Goal: Task Accomplishment & Management: Manage account settings

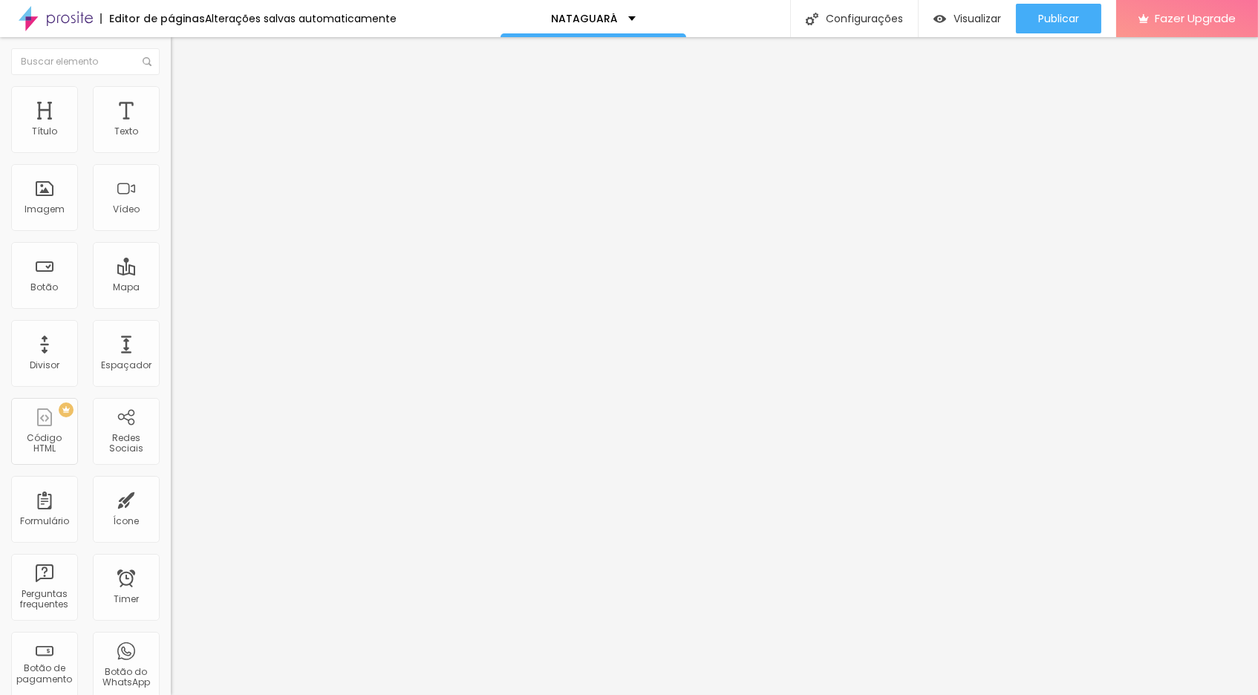
click at [182, 52] on img "button" at bounding box center [188, 54] width 12 height 12
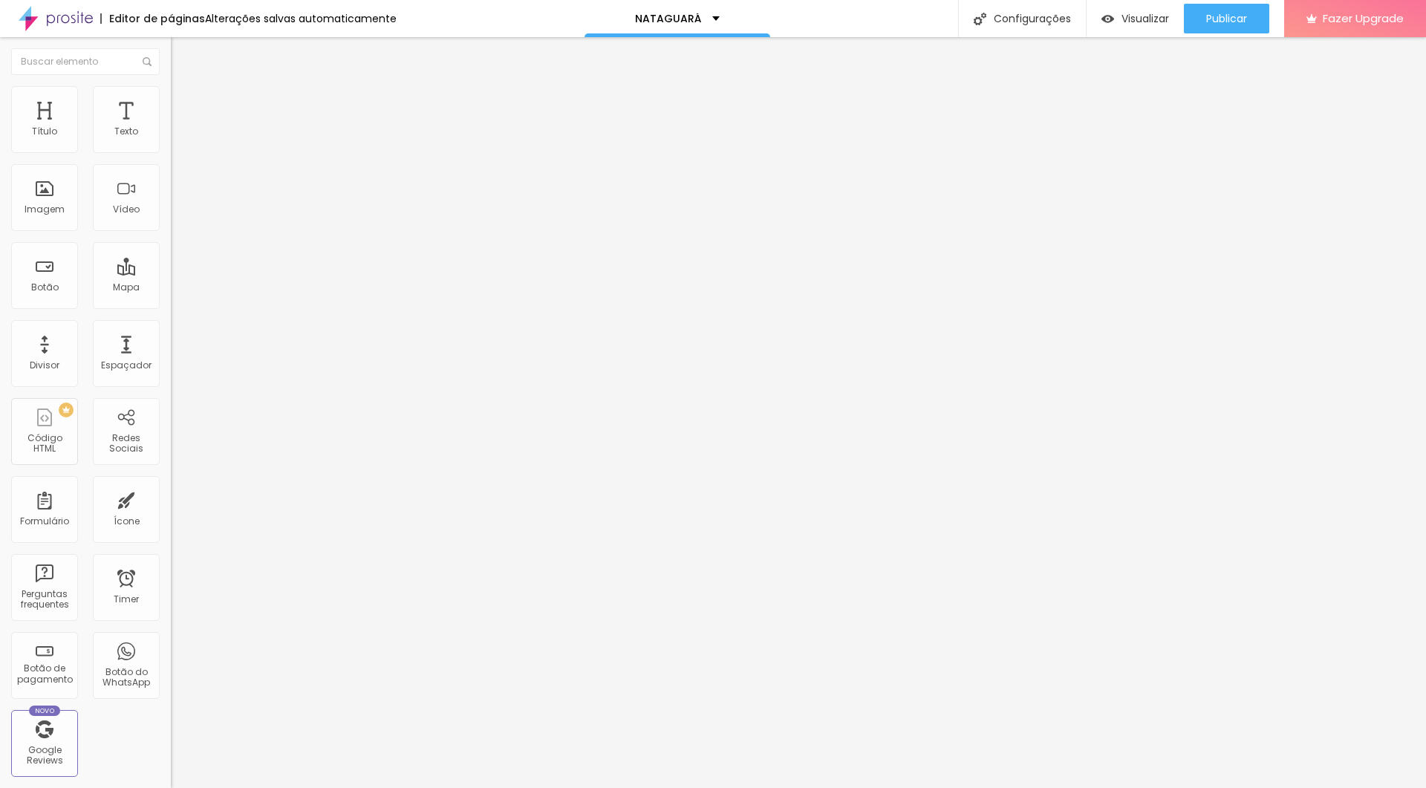
click at [171, 97] on li "Estilo" at bounding box center [256, 93] width 171 height 15
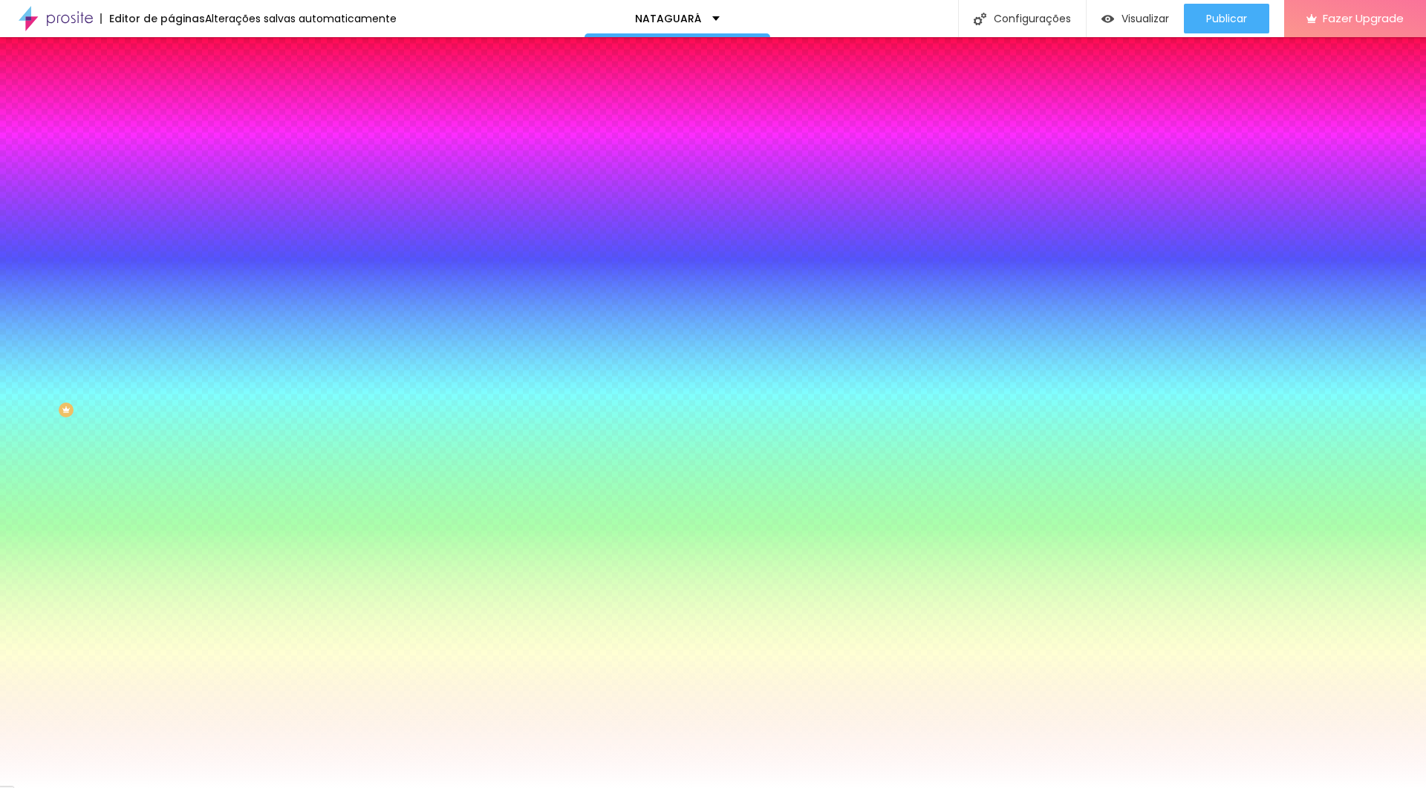
type input "6"
type input "26"
type input "45"
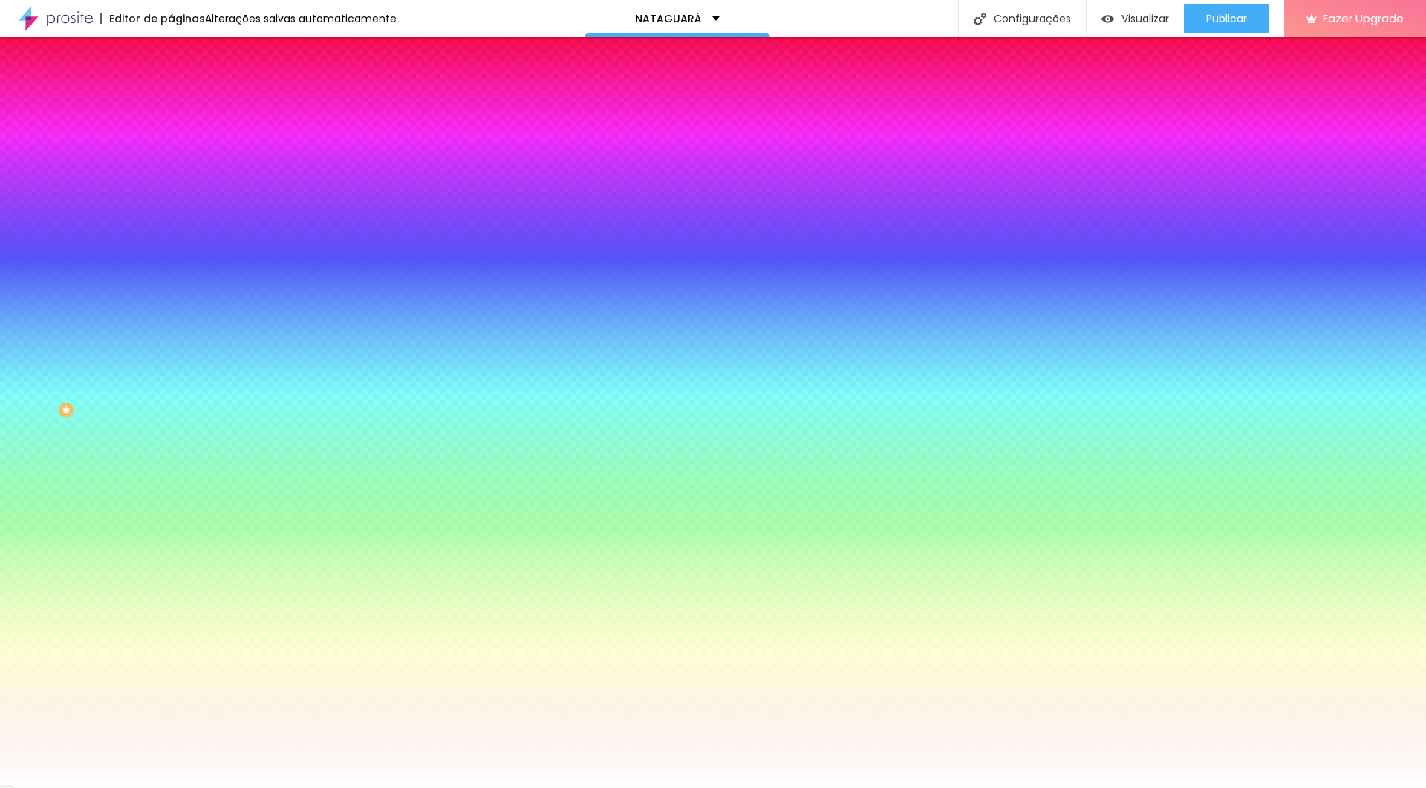
type input "45"
type input "103"
type input "133"
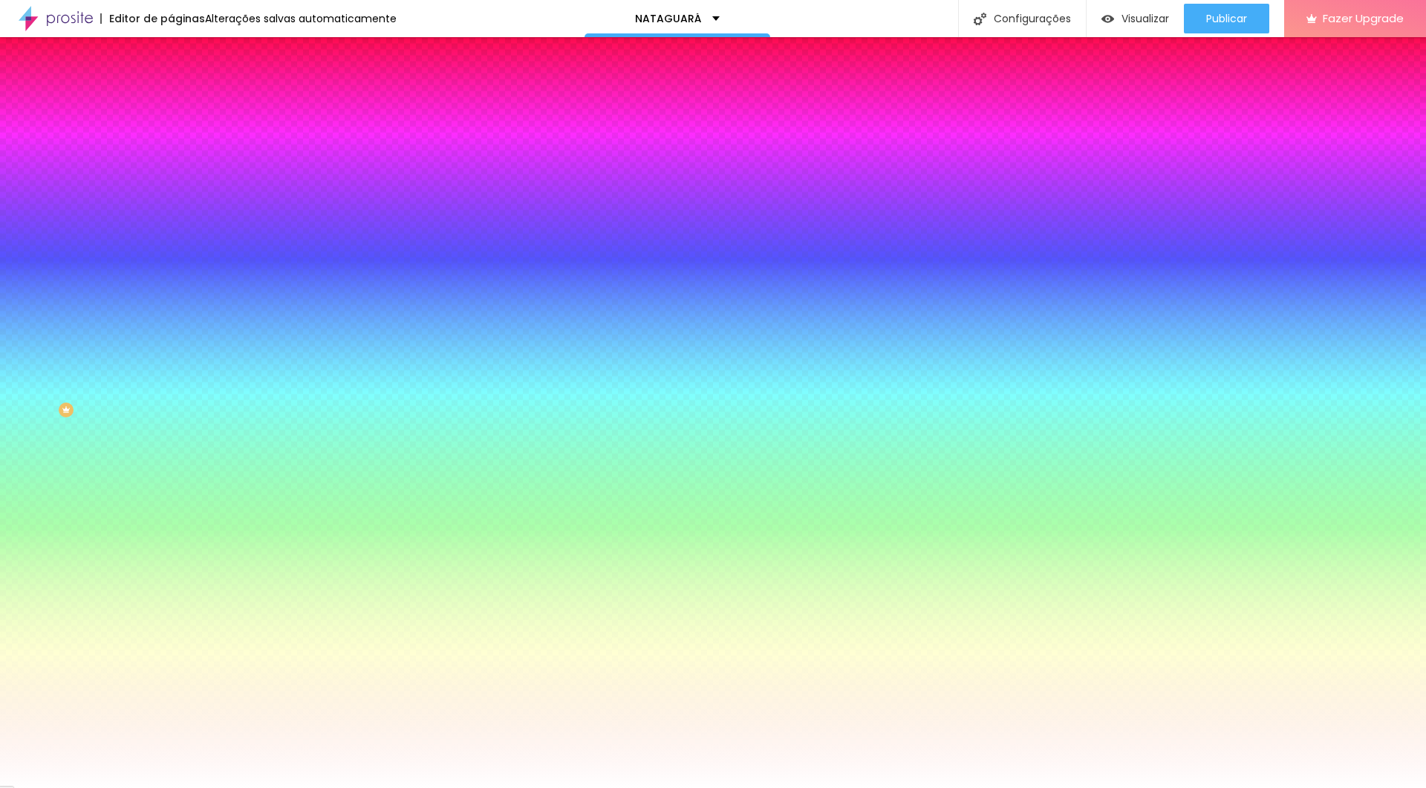
type input "137"
type input "143"
type input "165"
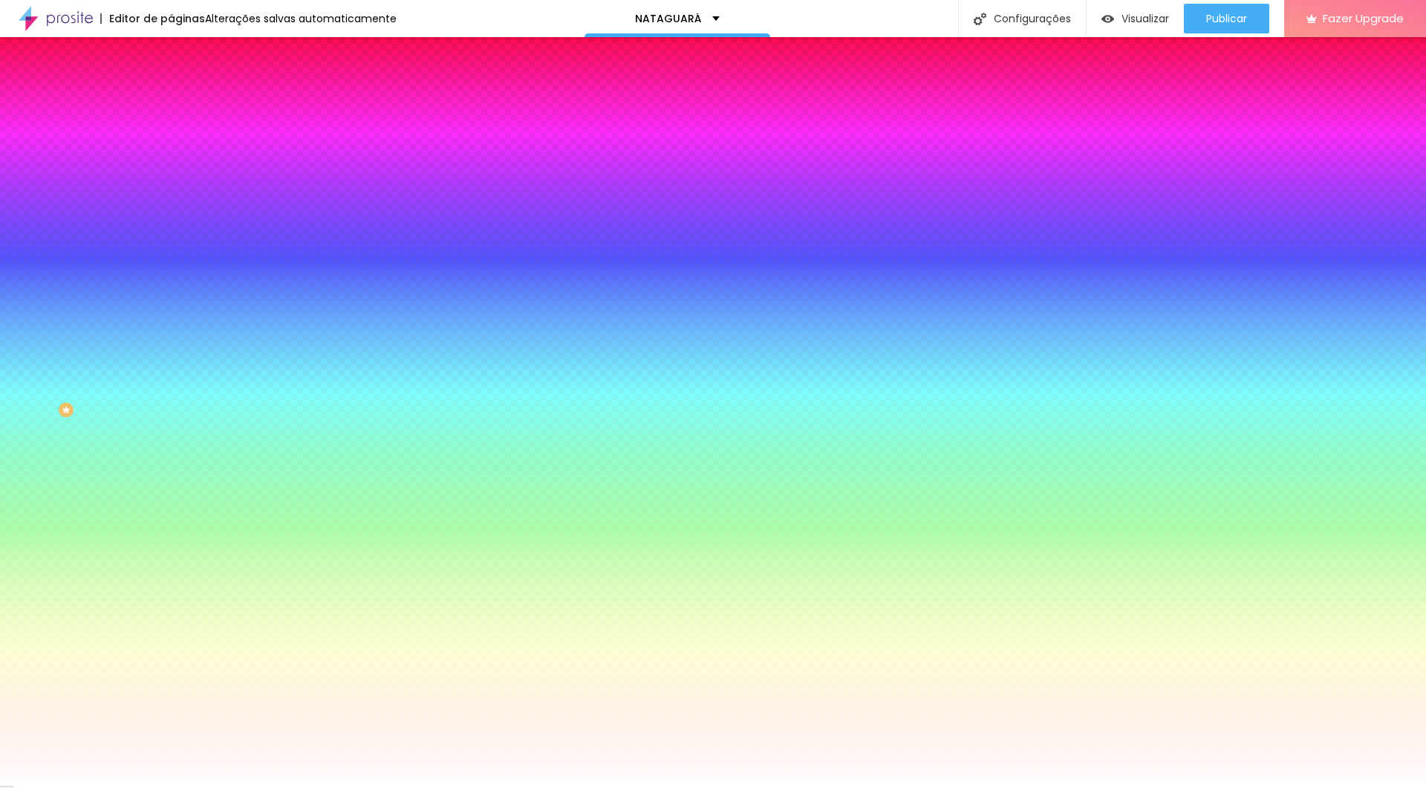
type input "165"
type input "173"
type input "180"
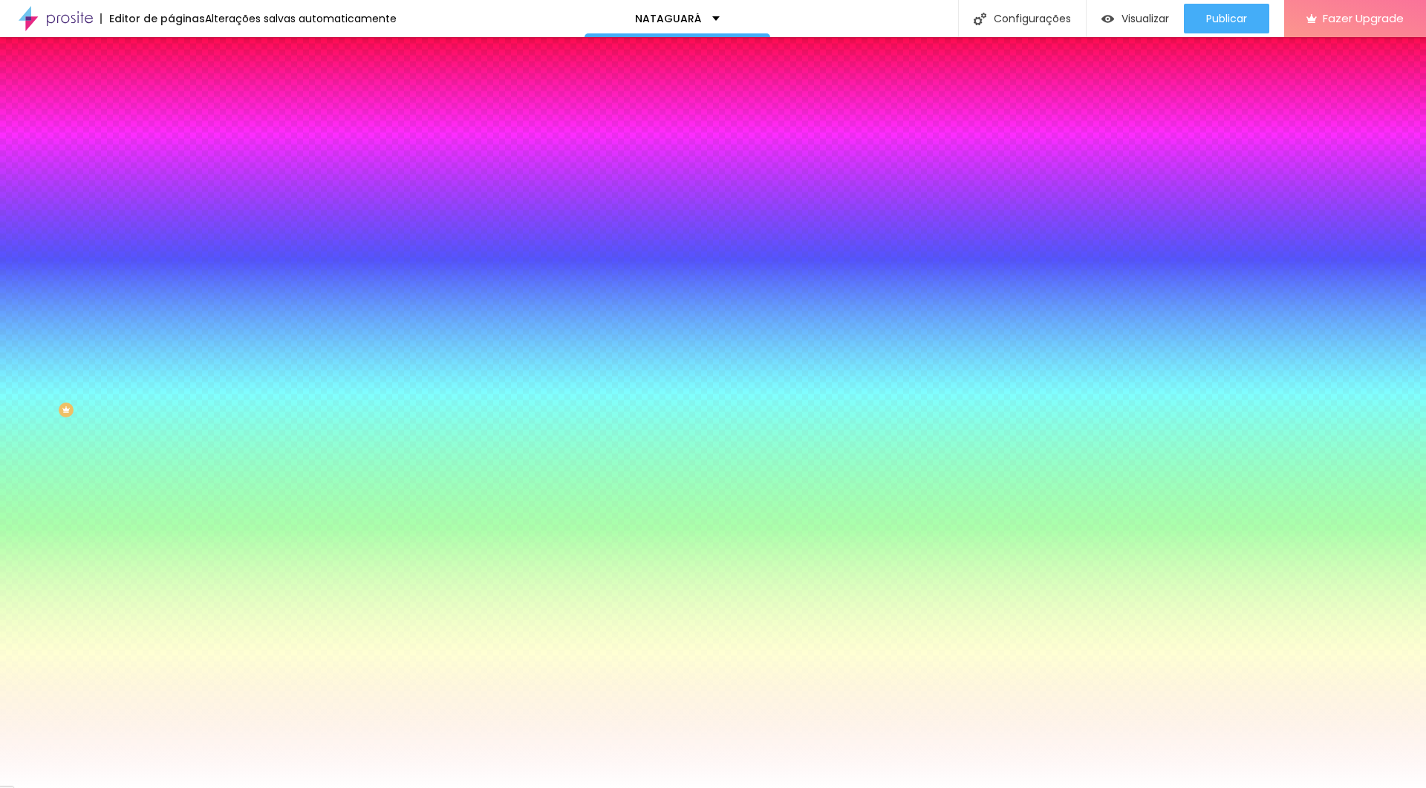
type input "175"
type input "167"
type input "143"
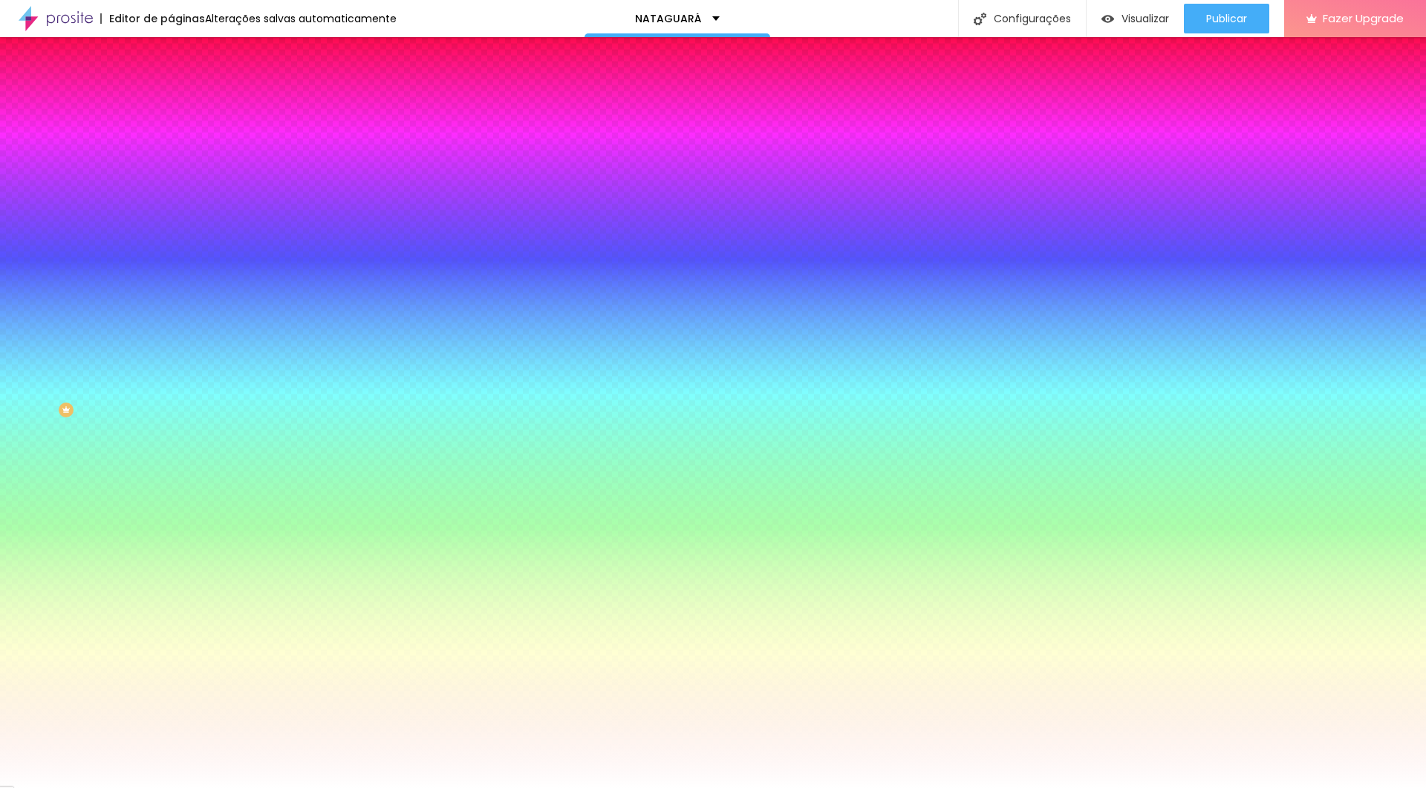
type input "143"
type input "122"
type input "92"
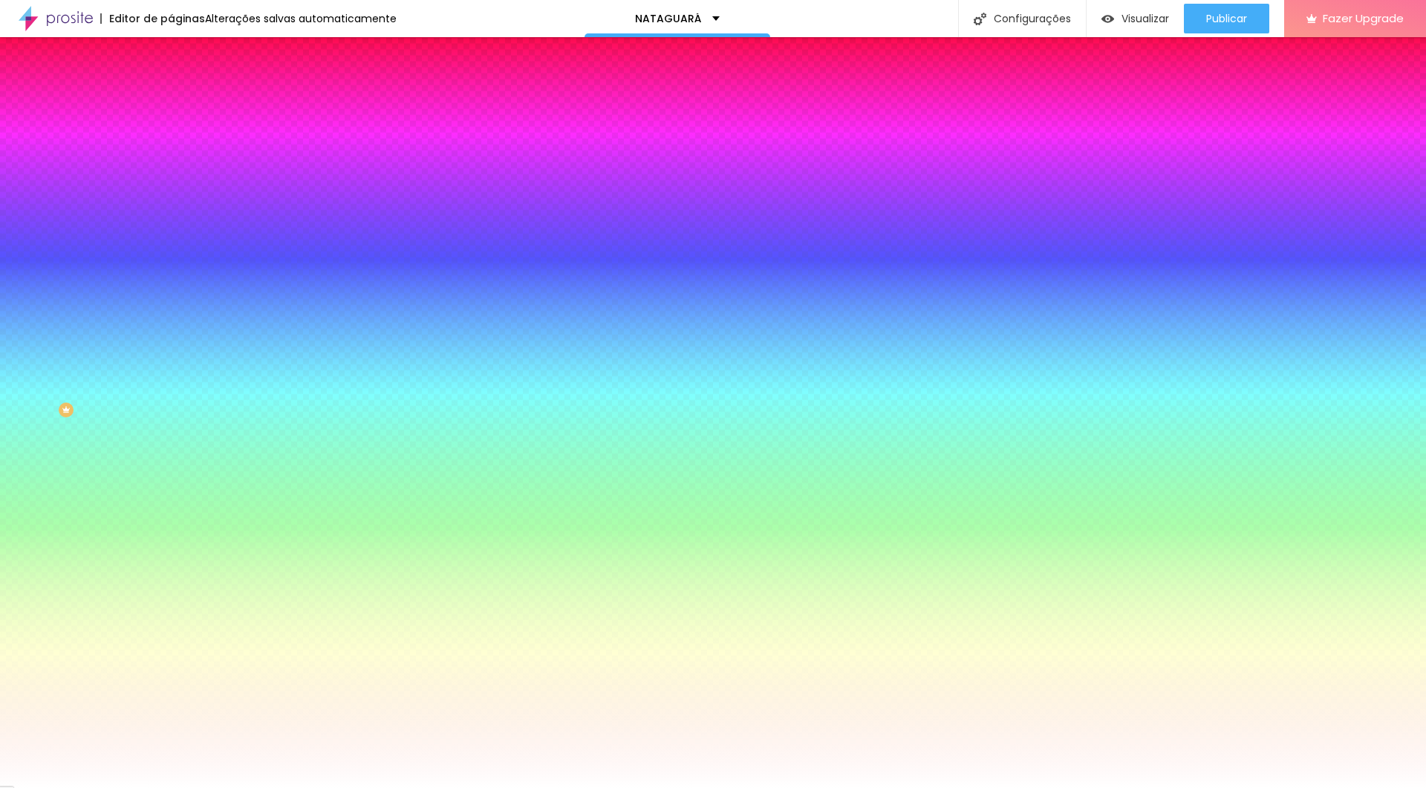
type input "64"
type input "45"
type input "27"
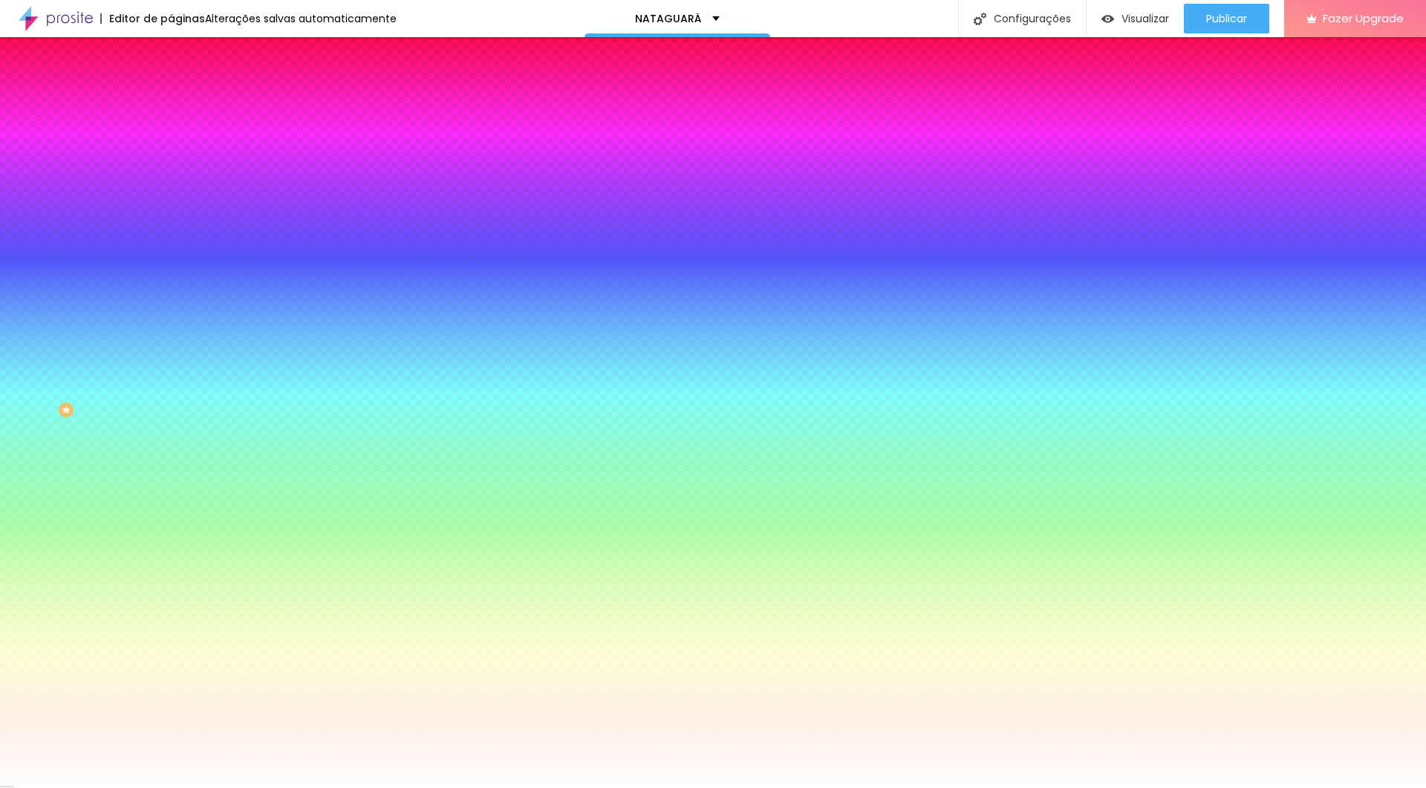
type input "27"
type input "0"
drag, startPoint x: 37, startPoint y: 182, endPoint x: 9, endPoint y: 186, distance: 28.5
click at [171, 186] on div "0 Borda arredondada" at bounding box center [256, 262] width 171 height 210
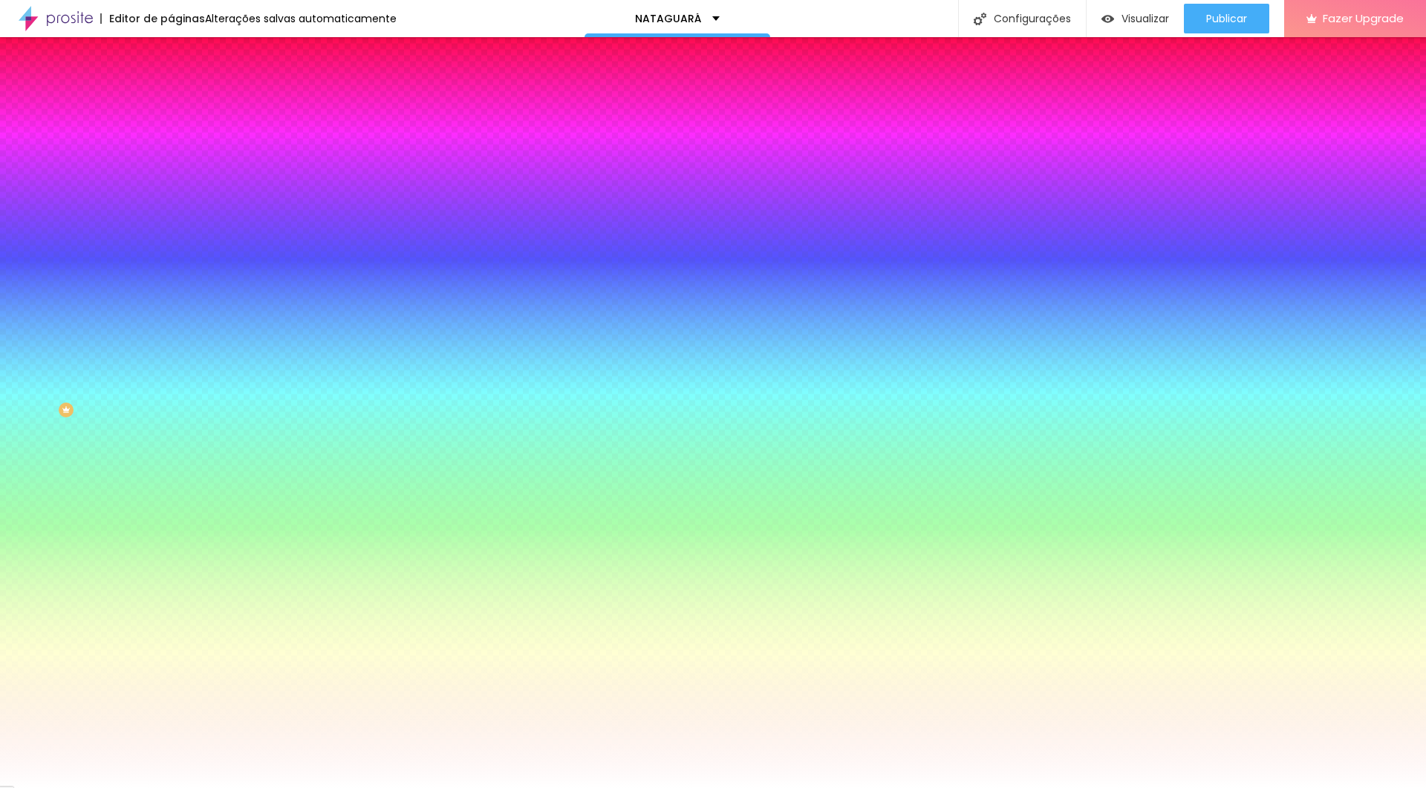
click at [171, 101] on li "Avançado" at bounding box center [256, 108] width 171 height 15
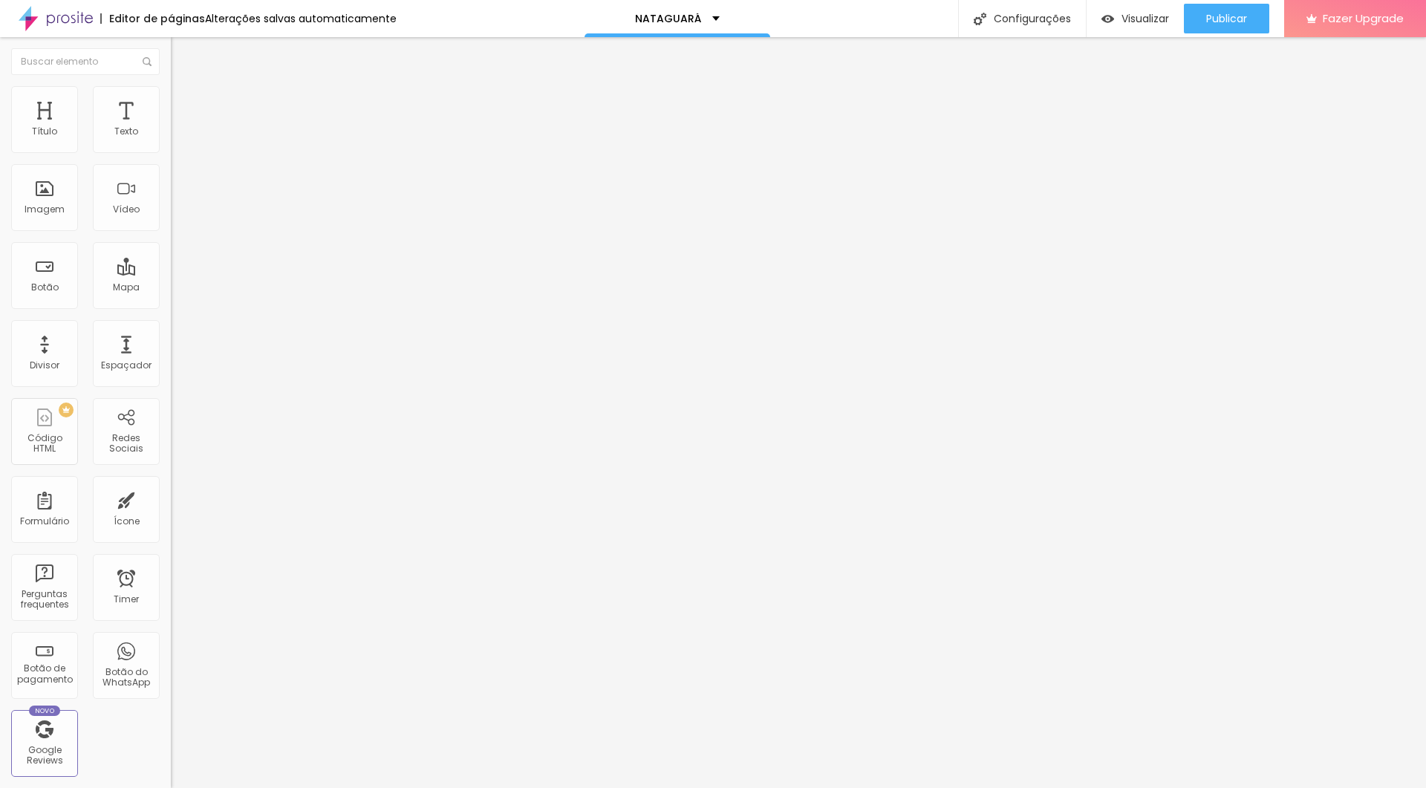
type input "15"
type input "20"
type input "25"
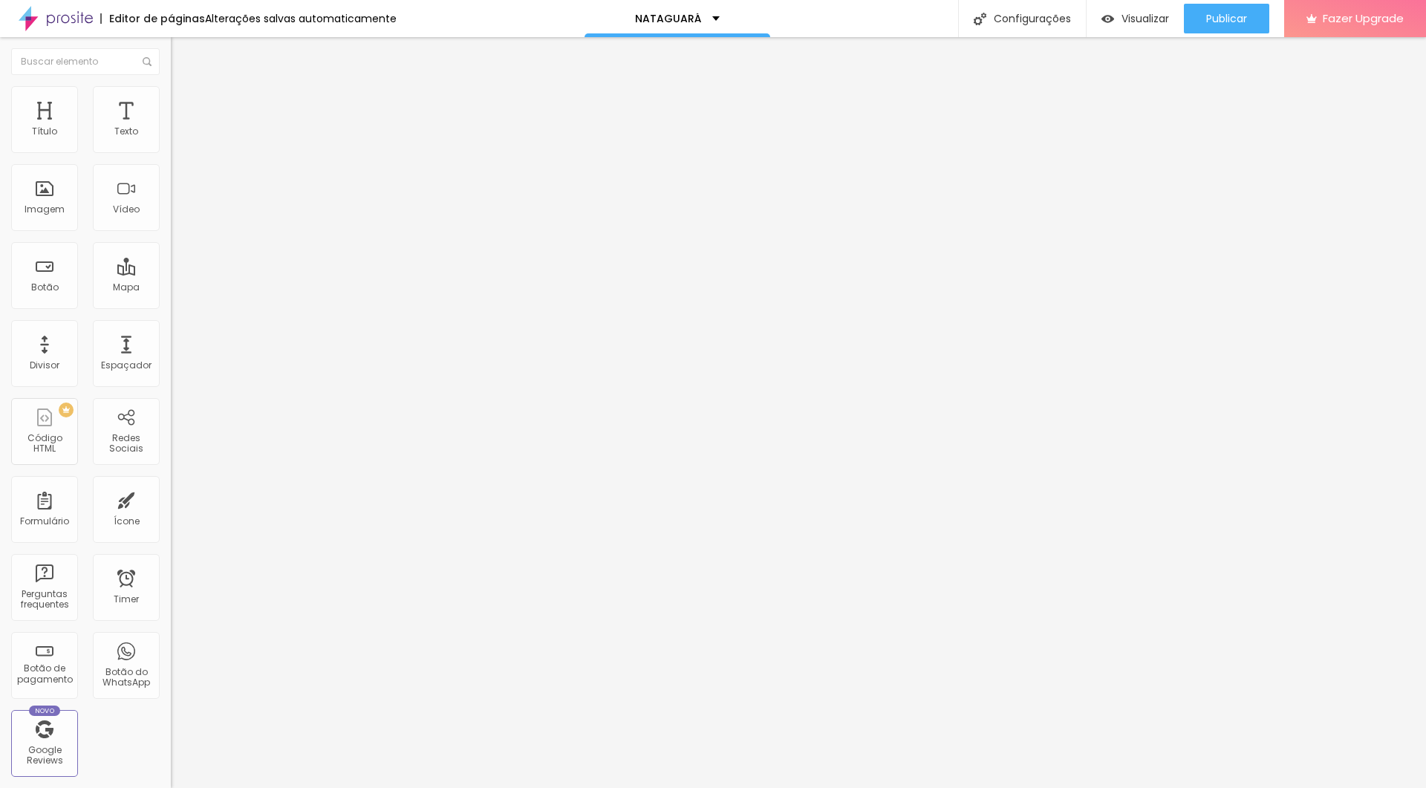
type input "25"
type input "30"
type input "35"
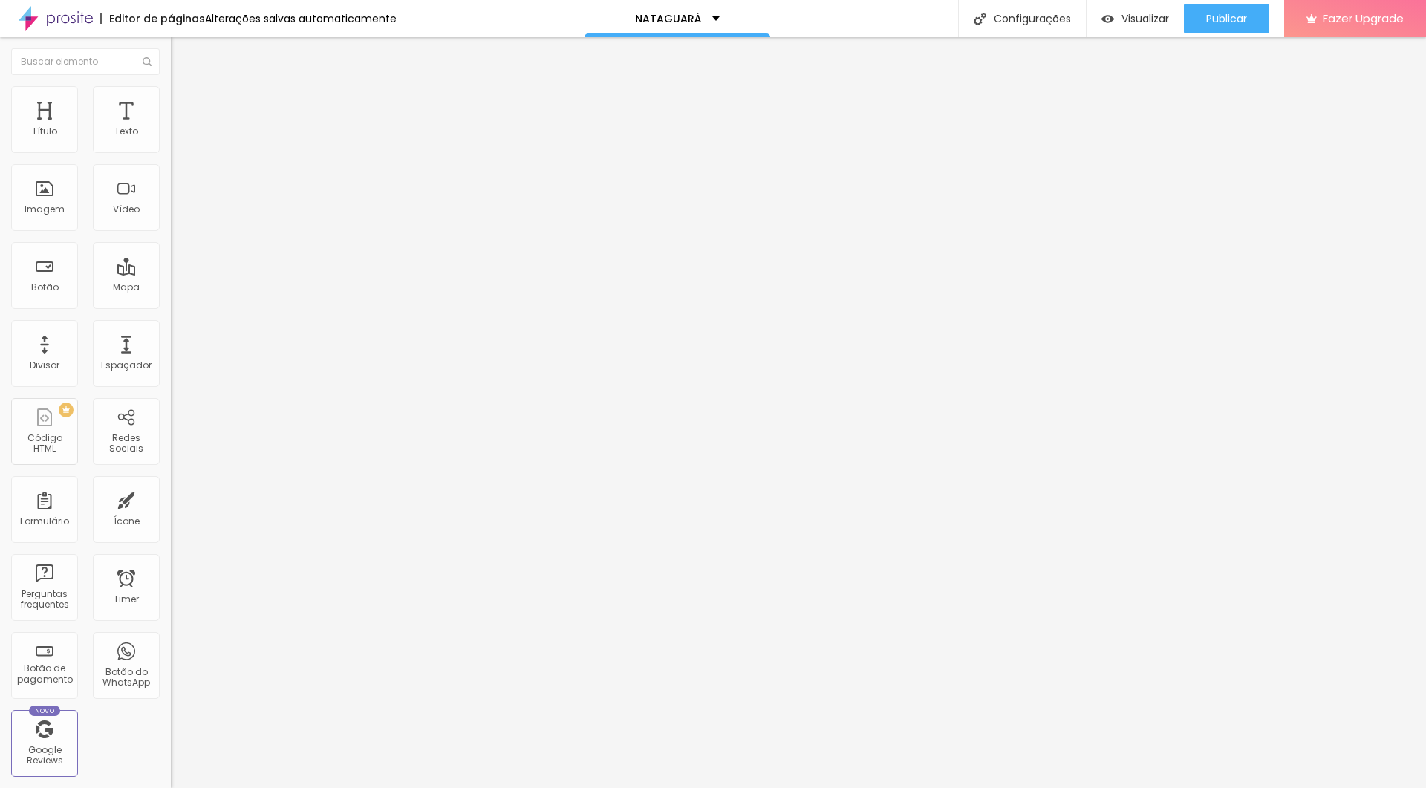
type input "40"
type input "45"
type input "50"
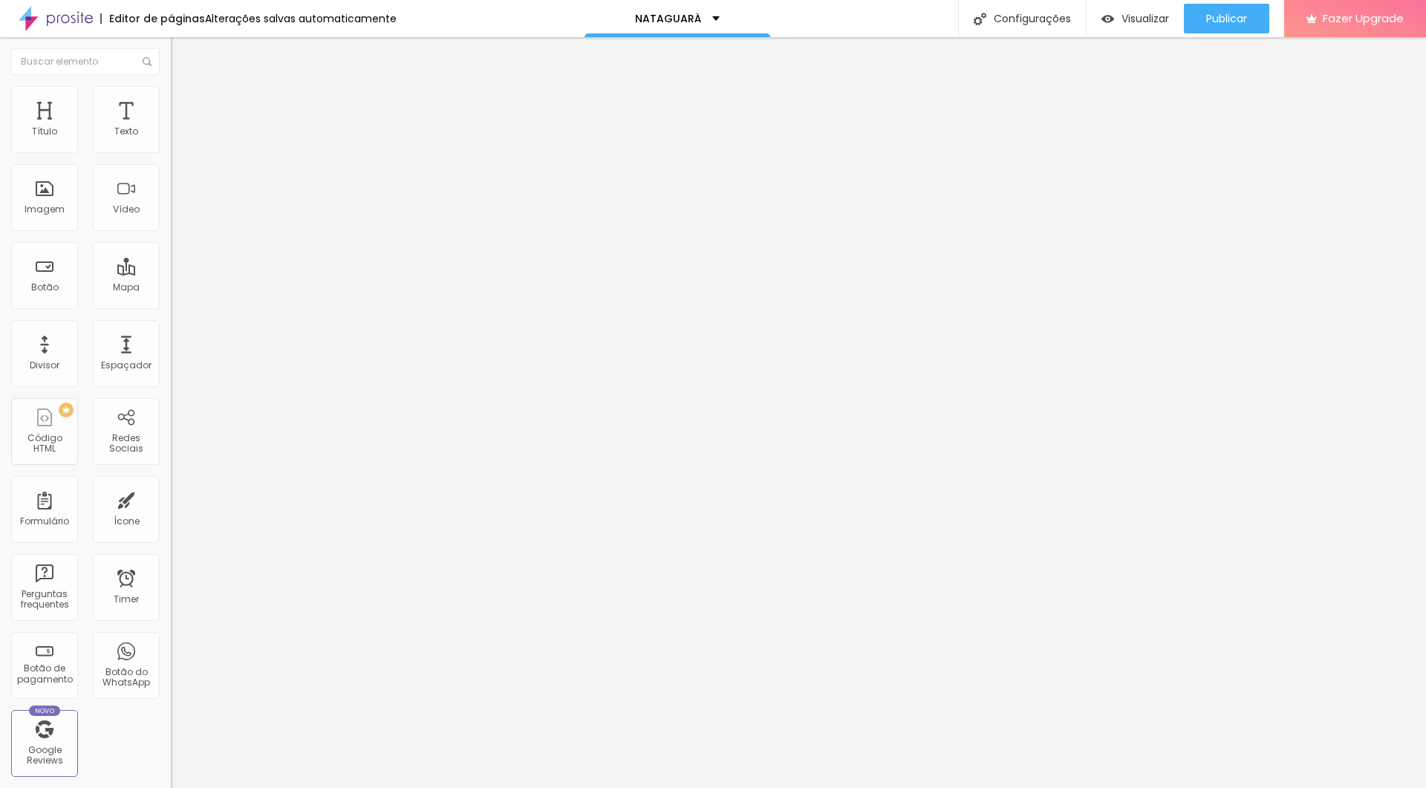
type input "50"
type input "45"
type input "35"
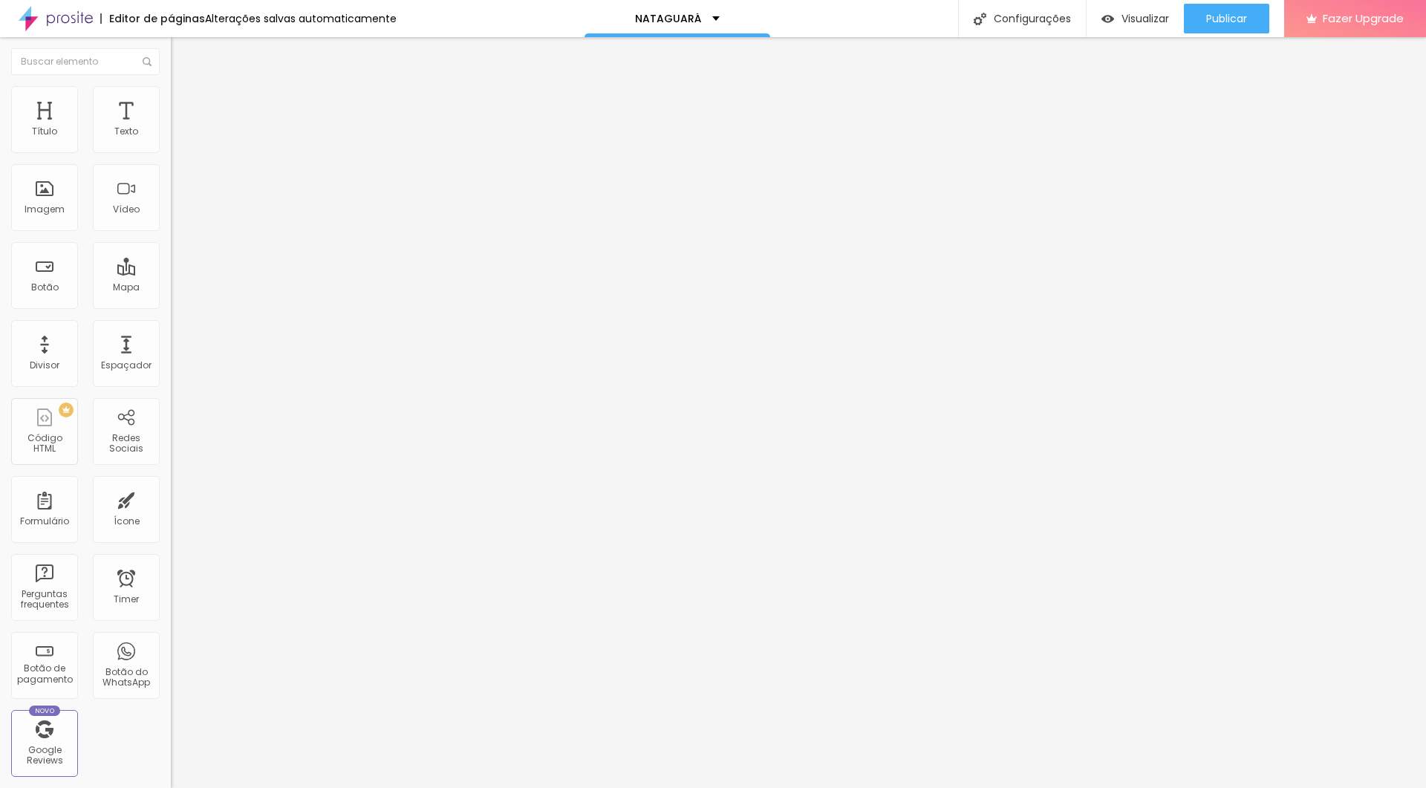
type input "30"
type input "25"
type input "20"
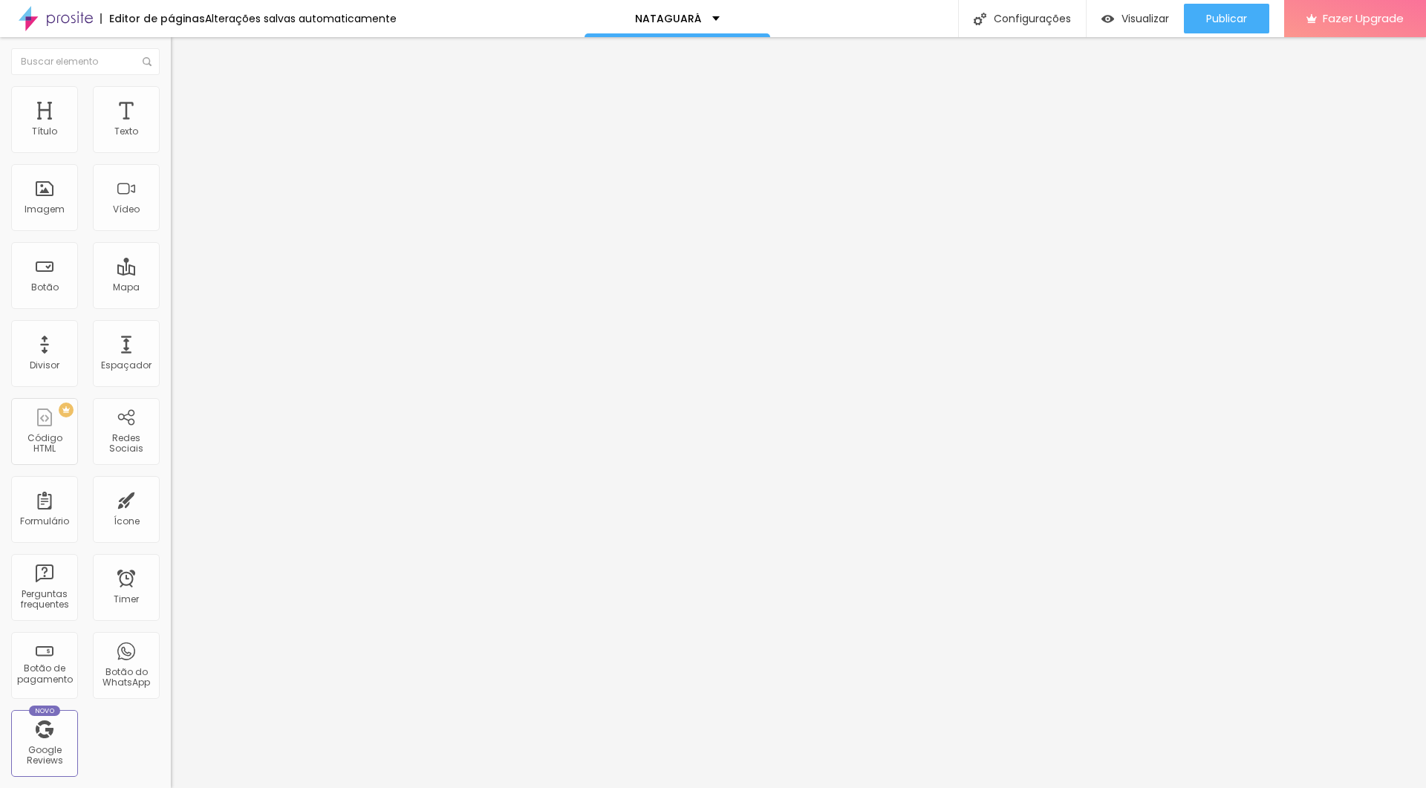
type input "20"
type input "15"
type input "10"
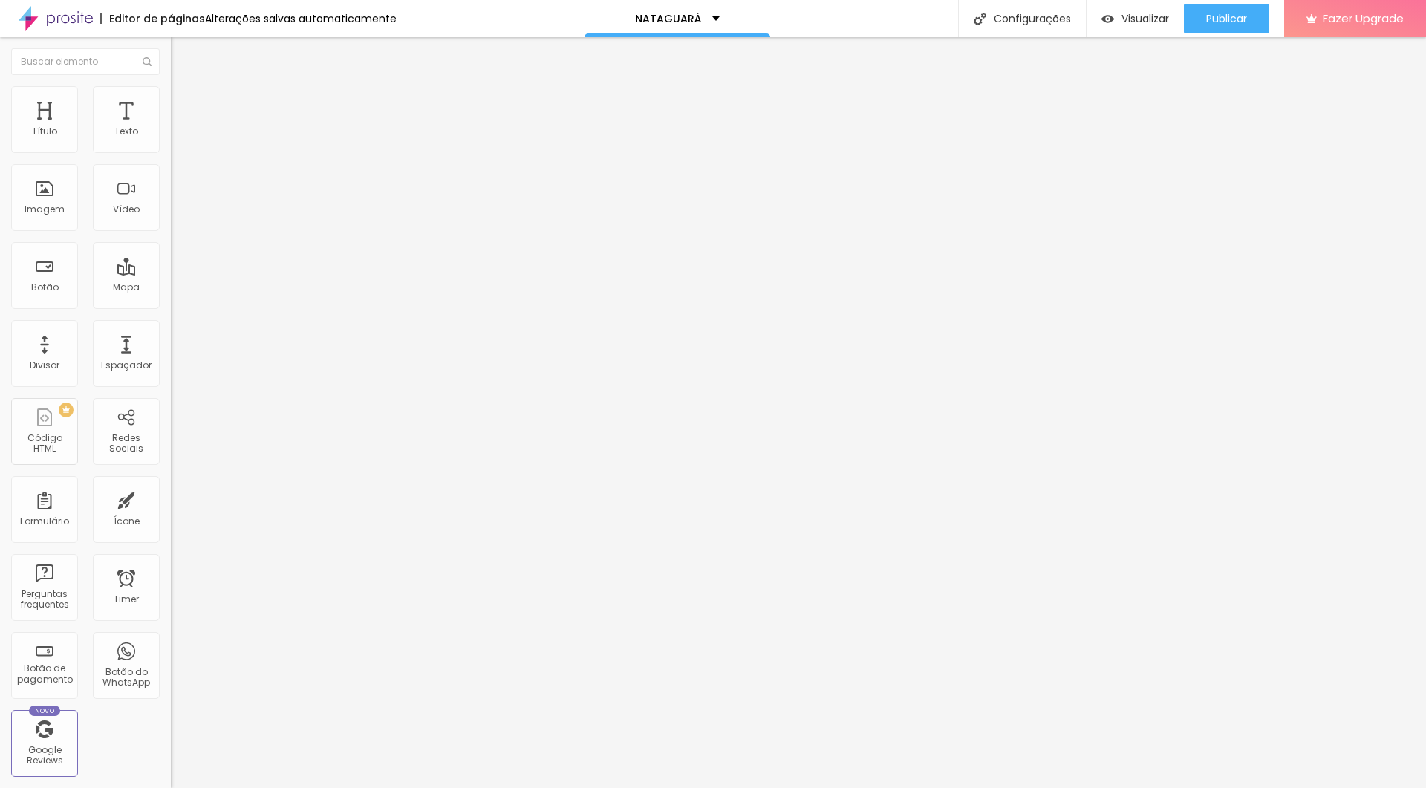
type input "5"
type input "0"
type input "5"
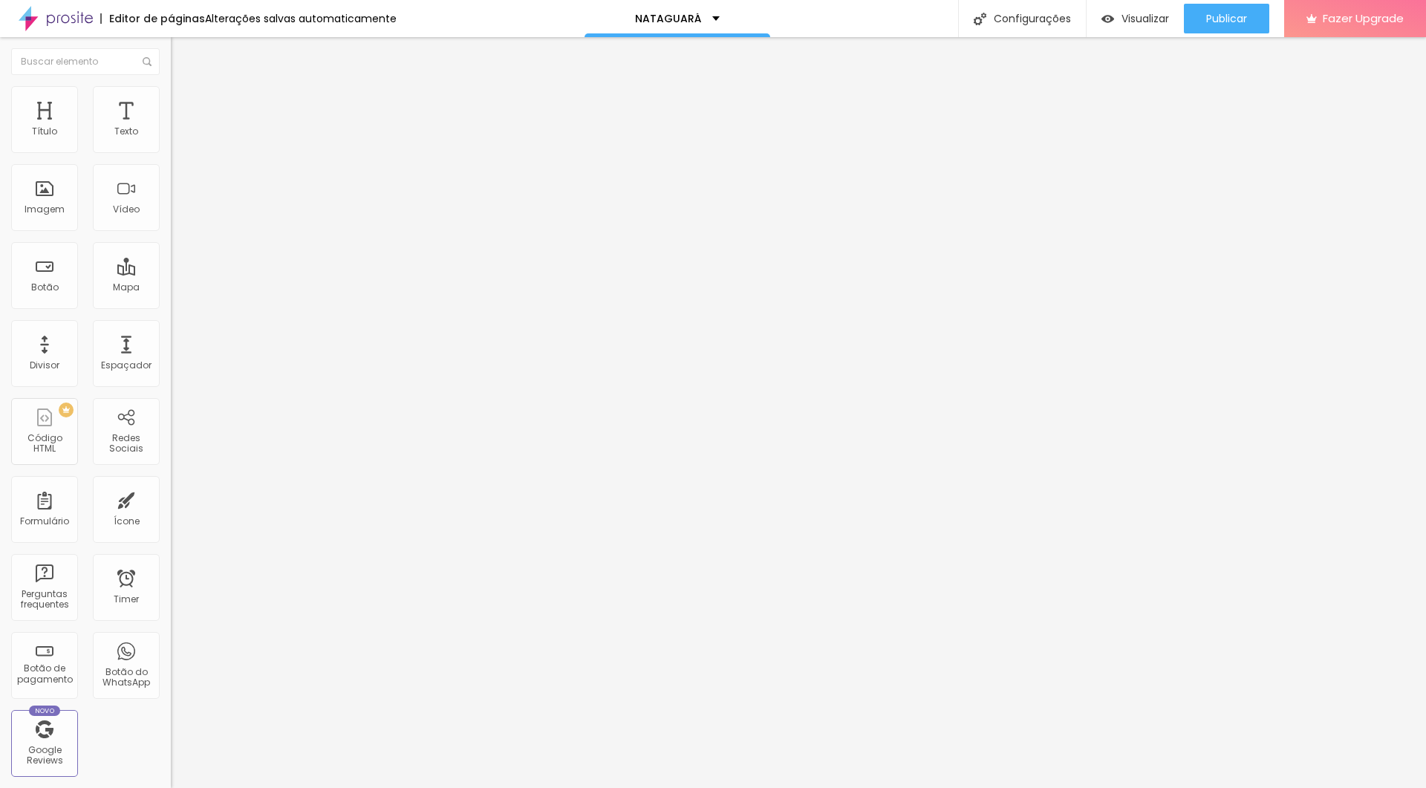
type input "5"
type input "10"
type input "15"
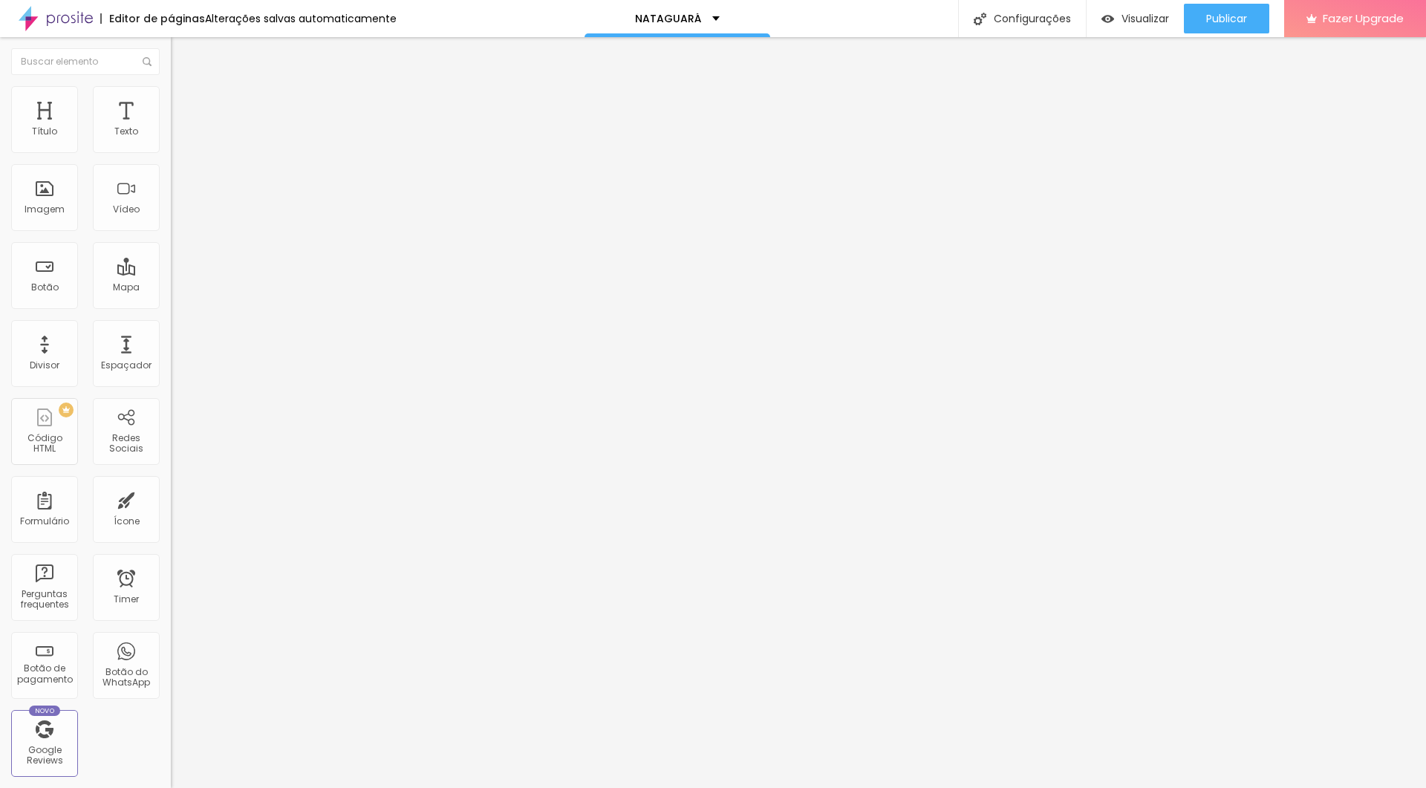
type input "20"
type input "25"
type input "30"
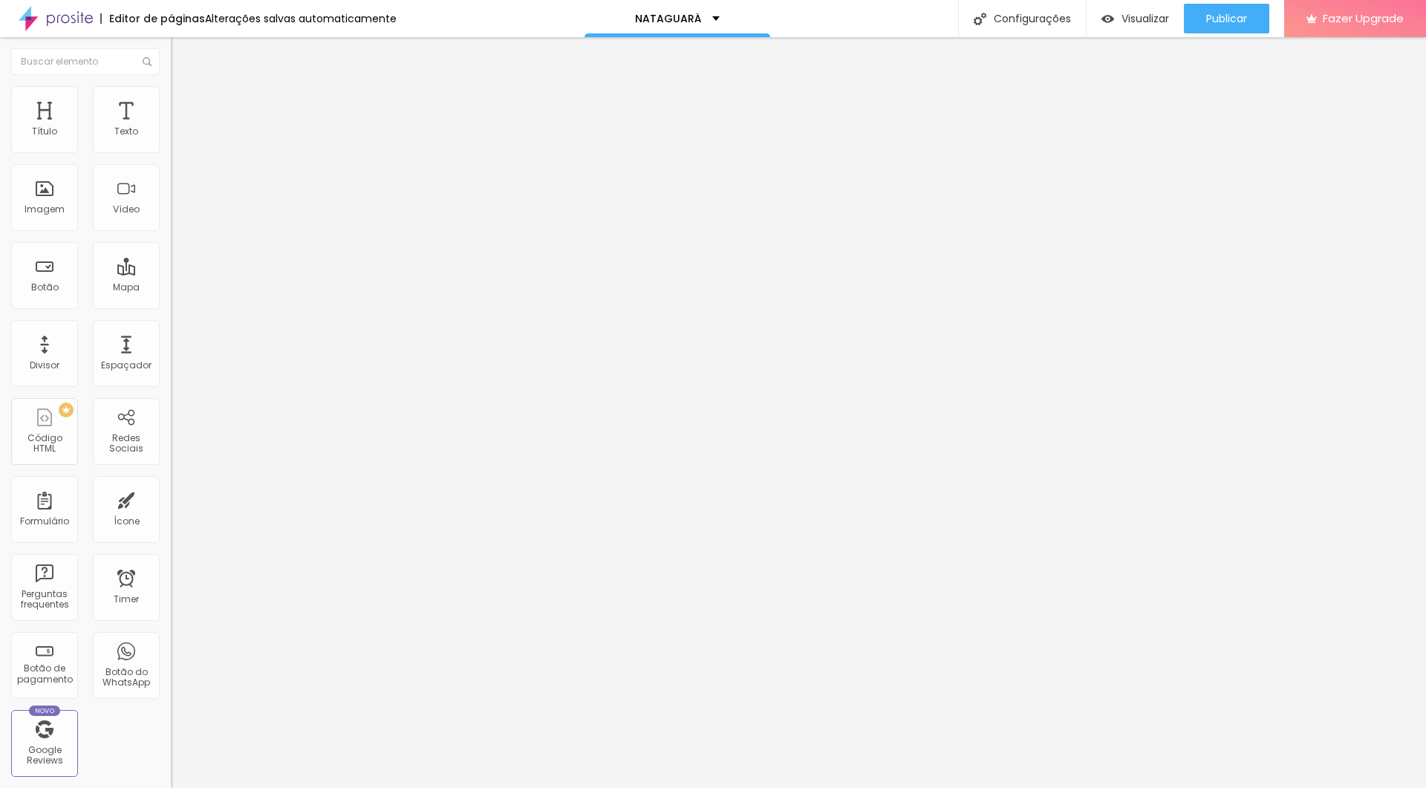
type input "30"
type input "35"
type input "40"
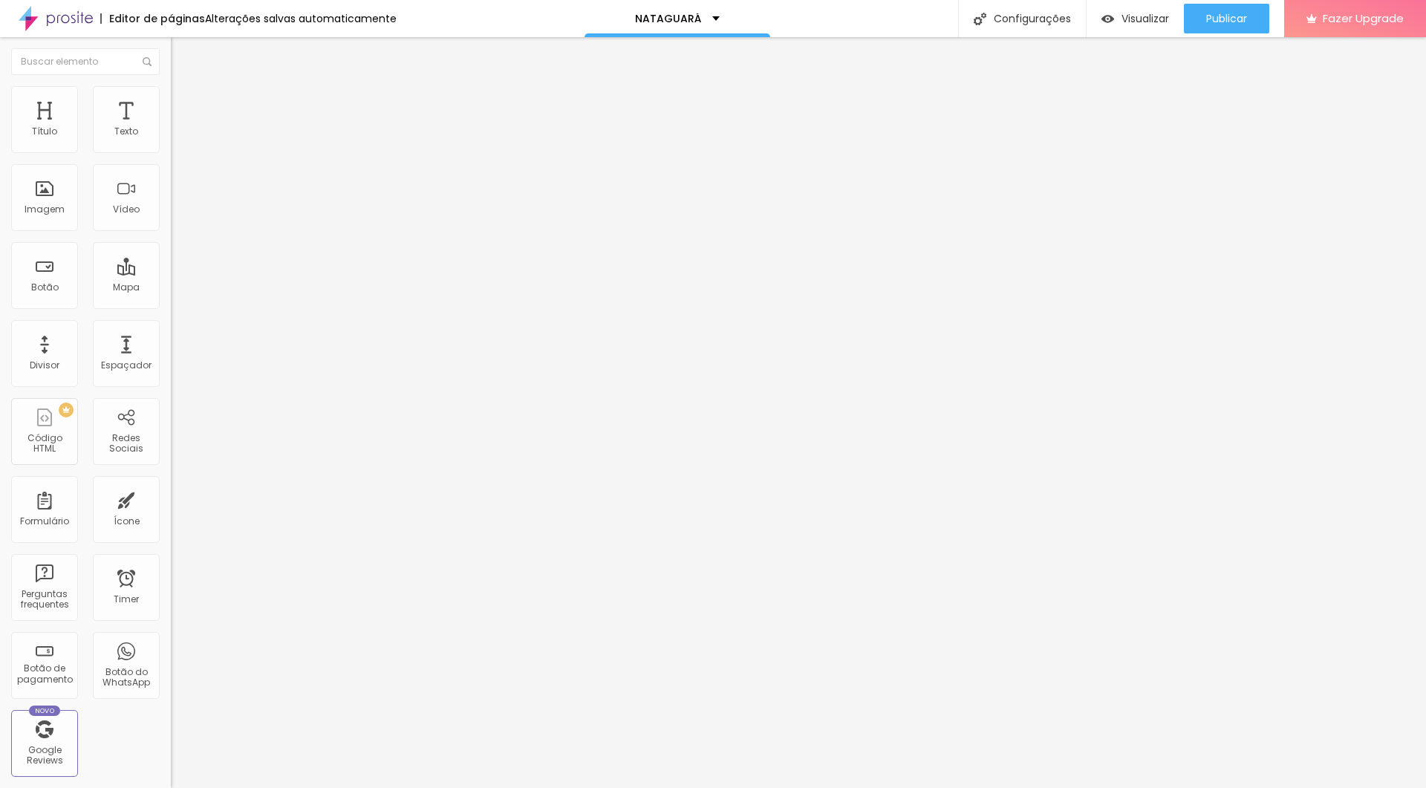
type input "50"
drag, startPoint x: 62, startPoint y: 150, endPoint x: 137, endPoint y: 179, distance: 79.7
type input "50"
click at [171, 179] on div "50 px Espaçamento Interno ID Html Classes Html Visível nos dispositivos Celular…" at bounding box center [256, 323] width 171 height 415
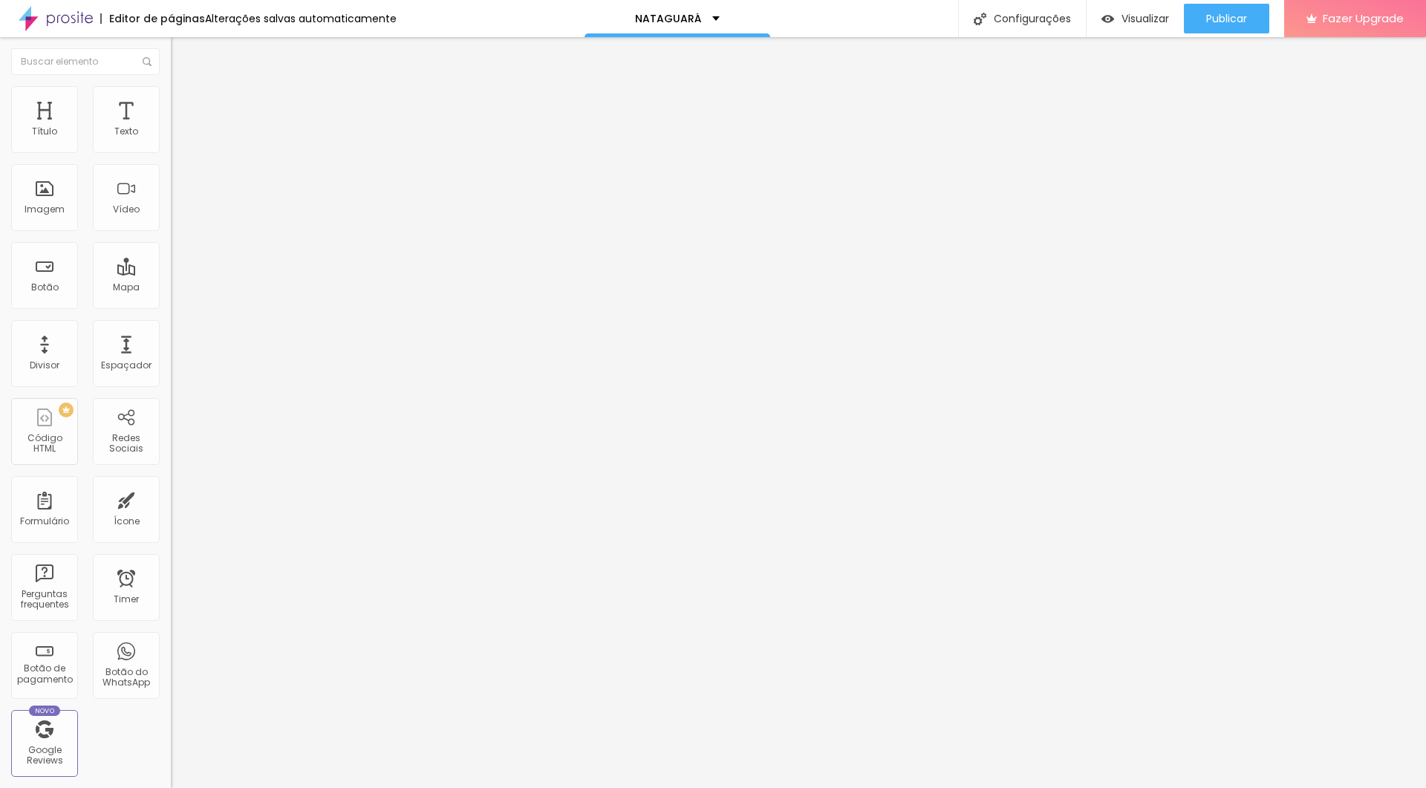
click at [171, 472] on img at bounding box center [175, 524] width 9 height 9
click at [855, 472] on div at bounding box center [713, 803] width 1426 height 13
click at [171, 96] on li "Estilo" at bounding box center [256, 93] width 171 height 15
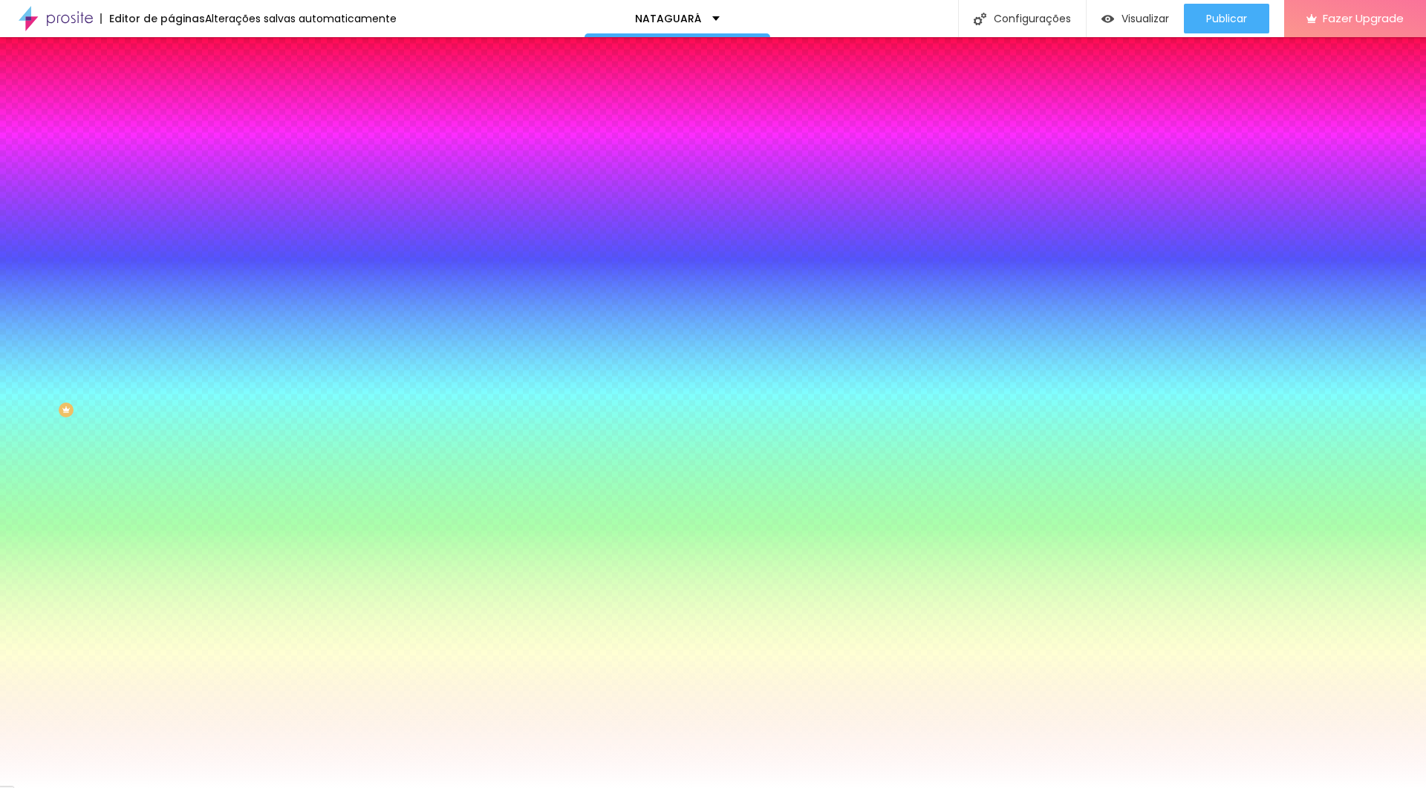
click at [171, 137] on span "Trocar imagem" at bounding box center [211, 130] width 81 height 13
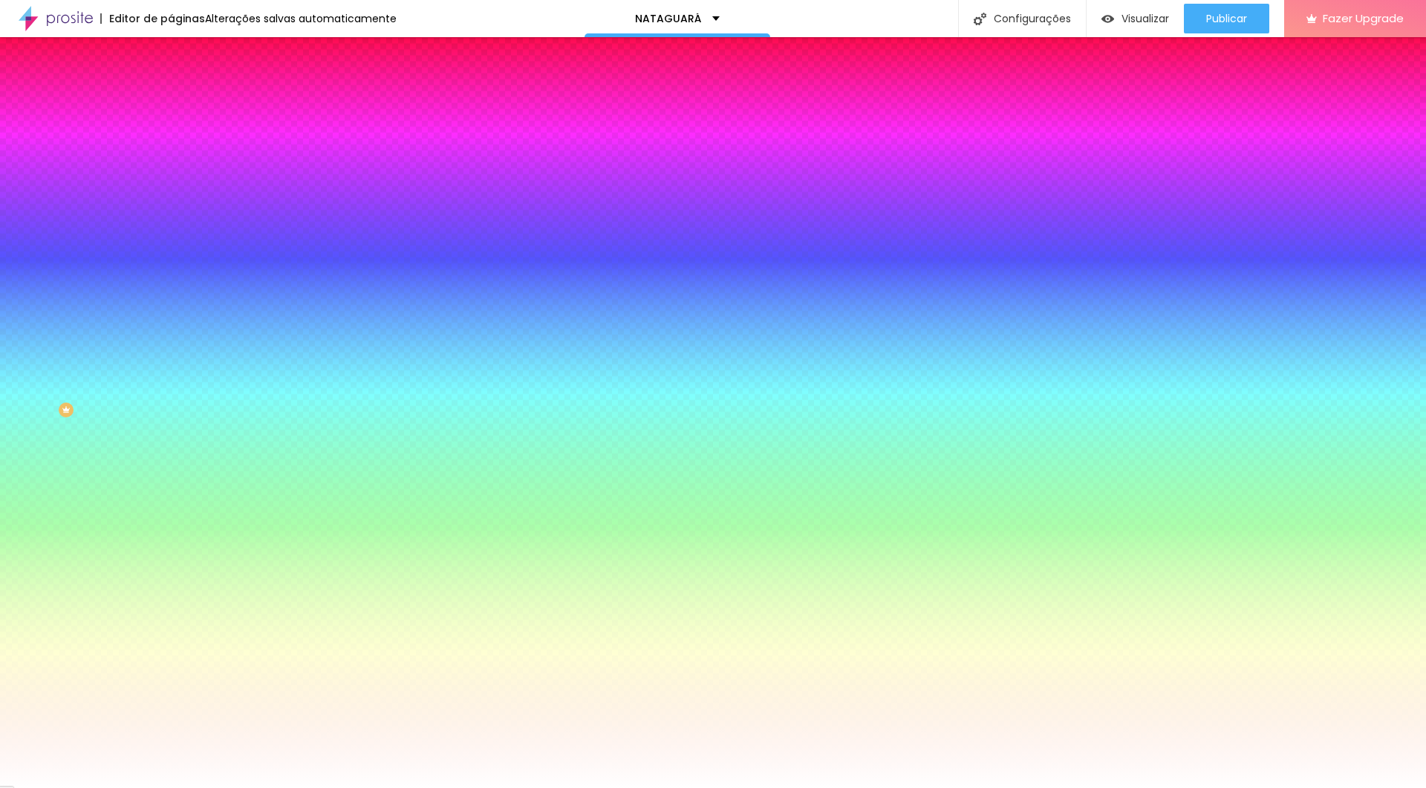
click at [171, 137] on span "Trocar imagem" at bounding box center [211, 130] width 81 height 13
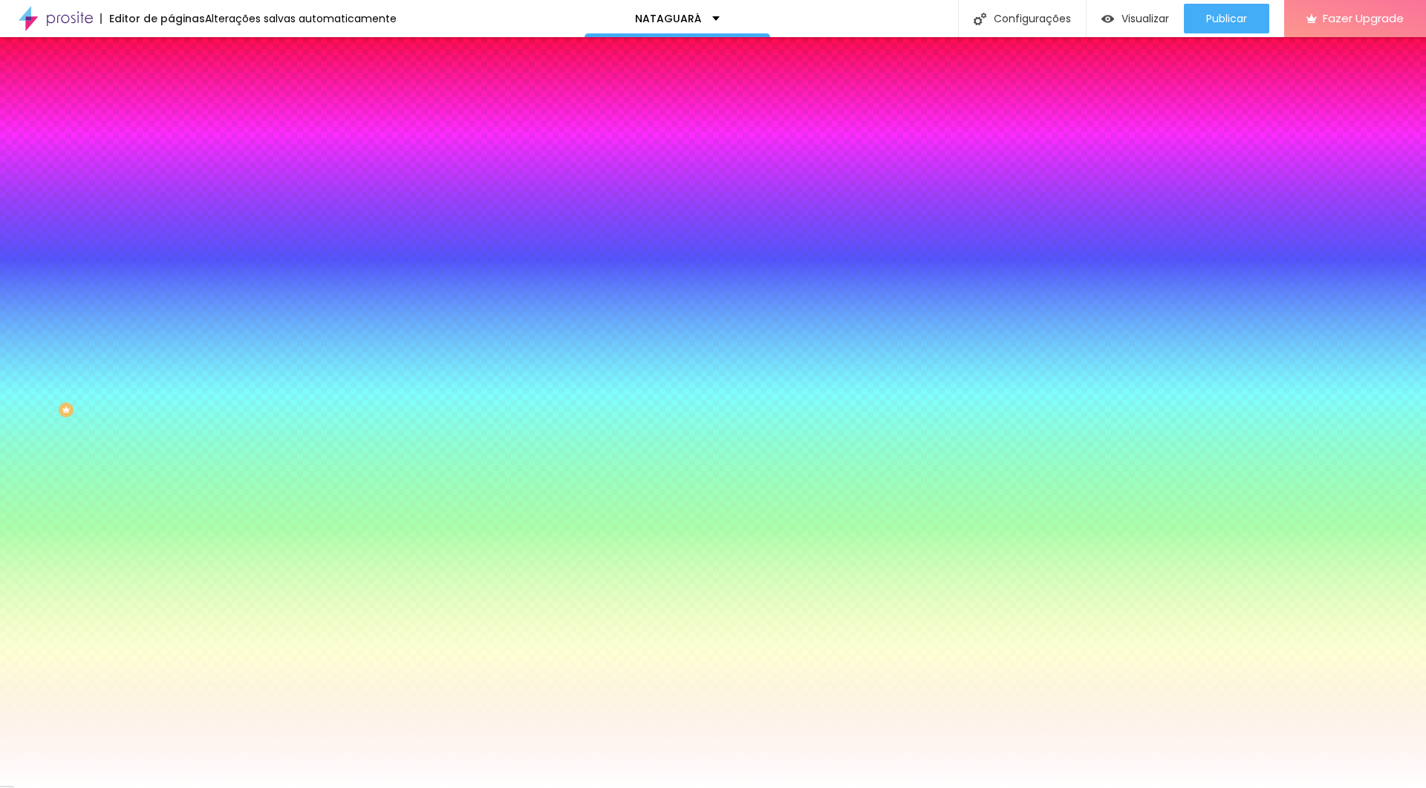
click at [171, 101] on li "Avançado" at bounding box center [256, 108] width 171 height 15
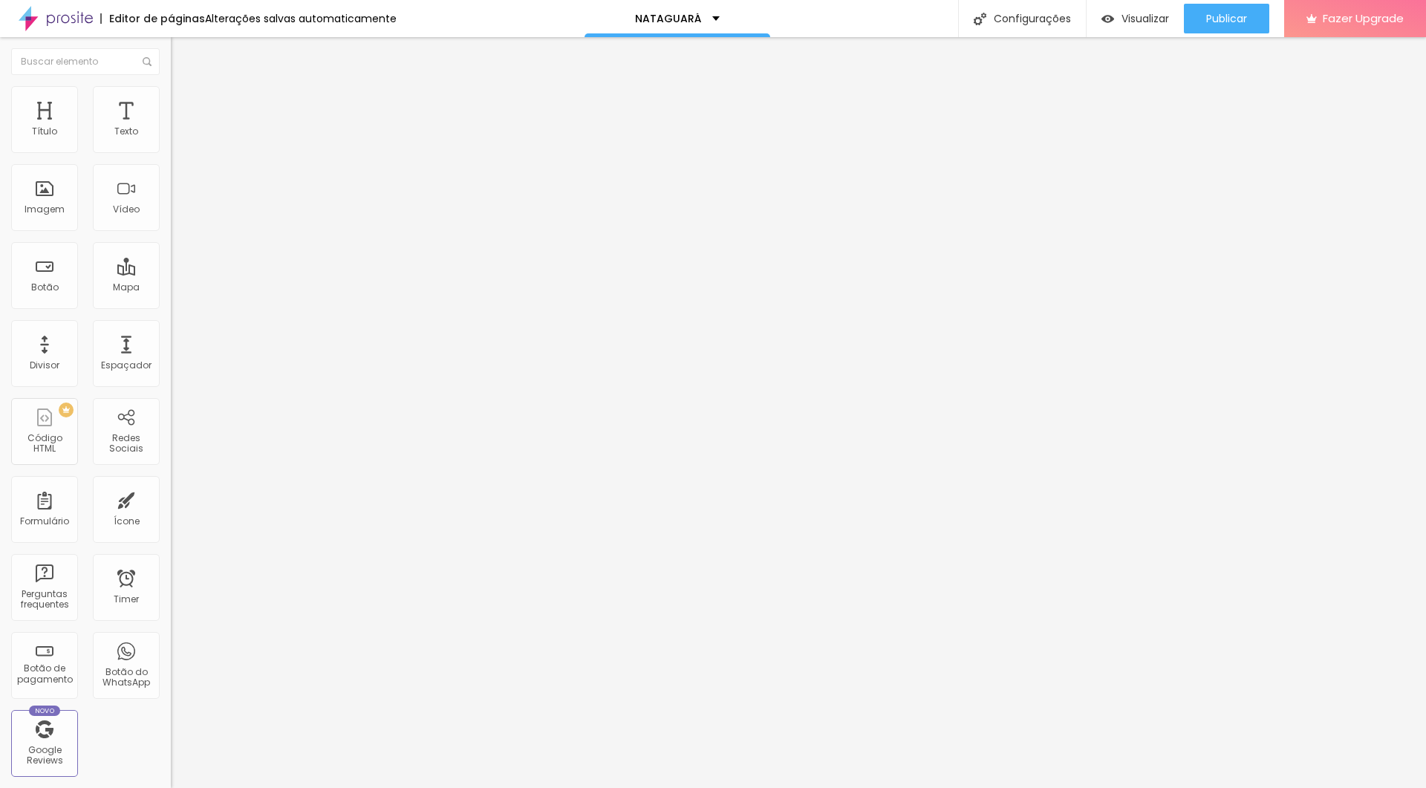
type input "5"
type input "10"
type input "15"
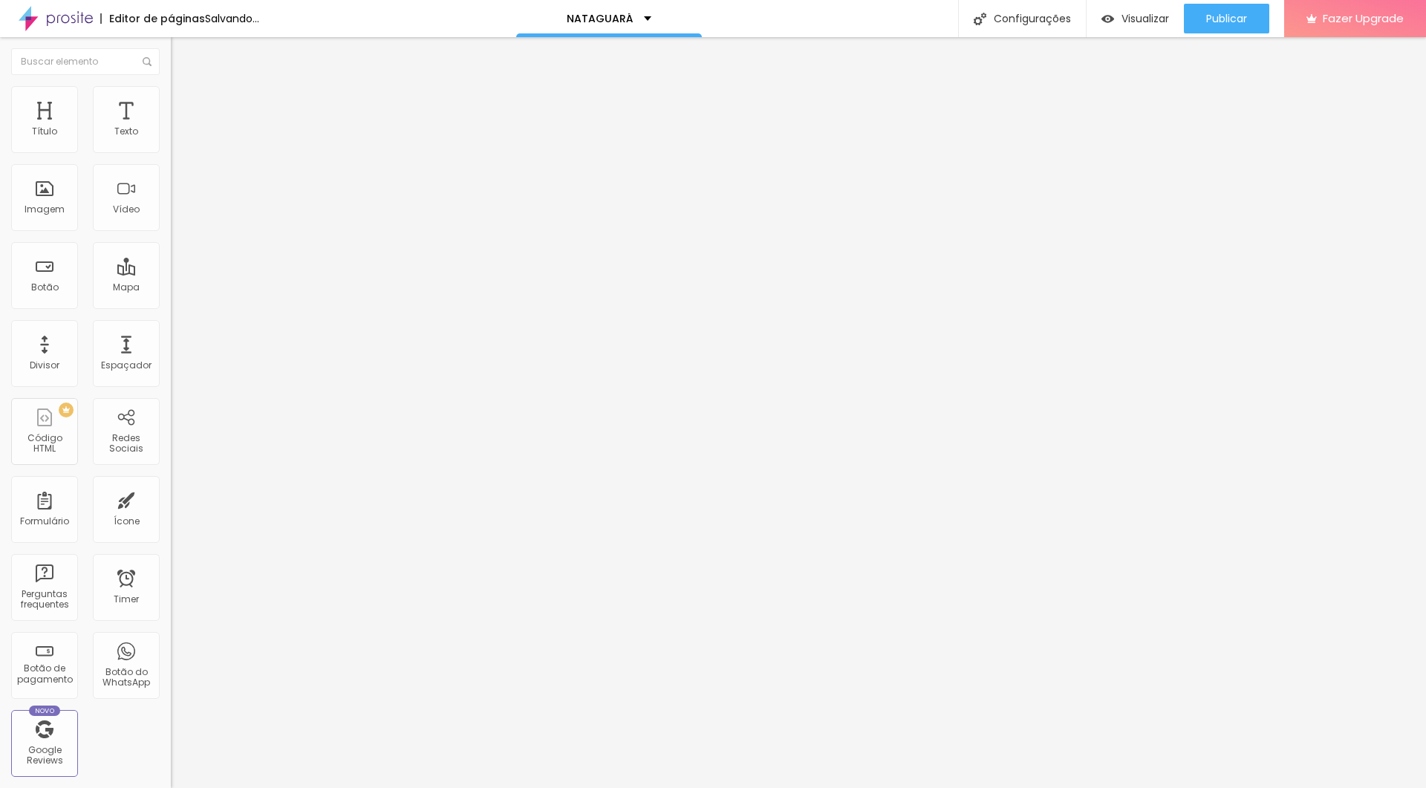
type input "15"
type input "20"
type input "25"
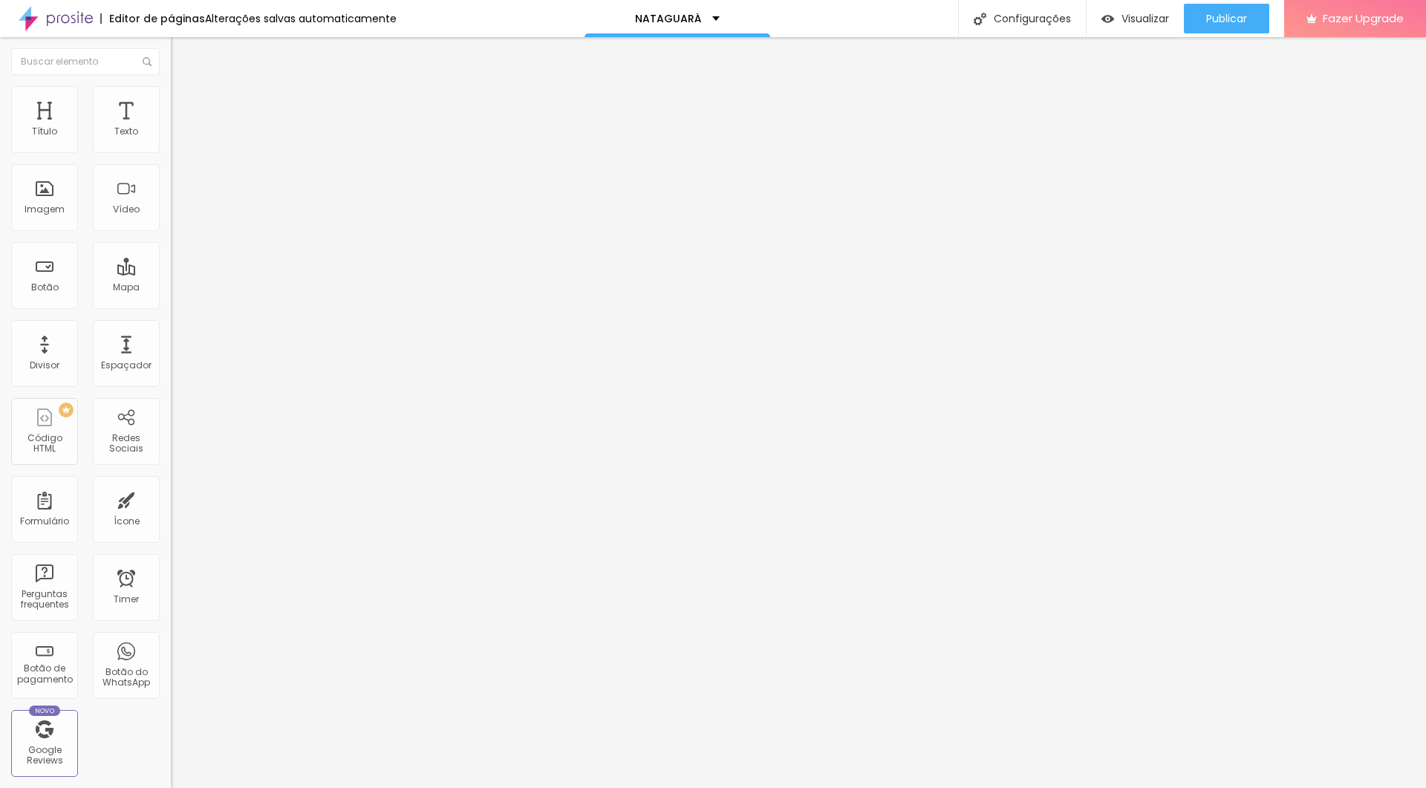
type input "20"
type input "15"
type input "10"
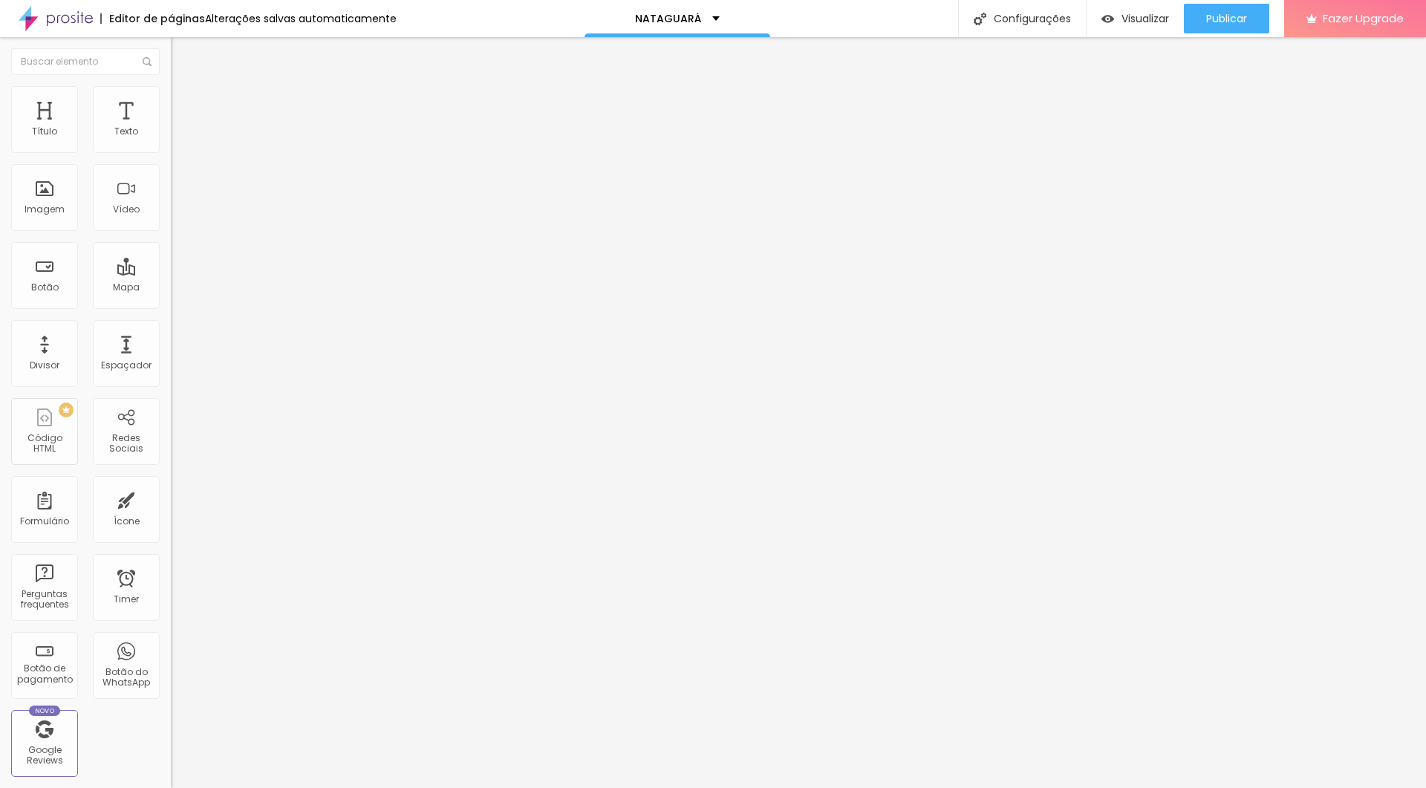
type input "10"
type input "5"
type input "0"
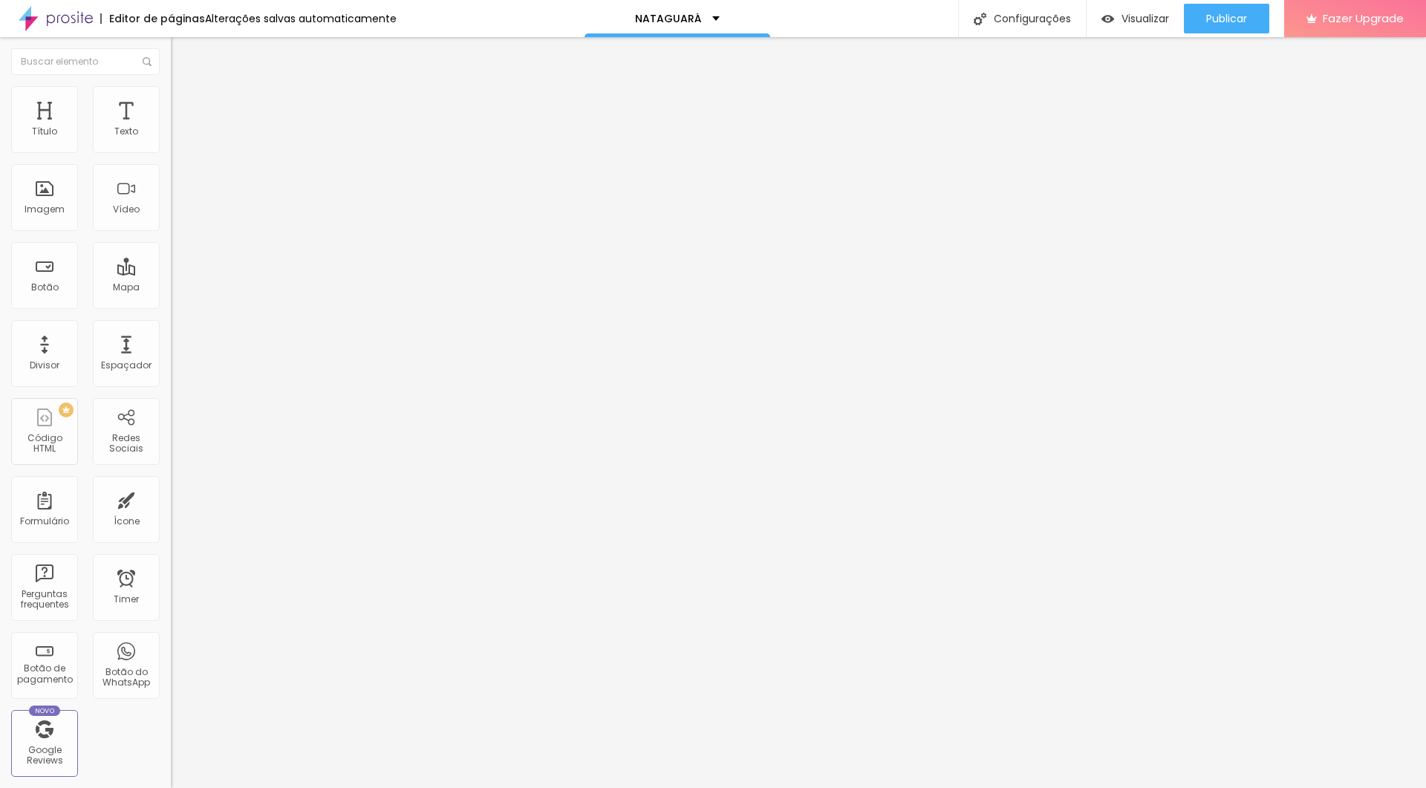
drag, startPoint x: 36, startPoint y: 148, endPoint x: 10, endPoint y: 149, distance: 25.3
click at [171, 149] on div "0 Espaçamento entre colunas" at bounding box center [256, 221] width 171 height 210
type input "208"
type input "243"
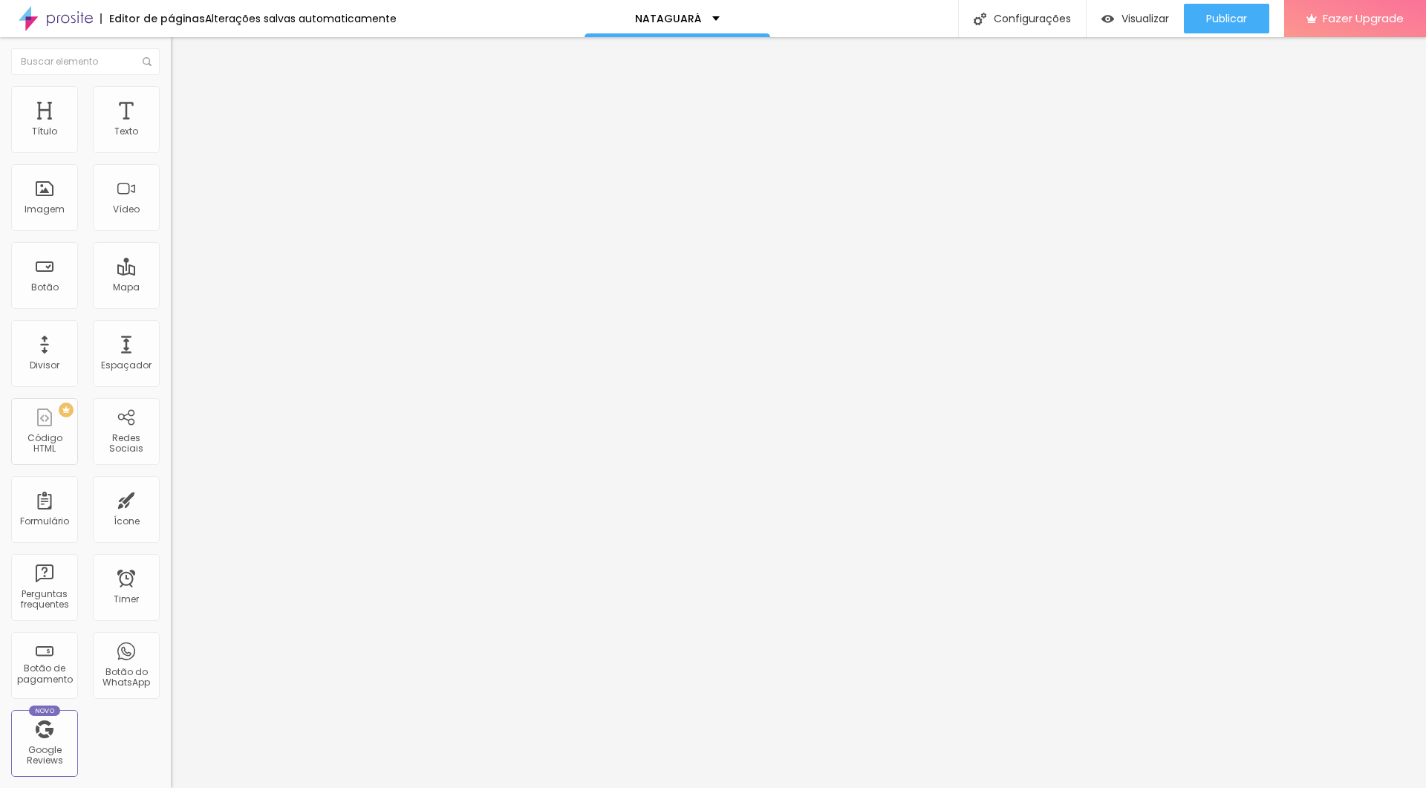
type input "243"
type input "383"
type input "415"
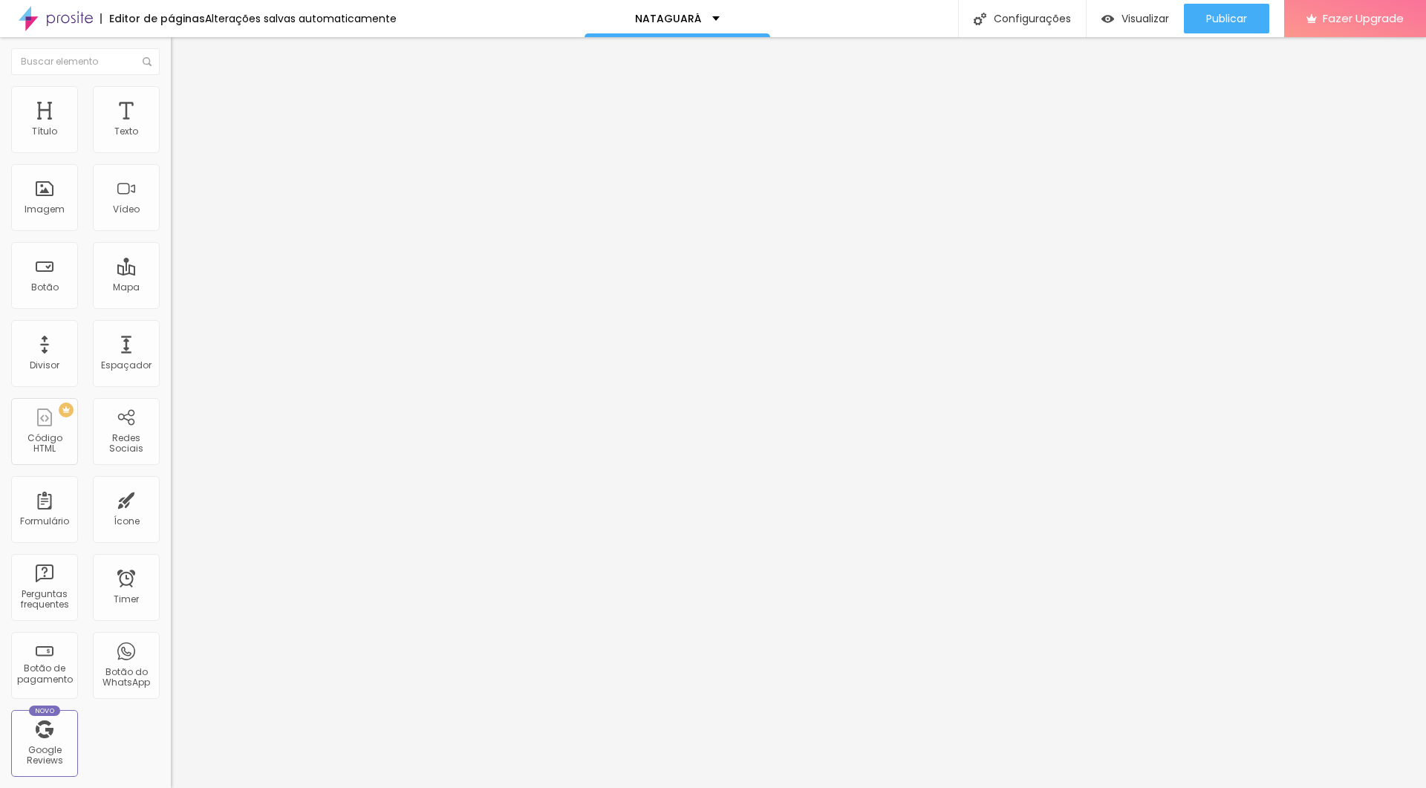
type input "442"
type input "452"
type input "461"
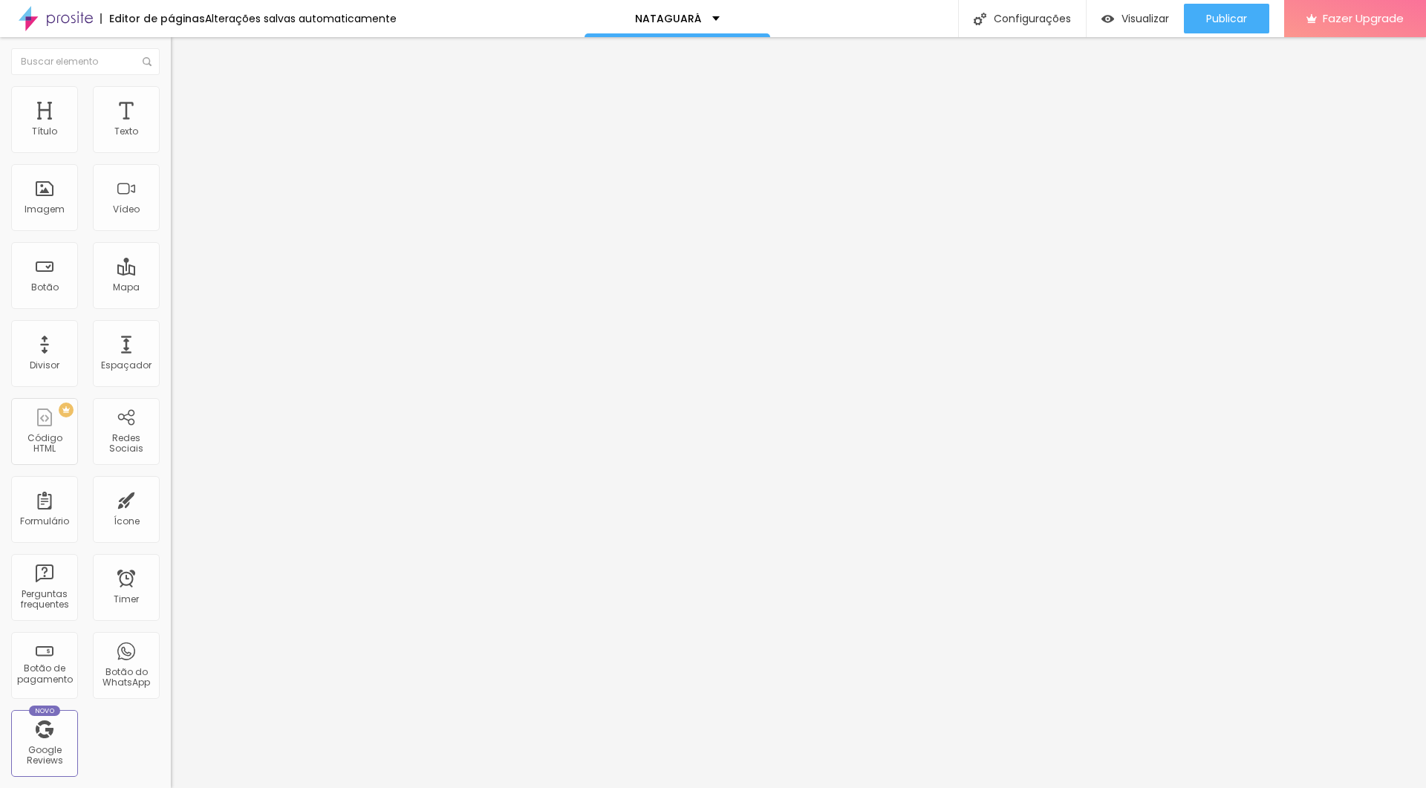
type input "461"
type input "453"
type input "446"
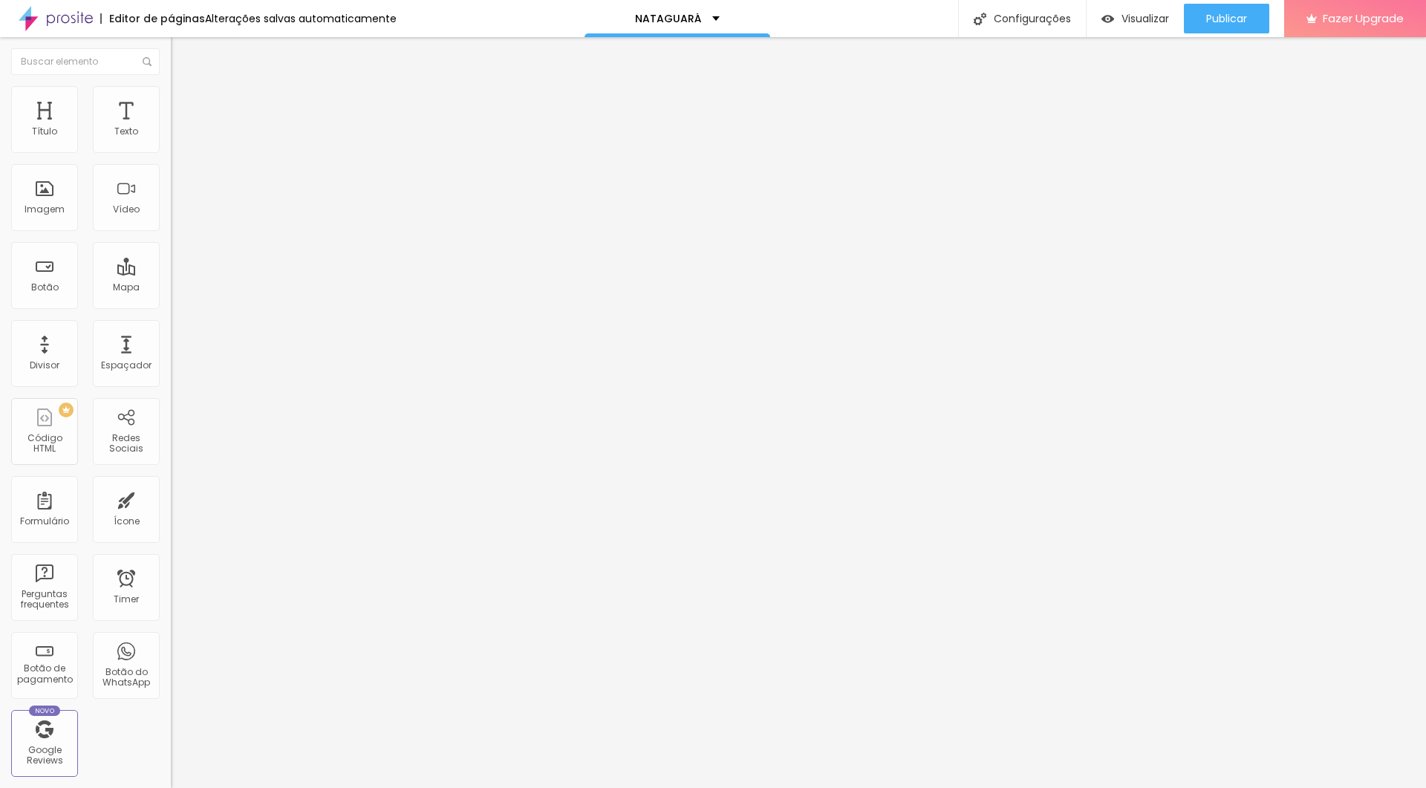
type input "376"
type input "257"
type input "106"
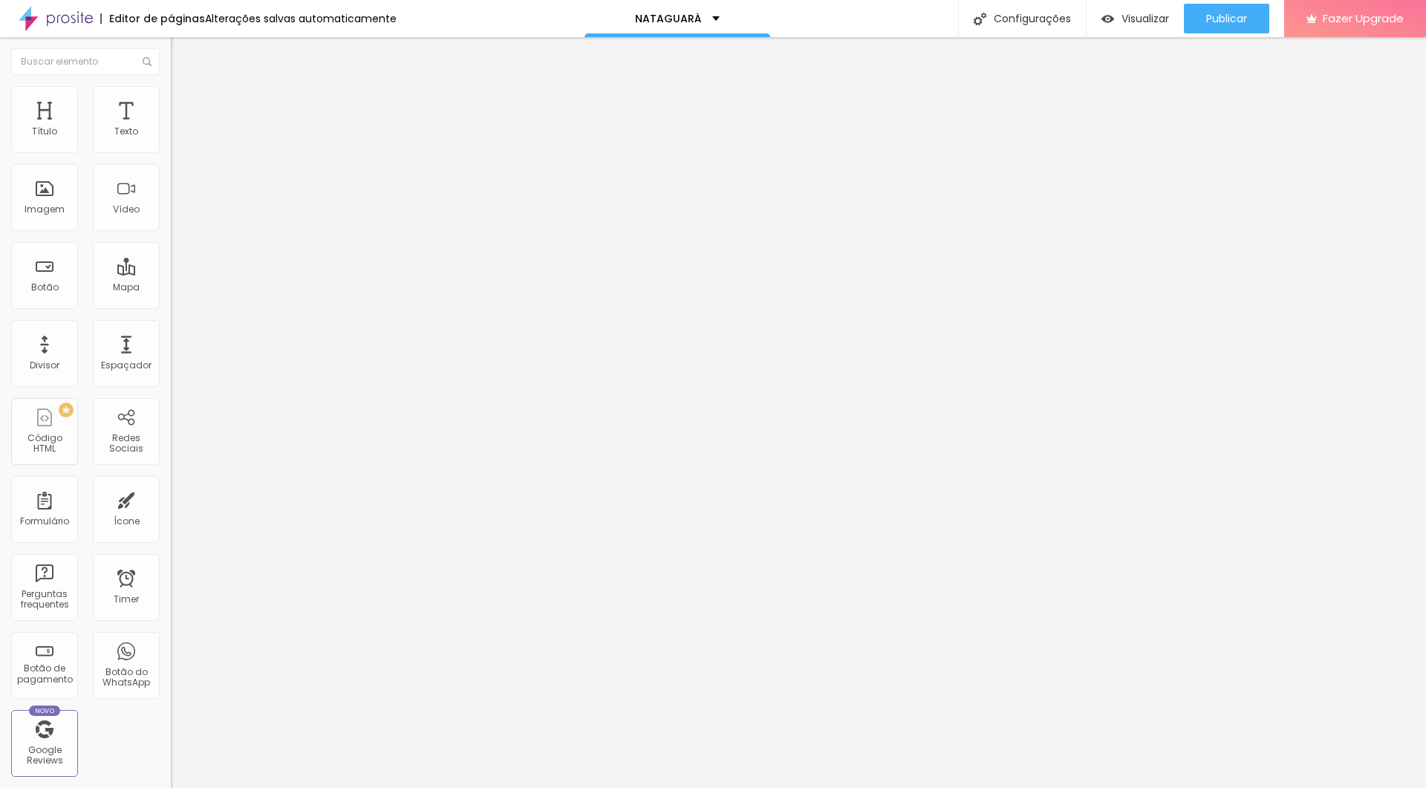
type input "106"
type input "0"
type input "12"
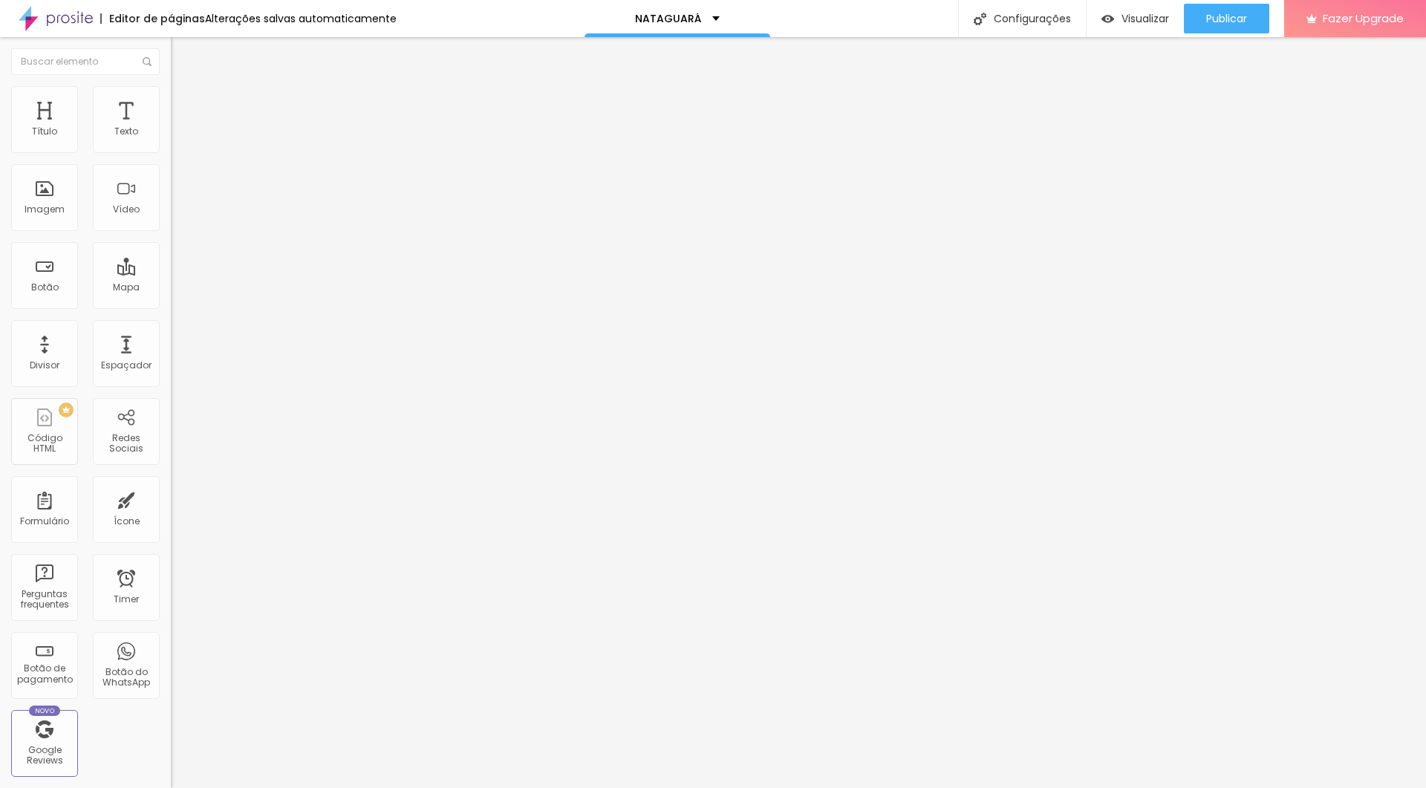
type input "25"
type input "74"
type input "116"
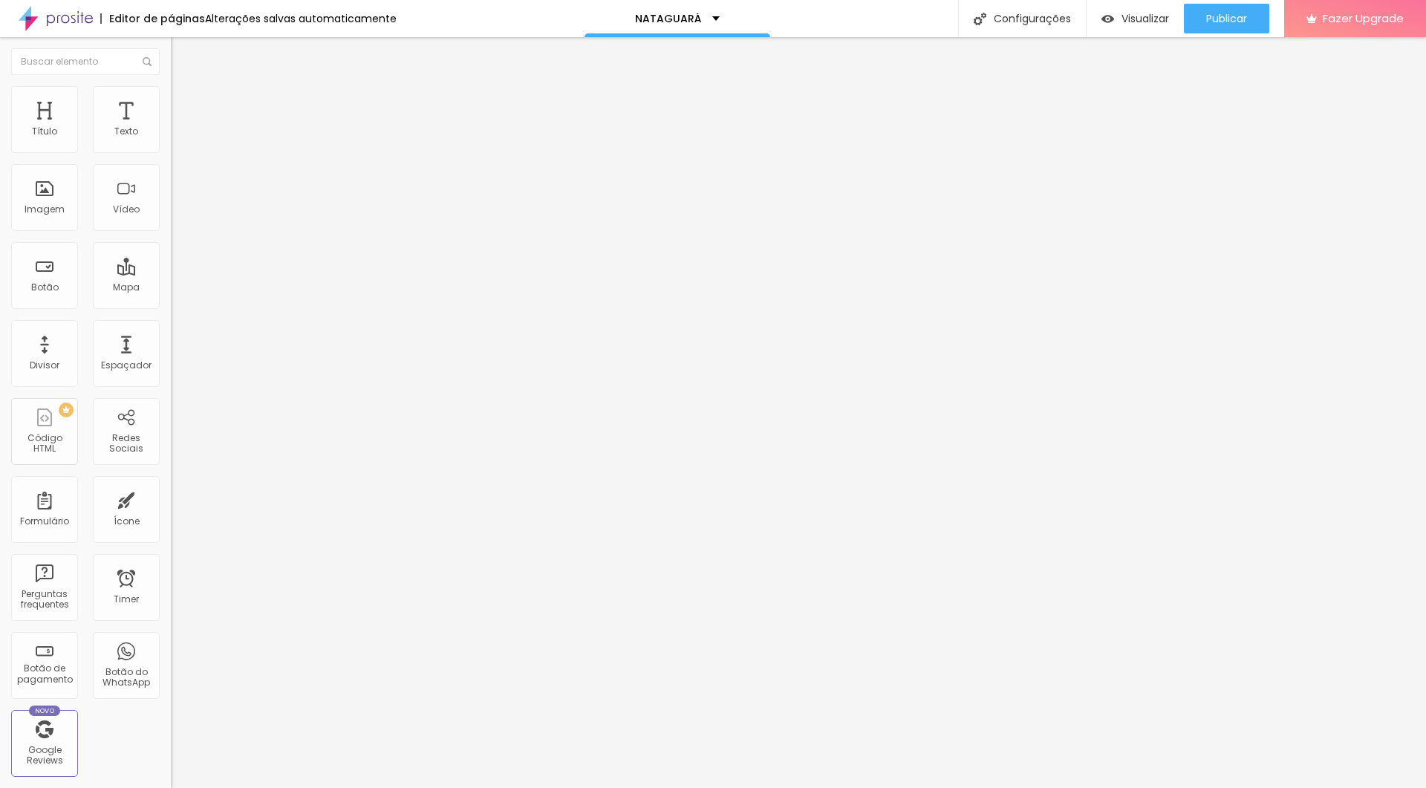
type input "116"
type input "159"
type input "166"
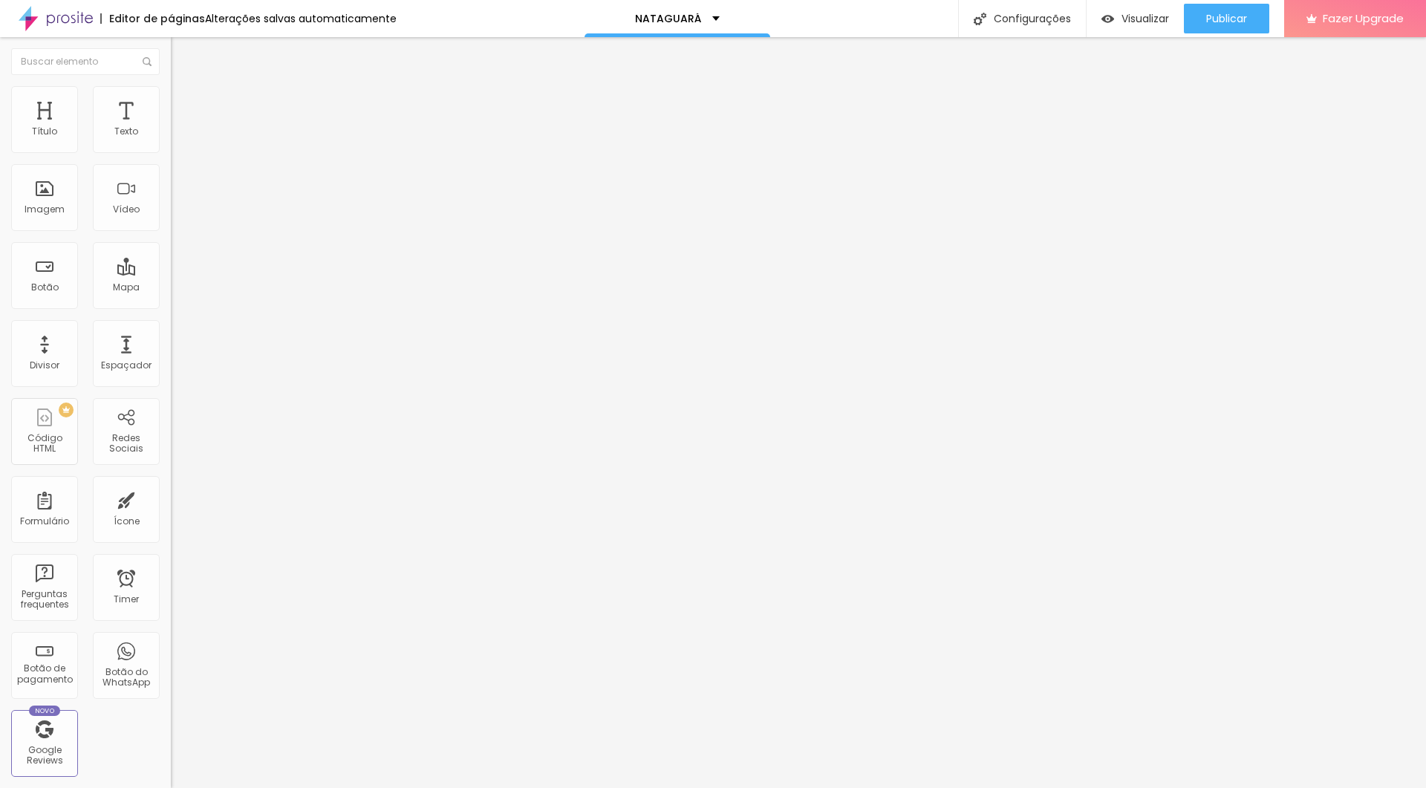
type input "179"
type input "194"
type input "208"
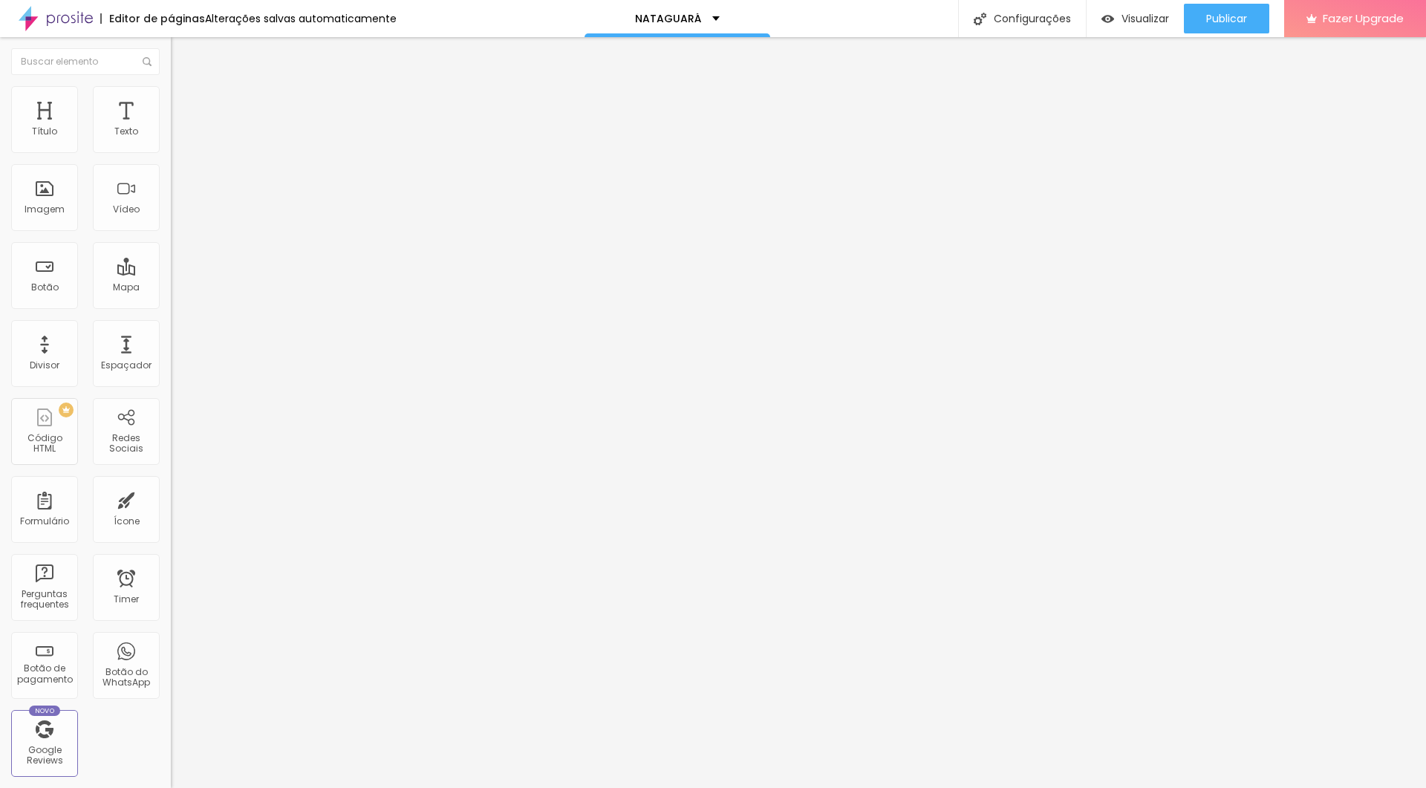
type input "208"
type input "236"
type input "264"
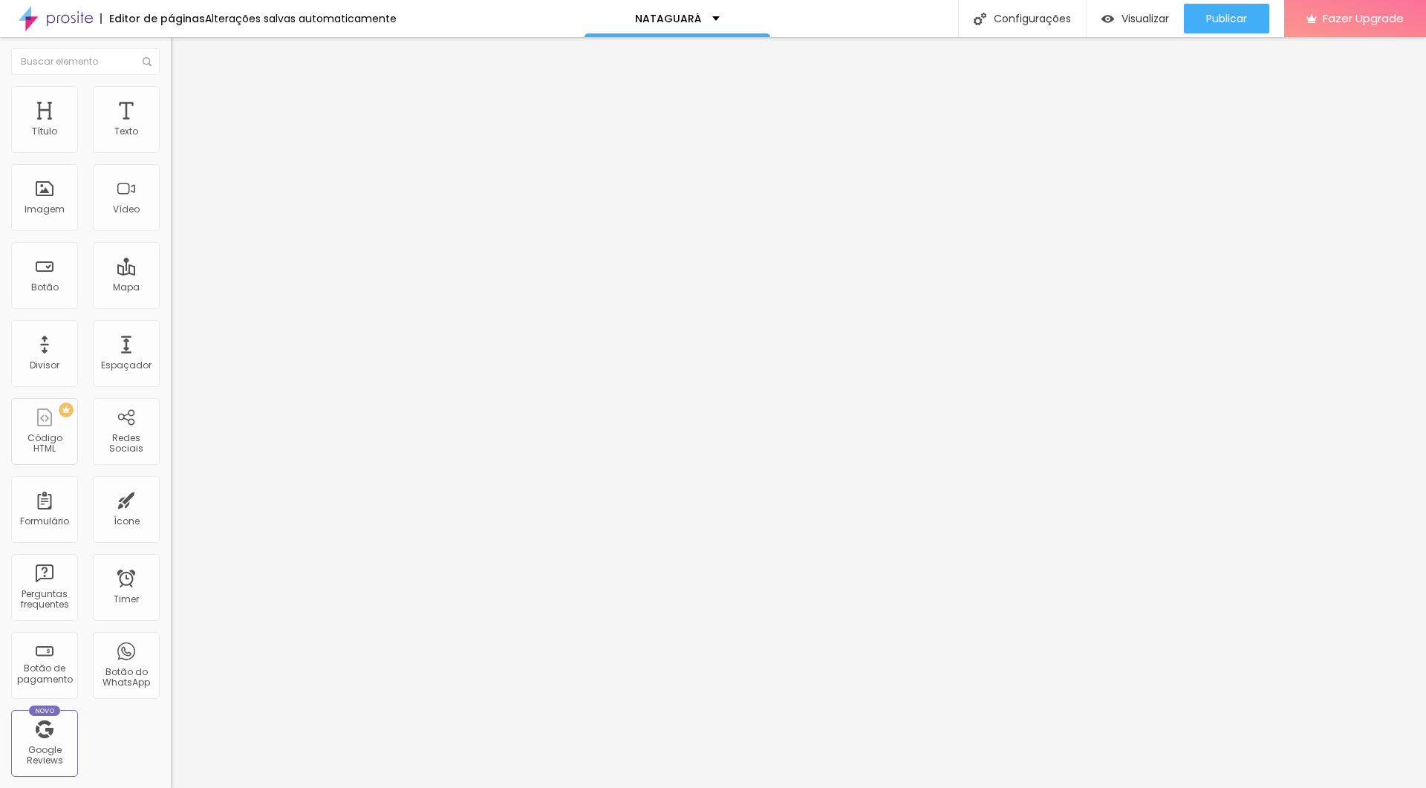
type input "285"
type input "292"
type input "306"
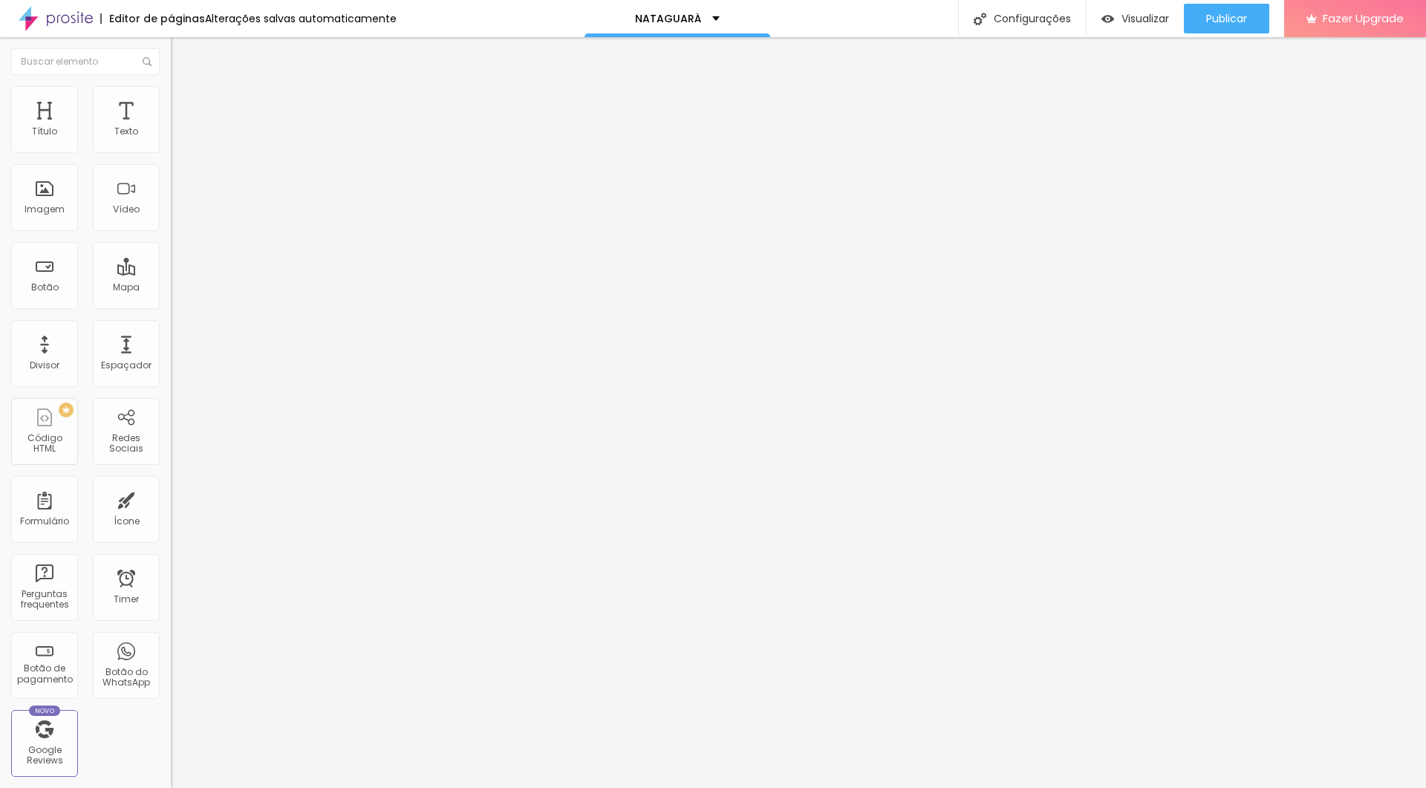
type input "306"
type input "313"
type input "327"
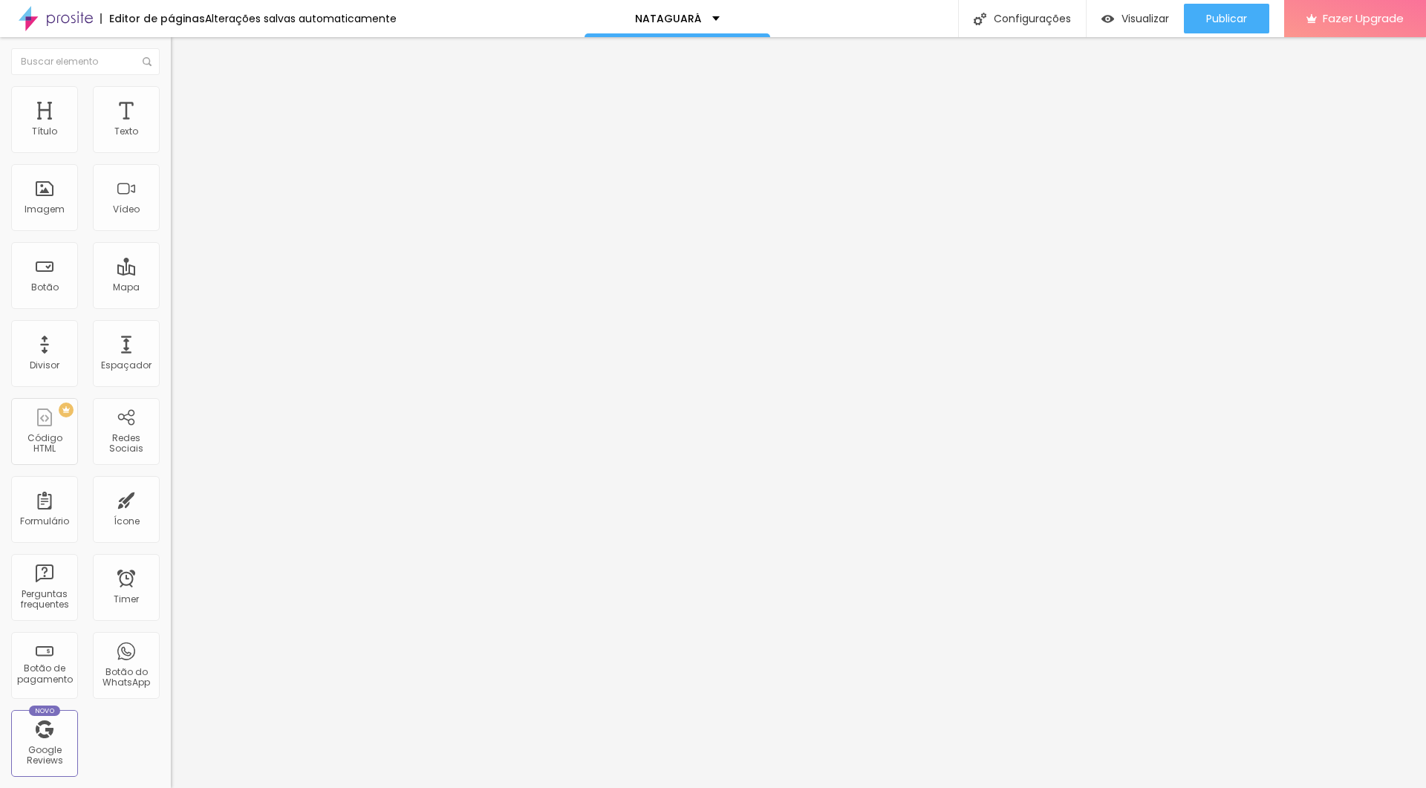
type input "341"
type input "348"
type input "355"
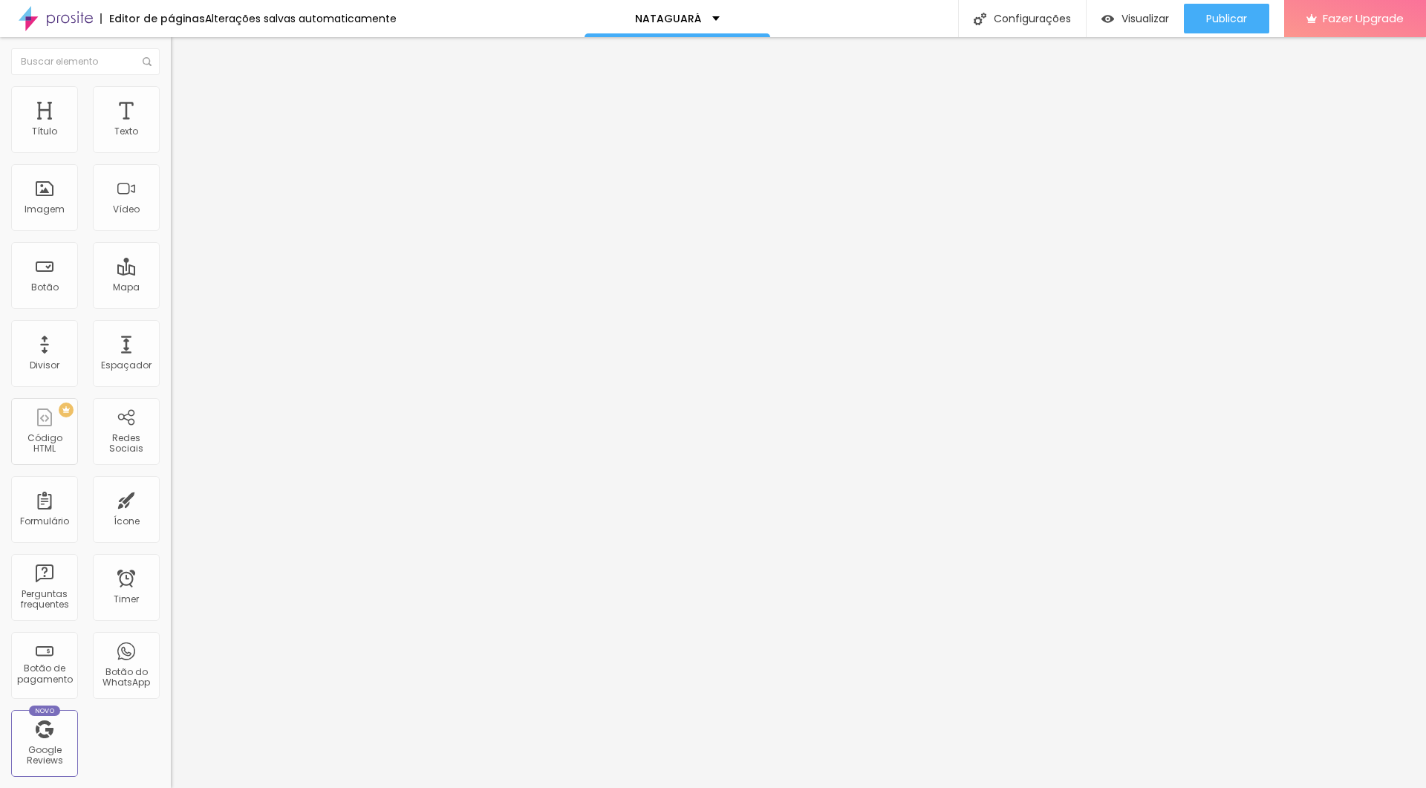
type input "355"
type input "362"
type input "369"
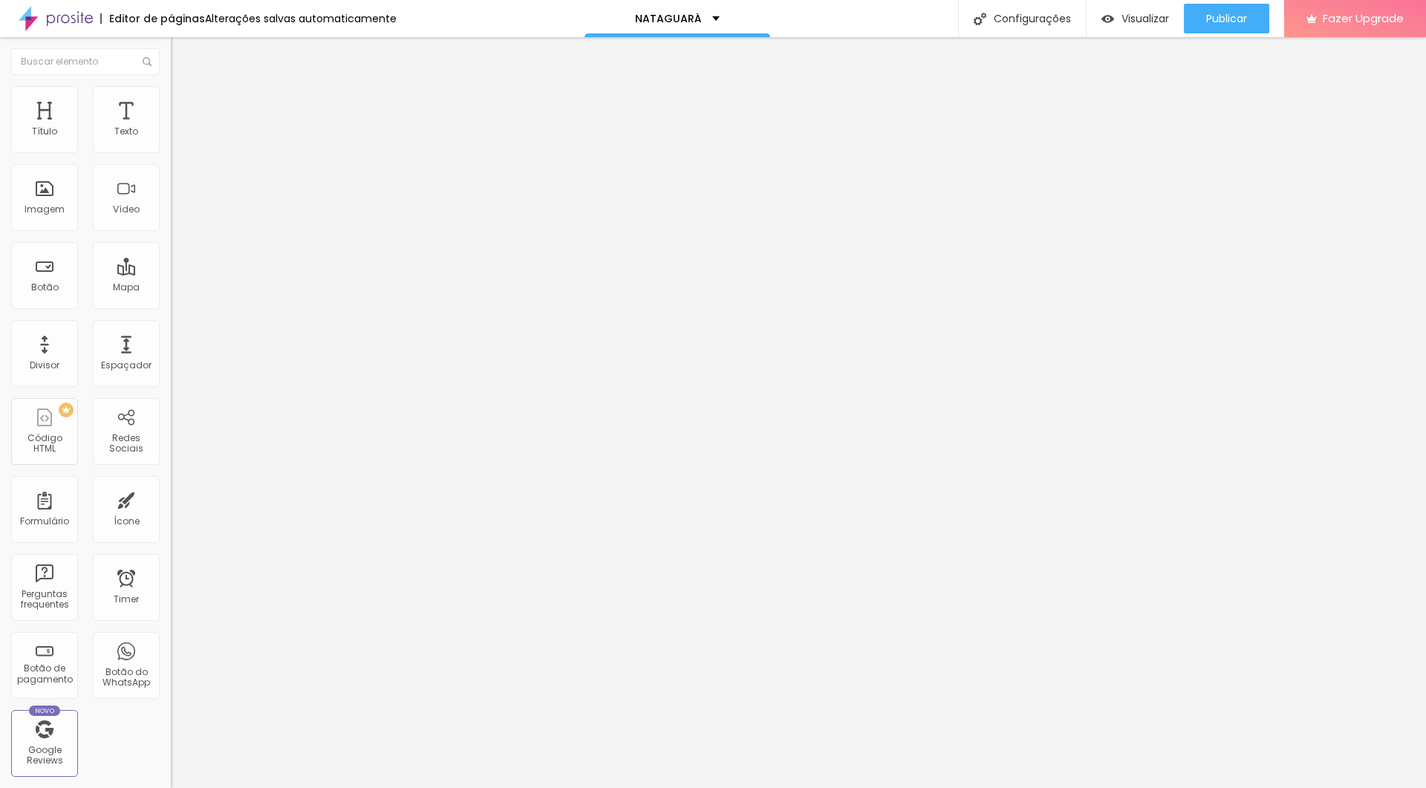
type input "376"
type input "387"
type input "393"
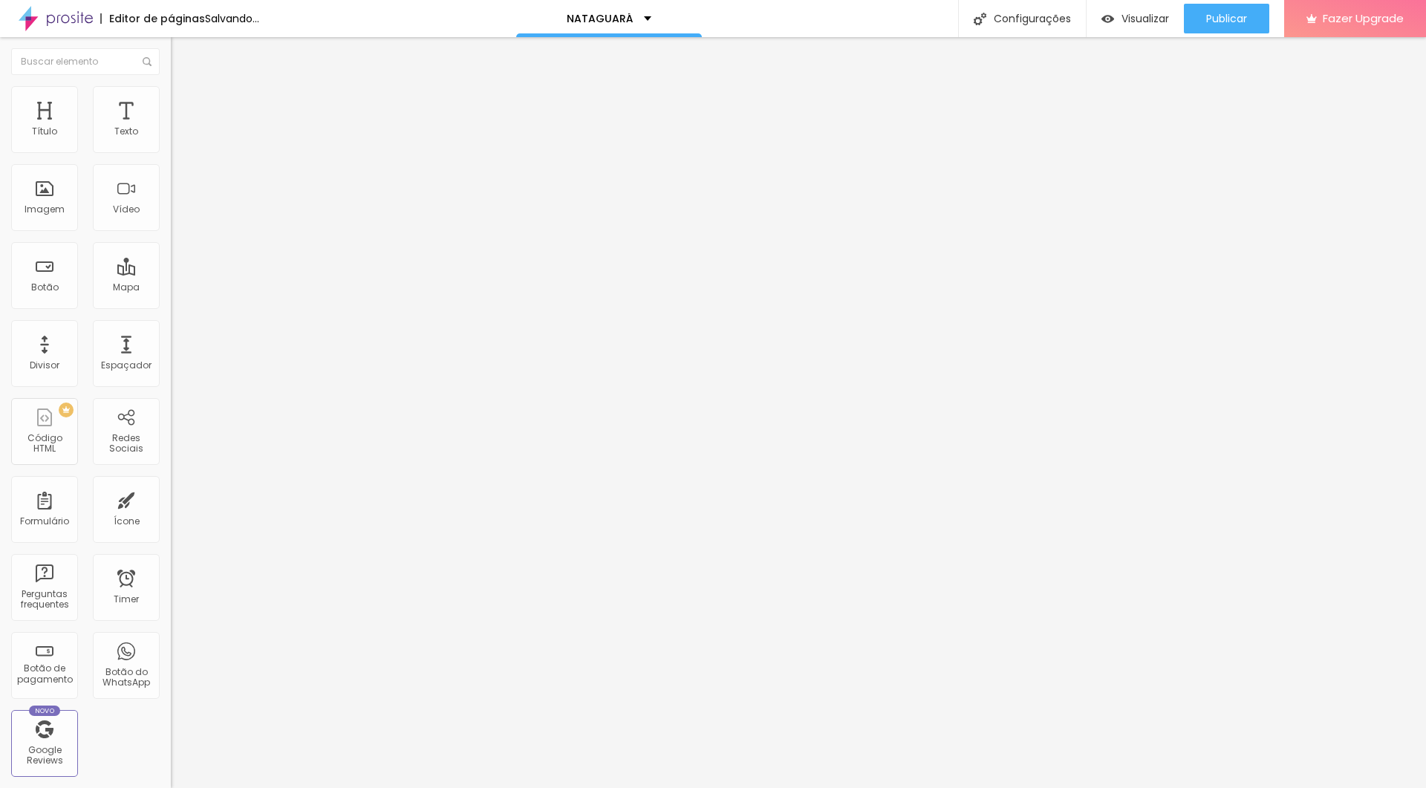
type input "393"
type input "406"
type input "413"
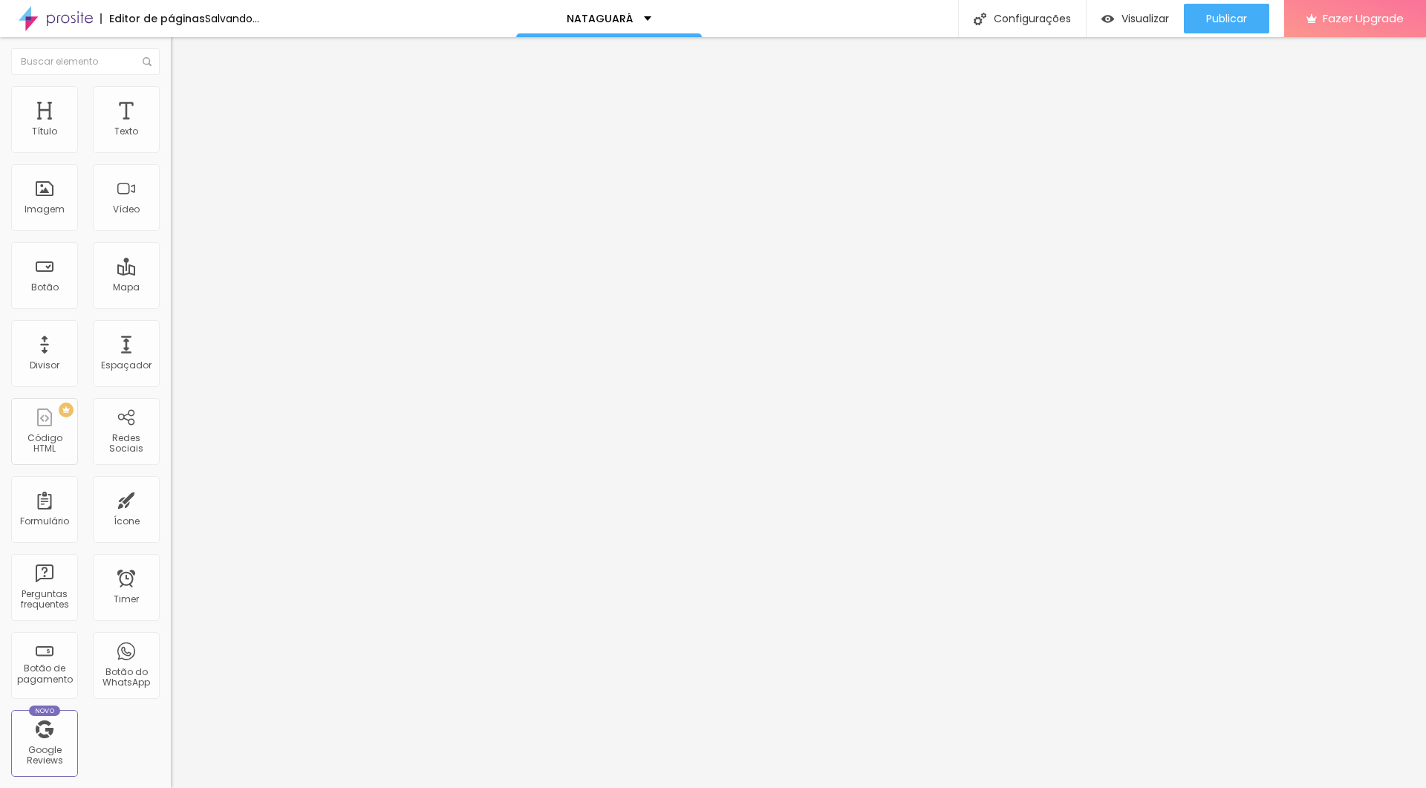
type input "420"
type input "413"
type input "406"
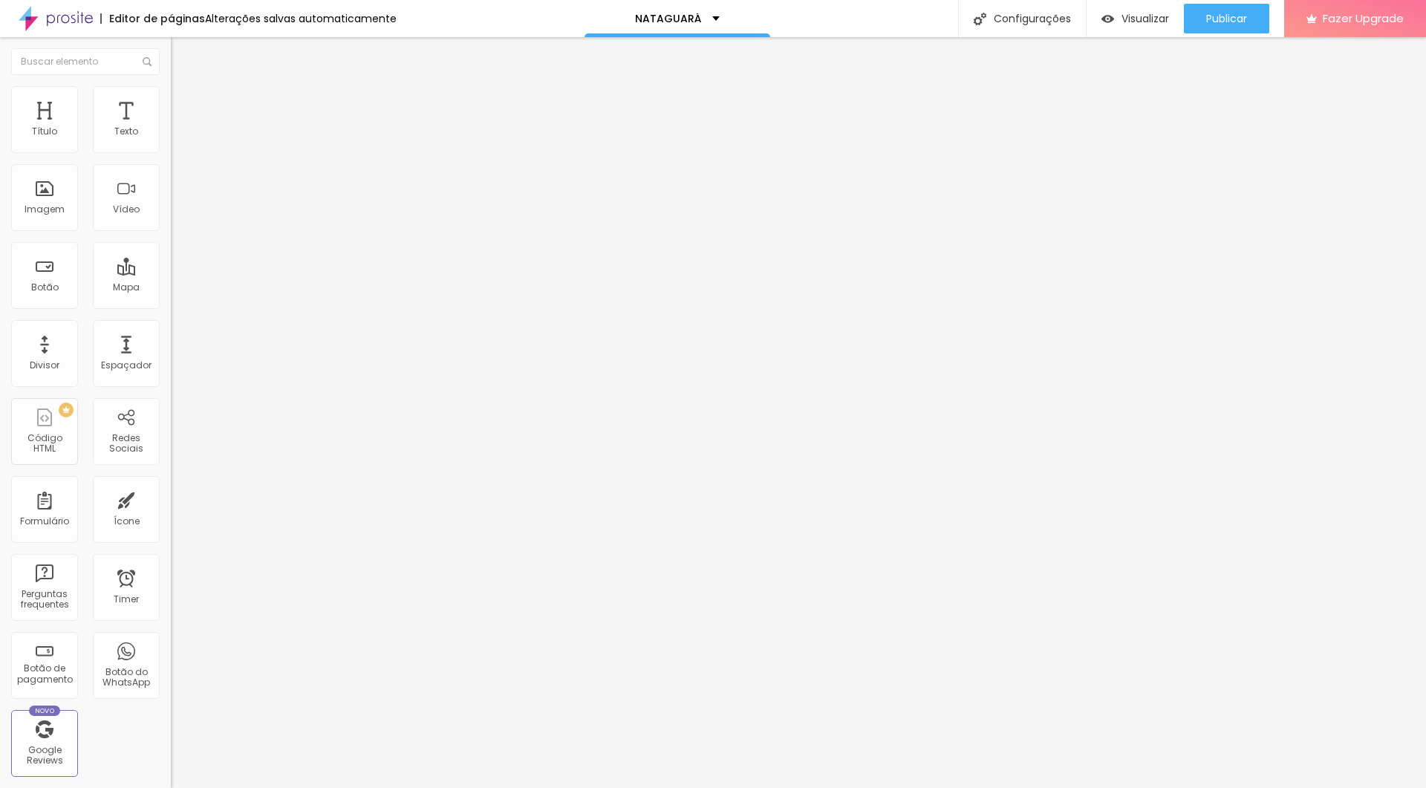
type input "406"
type input "400"
type input "393"
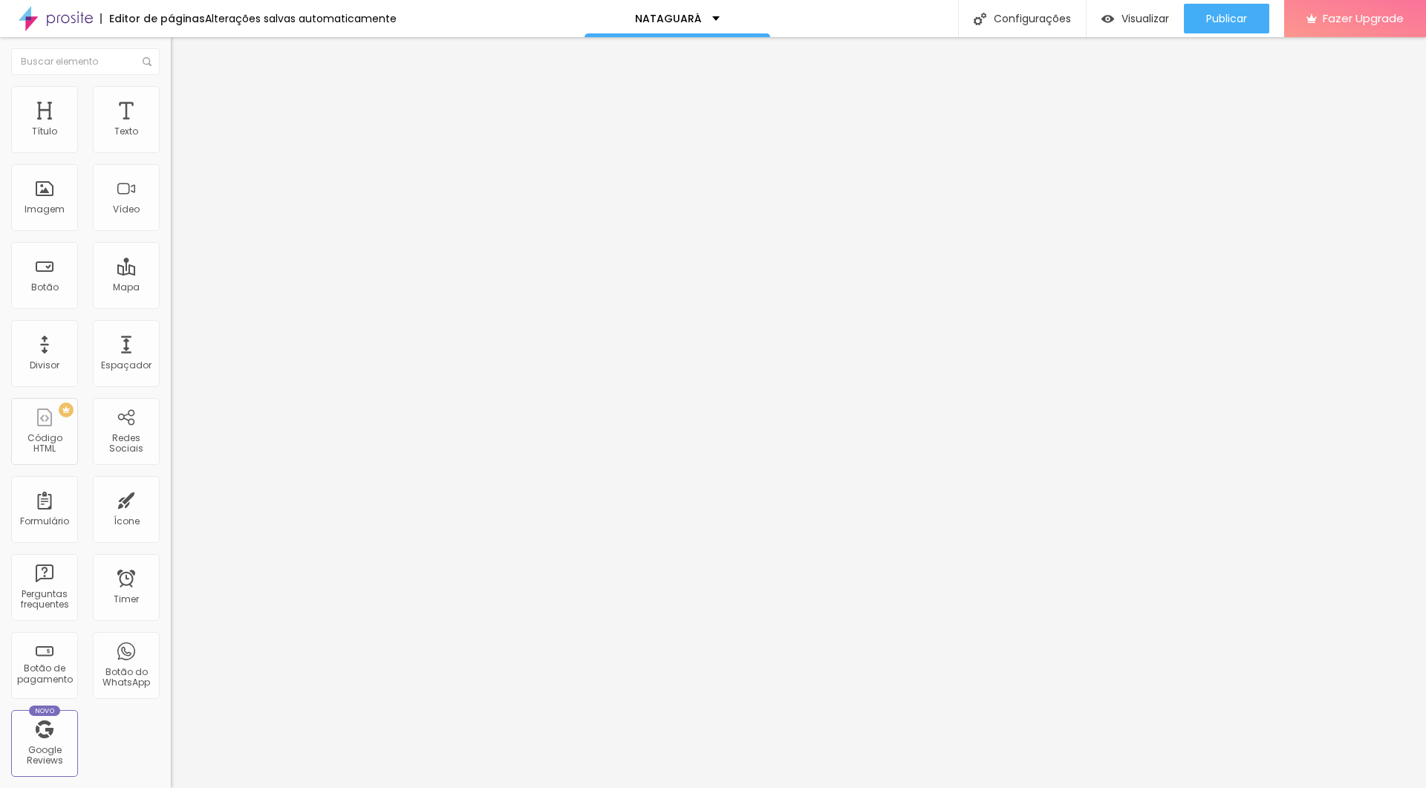
type input "386"
drag, startPoint x: 62, startPoint y: 180, endPoint x: 75, endPoint y: 188, distance: 15.0
click at [171, 472] on div at bounding box center [256, 504] width 171 height 13
click at [171, 140] on input "text" at bounding box center [260, 132] width 178 height 15
paste input "https://youtu.be/rrcCqd9csF0?si=vXWD7omHogev2THk"
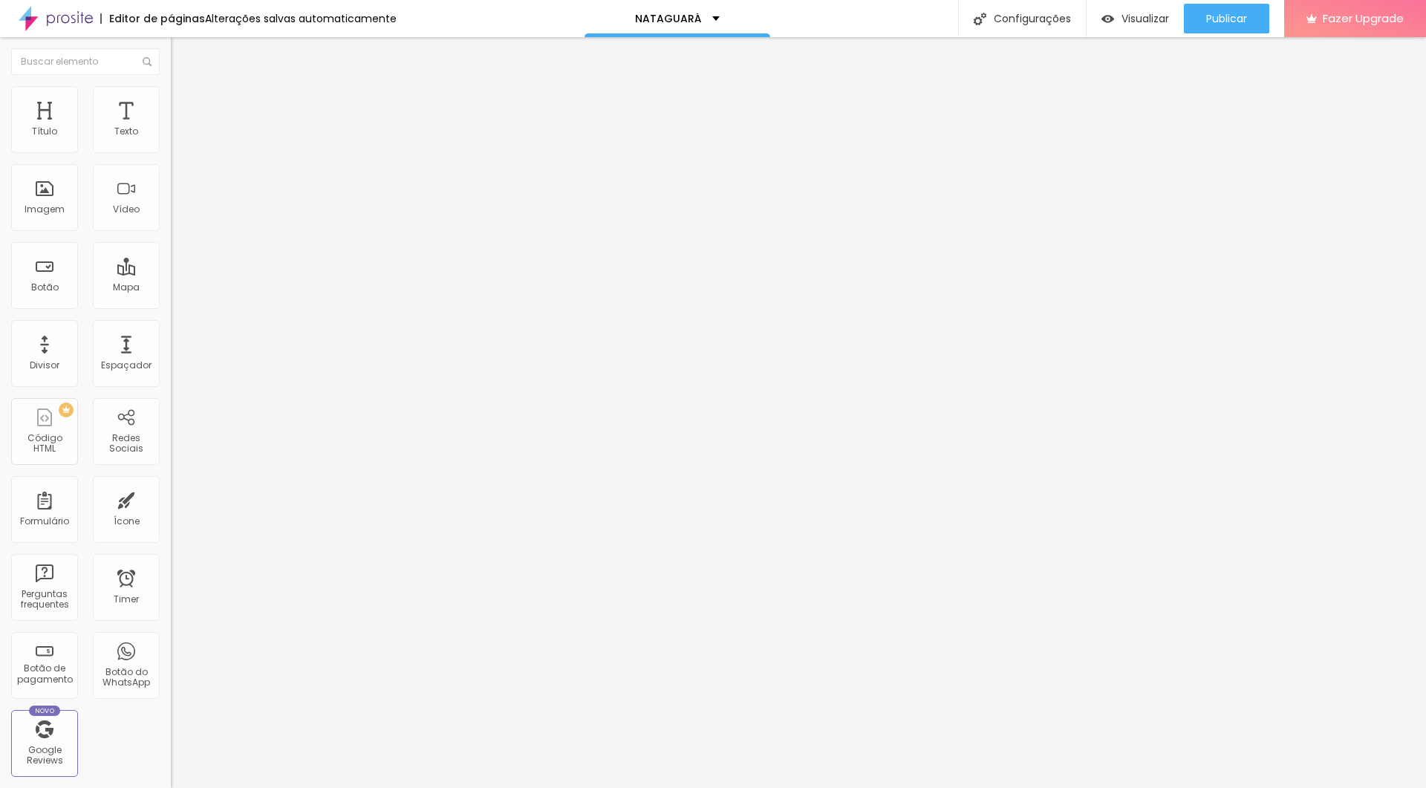
click at [171, 279] on div at bounding box center [256, 279] width 171 height 0
click at [171, 288] on div at bounding box center [256, 288] width 171 height 0
click at [171, 279] on div at bounding box center [256, 279] width 171 height 0
click at [171, 94] on img at bounding box center [177, 92] width 13 height 13
drag, startPoint x: 152, startPoint y: 162, endPoint x: 84, endPoint y: 166, distance: 68.5
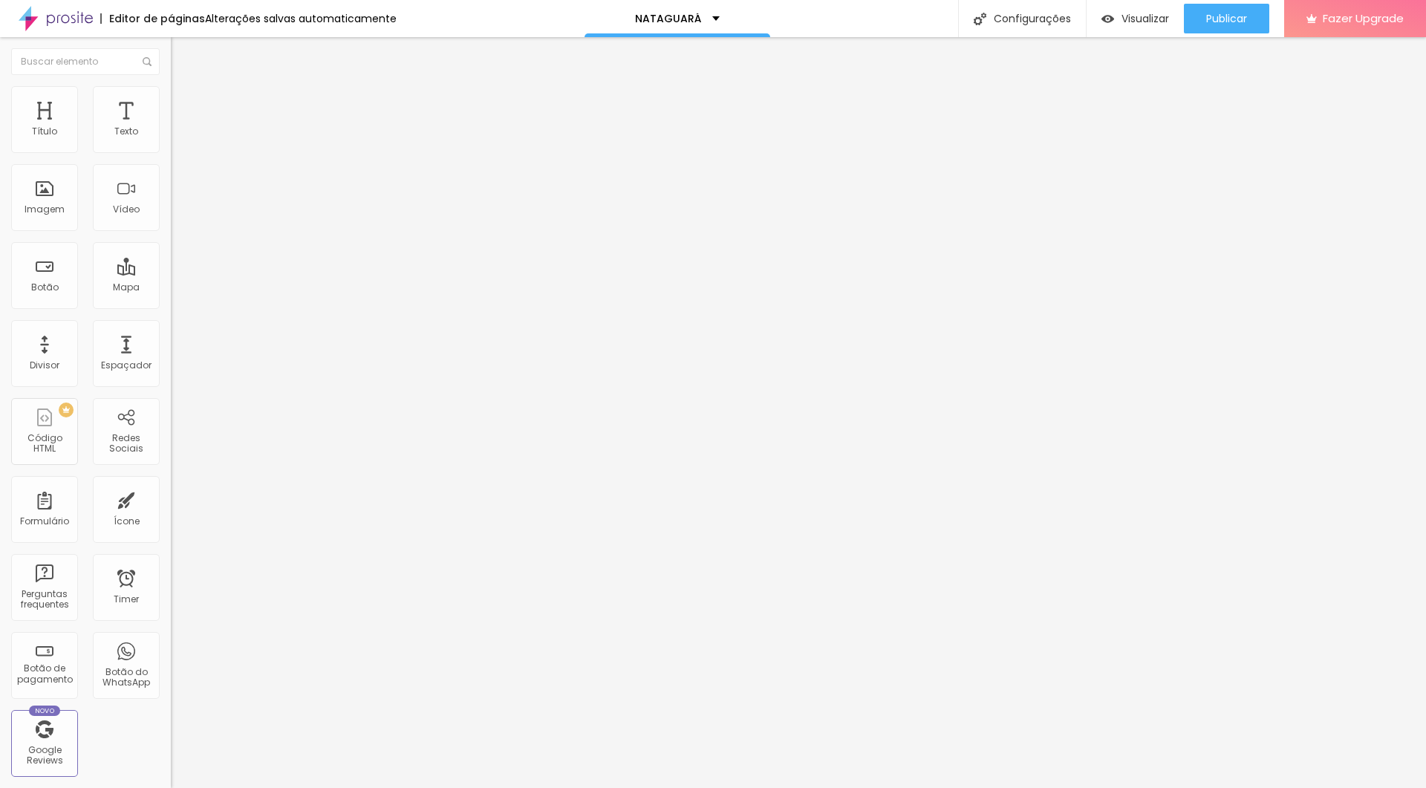
click at [171, 152] on input "range" at bounding box center [219, 146] width 96 height 12
click at [171, 101] on img at bounding box center [177, 107] width 13 height 13
click at [171, 288] on input "range" at bounding box center [219, 294] width 96 height 12
click at [171, 149] on div "4 Espaço de cima" at bounding box center [256, 221] width 171 height 210
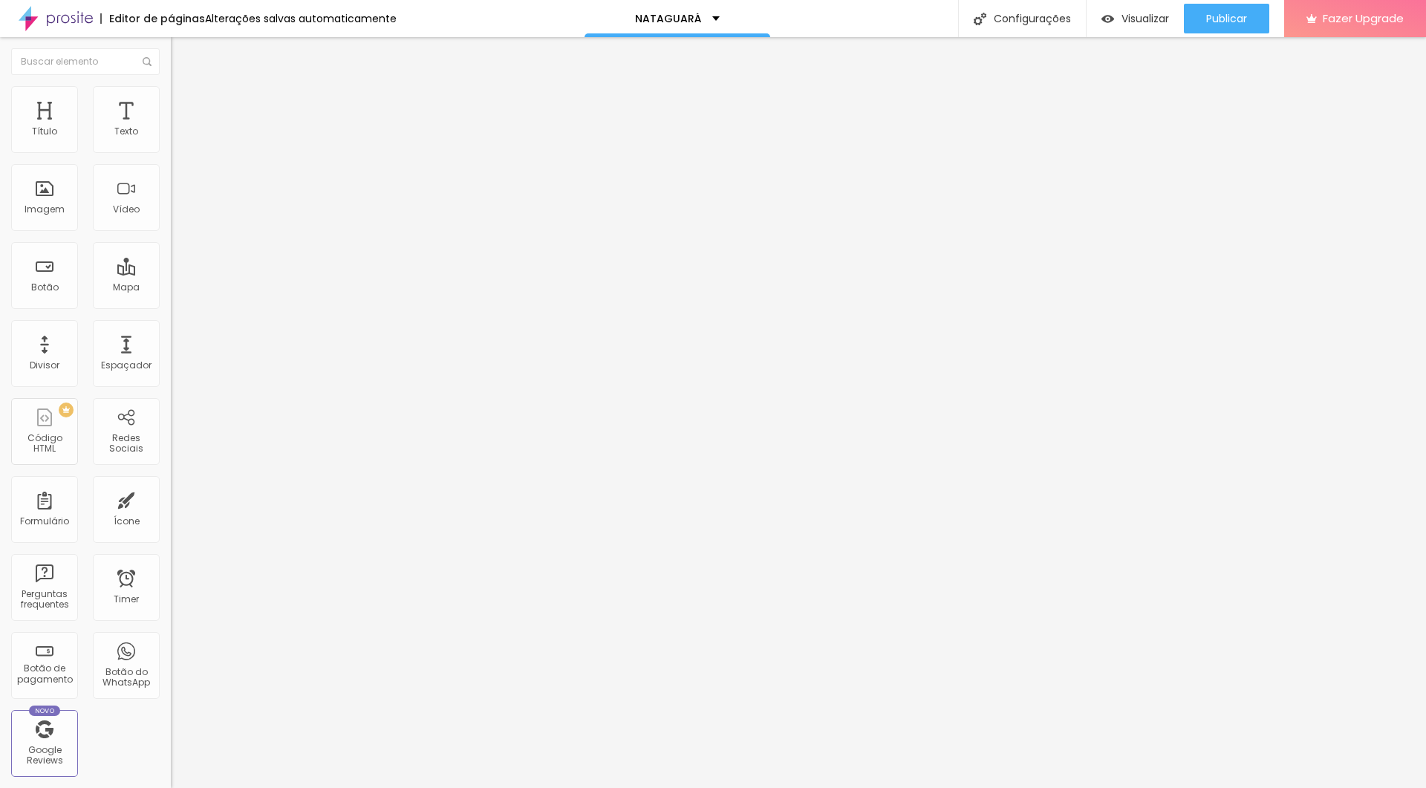
click at [171, 301] on input "4" at bounding box center [203, 309] width 64 height 16
click at [171, 95] on li "Estilo" at bounding box center [256, 93] width 171 height 15
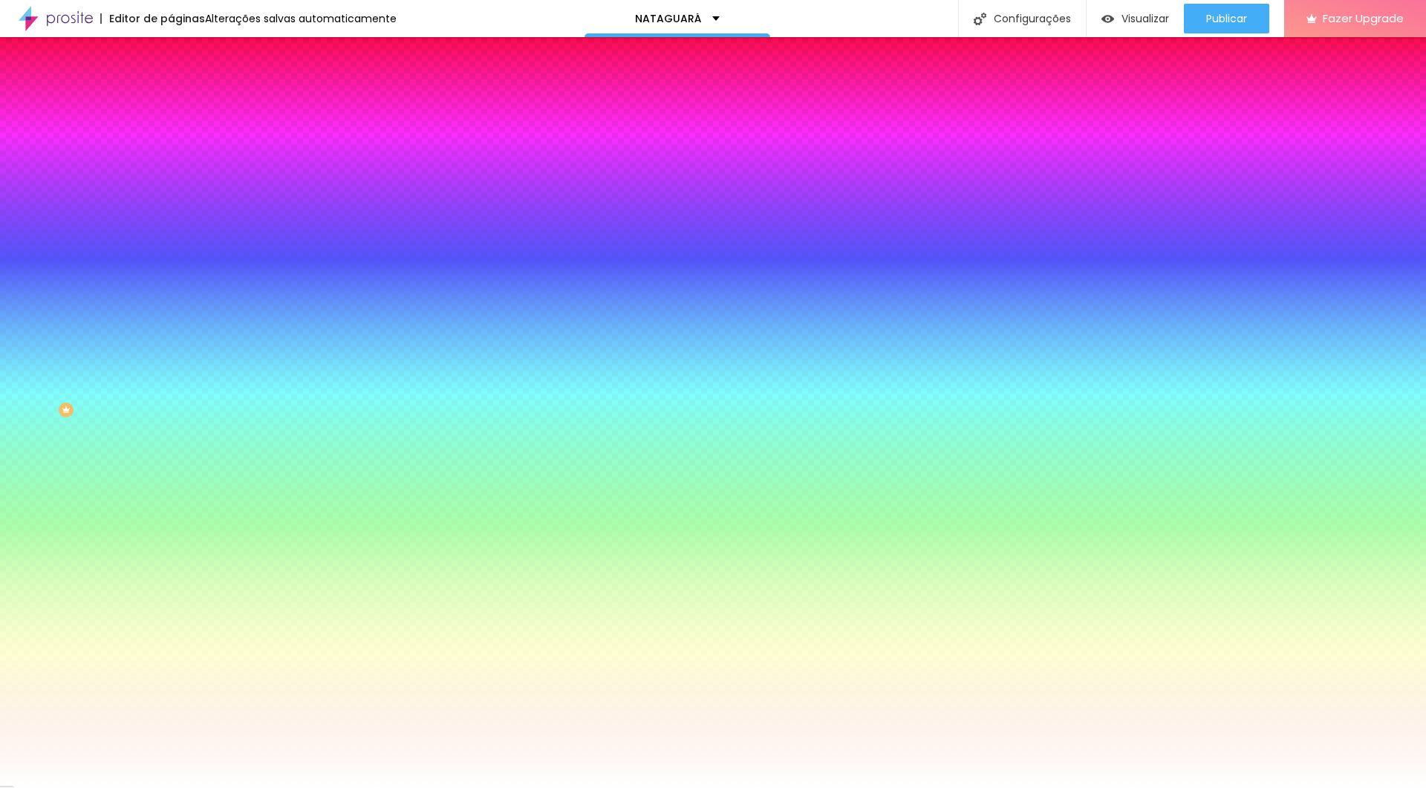
click at [177, 197] on icon "button" at bounding box center [182, 192] width 10 height 10
click at [171, 217] on input "#FFFFFF" at bounding box center [260, 209] width 178 height 15
click at [171, 185] on div "Cor de fundo" at bounding box center [256, 180] width 171 height 9
click at [171, 101] on li "Avançado" at bounding box center [256, 108] width 171 height 15
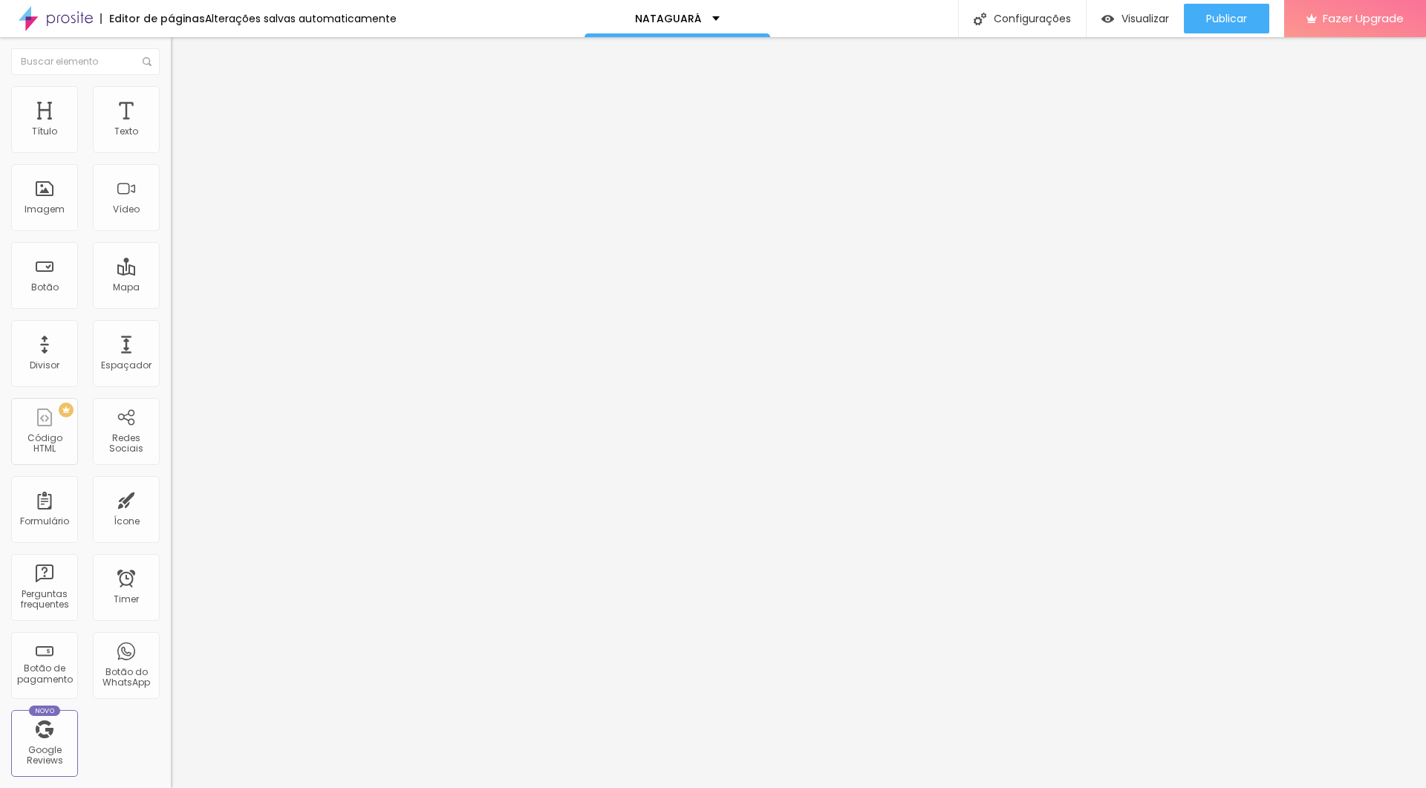
click at [171, 90] on img at bounding box center [177, 92] width 13 height 13
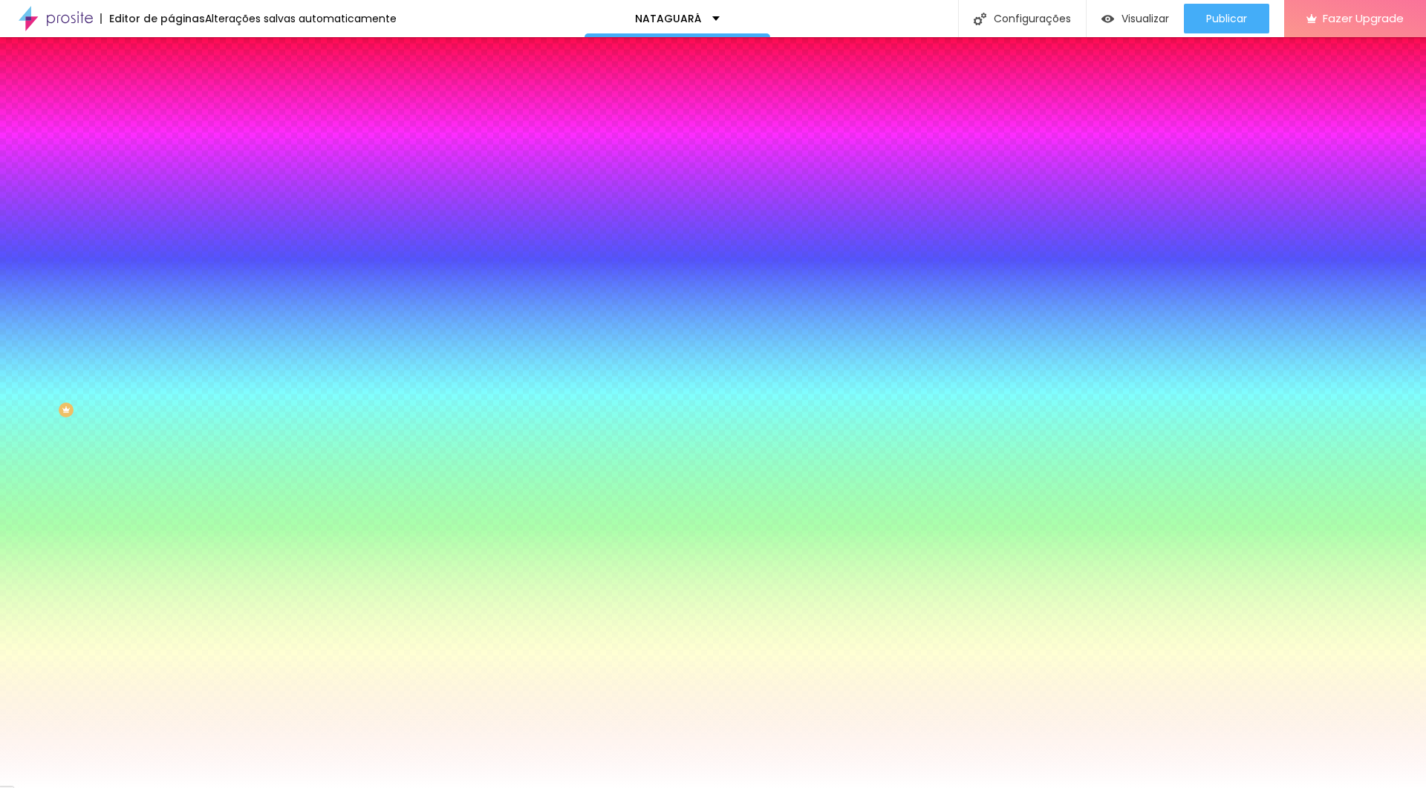
click at [171, 154] on span "Nenhum" at bounding box center [190, 148] width 39 height 13
click at [171, 177] on span "Parallax" at bounding box center [189, 171] width 36 height 13
click at [171, 163] on span "Nenhum" at bounding box center [190, 157] width 39 height 13
click at [171, 185] on div "Cor de fundo" at bounding box center [256, 180] width 171 height 9
click at [171, 202] on div at bounding box center [256, 202] width 171 height 0
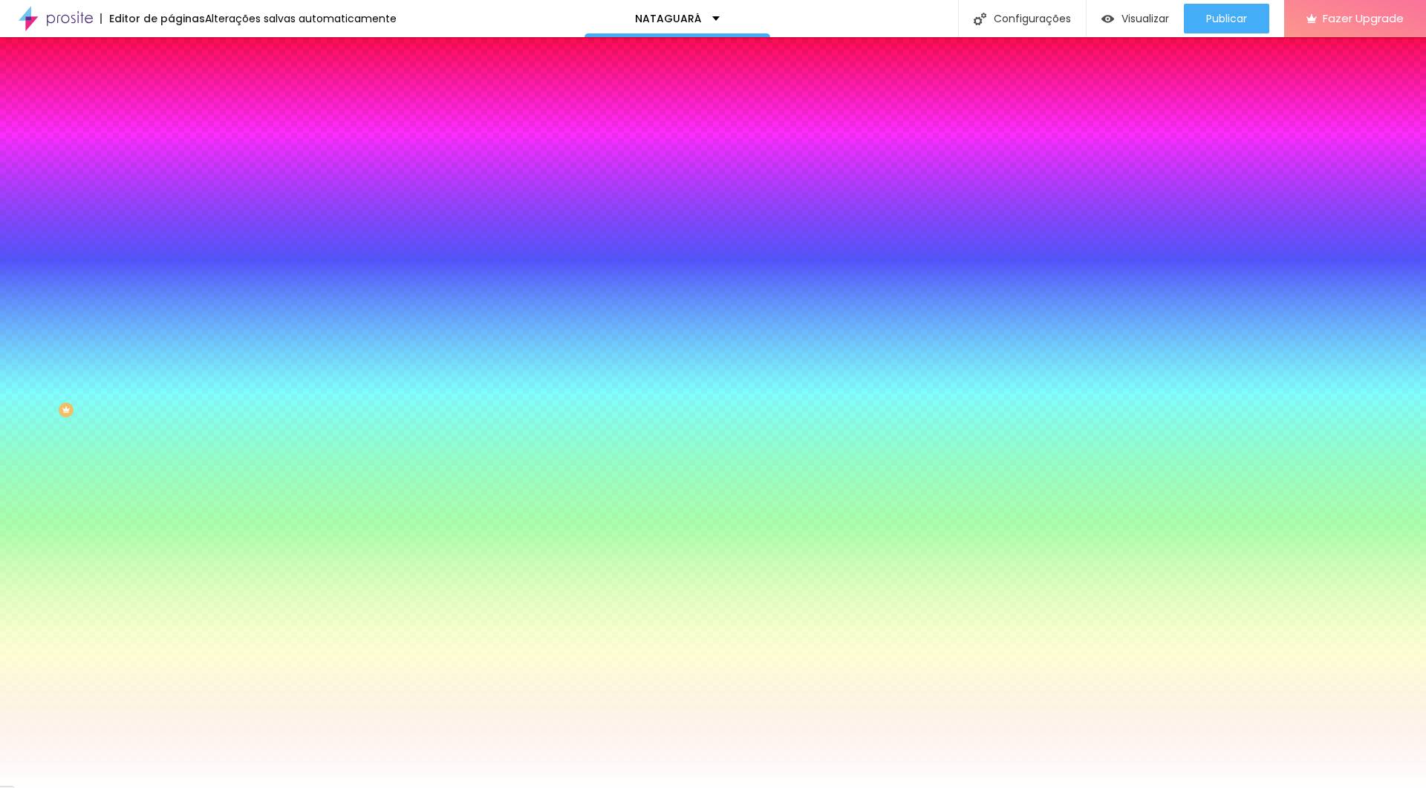
click at [171, 202] on div at bounding box center [256, 202] width 171 height 0
click at [27, 445] on div at bounding box center [713, 394] width 1426 height 788
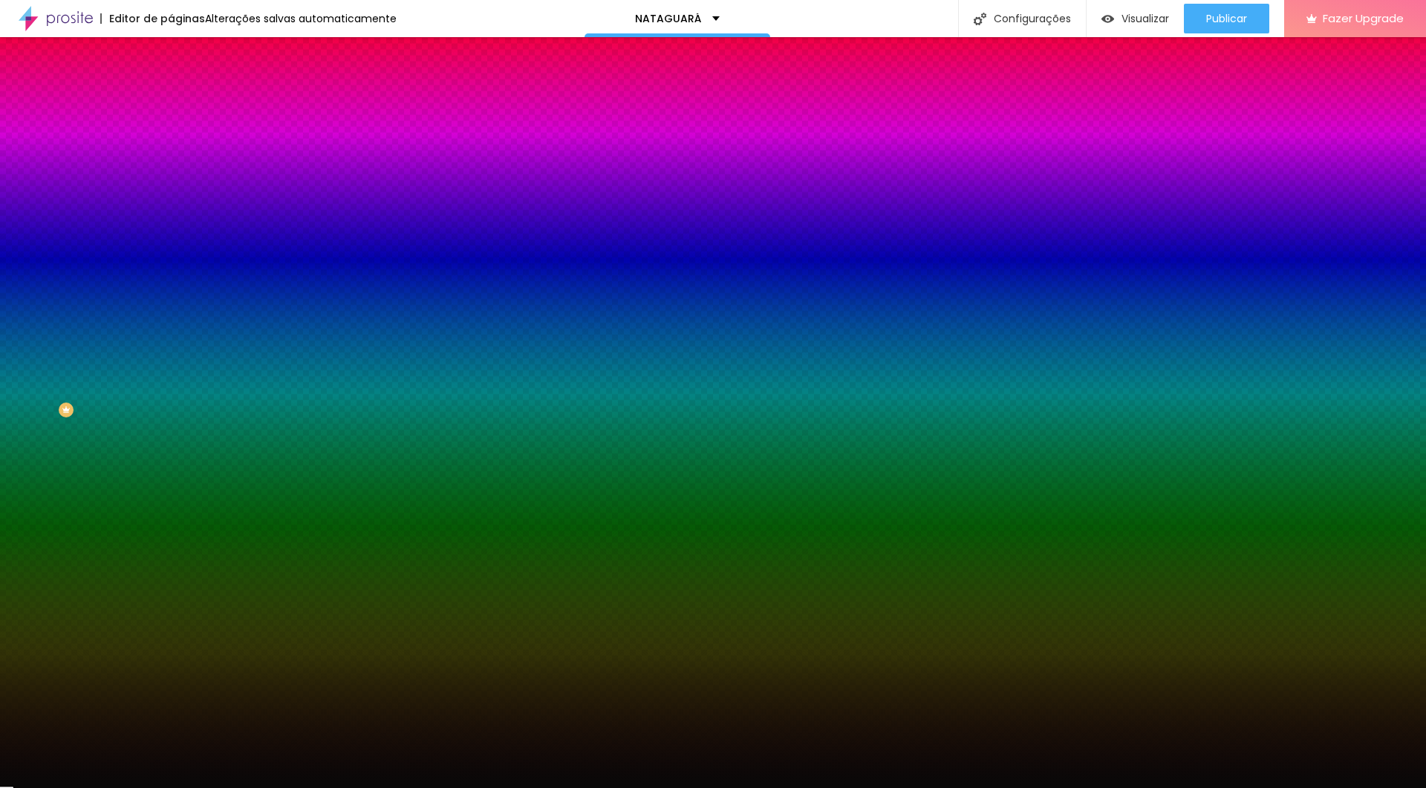
click at [27, 447] on div at bounding box center [713, 394] width 1426 height 788
drag, startPoint x: 42, startPoint y: 447, endPoint x: 9, endPoint y: 450, distance: 33.5
click at [39, 441] on div at bounding box center [713, 394] width 1426 height 788
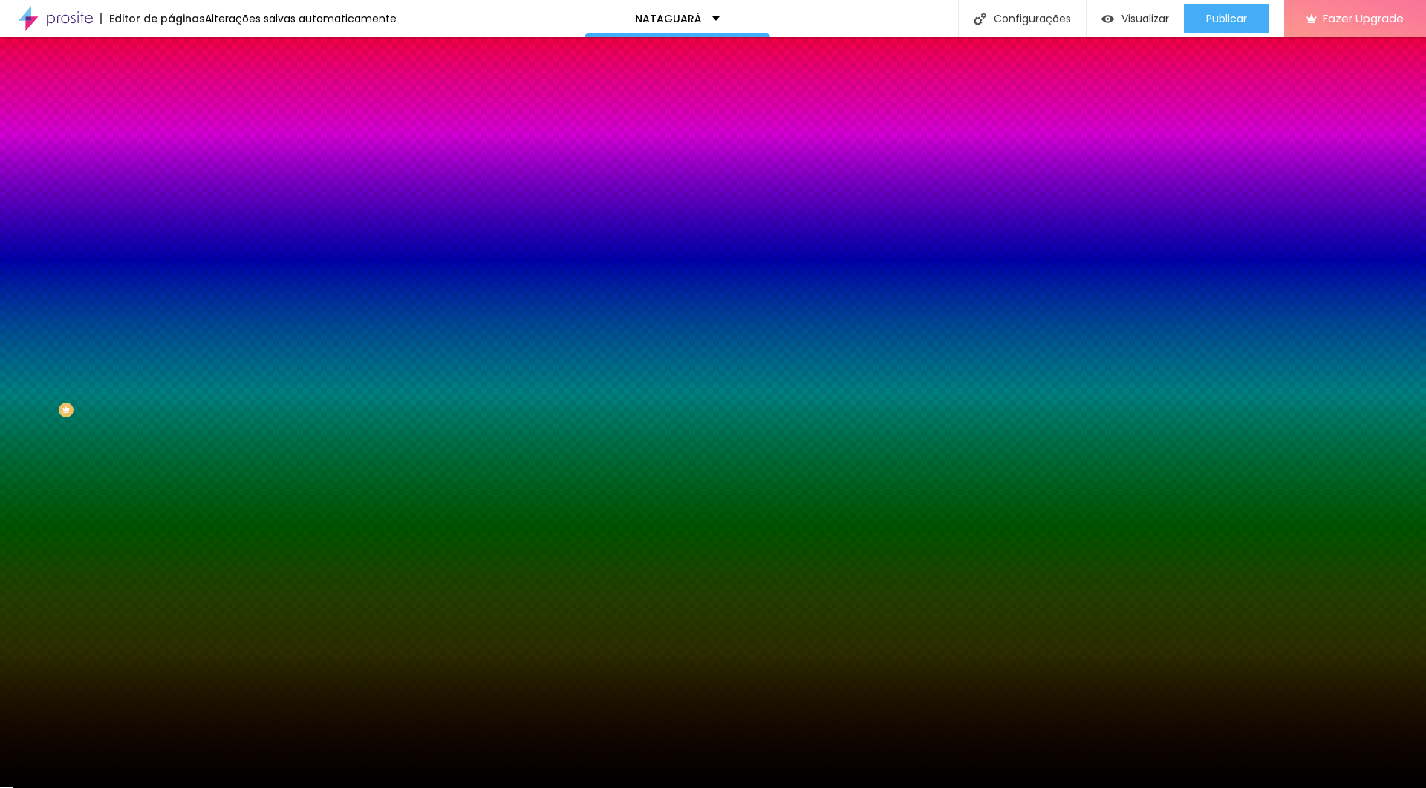
drag, startPoint x: 39, startPoint y: 441, endPoint x: 46, endPoint y: 457, distance: 17.9
click at [171, 457] on div "Editar Seção Conteúdo Estilo Avançado Imagem de fundo Adicionar imagem Efeito d…" at bounding box center [256, 412] width 171 height 751
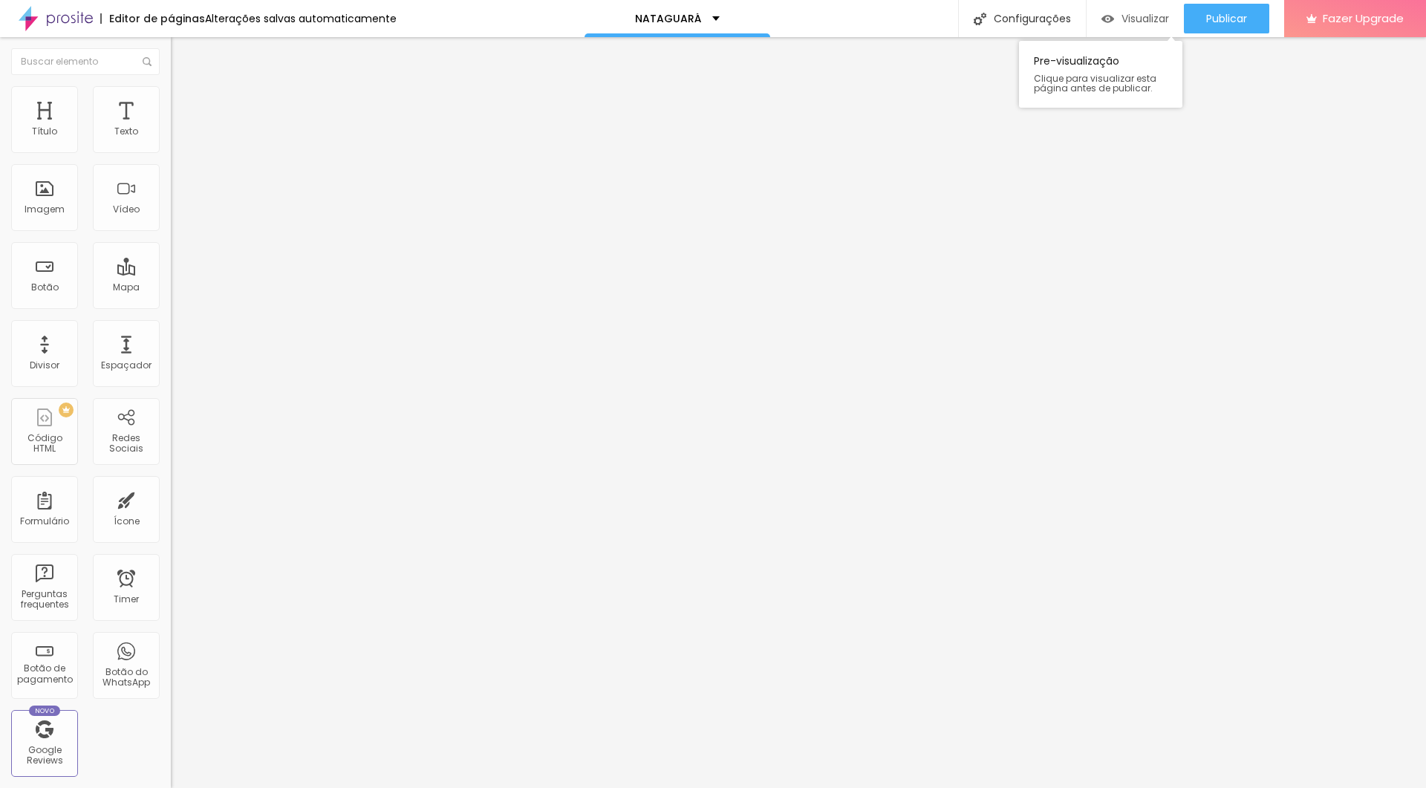
click at [855, 19] on span "Visualizar" at bounding box center [1145, 19] width 48 height 12
click at [171, 101] on img at bounding box center [177, 107] width 13 height 13
click at [184, 99] on span "Estilo" at bounding box center [195, 96] width 23 height 13
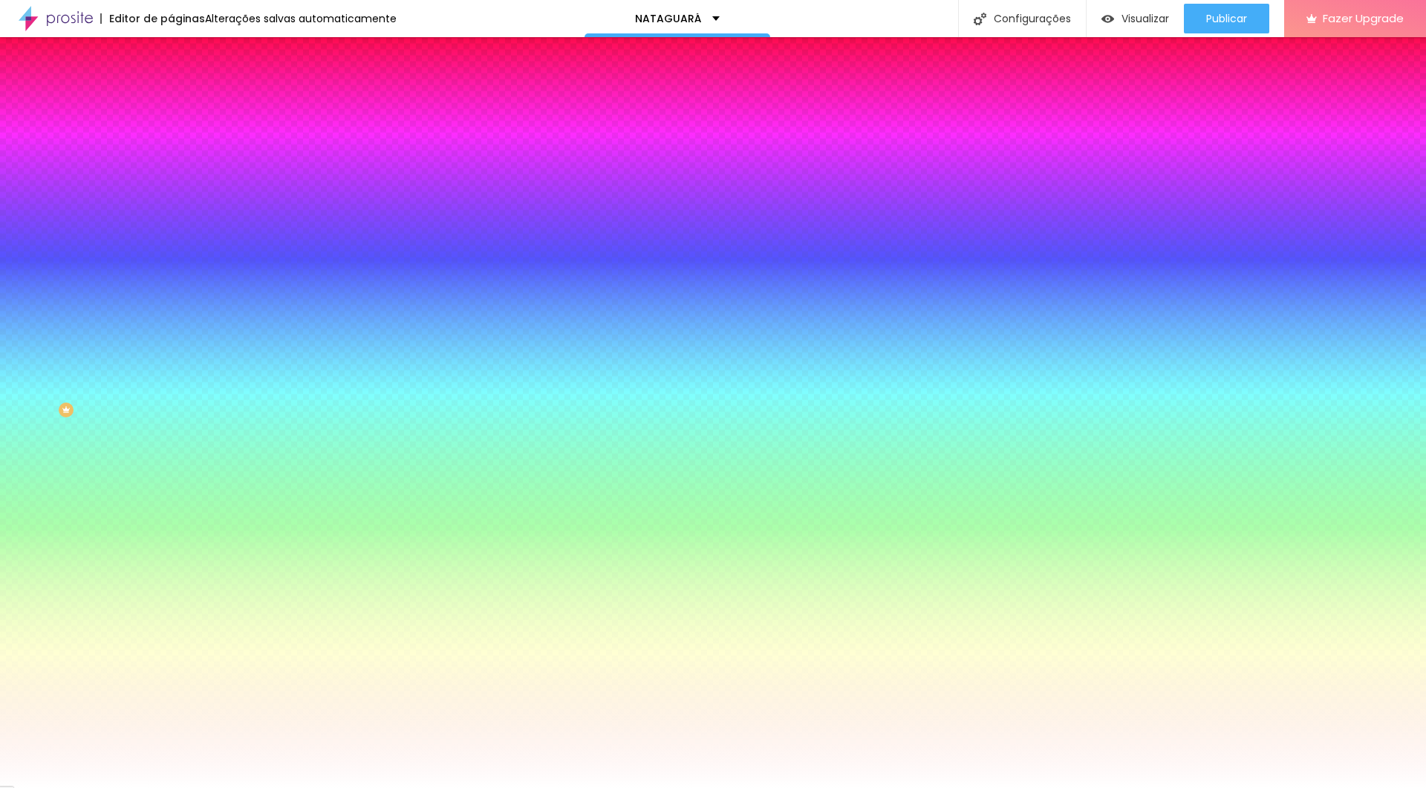
click at [171, 154] on span "Nenhum" at bounding box center [190, 148] width 39 height 13
click at [171, 177] on span "Parallax" at bounding box center [189, 171] width 36 height 13
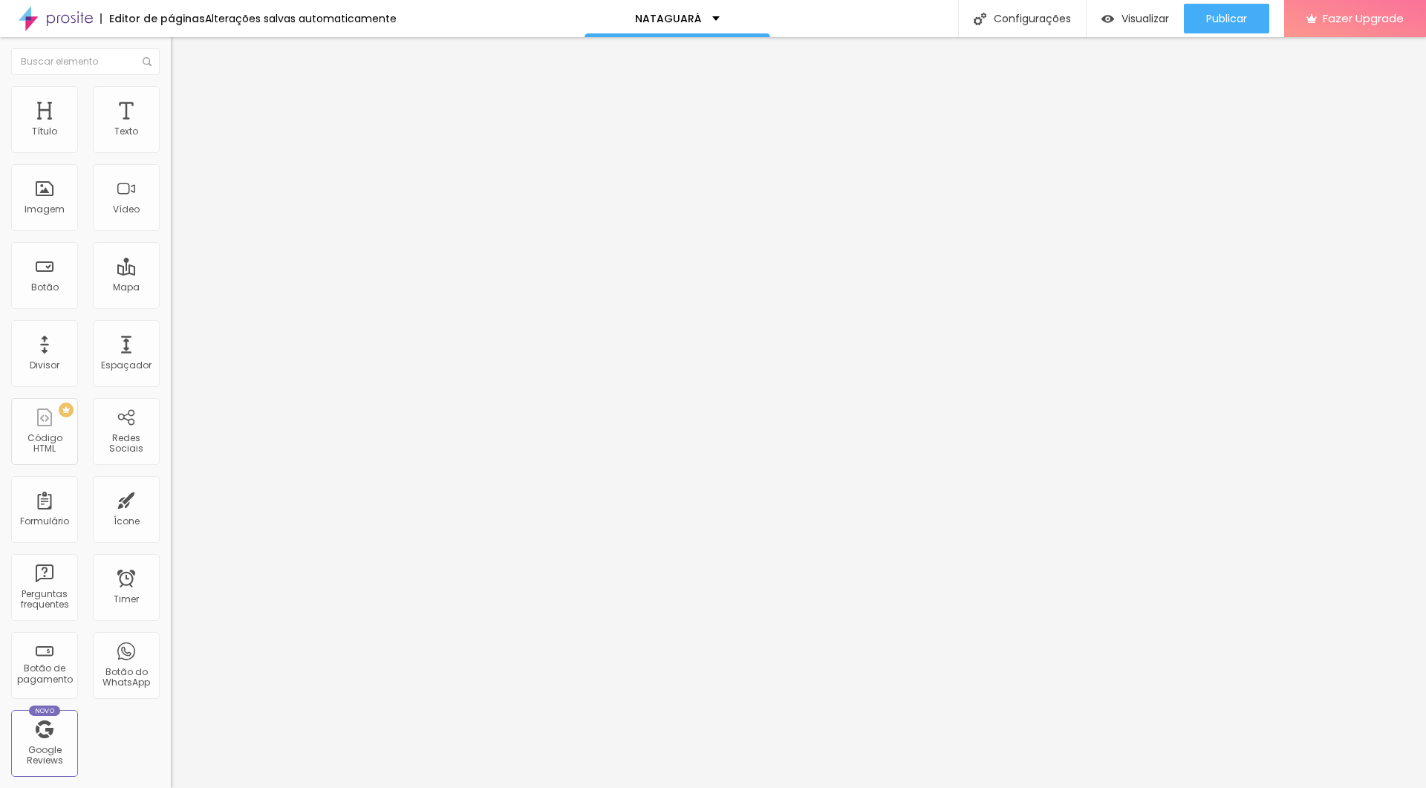
click at [171, 94] on li "Estilo" at bounding box center [256, 93] width 171 height 15
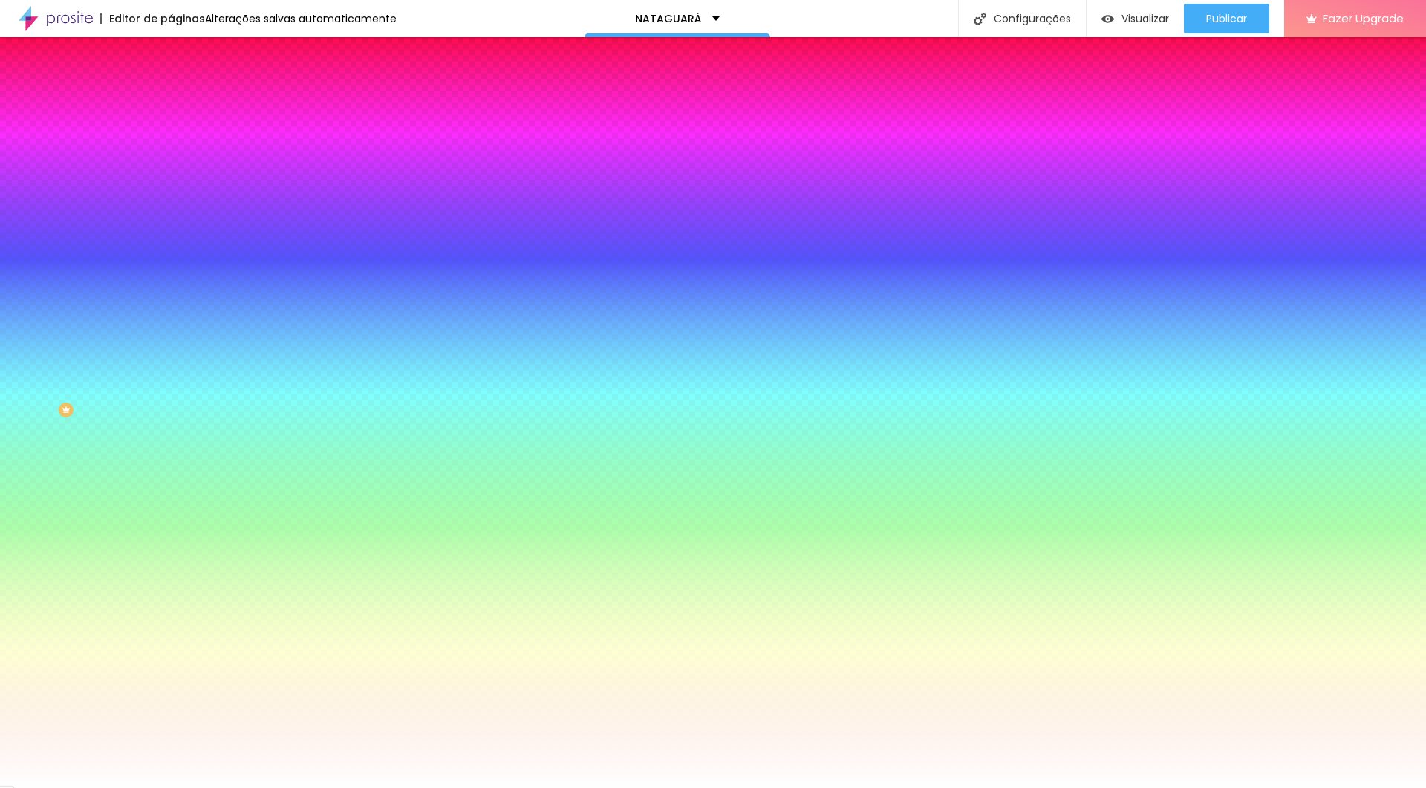
drag, startPoint x: 36, startPoint y: 183, endPoint x: 0, endPoint y: 178, distance: 35.9
click at [171, 178] on div "Cor de fundo Voltar ao padrão #FFFFFF 0 Borda arredondada" at bounding box center [256, 241] width 171 height 251
click at [171, 101] on img at bounding box center [177, 107] width 13 height 13
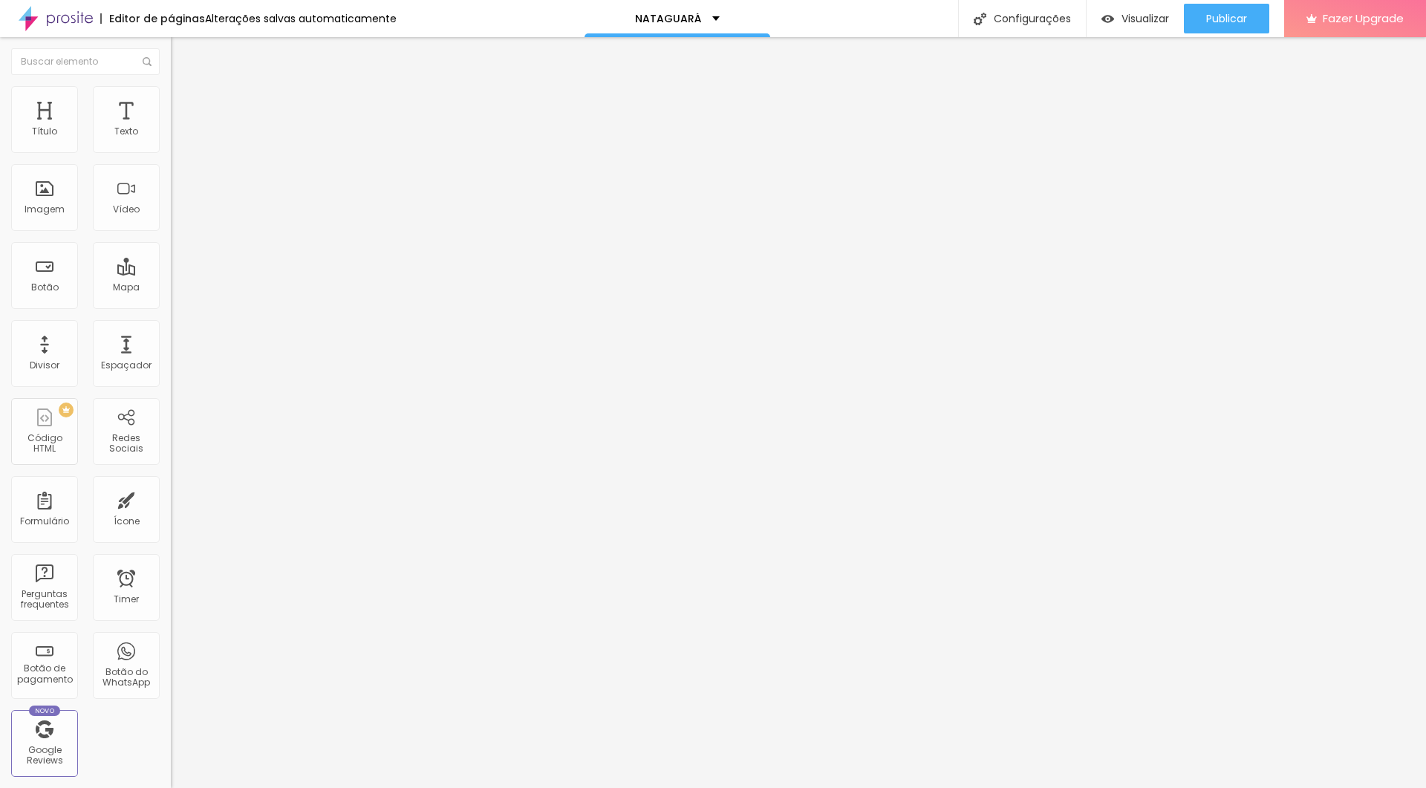
click at [171, 86] on li "Estilo" at bounding box center [256, 93] width 171 height 15
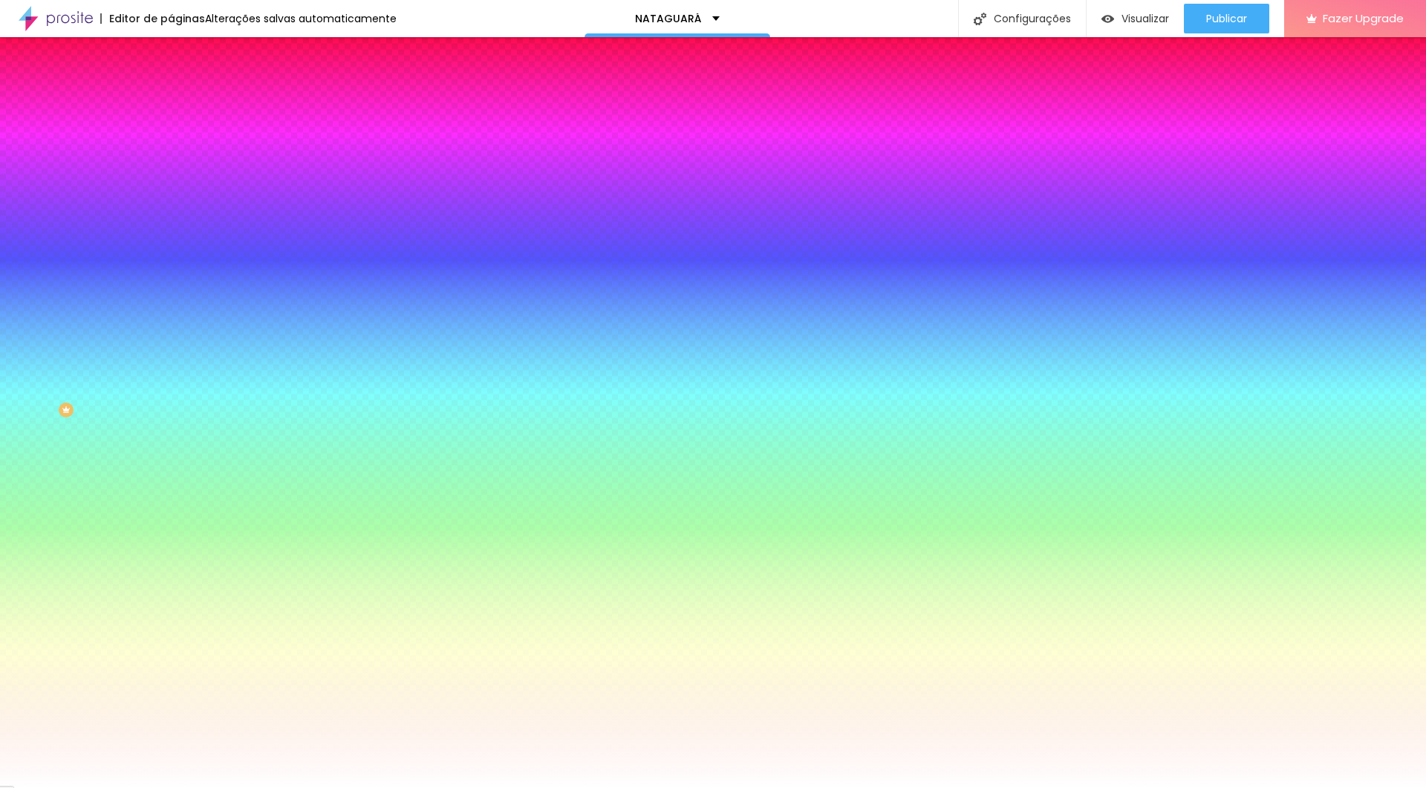
click at [171, 85] on img at bounding box center [177, 77] width 13 height 13
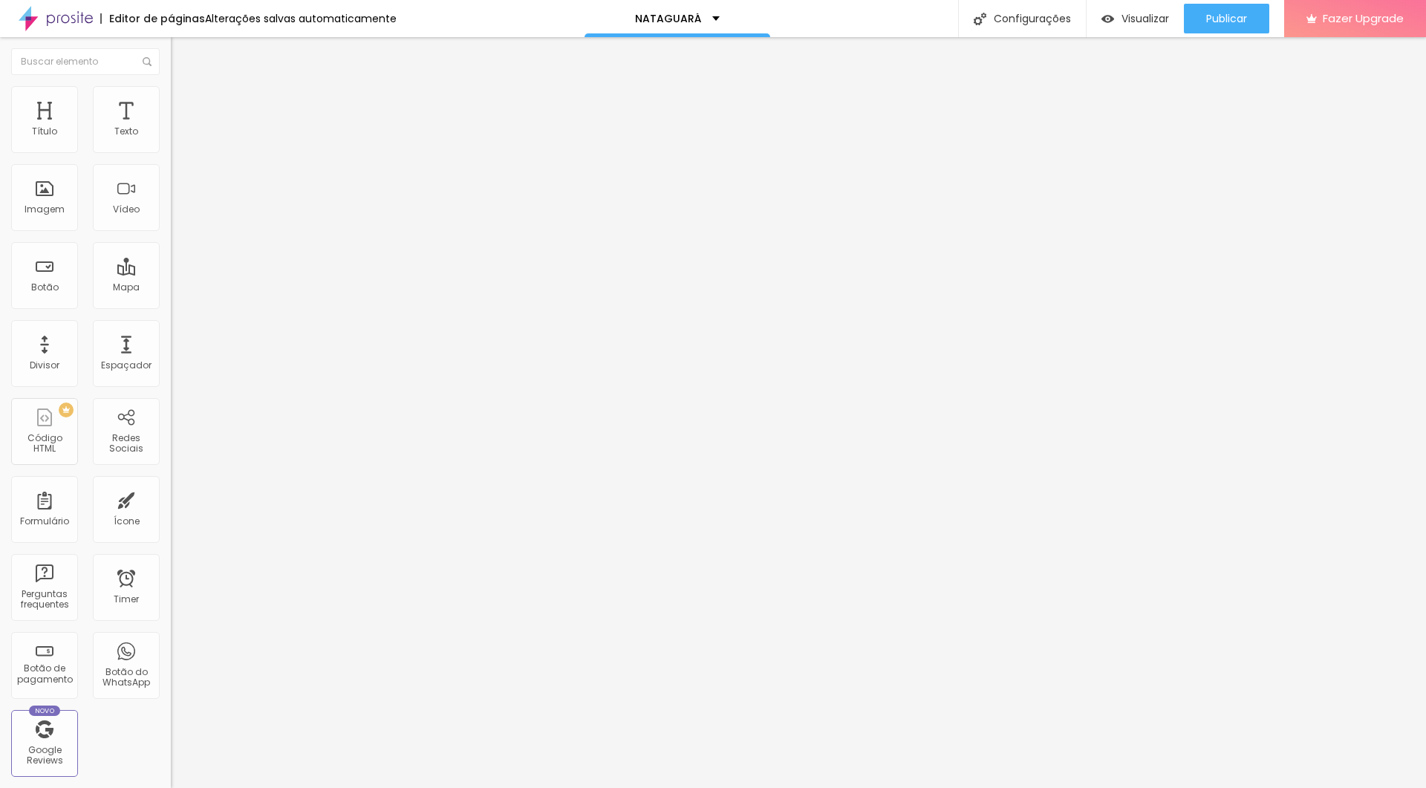
click at [171, 135] on img at bounding box center [176, 130] width 10 height 10
click at [171, 153] on img at bounding box center [176, 153] width 10 height 10
click at [171, 135] on img at bounding box center [176, 130] width 10 height 10
click at [171, 147] on img at bounding box center [176, 142] width 10 height 10
click at [184, 102] on span "Estilo" at bounding box center [195, 96] width 23 height 13
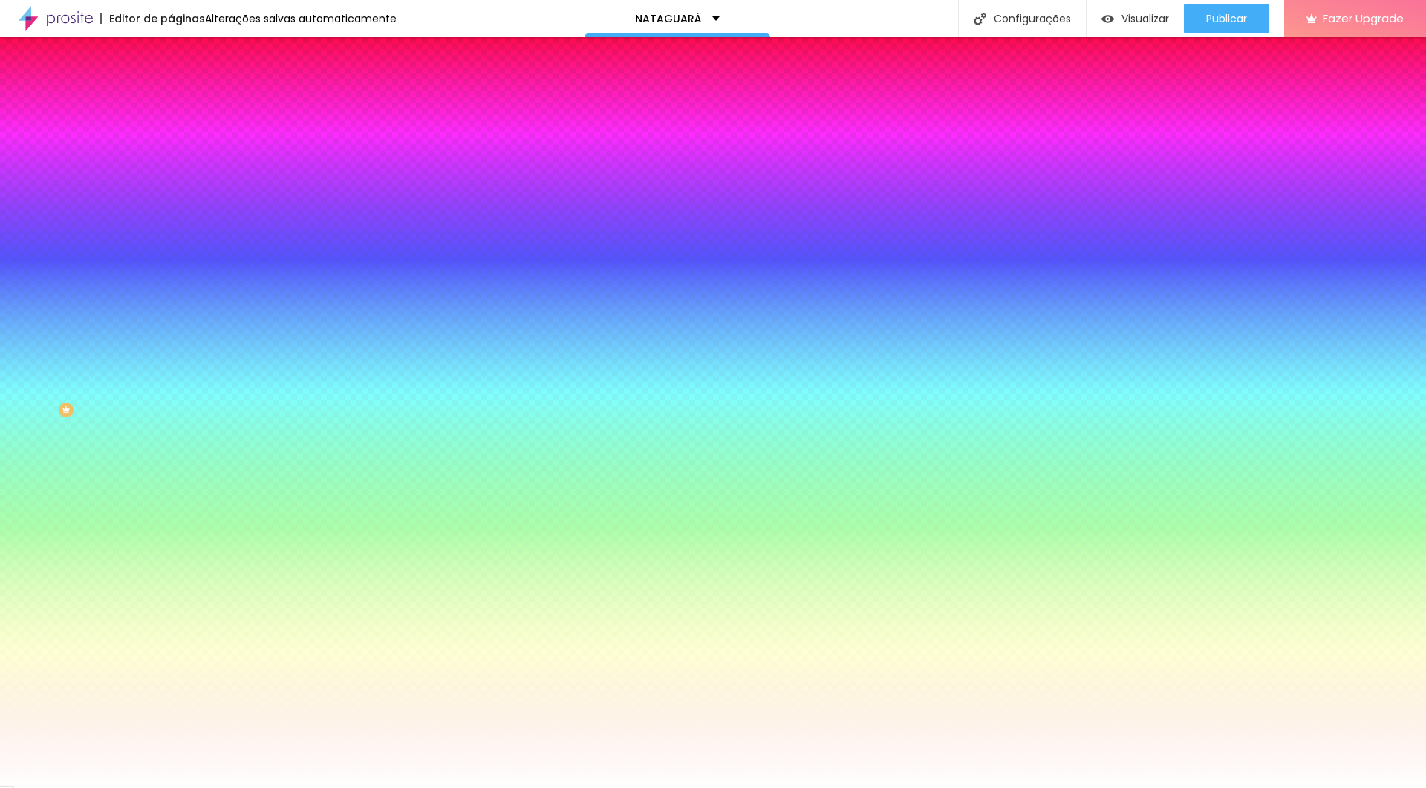
click at [182, 53] on img "button" at bounding box center [188, 54] width 12 height 12
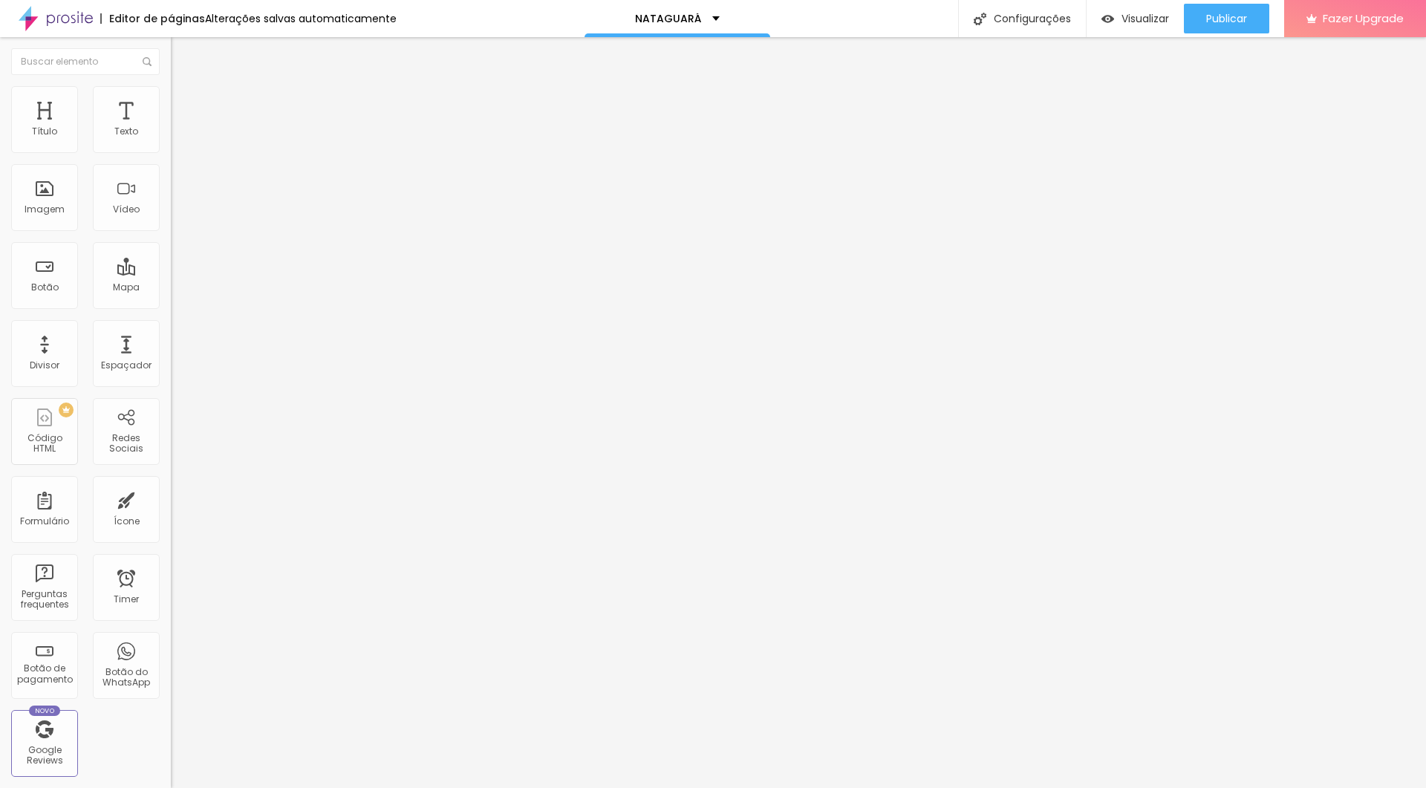
click at [171, 86] on img at bounding box center [177, 92] width 13 height 13
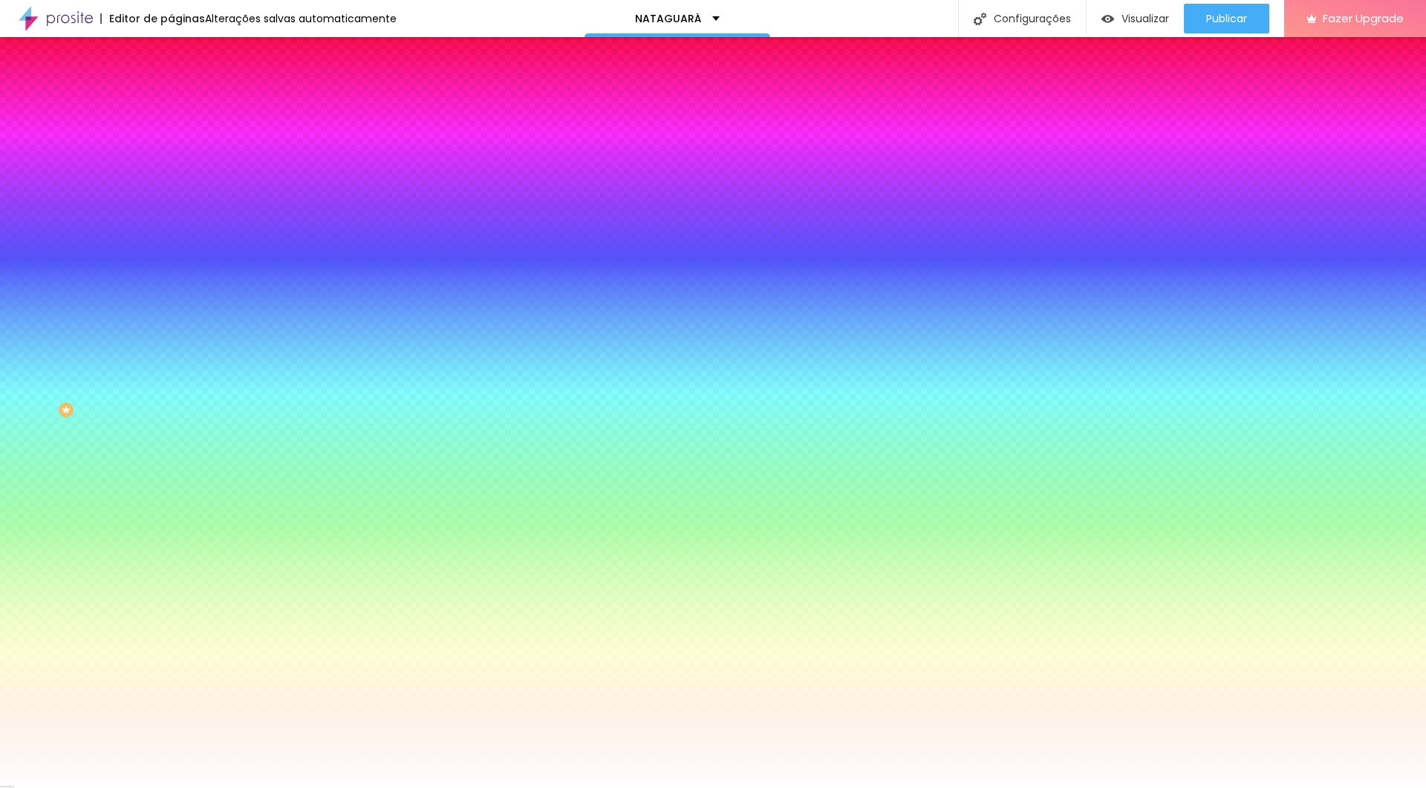
click at [171, 137] on span "Trocar imagem" at bounding box center [211, 130] width 81 height 13
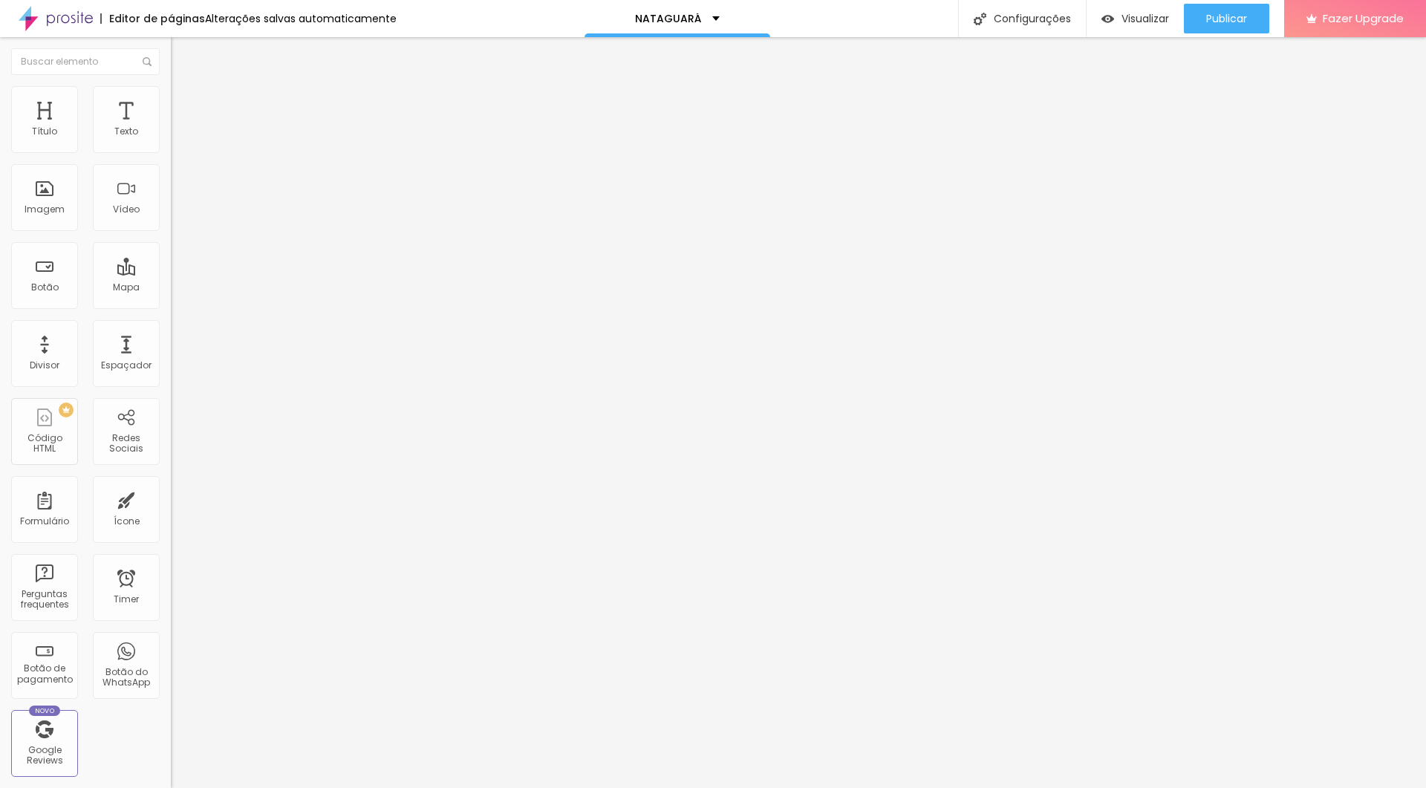
drag, startPoint x: 64, startPoint y: 147, endPoint x: 244, endPoint y: 154, distance: 180.6
click at [244, 154] on div "Título Texto Imagem Vídeo Botão Mapa Divisor Espaçador PREMIUM Código HTML Rede…" at bounding box center [713, 412] width 1426 height 751
drag, startPoint x: 80, startPoint y: 181, endPoint x: 244, endPoint y: 177, distance: 163.4
click at [244, 177] on div "Título Texto Imagem Vídeo Botão Mapa Divisor Espaçador PREMIUM Código HTML Rede…" at bounding box center [713, 412] width 1426 height 751
drag, startPoint x: 84, startPoint y: 214, endPoint x: 168, endPoint y: 215, distance: 83.9
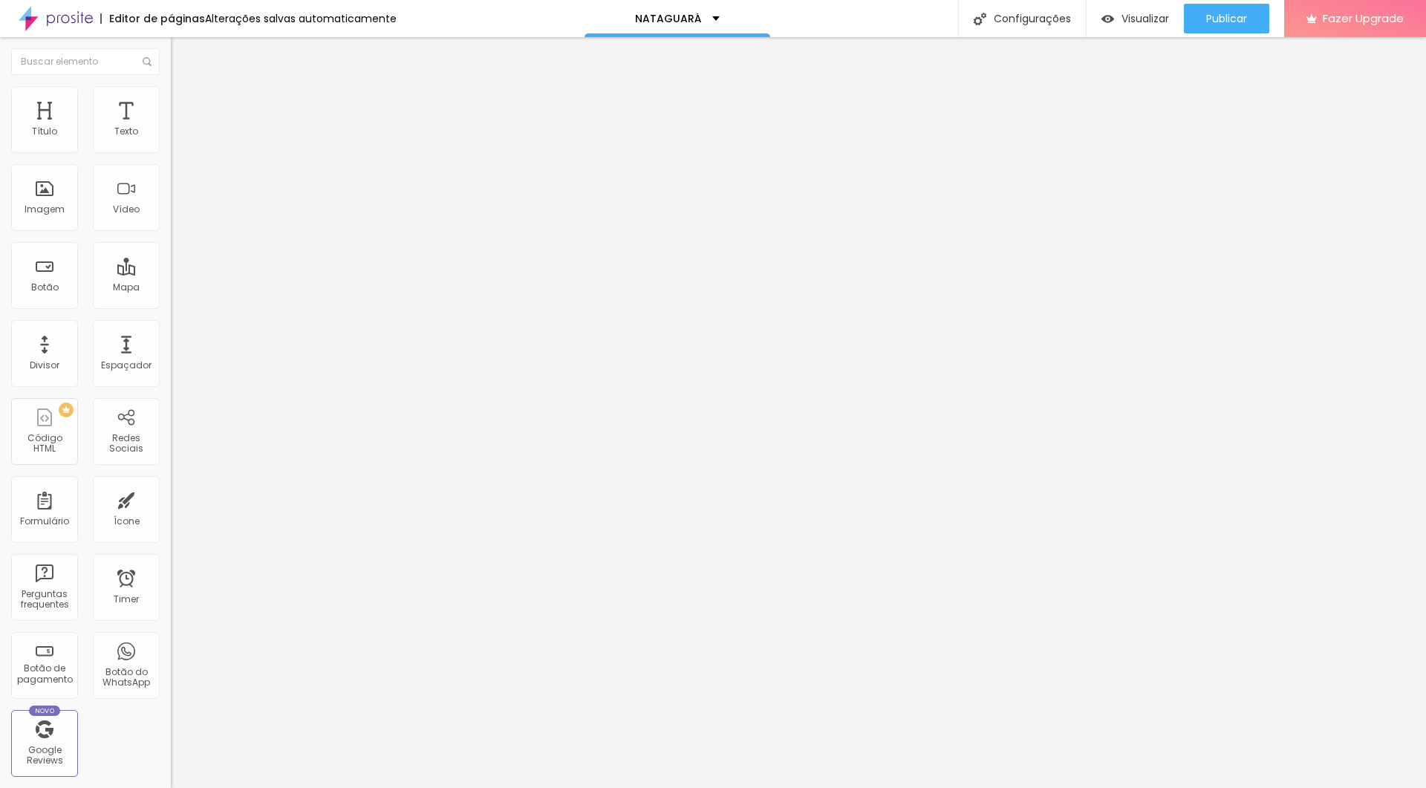
click at [171, 215] on div "32 Tamanho do texto 10 Espaço entre letras 2 Altura da linha 0 Espaço entre pal…" at bounding box center [256, 521] width 171 height 840
click at [182, 50] on img "button" at bounding box center [188, 54] width 12 height 12
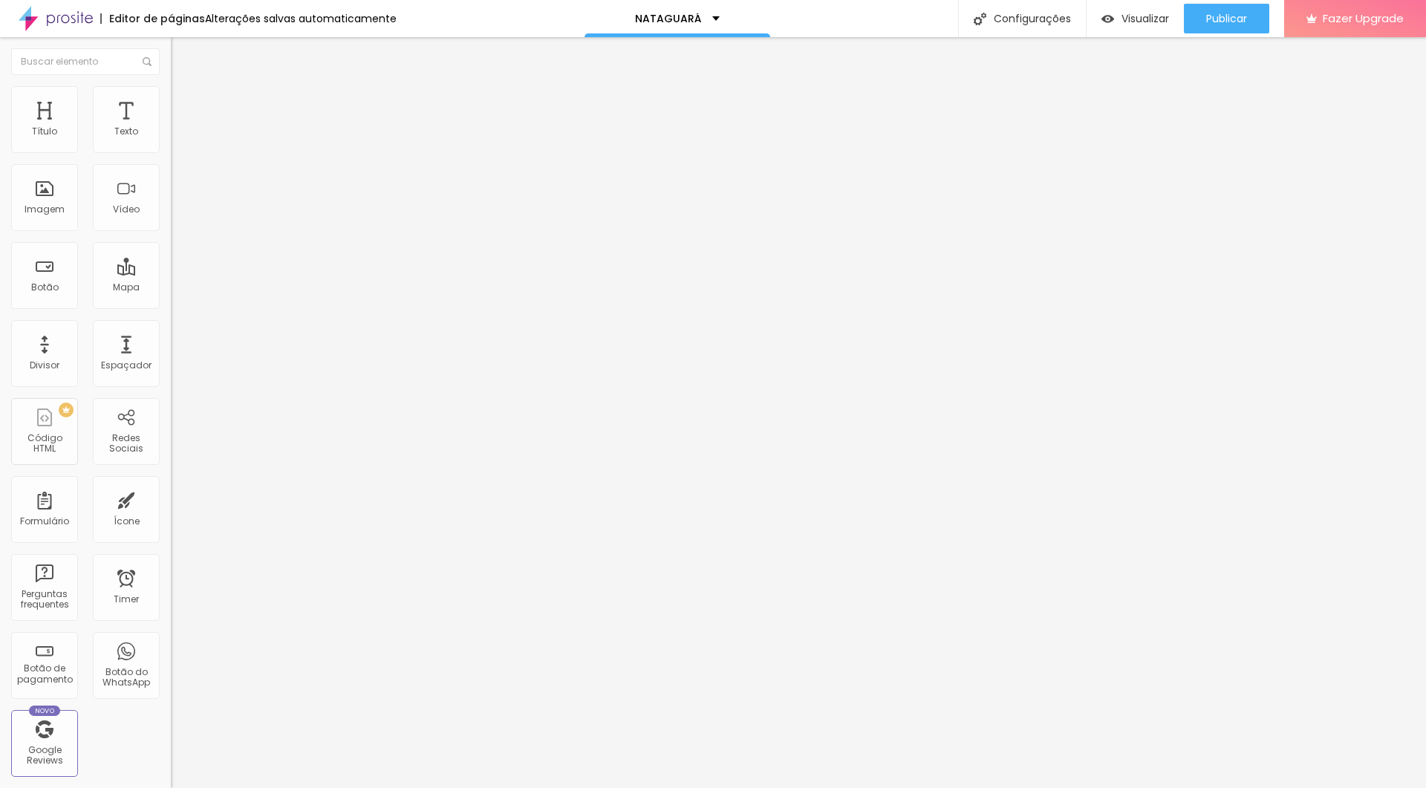
click at [182, 50] on img "button" at bounding box center [188, 54] width 12 height 12
click at [59, 203] on div "Imagem" at bounding box center [44, 197] width 67 height 67
click at [171, 128] on span "Adicionar imagem" at bounding box center [219, 121] width 96 height 13
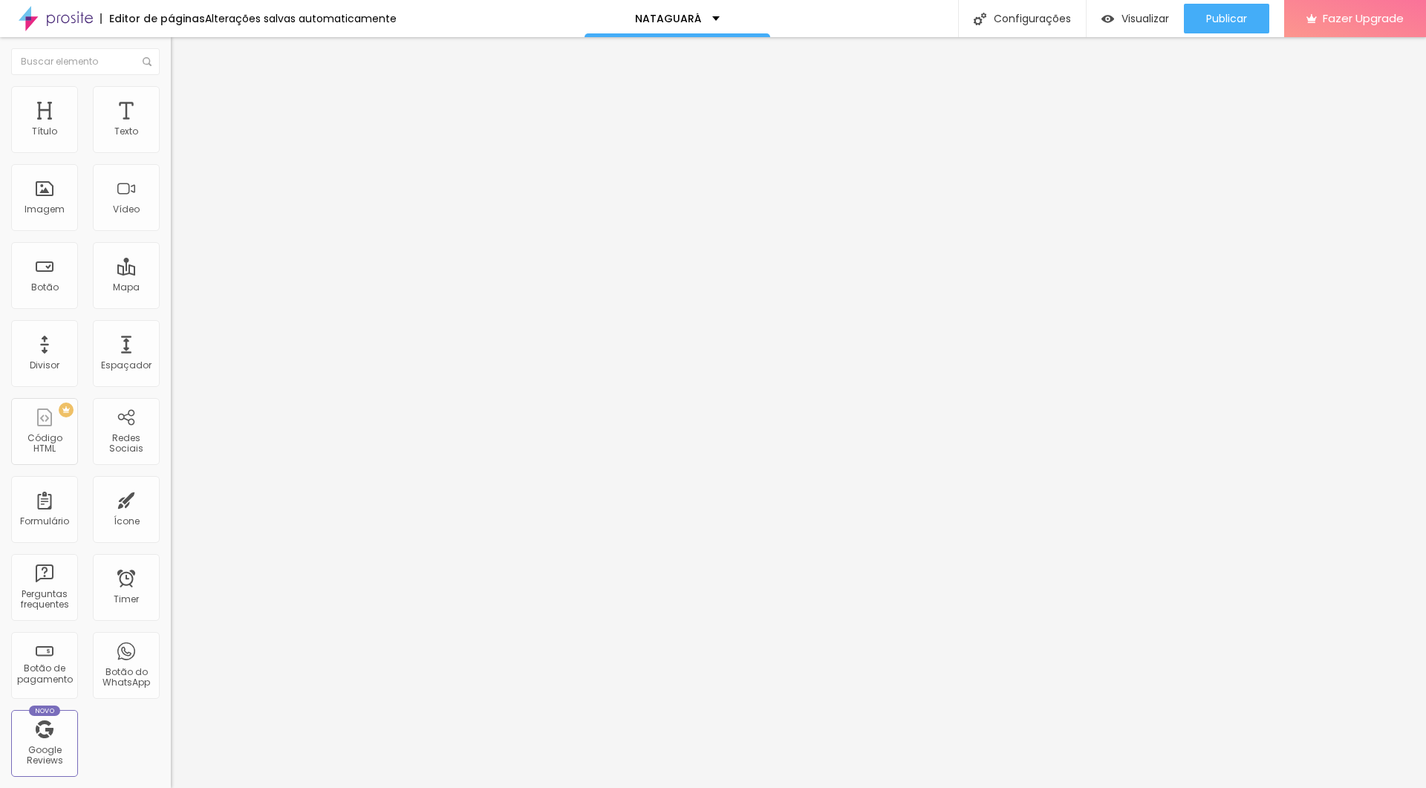
click at [855, 19] on span "Visualizar" at bounding box center [1145, 19] width 48 height 12
click at [184, 99] on span "Estilo" at bounding box center [195, 96] width 23 height 13
click at [171, 101] on li "Avançado" at bounding box center [256, 108] width 171 height 15
click at [171, 93] on img at bounding box center [177, 92] width 13 height 13
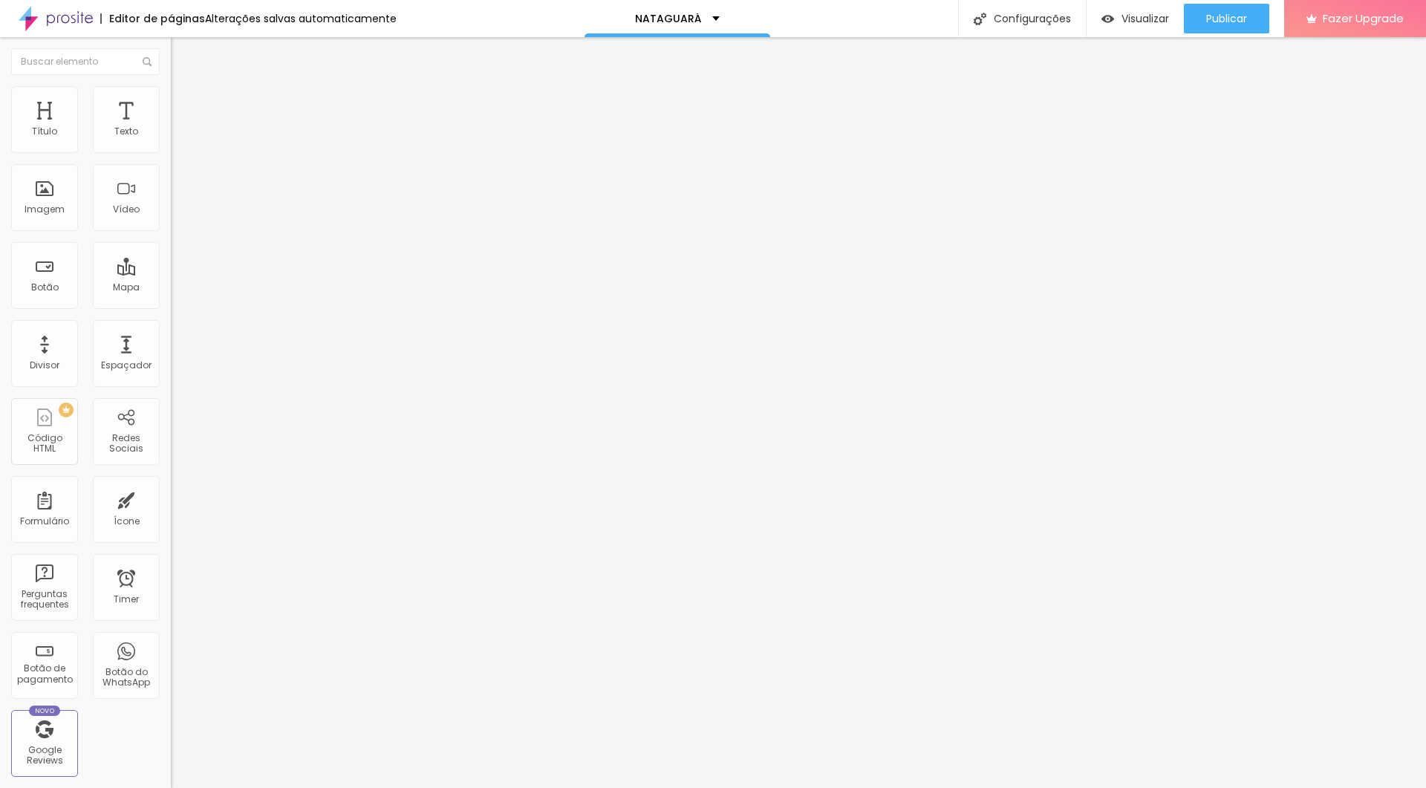
drag, startPoint x: 153, startPoint y: 162, endPoint x: 63, endPoint y: 161, distance: 89.8
click at [171, 152] on input "range" at bounding box center [219, 146] width 96 height 12
drag, startPoint x: 61, startPoint y: 165, endPoint x: 37, endPoint y: 162, distance: 23.9
click at [171, 152] on input "range" at bounding box center [219, 146] width 96 height 12
click at [171, 95] on img at bounding box center [177, 92] width 13 height 13
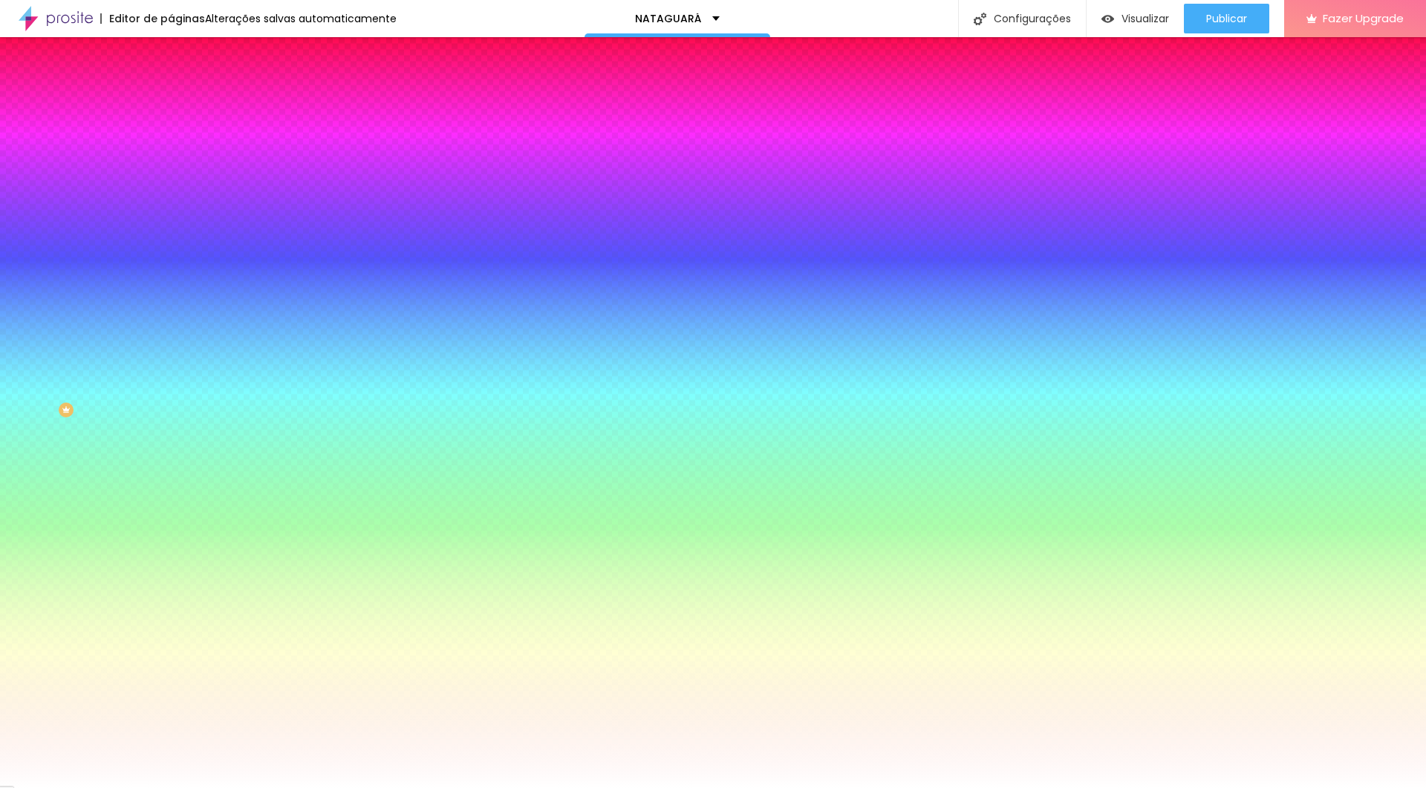
click at [171, 137] on span "Trocar imagem" at bounding box center [211, 130] width 81 height 13
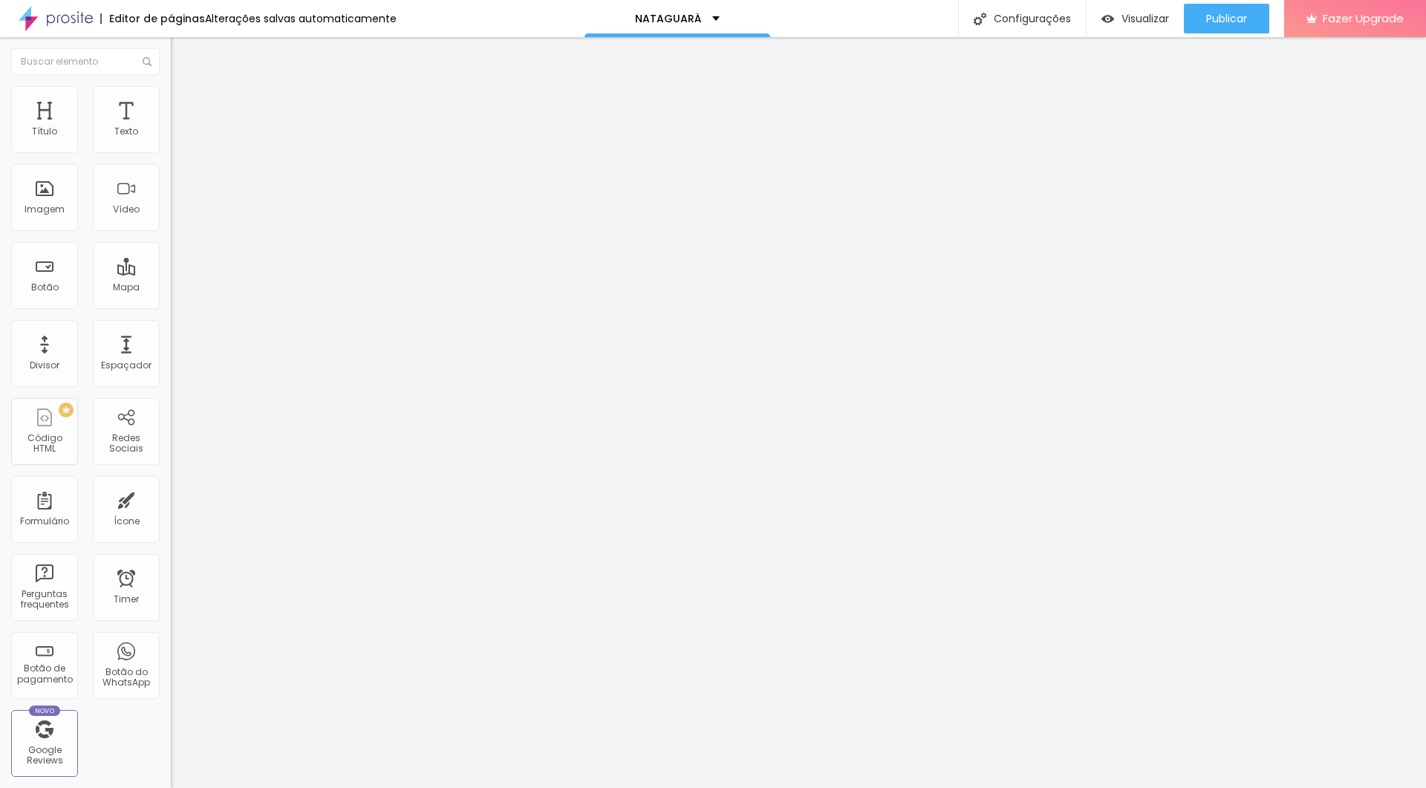
click at [171, 97] on li "Estilo" at bounding box center [256, 93] width 171 height 15
drag, startPoint x: 33, startPoint y: 193, endPoint x: 227, endPoint y: 197, distance: 193.8
click at [227, 197] on div "Título Texto Imagem Vídeo Botão Mapa Divisor Espaçador PREMIUM Código HTML Rede…" at bounding box center [713, 412] width 1426 height 751
click at [171, 93] on img at bounding box center [177, 92] width 13 height 13
drag, startPoint x: 39, startPoint y: 164, endPoint x: 49, endPoint y: 171, distance: 12.4
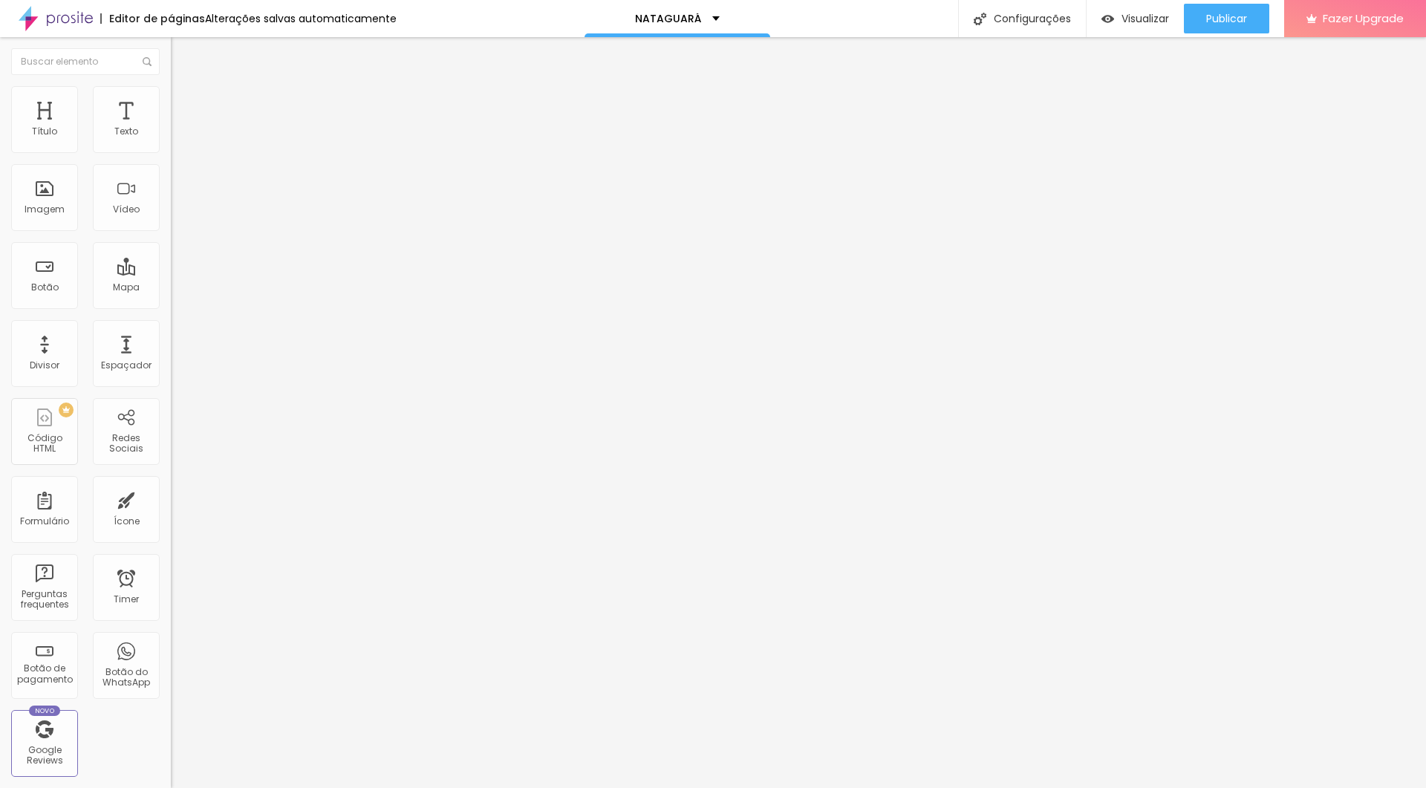
click at [171, 154] on div at bounding box center [256, 146] width 171 height 13
click at [171, 101] on img at bounding box center [177, 107] width 13 height 13
drag, startPoint x: 45, startPoint y: 180, endPoint x: 0, endPoint y: 178, distance: 44.6
click at [171, 178] on div "10 Espaço de cima 0 Espaço de baixo ID Html Classes Html Visível nos dispositiv…" at bounding box center [256, 428] width 171 height 624
drag, startPoint x: 69, startPoint y: 315, endPoint x: 40, endPoint y: 316, distance: 29.0
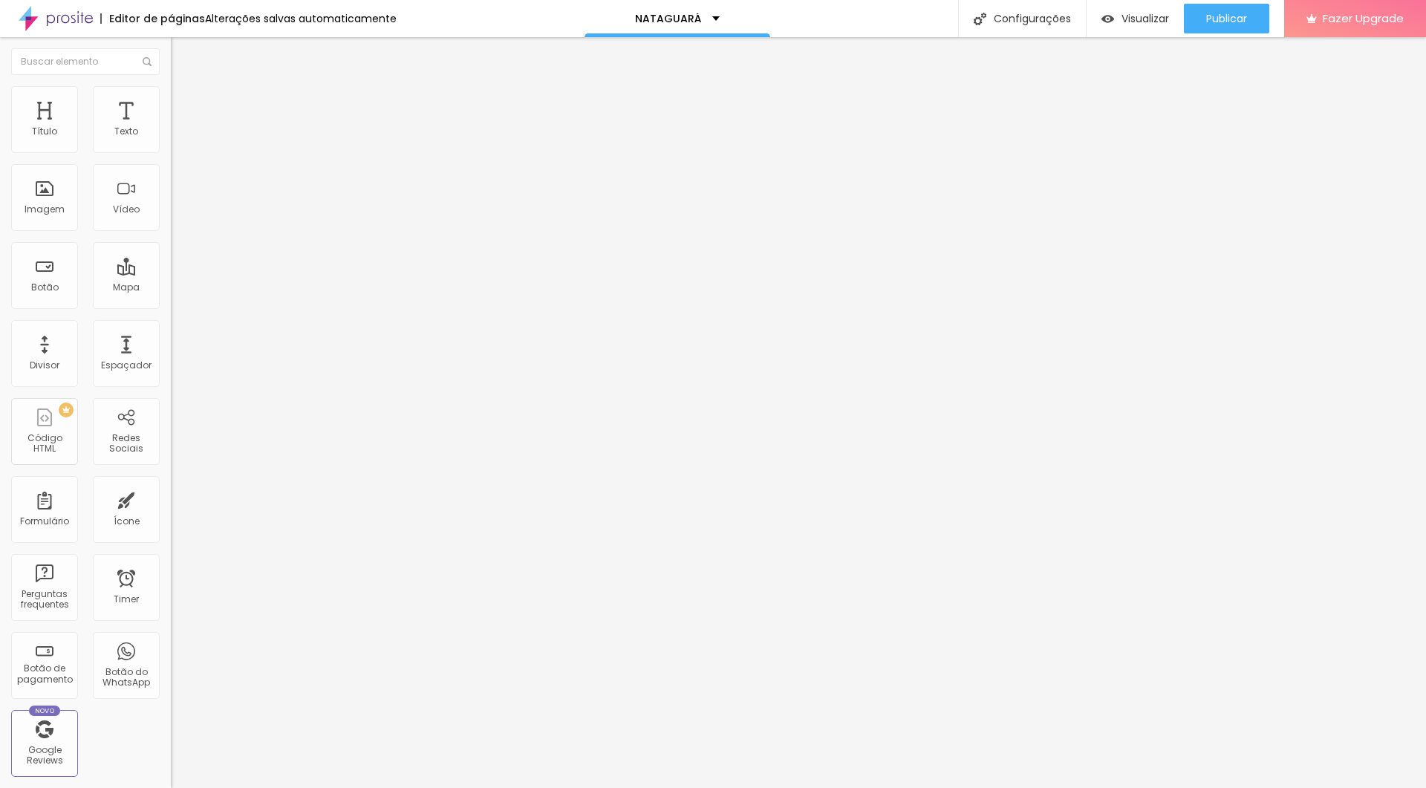
click at [171, 350] on input "range" at bounding box center [219, 356] width 96 height 12
drag, startPoint x: 39, startPoint y: 313, endPoint x: 117, endPoint y: 319, distance: 77.4
click at [171, 350] on input "range" at bounding box center [219, 356] width 96 height 12
drag, startPoint x: 33, startPoint y: 347, endPoint x: 123, endPoint y: 339, distance: 91.0
click at [171, 472] on div at bounding box center [256, 567] width 171 height 13
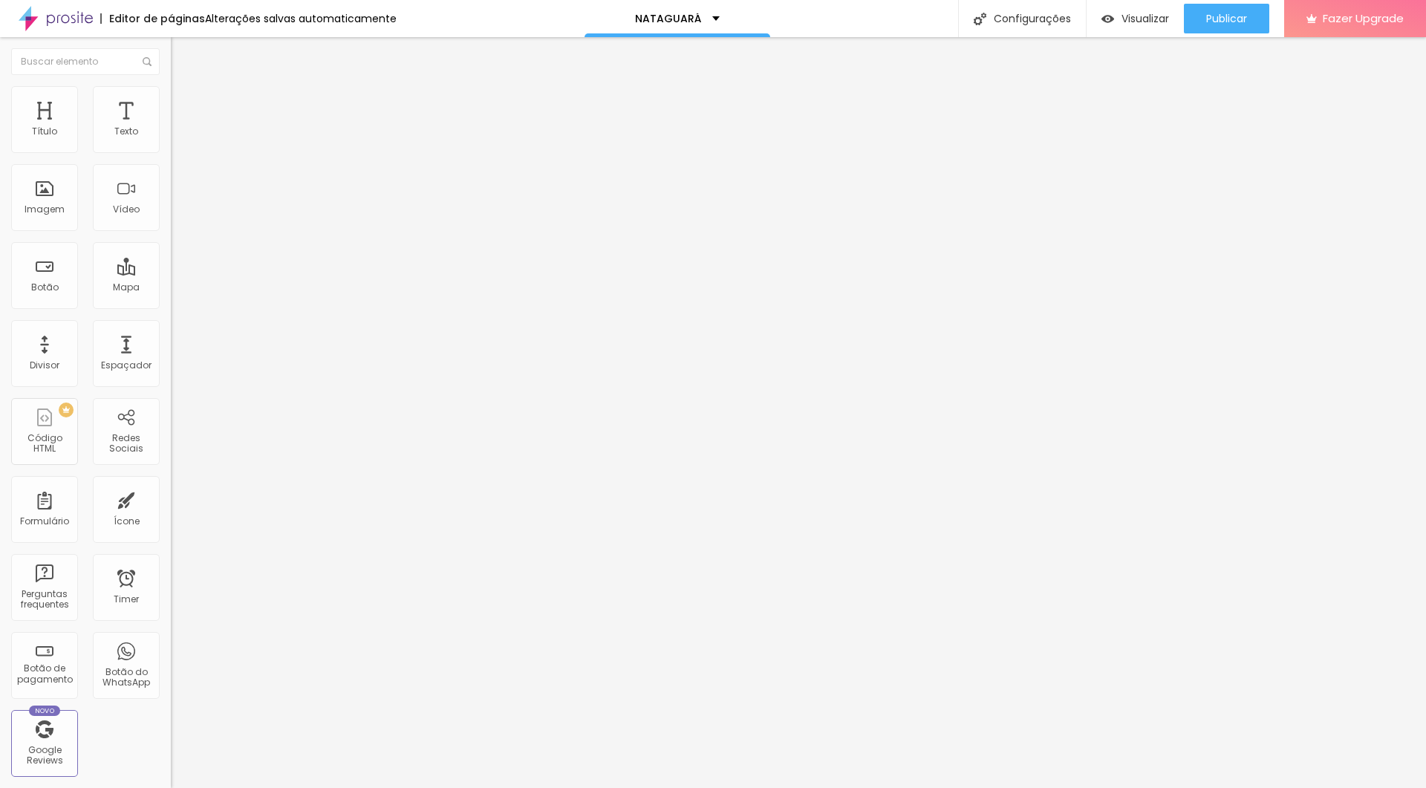
drag, startPoint x: 114, startPoint y: 316, endPoint x: 69, endPoint y: 321, distance: 45.6
click at [171, 350] on div at bounding box center [256, 356] width 171 height 13
drag, startPoint x: 68, startPoint y: 376, endPoint x: 27, endPoint y: 373, distance: 40.9
click at [171, 472] on div "0.5 Altura da linha" at bounding box center [256, 703] width 171 height 210
click at [171, 140] on span "Titulo 2" at bounding box center [195, 131] width 48 height 19
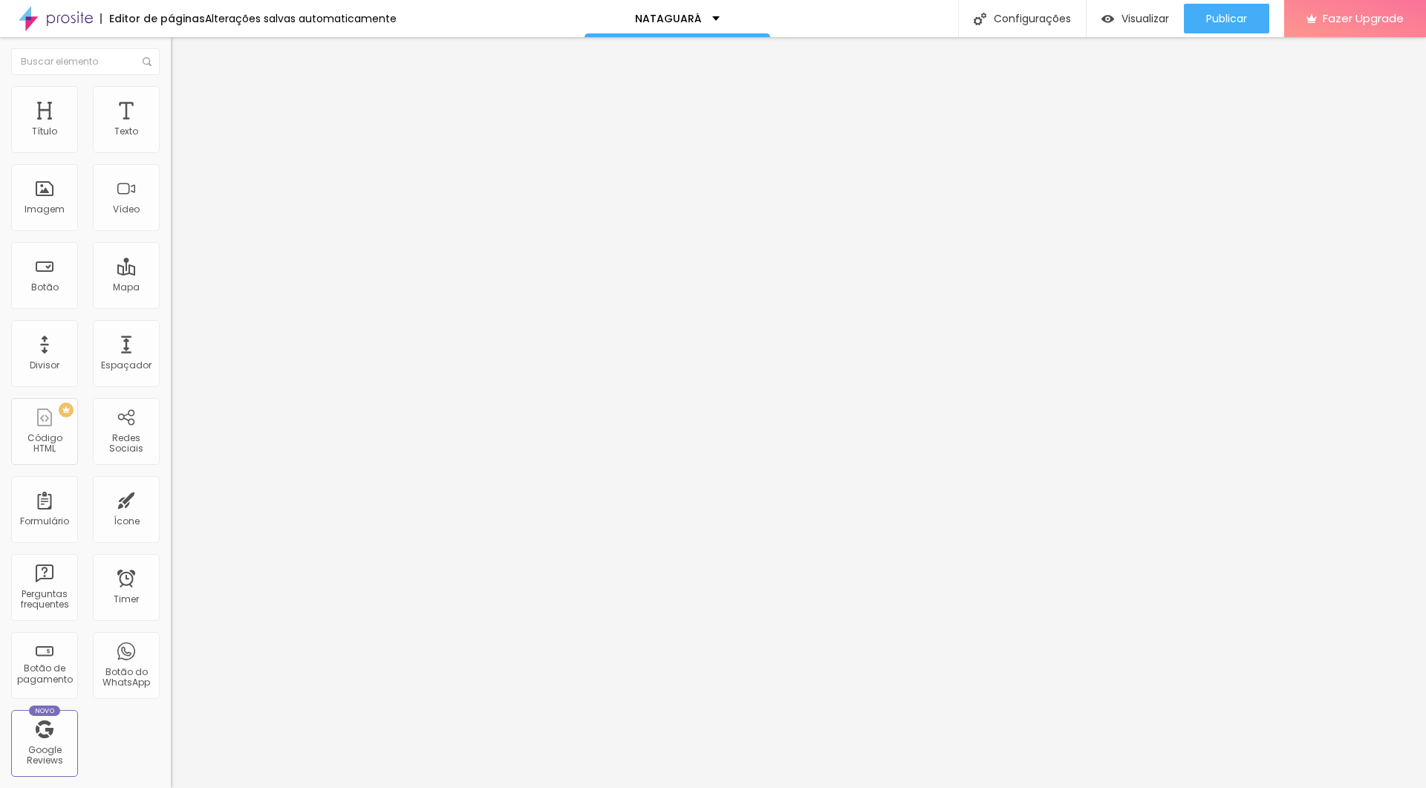
click at [171, 154] on span "Titulo 3" at bounding box center [192, 145] width 42 height 17
click at [171, 128] on span "Titulo 1" at bounding box center [195, 117] width 48 height 21
click at [171, 98] on li "Avançado" at bounding box center [256, 93] width 171 height 15
drag, startPoint x: 36, startPoint y: 149, endPoint x: 88, endPoint y: 151, distance: 52.0
click at [171, 273] on input "range" at bounding box center [219, 279] width 96 height 12
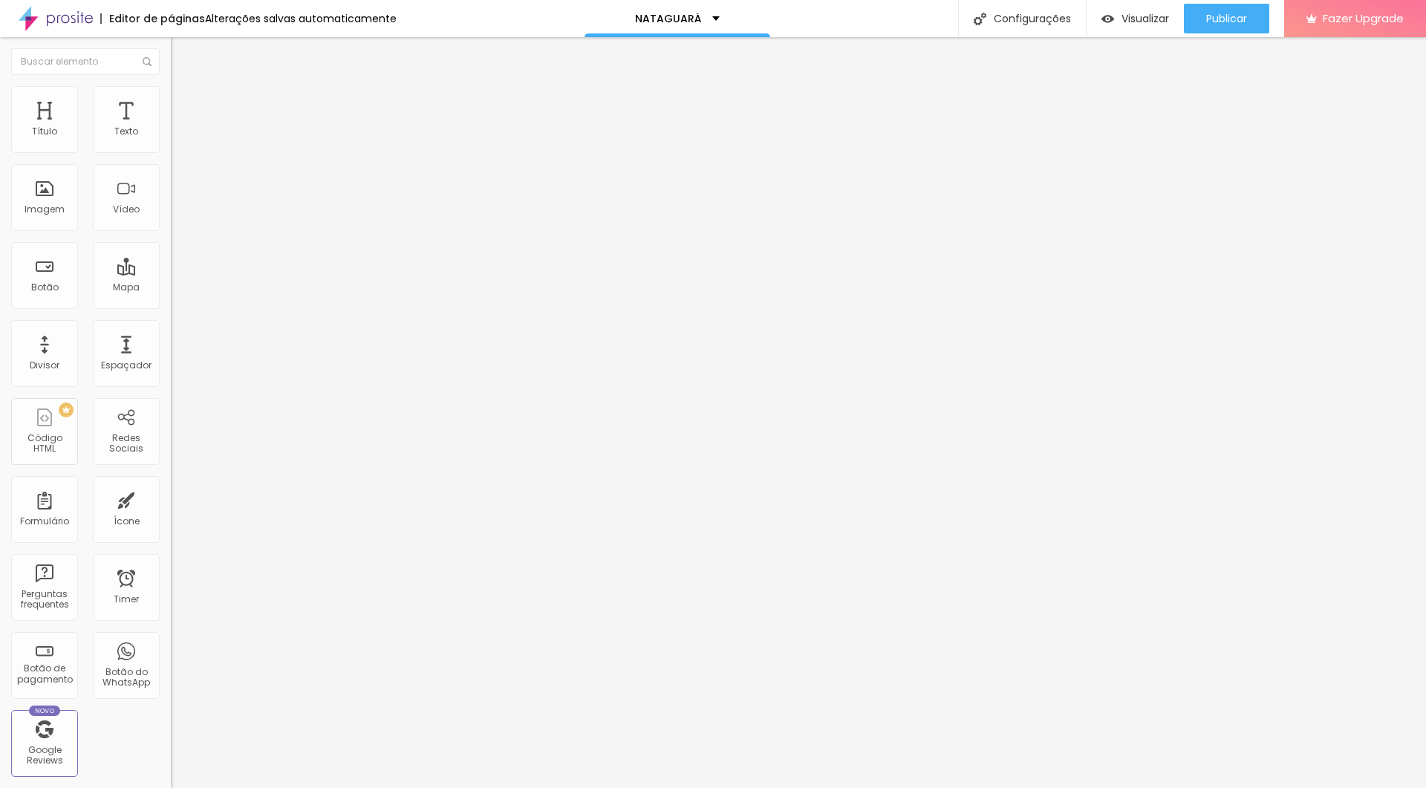
drag, startPoint x: 120, startPoint y: 347, endPoint x: 64, endPoint y: 350, distance: 56.5
click at [171, 472] on input "range" at bounding box center [219, 567] width 96 height 12
drag, startPoint x: 36, startPoint y: 378, endPoint x: 68, endPoint y: 377, distance: 31.9
click at [171, 472] on input "range" at bounding box center [219, 777] width 96 height 12
drag, startPoint x: 69, startPoint y: 312, endPoint x: 57, endPoint y: 316, distance: 12.7
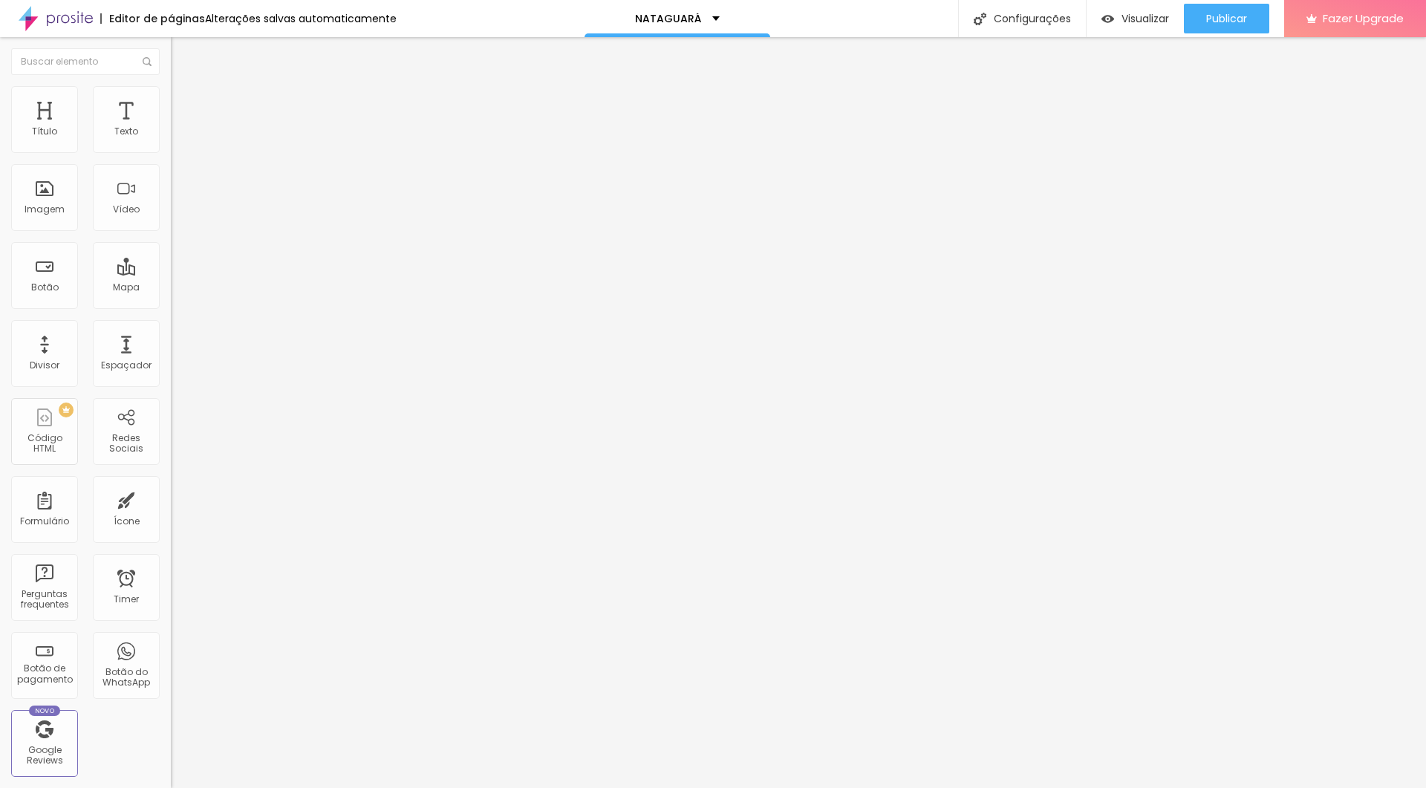
click at [171, 350] on input "range" at bounding box center [219, 356] width 96 height 12
drag, startPoint x: 73, startPoint y: 148, endPoint x: 82, endPoint y: 148, distance: 8.9
click at [171, 273] on input "range" at bounding box center [219, 279] width 96 height 12
click at [182, 52] on img "button" at bounding box center [188, 54] width 12 height 12
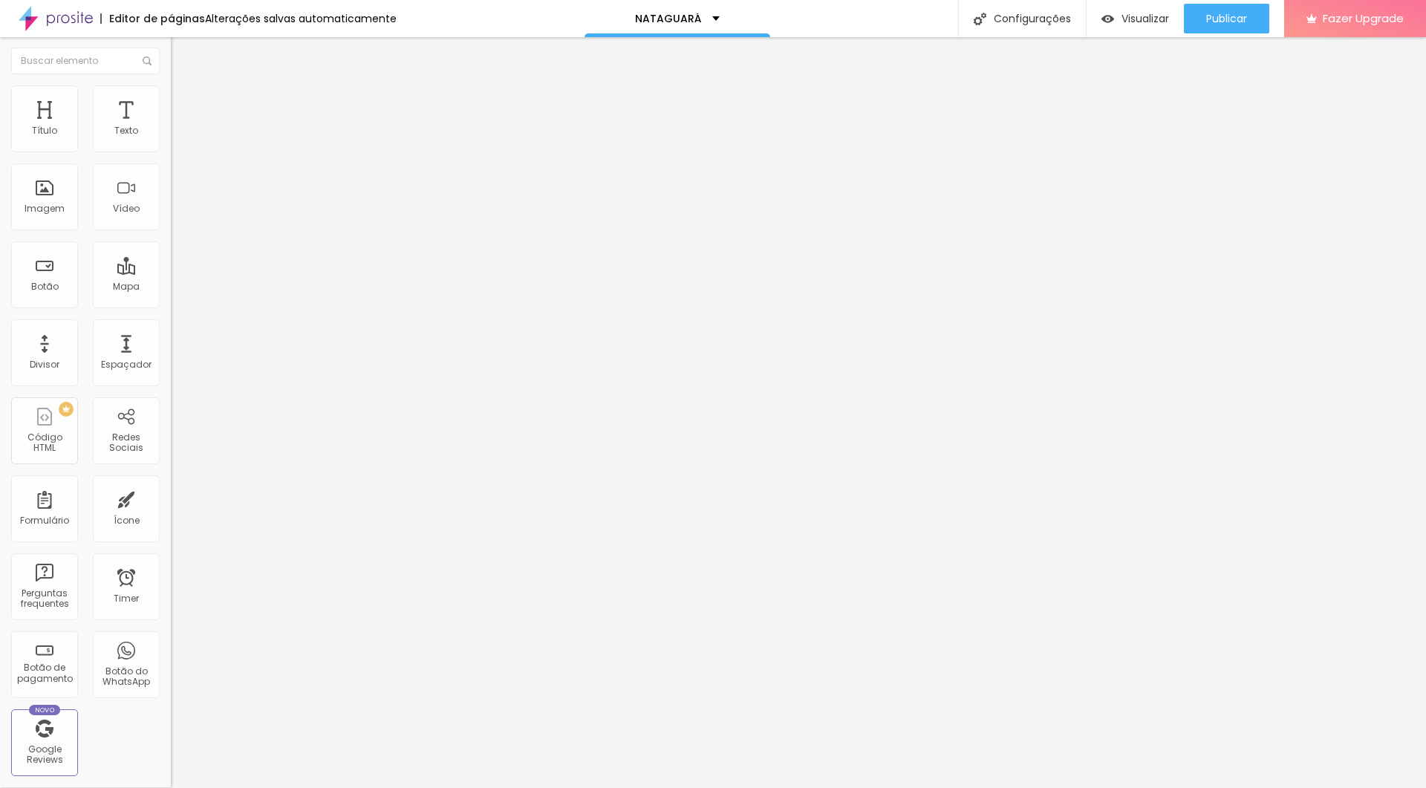
click at [171, 89] on li "Avançado" at bounding box center [256, 92] width 171 height 15
click at [171, 286] on input "10" at bounding box center [203, 294] width 64 height 16
drag, startPoint x: 58, startPoint y: 146, endPoint x: 16, endPoint y: 144, distance: 41.6
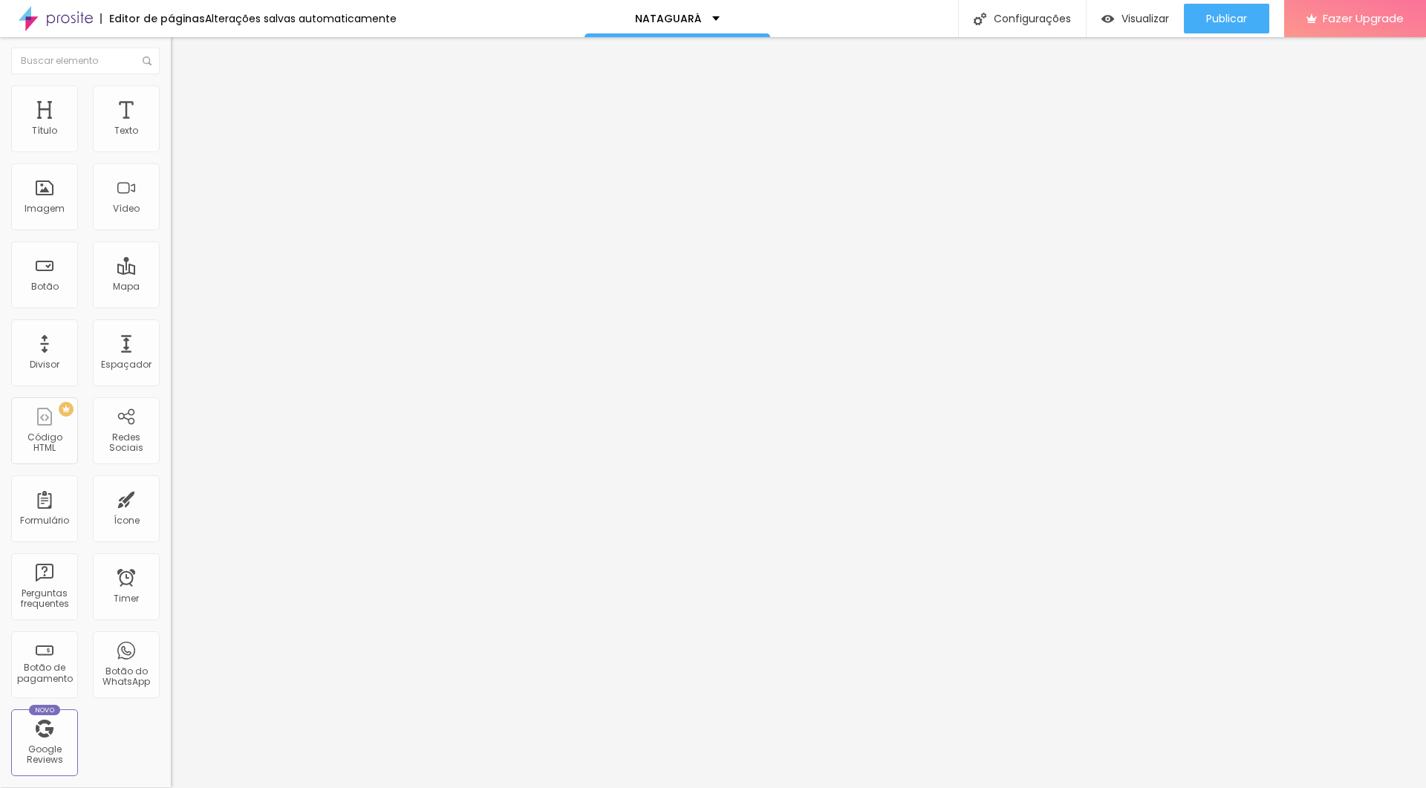
click at [171, 144] on div "0 Espaço de cima" at bounding box center [256, 205] width 171 height 210
click at [171, 286] on input "0" at bounding box center [203, 294] width 64 height 16
drag, startPoint x: 51, startPoint y: 148, endPoint x: 19, endPoint y: 146, distance: 32.0
click at [171, 146] on div "0 Espaço de cima" at bounding box center [256, 205] width 171 height 210
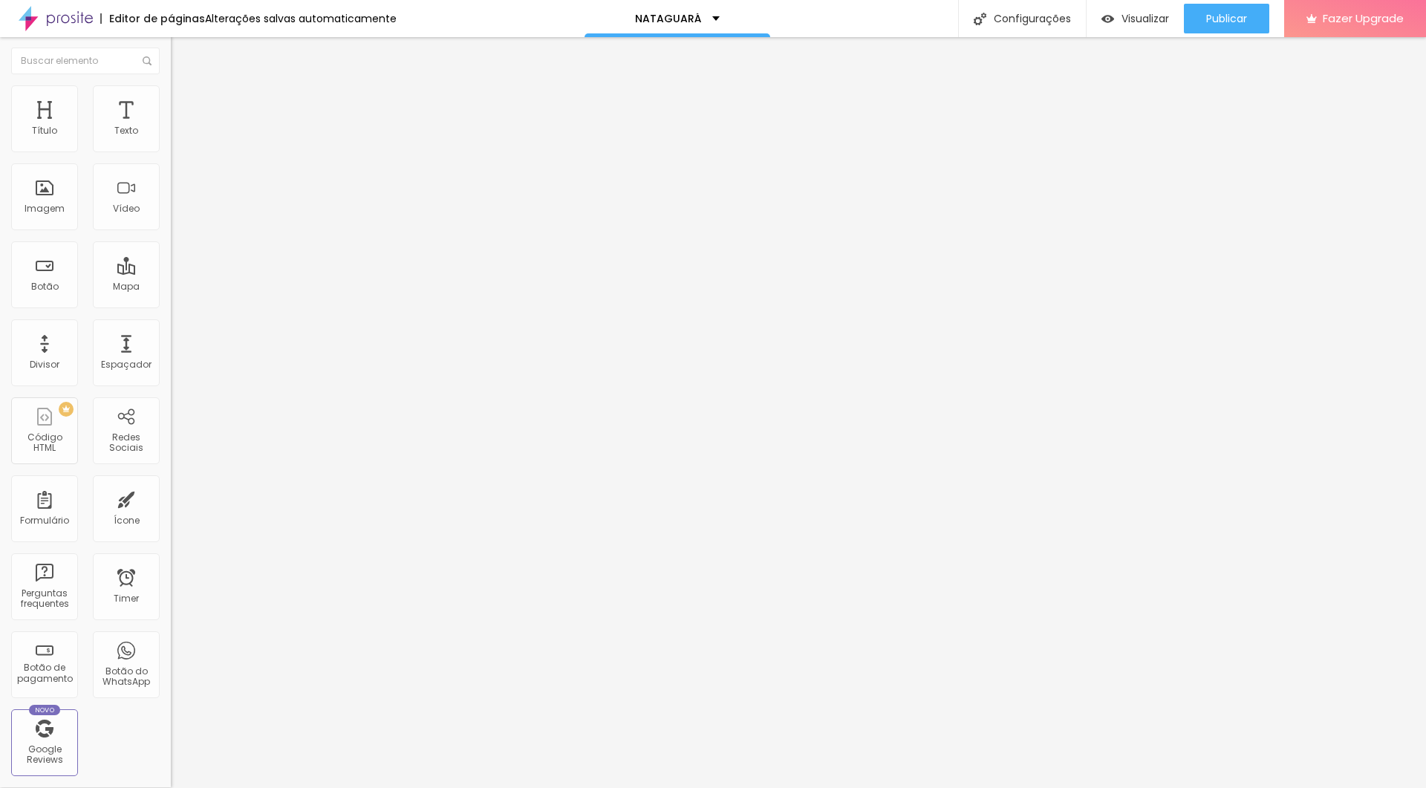
drag, startPoint x: 36, startPoint y: 150, endPoint x: 16, endPoint y: 148, distance: 19.4
click at [171, 148] on div "0 Espaço de cima" at bounding box center [256, 205] width 171 height 210
click at [171, 84] on img at bounding box center [177, 77] width 13 height 13
click at [171, 95] on li "Avançado" at bounding box center [256, 92] width 171 height 15
click at [182, 55] on img "button" at bounding box center [188, 54] width 12 height 12
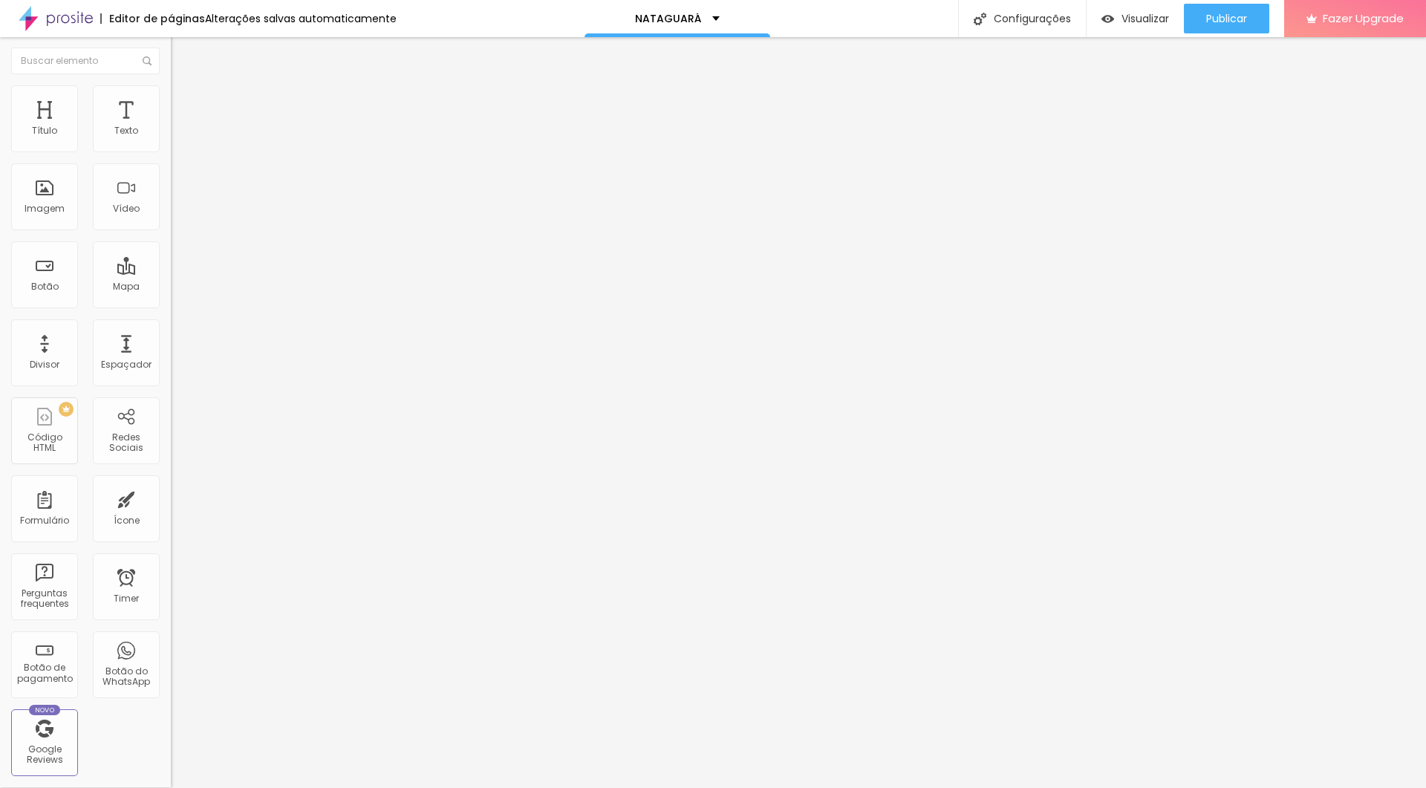
click at [182, 55] on img "button" at bounding box center [188, 54] width 12 height 12
click at [182, 51] on img "button" at bounding box center [188, 54] width 12 height 12
click at [182, 52] on img "button" at bounding box center [188, 54] width 12 height 12
click at [184, 87] on span "Estilo" at bounding box center [195, 80] width 23 height 13
click at [182, 48] on img "button" at bounding box center [188, 54] width 12 height 12
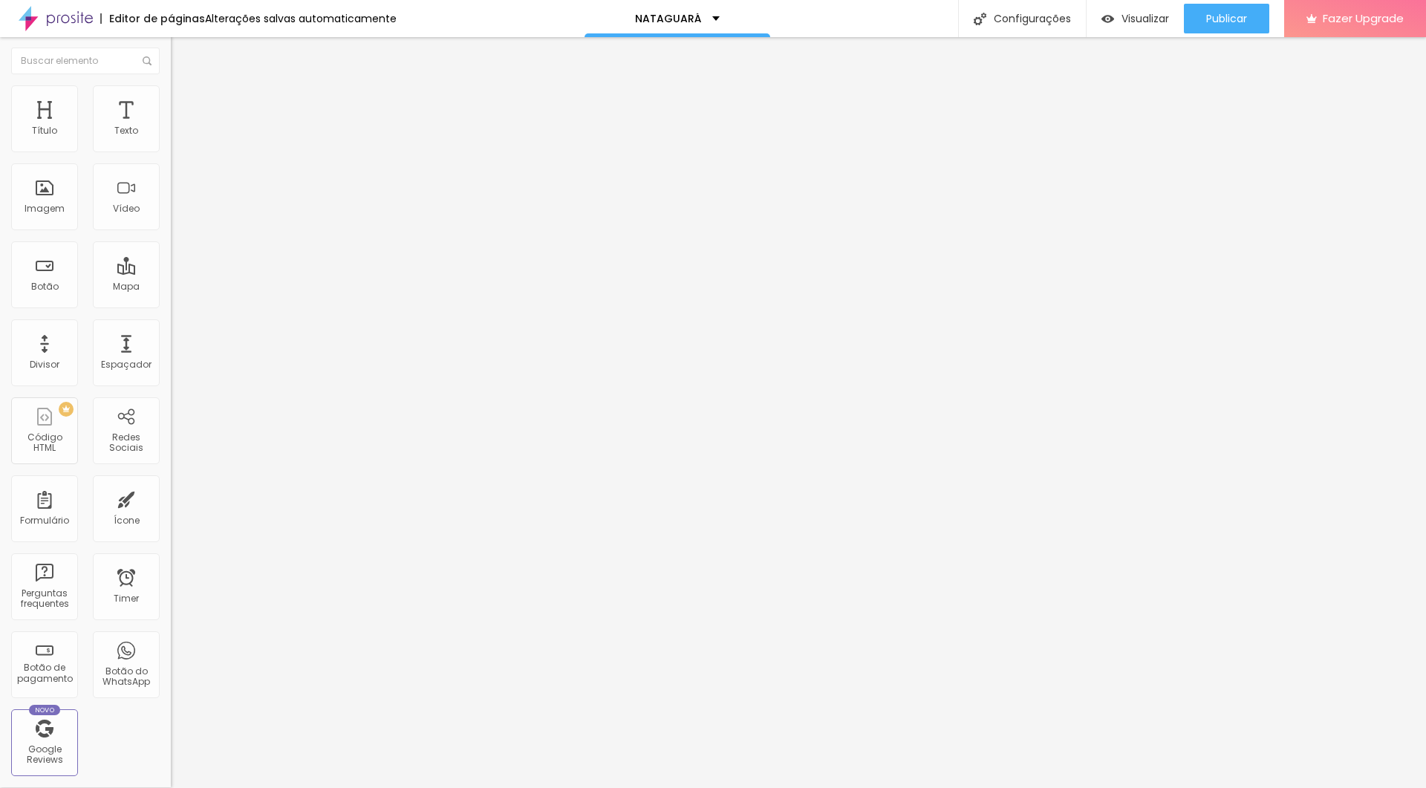
click at [171, 95] on li "Avançado" at bounding box center [256, 92] width 171 height 15
click at [171, 272] on input "range" at bounding box center [219, 278] width 96 height 12
click at [182, 50] on img "button" at bounding box center [188, 54] width 12 height 12
click at [171, 96] on li "Estilo" at bounding box center [256, 92] width 171 height 15
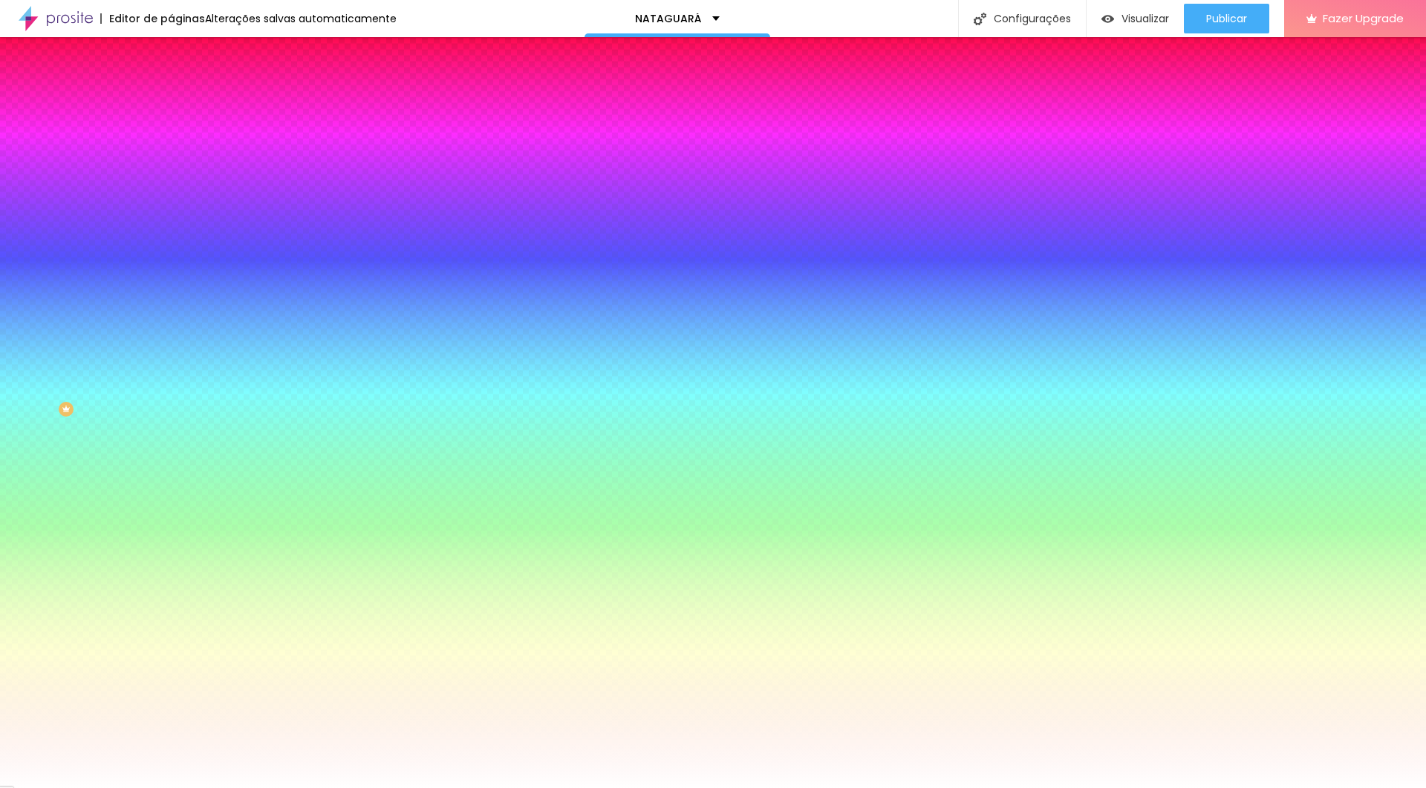
click at [171, 100] on img at bounding box center [177, 106] width 13 height 13
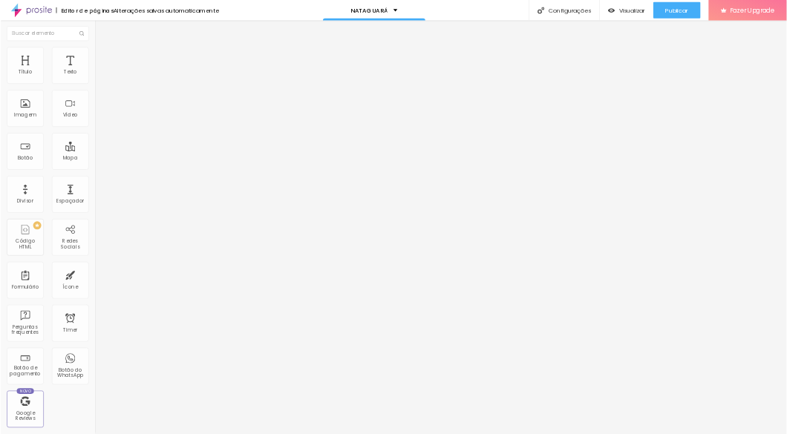
scroll to position [0, 0]
click at [182, 56] on img "button" at bounding box center [188, 54] width 12 height 12
click at [182, 50] on img "button" at bounding box center [188, 54] width 12 height 12
click at [125, 125] on div "Texto" at bounding box center [126, 118] width 67 height 67
click at [171, 93] on img at bounding box center [177, 91] width 13 height 13
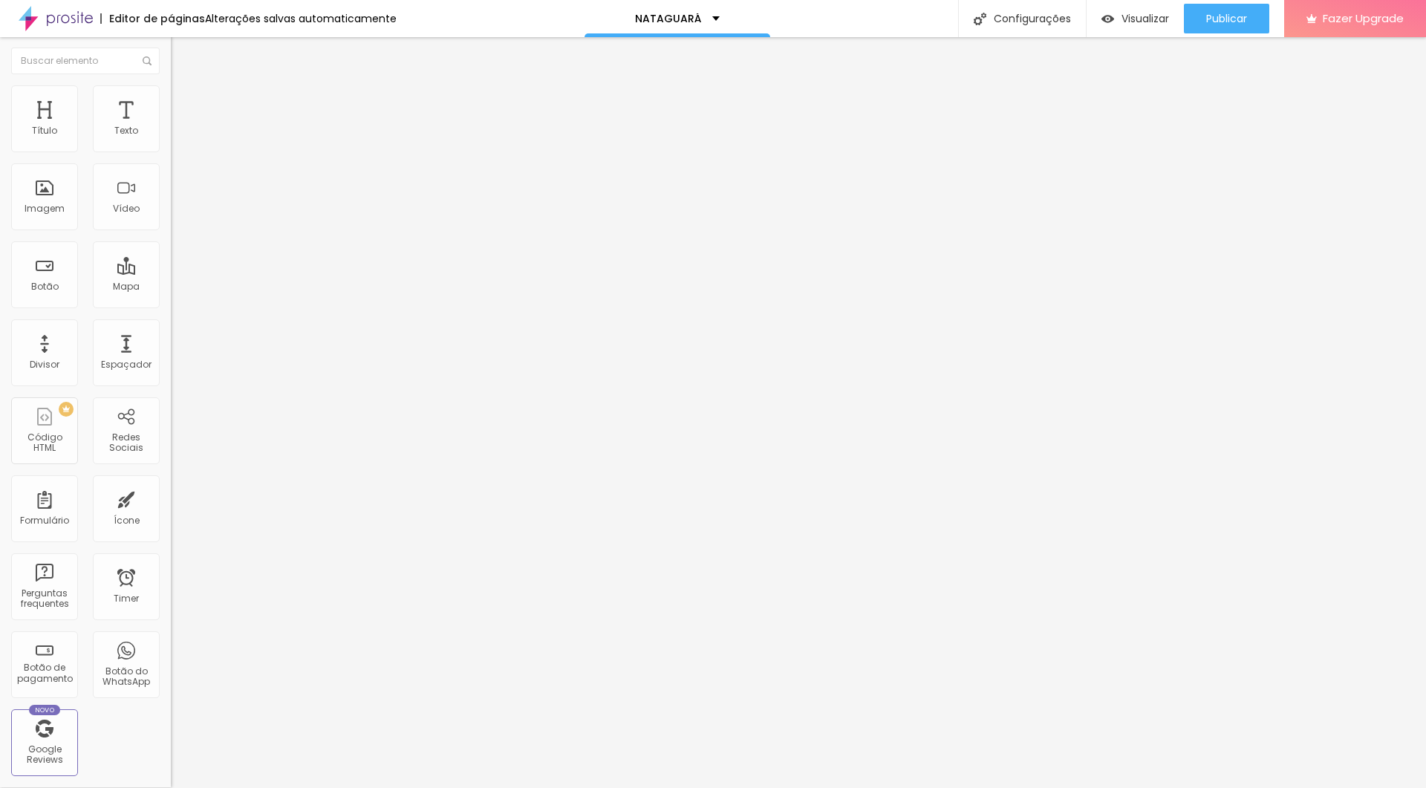
click at [171, 272] on input "range" at bounding box center [219, 278] width 96 height 12
drag, startPoint x: 56, startPoint y: 148, endPoint x: 25, endPoint y: 147, distance: 31.2
click at [171, 147] on div "0 Espaço de cima" at bounding box center [256, 205] width 171 height 210
drag, startPoint x: 56, startPoint y: 313, endPoint x: 137, endPoint y: 303, distance: 81.6
click at [171, 303] on div "100 Tamanho do texto" at bounding box center [256, 282] width 171 height 210
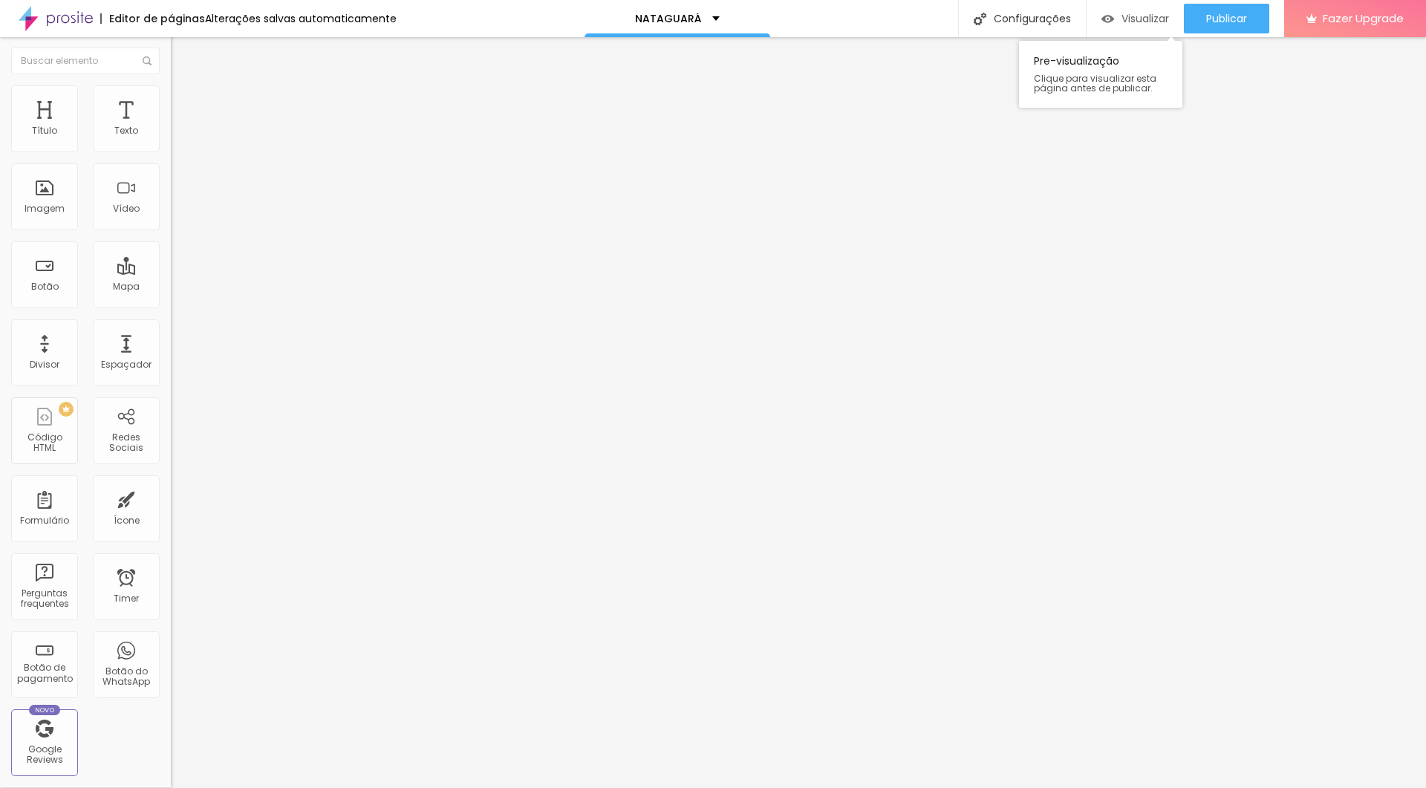
click at [855, 22] on span "Visualizar" at bounding box center [1145, 19] width 48 height 12
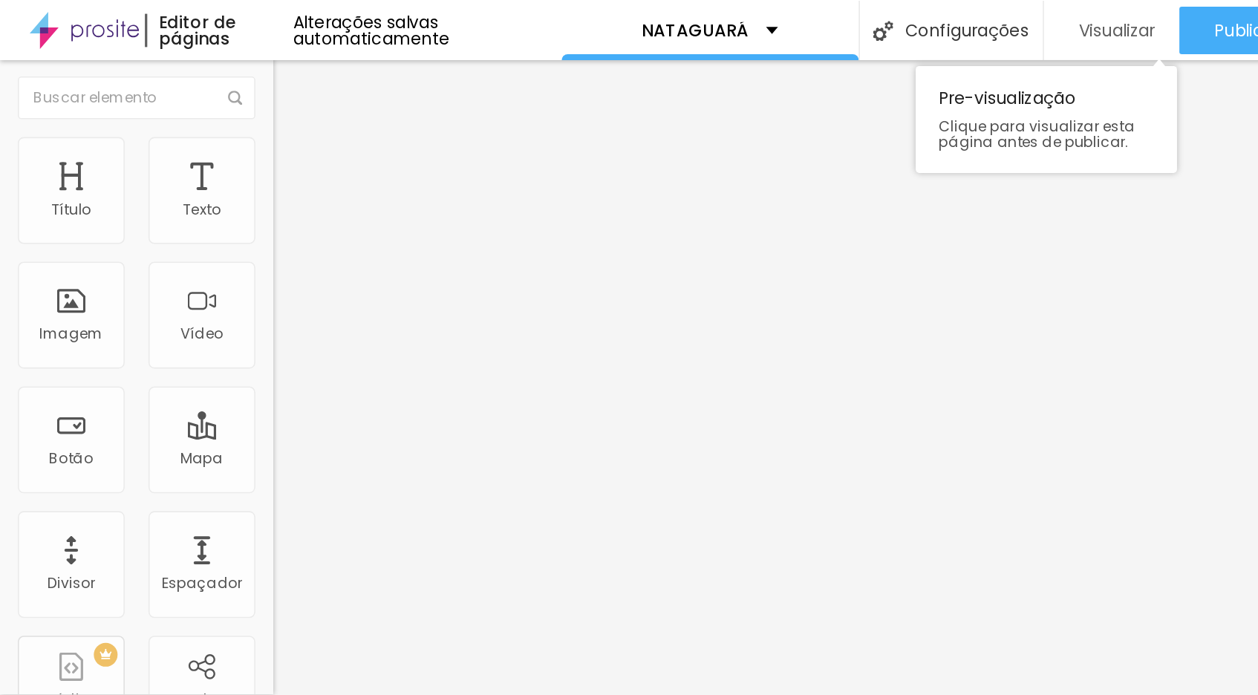
scroll to position [1, 0]
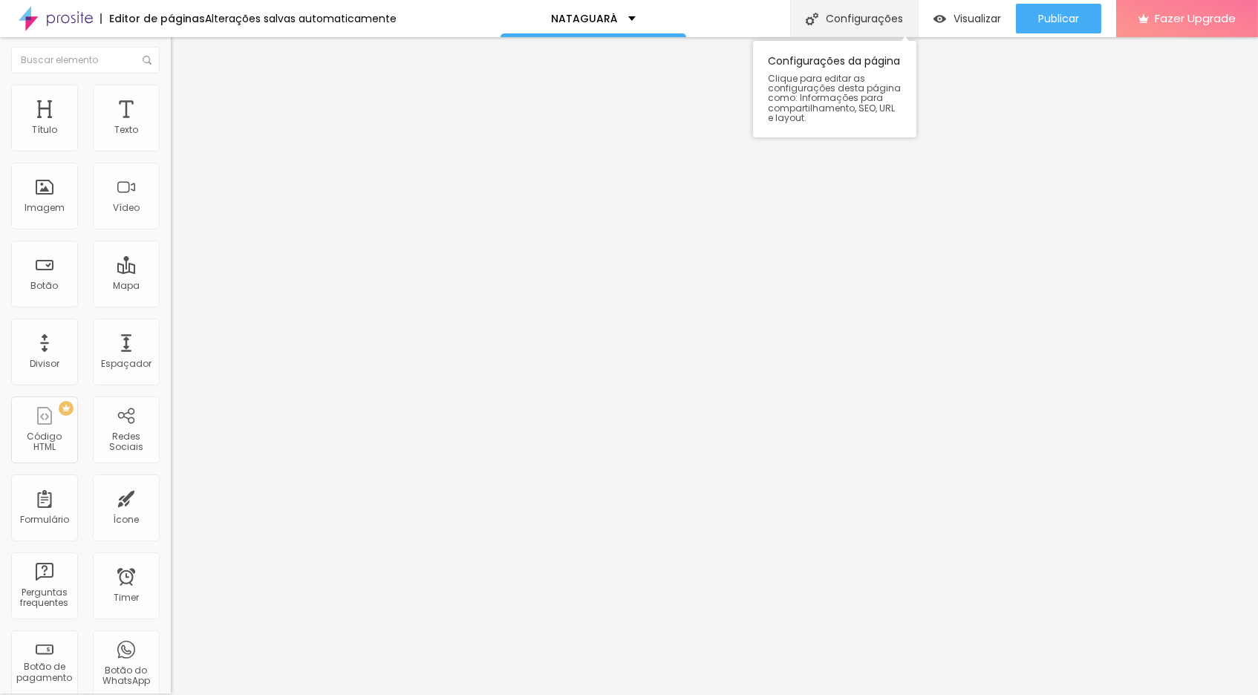
click at [849, 13] on div "Configurações" at bounding box center [854, 18] width 128 height 37
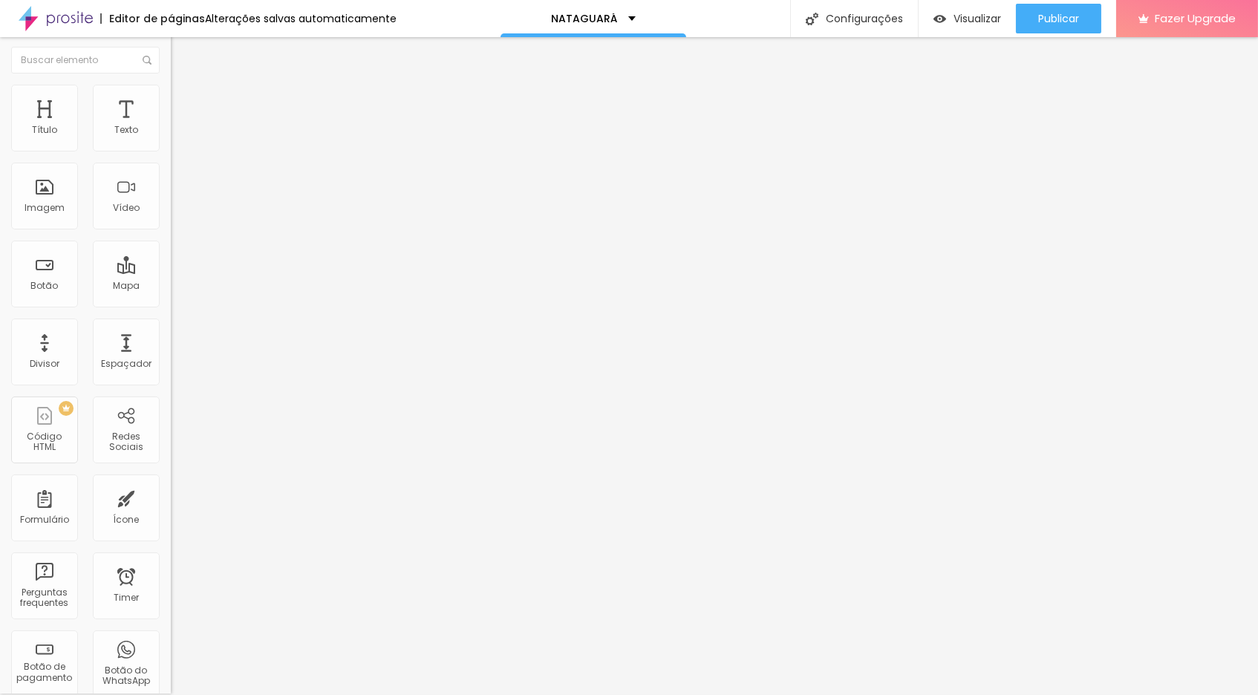
paste input "nataguara"
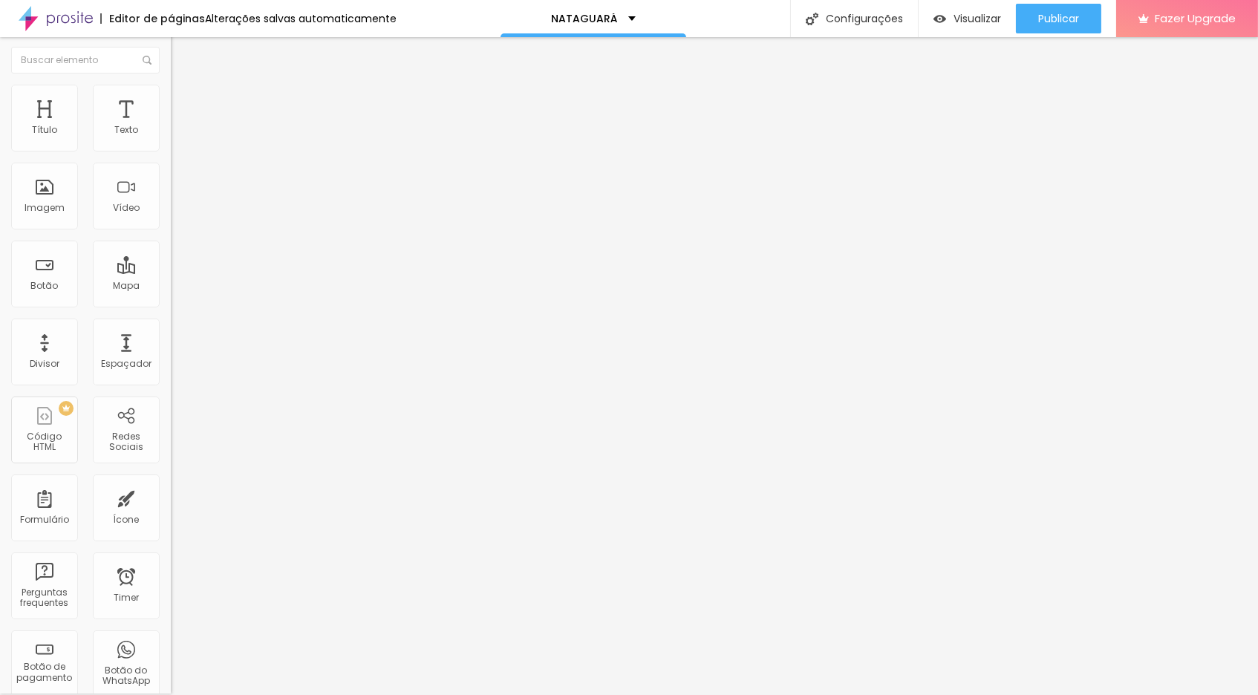
paste textarea "NATAGUARÁ Curta-metragem resgata a história do surf em Guaratuba PR com estréia…"
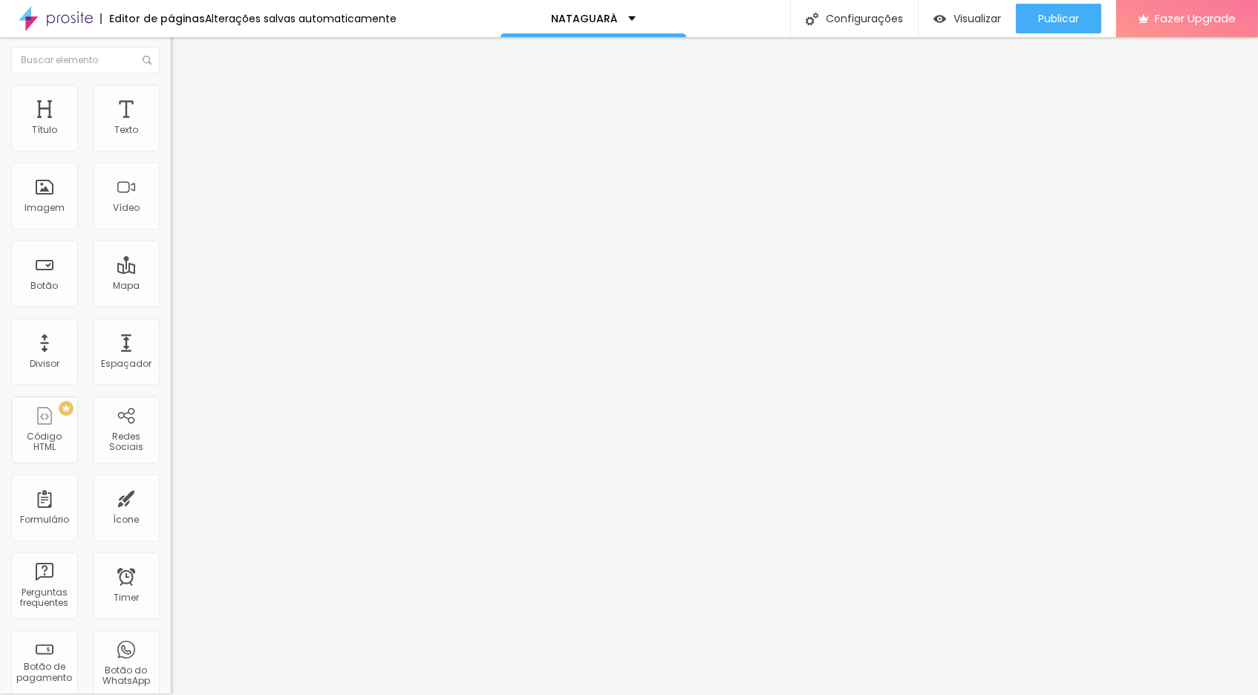
scroll to position [5, 0]
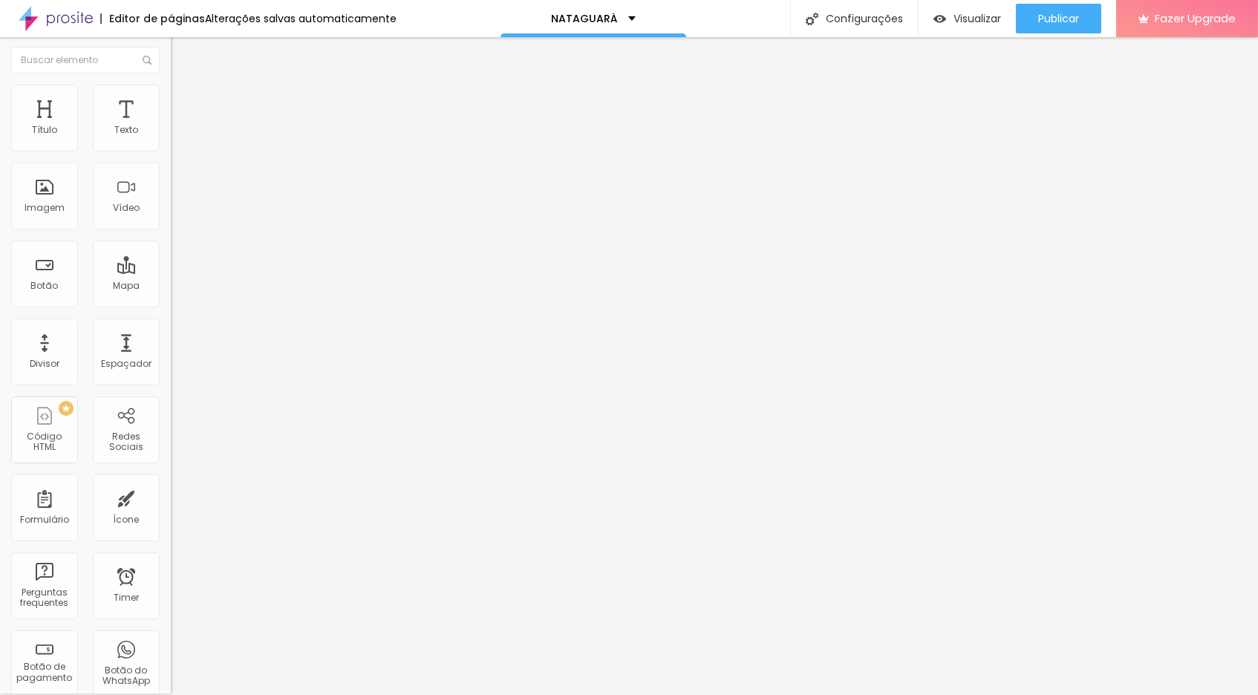
scroll to position [0, 0]
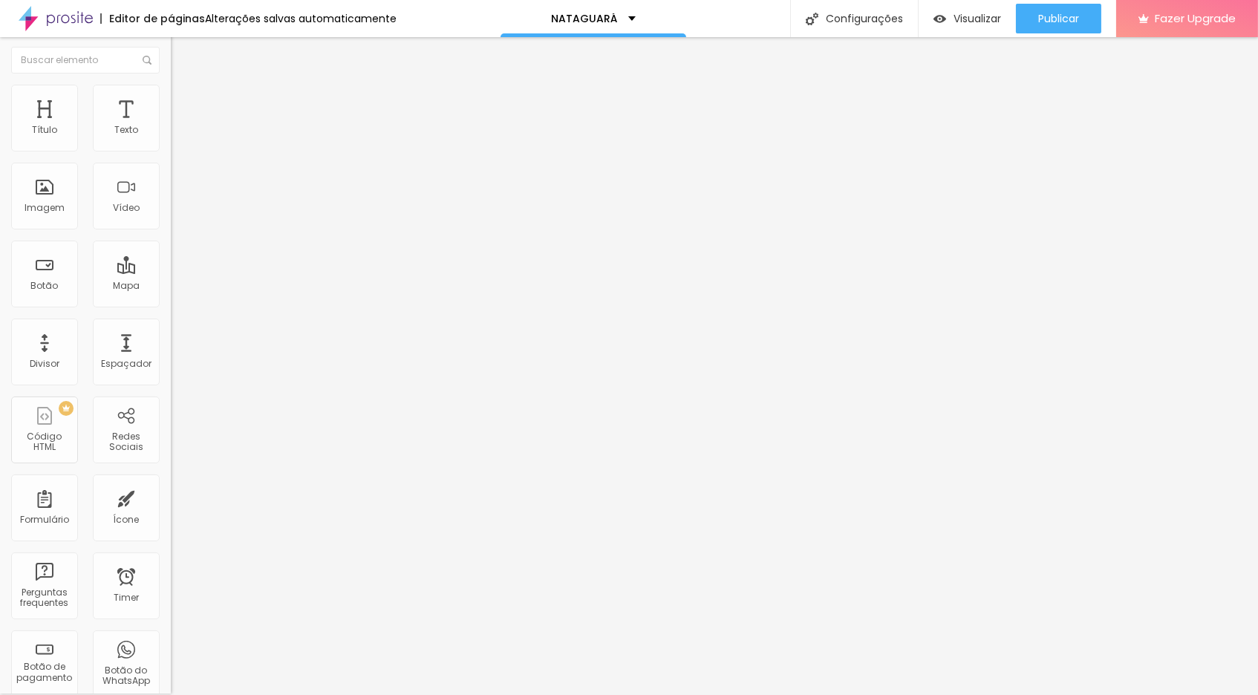
paste input "nataguara"
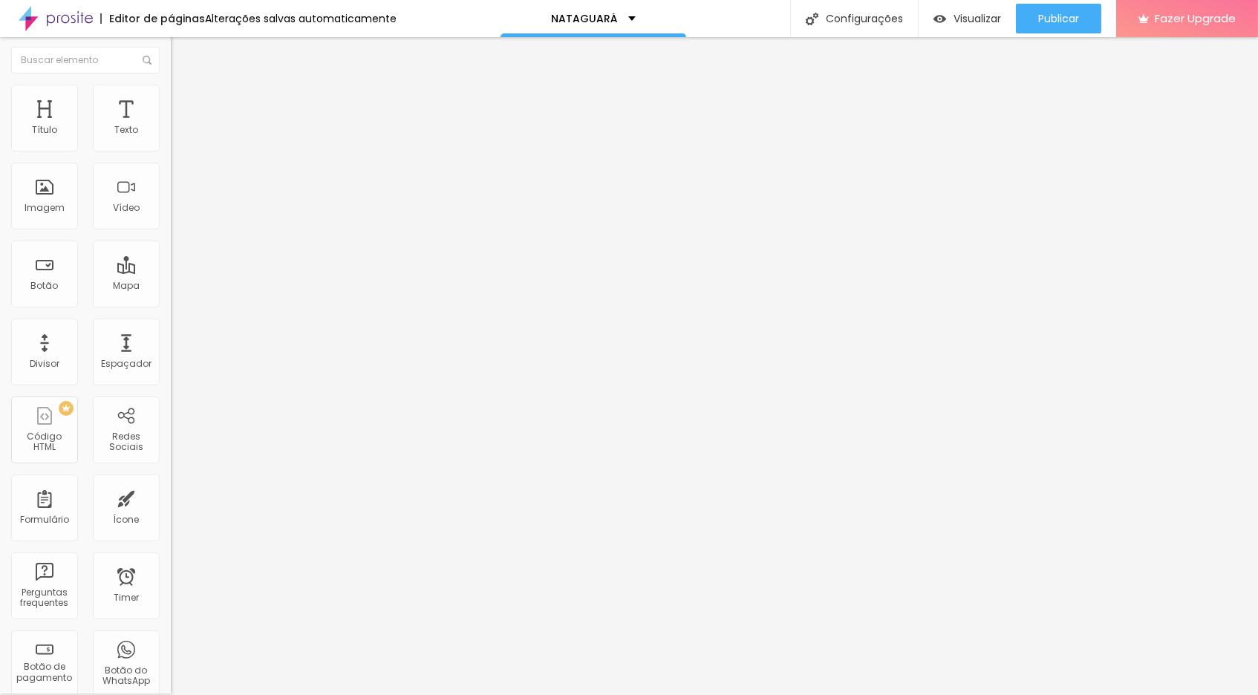
paste textarea "nataguara"
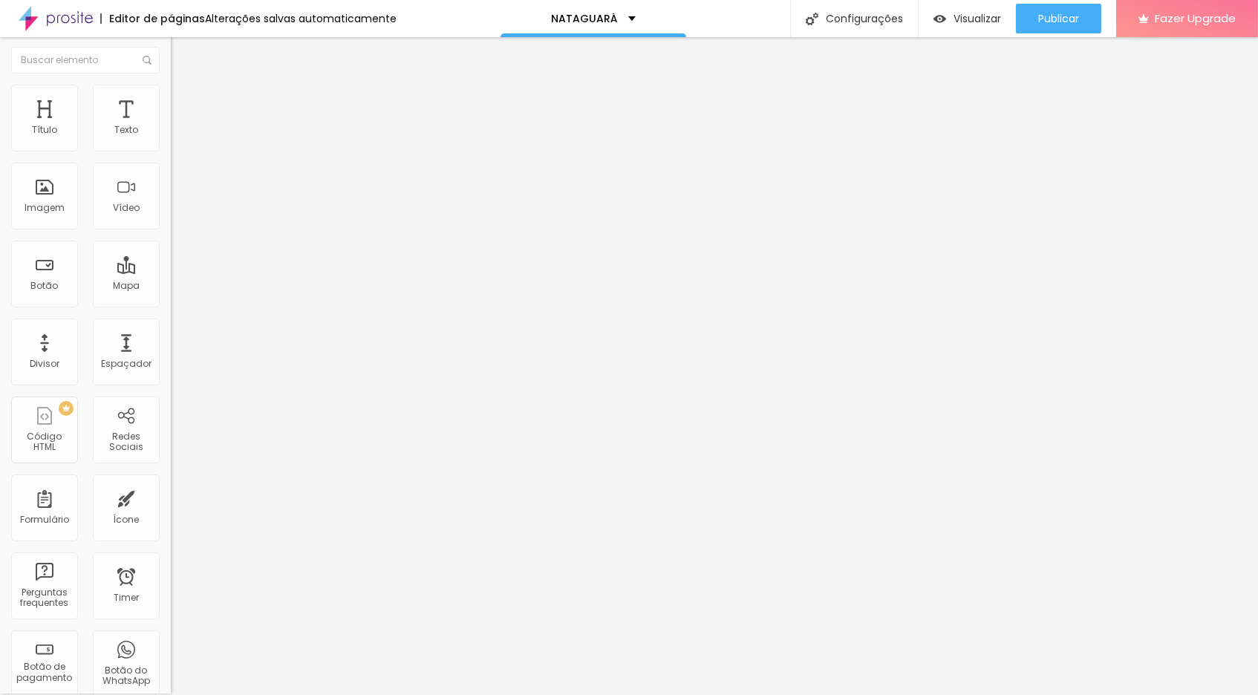
paste textarea "nataguara"
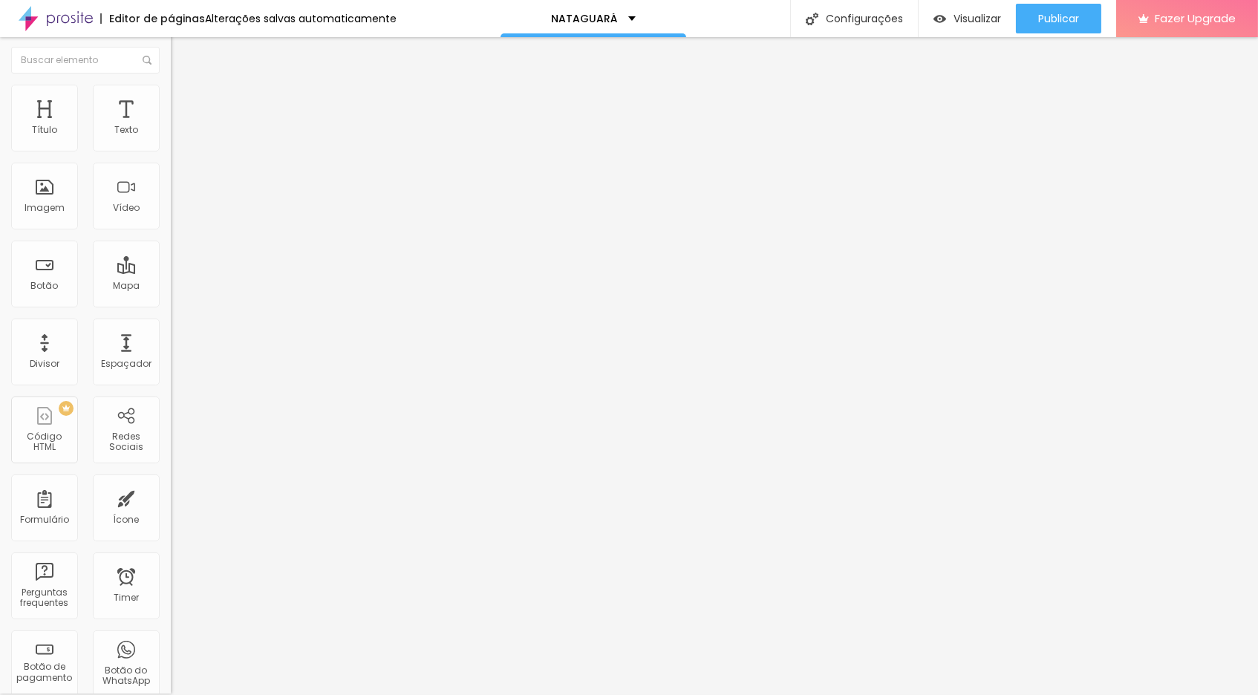
scroll to position [180, 0]
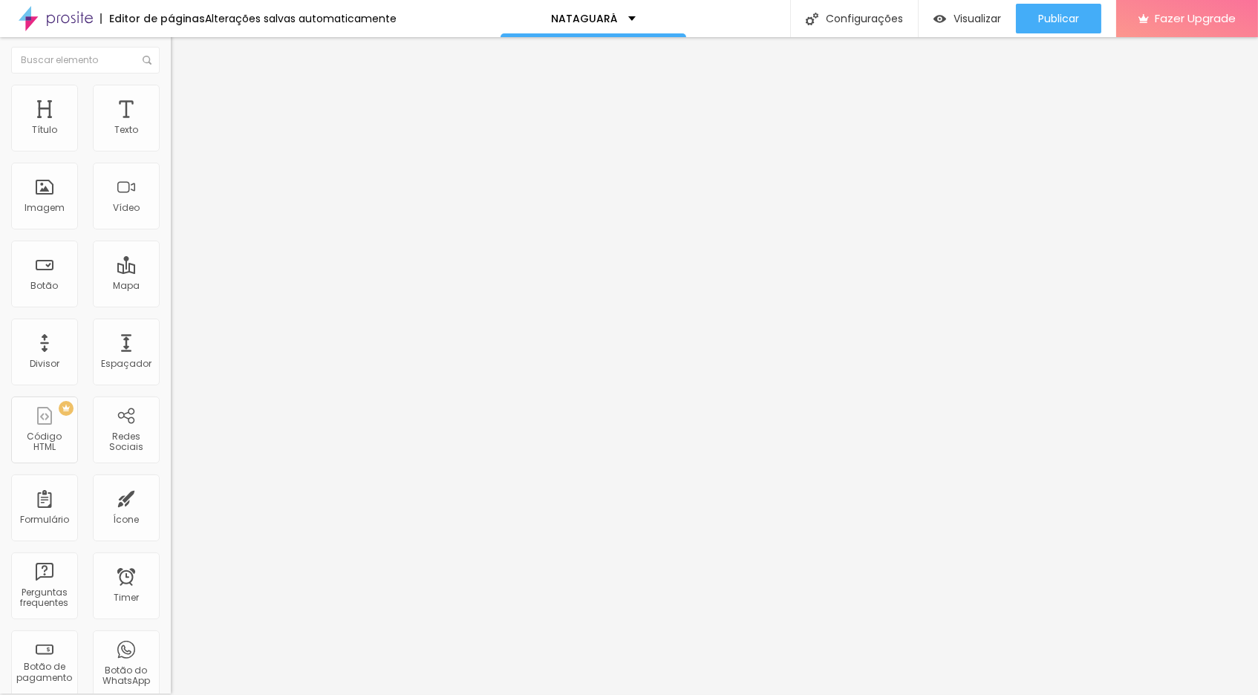
paste textarea "nataguara"
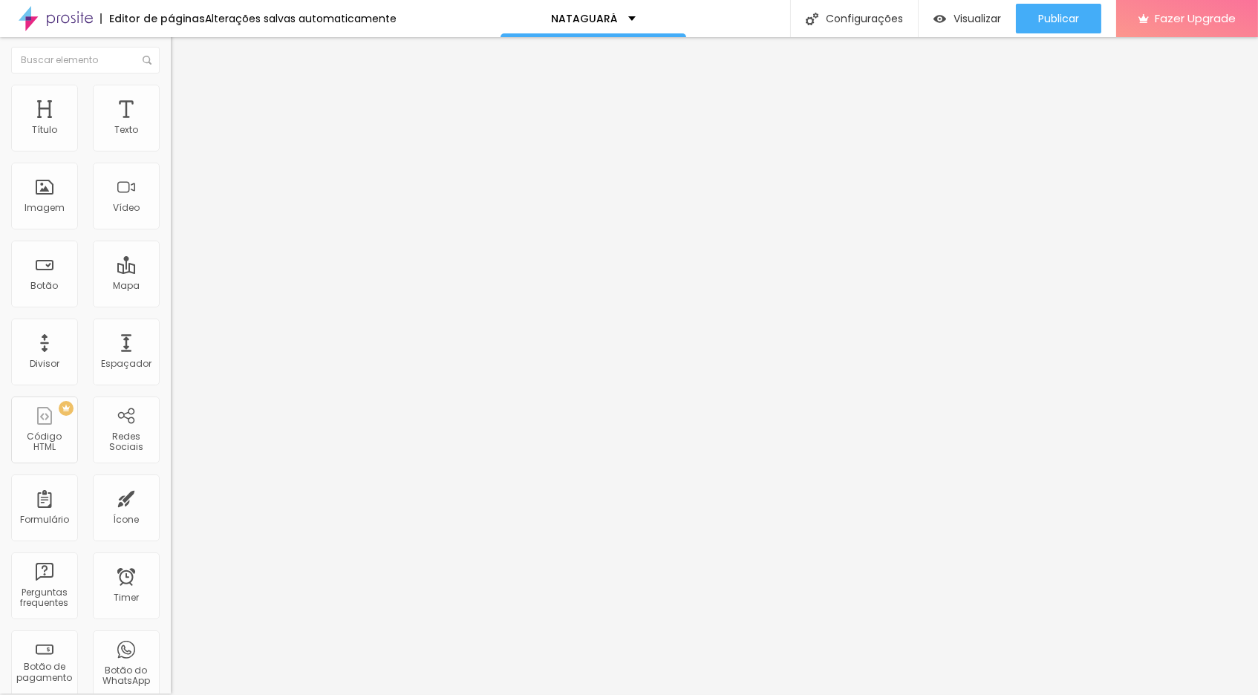
scroll to position [310, 0]
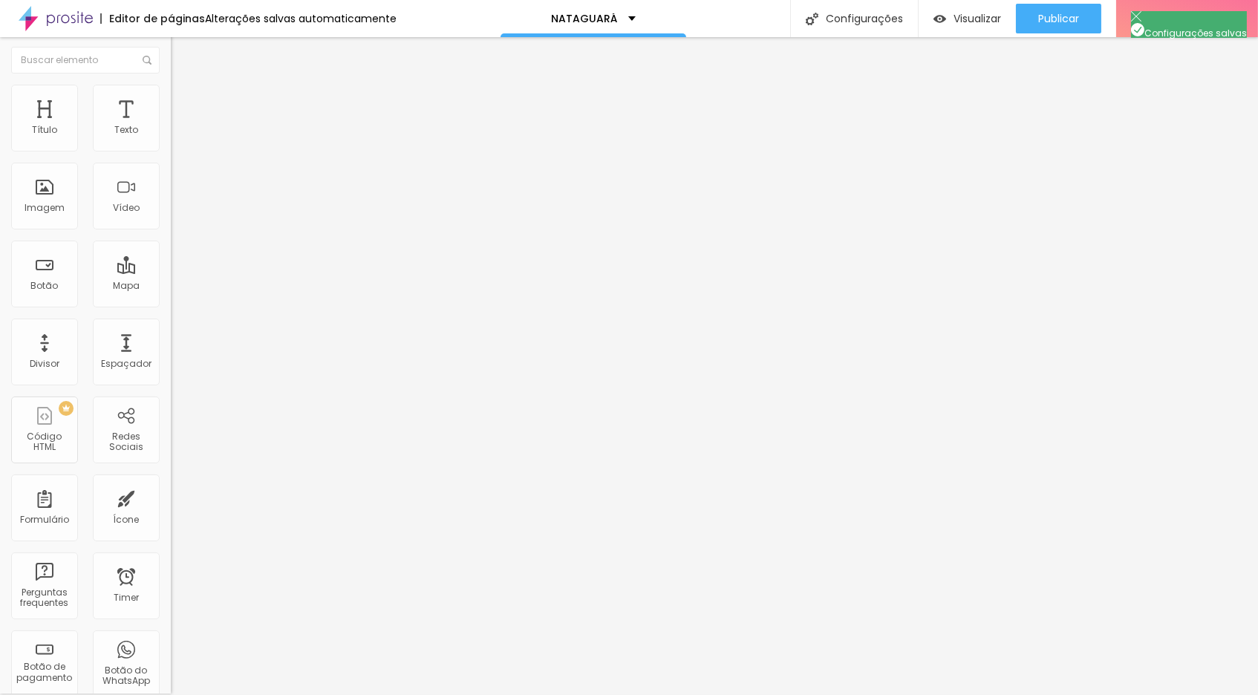
click at [171, 92] on img at bounding box center [177, 91] width 13 height 13
click at [171, 91] on img at bounding box center [177, 91] width 13 height 13
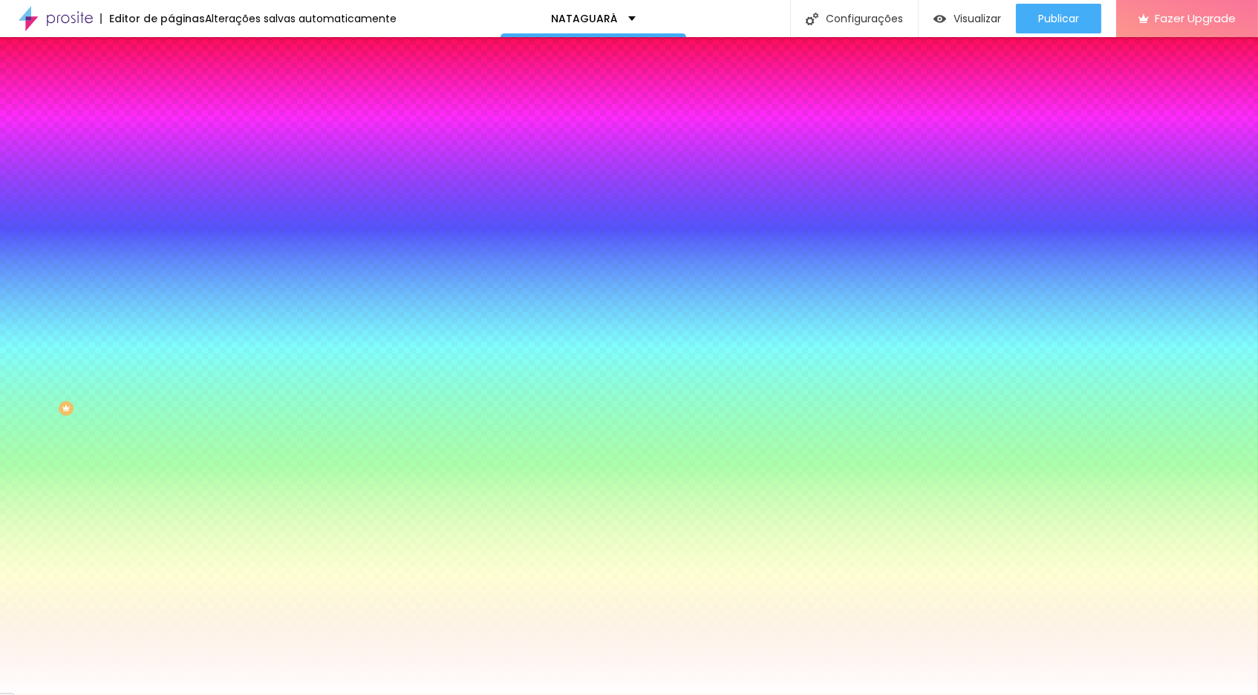
click at [171, 99] on li "Avançado" at bounding box center [256, 106] width 171 height 15
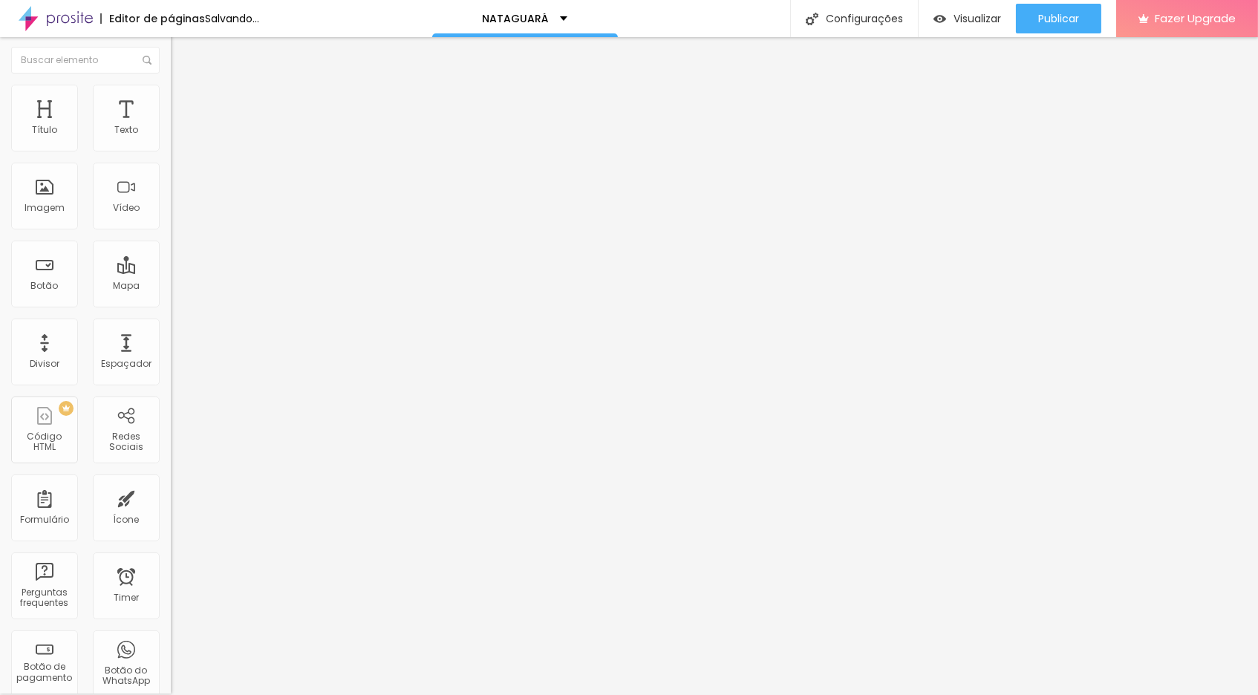
drag, startPoint x: 65, startPoint y: 146, endPoint x: 45, endPoint y: 152, distance: 20.4
click at [171, 287] on div at bounding box center [256, 293] width 171 height 13
click at [171, 92] on img at bounding box center [177, 91] width 13 height 13
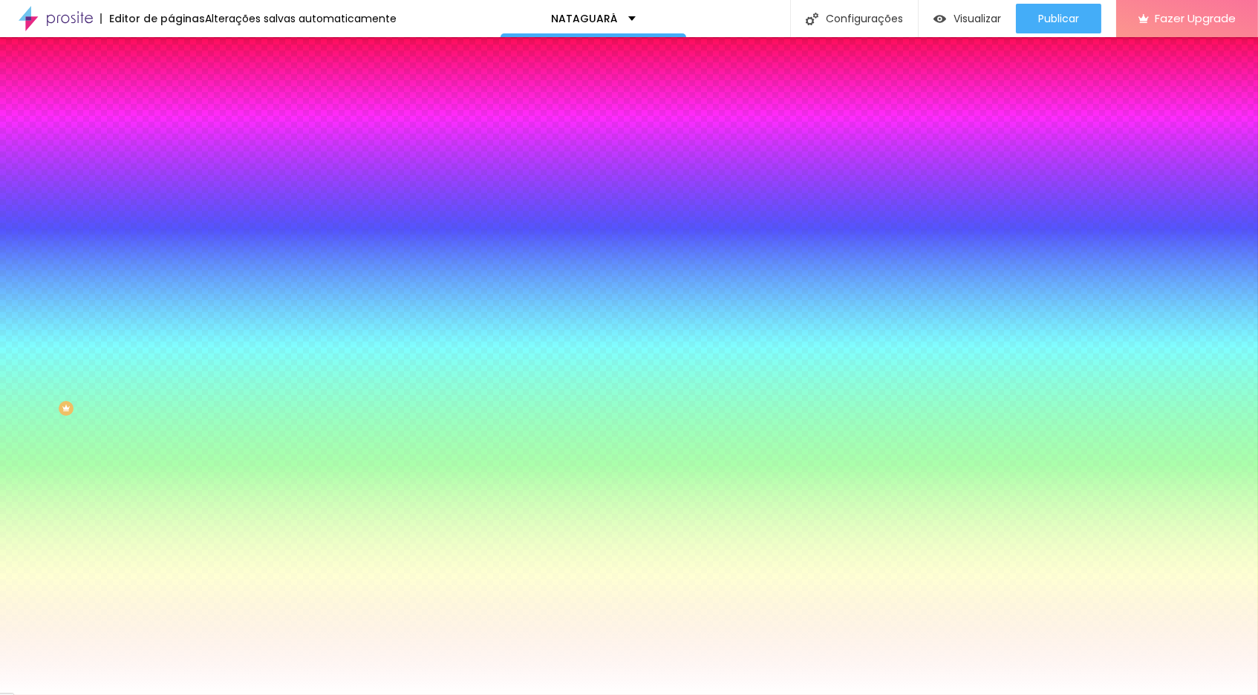
click at [171, 85] on li "Conteúdo" at bounding box center [256, 77] width 171 height 15
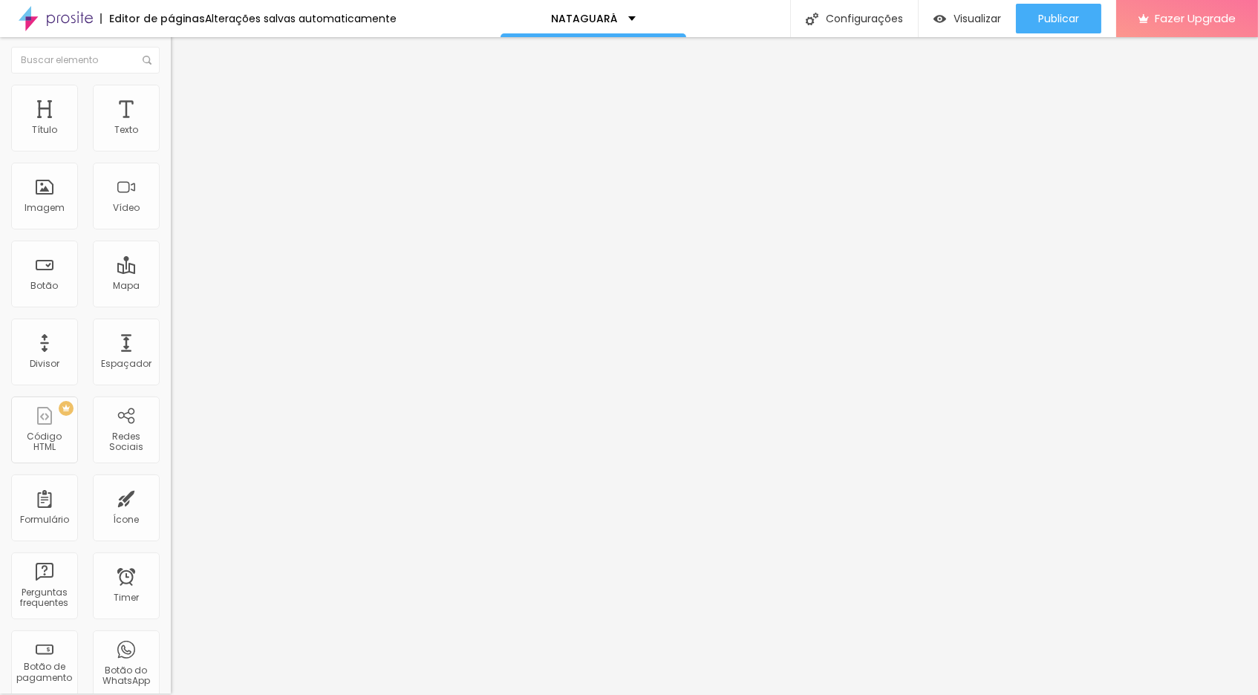
click at [171, 146] on img at bounding box center [176, 140] width 10 height 10
click at [171, 150] on img at bounding box center [176, 152] width 10 height 10
click at [171, 134] on img at bounding box center [176, 128] width 10 height 10
click at [171, 90] on img at bounding box center [177, 91] width 13 height 13
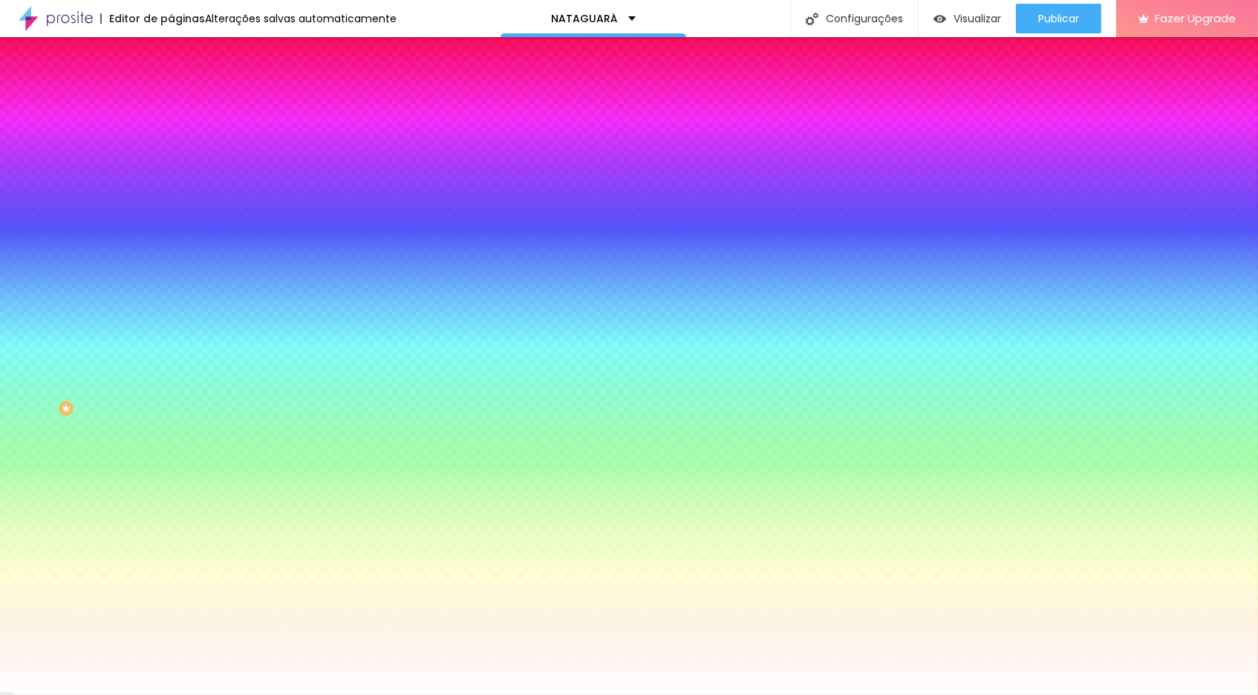
click at [177, 196] on icon "button" at bounding box center [182, 191] width 10 height 10
click at [171, 200] on div at bounding box center [256, 200] width 171 height 0
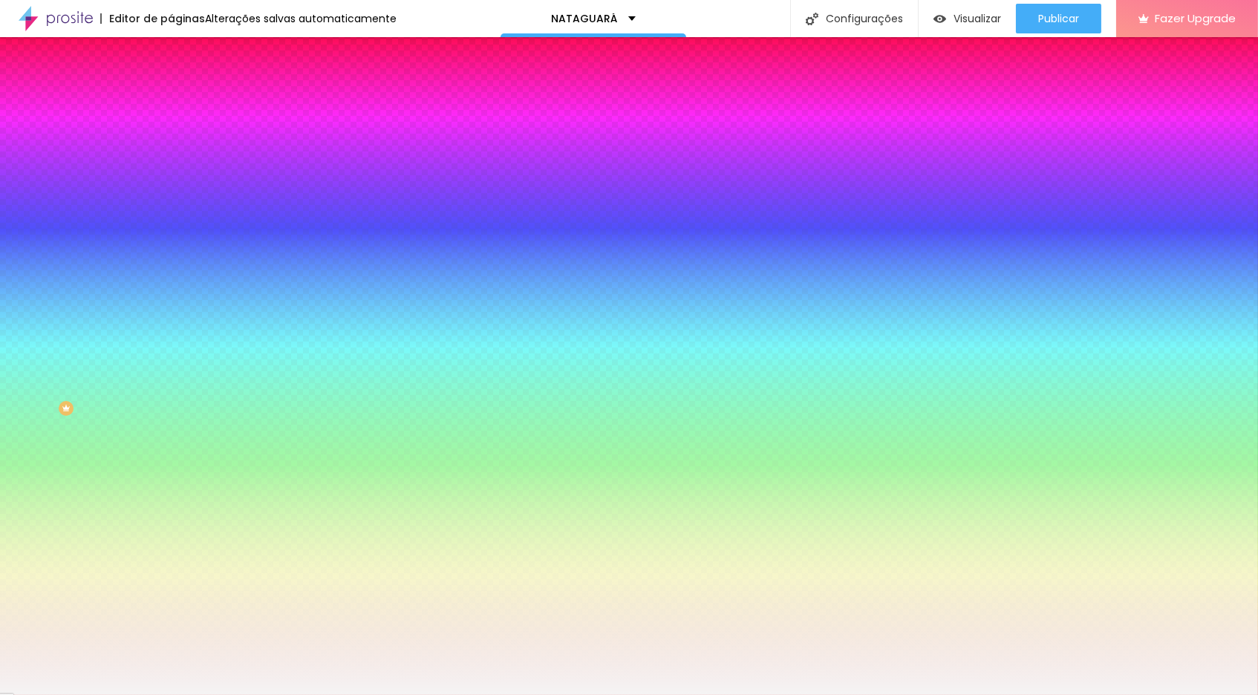
click at [24, 291] on div at bounding box center [629, 347] width 1258 height 695
click at [131, 341] on div at bounding box center [629, 347] width 1258 height 695
click at [131, 337] on div at bounding box center [629, 347] width 1258 height 695
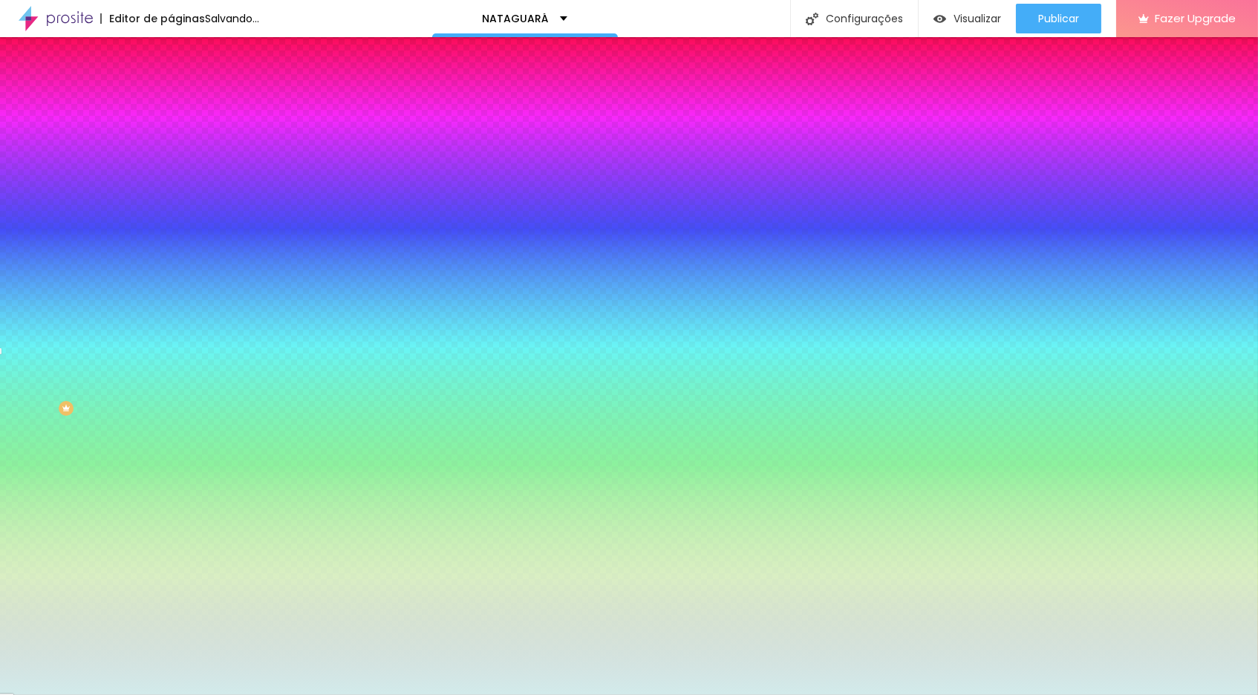
click at [33, 296] on div at bounding box center [629, 347] width 1258 height 695
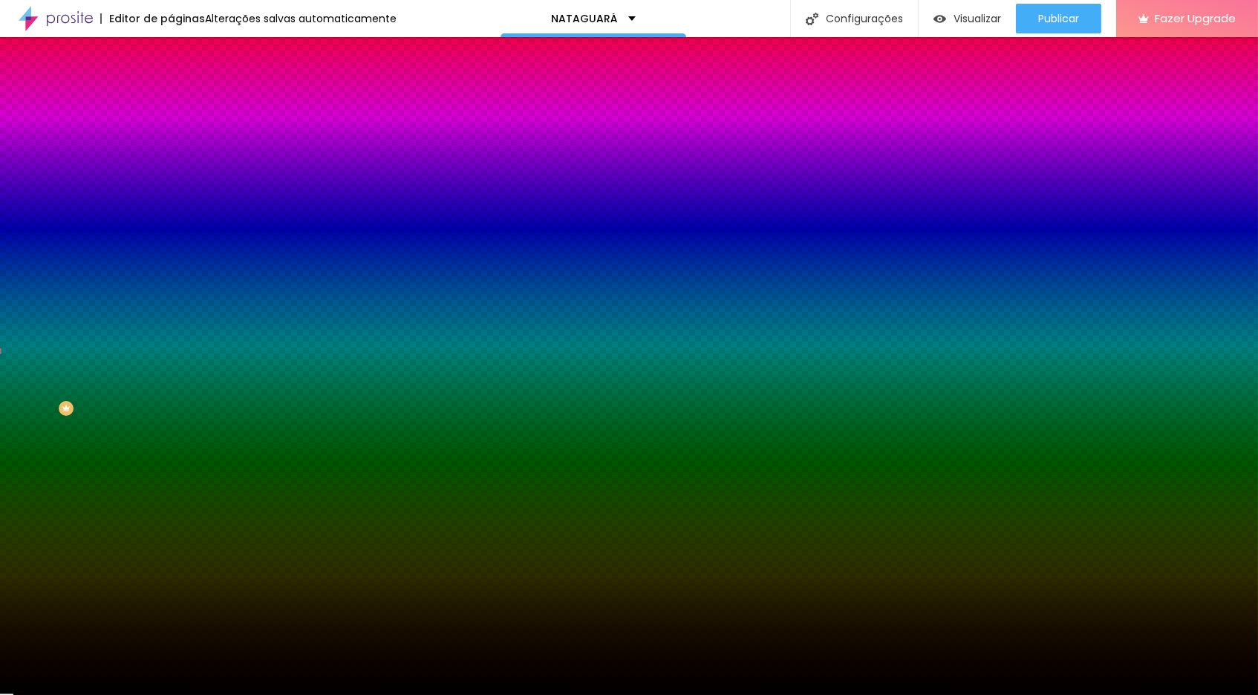
drag, startPoint x: 33, startPoint y: 296, endPoint x: 71, endPoint y: 399, distance: 110.4
click at [171, 215] on div at bounding box center [256, 215] width 171 height 0
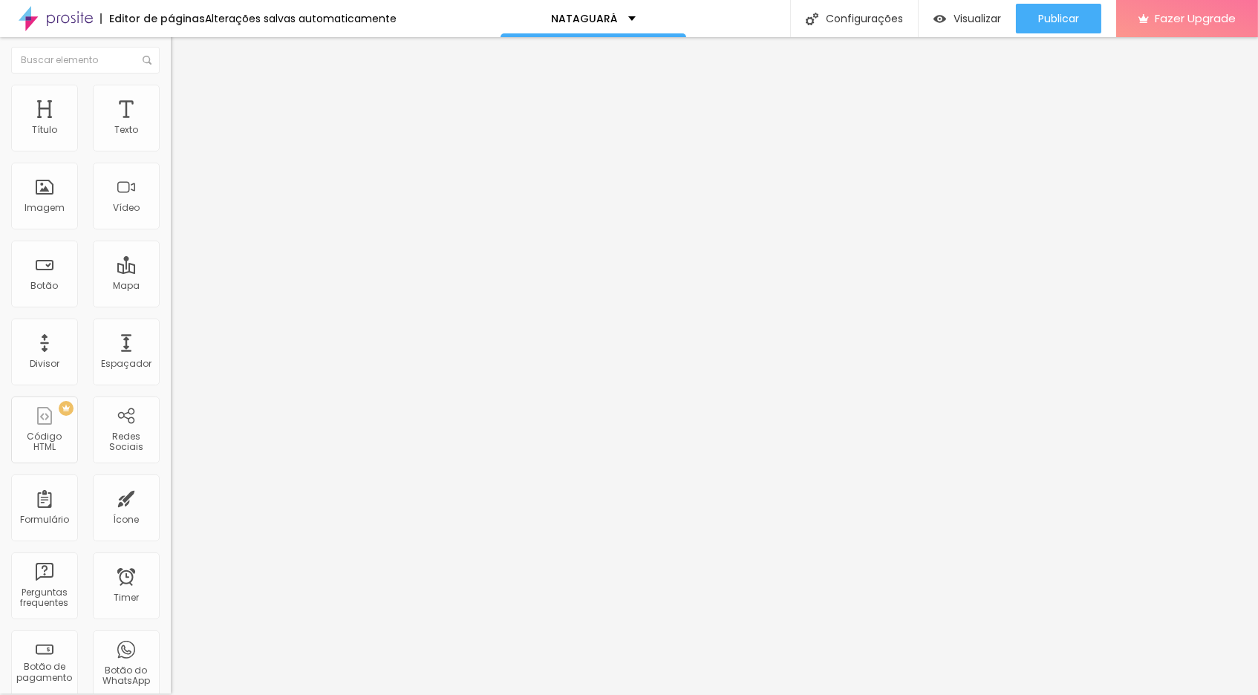
click at [171, 95] on li "Estilo" at bounding box center [256, 92] width 171 height 15
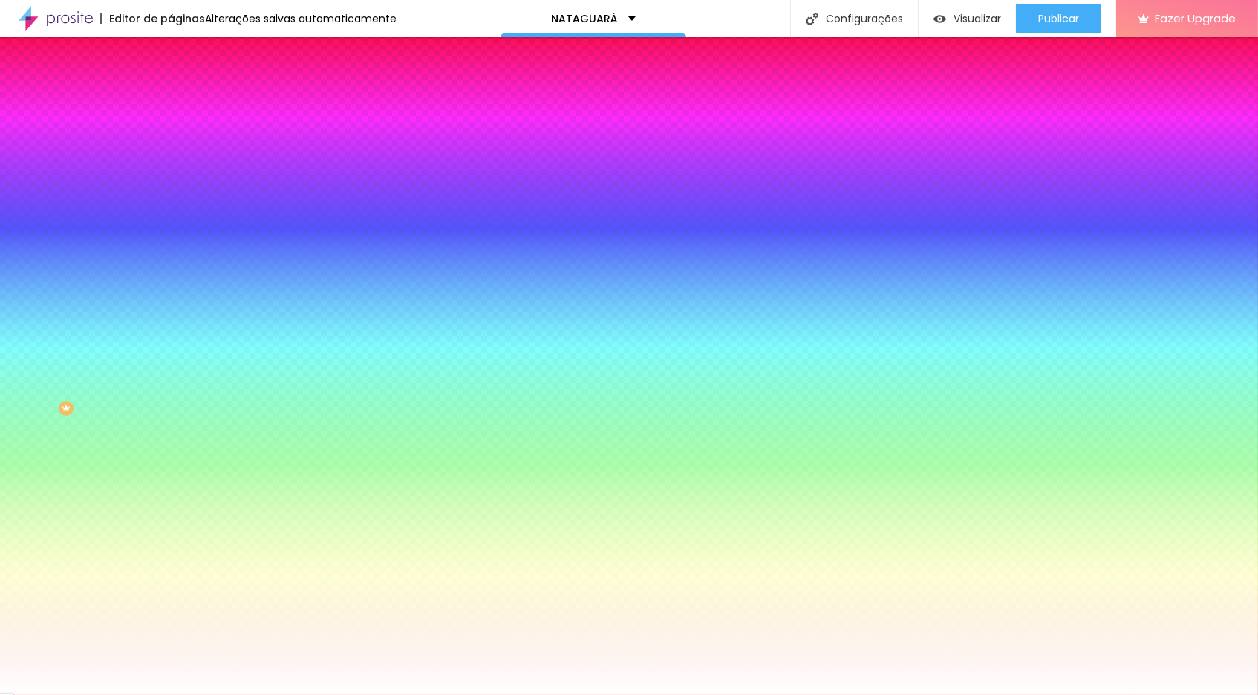
click at [171, 200] on div at bounding box center [256, 200] width 171 height 0
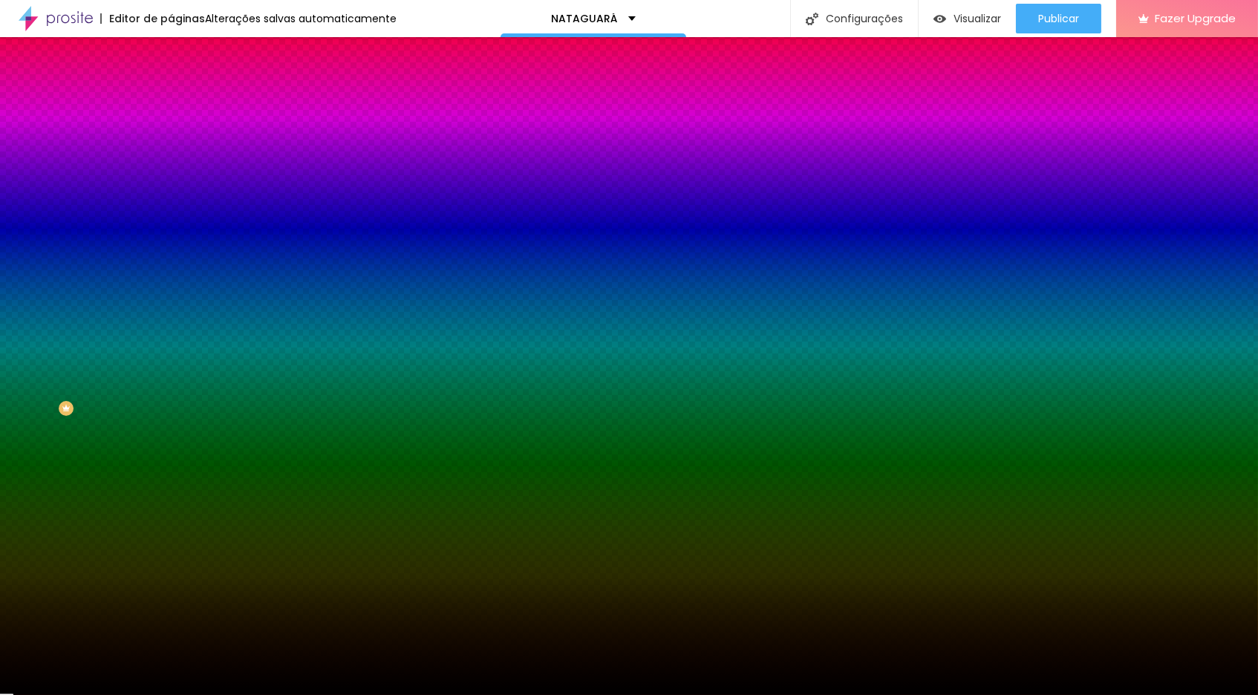
drag, startPoint x: 58, startPoint y: 393, endPoint x: 56, endPoint y: 407, distance: 14.3
click at [171, 407] on div "Editar Seção Conteúdo Estilo Avançado Imagem de fundo Adicionar imagem Efeito d…" at bounding box center [256, 365] width 171 height 658
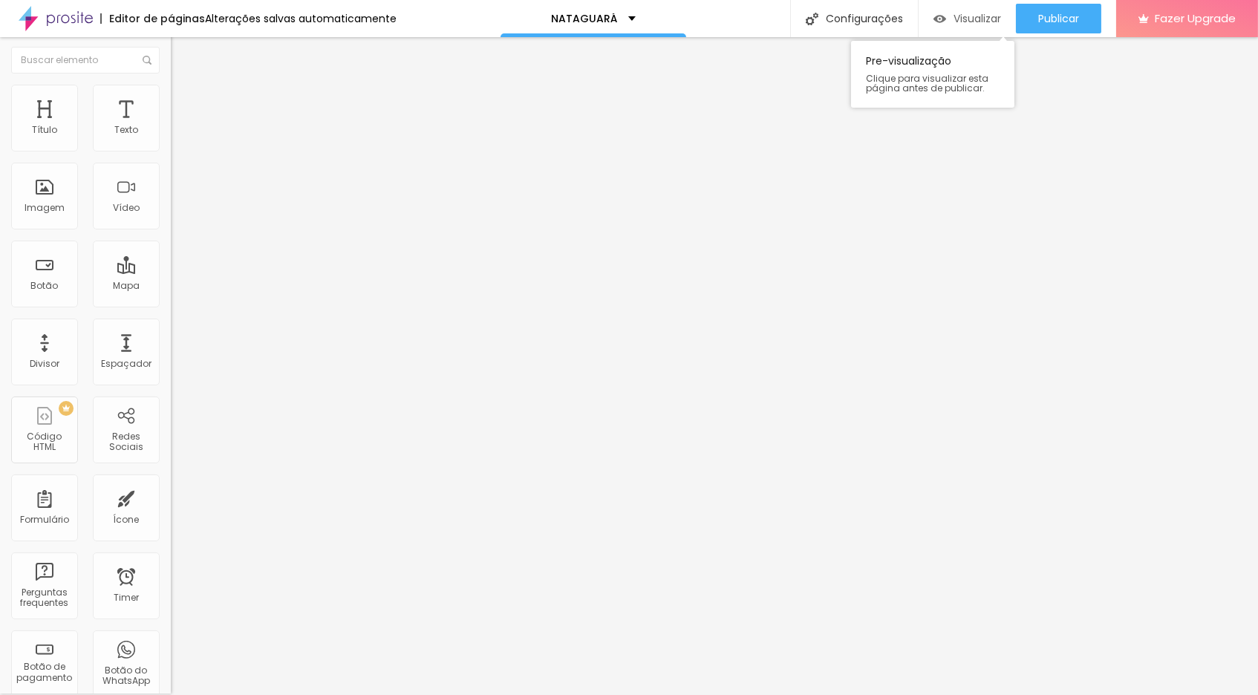
click at [855, 13] on span "Visualizar" at bounding box center [977, 19] width 48 height 12
click at [171, 94] on li "Estilo" at bounding box center [256, 92] width 171 height 15
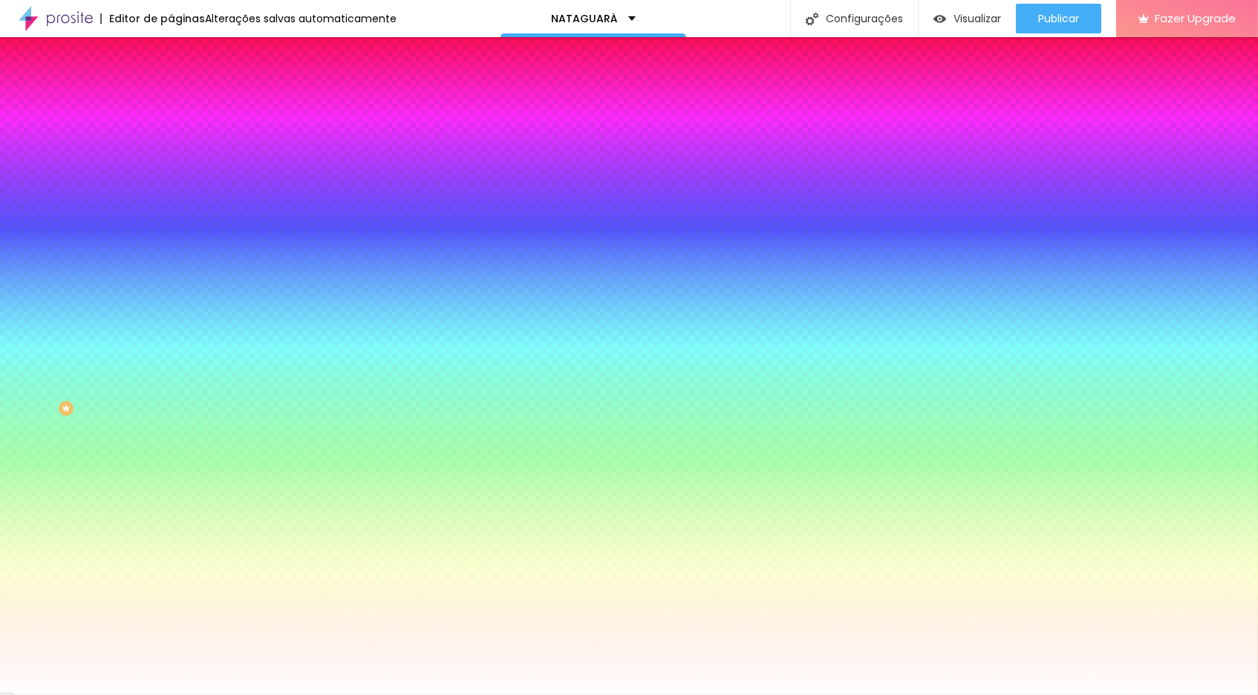
click at [171, 99] on img at bounding box center [177, 105] width 13 height 13
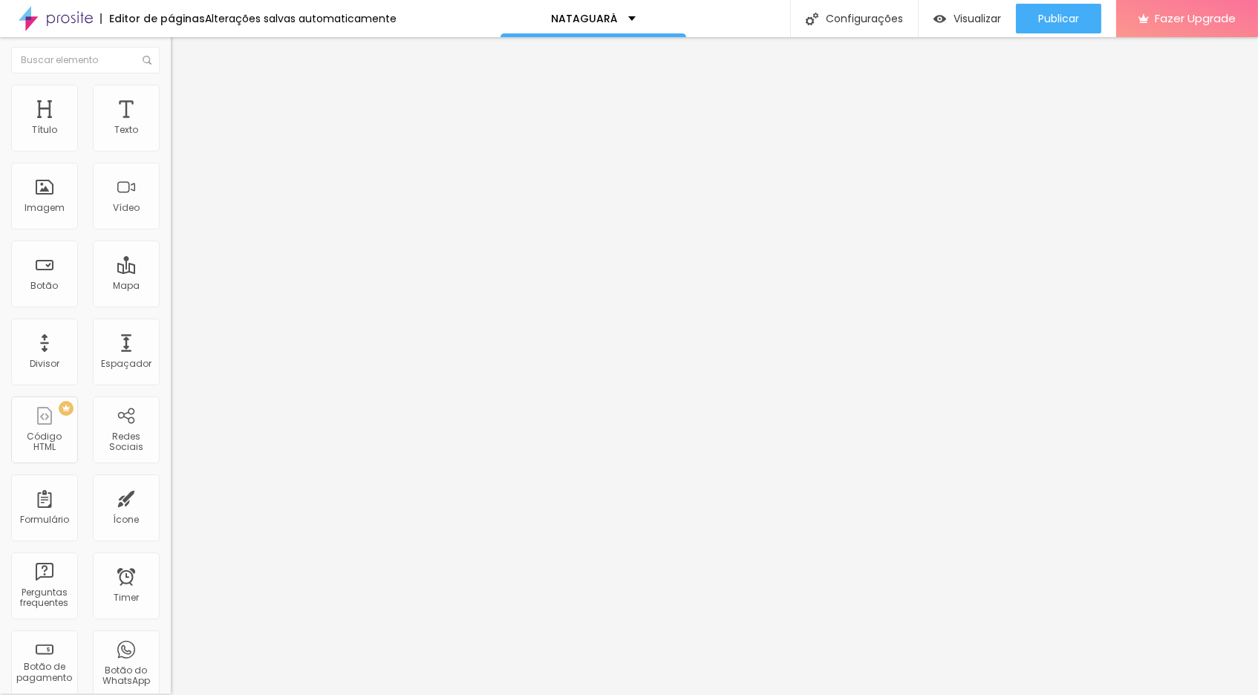
drag, startPoint x: 71, startPoint y: 179, endPoint x: 22, endPoint y: 181, distance: 48.3
click at [171, 324] on div "0 px Espaçamento vertical" at bounding box center [256, 429] width 171 height 210
click at [855, 19] on span "Visualizar" at bounding box center [977, 19] width 48 height 12
click at [171, 97] on li "Avançado" at bounding box center [256, 92] width 171 height 15
drag, startPoint x: 90, startPoint y: 147, endPoint x: 50, endPoint y: 146, distance: 40.1
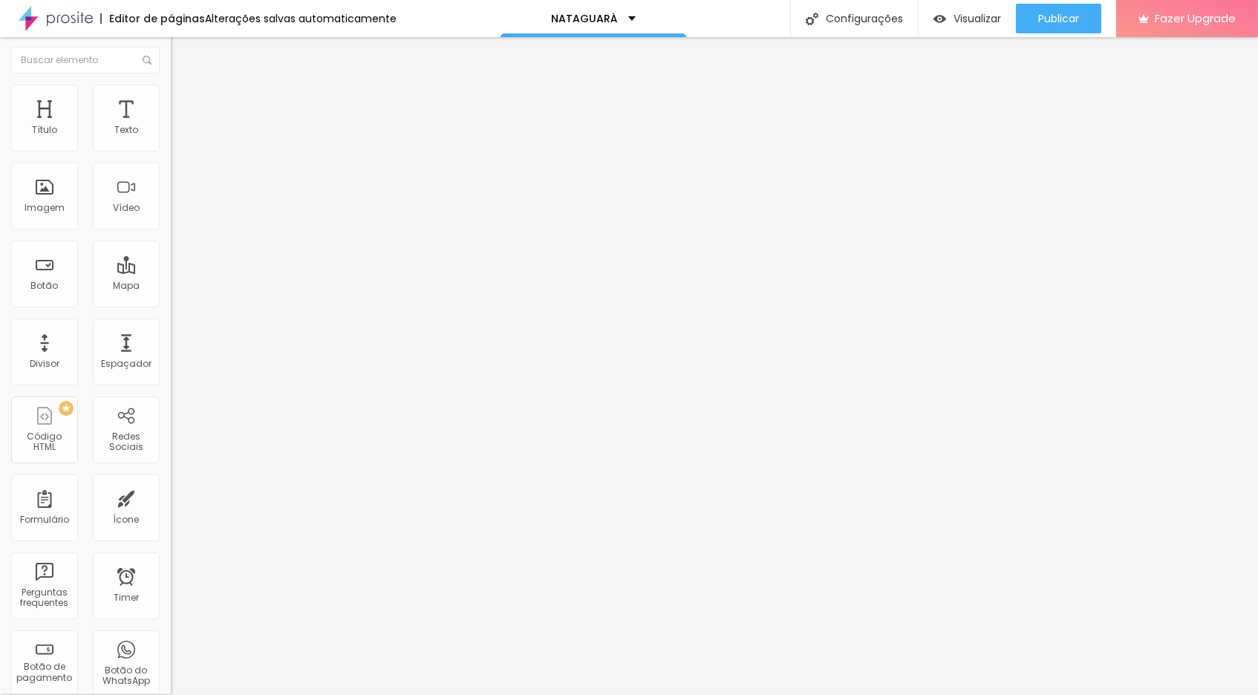
click at [171, 272] on input "range" at bounding box center [219, 278] width 96 height 12
drag, startPoint x: 33, startPoint y: 181, endPoint x: 19, endPoint y: 172, distance: 17.3
click at [171, 310] on div "0 Espaço de baixo" at bounding box center [256, 415] width 171 height 210
click at [171, 83] on img at bounding box center [177, 76] width 13 height 13
drag, startPoint x: 121, startPoint y: 310, endPoint x: 68, endPoint y: 317, distance: 53.9
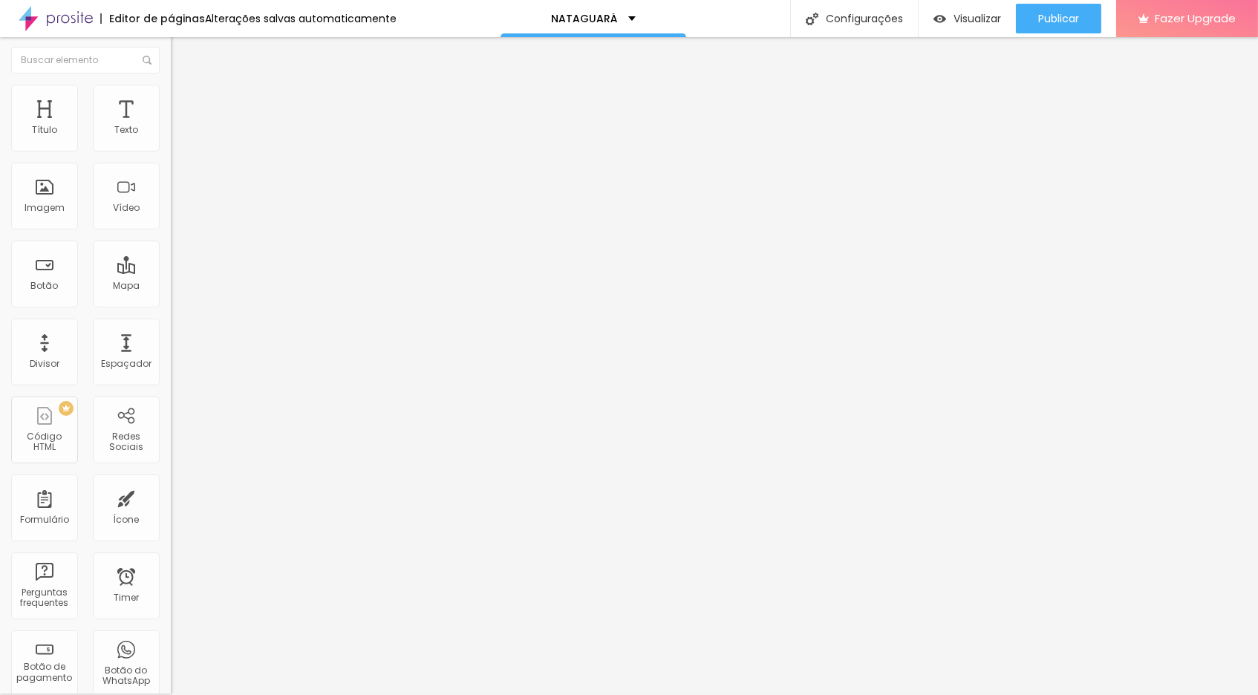
click at [171, 349] on div at bounding box center [256, 355] width 171 height 13
click at [855, 16] on span "Visualizar" at bounding box center [977, 19] width 48 height 12
click at [171, 97] on li "Estilo" at bounding box center [256, 92] width 171 height 15
drag, startPoint x: 123, startPoint y: 192, endPoint x: 203, endPoint y: 176, distance: 82.4
click at [203, 176] on div "Título Texto Imagem Vídeo Botão Mapa Divisor Espaçador PREMIUM Código HTML Rede…" at bounding box center [629, 366] width 1258 height 658
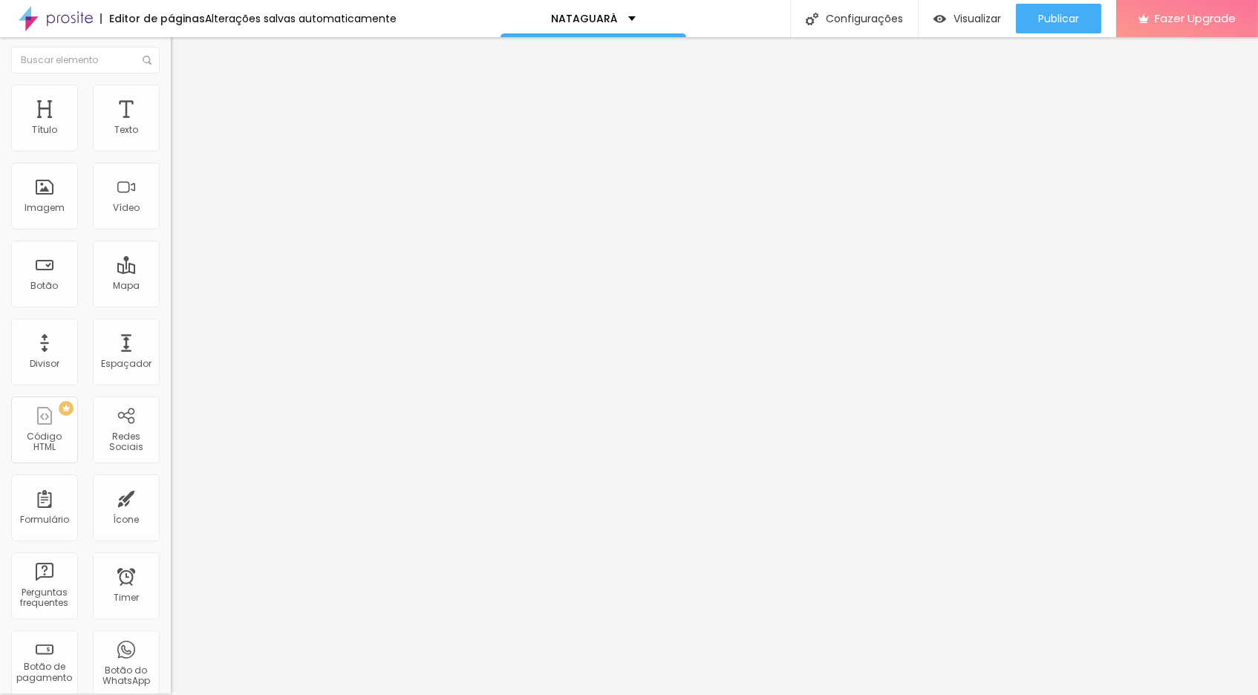
drag, startPoint x: 48, startPoint y: 162, endPoint x: 73, endPoint y: 166, distance: 24.8
click at [171, 151] on input "range" at bounding box center [219, 145] width 96 height 12
click at [171, 99] on img at bounding box center [177, 105] width 13 height 13
drag, startPoint x: 36, startPoint y: 176, endPoint x: 1, endPoint y: 176, distance: 34.9
click at [171, 176] on div "10 Espaço de cima 0 Espaço de baixo ID Html Classes Html Visível nos dispositiv…" at bounding box center [256, 426] width 171 height 624
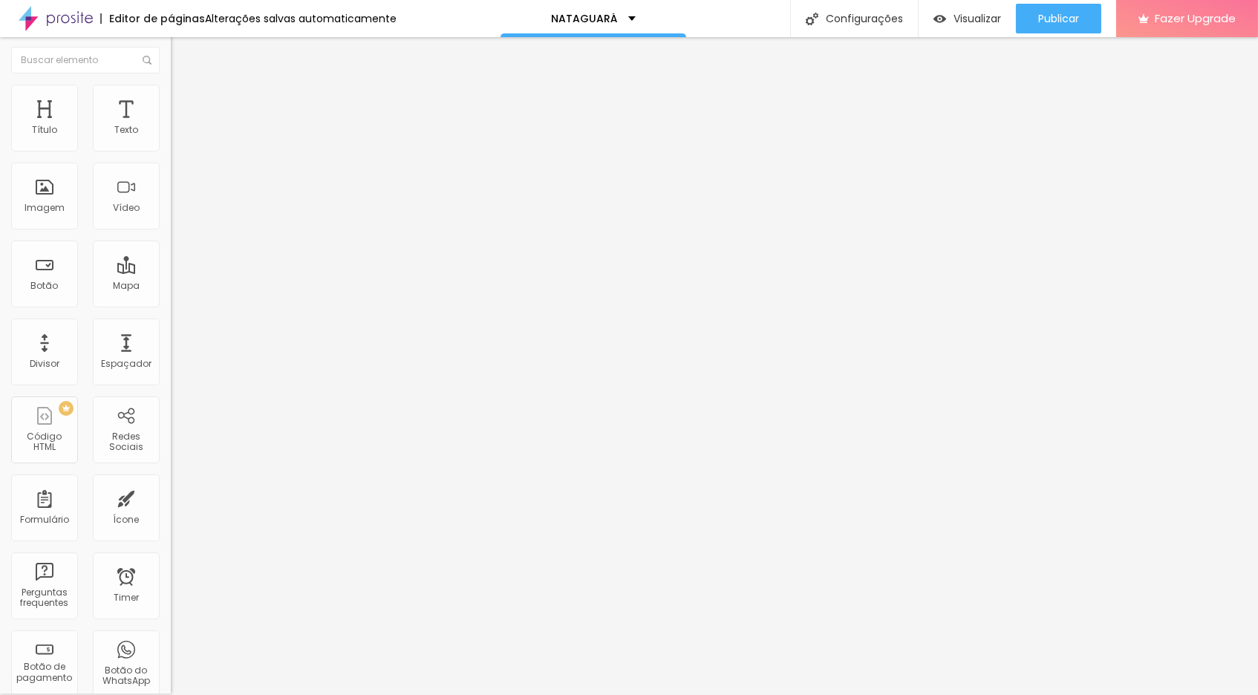
drag, startPoint x: 43, startPoint y: 145, endPoint x: 11, endPoint y: 147, distance: 32.0
click at [171, 147] on div "0 Espaço de cima" at bounding box center [256, 219] width 171 height 210
click at [171, 96] on li "Estilo" at bounding box center [256, 92] width 171 height 15
drag, startPoint x: 68, startPoint y: 161, endPoint x: 46, endPoint y: 164, distance: 21.7
click at [171, 151] on input "range" at bounding box center [219, 145] width 96 height 12
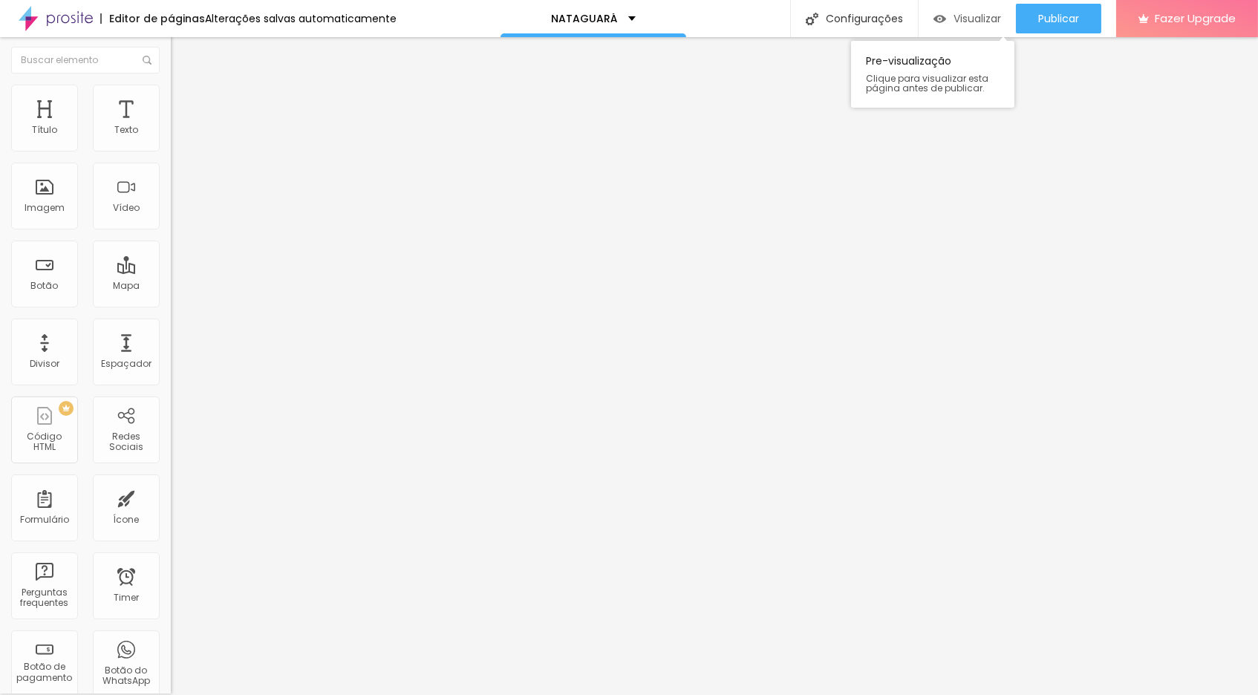
click at [855, 17] on span "Visualizar" at bounding box center [977, 19] width 48 height 12
click at [171, 94] on li "Estilo" at bounding box center [256, 92] width 171 height 15
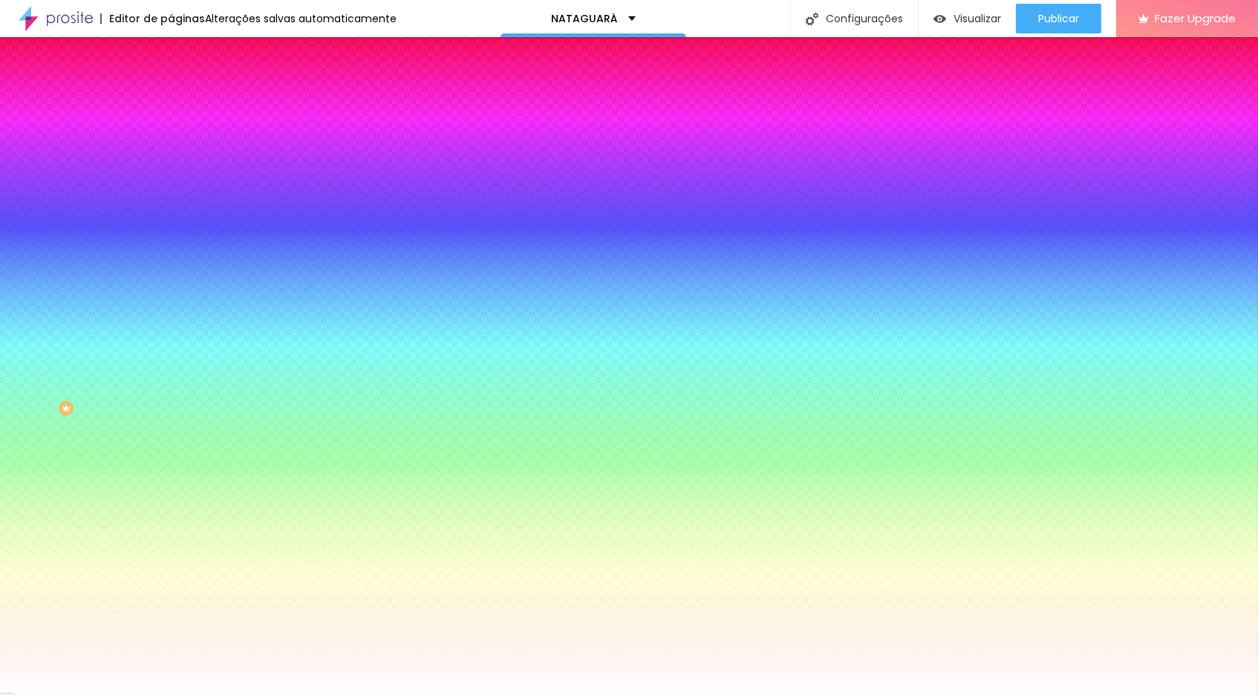
click at [171, 135] on span "Trocar imagem" at bounding box center [211, 129] width 81 height 13
click at [171, 99] on li "Avançado" at bounding box center [256, 106] width 171 height 15
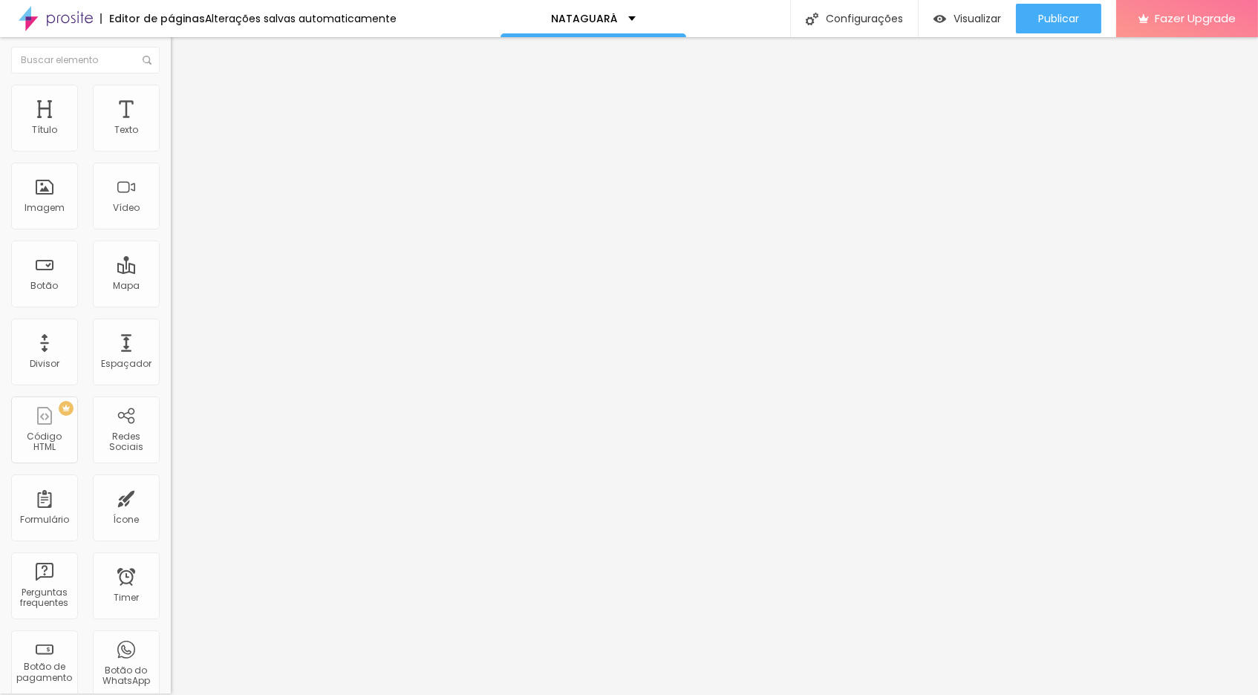
drag, startPoint x: 33, startPoint y: 147, endPoint x: 1, endPoint y: 151, distance: 32.9
click at [171, 151] on div "0 Espaçamento entre colunas 0 px Espaçamento vertical ID Html Classes Html Visí…" at bounding box center [256, 426] width 171 height 624
drag, startPoint x: 33, startPoint y: 180, endPoint x: 56, endPoint y: 171, distance: 24.7
click at [171, 324] on div "164 px Espaçamento vertical" at bounding box center [256, 429] width 171 height 210
click at [855, 17] on span "Visualizar" at bounding box center [977, 19] width 48 height 12
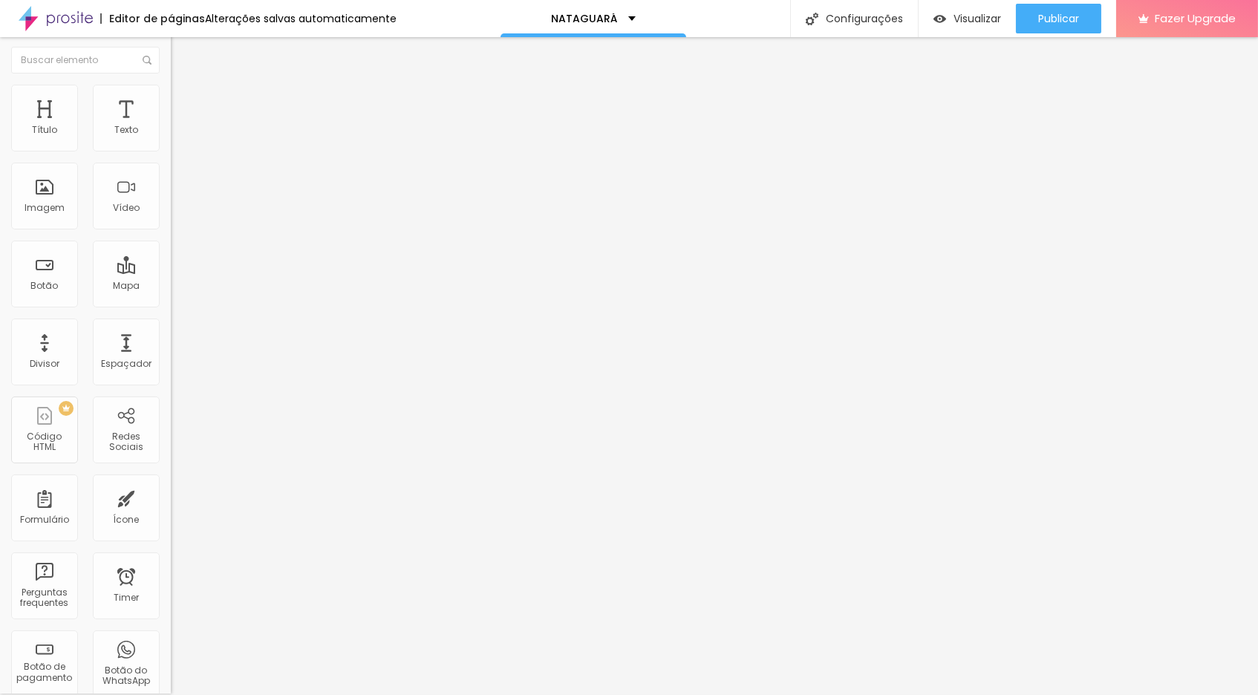
click at [171, 94] on li "Estilo" at bounding box center [256, 92] width 171 height 15
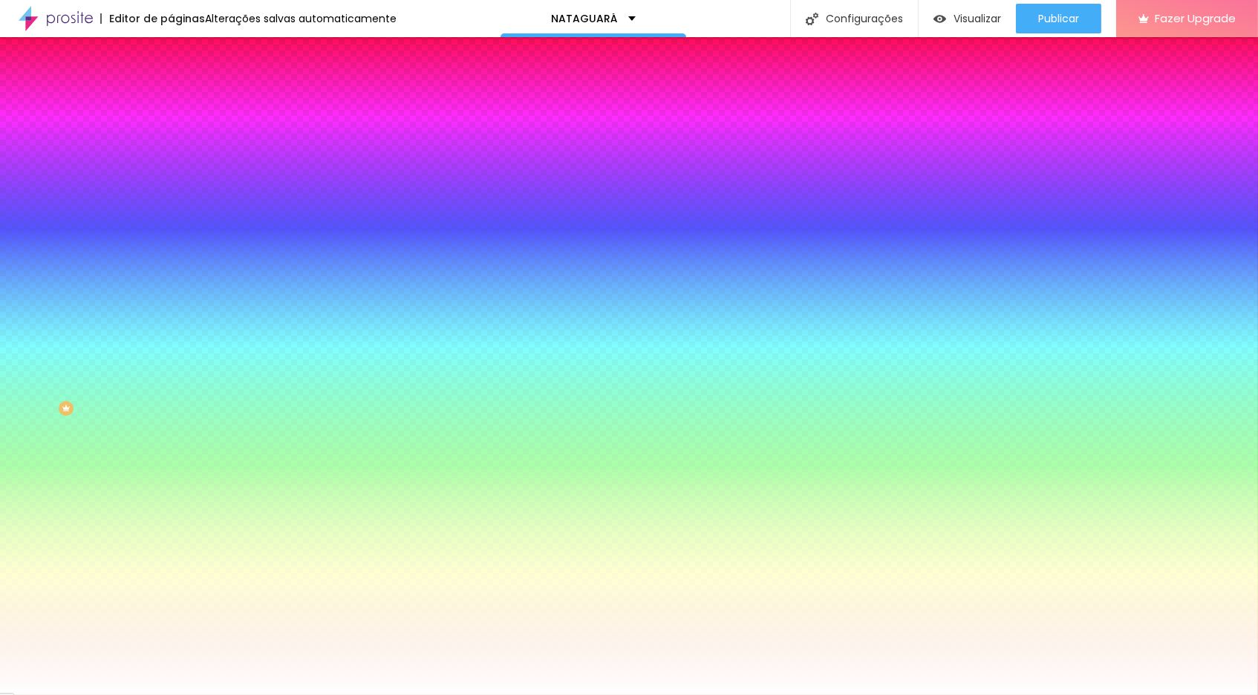
click at [171, 135] on span "Trocar imagem" at bounding box center [211, 129] width 81 height 13
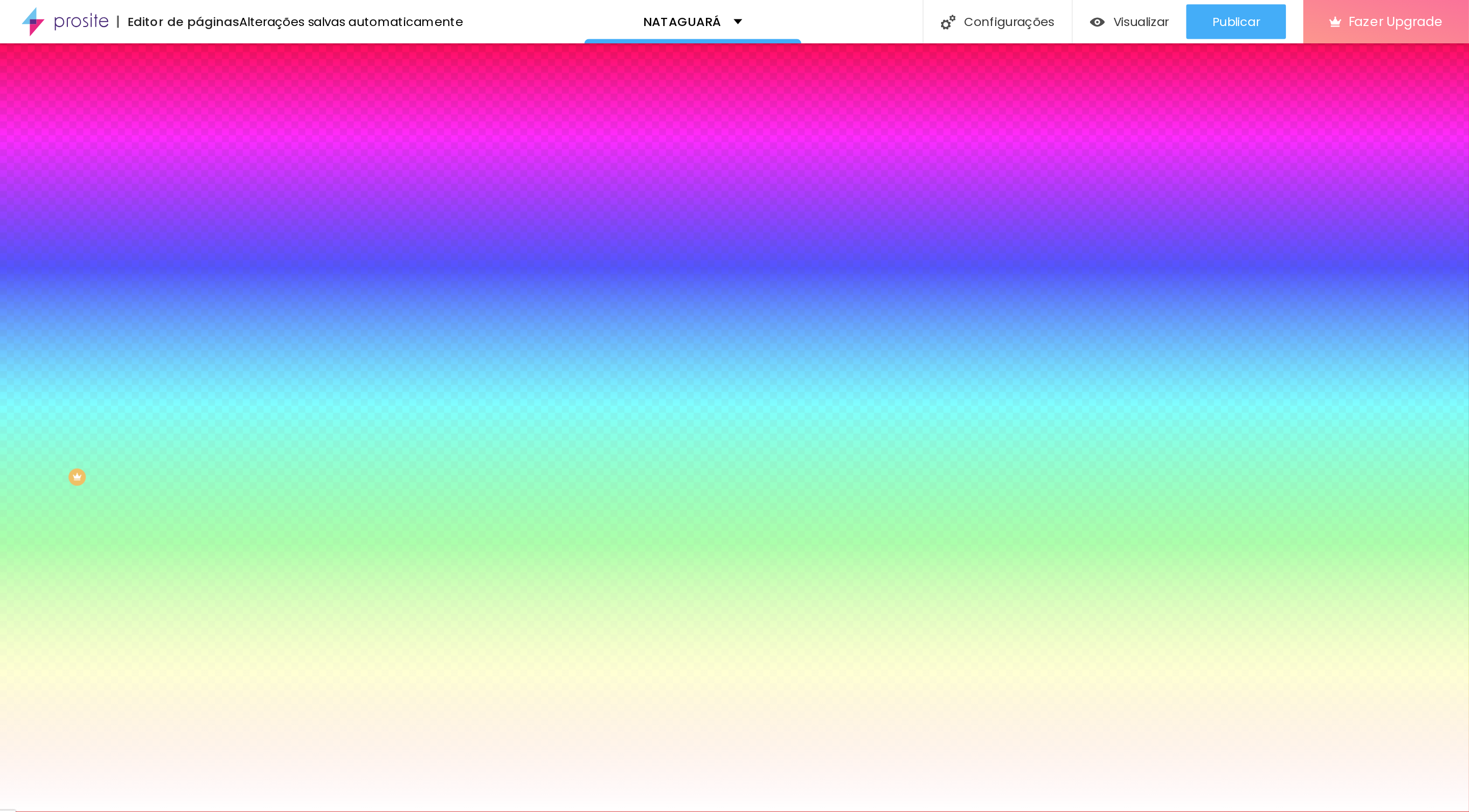
scroll to position [0, 0]
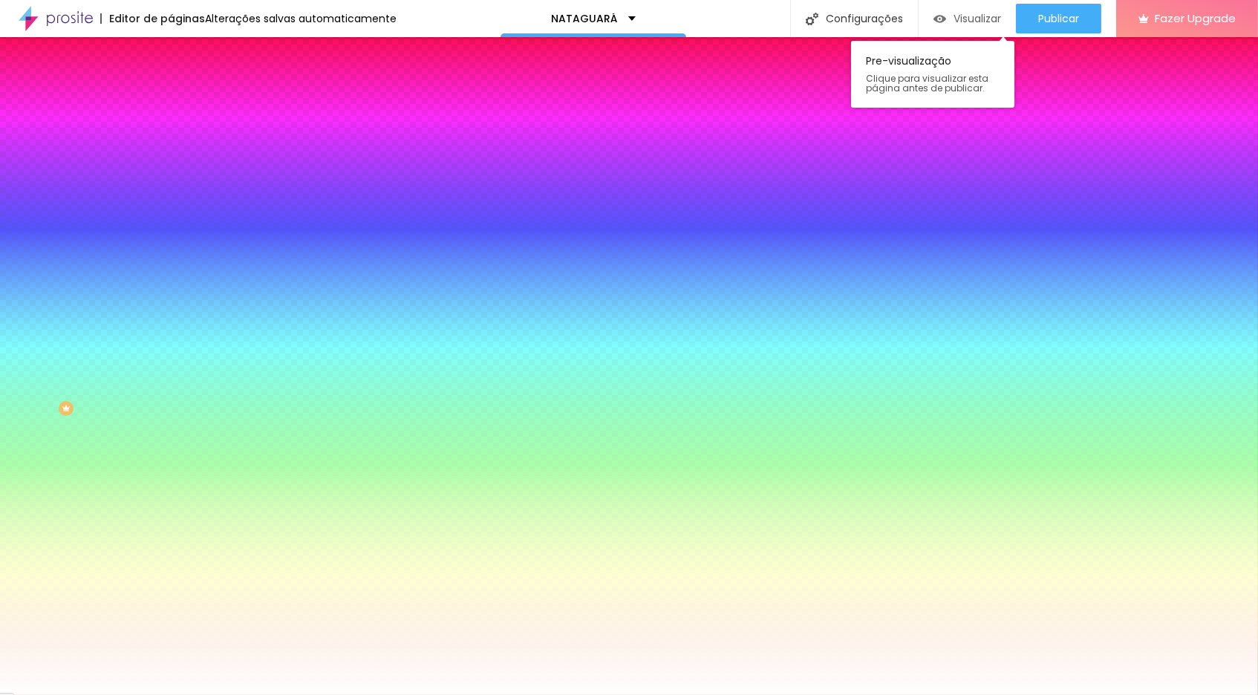
click at [855, 14] on span "Visualizar" at bounding box center [977, 19] width 48 height 12
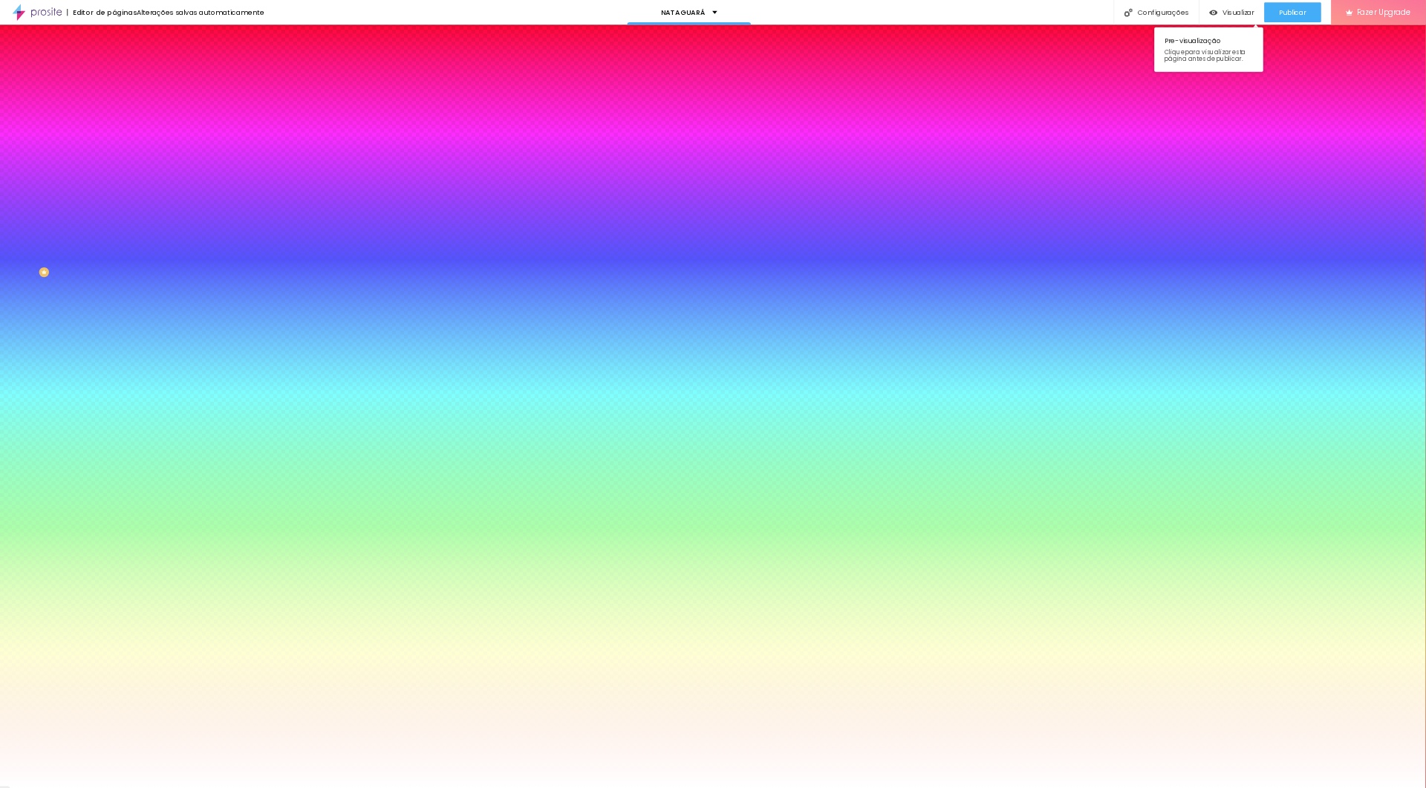
scroll to position [1, 0]
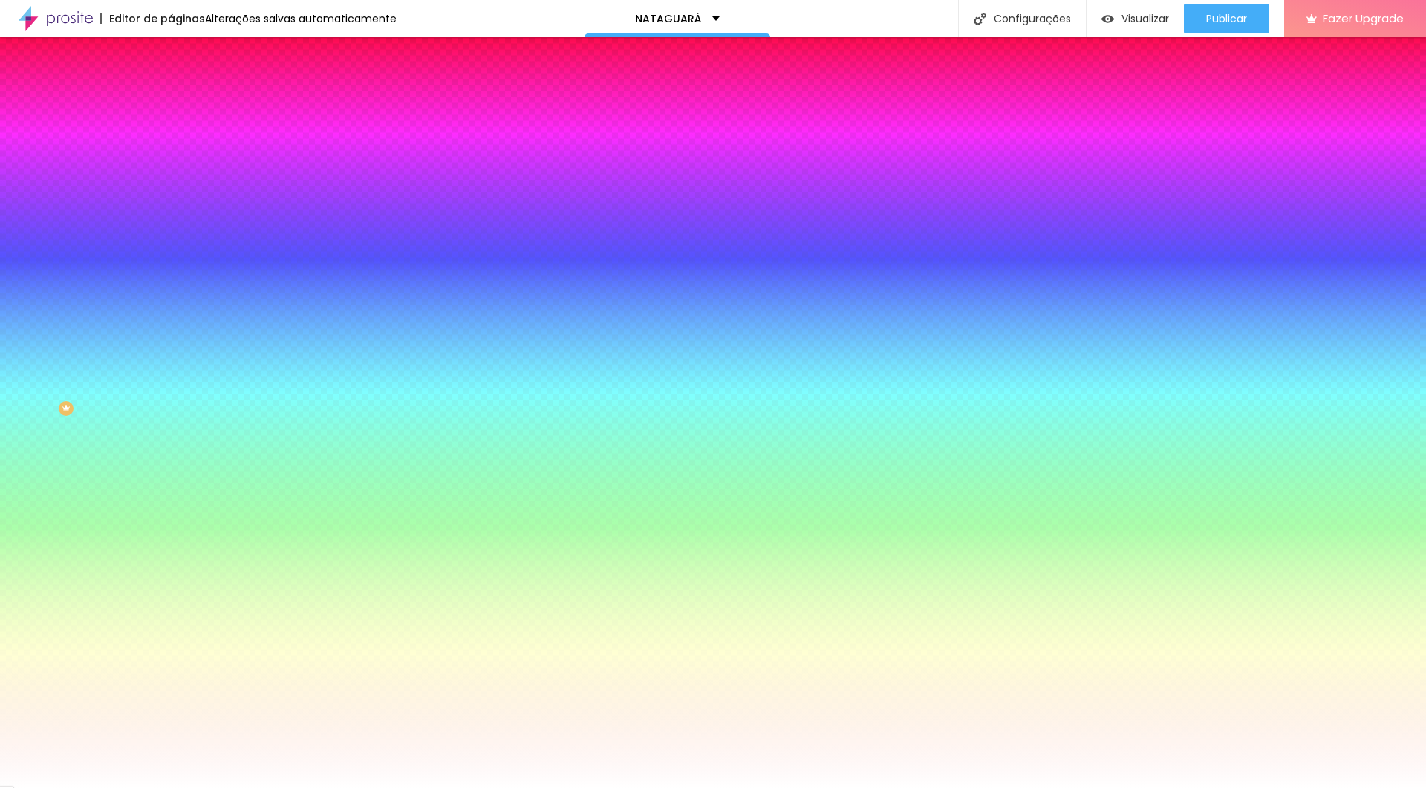
click at [171, 135] on span "Trocar imagem" at bounding box center [211, 129] width 81 height 13
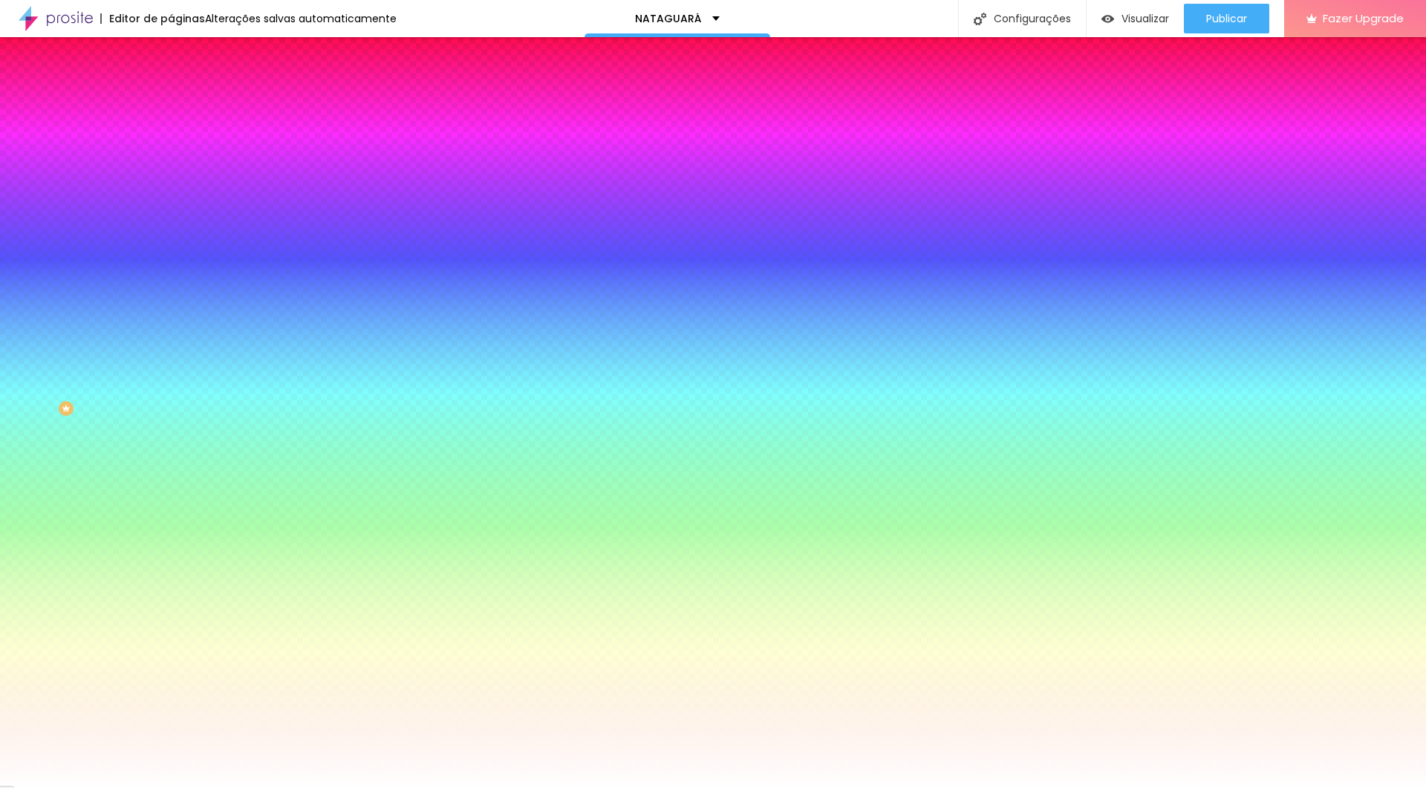
click at [171, 135] on span "Trocar imagem" at bounding box center [211, 129] width 81 height 13
click at [855, 22] on span "Visualizar" at bounding box center [1145, 19] width 48 height 12
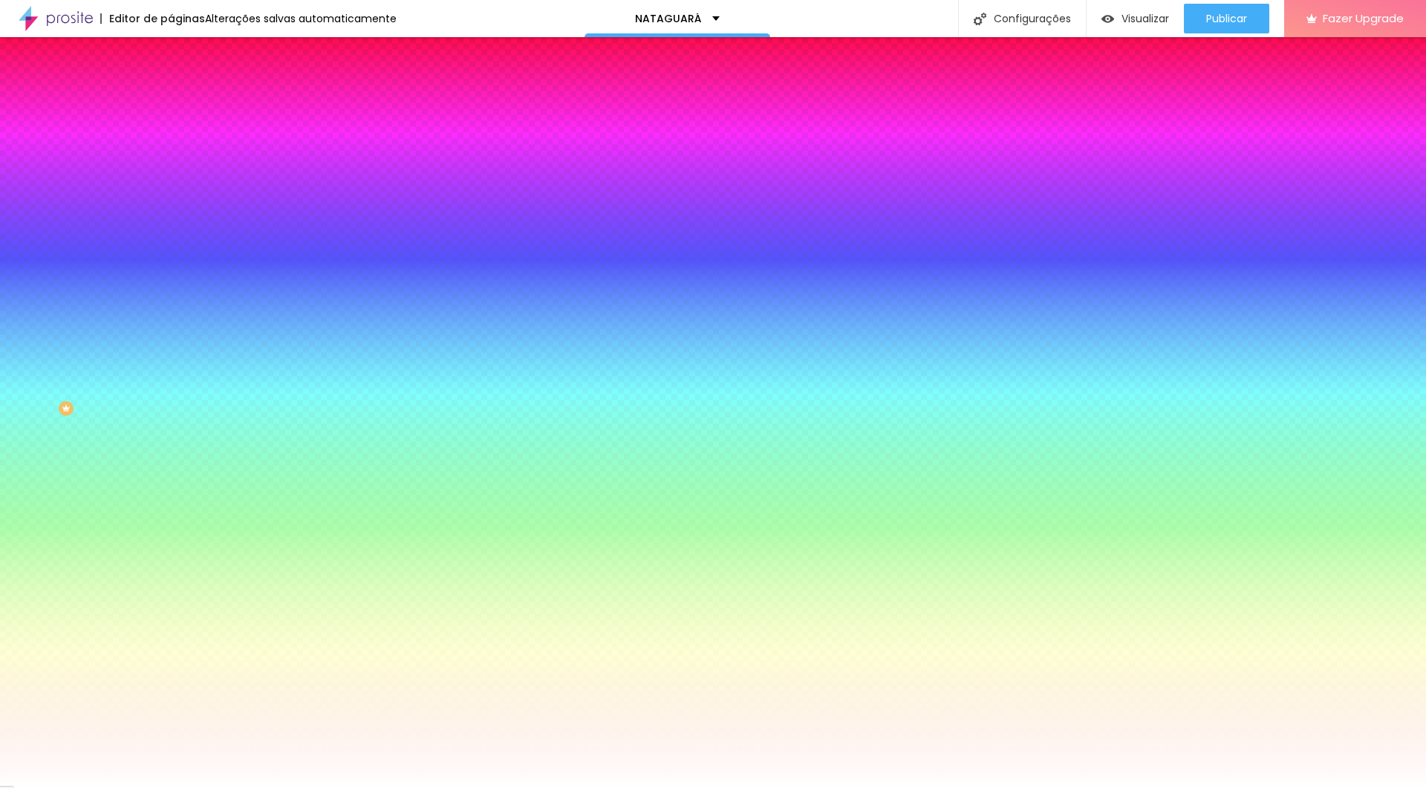
click at [171, 135] on span "Trocar imagem" at bounding box center [211, 129] width 81 height 13
click at [855, 18] on span "Visualizar" at bounding box center [1145, 19] width 48 height 12
click at [171, 135] on span "Trocar imagem" at bounding box center [211, 129] width 81 height 13
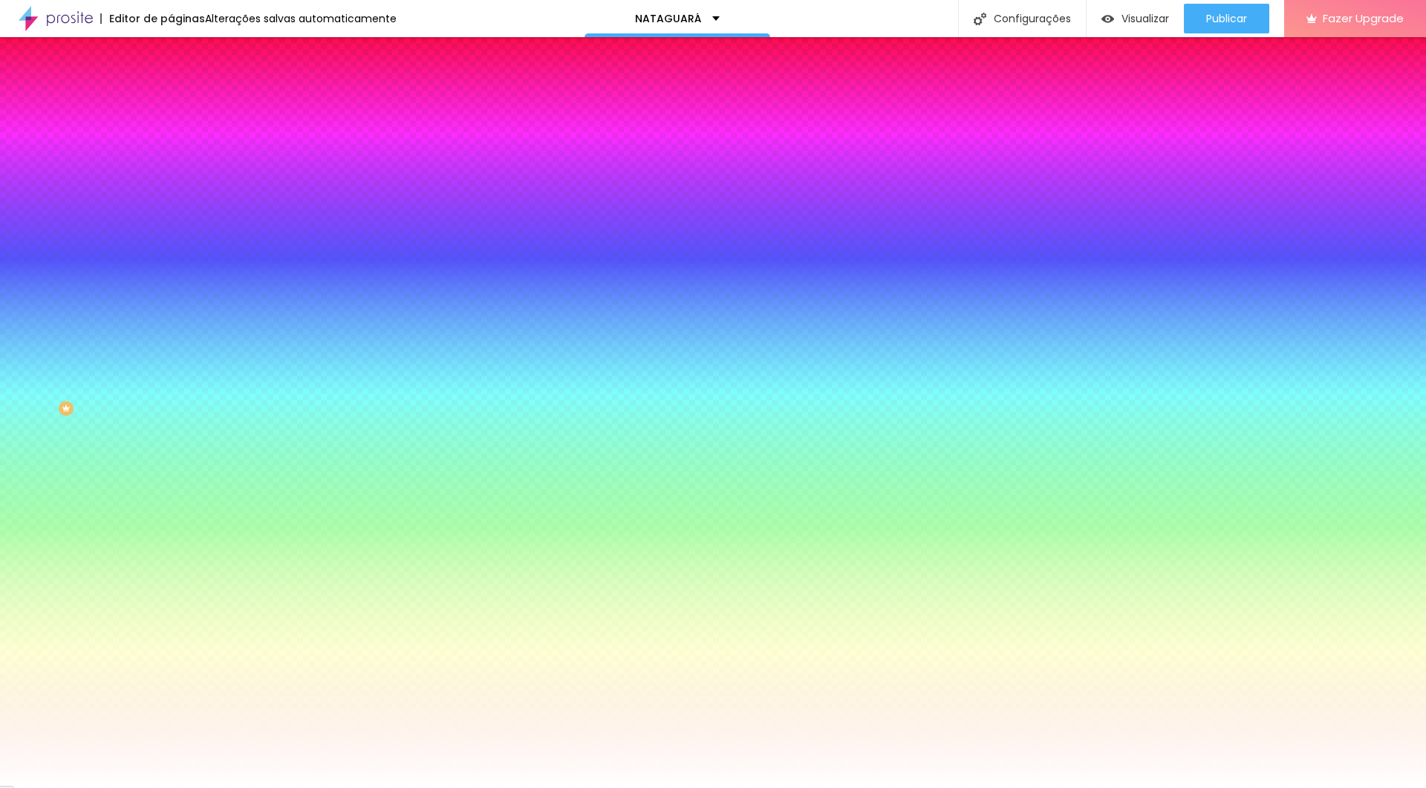
click at [855, 19] on span "Visualizar" at bounding box center [1145, 19] width 48 height 12
click at [171, 135] on span "Trocar imagem" at bounding box center [211, 129] width 81 height 13
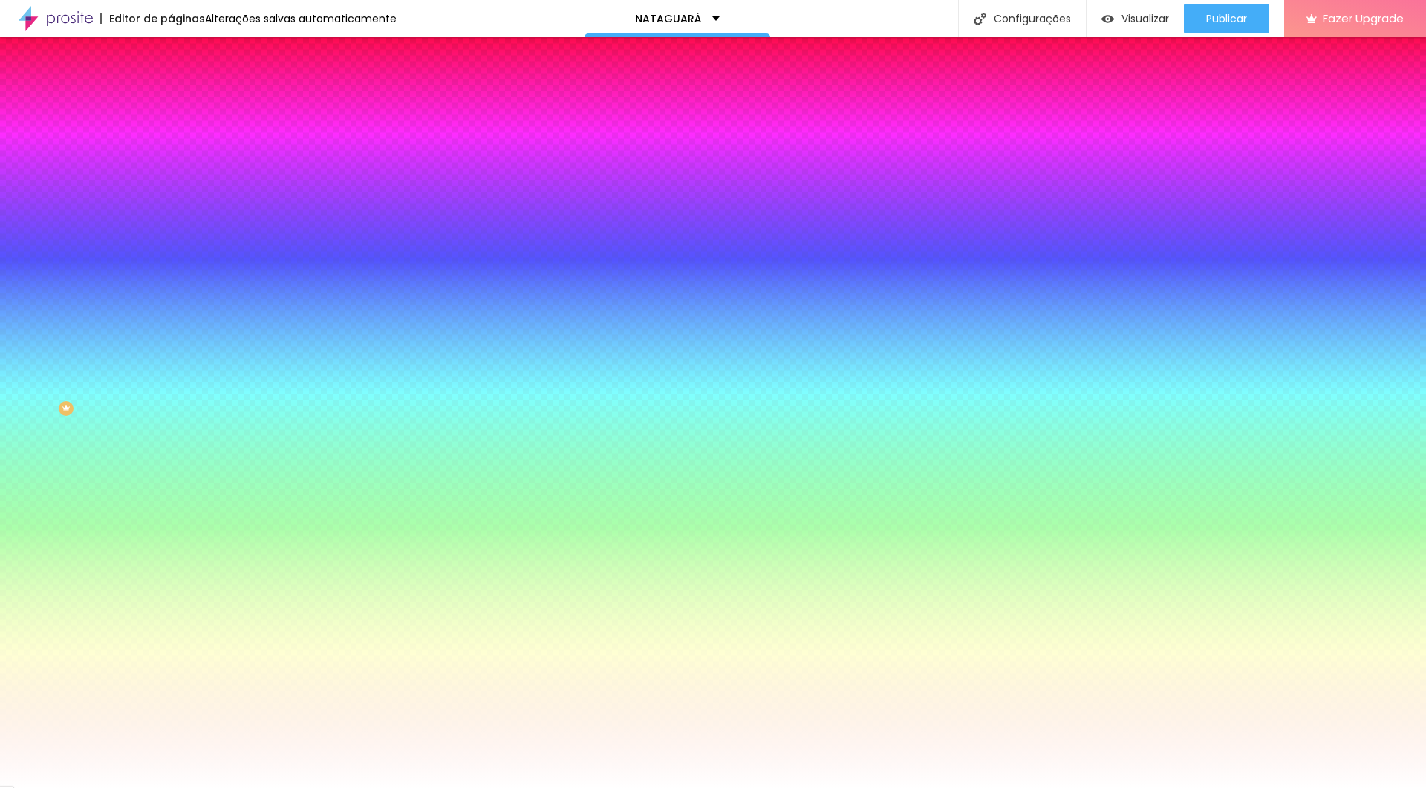
click at [171, 135] on span "Trocar imagem" at bounding box center [211, 129] width 81 height 13
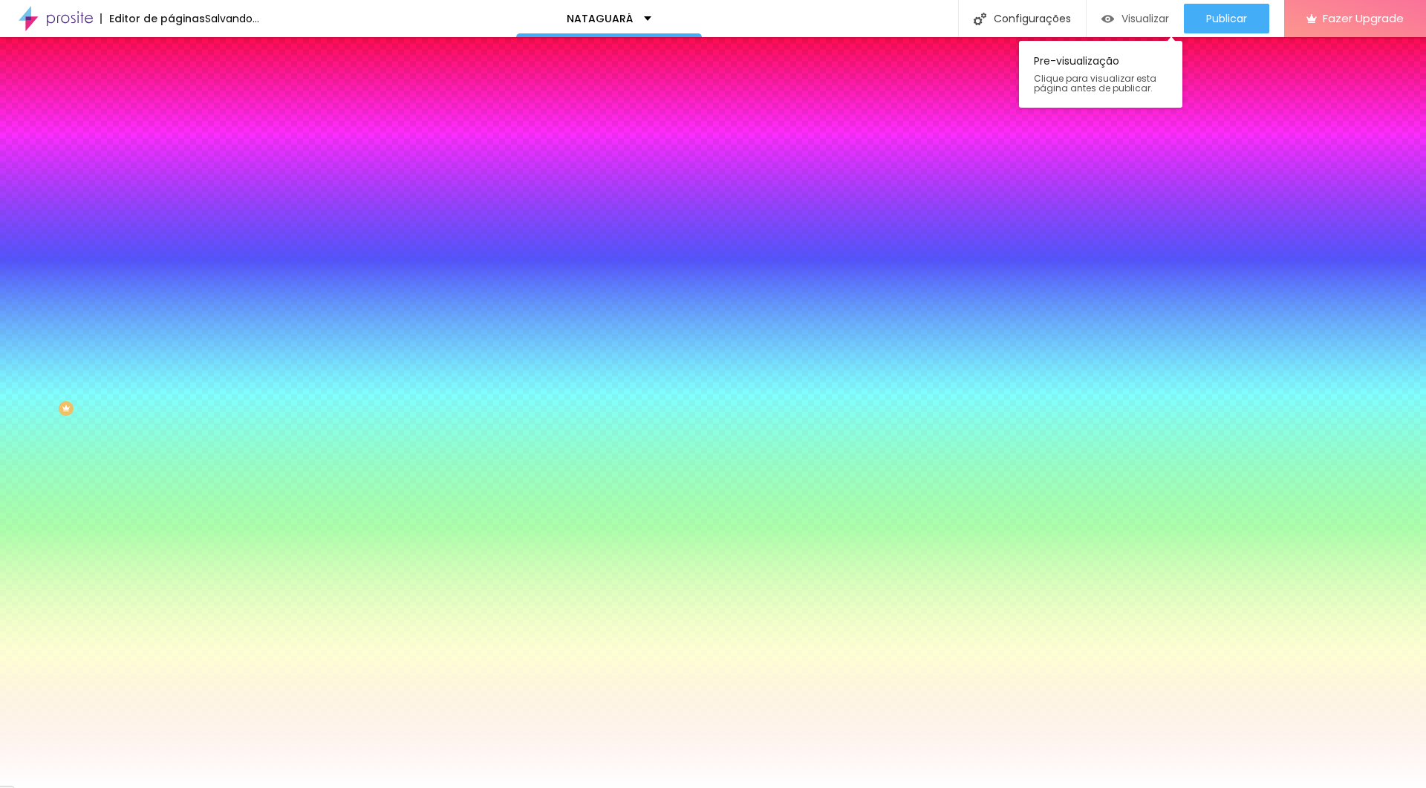
click at [855, 21] on span "Visualizar" at bounding box center [1145, 19] width 48 height 12
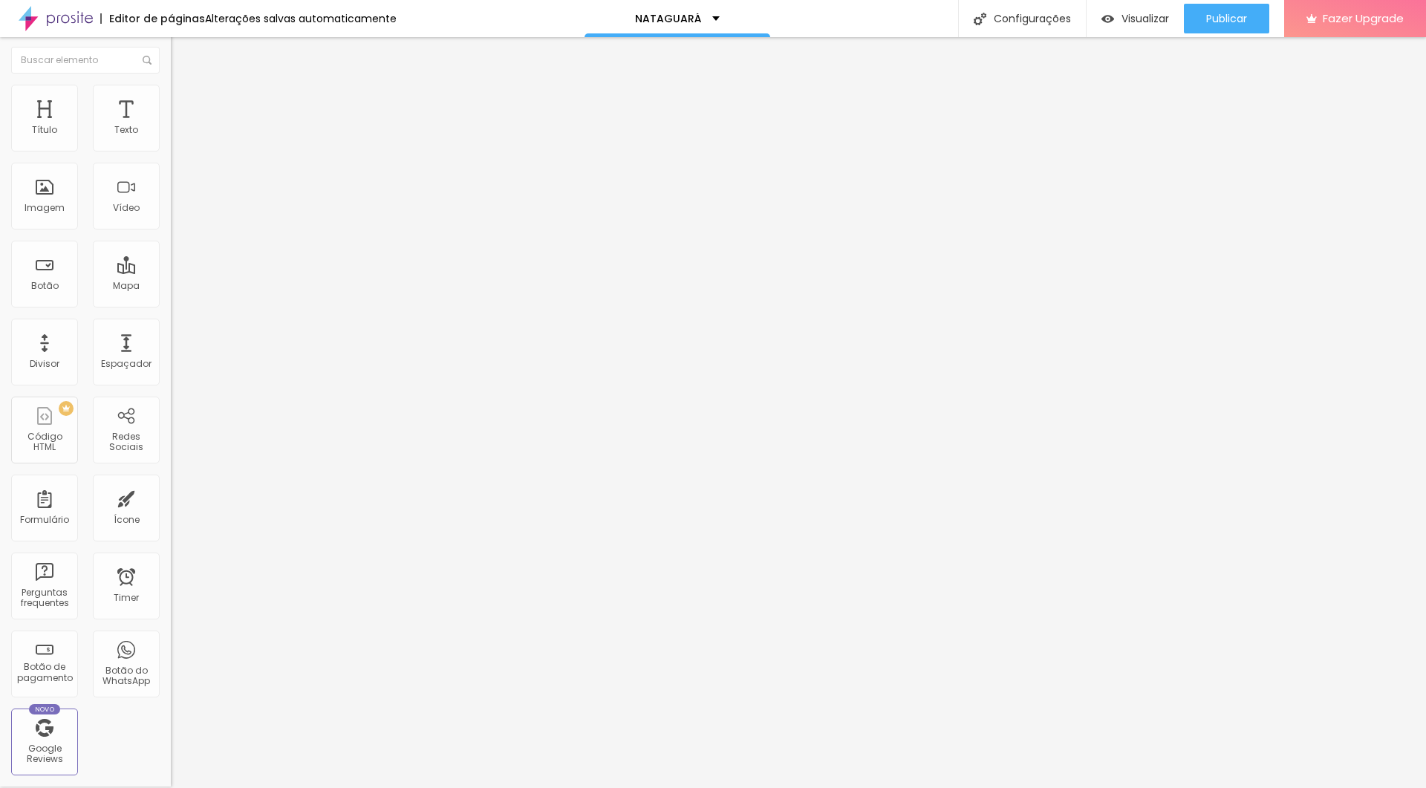
click at [171, 89] on img at bounding box center [177, 91] width 13 height 13
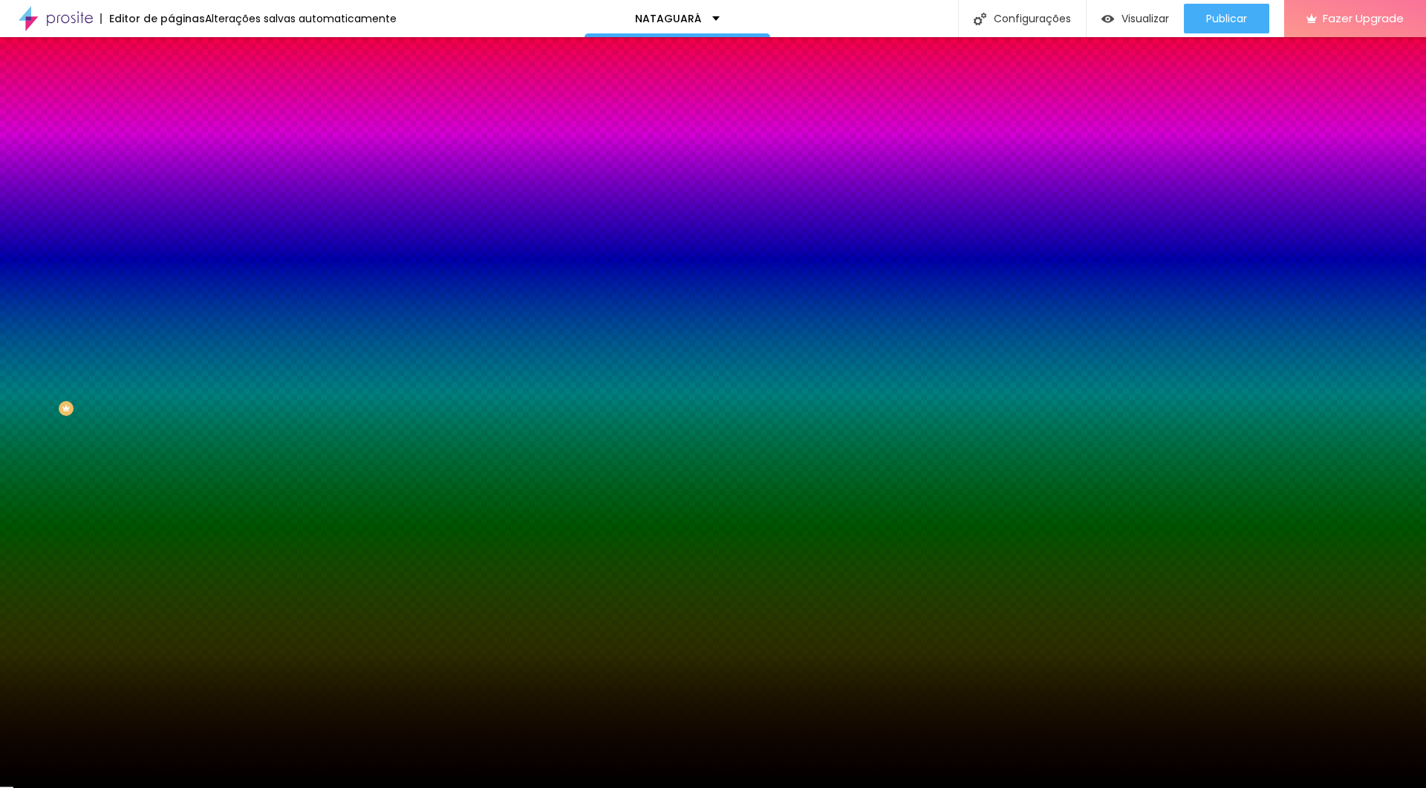
click at [171, 135] on span "Adicionar imagem" at bounding box center [219, 129] width 96 height 13
click at [252, 132] on img at bounding box center [256, 127] width 9 height 9
click at [171, 215] on input "#000000" at bounding box center [260, 207] width 178 height 15
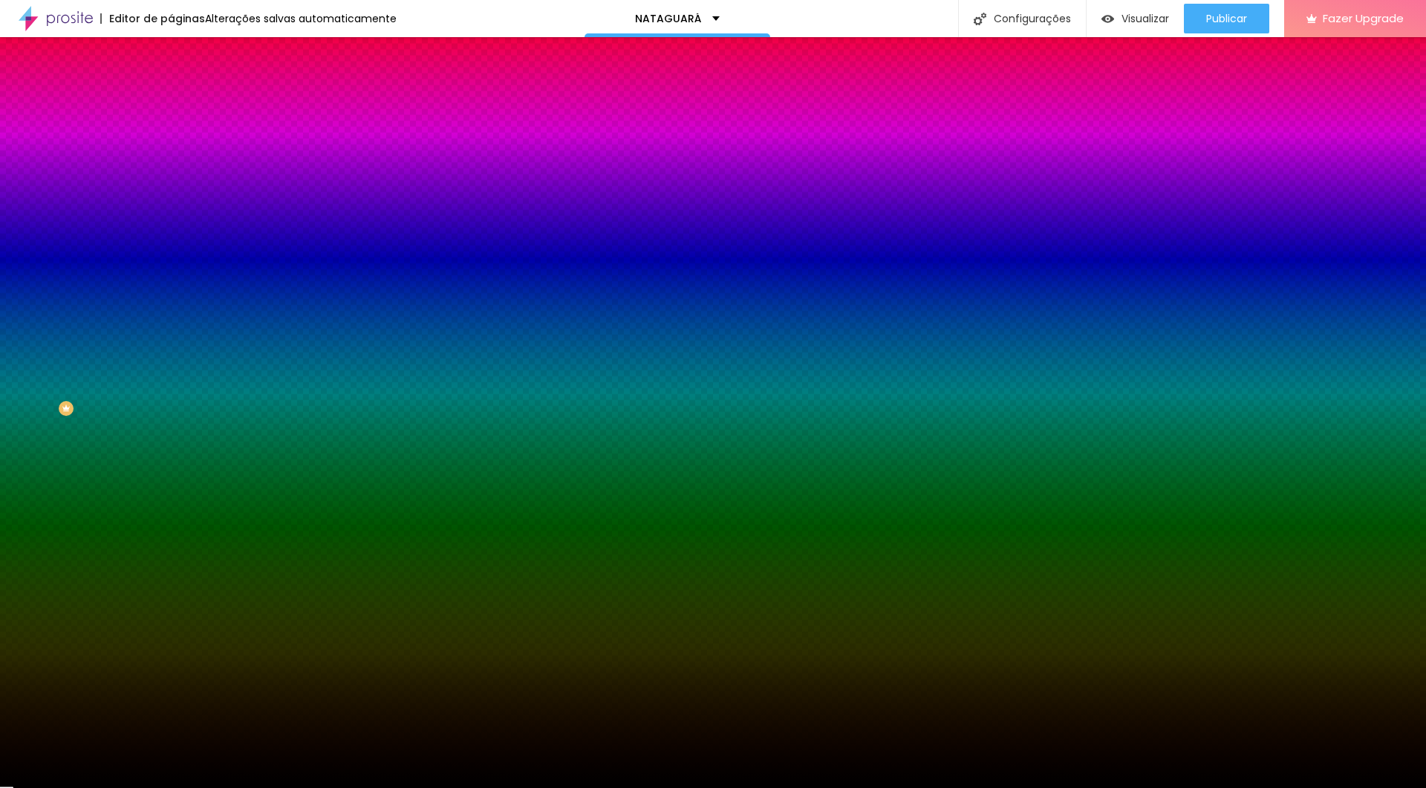
click at [171, 215] on input "#000000" at bounding box center [260, 207] width 178 height 15
click at [171, 135] on span "Adicionar imagem" at bounding box center [219, 129] width 96 height 13
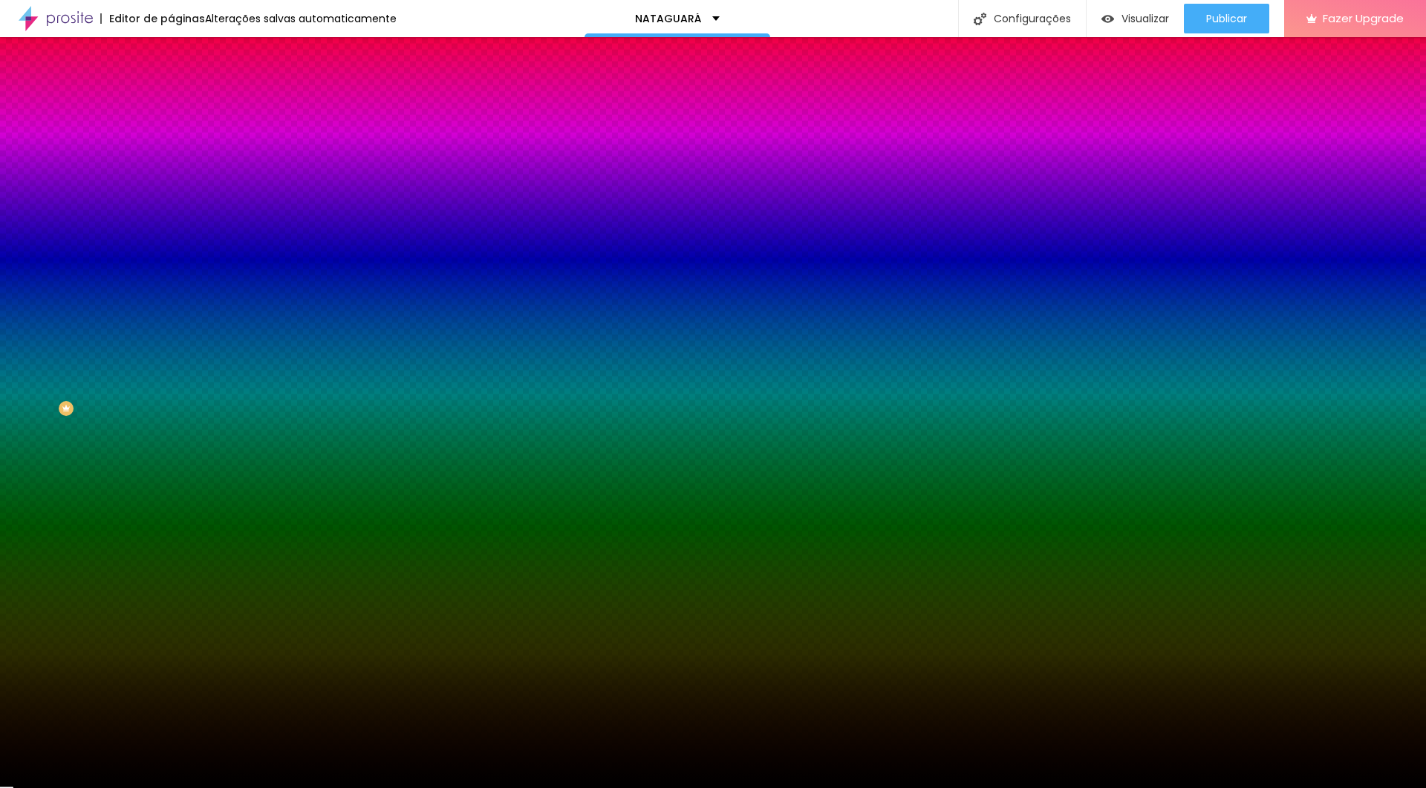
click at [180, 196] on icon "button" at bounding box center [183, 191] width 6 height 10
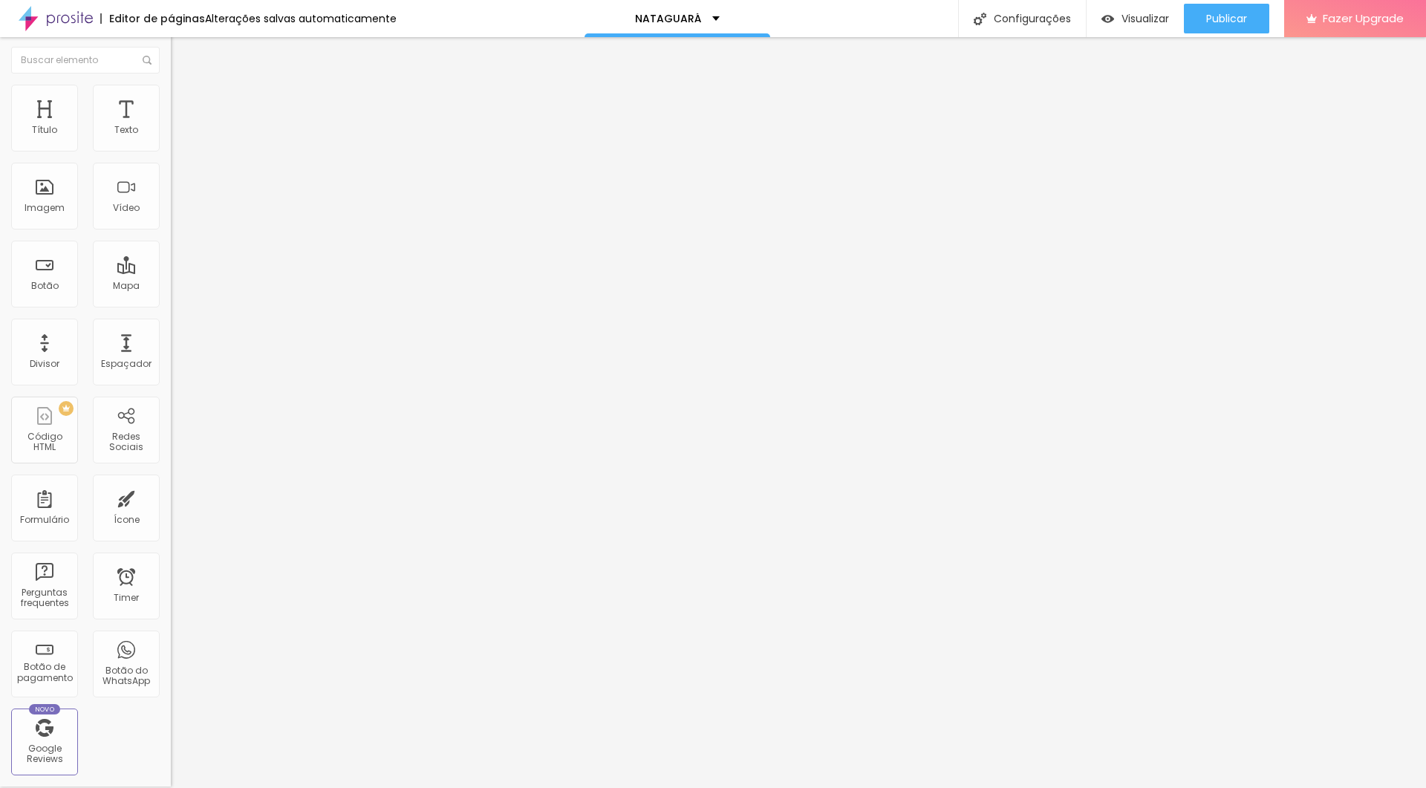
click at [171, 88] on img at bounding box center [177, 91] width 13 height 13
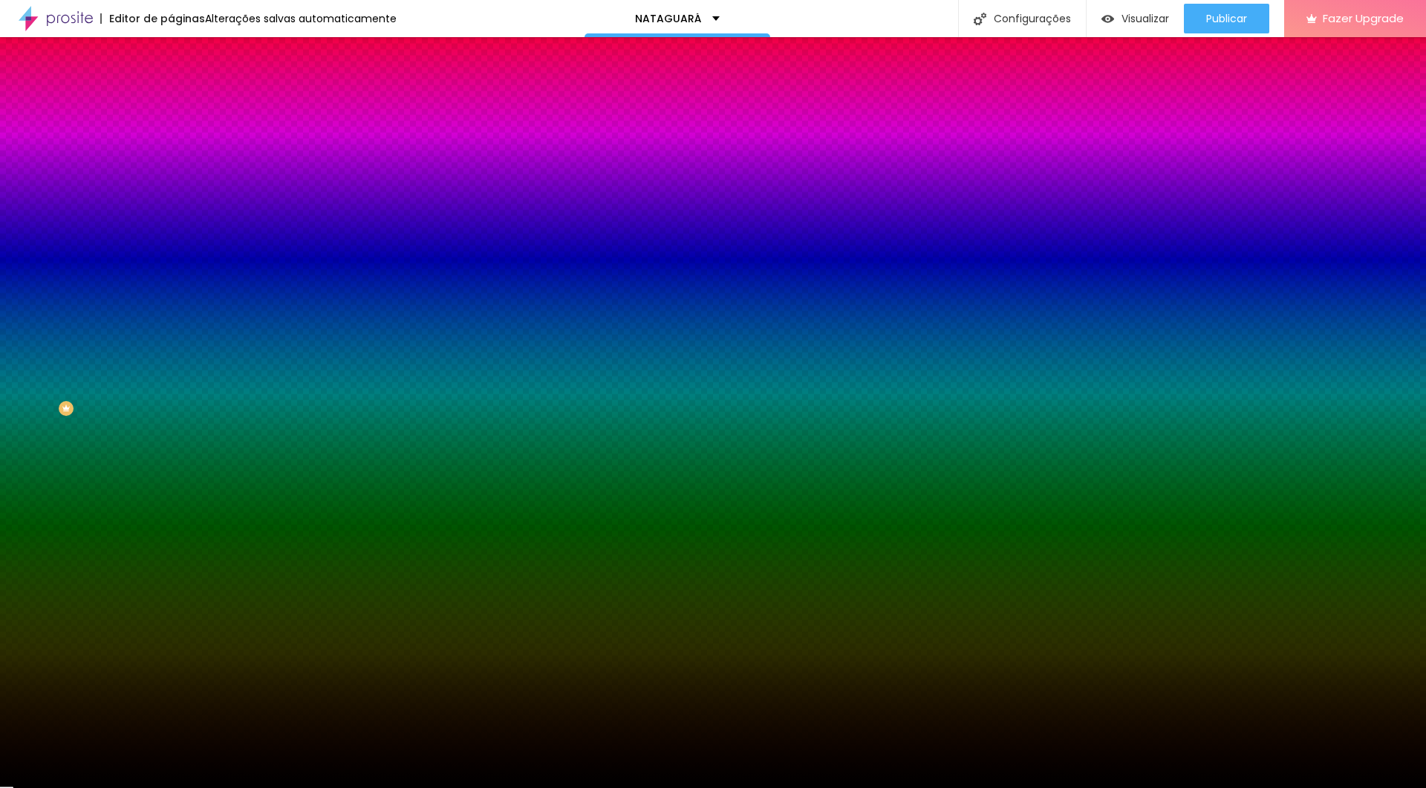
click at [180, 196] on icon "button" at bounding box center [183, 191] width 6 height 10
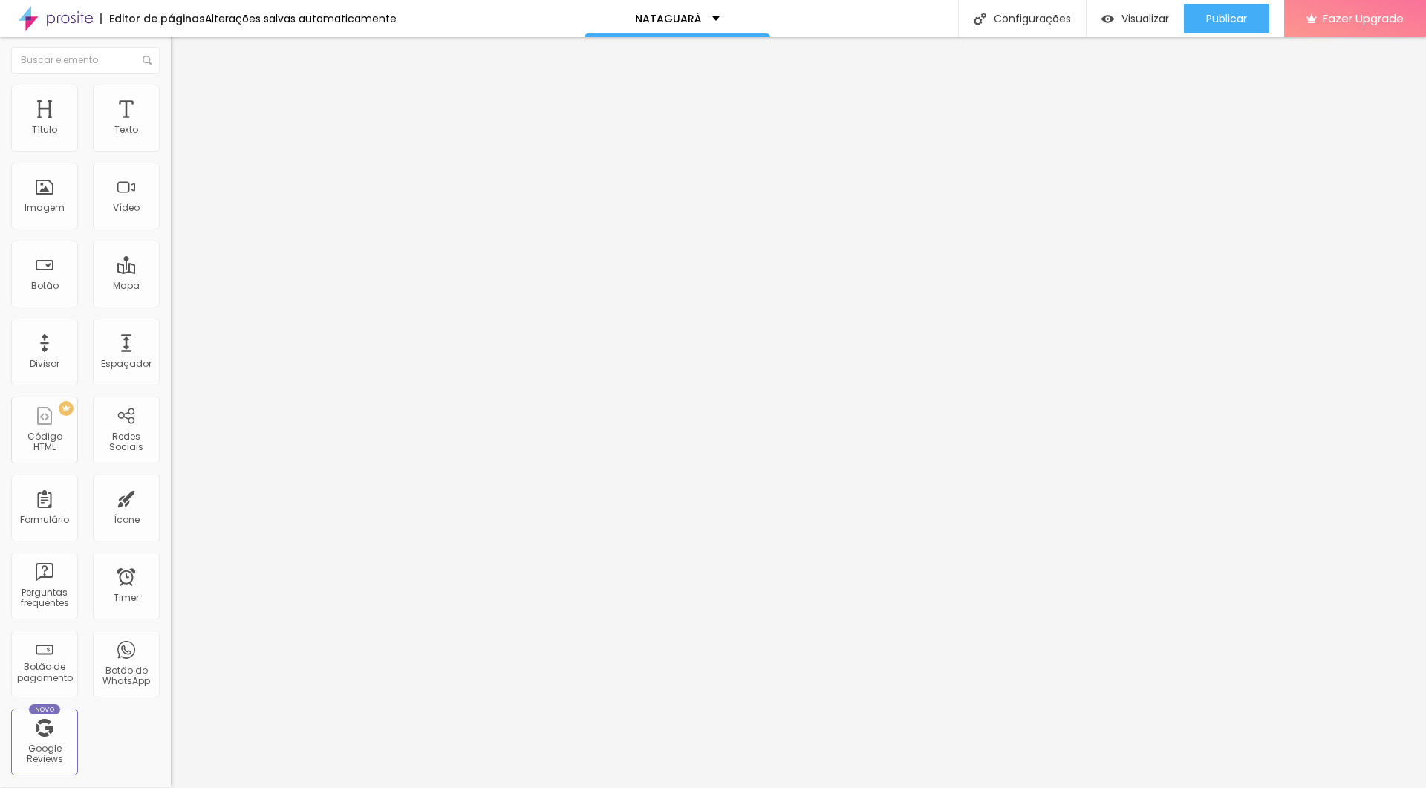
click at [171, 96] on li "Avançado" at bounding box center [256, 92] width 171 height 15
click at [171, 160] on span "Titulo 4" at bounding box center [190, 154] width 39 height 13
click at [177, 198] on icon "button" at bounding box center [182, 193] width 10 height 10
click at [178, 212] on icon "button" at bounding box center [181, 209] width 6 height 6
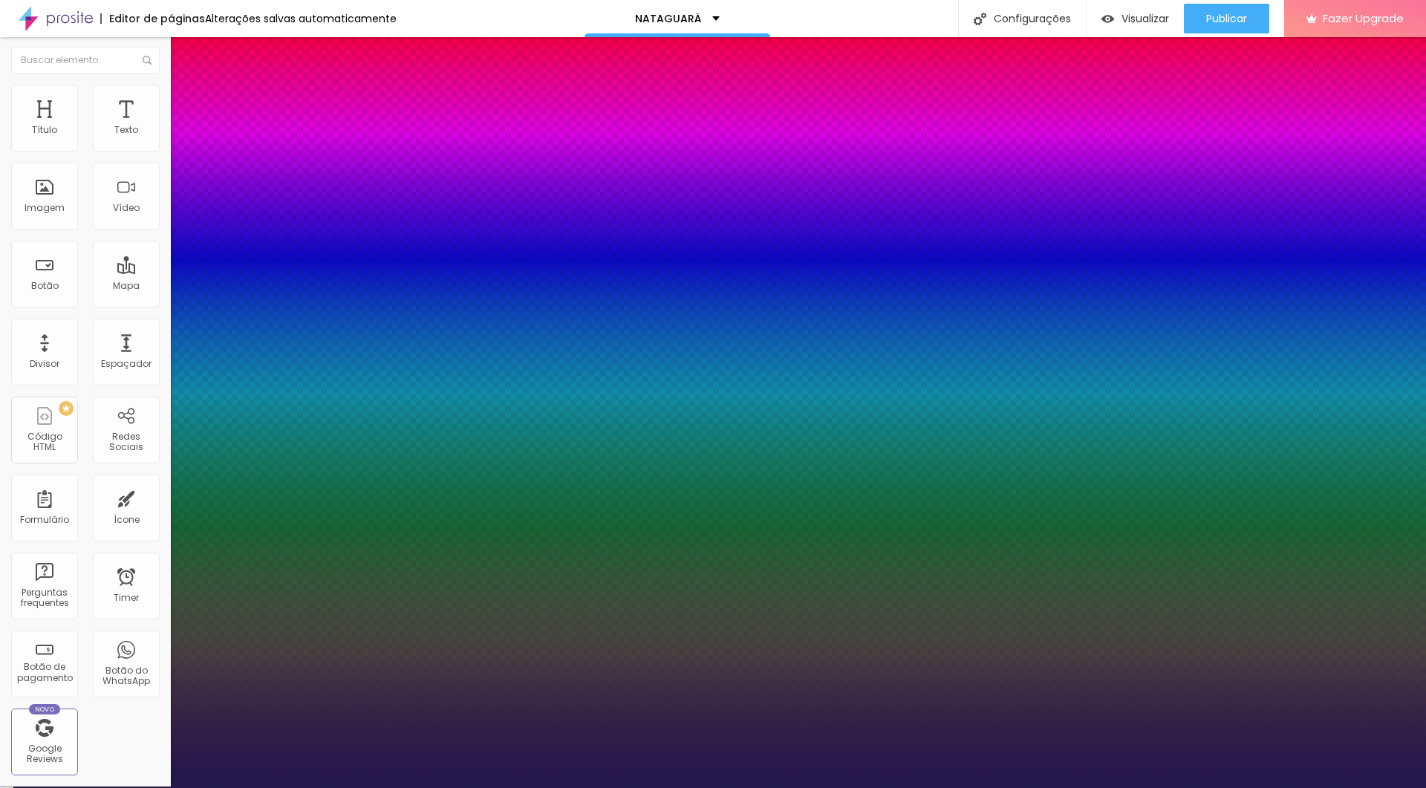
drag, startPoint x: 200, startPoint y: 413, endPoint x: 221, endPoint y: 411, distance: 20.8
click at [399, 472] on div at bounding box center [713, 788] width 1426 height 0
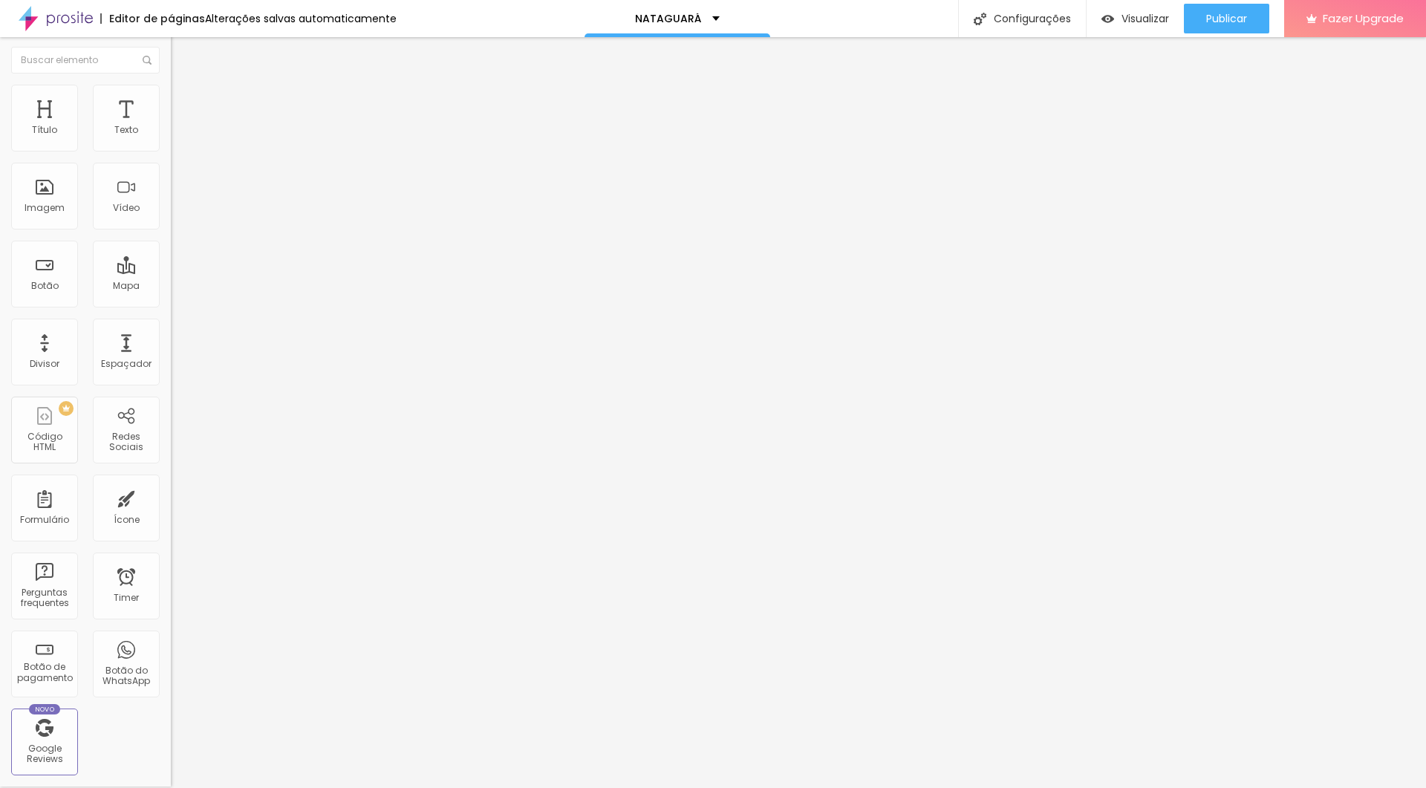
click at [177, 137] on icon "button" at bounding box center [181, 132] width 9 height 9
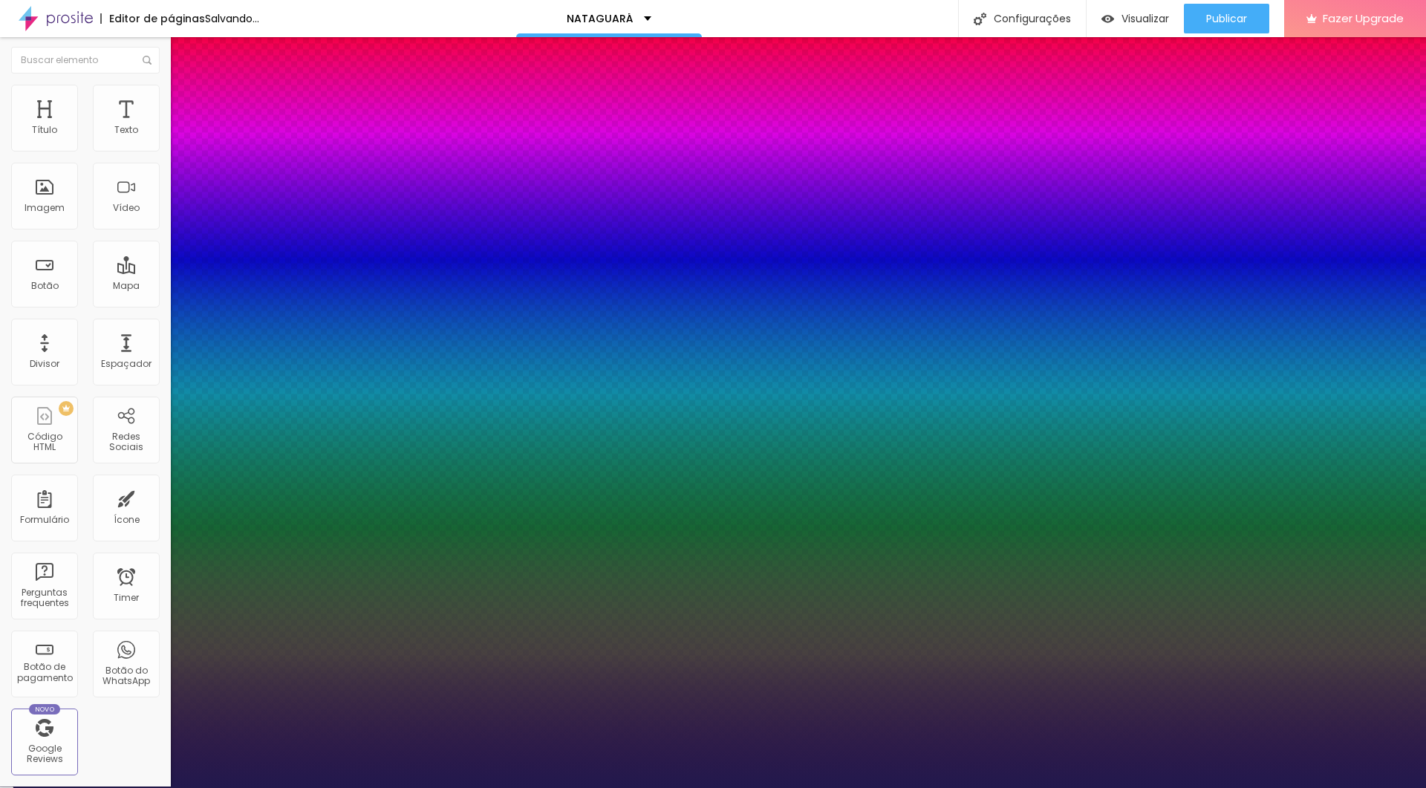
click at [604, 472] on div at bounding box center [713, 788] width 1426 height 0
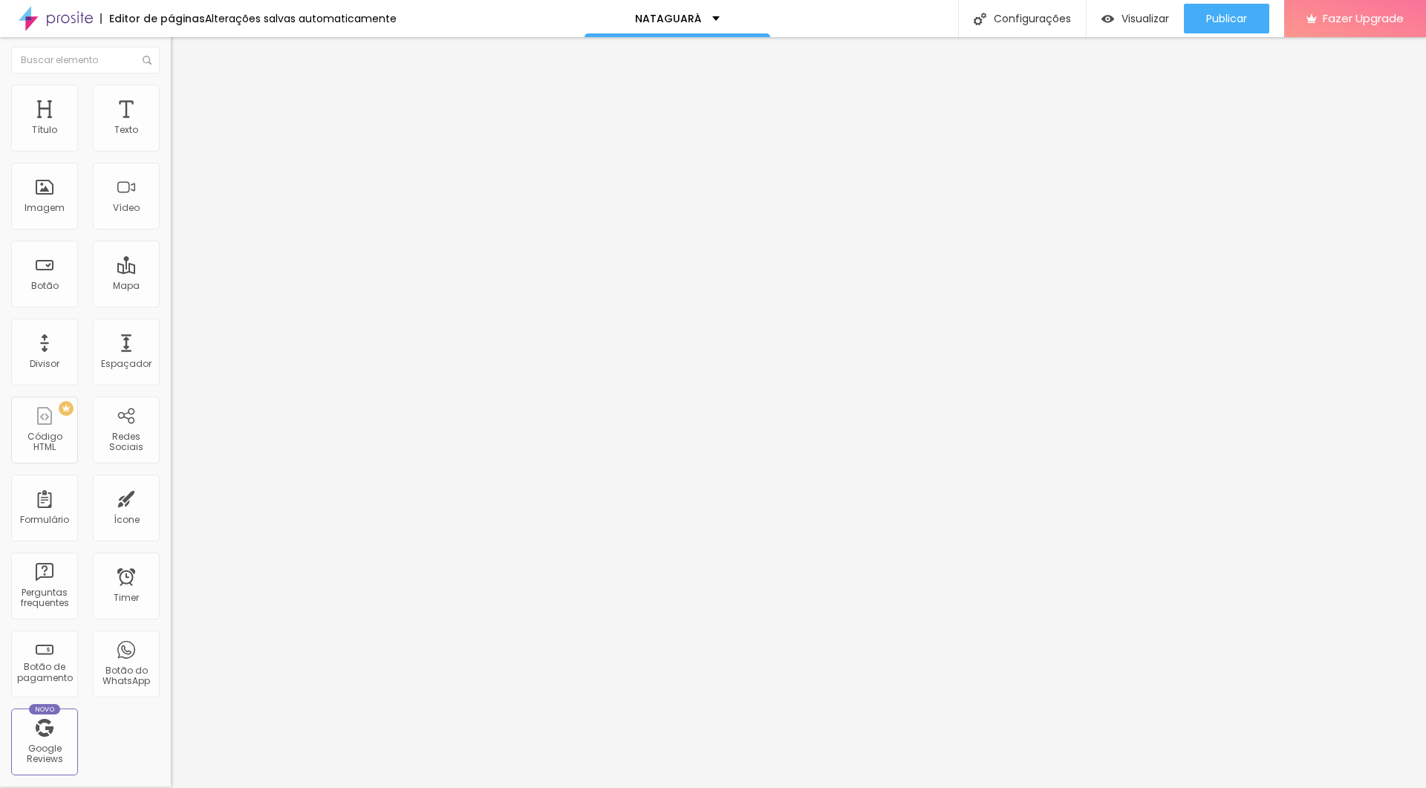
click at [171, 134] on span "Encaixotado" at bounding box center [200, 127] width 58 height 13
click at [171, 91] on img at bounding box center [177, 91] width 13 height 13
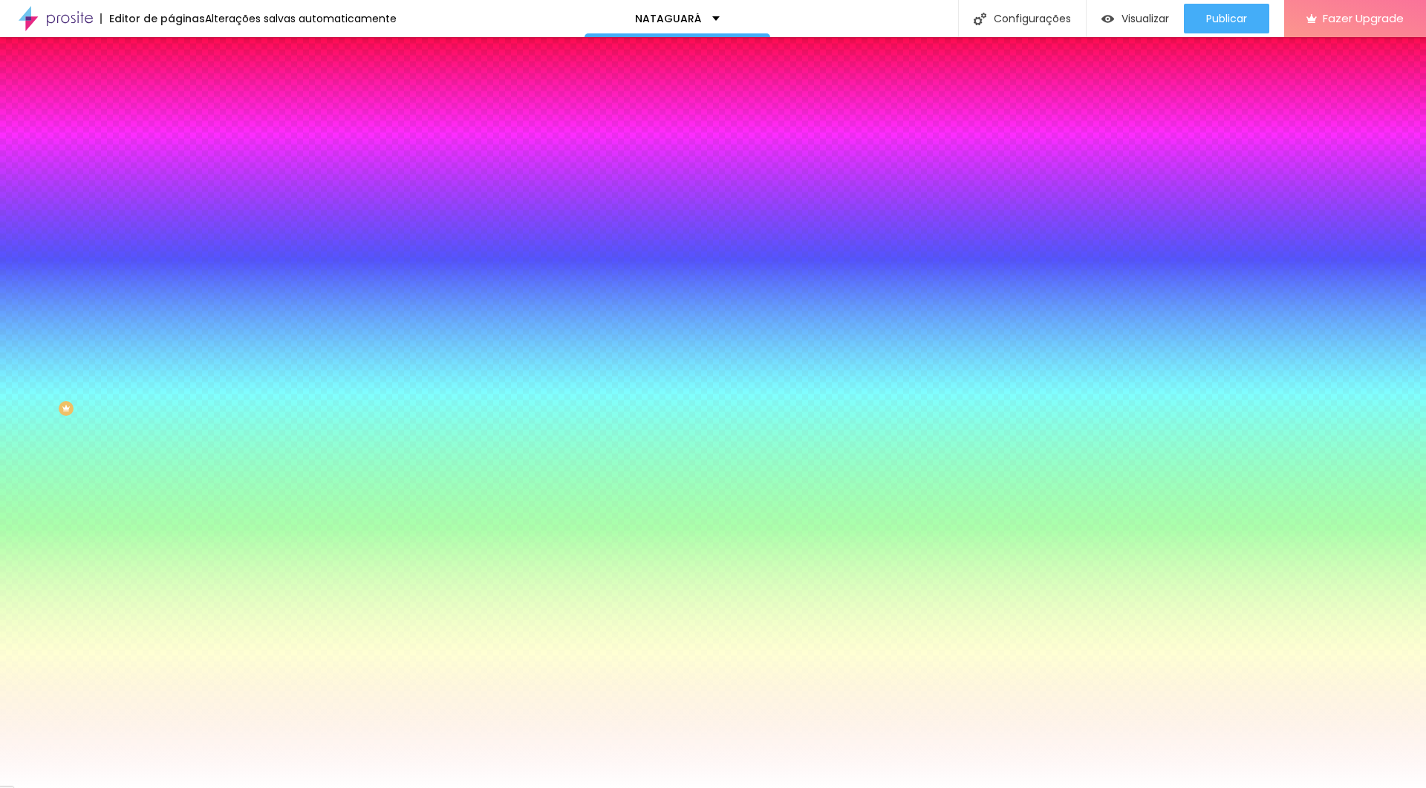
click at [171, 200] on div at bounding box center [256, 200] width 171 height 0
click at [48, 324] on div at bounding box center [713, 394] width 1426 height 788
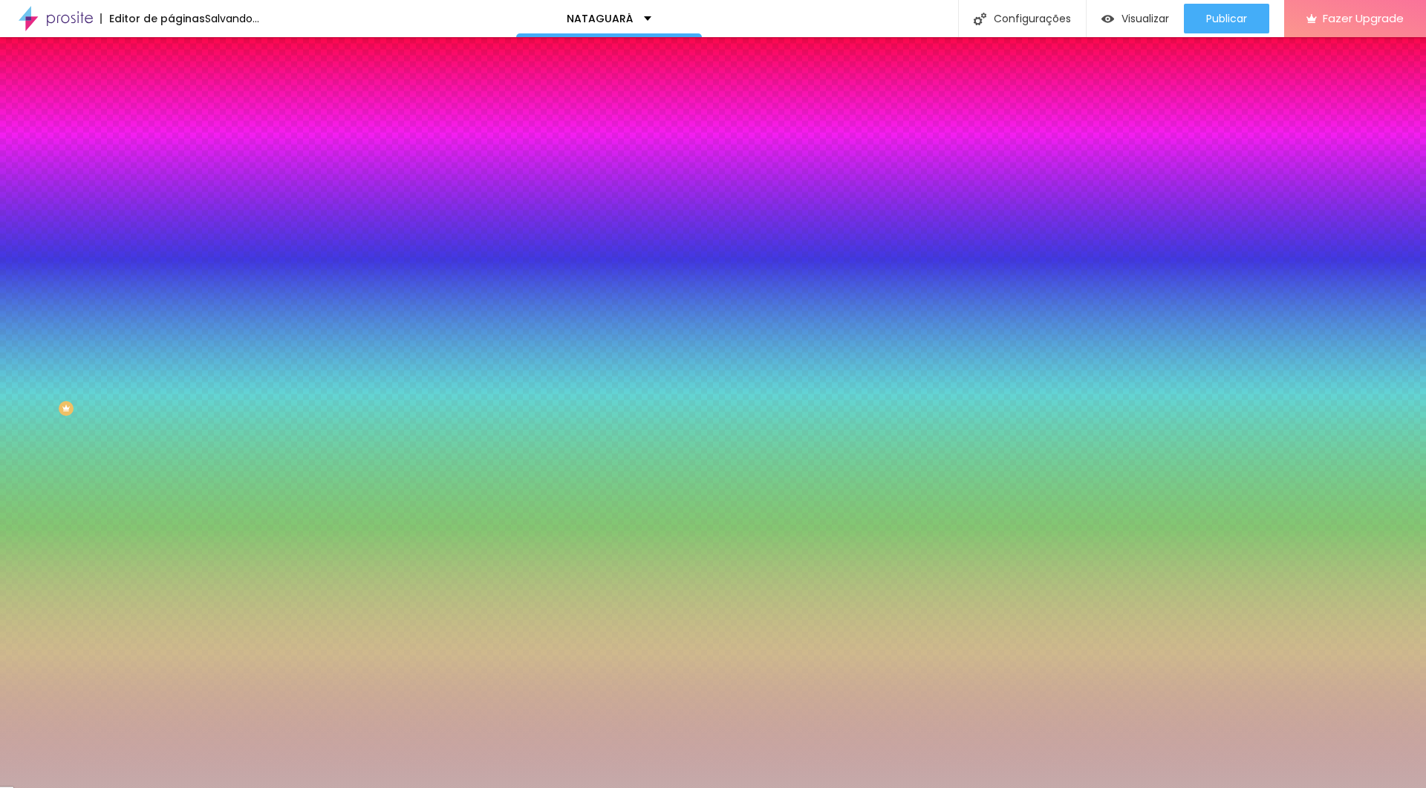
click at [36, 313] on div at bounding box center [713, 394] width 1426 height 788
click at [27, 298] on div at bounding box center [713, 394] width 1426 height 788
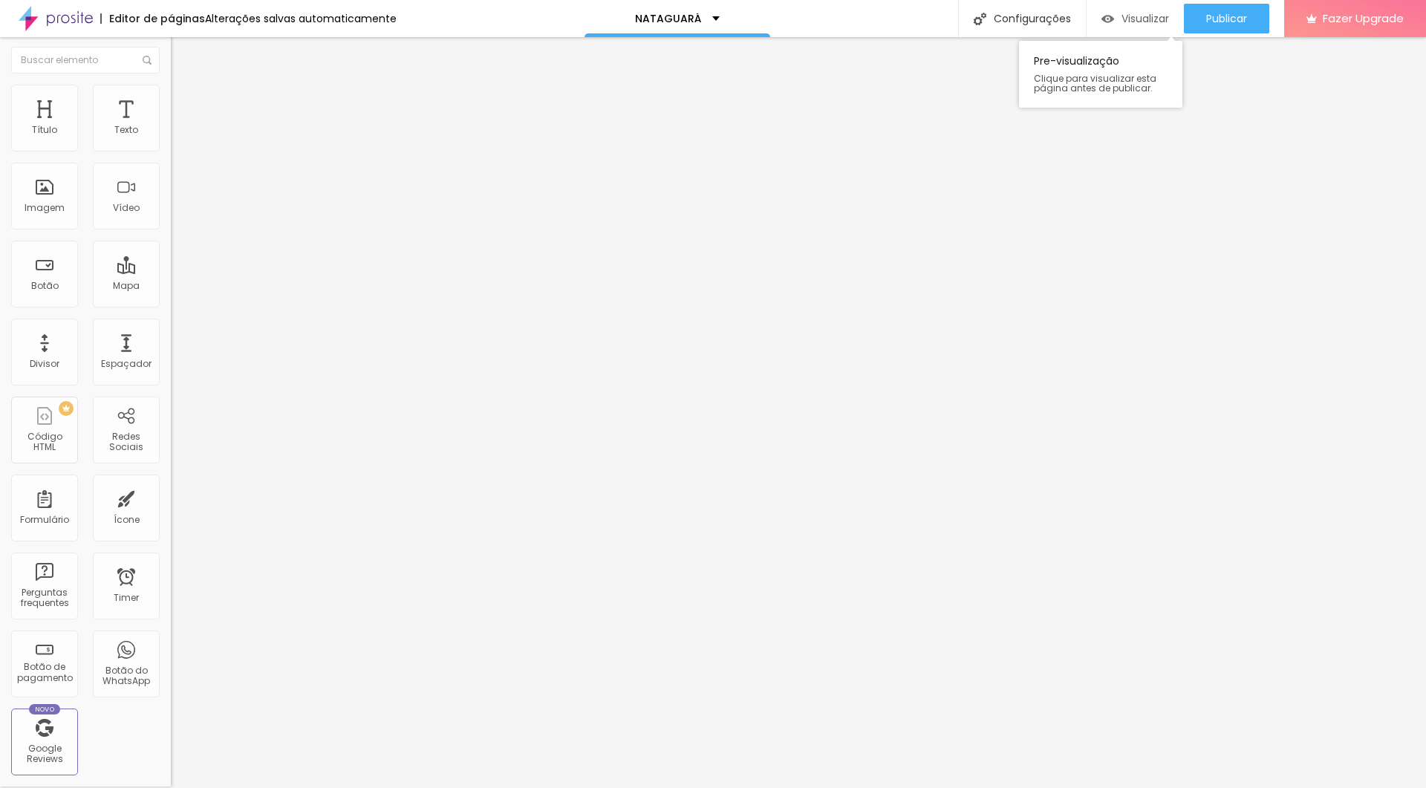
click at [855, 18] on span "Visualizar" at bounding box center [1145, 19] width 48 height 12
click at [184, 97] on span "Estilo" at bounding box center [195, 94] width 23 height 13
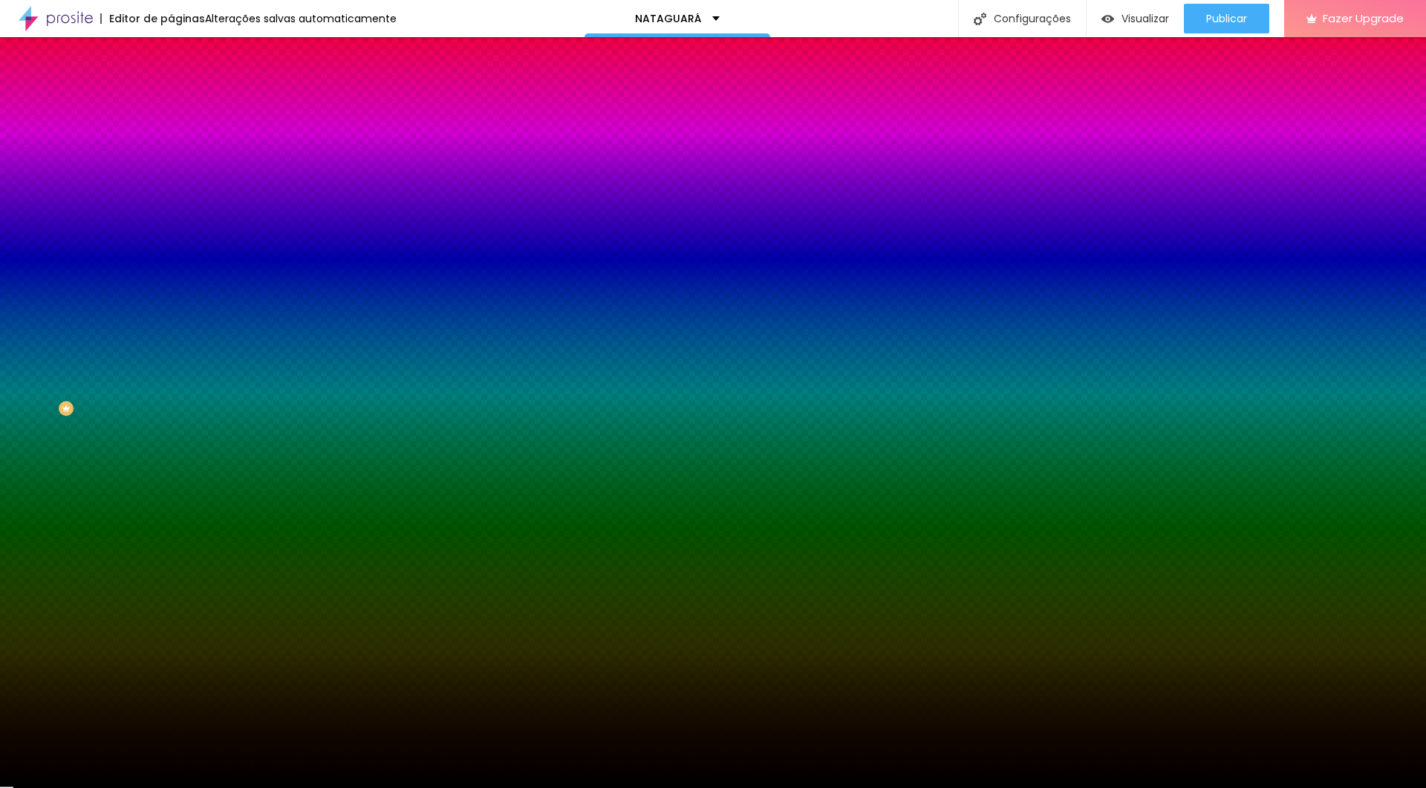
click at [171, 99] on li "Avançado" at bounding box center [256, 106] width 171 height 15
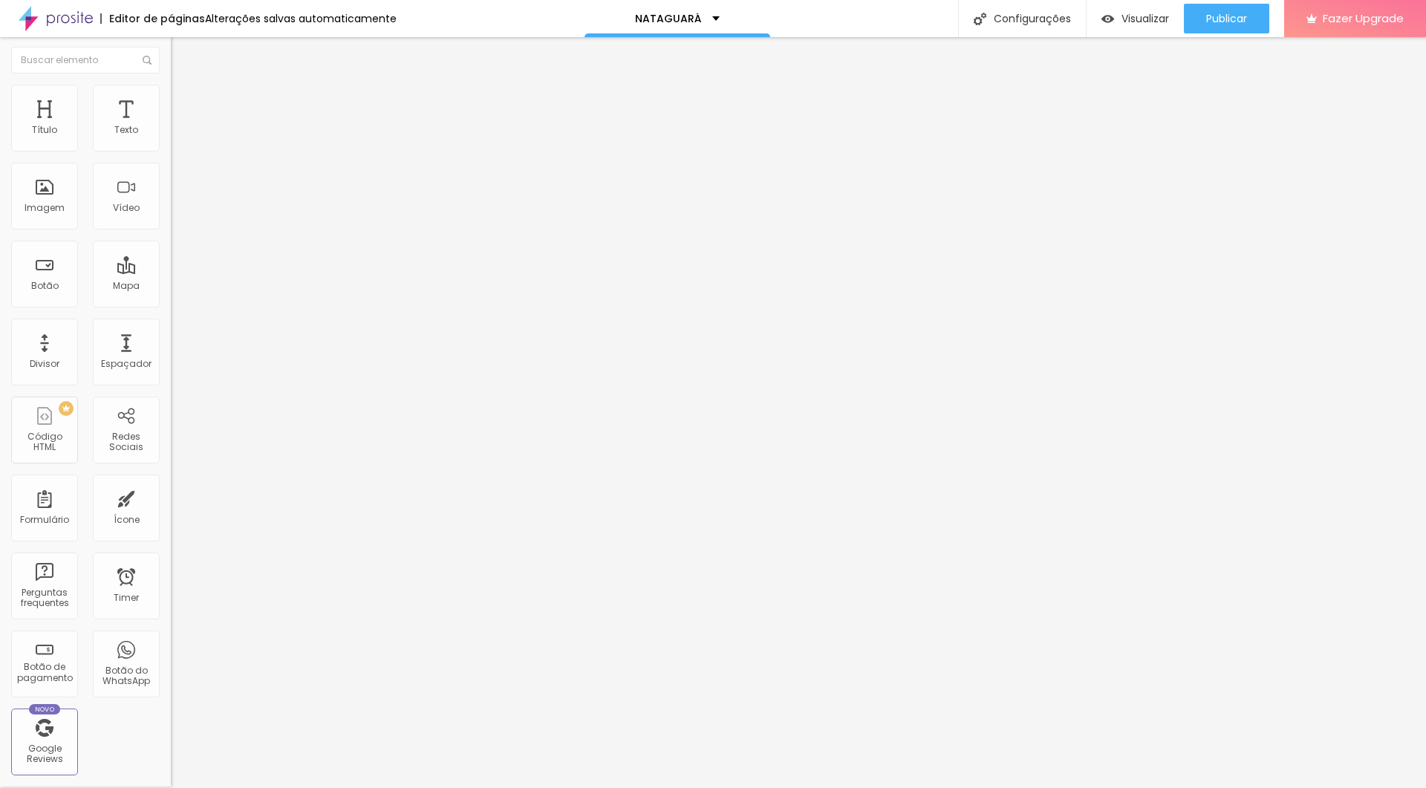
drag, startPoint x: 97, startPoint y: 148, endPoint x: 28, endPoint y: 149, distance: 68.3
click at [171, 287] on input "range" at bounding box center [219, 293] width 96 height 12
drag, startPoint x: 37, startPoint y: 178, endPoint x: 143, endPoint y: 185, distance: 105.6
click at [171, 324] on div "500 px Espaçamento vertical" at bounding box center [256, 429] width 171 height 210
drag, startPoint x: 105, startPoint y: 181, endPoint x: 0, endPoint y: 182, distance: 104.7
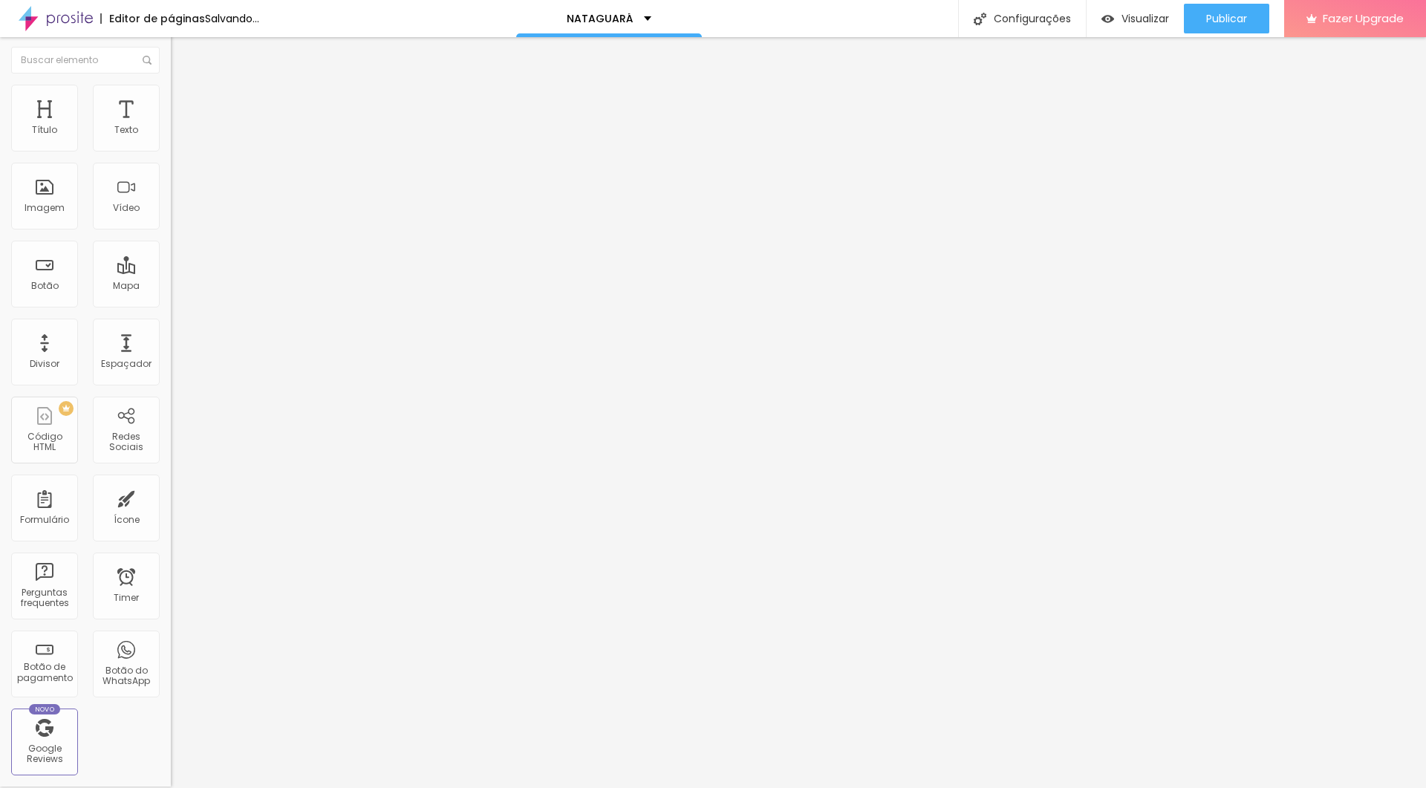
click at [171, 182] on div "0 Espaçamento entre colunas 0 px Espaçamento vertical ID Html Classes Html Visí…" at bounding box center [256, 426] width 171 height 624
click at [171, 91] on img at bounding box center [177, 91] width 13 height 13
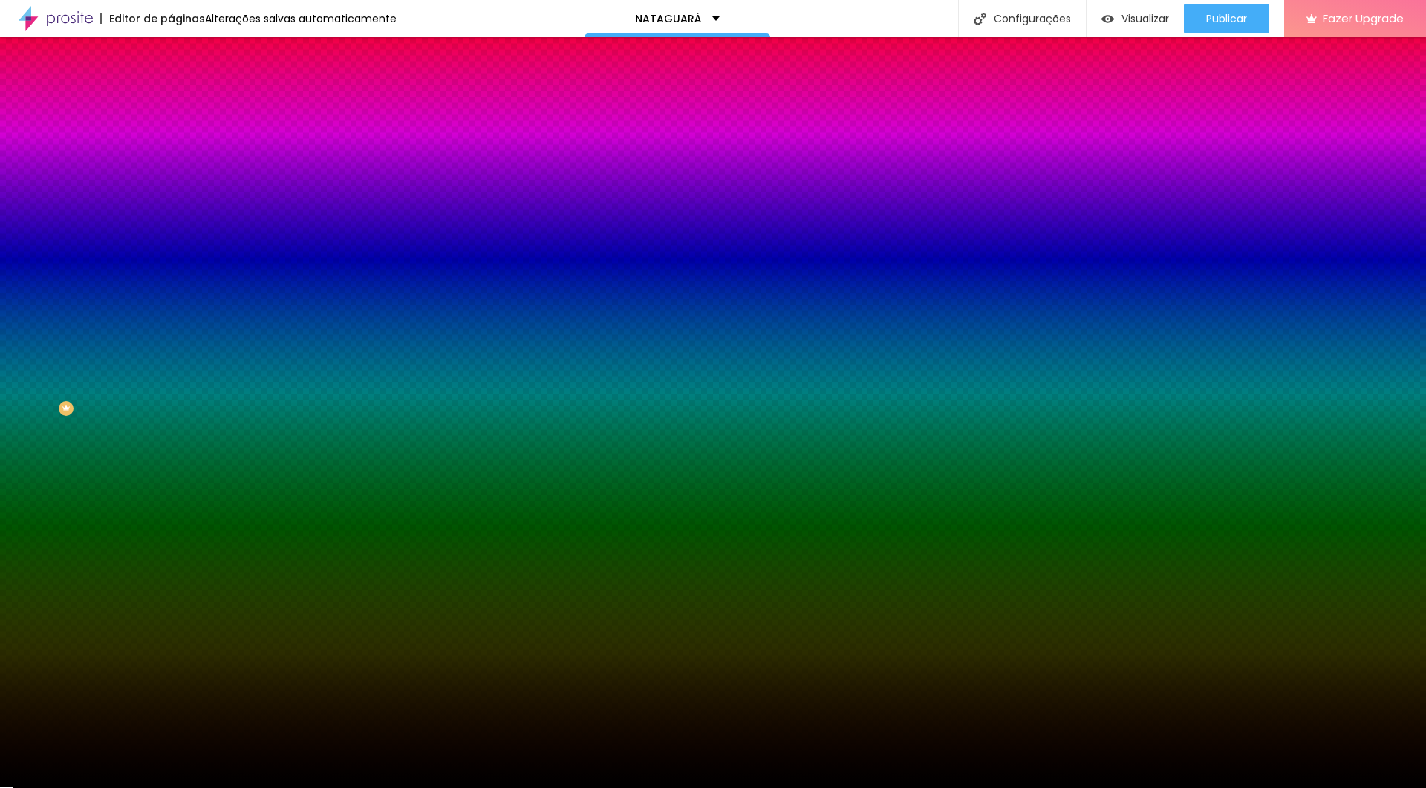
click at [171, 99] on img at bounding box center [177, 105] width 13 height 13
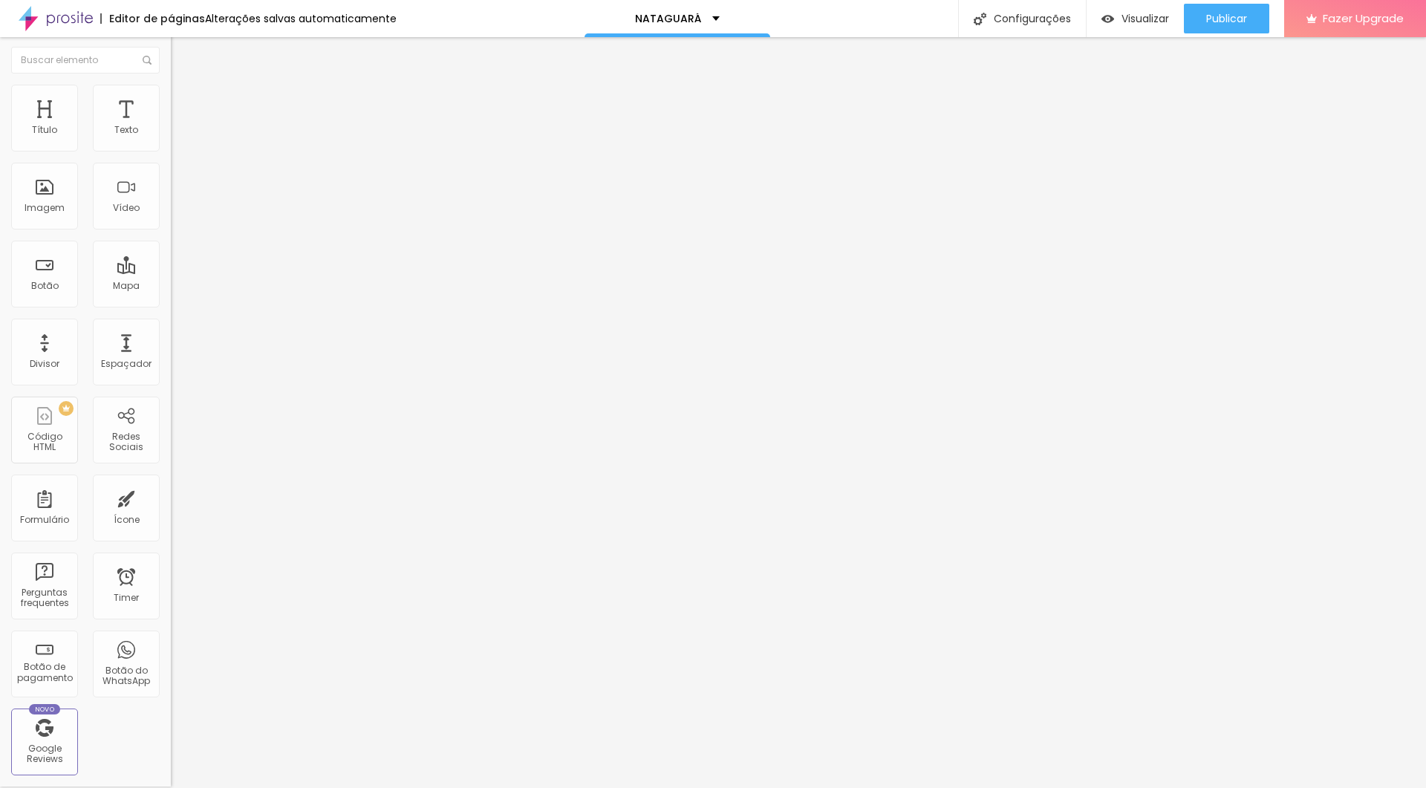
click at [171, 89] on img at bounding box center [177, 91] width 13 height 13
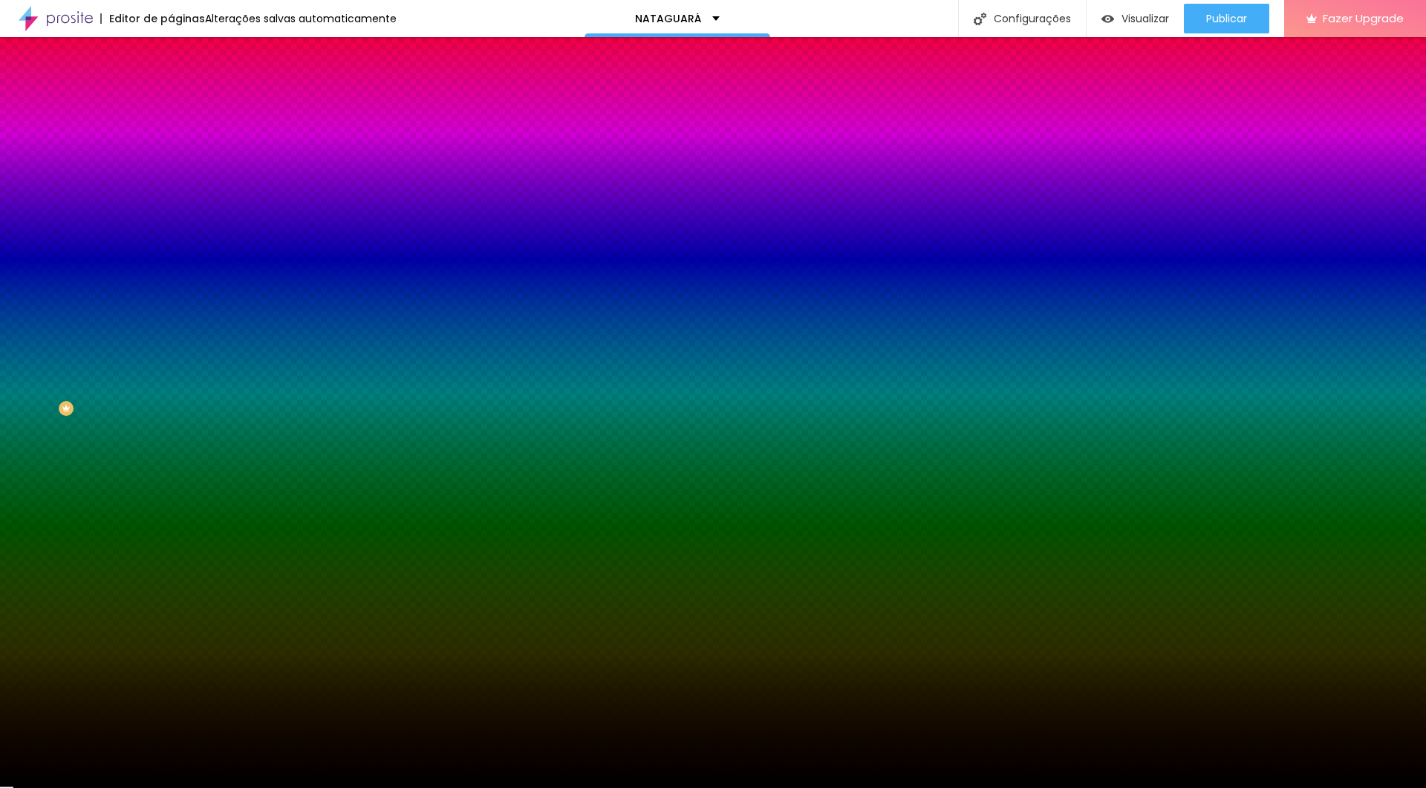
click at [171, 83] on img at bounding box center [177, 76] width 13 height 13
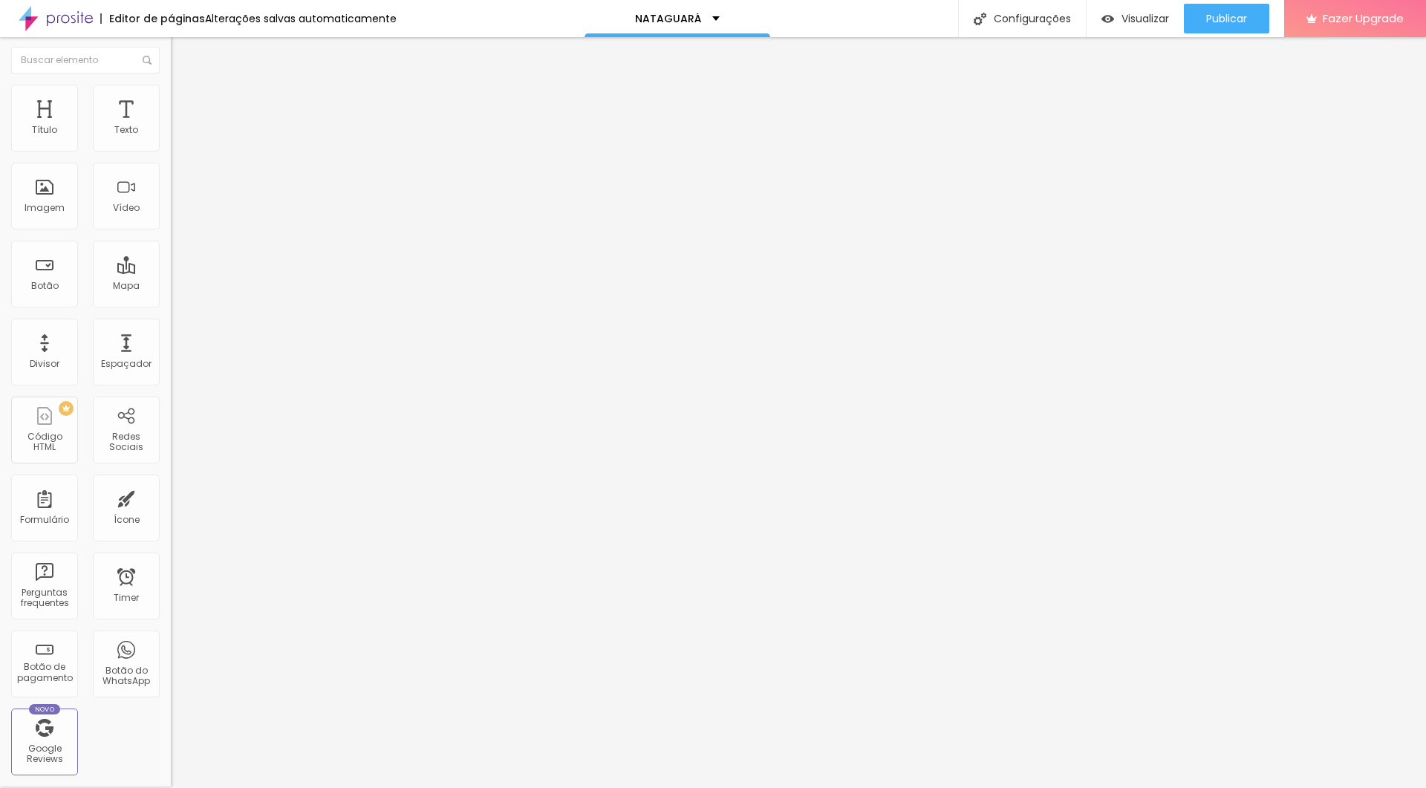
click at [171, 96] on li "Avançado" at bounding box center [256, 92] width 171 height 15
click at [182, 50] on img "button" at bounding box center [188, 53] width 12 height 12
click at [171, 91] on img at bounding box center [177, 91] width 13 height 13
click at [171, 83] on img at bounding box center [177, 76] width 13 height 13
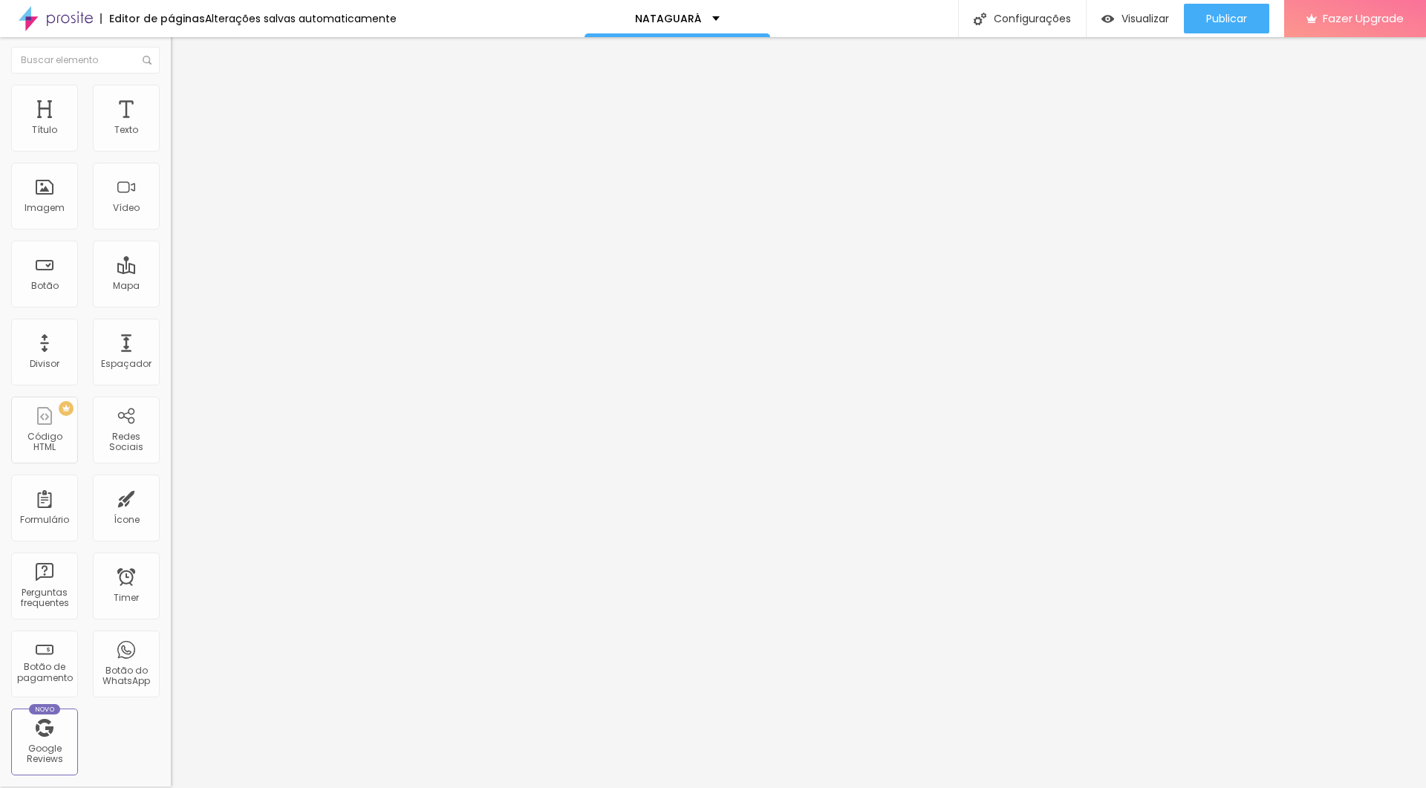
click at [177, 214] on icon "button" at bounding box center [181, 209] width 9 height 9
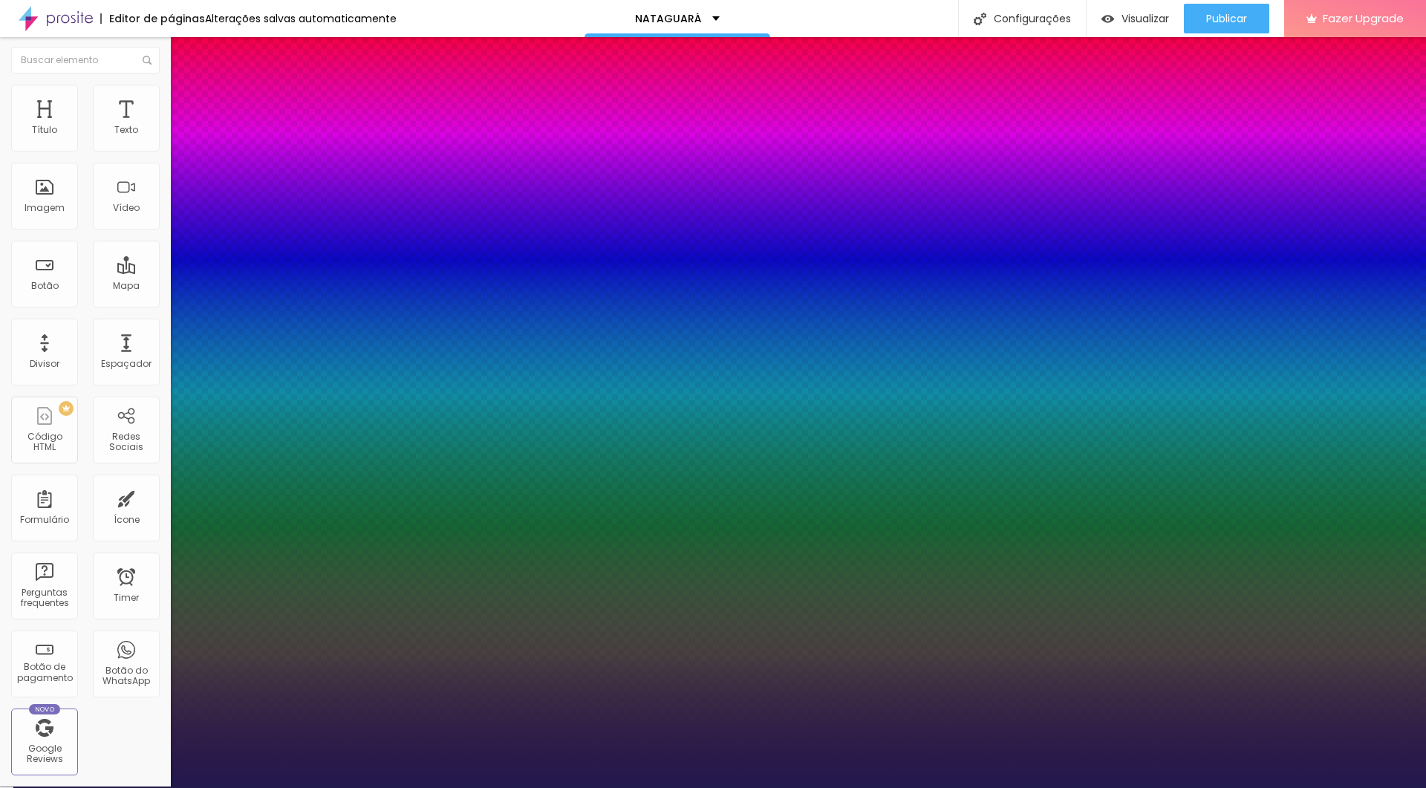
drag, startPoint x: 200, startPoint y: 411, endPoint x: 233, endPoint y: 410, distance: 33.4
click at [591, 472] on div at bounding box center [713, 788] width 1426 height 0
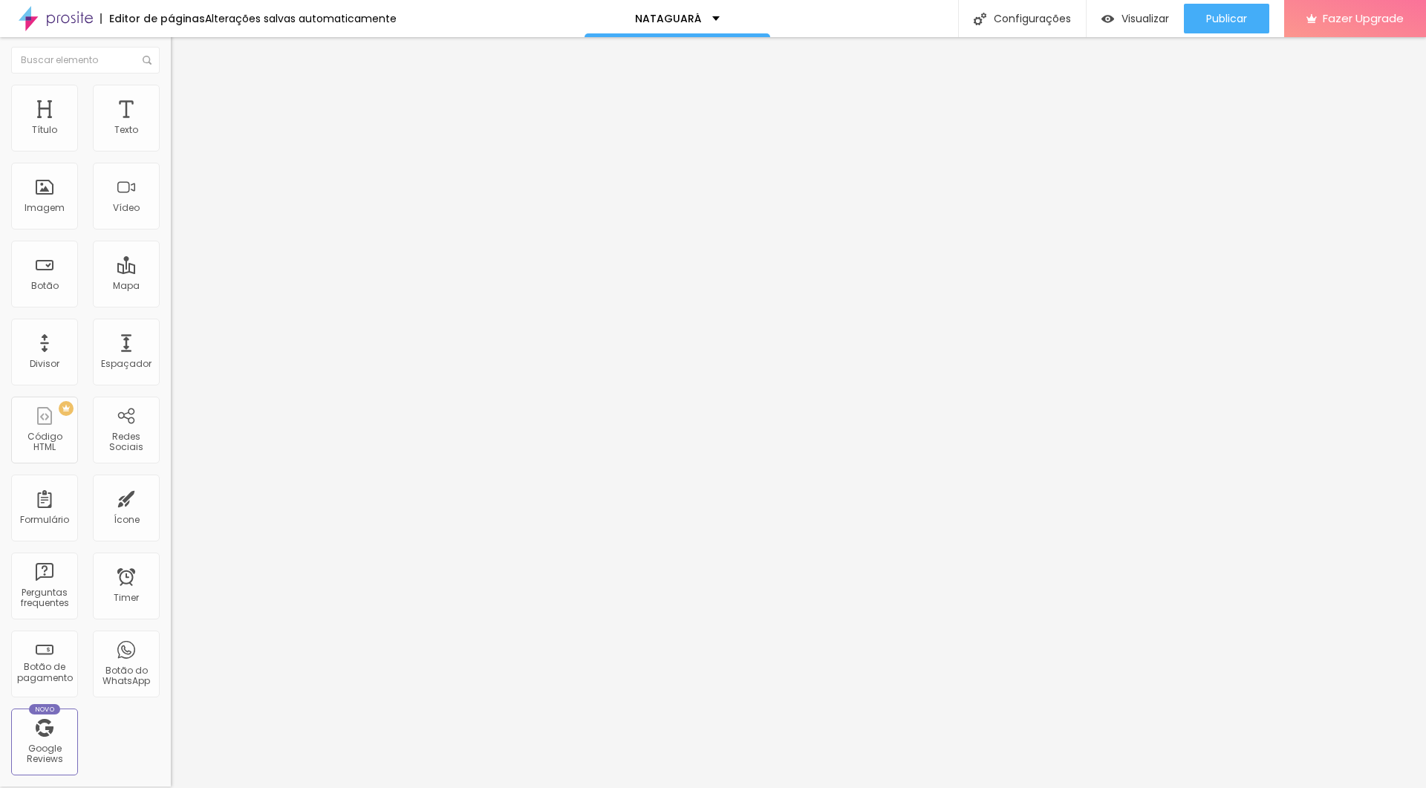
click at [171, 94] on li "Avançado" at bounding box center [256, 92] width 171 height 15
click at [184, 86] on span "Estilo" at bounding box center [195, 80] width 23 height 13
click at [177, 214] on icon "button" at bounding box center [181, 209] width 9 height 9
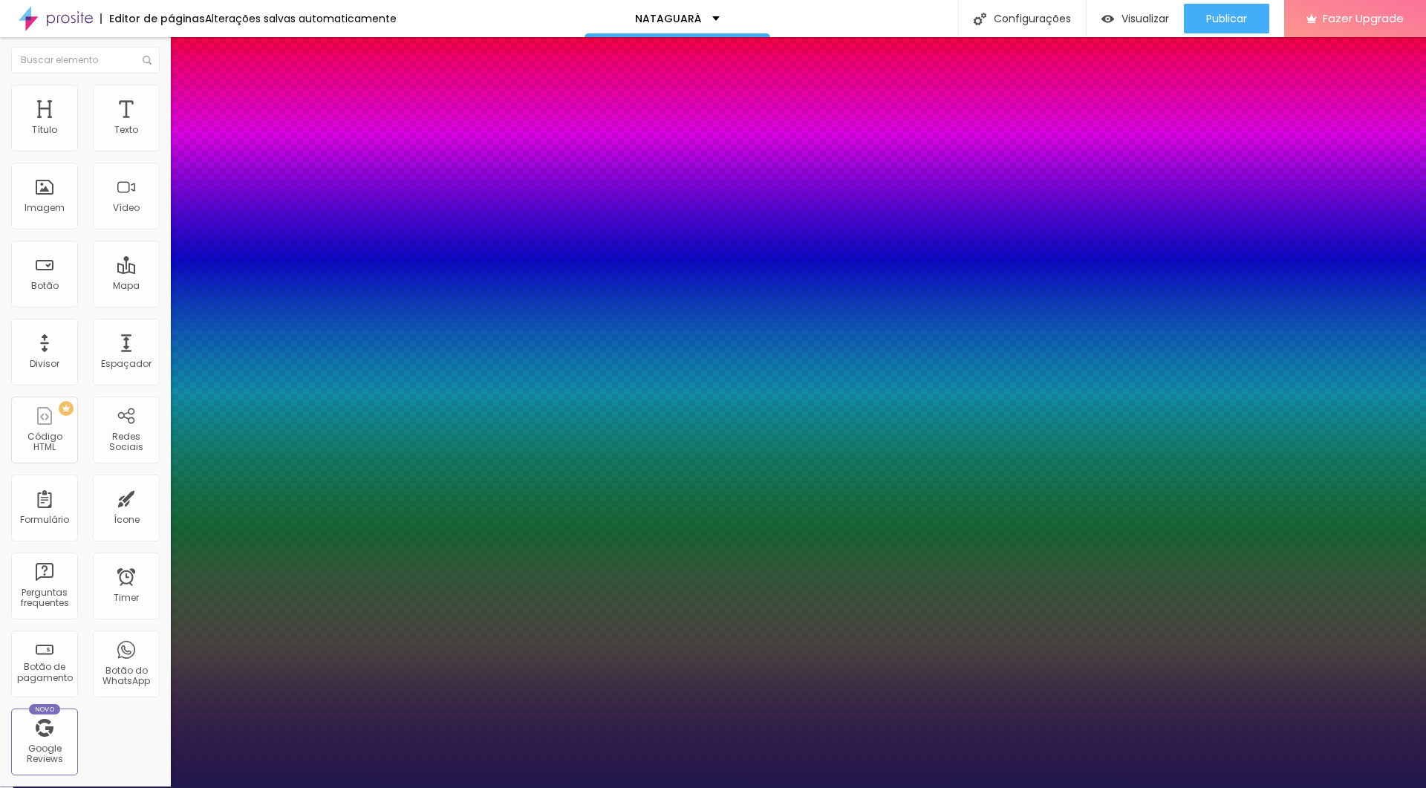
drag, startPoint x: 194, startPoint y: 448, endPoint x: 203, endPoint y: 448, distance: 8.9
drag, startPoint x: 248, startPoint y: 521, endPoint x: 192, endPoint y: 523, distance: 56.4
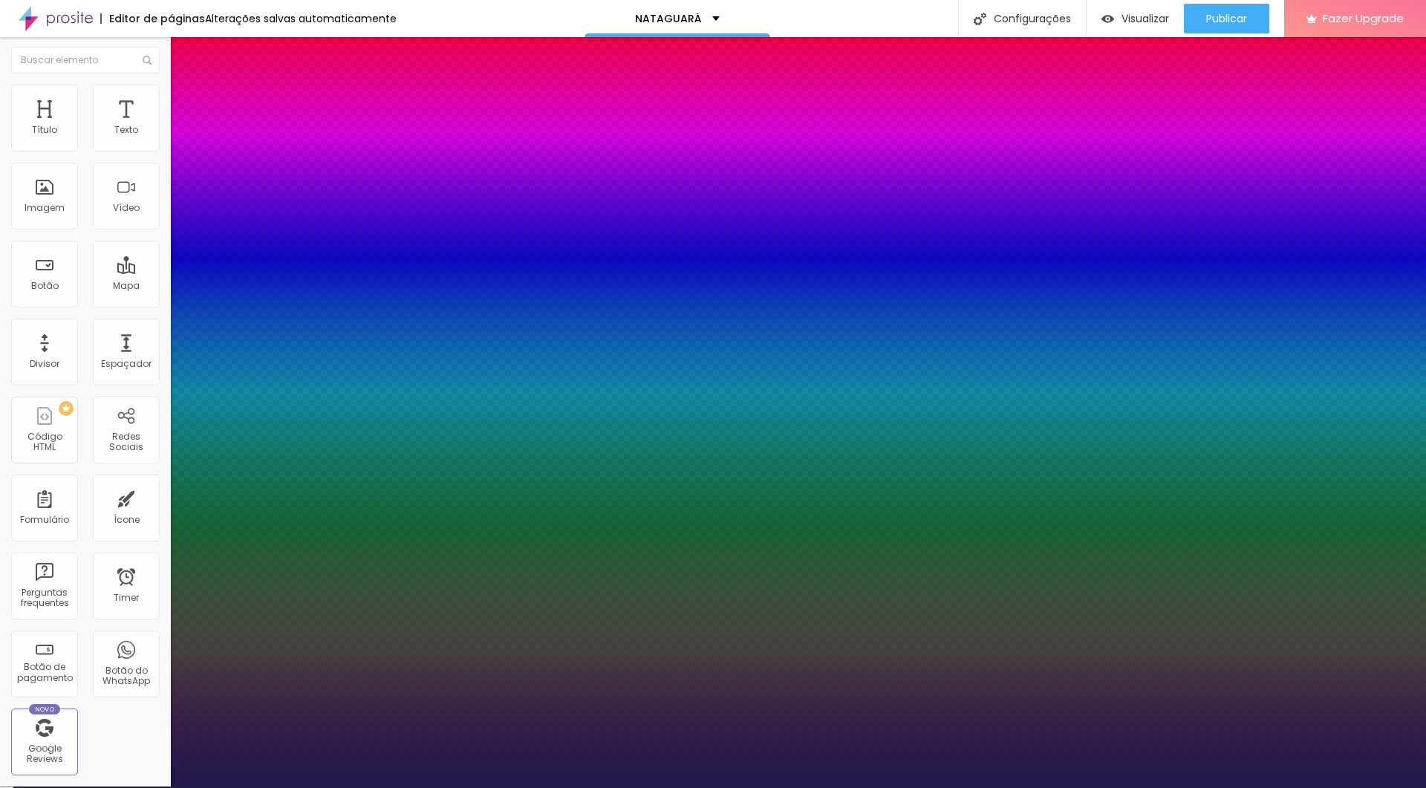
click at [518, 472] on div at bounding box center [713, 788] width 1426 height 0
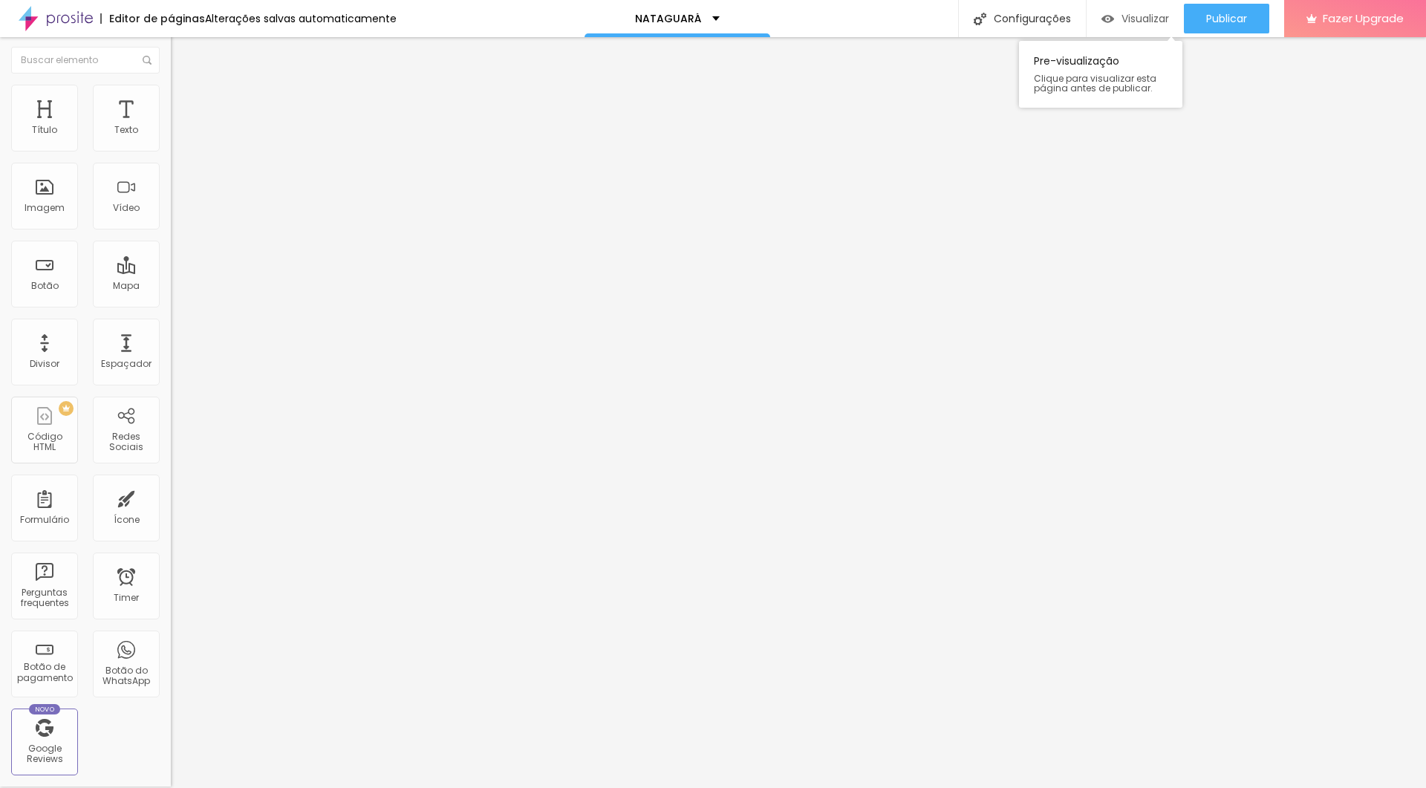
click at [855, 16] on span "Visualizar" at bounding box center [1145, 19] width 48 height 12
click at [171, 137] on span "Titulo 2" at bounding box center [195, 131] width 48 height 13
click at [855, 16] on span "Visualizar" at bounding box center [1145, 19] width 48 height 12
click at [171, 126] on span "Titulo 1" at bounding box center [195, 115] width 48 height 21
click at [183, 208] on icon "button" at bounding box center [184, 206] width 3 height 3
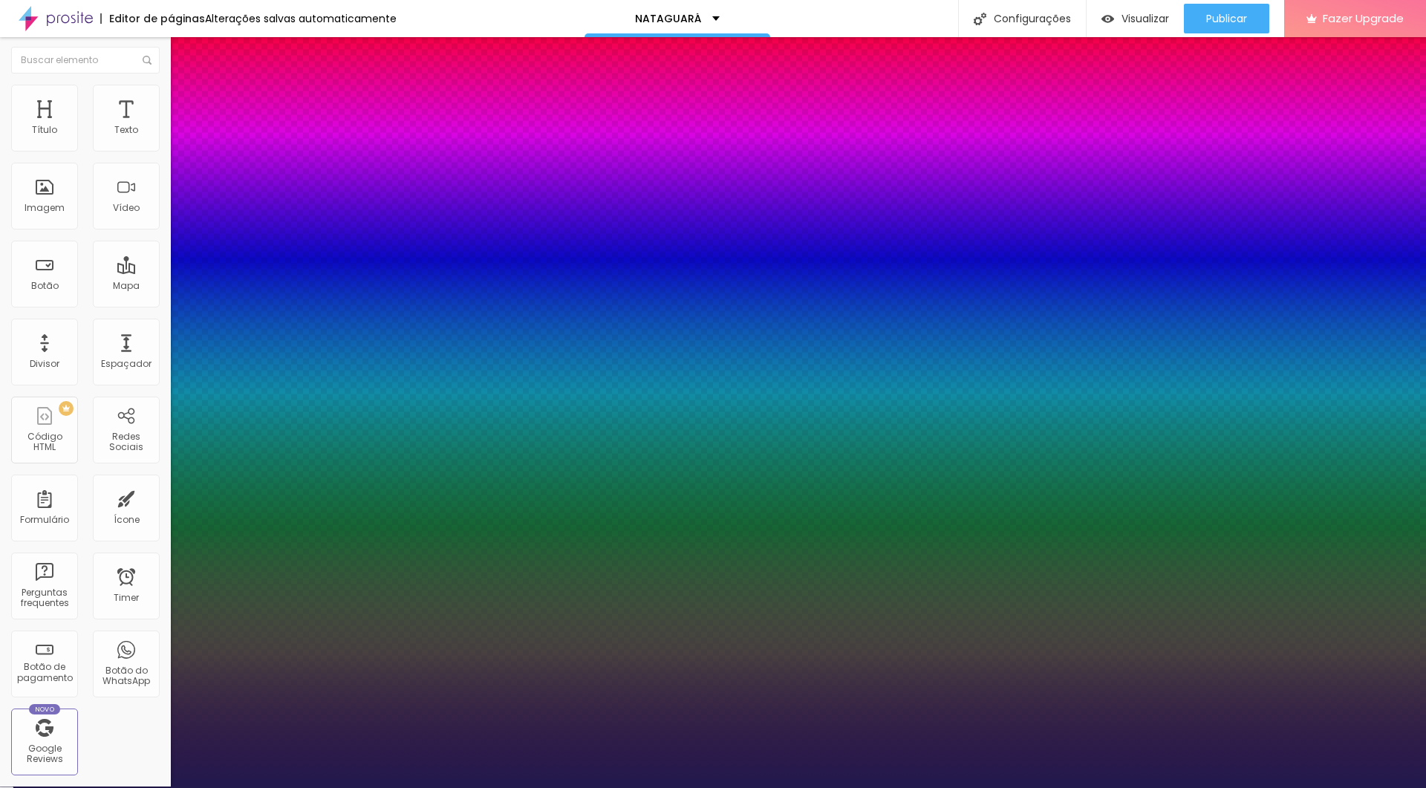
click at [852, 472] on div at bounding box center [713, 788] width 1426 height 0
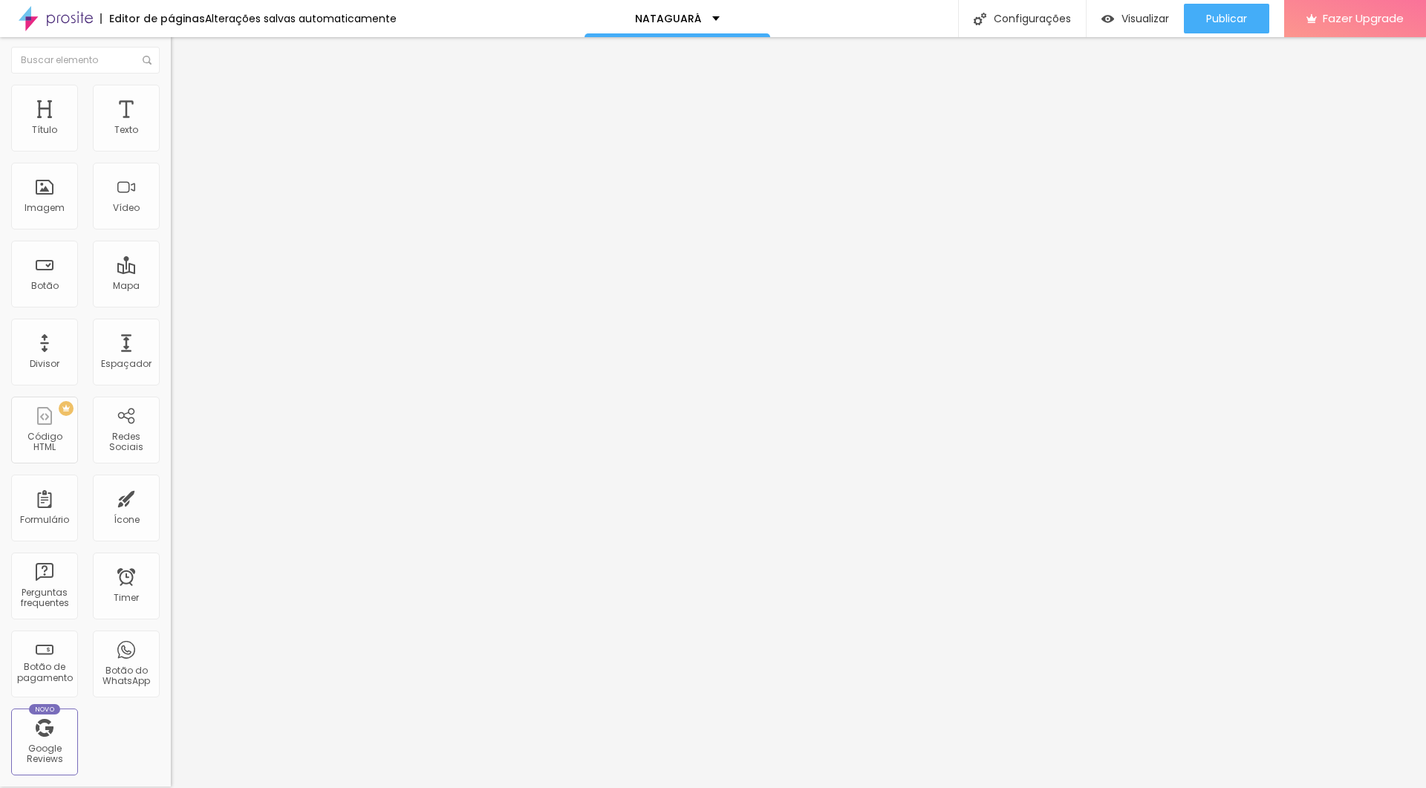
click at [178, 262] on icon "button" at bounding box center [181, 259] width 6 height 6
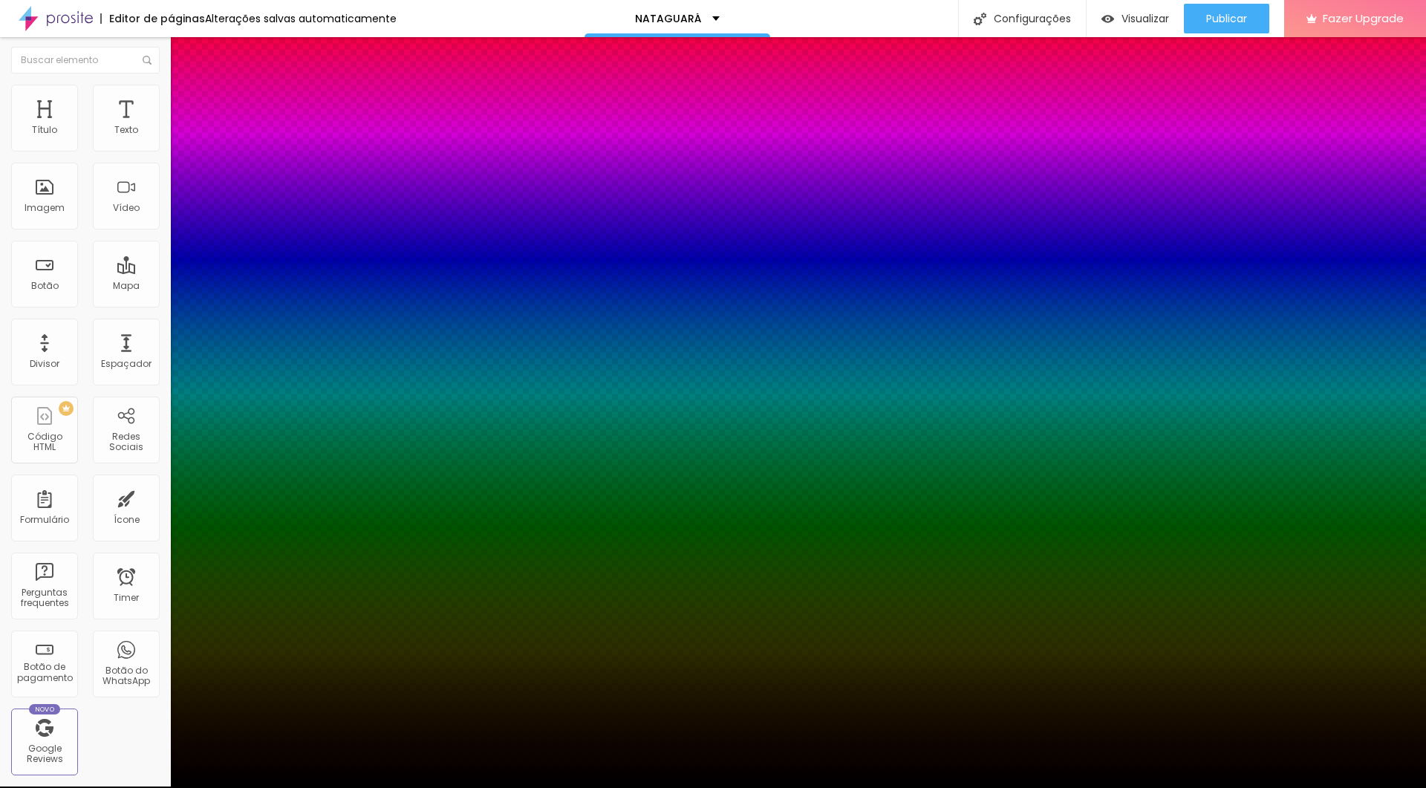
click at [129, 472] on div at bounding box center [713, 788] width 1426 height 0
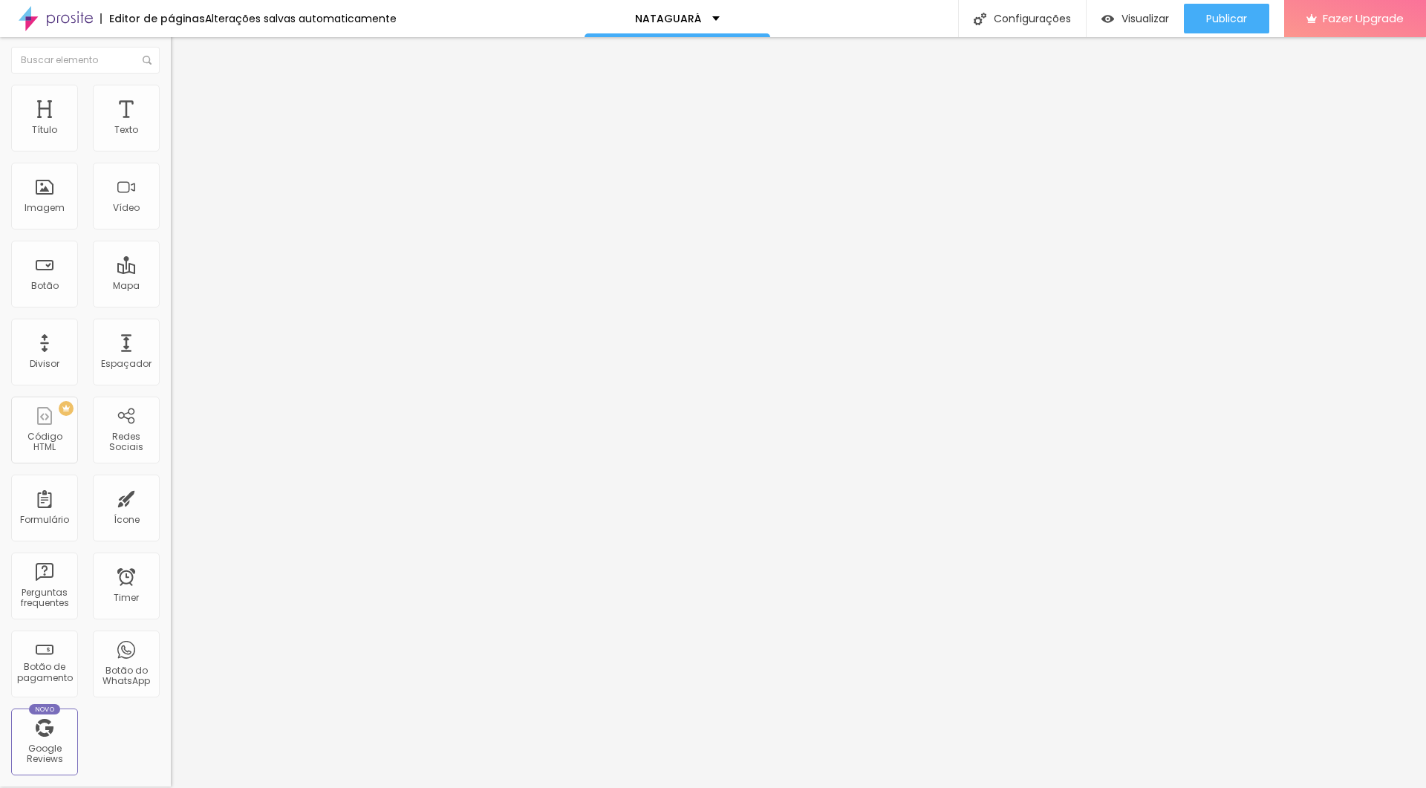
click at [177, 249] on icon "button" at bounding box center [182, 243] width 10 height 10
click at [171, 85] on img at bounding box center [177, 91] width 13 height 13
drag, startPoint x: 45, startPoint y: 148, endPoint x: 84, endPoint y: 153, distance: 39.6
click at [171, 272] on div at bounding box center [256, 278] width 171 height 13
drag, startPoint x: 43, startPoint y: 181, endPoint x: 70, endPoint y: 182, distance: 26.7
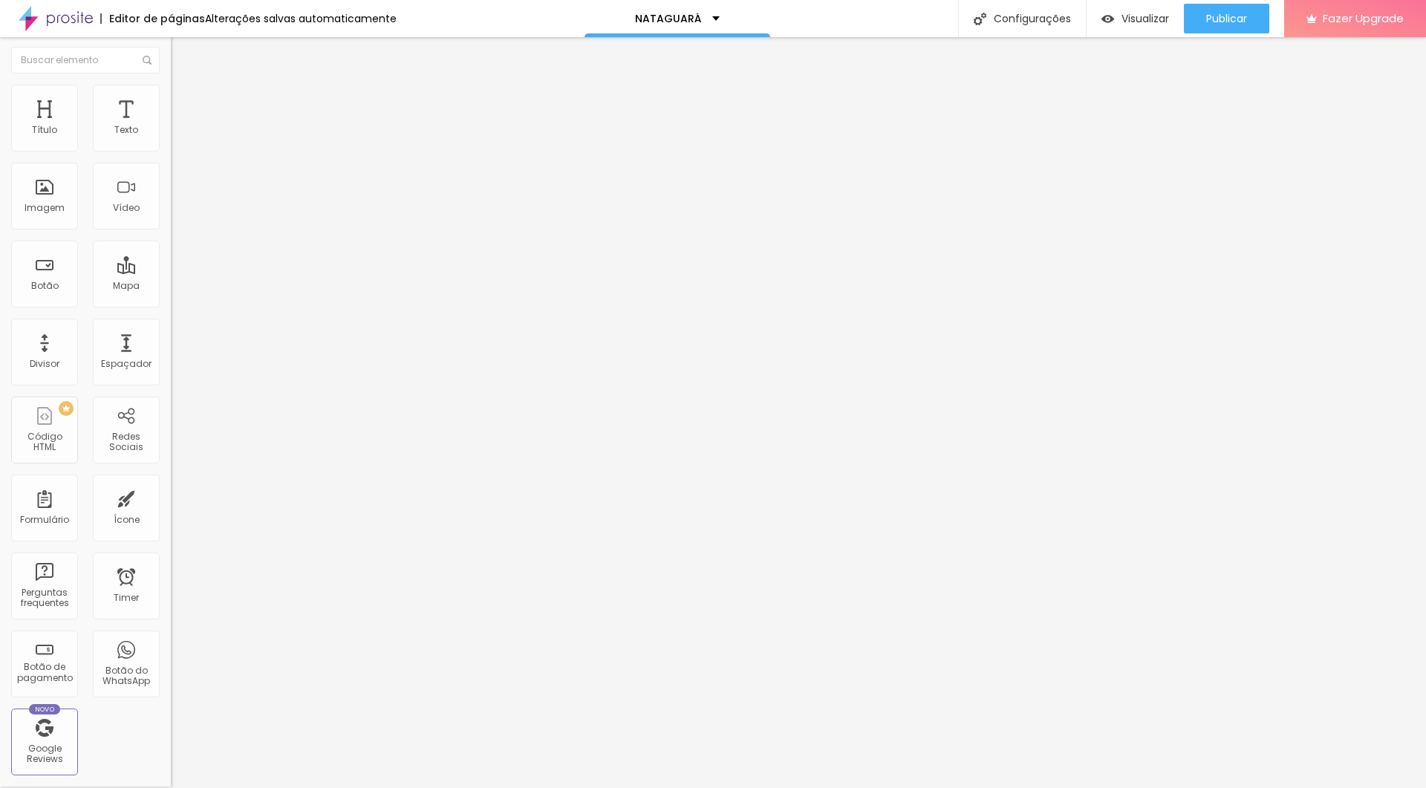
click at [171, 472] on input "range" at bounding box center [219, 488] width 96 height 12
click at [855, 16] on span "Visualizar" at bounding box center [1145, 19] width 48 height 12
click at [171, 287] on div at bounding box center [256, 287] width 171 height 0
click at [171, 221] on span "4:3 Standard" at bounding box center [201, 214] width 60 height 13
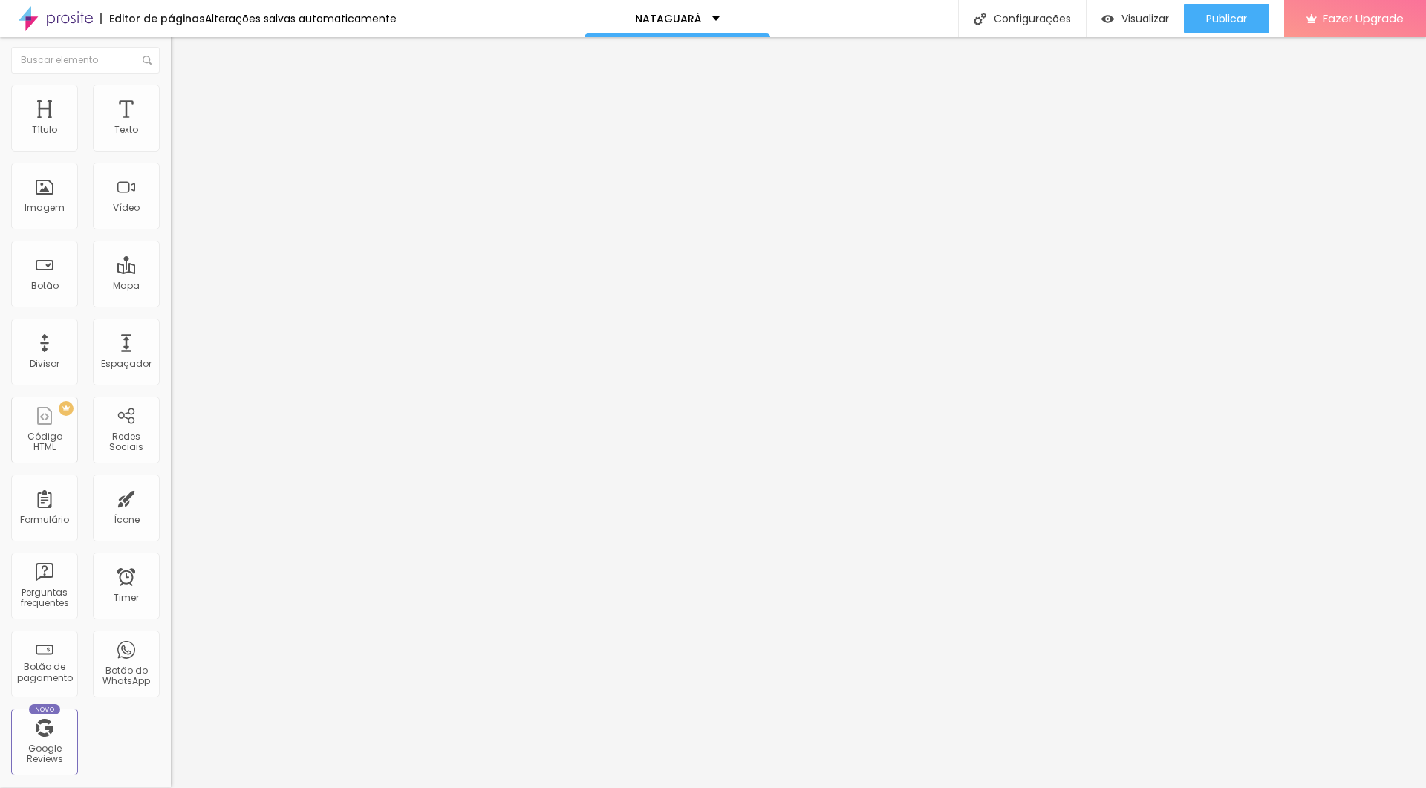
click at [171, 229] on span "Ultrawide" at bounding box center [192, 223] width 42 height 13
click at [171, 244] on span "Wide" at bounding box center [182, 237] width 23 height 13
click at [171, 252] on span "Standard" at bounding box center [193, 246] width 45 height 13
click at [171, 261] on span "Vertical 1" at bounding box center [190, 255] width 39 height 13
click at [171, 270] on span "Vertical 2" at bounding box center [192, 264] width 42 height 13
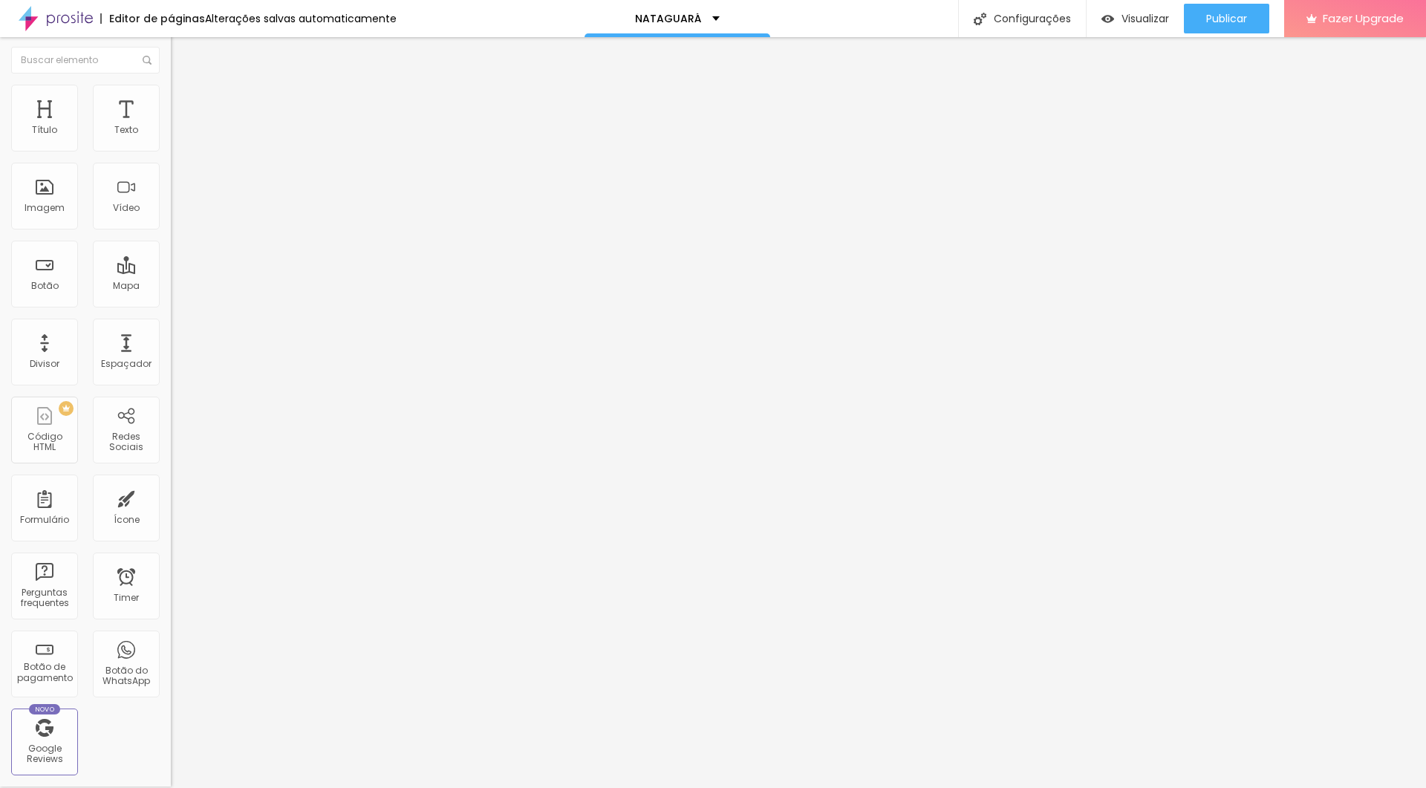
click at [171, 88] on img at bounding box center [177, 91] width 13 height 13
drag, startPoint x: 43, startPoint y: 178, endPoint x: 63, endPoint y: 177, distance: 20.1
click at [171, 472] on input "range" at bounding box center [219, 488] width 96 height 12
click at [184, 99] on span "Estilo" at bounding box center [195, 94] width 23 height 13
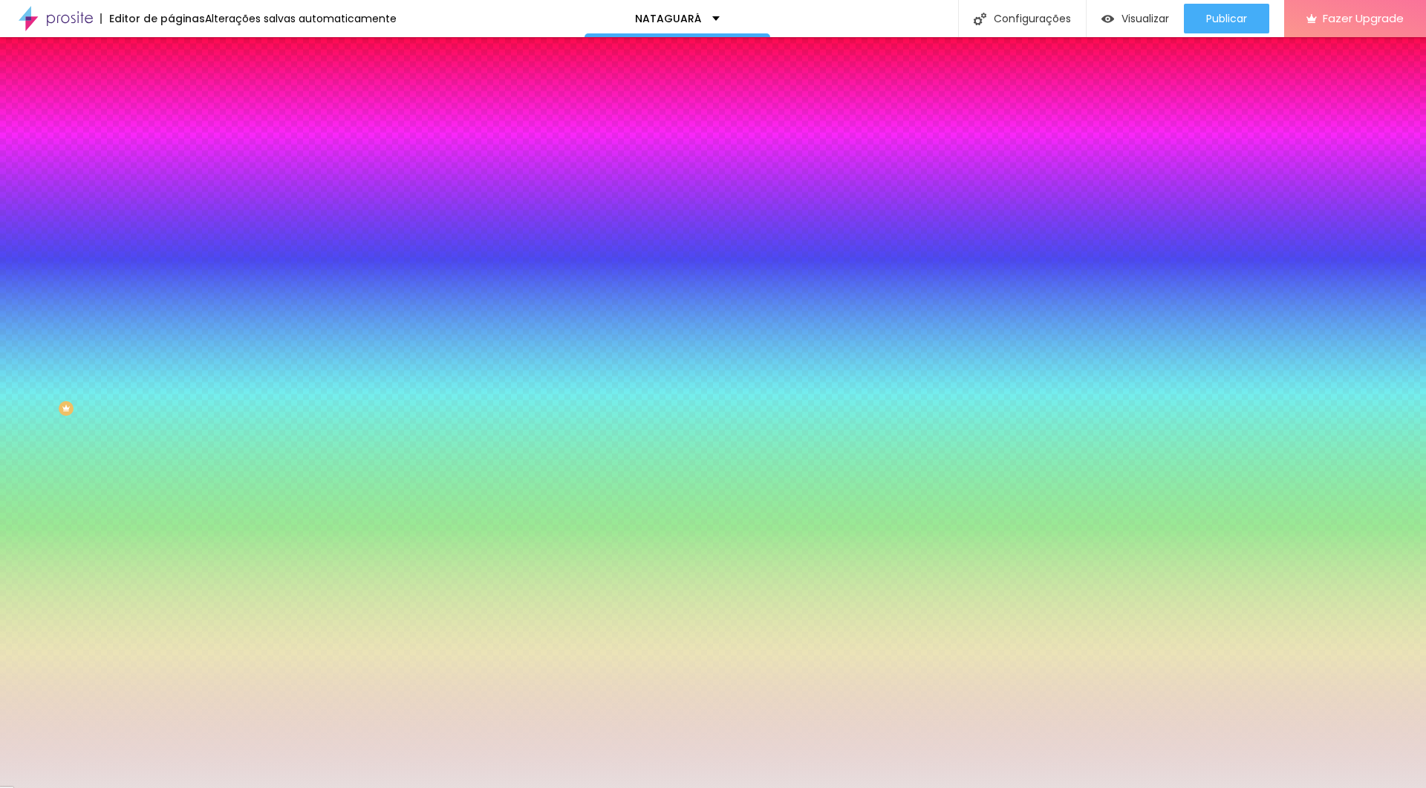
click at [171, 200] on div at bounding box center [256, 200] width 171 height 0
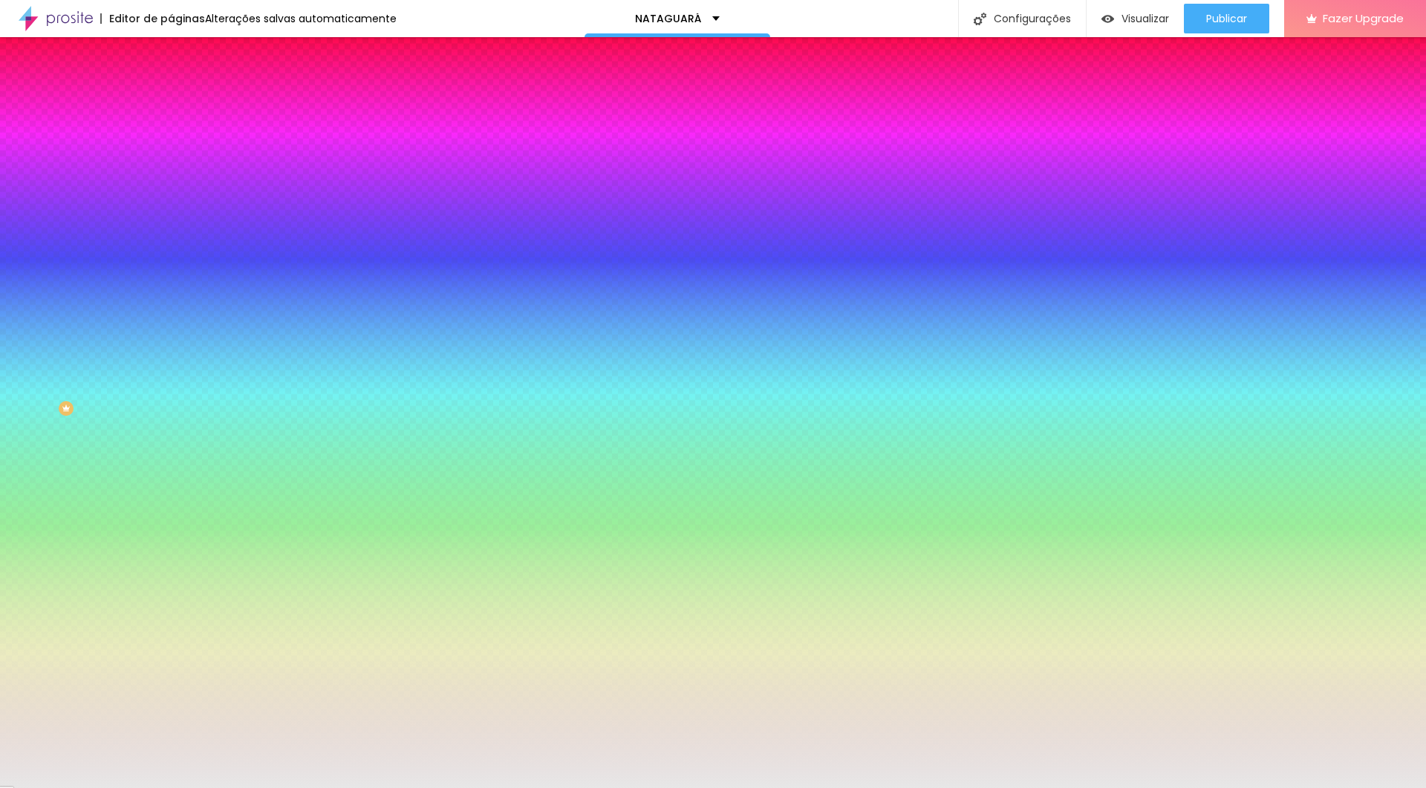
drag, startPoint x: 30, startPoint y: 296, endPoint x: 19, endPoint y: 298, distance: 11.5
click at [171, 215] on div at bounding box center [256, 215] width 171 height 0
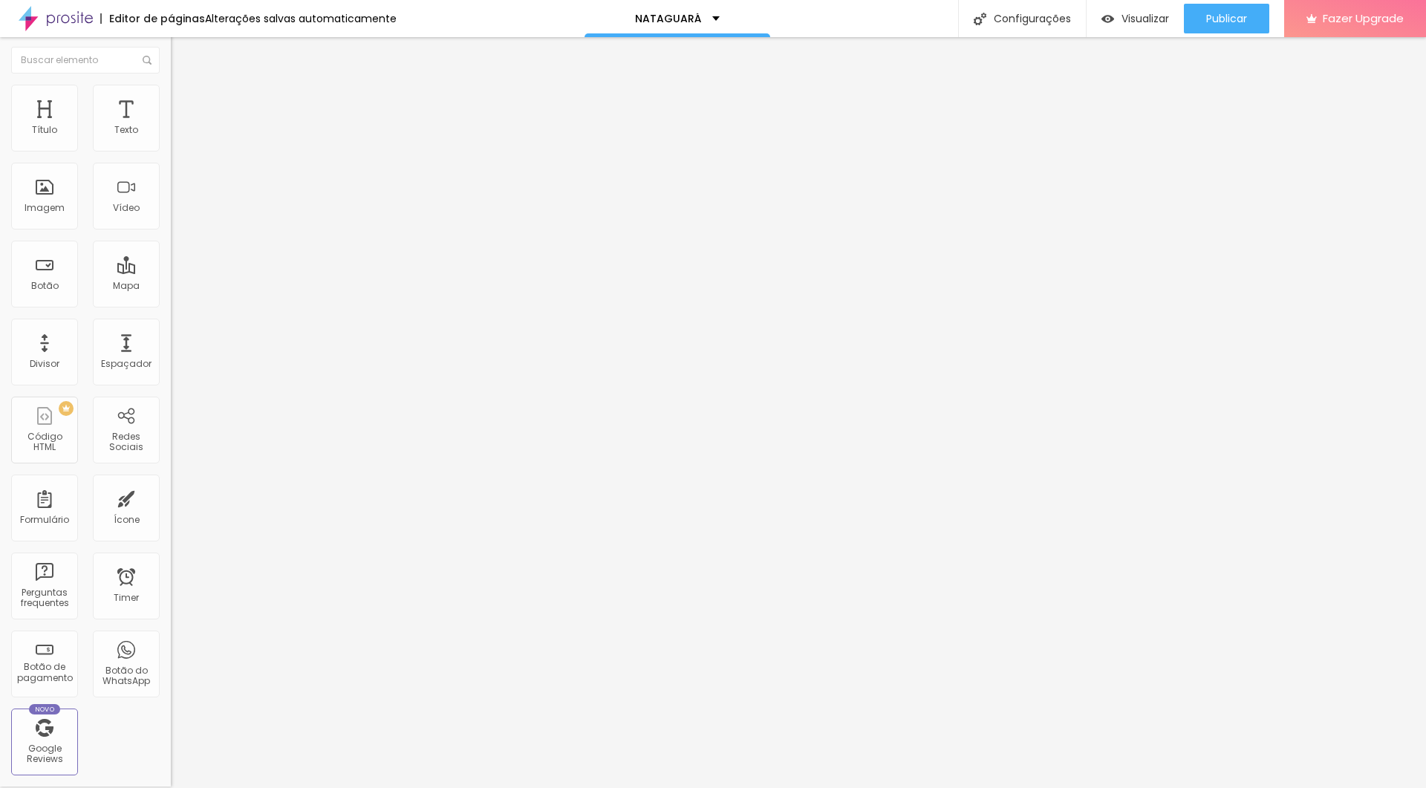
click at [171, 93] on img at bounding box center [177, 91] width 13 height 13
click at [171, 272] on input "range" at bounding box center [219, 278] width 96 height 12
click at [171, 83] on img at bounding box center [177, 76] width 13 height 13
click at [177, 214] on icon "button" at bounding box center [181, 209] width 9 height 9
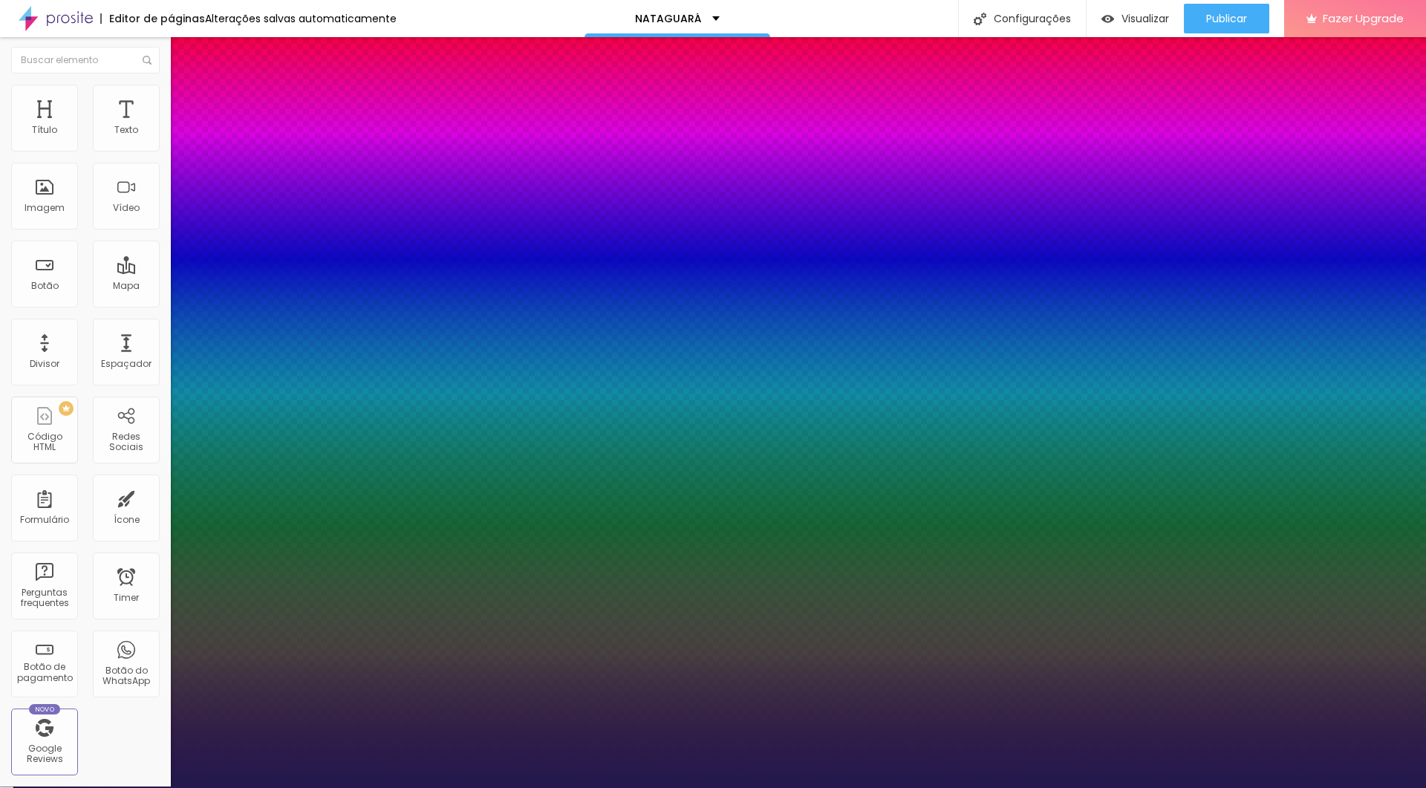
click at [855, 472] on div at bounding box center [713, 788] width 1426 height 0
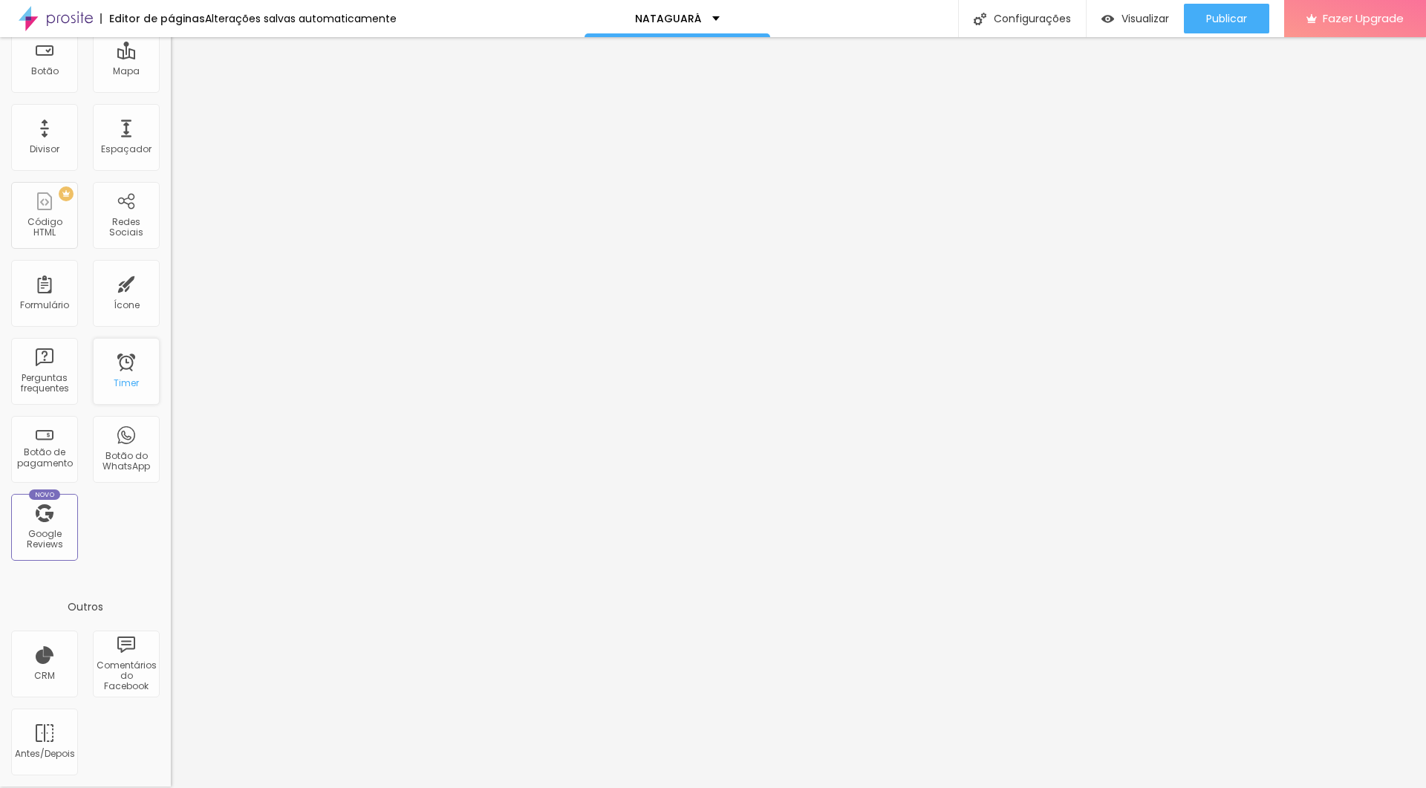
scroll to position [217, 0]
click at [105, 472] on div "Título Texto Imagem Vídeo Botão Mapa Divisor Espaçador PREMIUM Código HTML Rede…" at bounding box center [85, 221] width 171 height 702
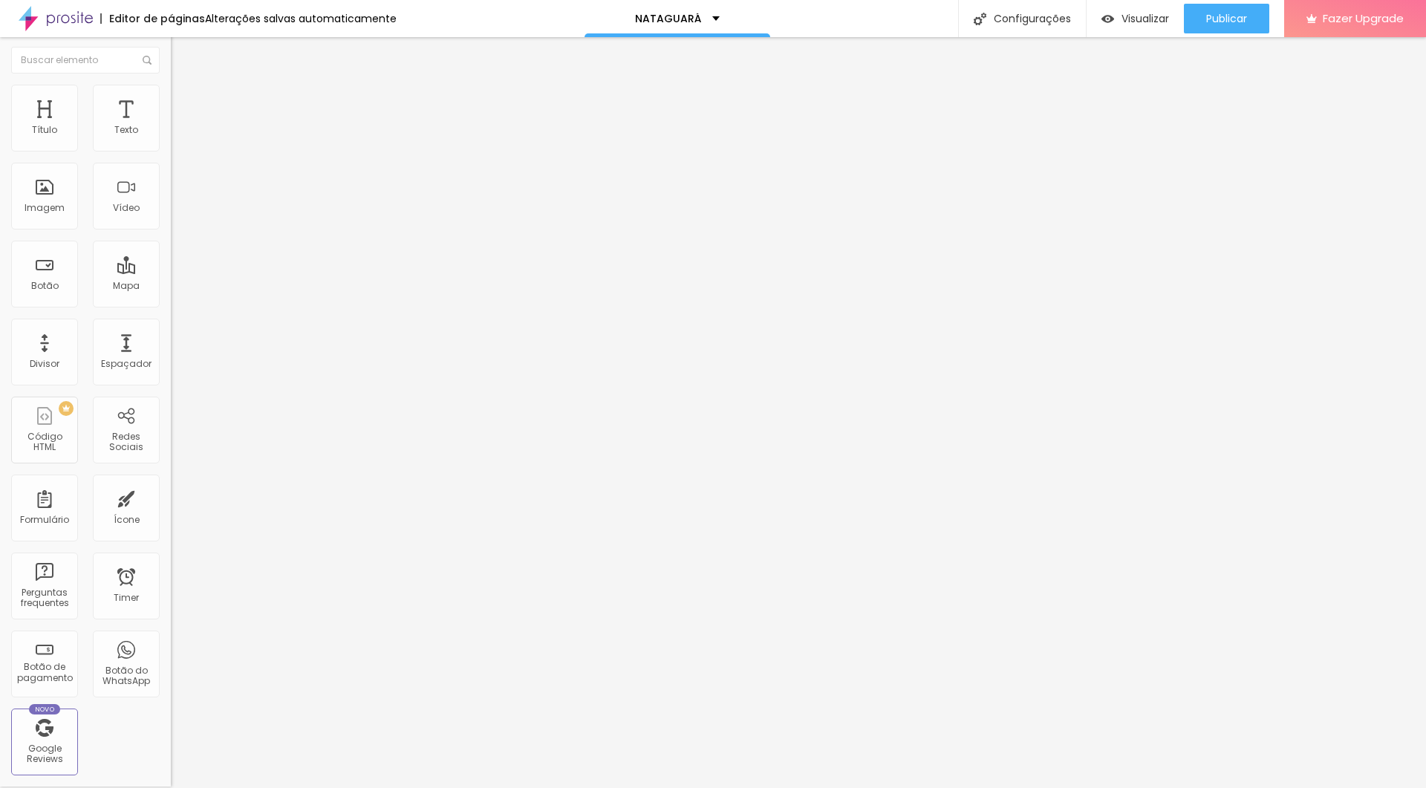
scroll to position [0, 0]
click at [85, 235] on div "Título Texto Imagem Vídeo Botão Mapa Divisor Espaçador PREMIUM Código HTML Rede…" at bounding box center [85, 436] width 171 height 702
click at [34, 191] on div "Imagem" at bounding box center [44, 196] width 67 height 67
click at [171, 126] on span "Adicionar imagem" at bounding box center [219, 120] width 96 height 13
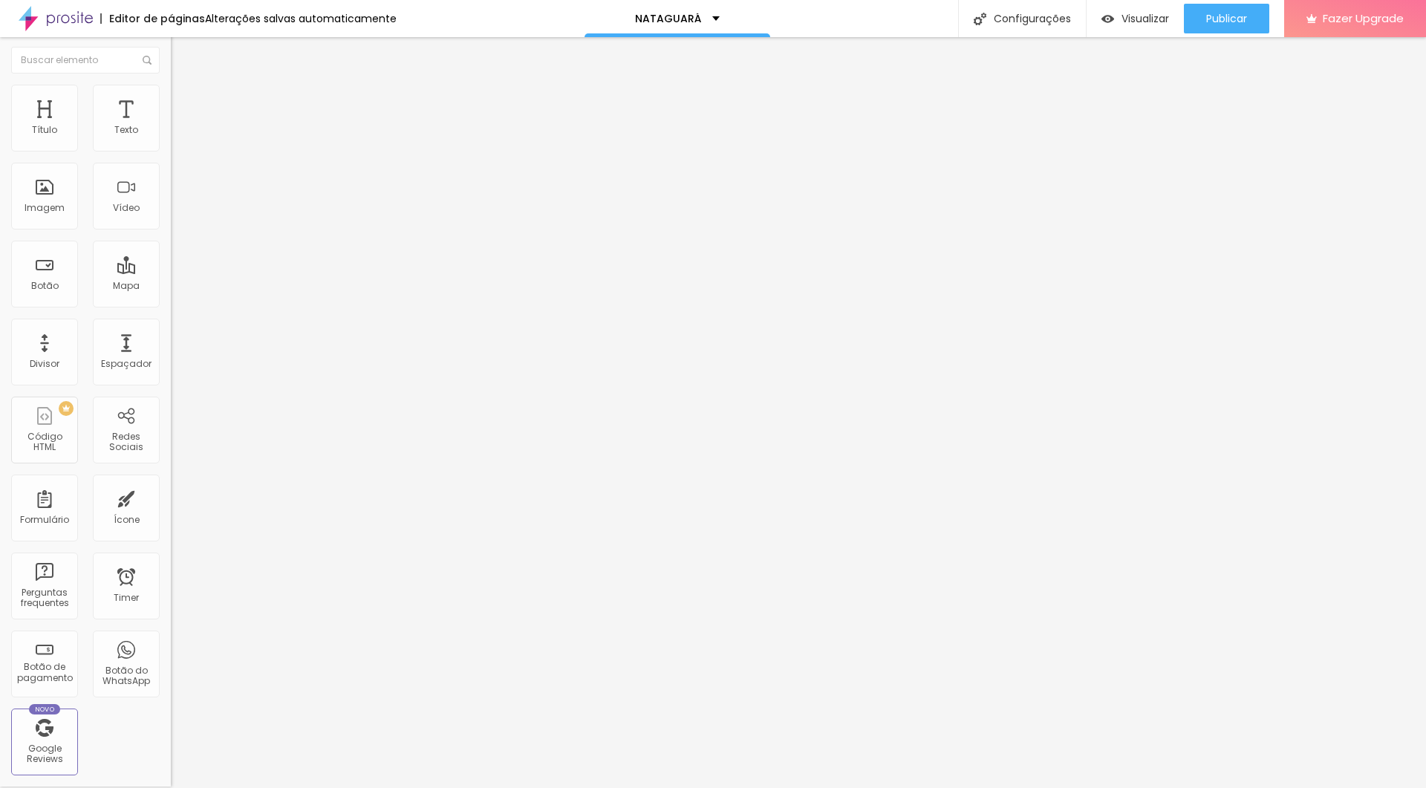
click at [171, 91] on img at bounding box center [177, 91] width 13 height 13
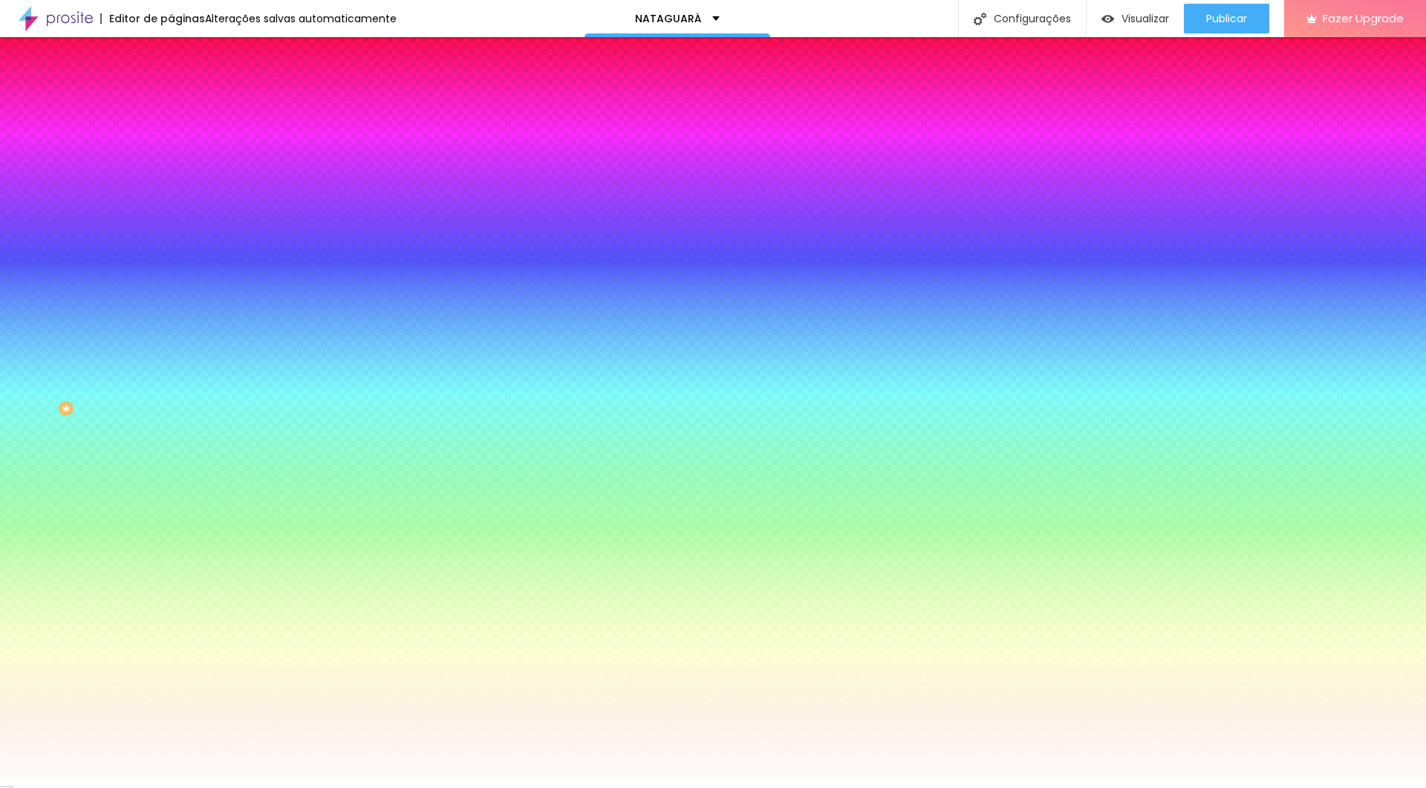
click at [171, 200] on div at bounding box center [256, 200] width 171 height 0
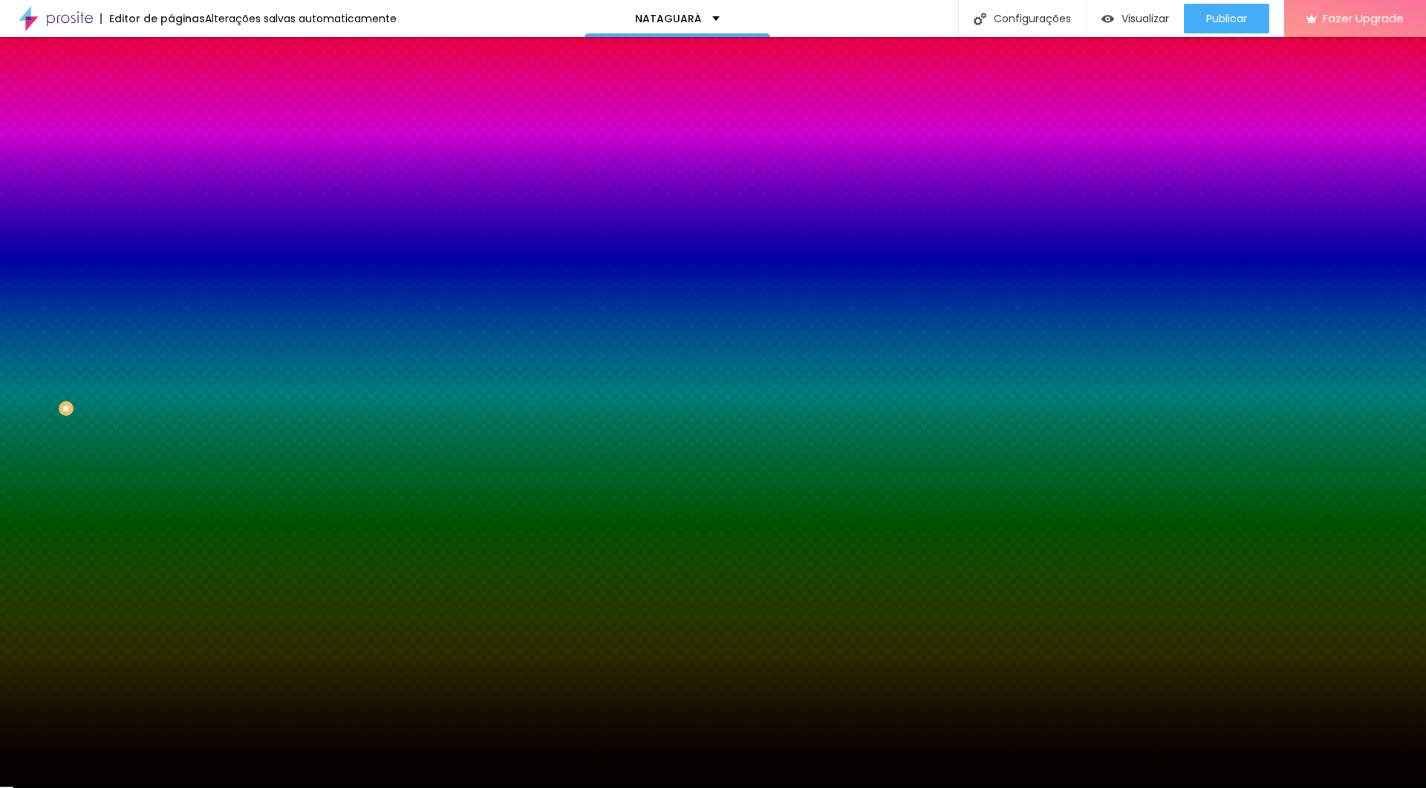
drag, startPoint x: 30, startPoint y: 394, endPoint x: 21, endPoint y: 405, distance: 14.7
click at [171, 307] on div "Imagem de fundo Adicionar imagem Efeito da Imagem Nenhum Nenhum Parallax Cor de…" at bounding box center [256, 210] width 171 height 192
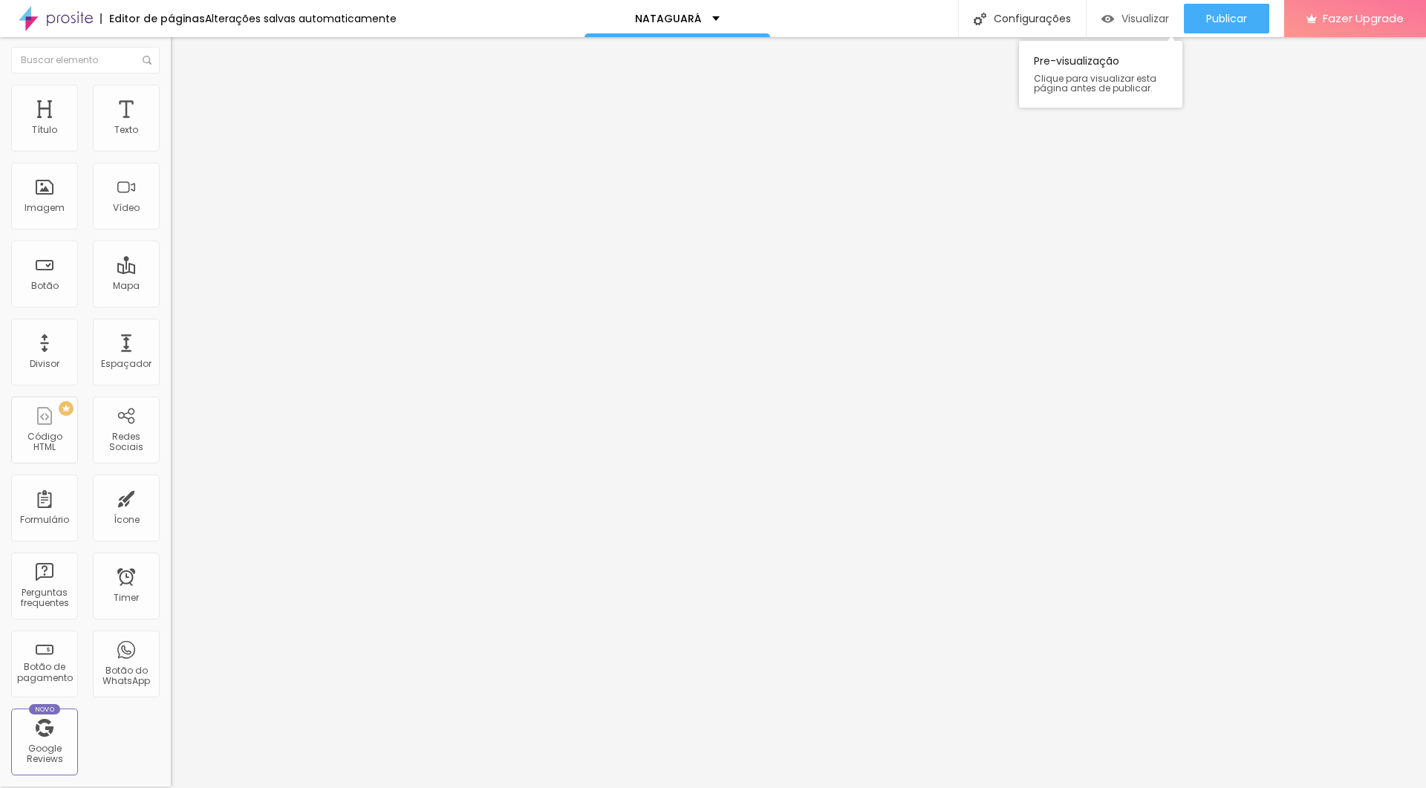
click at [855, 19] on span "Visualizar" at bounding box center [1145, 19] width 48 height 12
click at [171, 94] on li "Estilo" at bounding box center [256, 92] width 171 height 15
drag, startPoint x: 154, startPoint y: 161, endPoint x: 37, endPoint y: 169, distance: 117.6
click at [171, 152] on div at bounding box center [256, 145] width 171 height 13
click at [177, 137] on icon "button" at bounding box center [181, 132] width 9 height 9
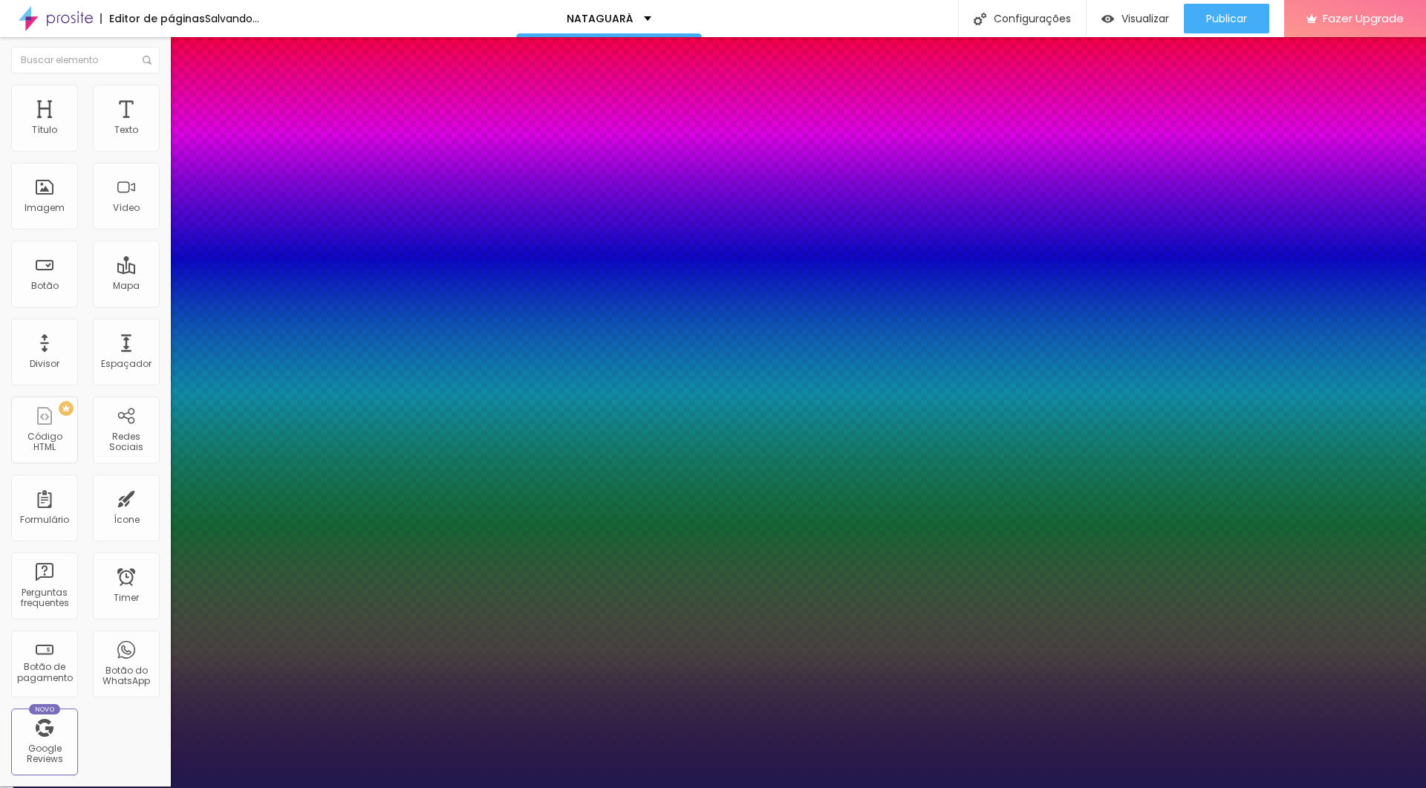
click at [848, 472] on div at bounding box center [713, 788] width 1426 height 0
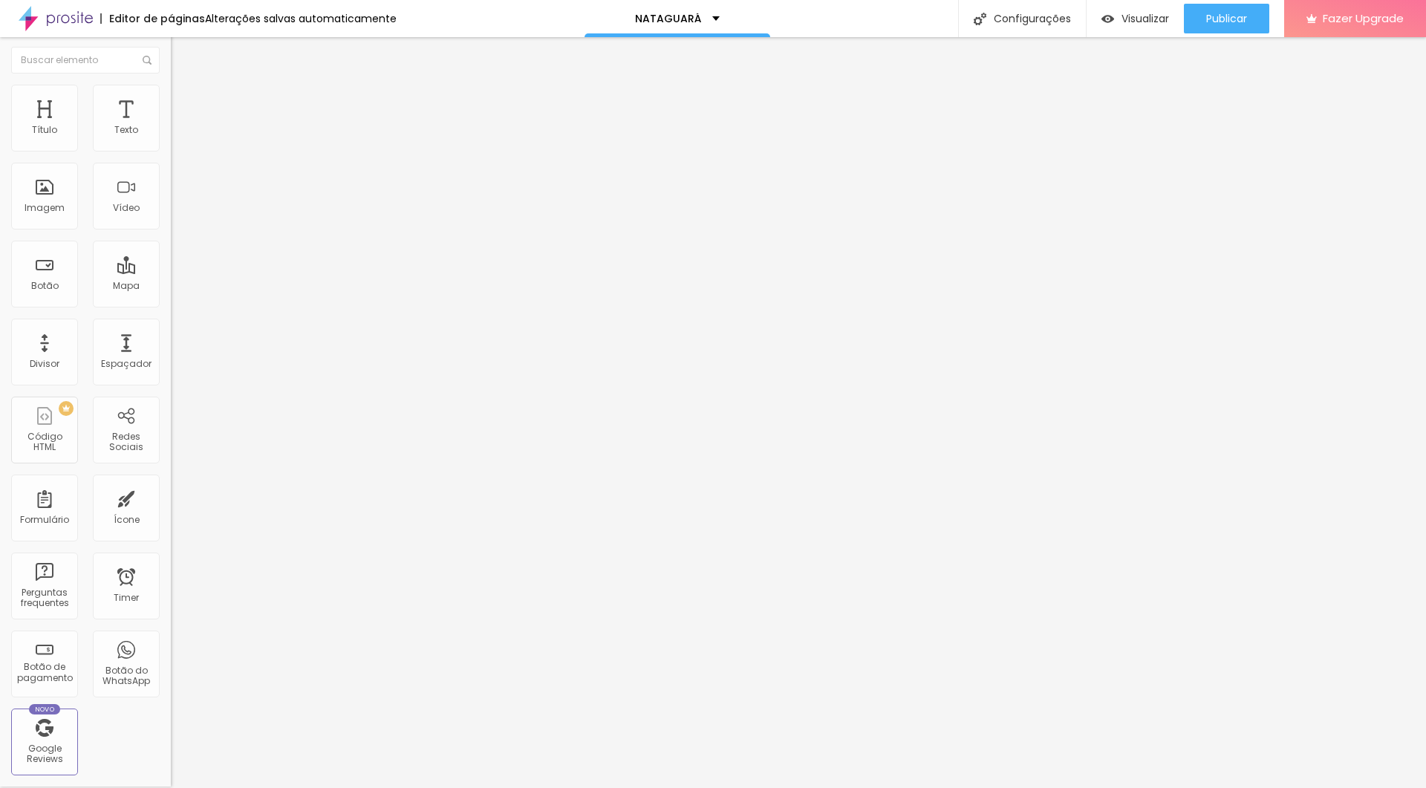
click at [171, 96] on li "Estilo" at bounding box center [256, 92] width 171 height 15
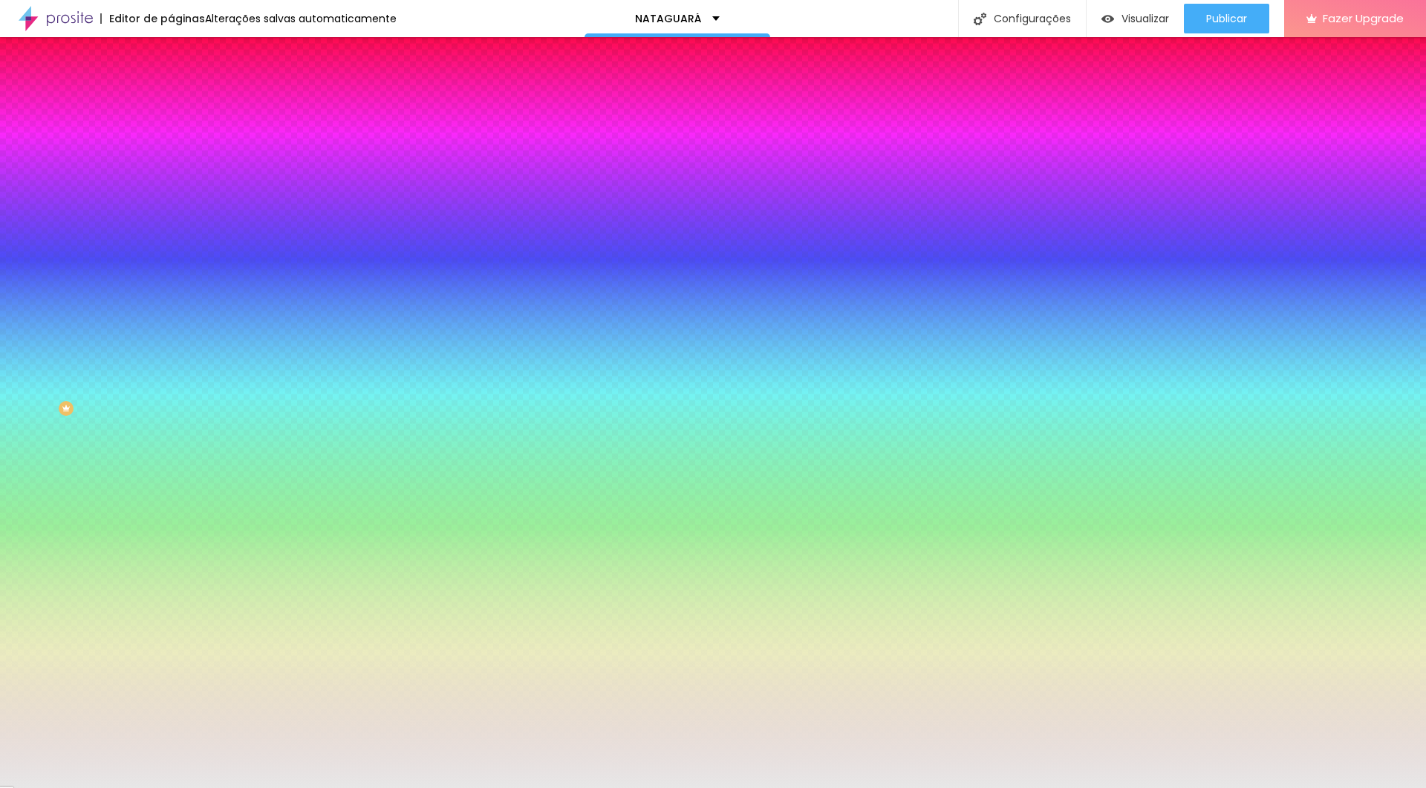
click at [171, 200] on div at bounding box center [256, 200] width 171 height 0
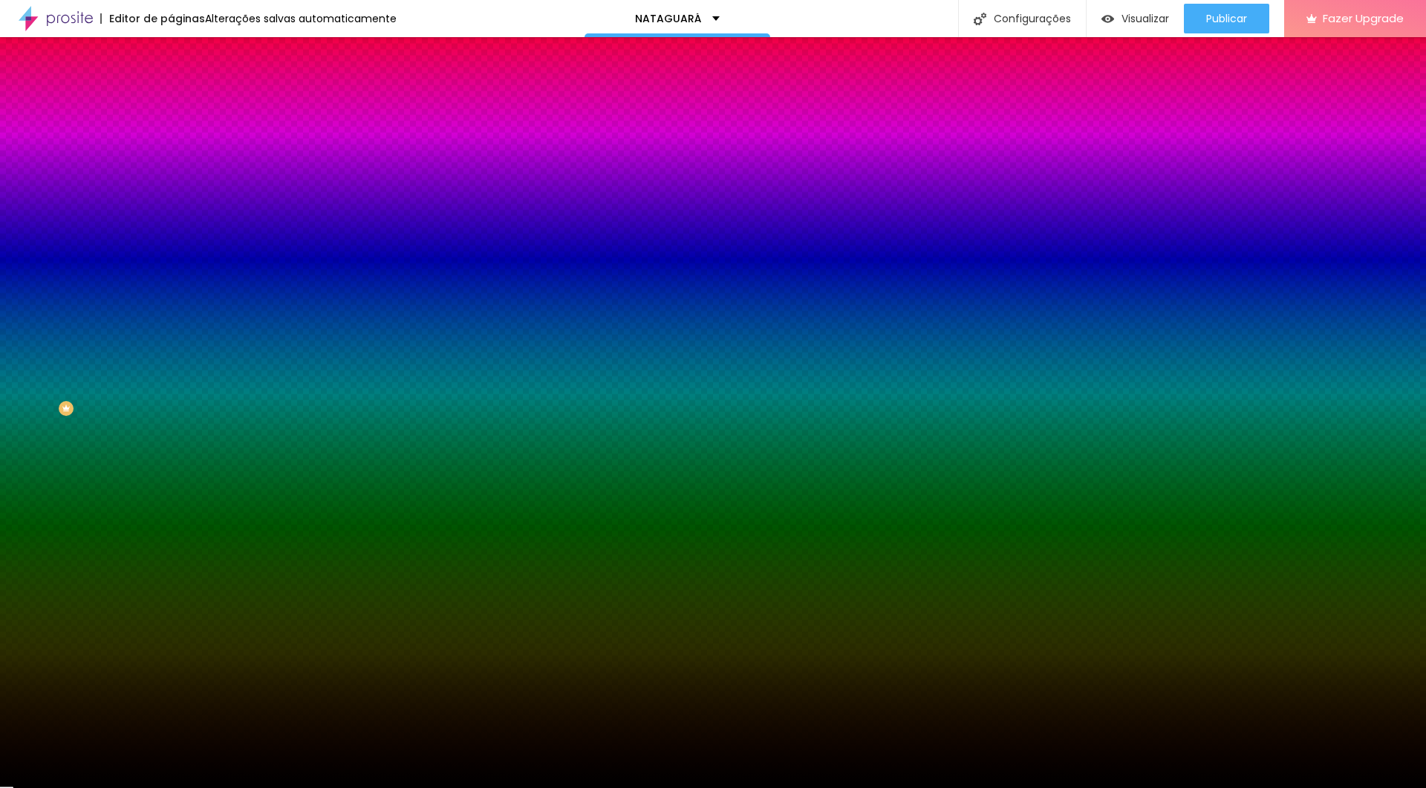
drag, startPoint x: 33, startPoint y: 395, endPoint x: 18, endPoint y: 405, distance: 18.1
click at [171, 405] on div "Editar Seção Conteúdo Estilo Avançado Imagem de fundo Adicionar imagem Efeito d…" at bounding box center [256, 411] width 171 height 751
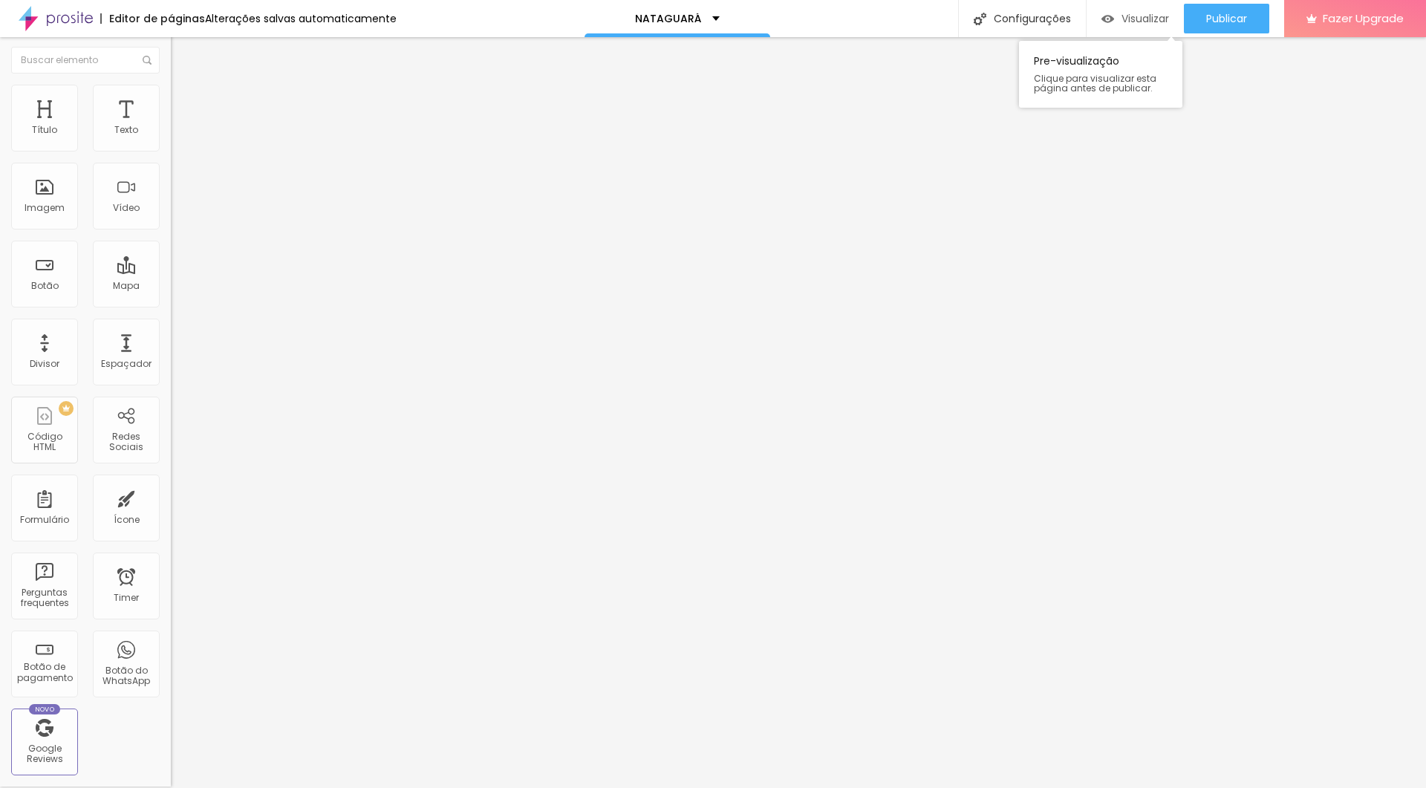
click at [855, 13] on span "Visualizar" at bounding box center [1145, 19] width 48 height 12
click at [171, 287] on div at bounding box center [256, 287] width 171 height 0
click at [855, 18] on span "Visualizar" at bounding box center [1145, 19] width 48 height 12
click at [171, 231] on span "Original" at bounding box center [189, 224] width 36 height 13
click at [171, 240] on span "Cinema" at bounding box center [189, 233] width 37 height 13
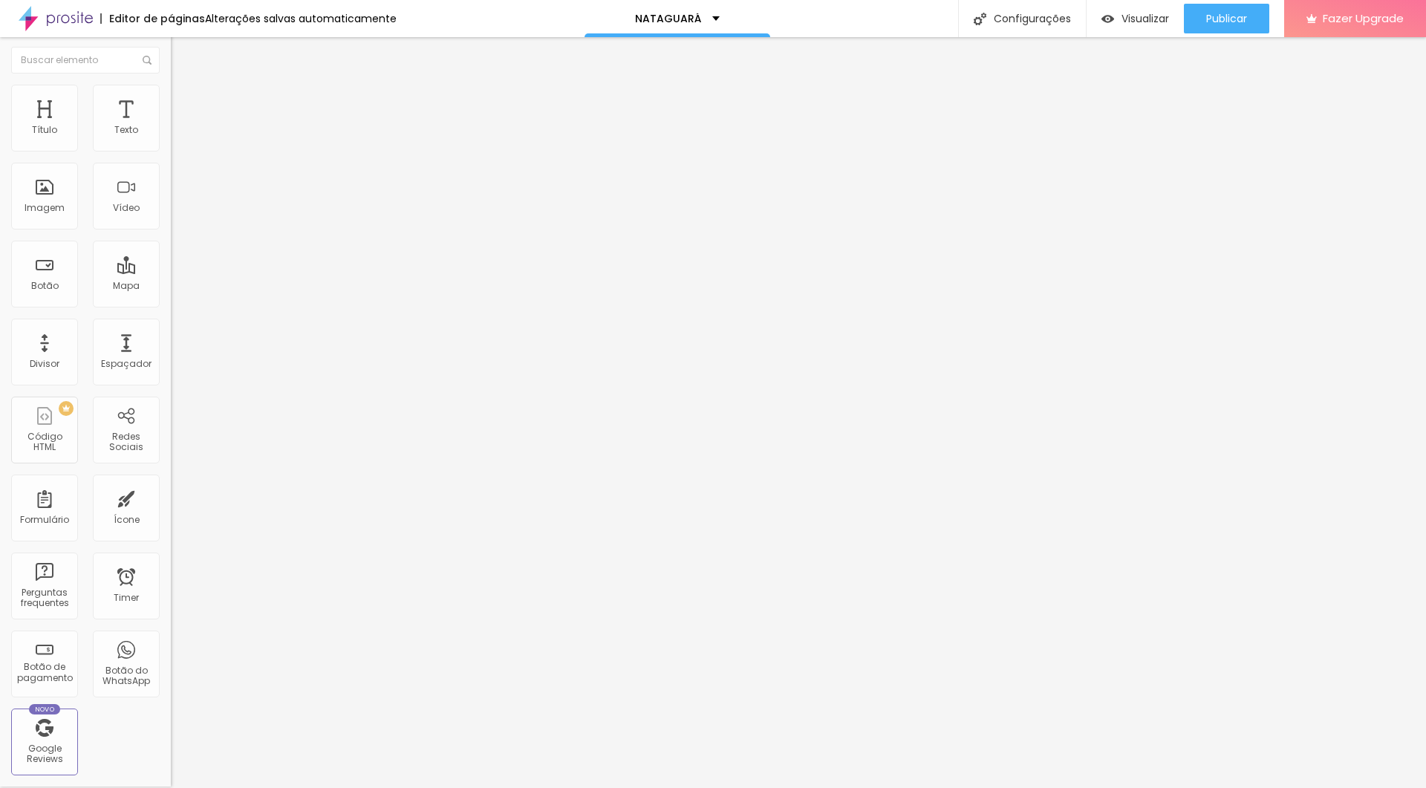
click at [171, 263] on span "Quadrado" at bounding box center [195, 256] width 48 height 13
click at [171, 249] on span "Padrão" at bounding box center [187, 242] width 33 height 13
click at [171, 272] on span "Original" at bounding box center [189, 265] width 36 height 13
click at [171, 95] on li "Estilo" at bounding box center [256, 92] width 171 height 15
drag, startPoint x: 37, startPoint y: 161, endPoint x: 108, endPoint y: 166, distance: 71.5
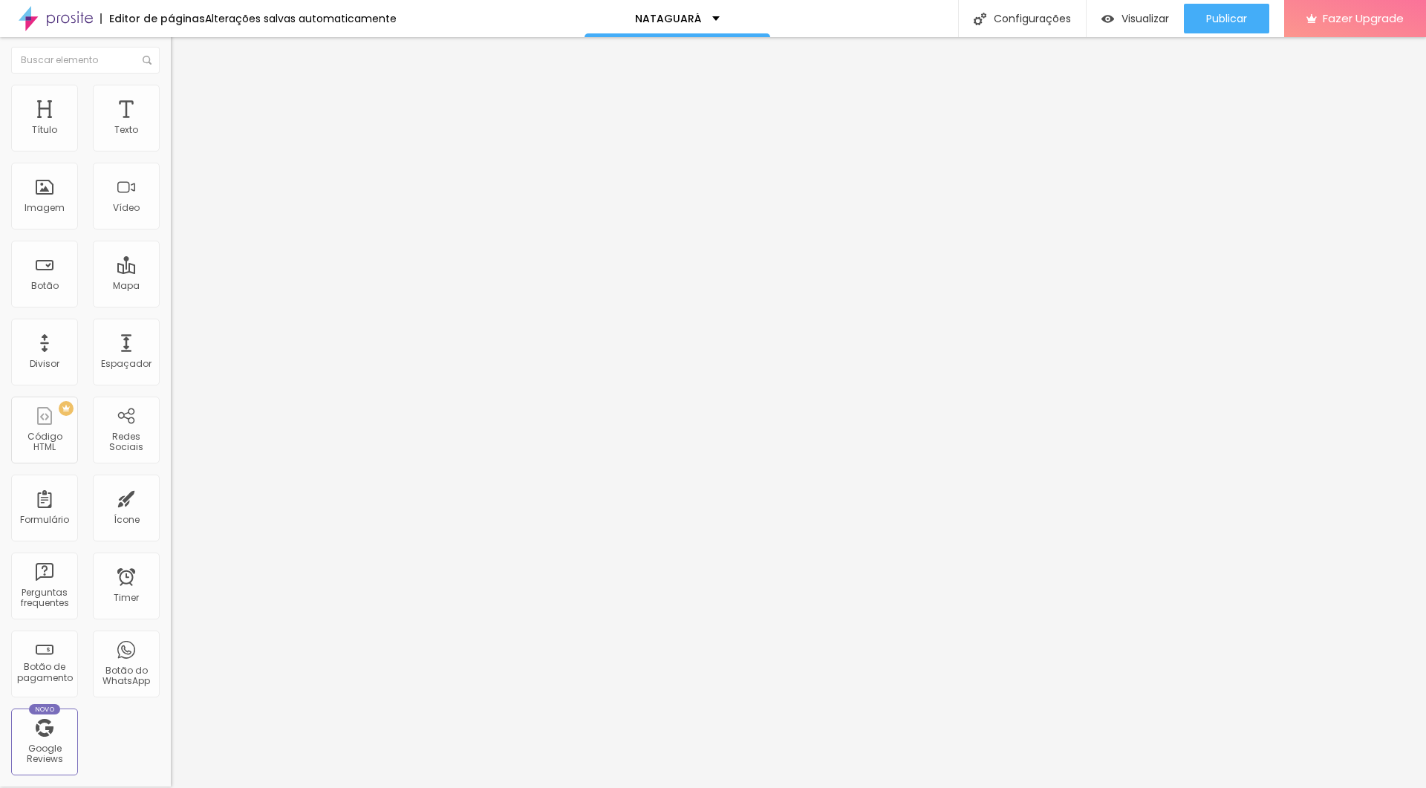
click at [171, 151] on input "range" at bounding box center [219, 145] width 96 height 12
click at [855, 21] on span "Visualizar" at bounding box center [1145, 19] width 48 height 12
click at [171, 148] on input "text" at bounding box center [260, 141] width 178 height 15
click at [171, 231] on span "Original" at bounding box center [189, 224] width 36 height 13
click at [171, 249] on span "Padrão" at bounding box center [187, 242] width 33 height 13
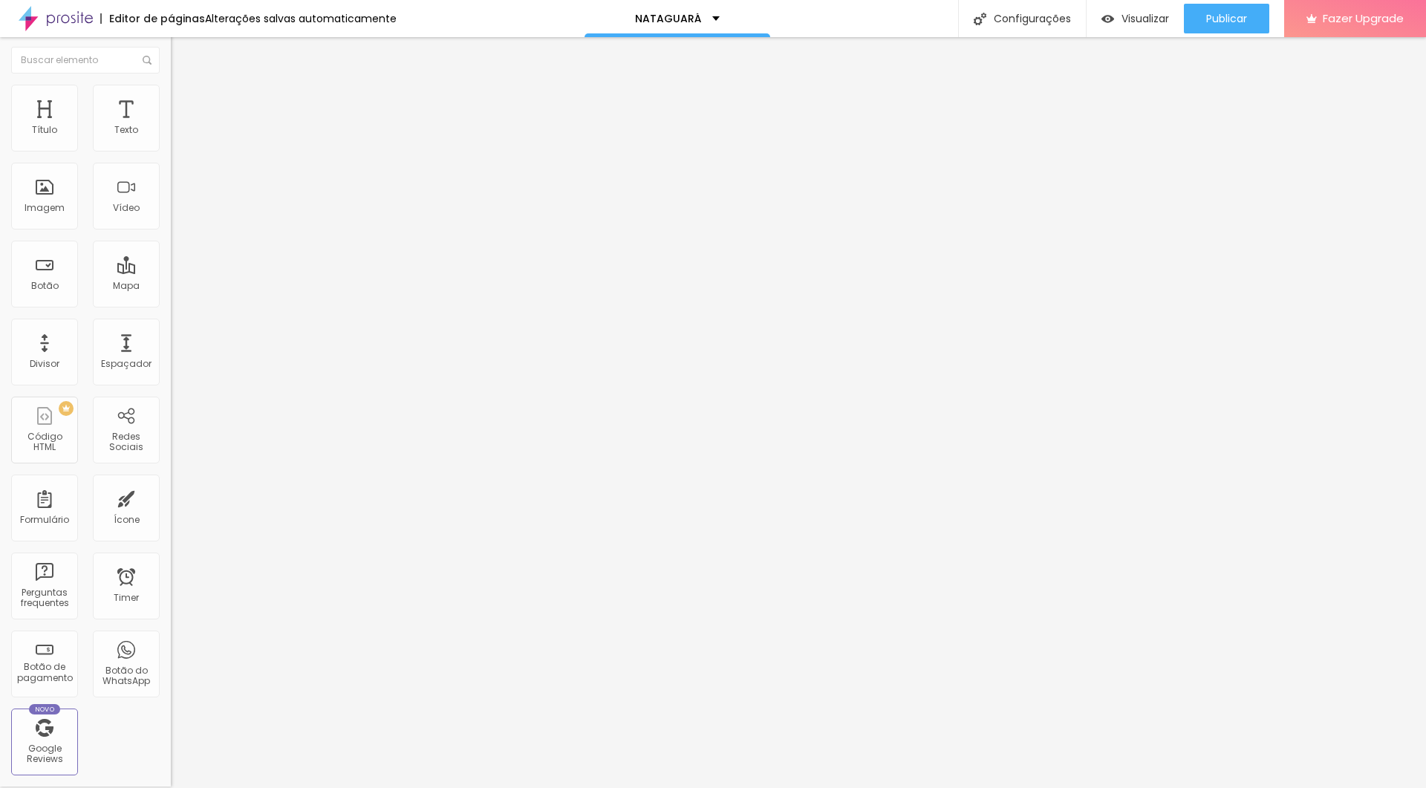
click at [171, 240] on span "Cinema" at bounding box center [189, 233] width 37 height 13
click at [171, 254] on span "Padrão" at bounding box center [187, 247] width 33 height 13
click at [171, 263] on span "Quadrado" at bounding box center [195, 256] width 48 height 13
click at [171, 272] on span "Original" at bounding box center [189, 265] width 36 height 13
click at [171, 249] on span "Padrão" at bounding box center [187, 242] width 33 height 13
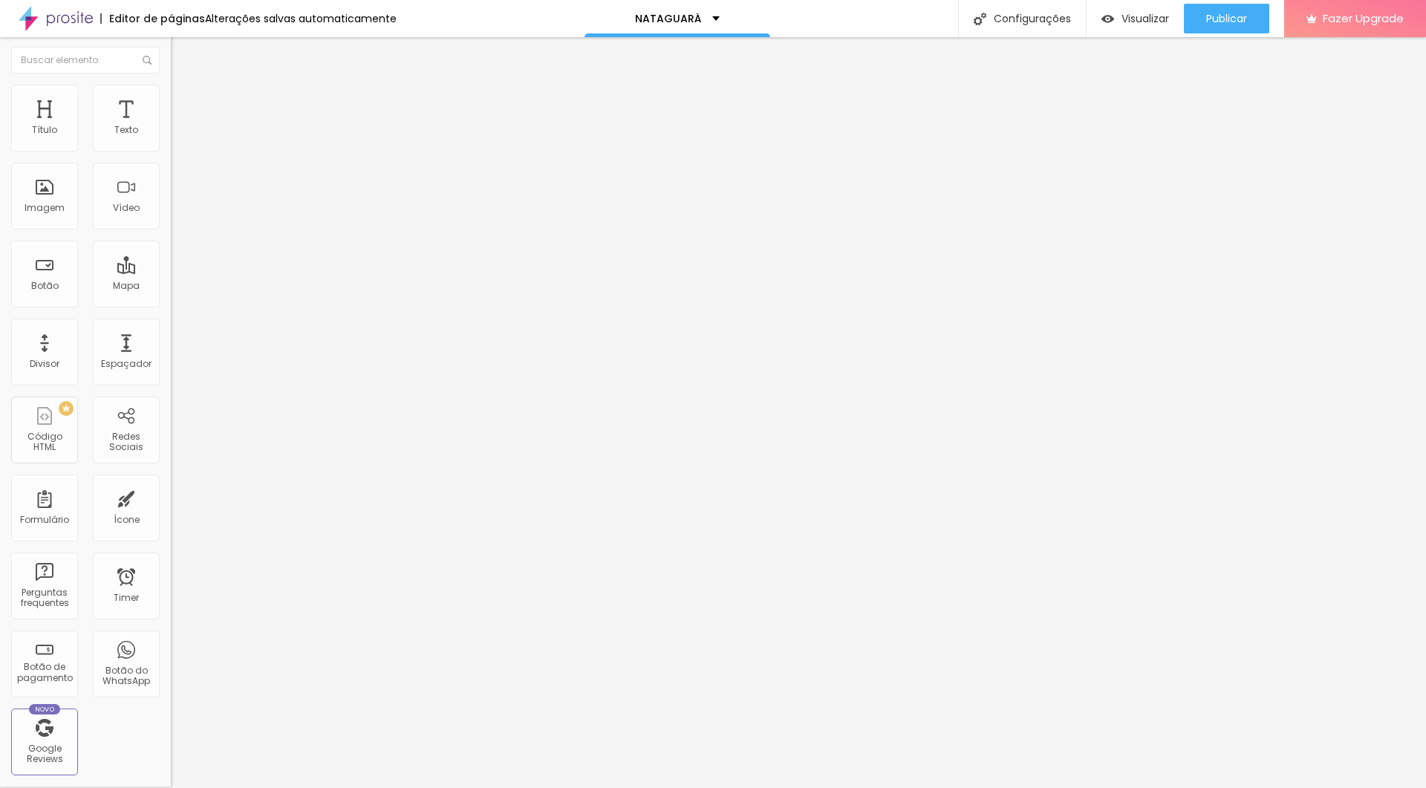
click at [171, 240] on span "Cinema" at bounding box center [189, 233] width 37 height 13
click at [855, 25] on span "Visualizar" at bounding box center [1145, 19] width 48 height 12
click at [171, 254] on span "Padrão" at bounding box center [187, 247] width 33 height 13
click at [171, 272] on span "Original" at bounding box center [189, 265] width 36 height 13
click at [171, 188] on div at bounding box center [256, 182] width 171 height 12
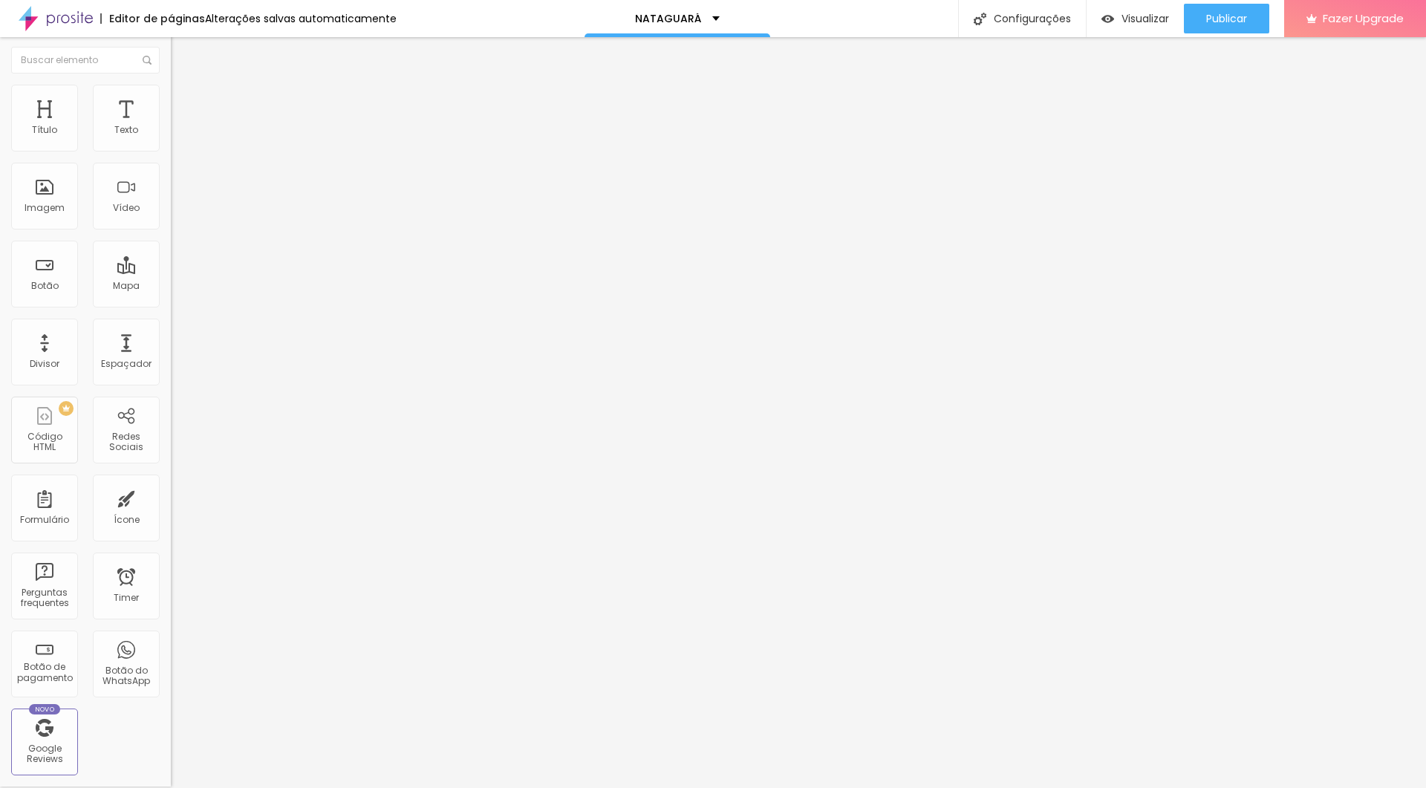
click at [171, 210] on img at bounding box center [176, 205] width 10 height 10
click at [171, 198] on img at bounding box center [176, 193] width 10 height 10
click at [171, 91] on img at bounding box center [177, 91] width 13 height 13
drag, startPoint x: 125, startPoint y: 191, endPoint x: 232, endPoint y: 187, distance: 107.0
click at [232, 187] on div "Título Texto Imagem Vídeo Botão Mapa Divisor Espaçador PREMIUM Código HTML Rede…" at bounding box center [713, 412] width 1426 height 751
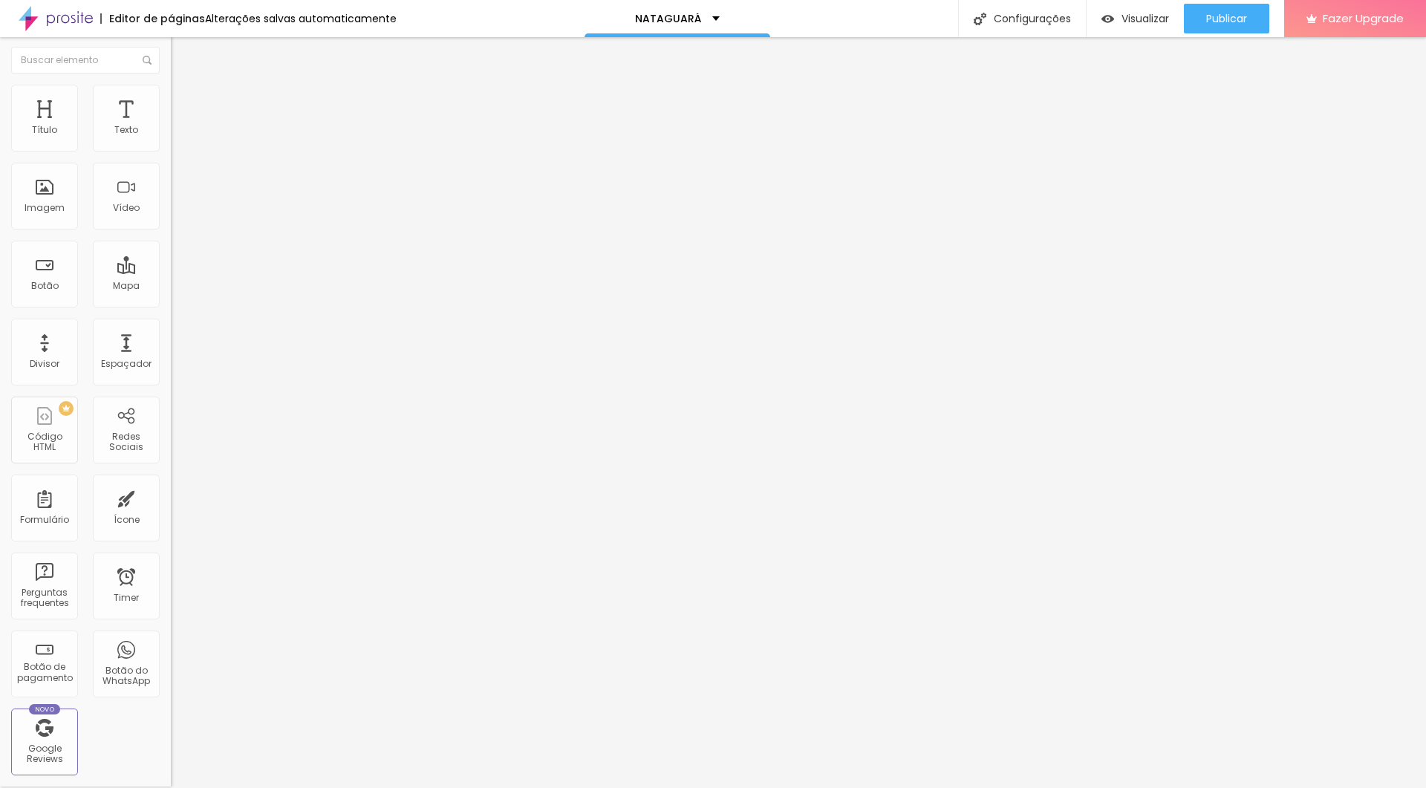
drag, startPoint x: 48, startPoint y: 159, endPoint x: 27, endPoint y: 162, distance: 21.7
click at [171, 151] on input "range" at bounding box center [219, 145] width 96 height 12
click at [855, 15] on span "Visualizar" at bounding box center [1145, 19] width 48 height 12
click at [855, 19] on span "Visualizar" at bounding box center [1145, 19] width 48 height 12
click at [123, 434] on div "Redes Sociais" at bounding box center [126, 442] width 59 height 22
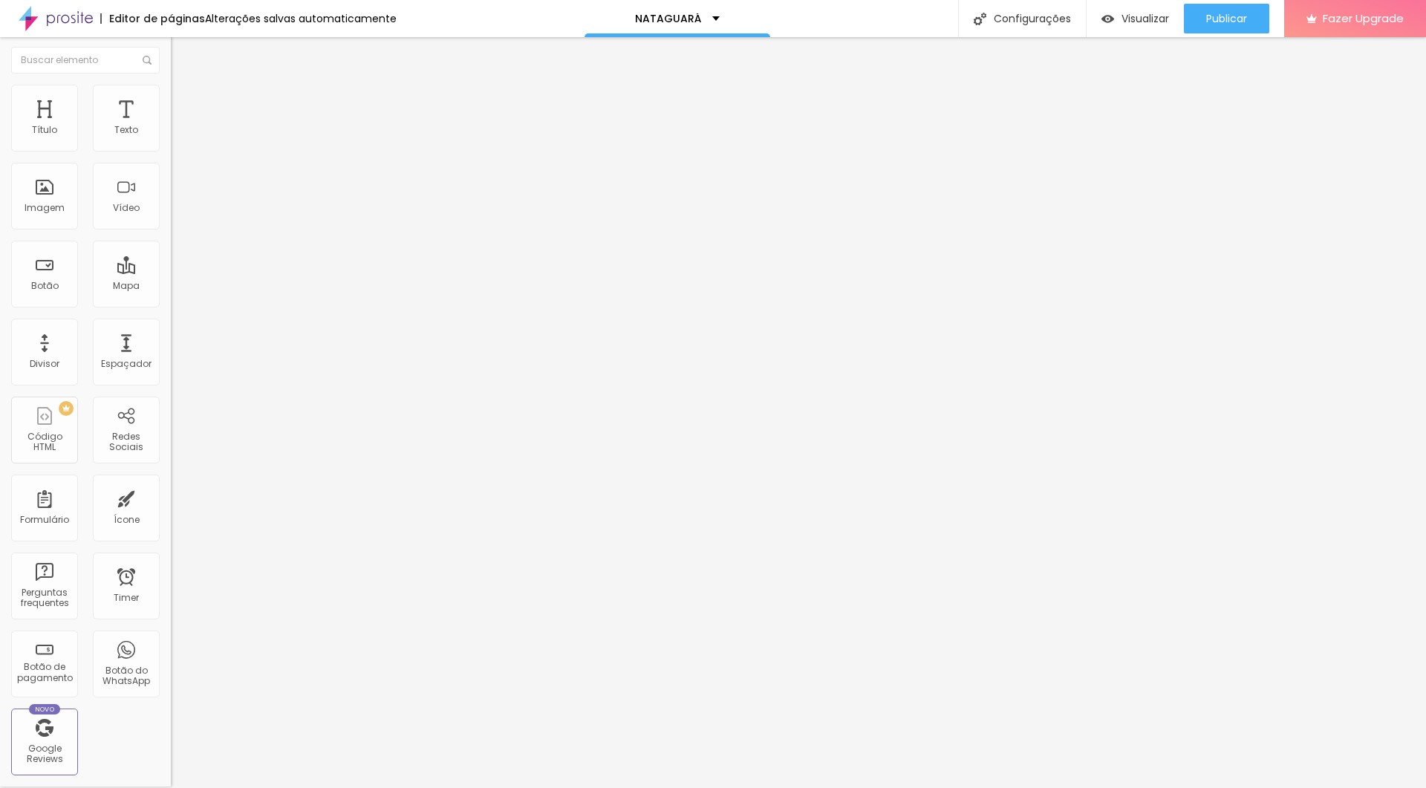
click at [171, 148] on img at bounding box center [176, 153] width 10 height 10
click at [171, 472] on img at bounding box center [176, 763] width 10 height 10
click at [171, 472] on button "+ Adicionar Icone" at bounding box center [217, 572] width 93 height 15
click at [171, 472] on img at bounding box center [176, 763] width 10 height 10
click at [171, 298] on div "Instagram" at bounding box center [256, 302] width 171 height 9
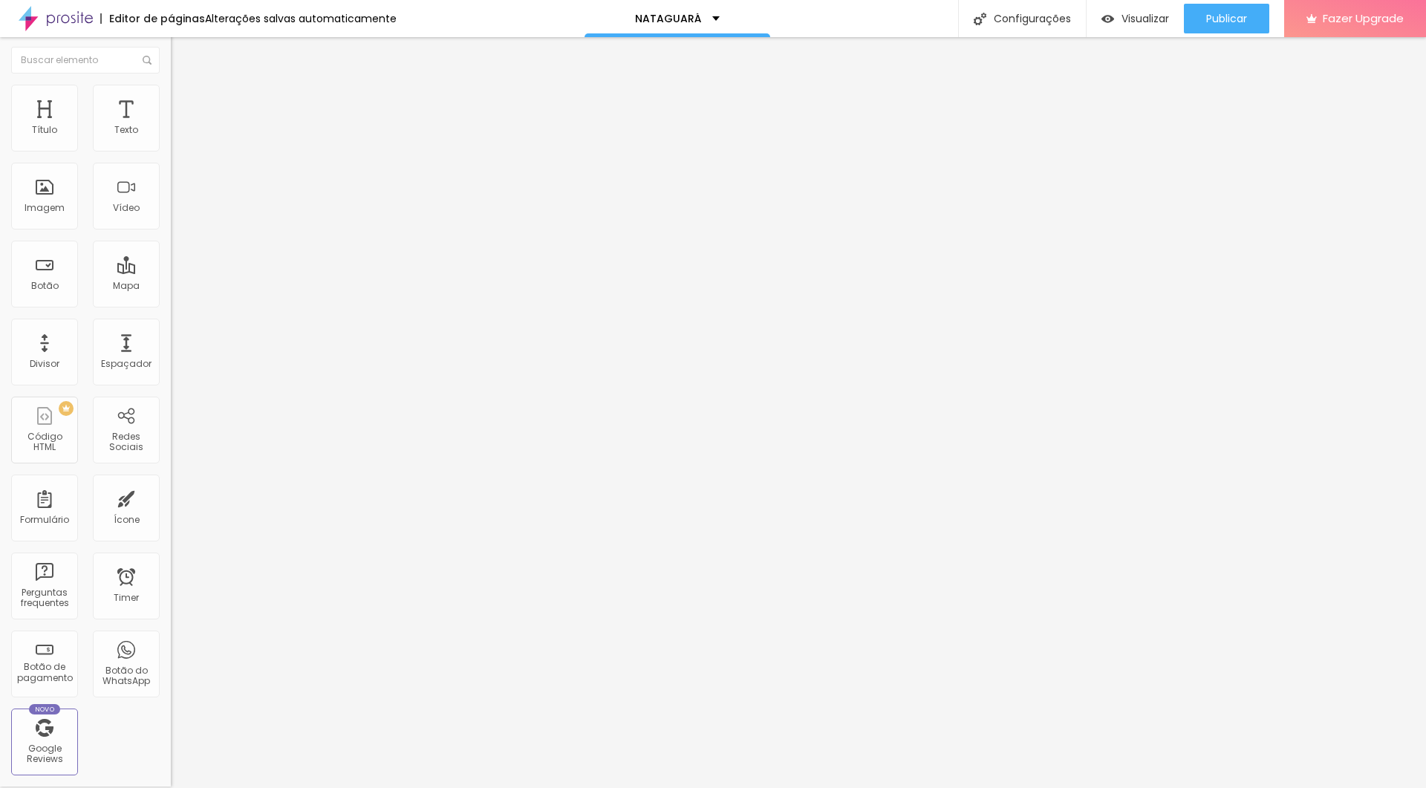
click at [171, 472] on input "https://" at bounding box center [260, 510] width 178 height 15
paste input "www.instagram.com/nataguara/?igsh=MWozZ2hwMzVxajV1Zw%3D%3D"
click at [171, 90] on img at bounding box center [177, 91] width 13 height 13
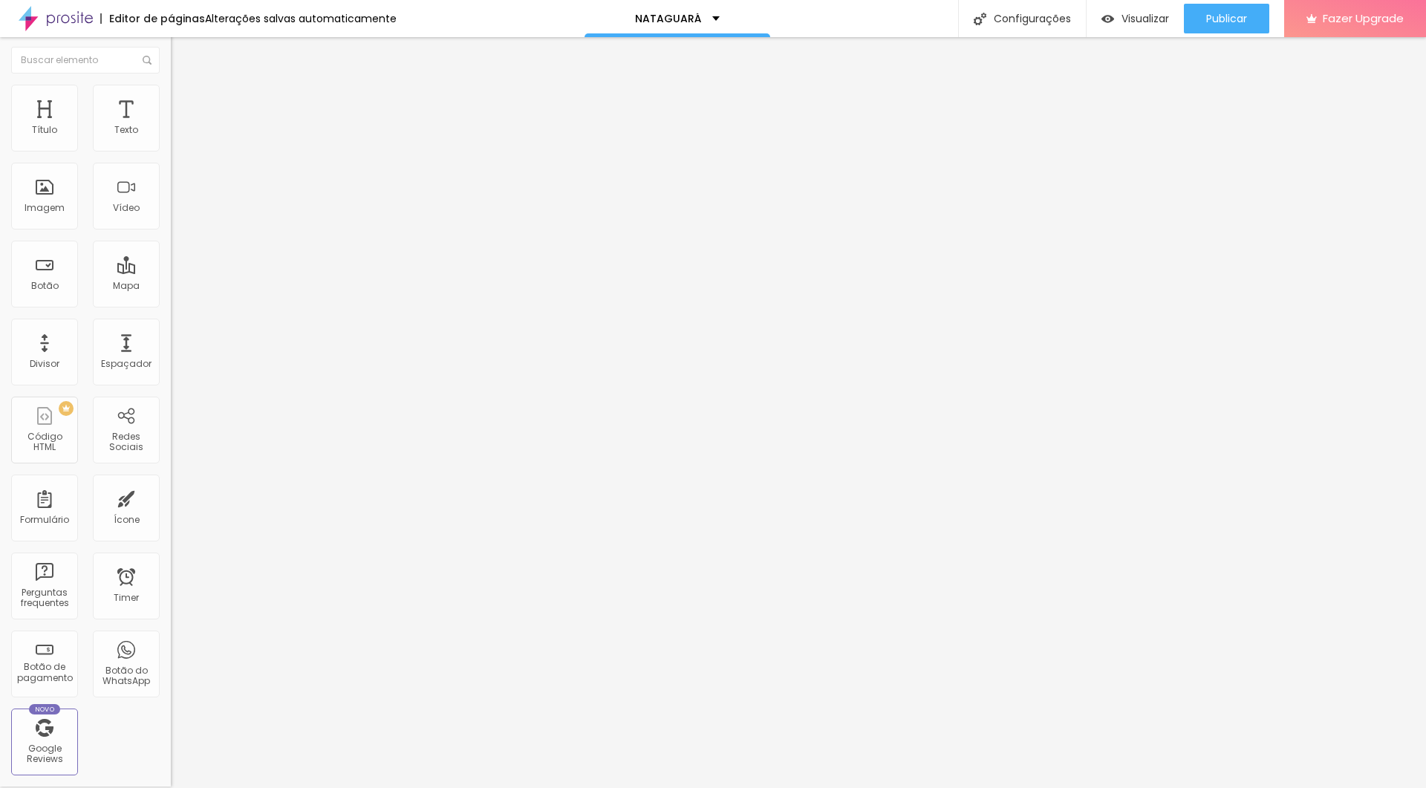
drag, startPoint x: 59, startPoint y: 163, endPoint x: 123, endPoint y: 160, distance: 63.9
click at [171, 151] on input "range" at bounding box center [219, 145] width 96 height 12
drag, startPoint x: 51, startPoint y: 208, endPoint x: 85, endPoint y: 205, distance: 33.5
click at [171, 189] on input "range" at bounding box center [219, 183] width 96 height 12
drag, startPoint x: 60, startPoint y: 249, endPoint x: 0, endPoint y: 269, distance: 63.2
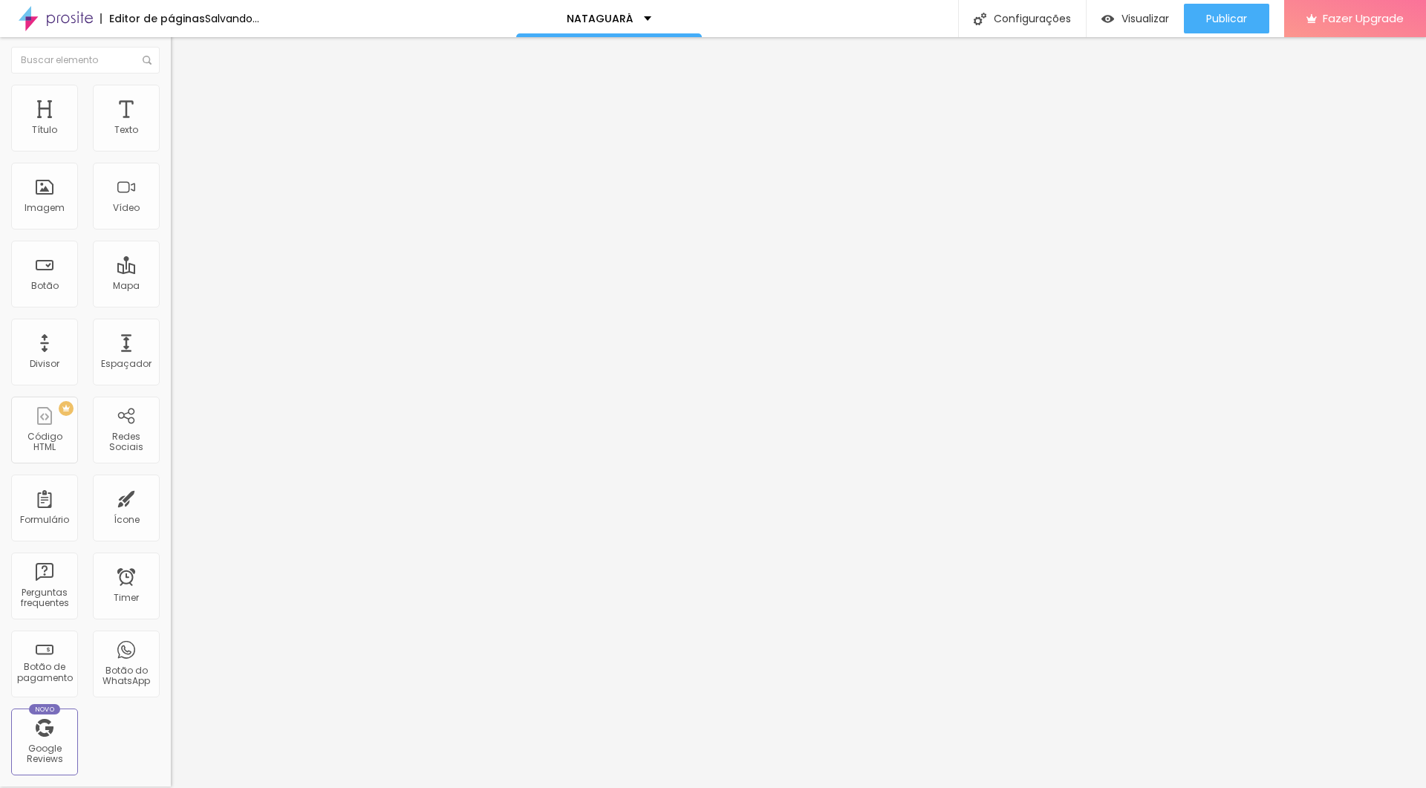
click at [171, 269] on div "Tamanho 34 px Espaçamento interno 15 Espaço entre items 0 Borda Voltar ao padrã…" at bounding box center [256, 216] width 171 height 205
click at [171, 99] on img at bounding box center [177, 105] width 13 height 13
drag, startPoint x: 45, startPoint y: 146, endPoint x: 13, endPoint y: 144, distance: 31.2
click at [171, 144] on div "0 Espaço de cima" at bounding box center [256, 219] width 171 height 210
click at [171, 300] on input "0" at bounding box center [203, 308] width 64 height 16
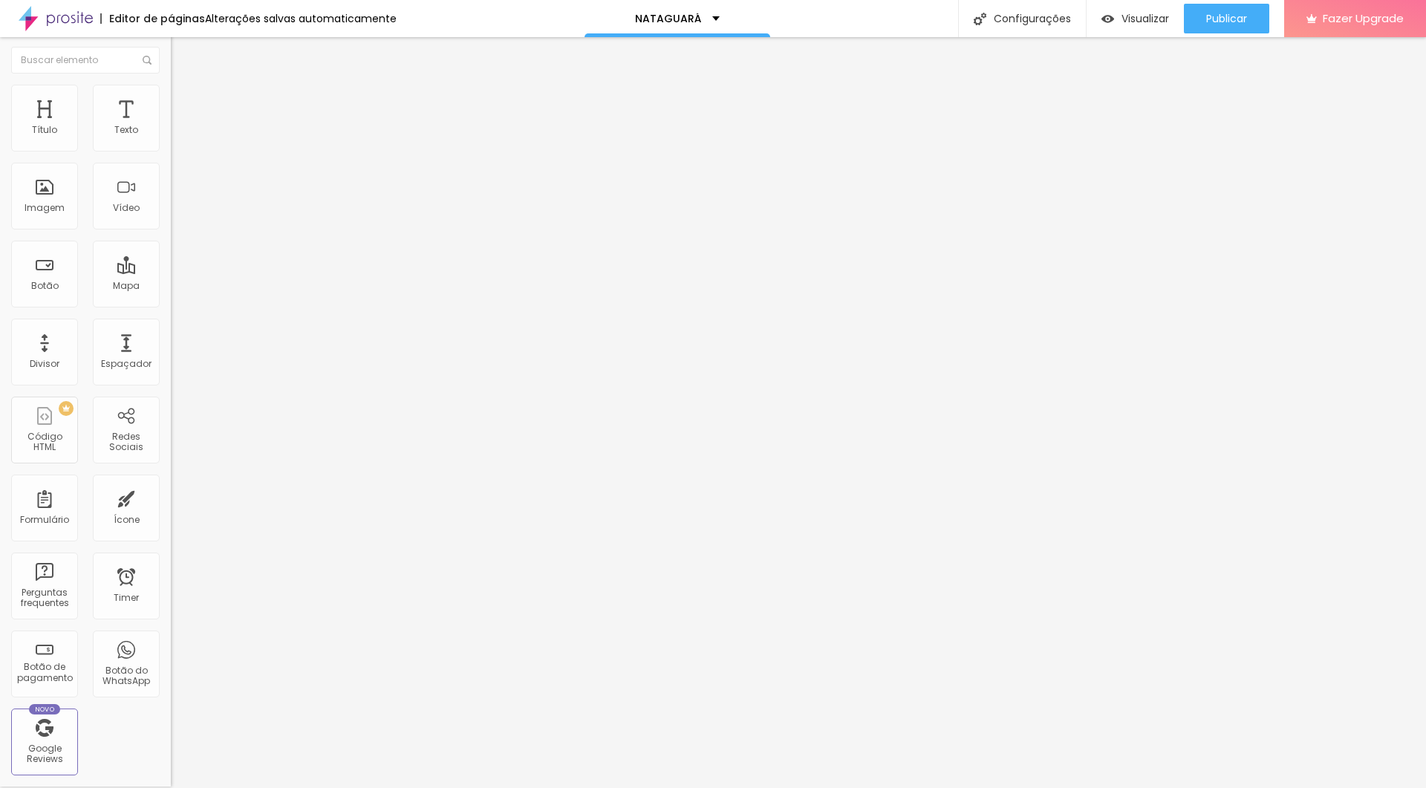
click at [171, 300] on input "0" at bounding box center [203, 308] width 64 height 16
click at [855, 24] on span "Visualizar" at bounding box center [1145, 19] width 48 height 12
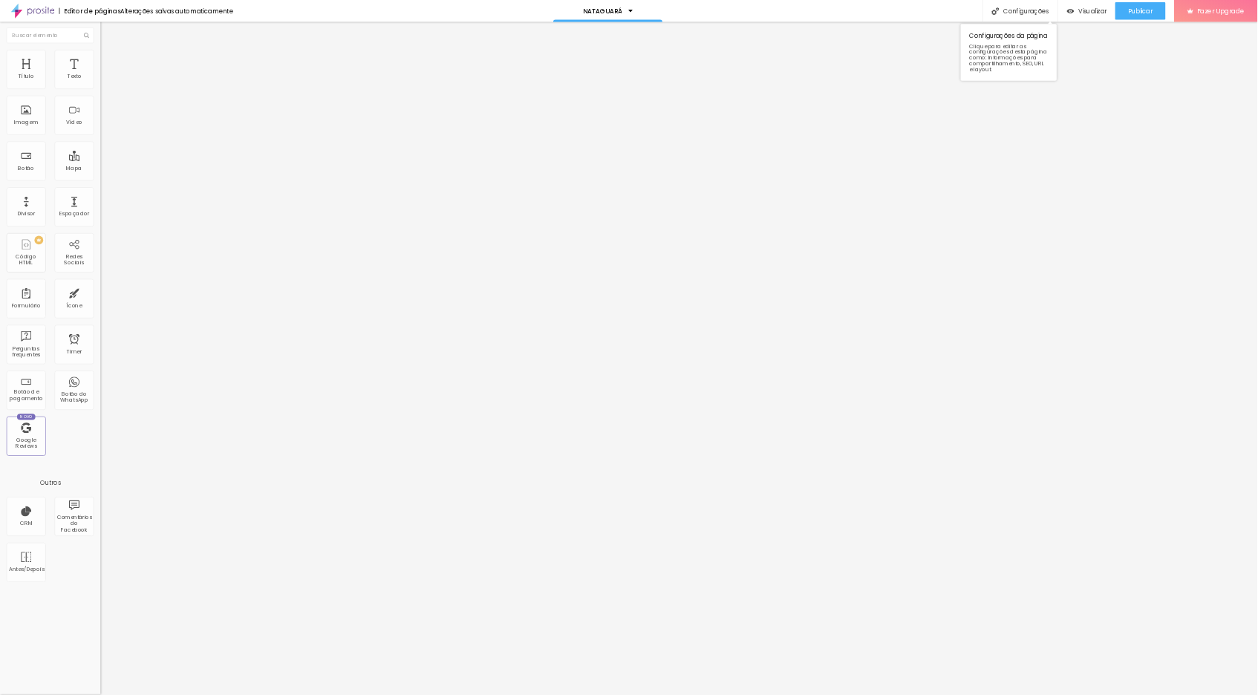
scroll to position [1, 0]
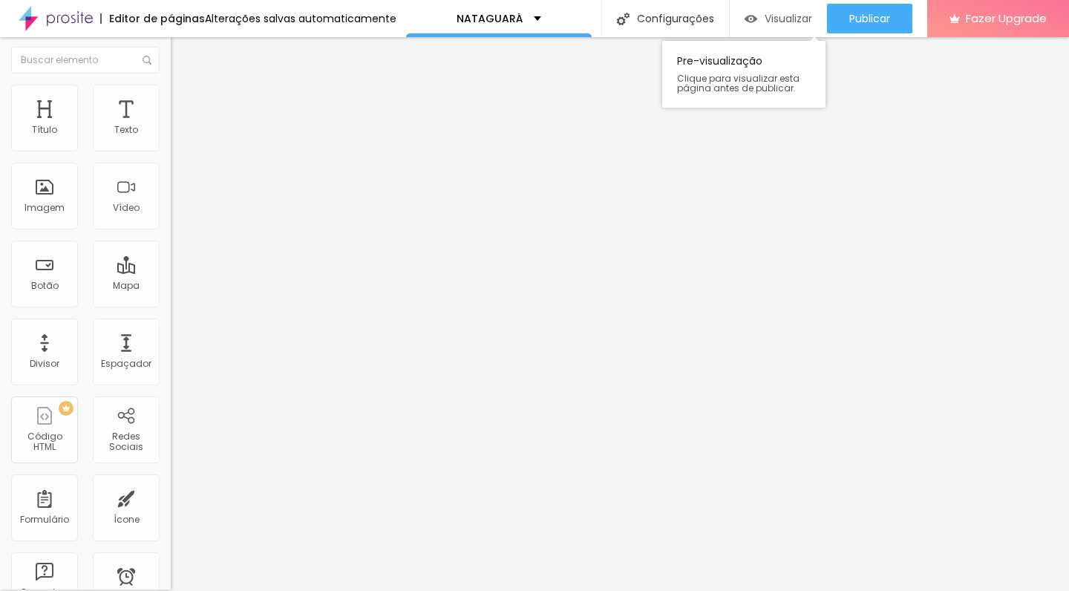
click at [775, 19] on span "Visualizar" at bounding box center [789, 19] width 48 height 12
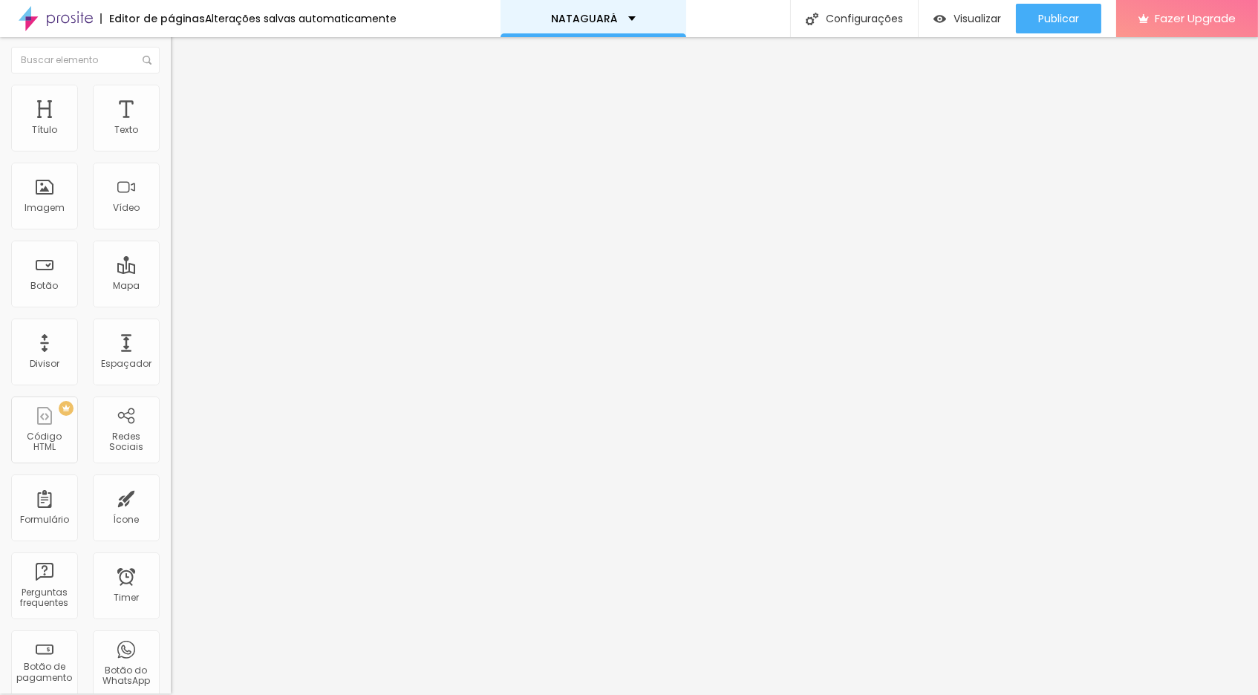
click at [626, 18] on div "NATAGUARÁ" at bounding box center [593, 18] width 85 height 10
click at [624, 10] on div "NATAGUARÁ" at bounding box center [593, 5] width 61 height 10
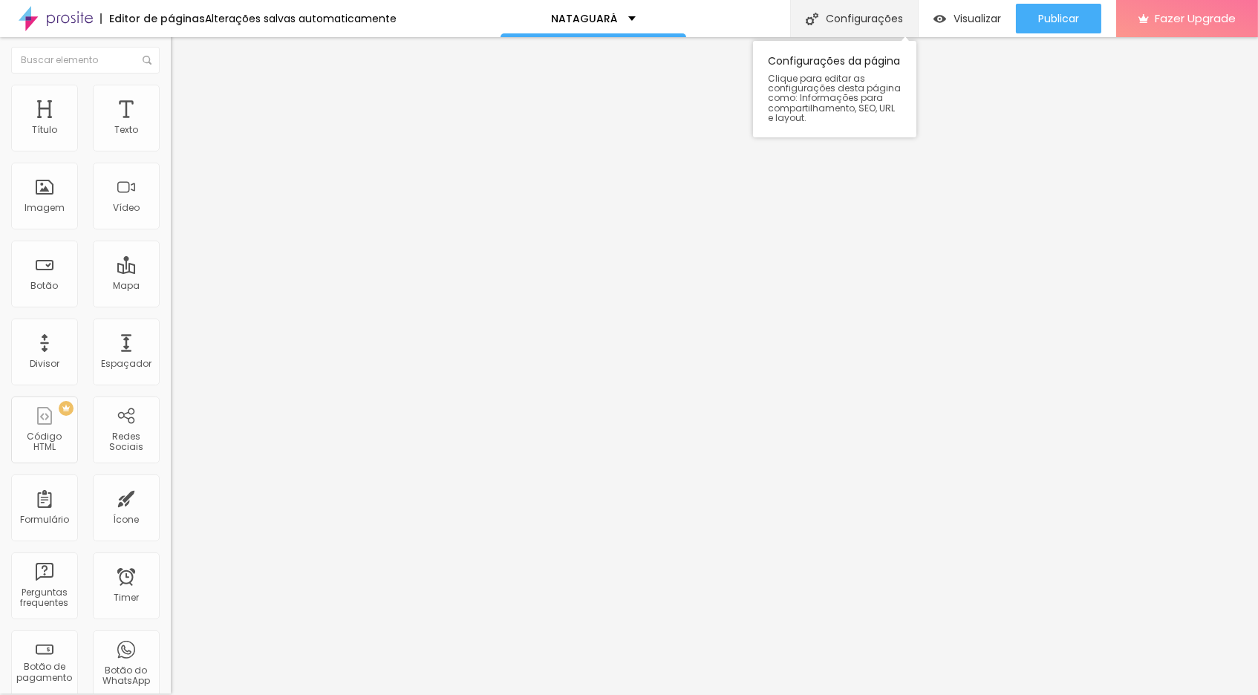
click at [855, 17] on div "Configurações" at bounding box center [854, 18] width 128 height 37
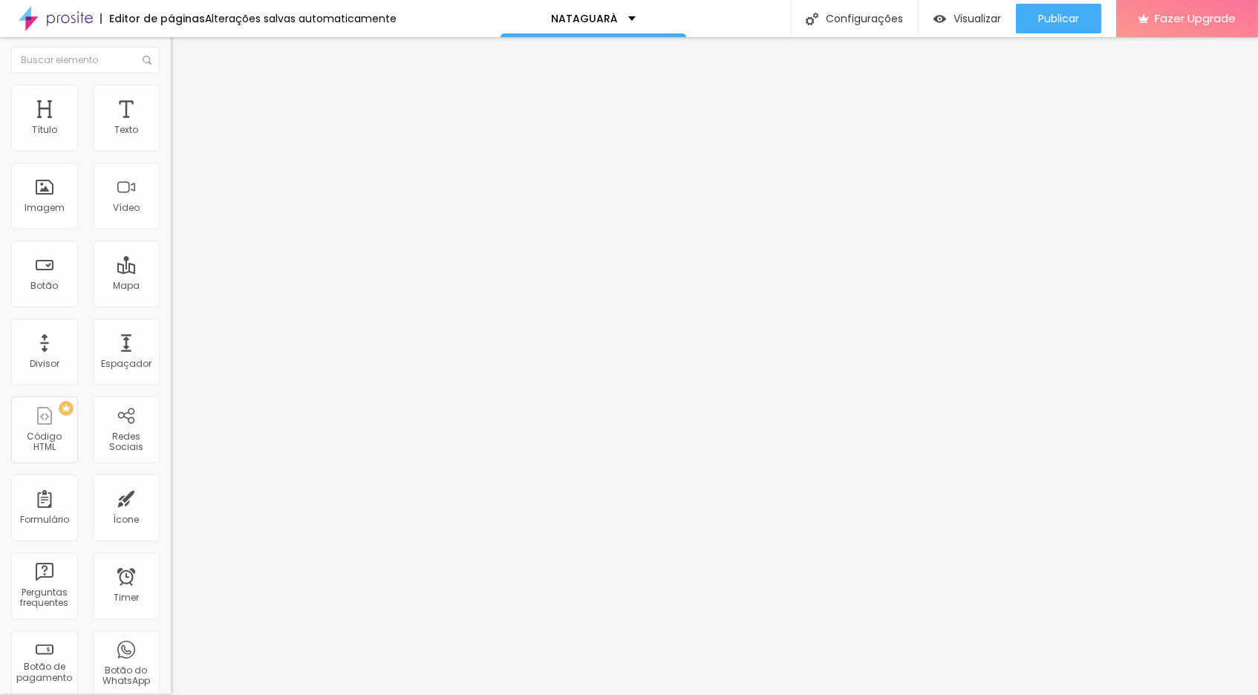
paste textarea "NATAGUARÁ Curta-metragem resgata a história do surf em Guaratuba PR com estréia…"
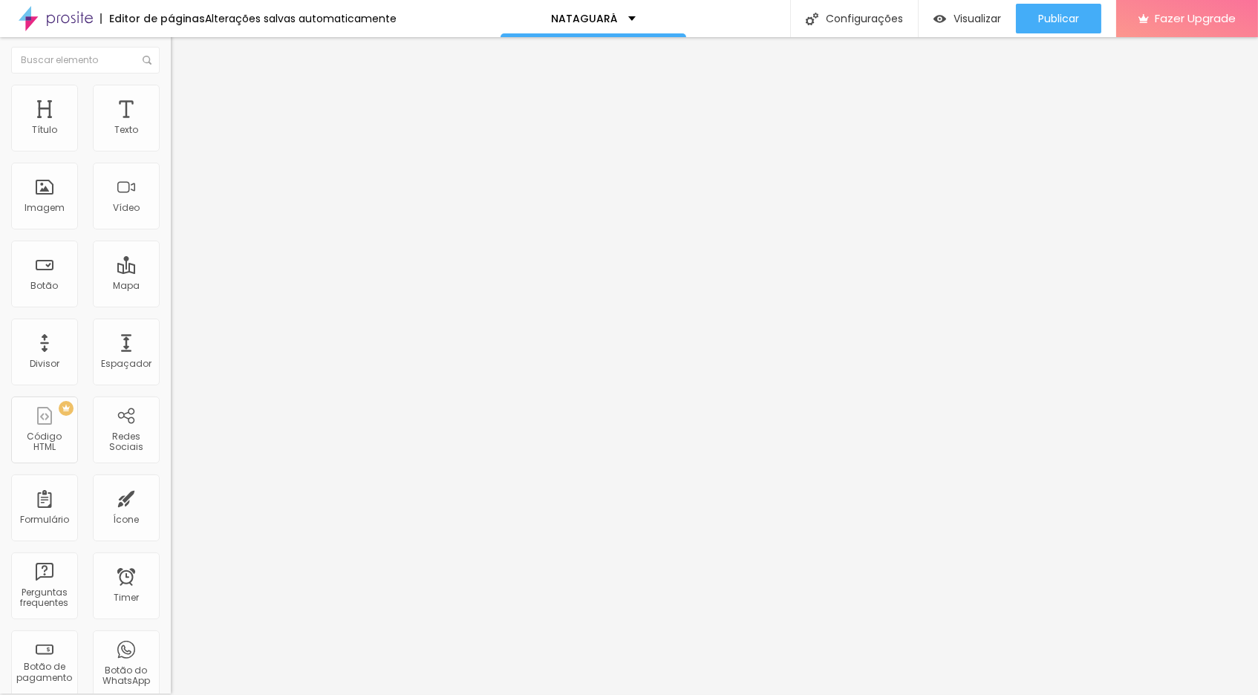
paste textarea "NATAGUARÁ Curta-metragem resgata a história do surf em Guaratuba PR com estréia…"
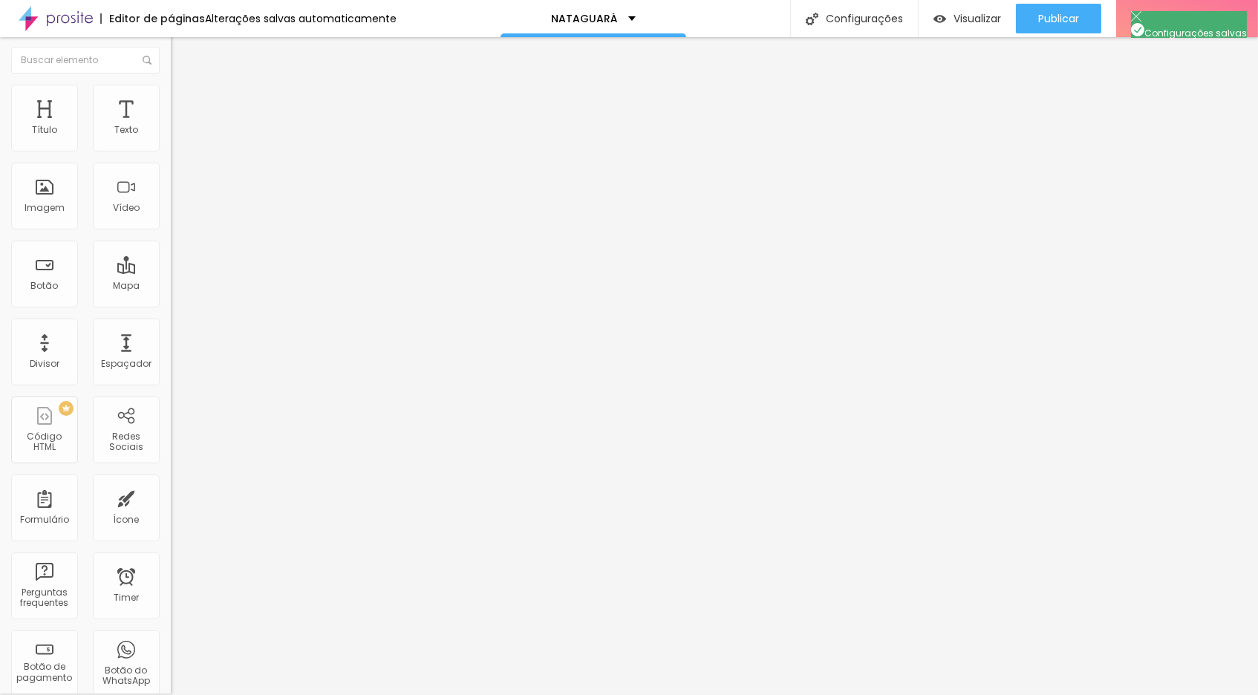
click at [855, 20] on span "Visualizar" at bounding box center [977, 19] width 48 height 12
click at [171, 148] on input "text" at bounding box center [260, 141] width 178 height 15
click at [171, 140] on div "Instagram Rede social Instagram Endereço URL https://www.instagram.com/nataguar…" at bounding box center [256, 339] width 171 height 451
click at [171, 145] on img at bounding box center [256, 211] width 171 height 171
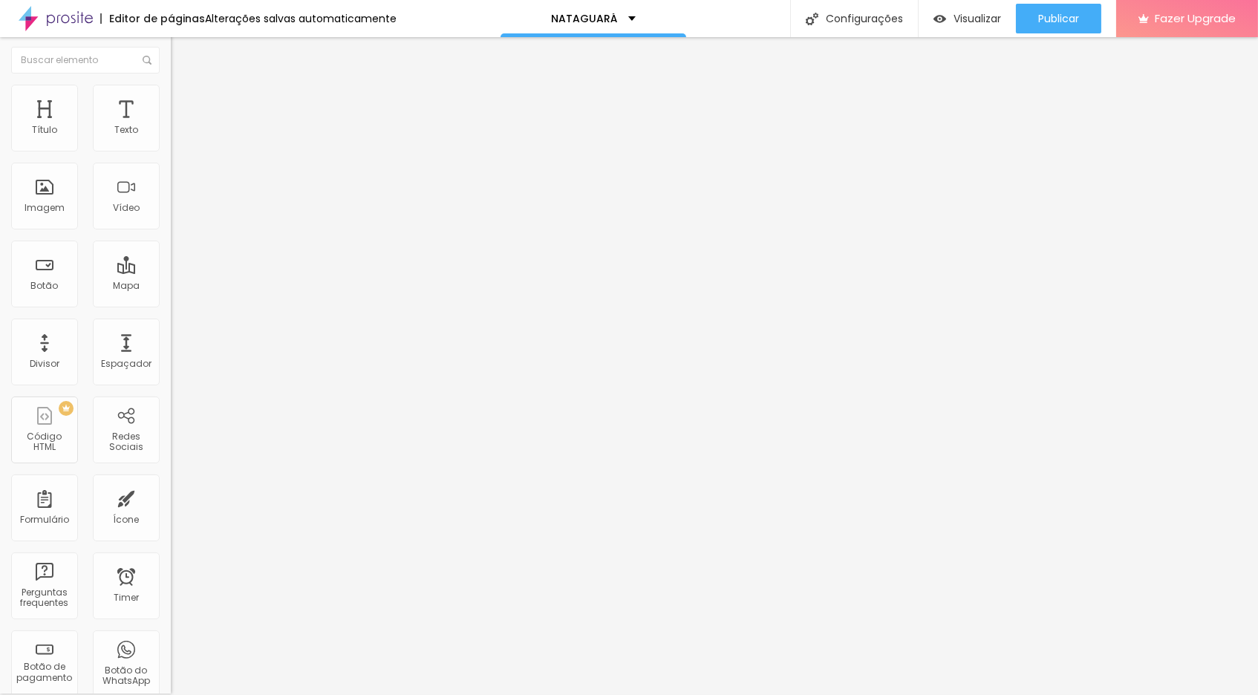
click at [171, 316] on div "Instagram" at bounding box center [256, 405] width 171 height 178
click at [171, 88] on img at bounding box center [177, 91] width 13 height 13
click at [171, 99] on img at bounding box center [177, 105] width 13 height 13
click at [171, 90] on img at bounding box center [177, 91] width 13 height 13
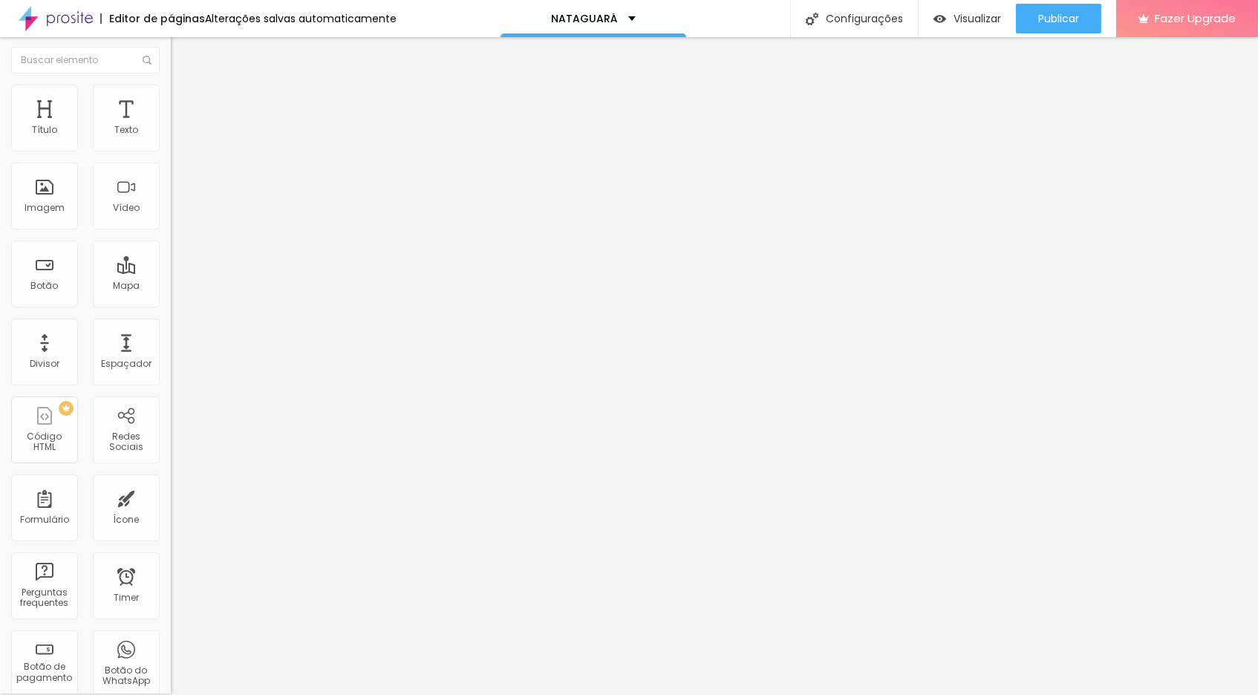
click at [171, 85] on li "Conteúdo" at bounding box center [256, 77] width 171 height 15
click at [171, 273] on div "Editar Redes Sociais Conteúdo Estilo Avançado Instagram Rede social Instagram E…" at bounding box center [256, 365] width 171 height 658
click at [855, 19] on span "Visualizar" at bounding box center [977, 19] width 48 height 12
drag, startPoint x: 86, startPoint y: 146, endPoint x: 105, endPoint y: 146, distance: 19.3
click at [171, 272] on input "range" at bounding box center [219, 278] width 96 height 12
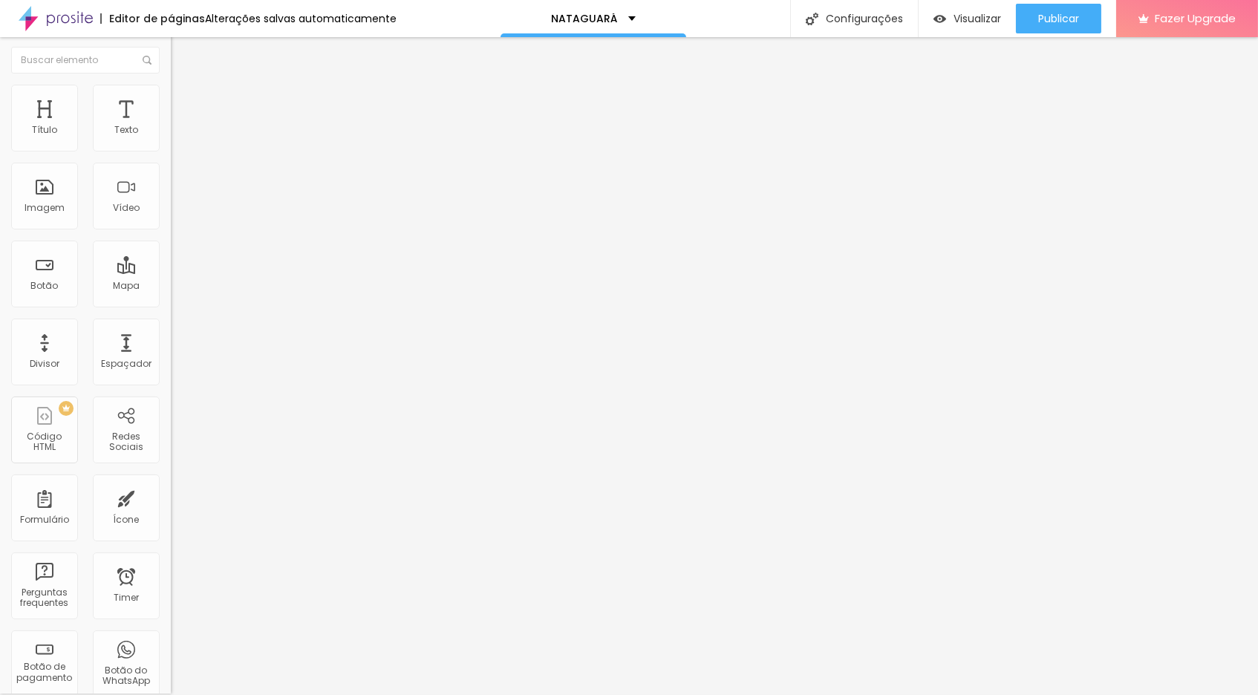
click at [171, 285] on input "27" at bounding box center [199, 293] width 56 height 16
click at [171, 90] on img at bounding box center [177, 91] width 13 height 13
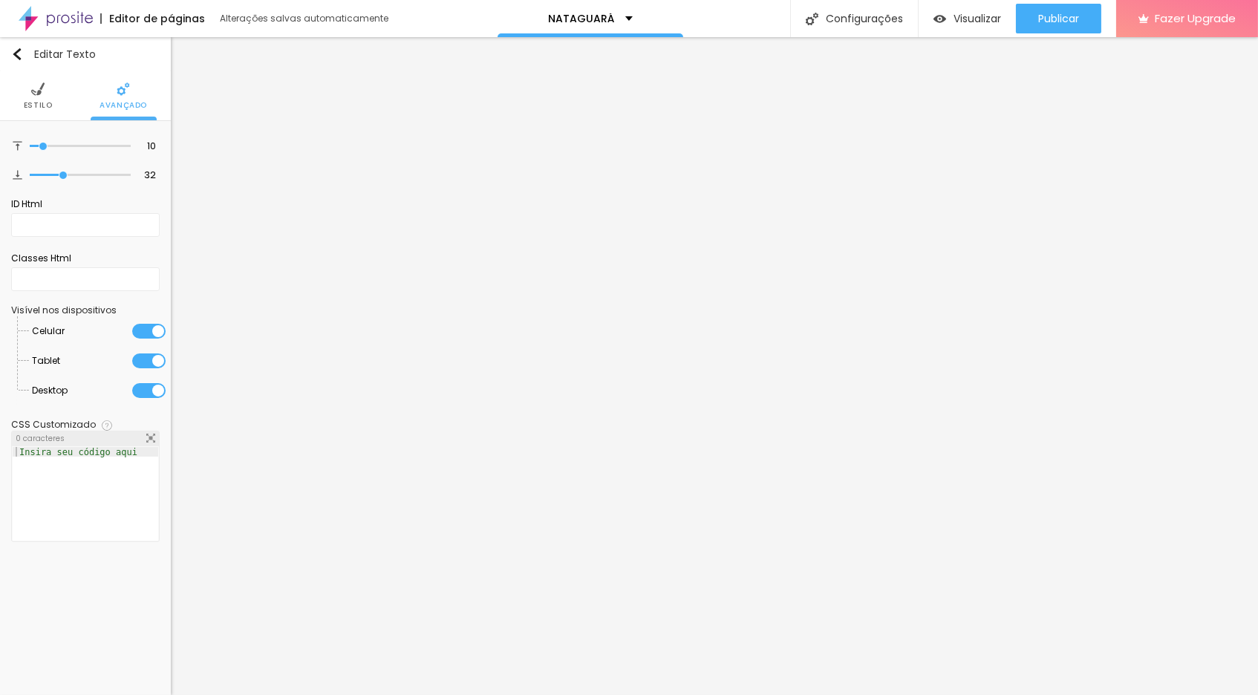
scroll to position [1, 0]
click at [37, 87] on img at bounding box center [37, 87] width 13 height 13
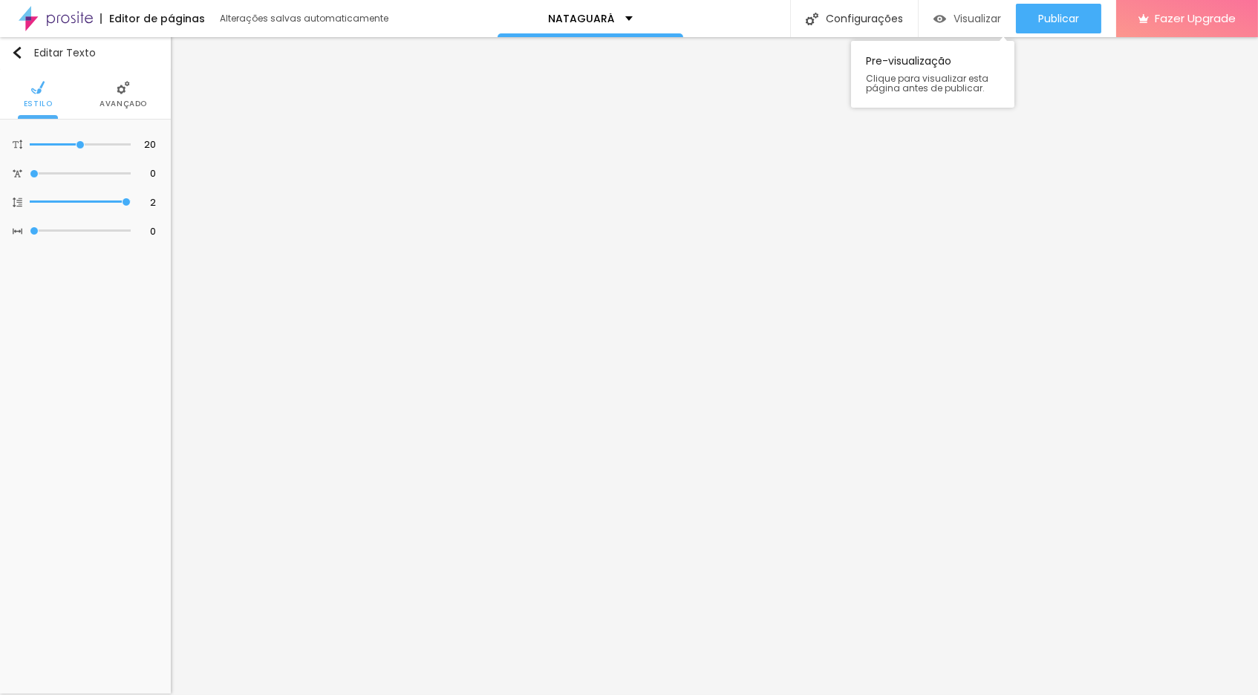
click at [982, 28] on div "Visualizar" at bounding box center [967, 19] width 68 height 30
click at [87, 91] on img at bounding box center [84, 87] width 13 height 13
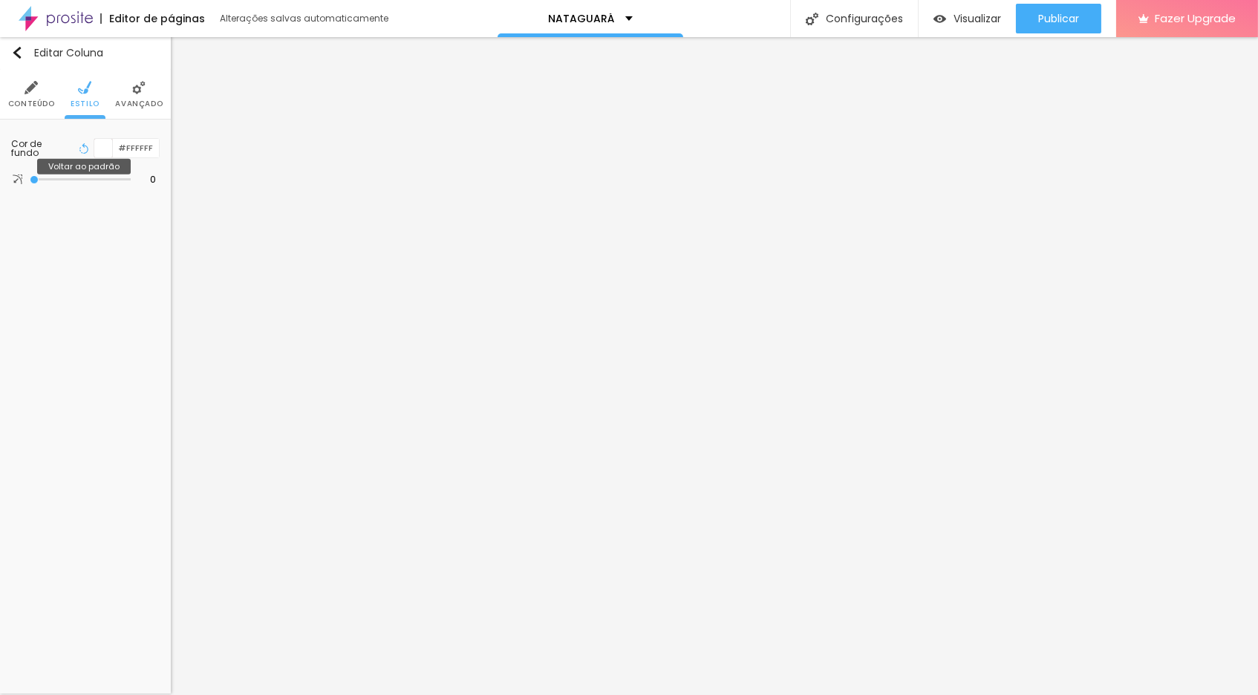
click at [85, 148] on icon "button" at bounding box center [84, 148] width 10 height 10
type input "4"
type input "6"
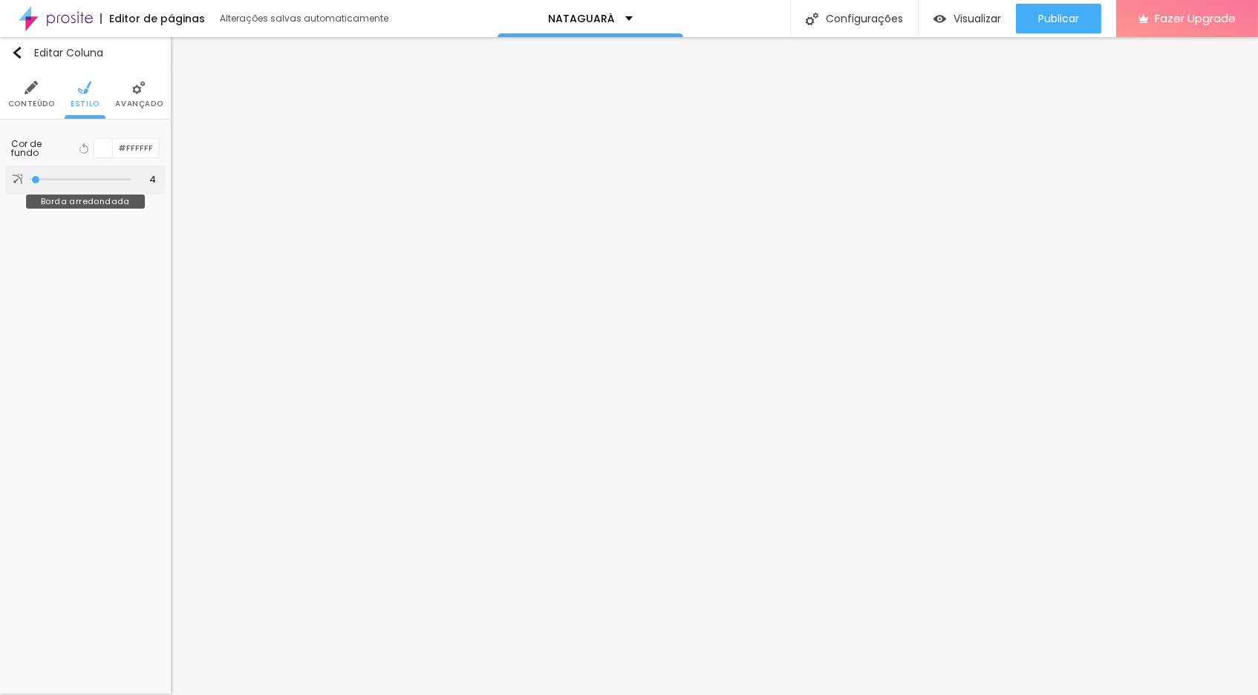
type input "6"
type input "10"
type input "14"
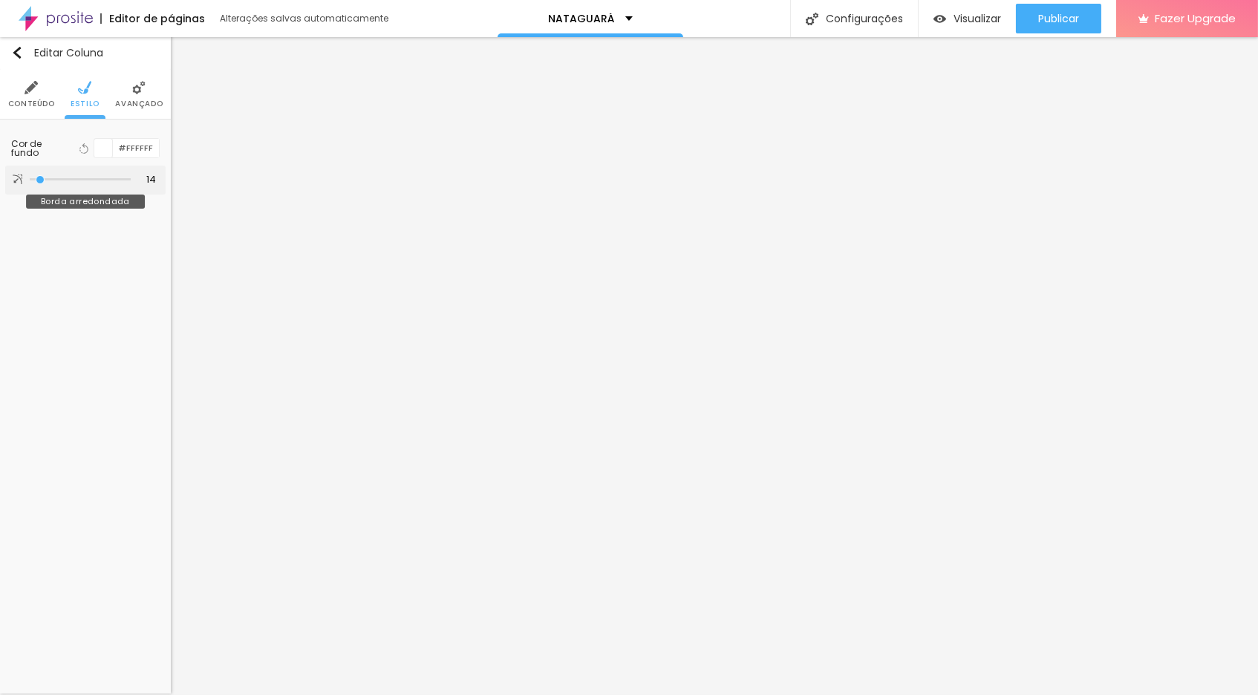
type input "17"
type input "23"
type input "35"
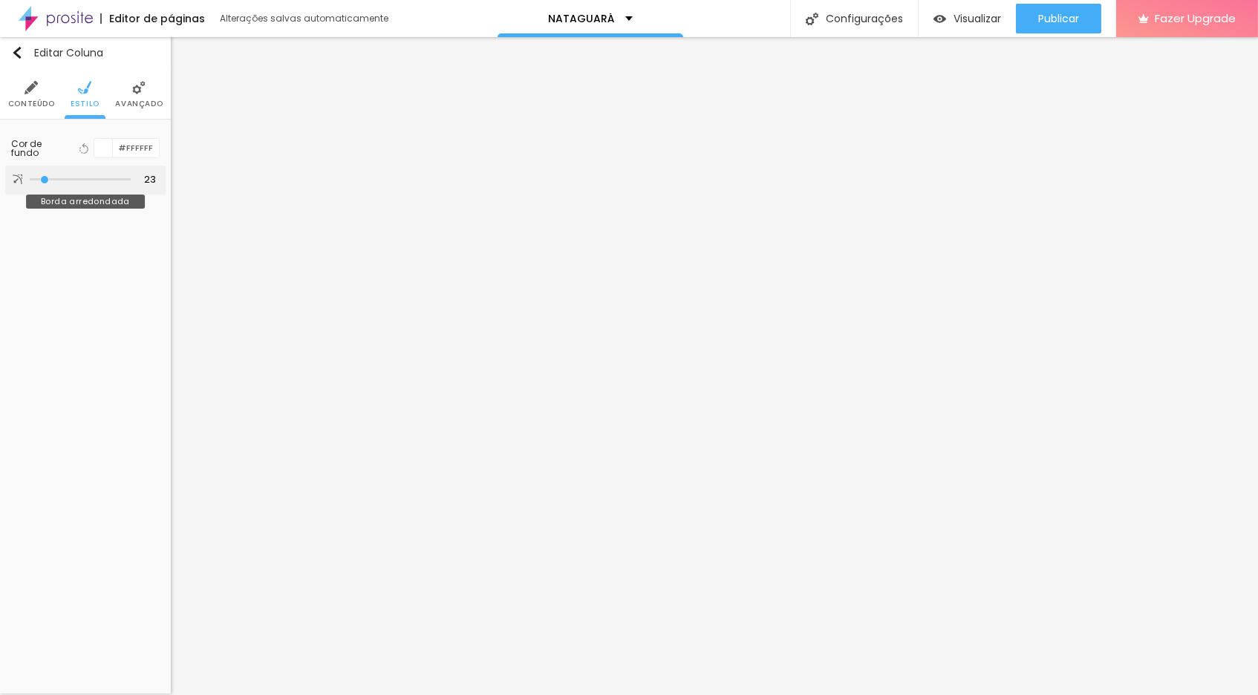
type input "35"
type input "54"
type input "64"
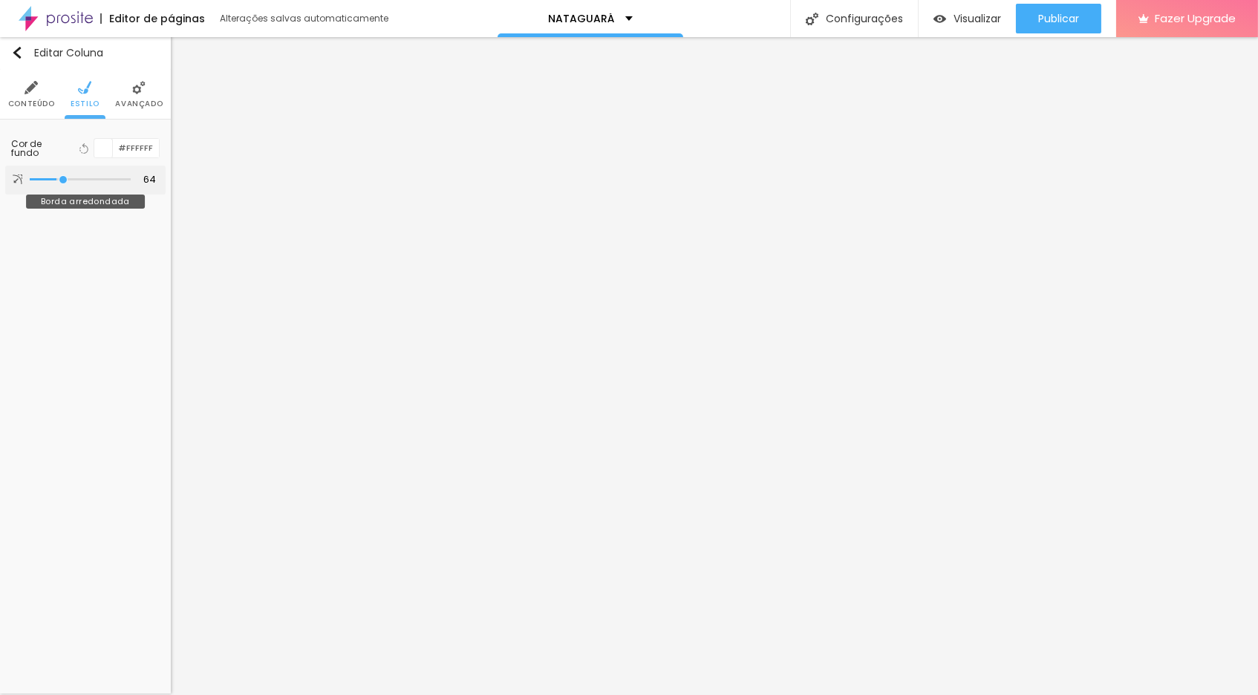
type input "68"
type input "72"
type input "77"
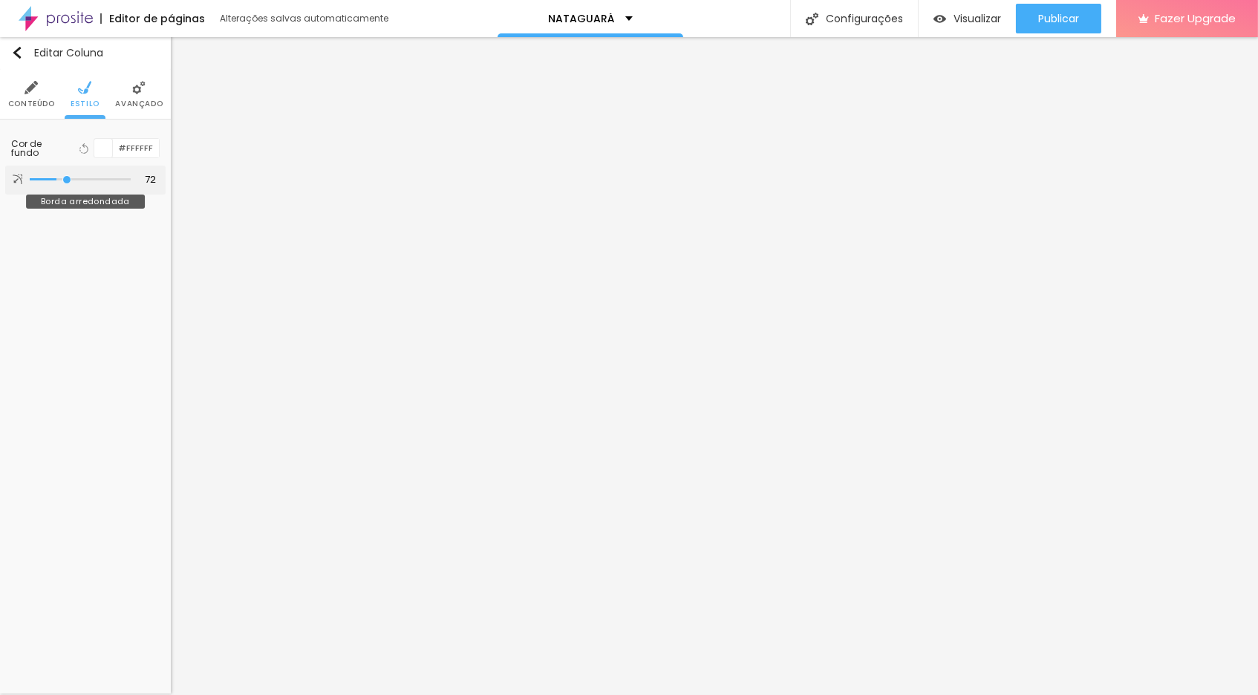
type input "77"
type input "79"
type input "81"
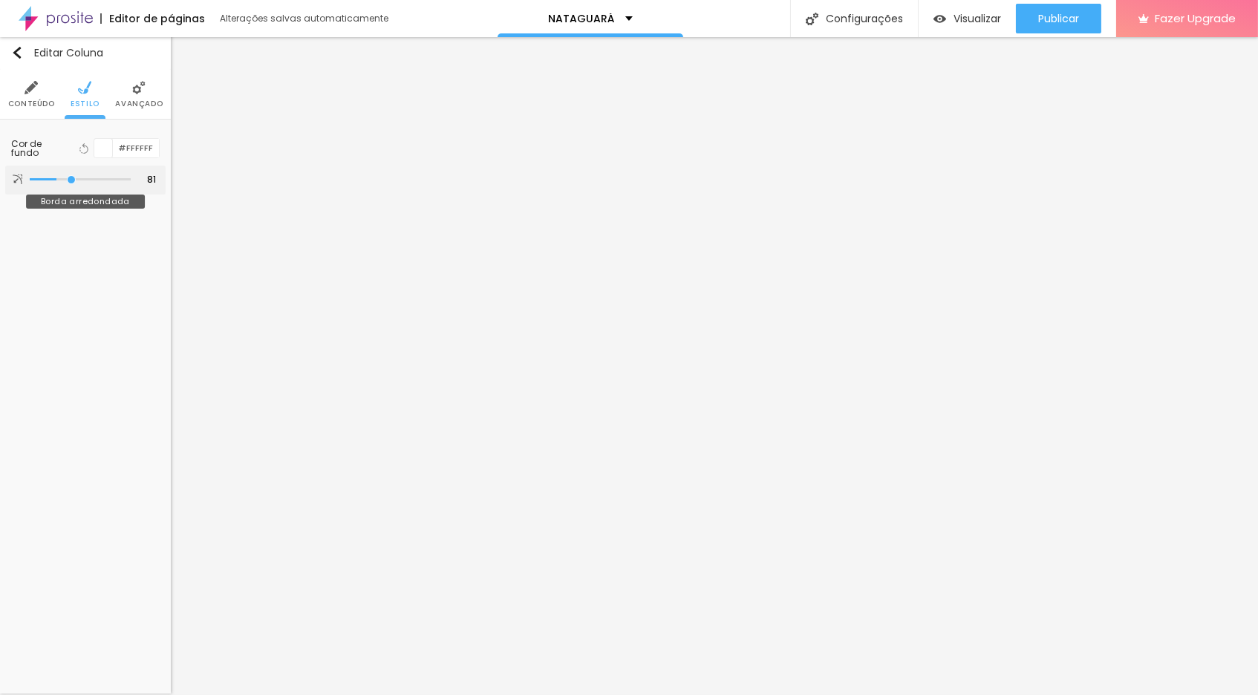
type input "83"
type input "85"
type input "89"
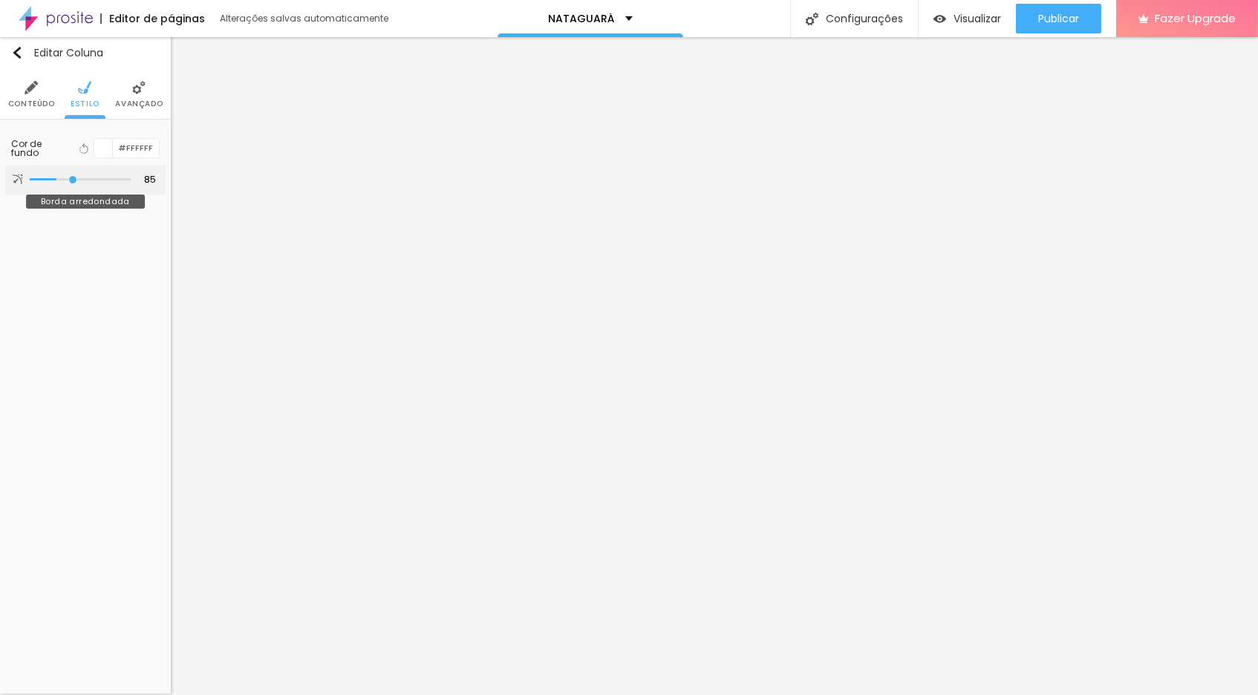
type input "89"
type input "91"
type input "97"
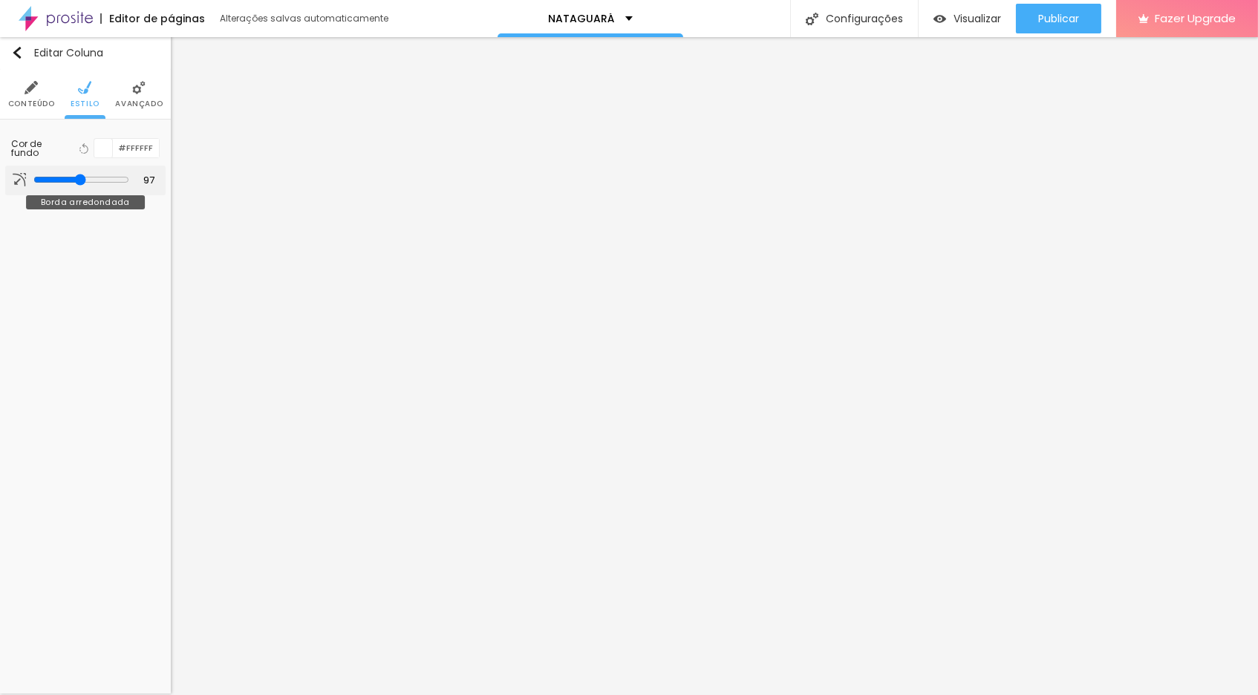
type input "99"
type input "101"
type input "103"
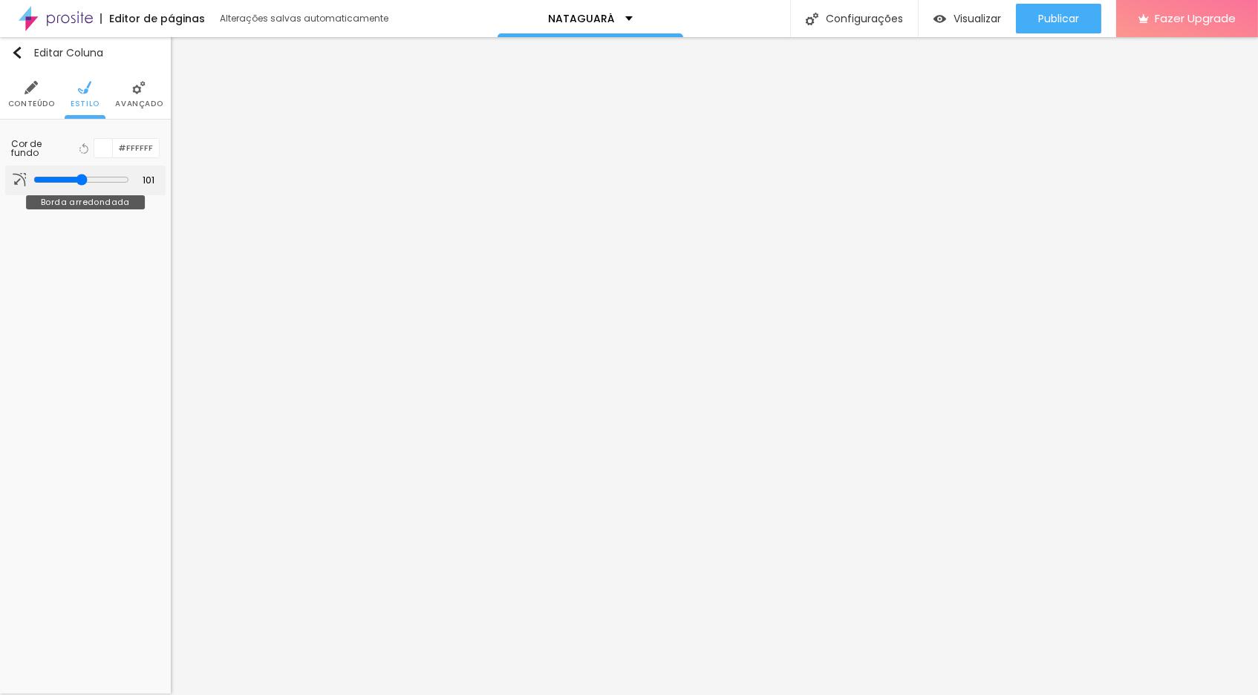
type input "103"
type input "105"
type input "107"
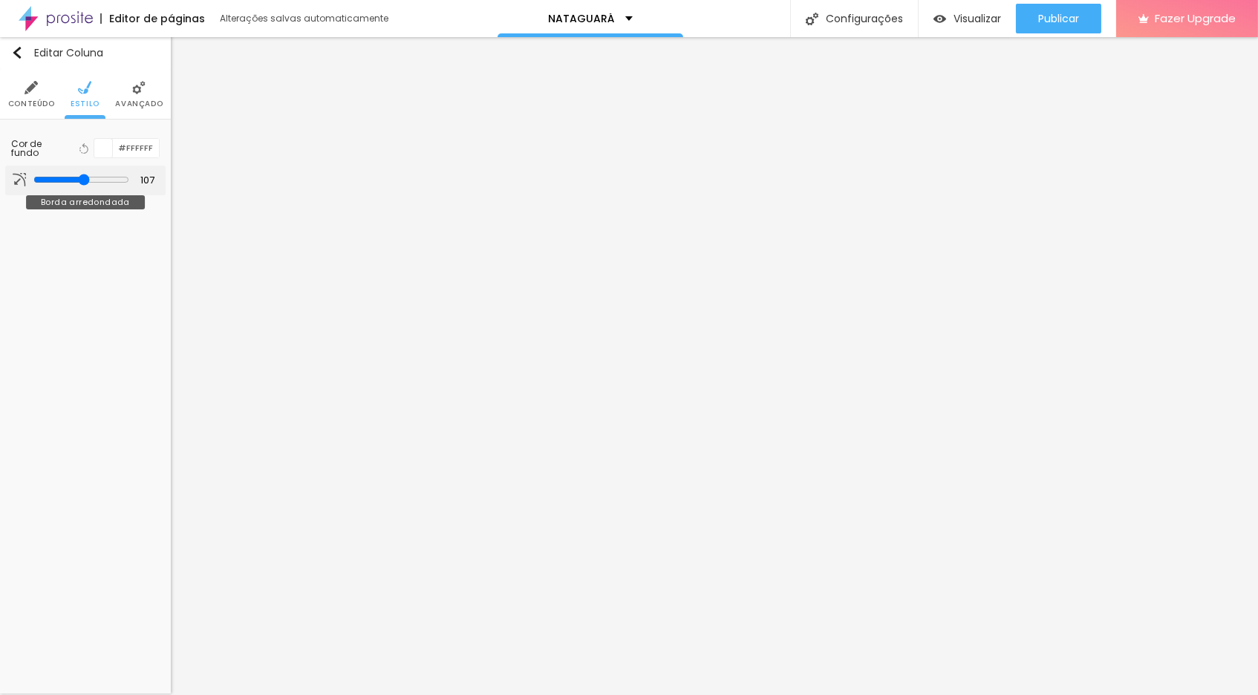
type input "110"
type input "112"
type input "114"
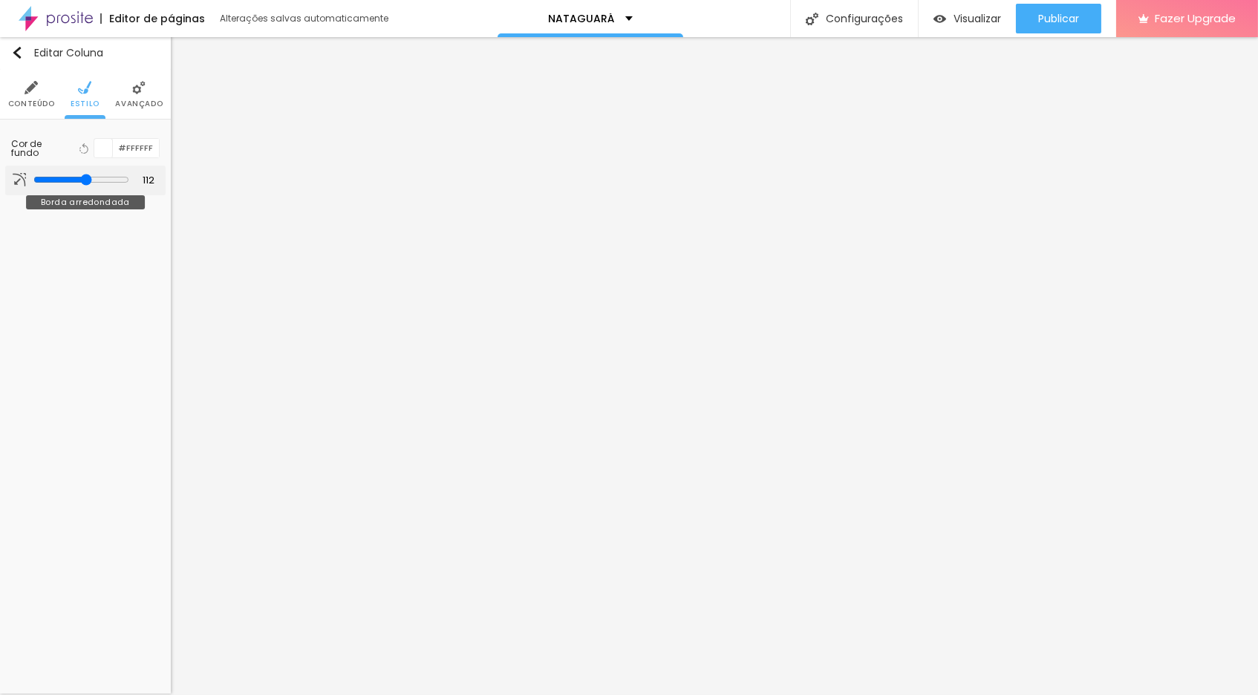
type input "114"
type input "116"
type input "118"
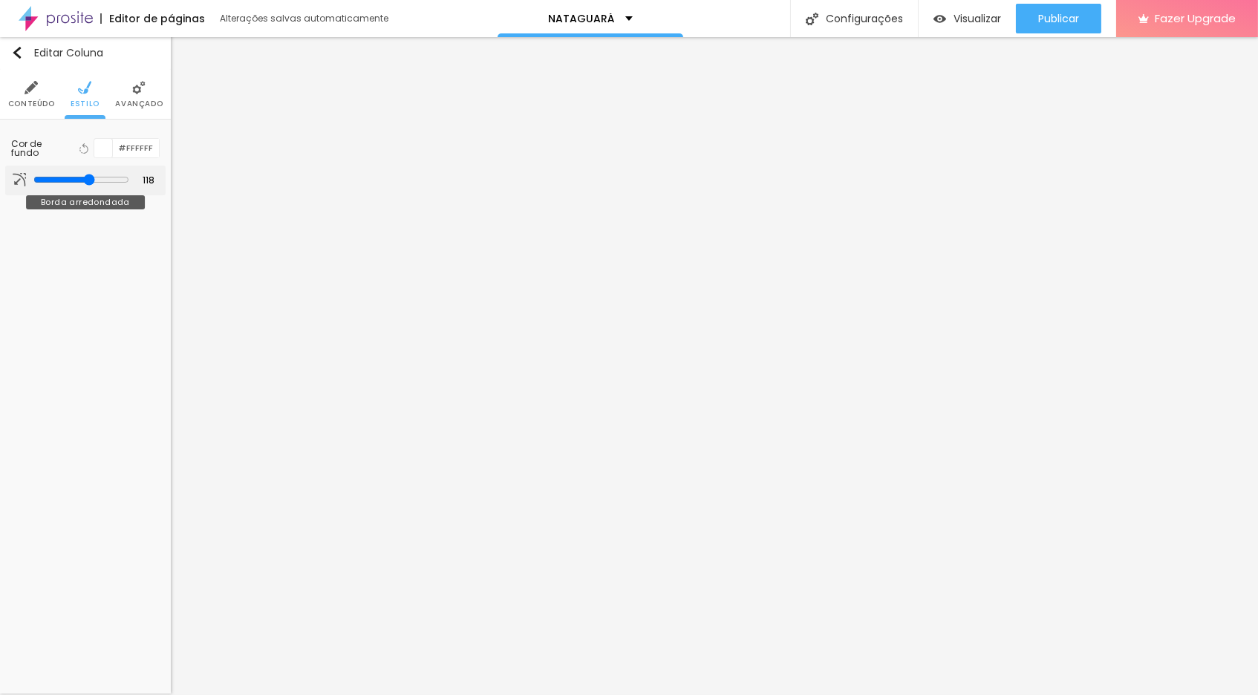
type input "122"
type input "128"
type input "132"
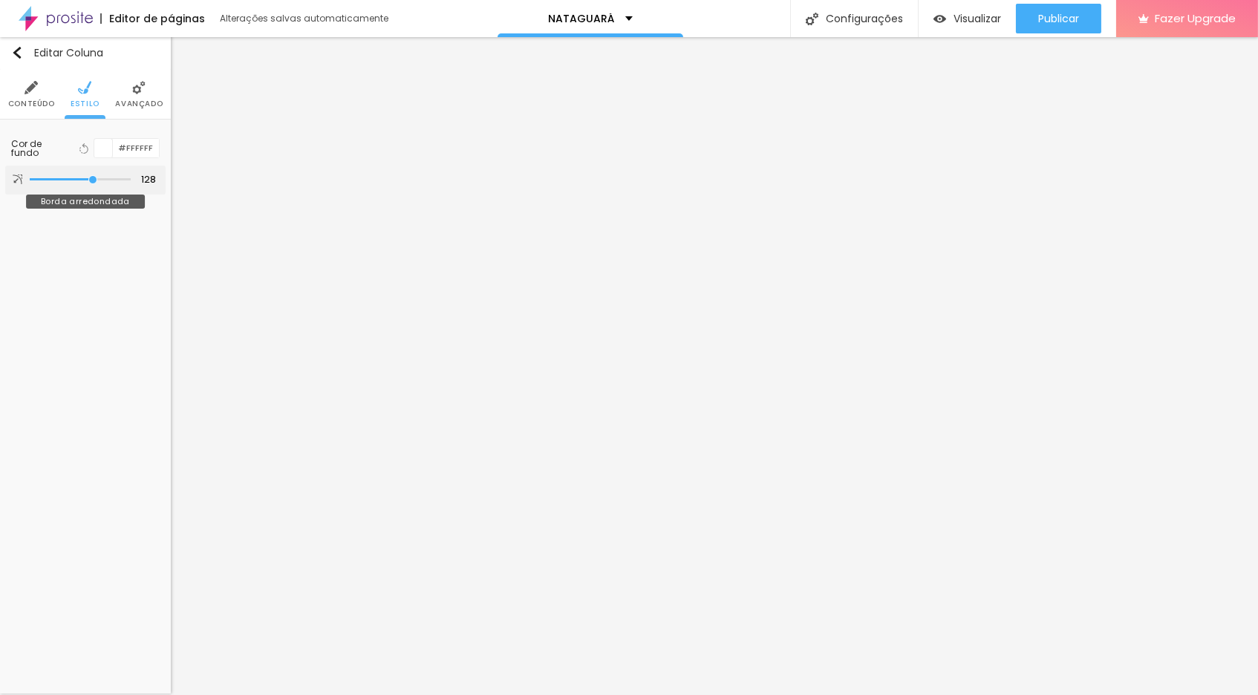
type input "132"
type input "136"
type input "149"
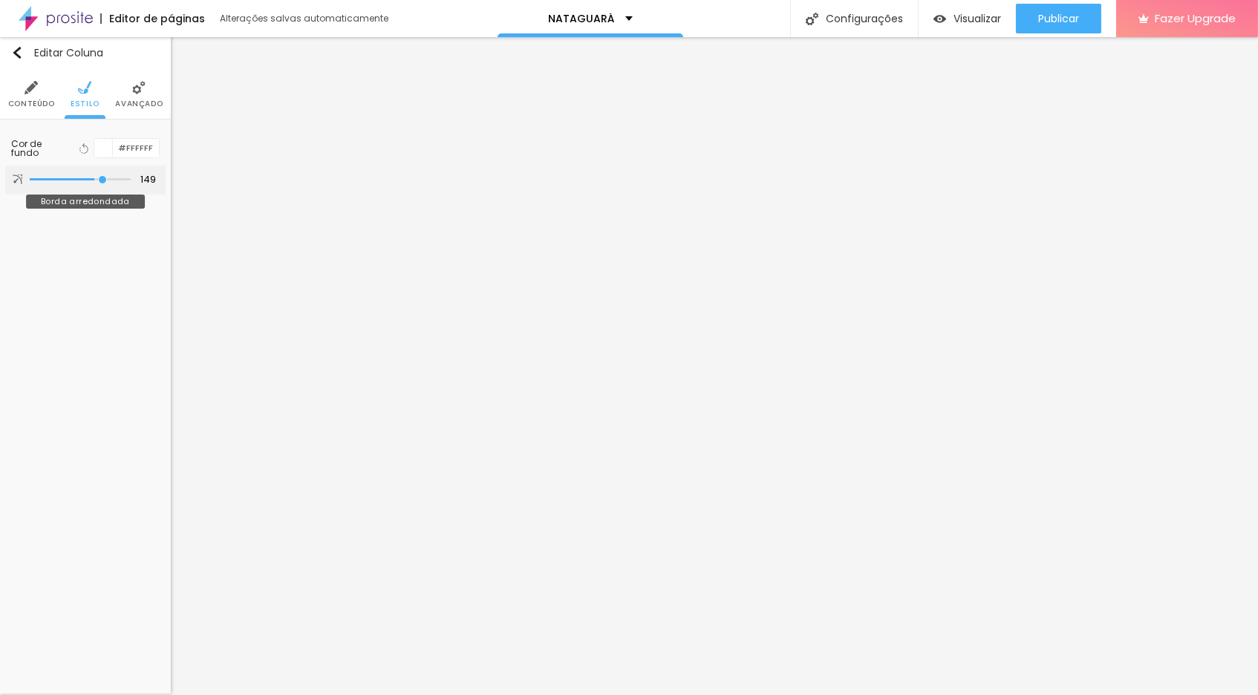
type input "167"
type input "186"
type input "188"
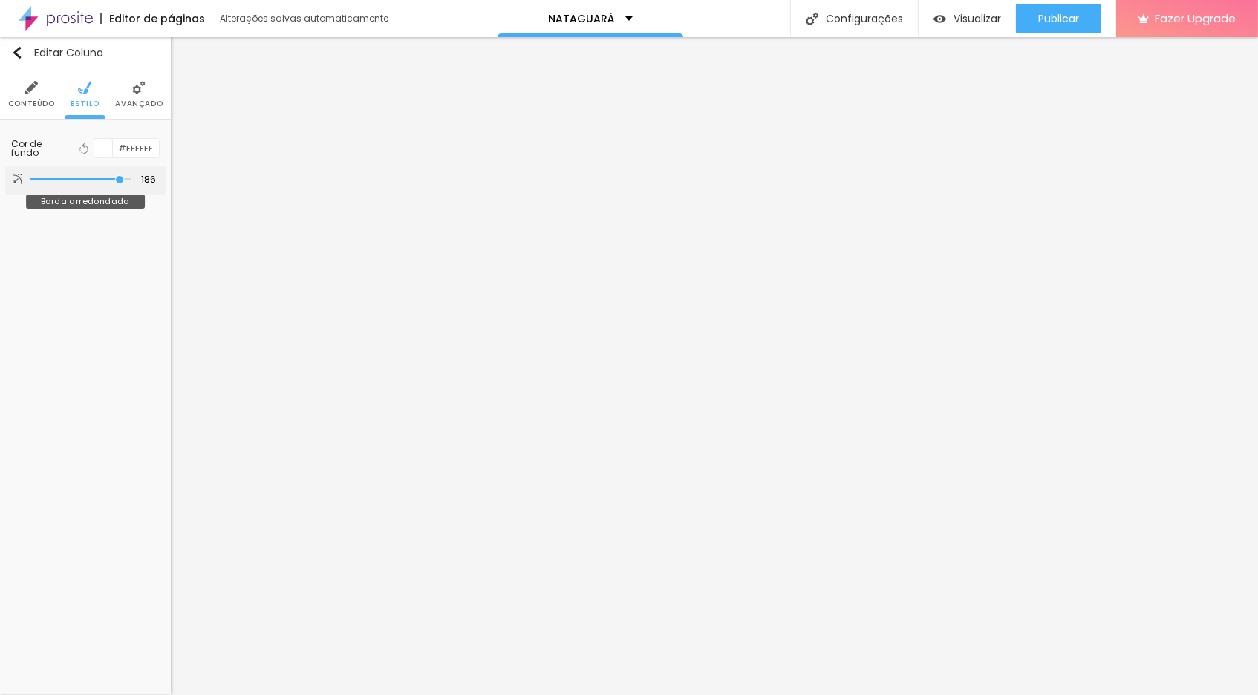
type input "188"
type input "192"
type input "200"
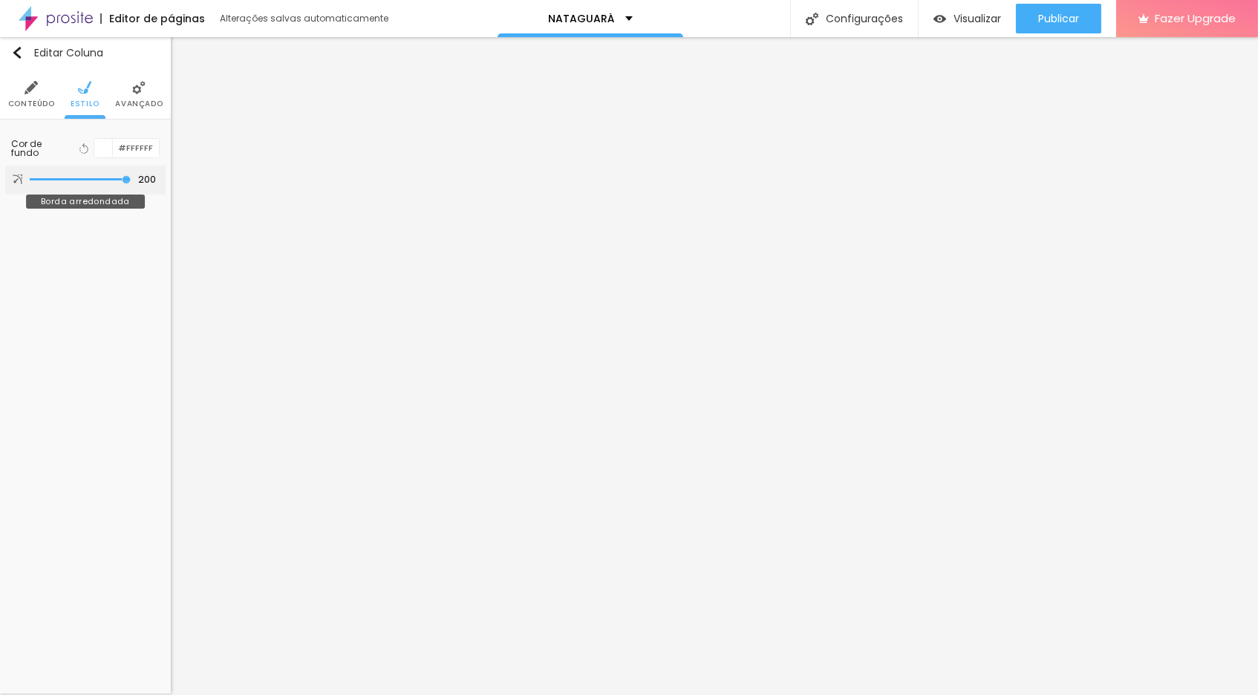
type input "199"
type input "196"
type input "188"
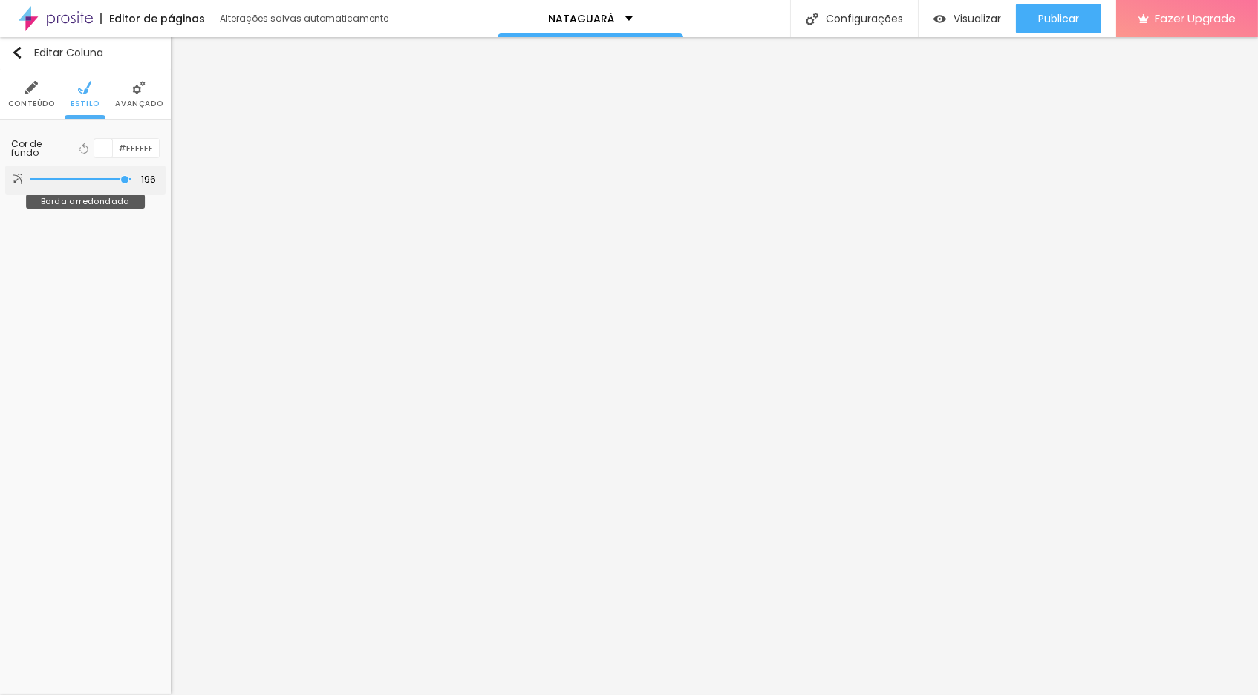
type input "188"
type input "184"
type input "176"
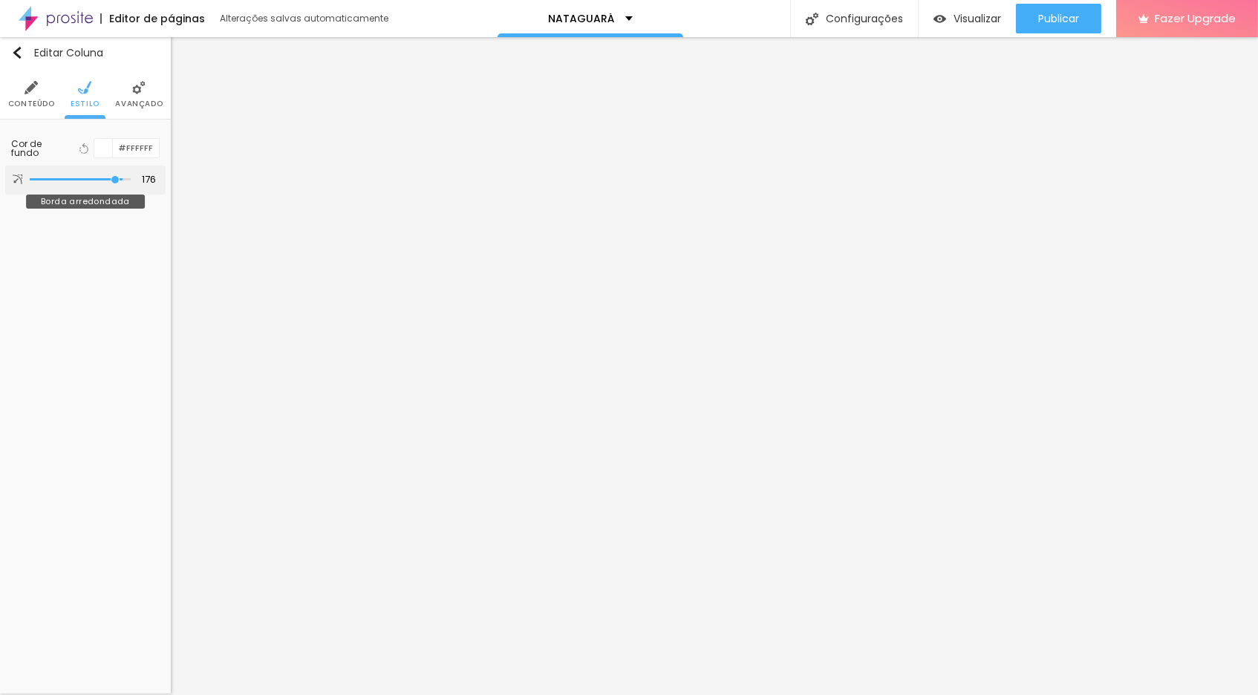
type input "172"
type input "167"
type input "151"
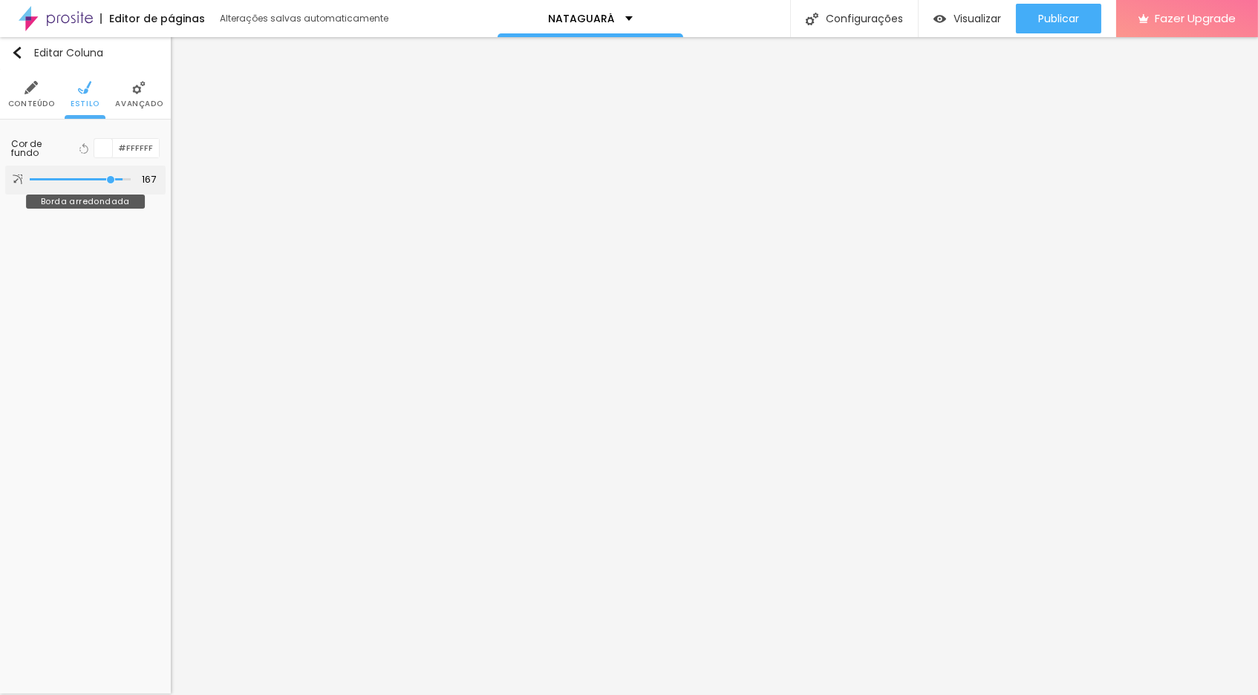
type input "151"
type input "145"
type input "126"
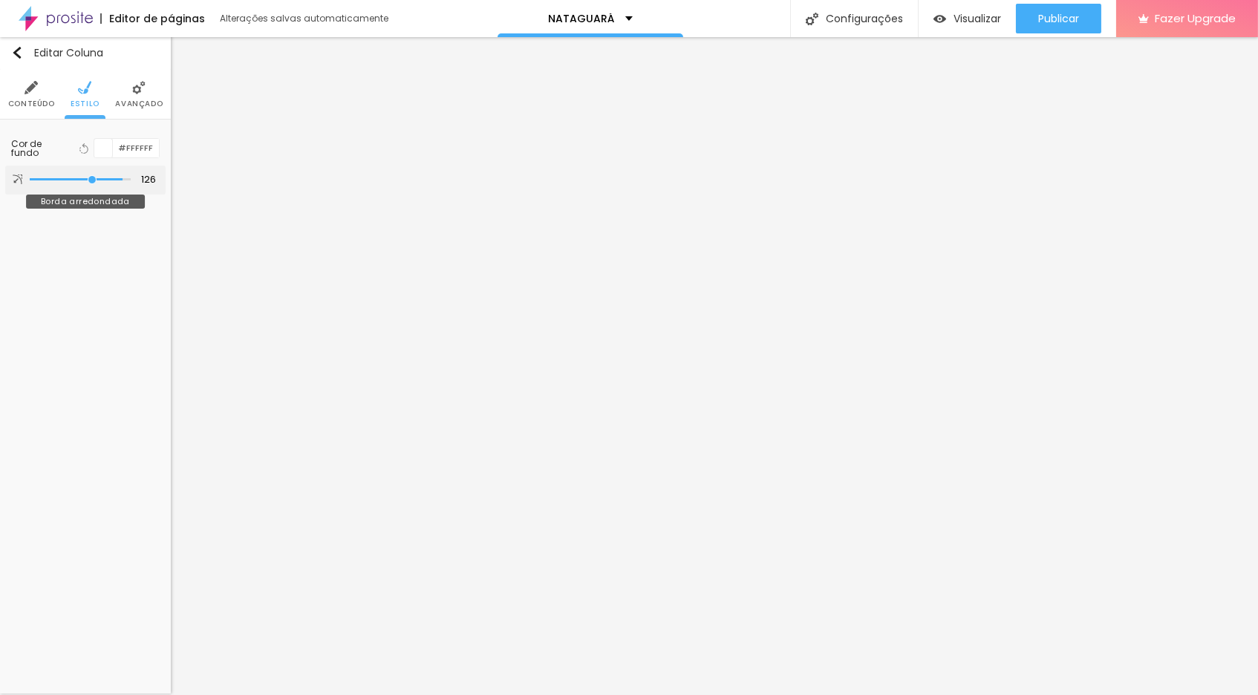
type input "108"
type input "93"
type input "85"
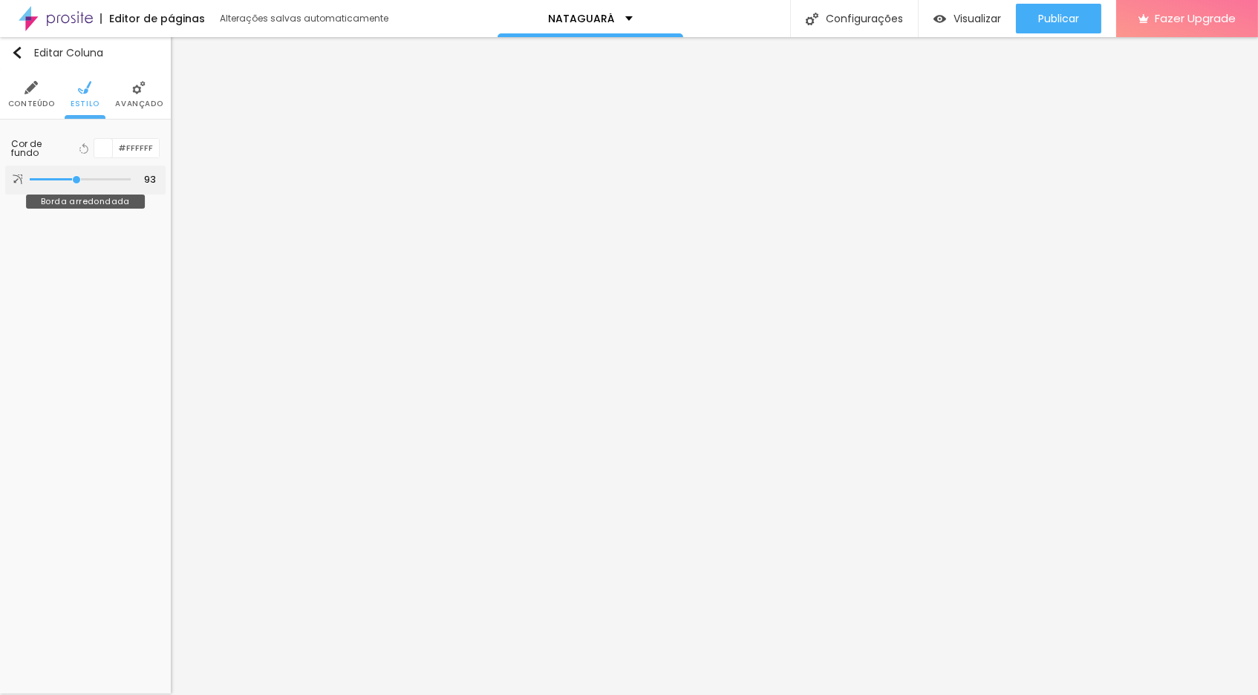
type input "85"
type input "70"
type input "50"
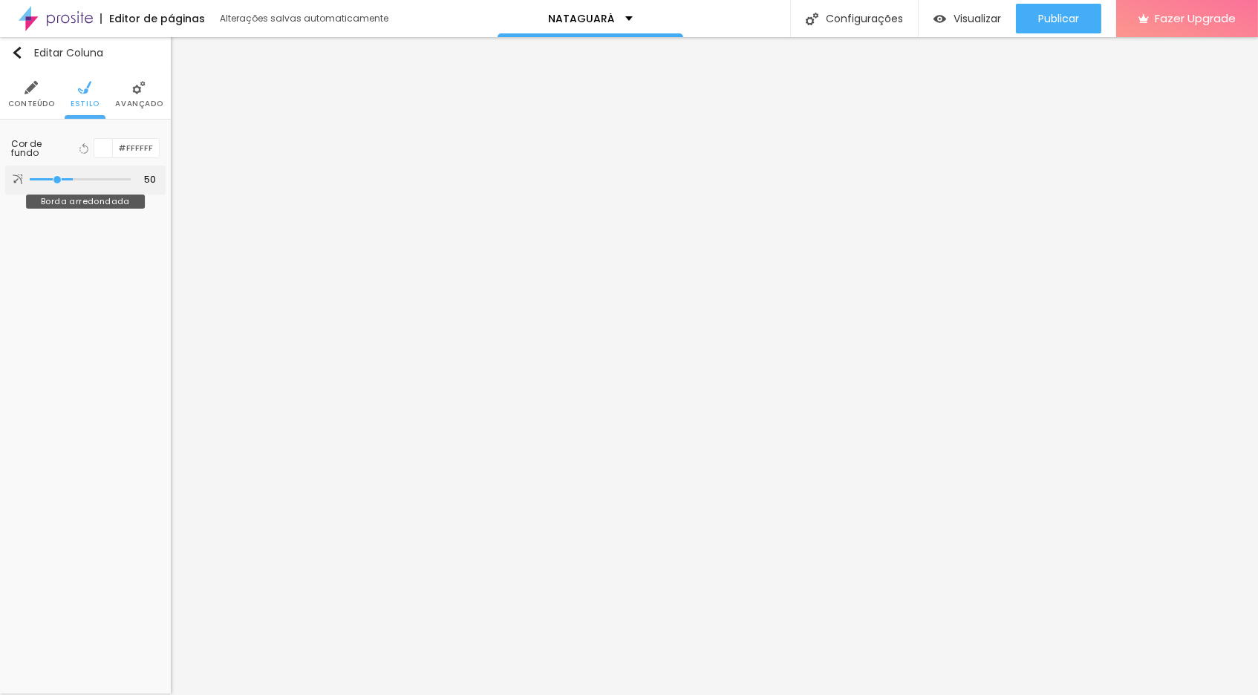
type input "39"
type input "0"
drag, startPoint x: 36, startPoint y: 182, endPoint x: 10, endPoint y: 186, distance: 25.6
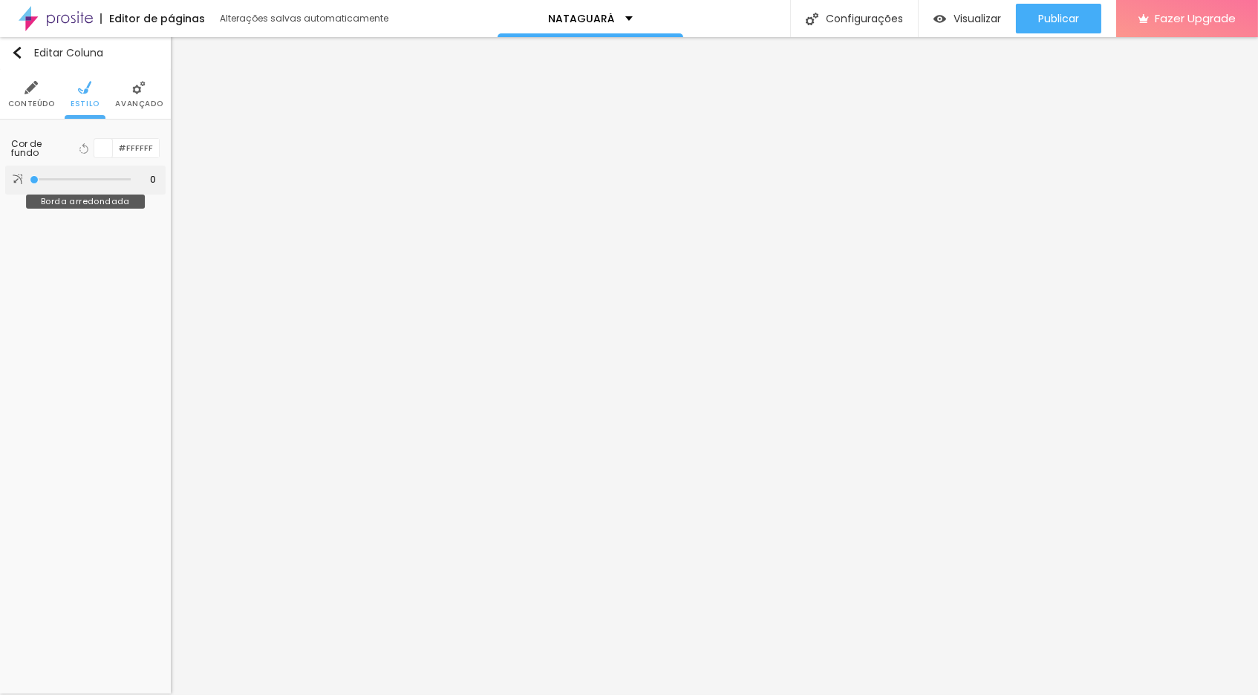
click at [10, 186] on div "0 Borda arredondada" at bounding box center [85, 180] width 160 height 29
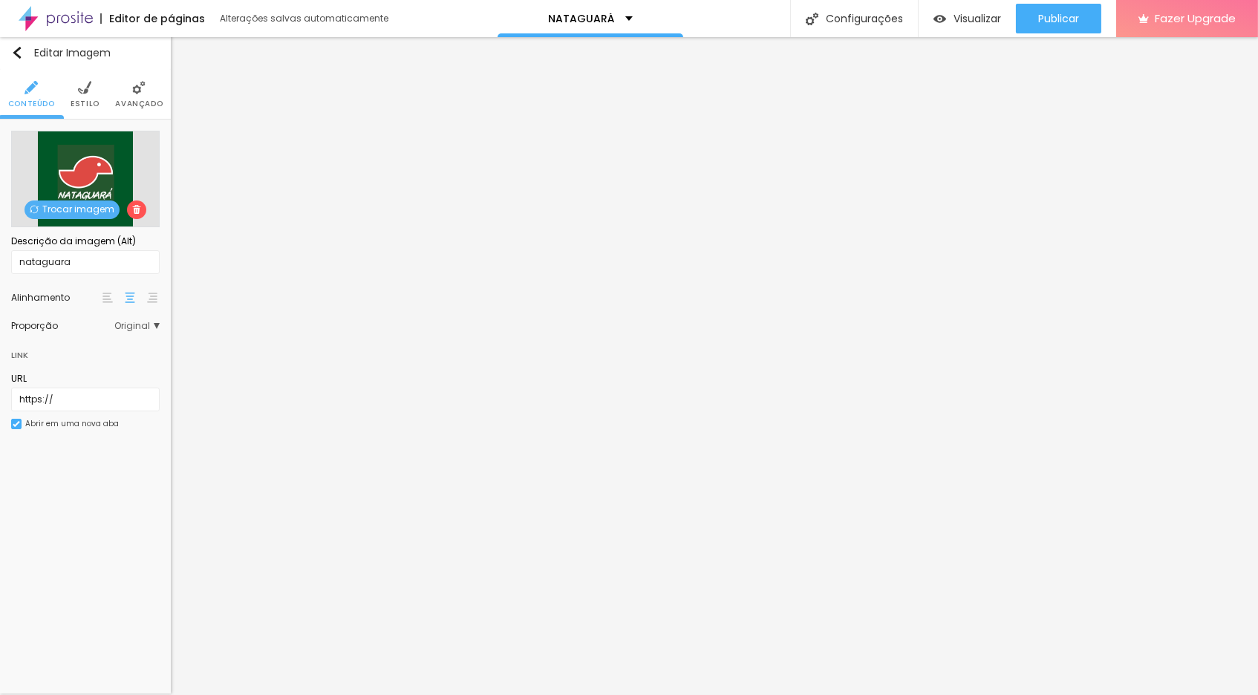
click at [88, 94] on li "Estilo" at bounding box center [85, 94] width 29 height 49
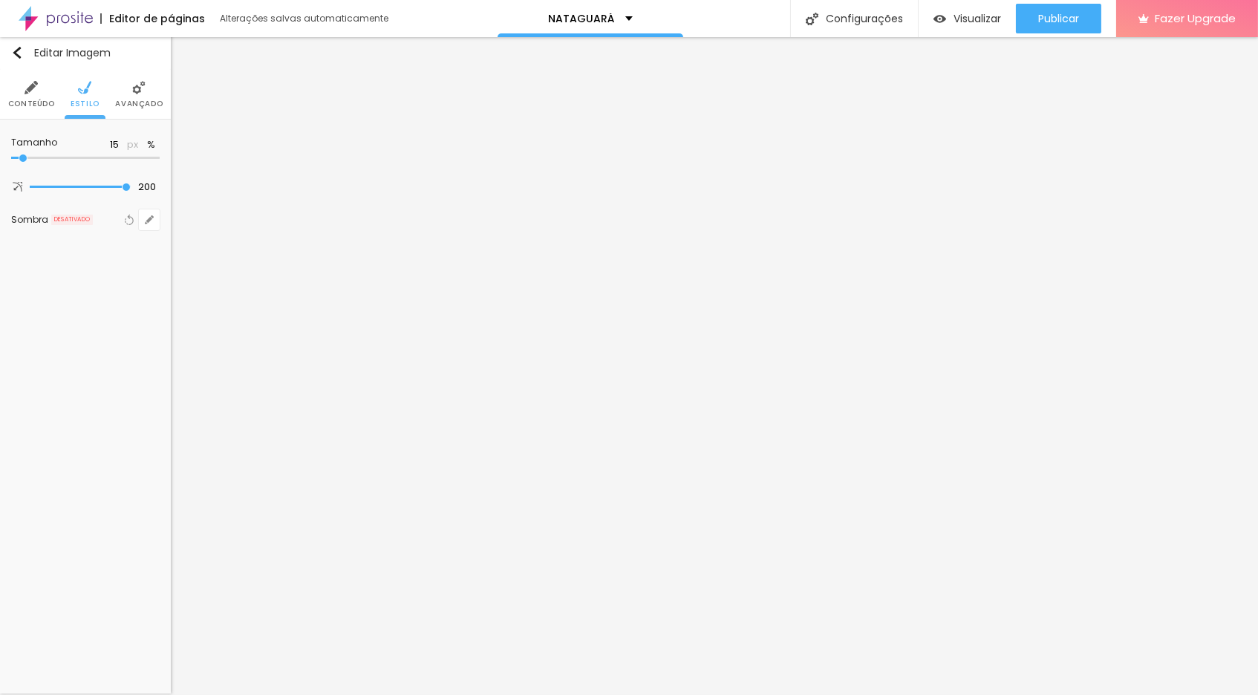
type input "20"
click at [32, 161] on input "range" at bounding box center [85, 157] width 148 height 7
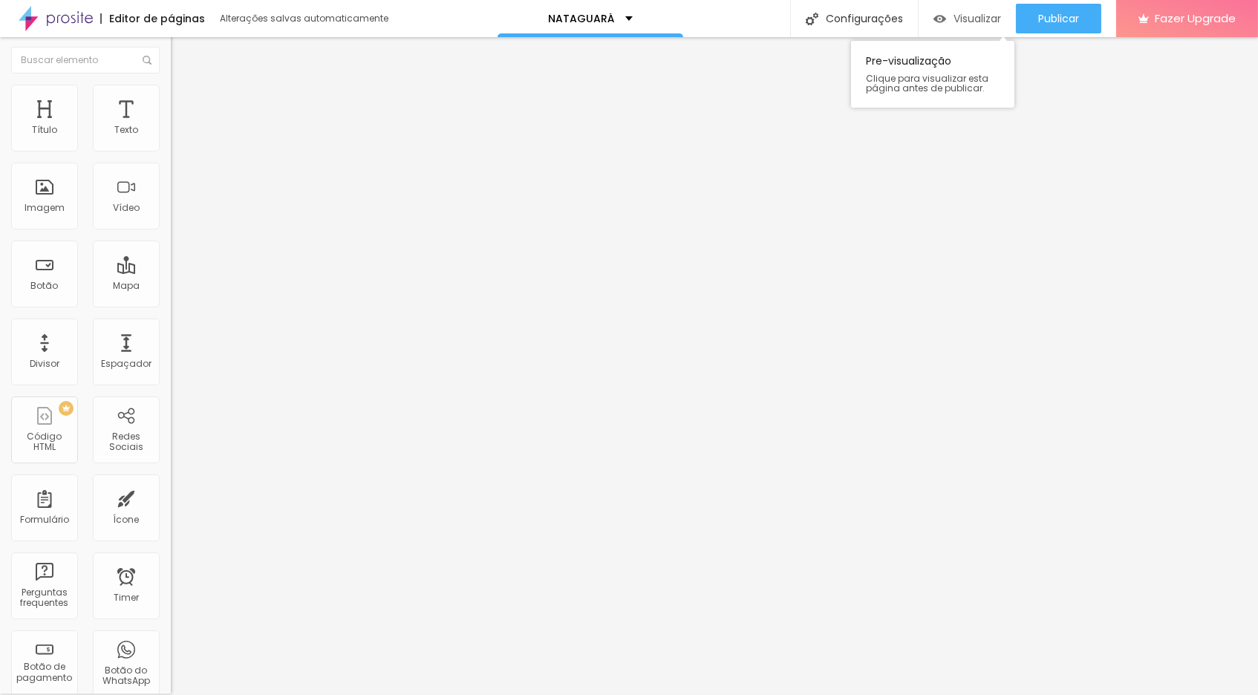
click at [961, 25] on div "Visualizar" at bounding box center [967, 19] width 68 height 30
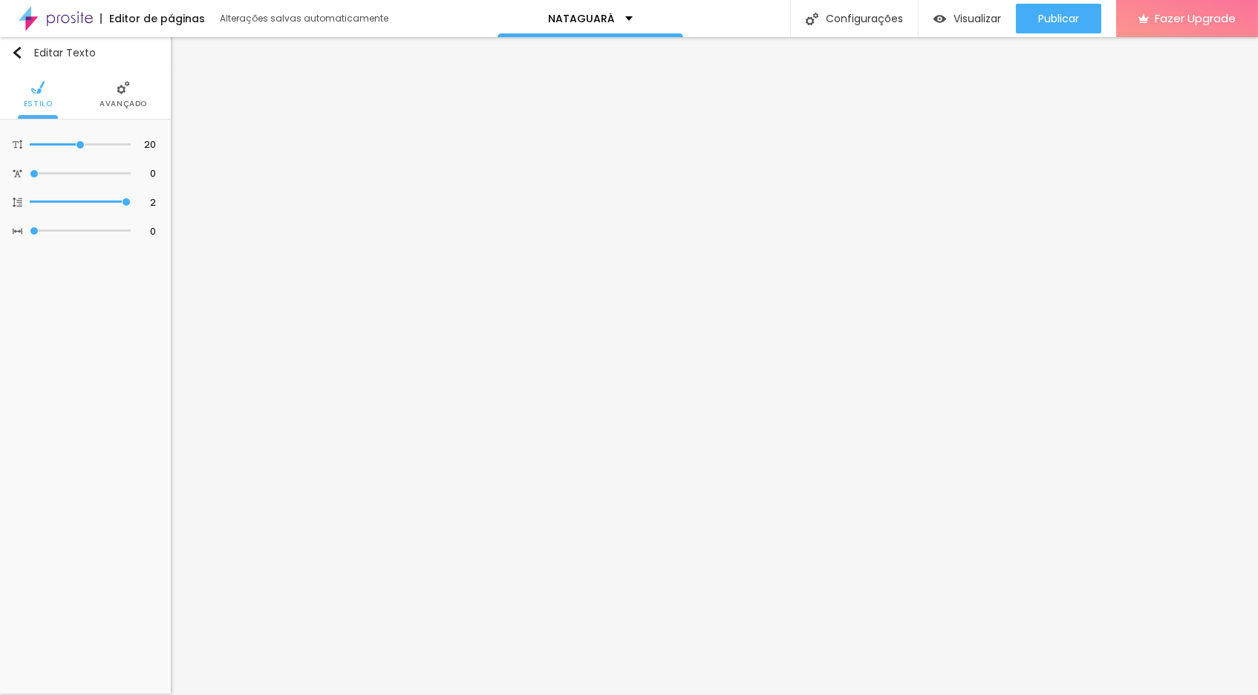
click at [125, 96] on li "Avançado" at bounding box center [123, 94] width 48 height 49
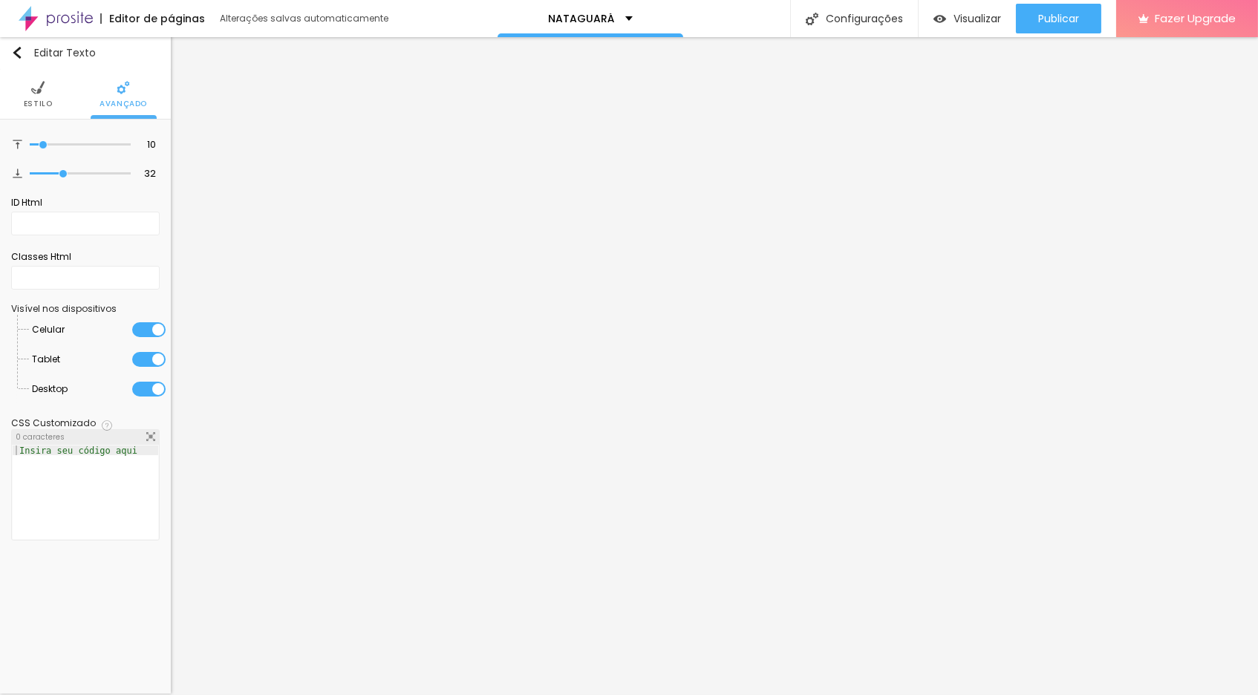
click at [38, 91] on img at bounding box center [37, 87] width 13 height 13
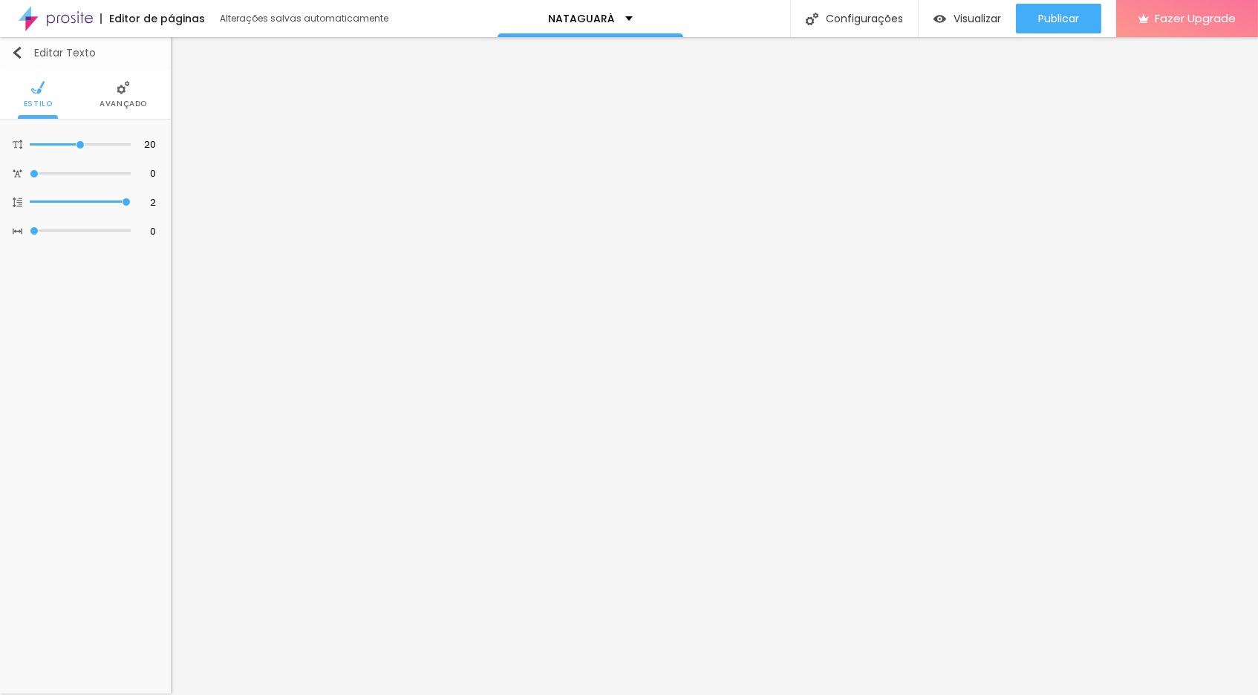
click at [18, 51] on img "button" at bounding box center [17, 53] width 12 height 12
click at [122, 100] on span "Avançado" at bounding box center [123, 103] width 48 height 7
click at [88, 90] on img at bounding box center [84, 87] width 13 height 13
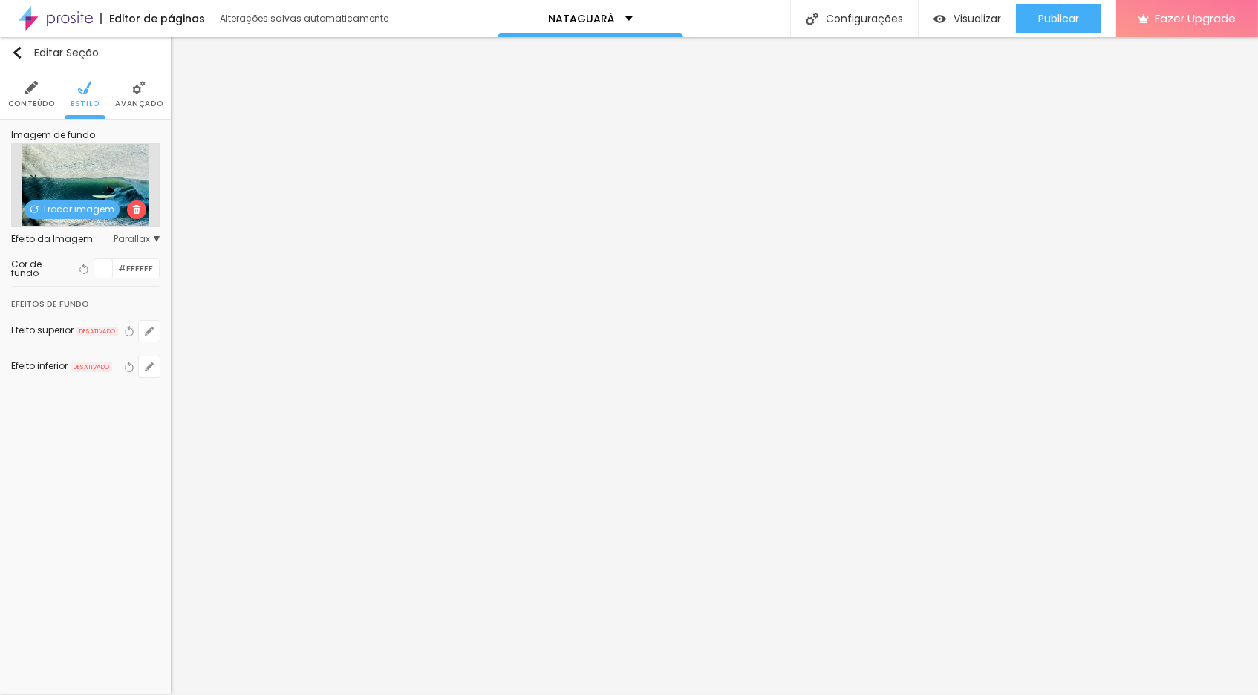
click at [85, 213] on span "Trocar imagem" at bounding box center [72, 209] width 95 height 19
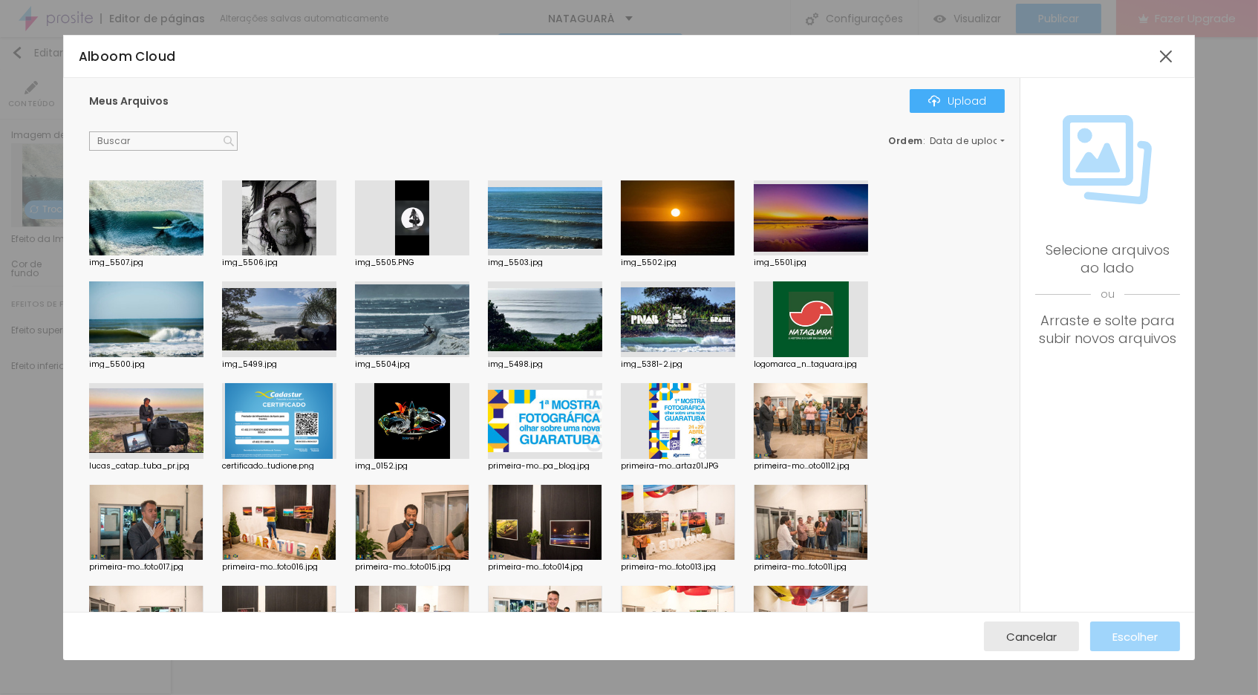
click at [288, 318] on div at bounding box center [279, 319] width 114 height 76
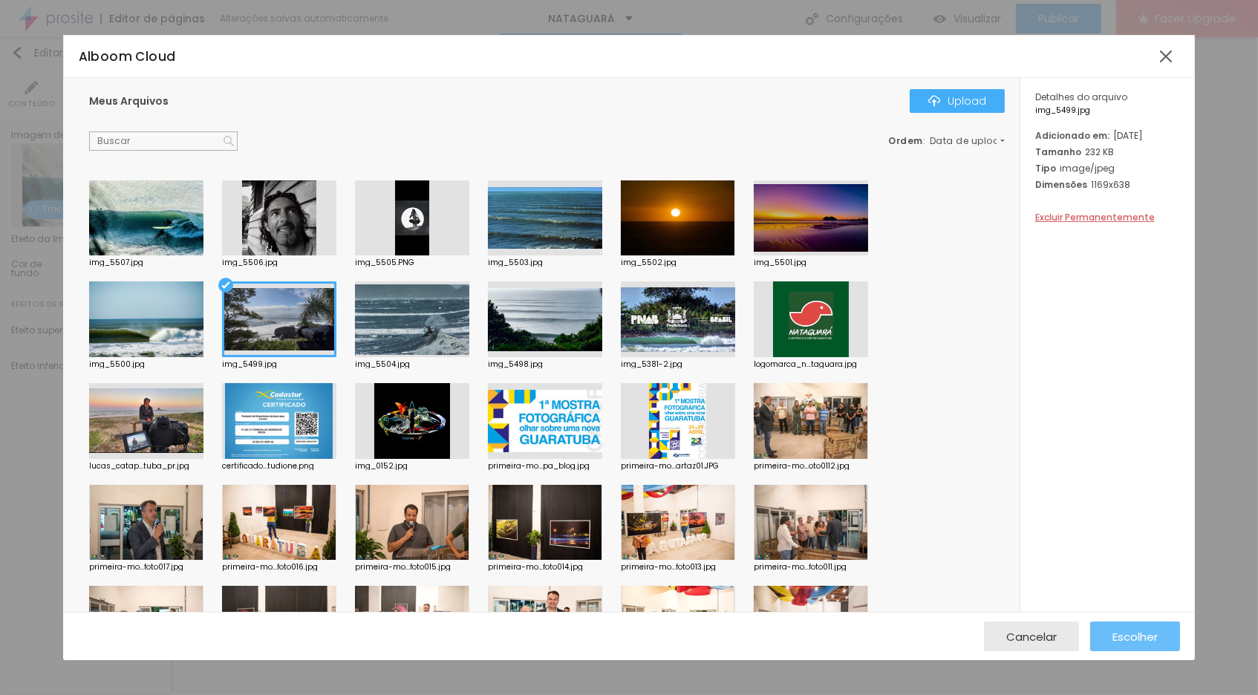
click at [1146, 635] on span "Escolher" at bounding box center [1134, 636] width 45 height 13
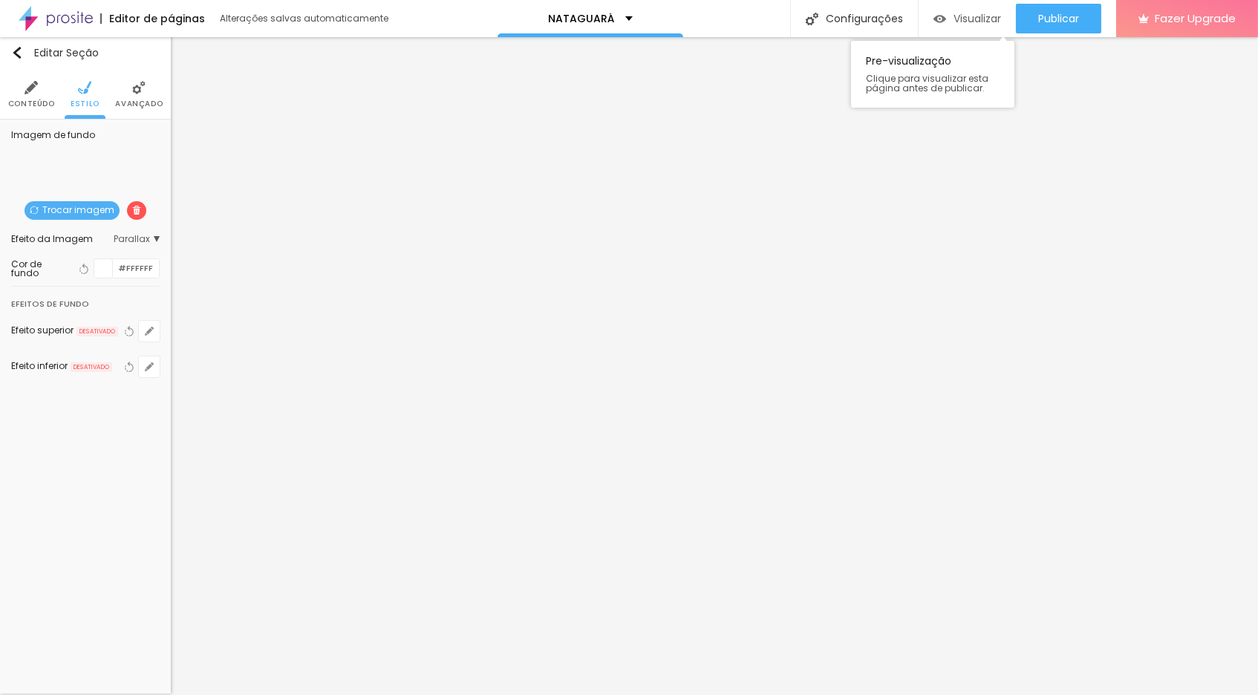
click at [973, 24] on span "Visualizar" at bounding box center [977, 19] width 48 height 12
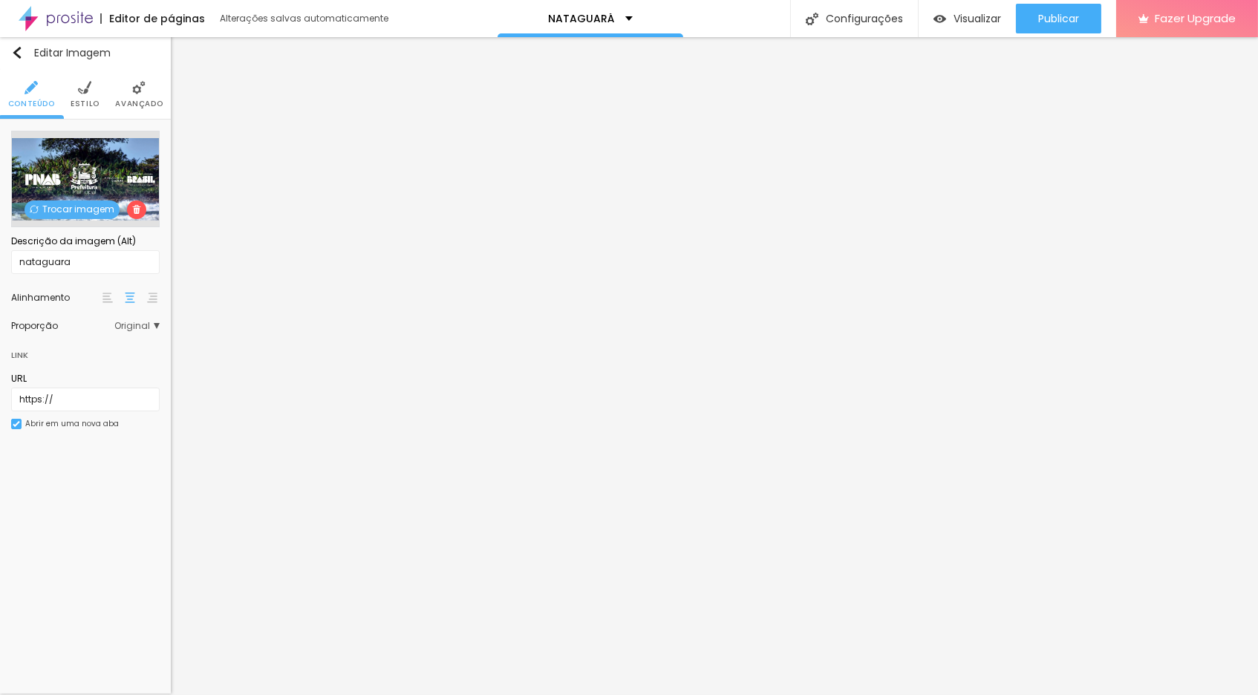
click at [88, 88] on img at bounding box center [84, 87] width 13 height 13
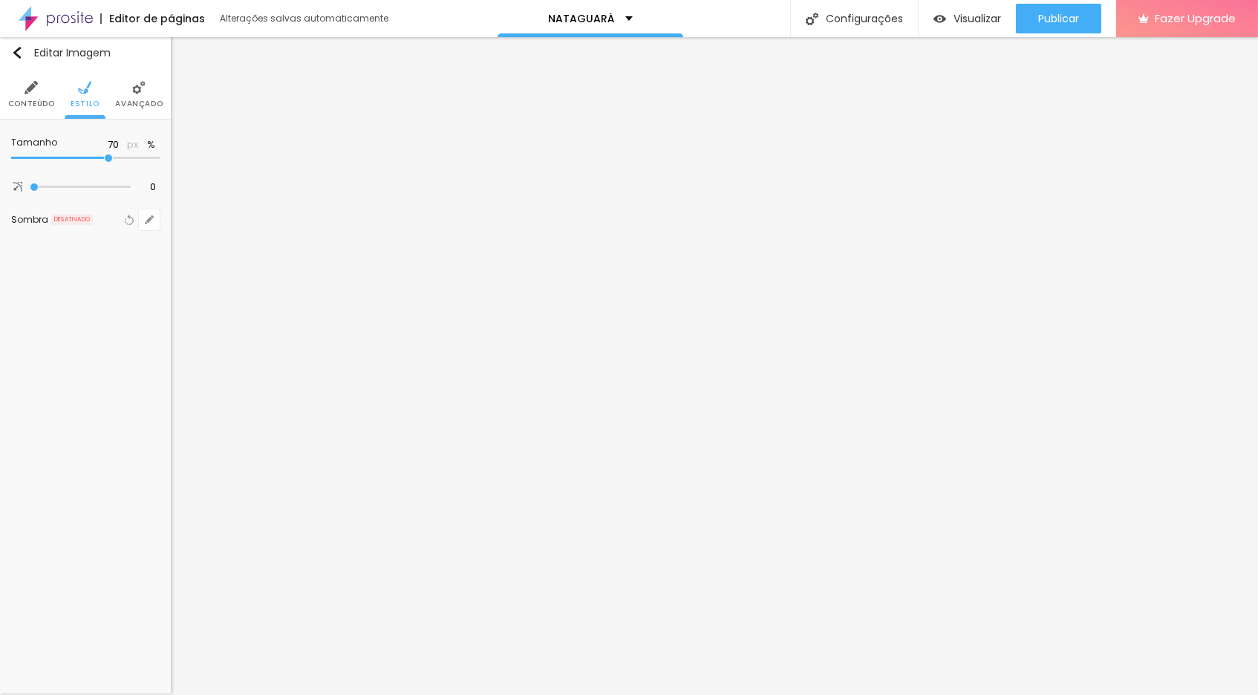
type input "65"
type input "60"
type input "65"
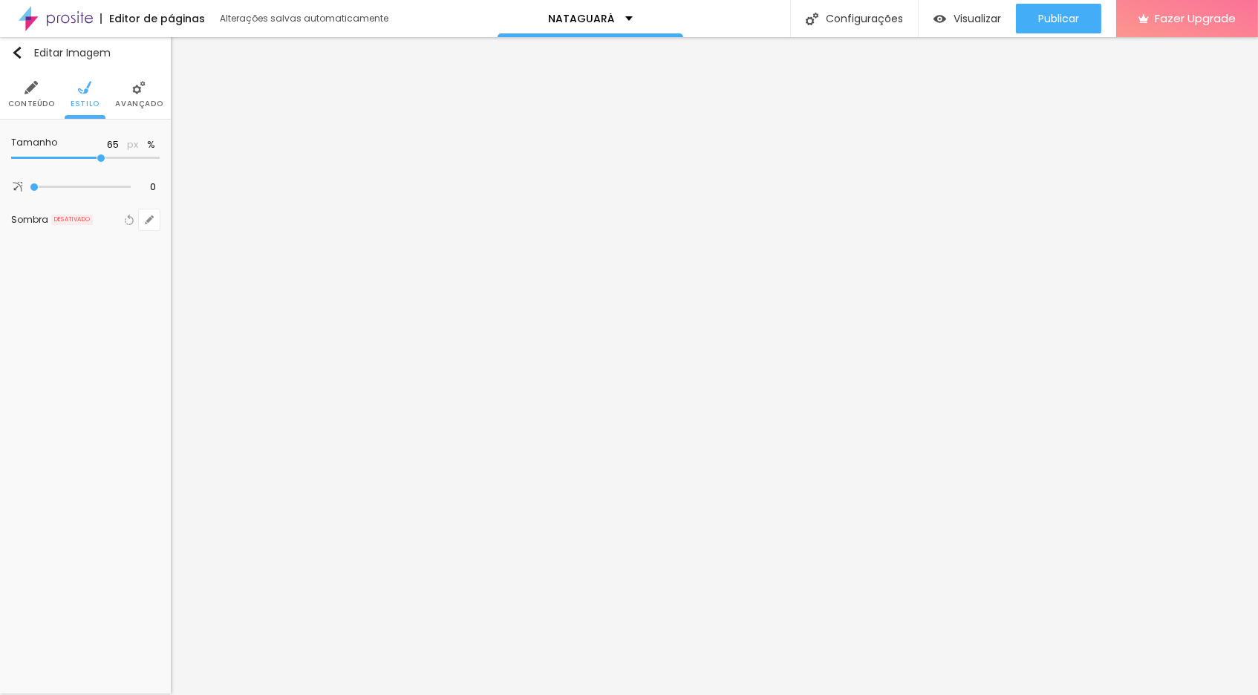
drag, startPoint x: 107, startPoint y: 164, endPoint x: 99, endPoint y: 163, distance: 7.6
type input "65"
click at [99, 162] on input "range" at bounding box center [85, 157] width 148 height 7
click at [116, 146] on input "65" at bounding box center [108, 145] width 26 height 14
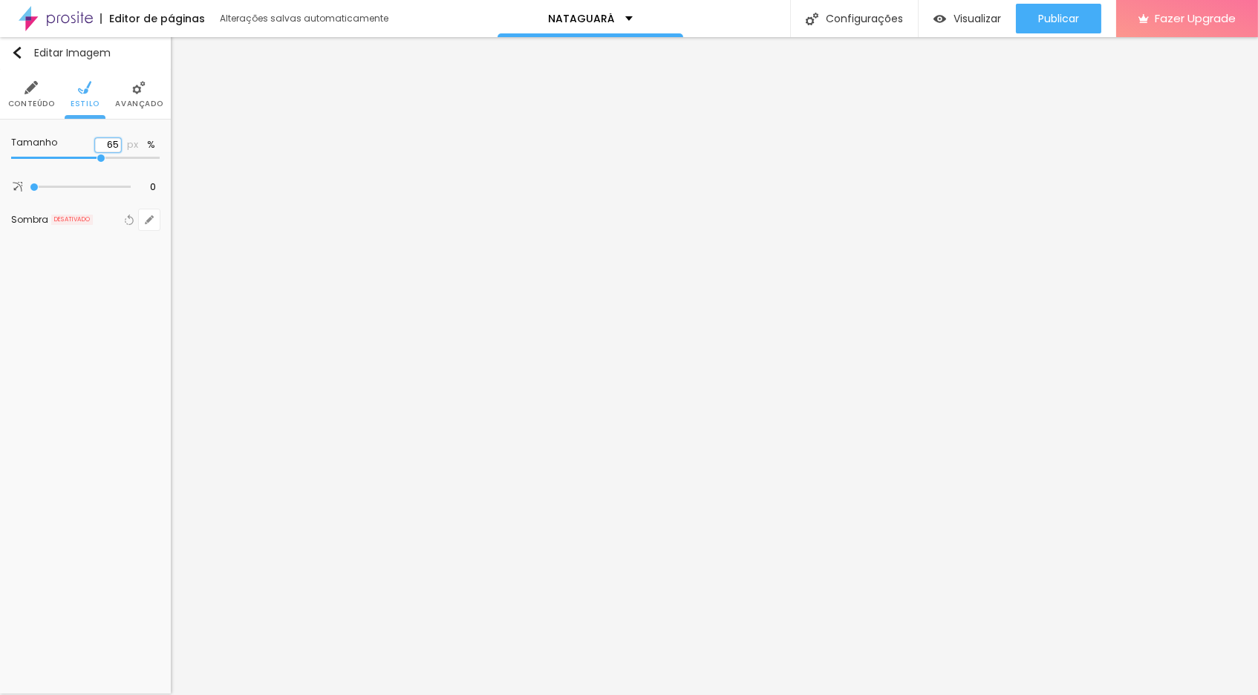
type input "5"
type input "10"
type input "50"
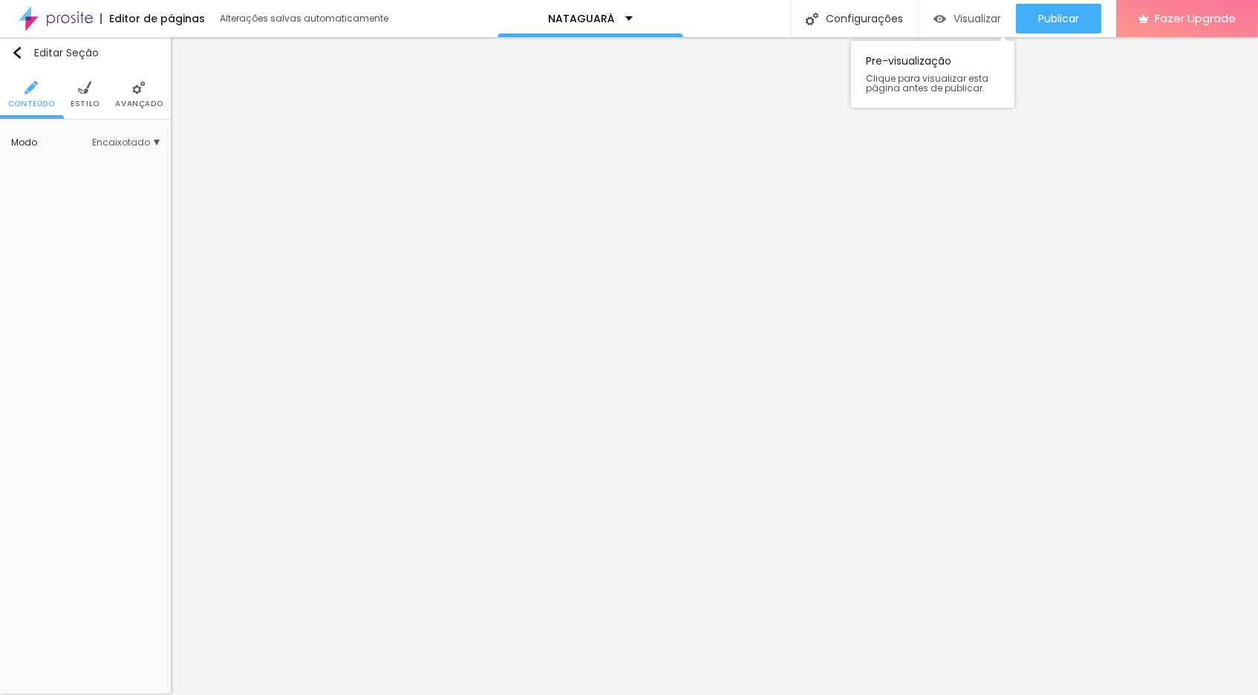
click at [973, 19] on span "Visualizar" at bounding box center [977, 19] width 48 height 12
click at [120, 95] on li "Avançado" at bounding box center [123, 94] width 48 height 49
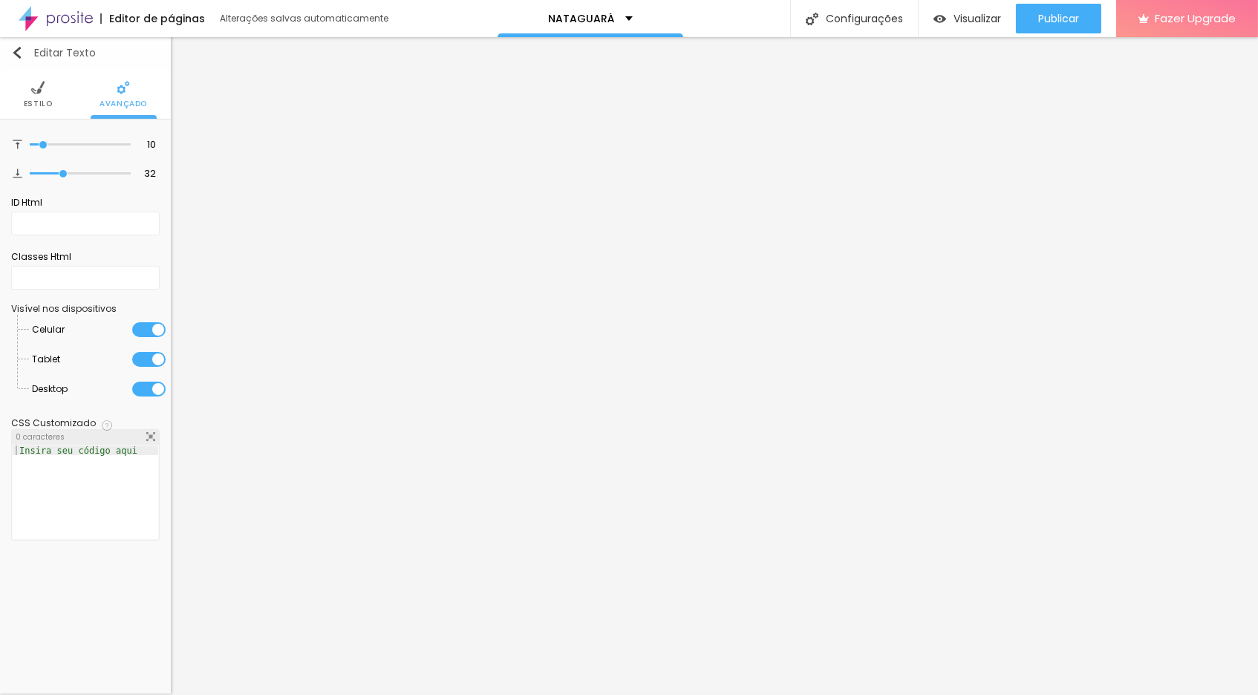
click at [19, 53] on img "button" at bounding box center [17, 53] width 12 height 12
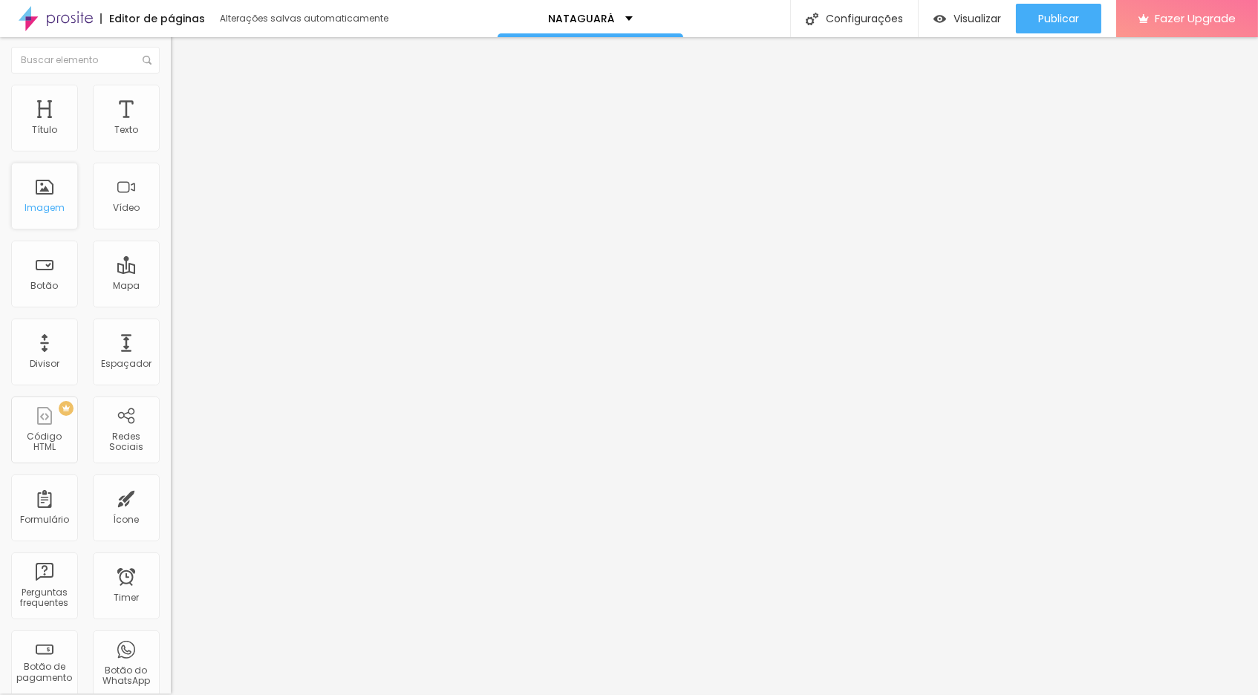
click at [45, 200] on div "Imagem" at bounding box center [44, 196] width 67 height 67
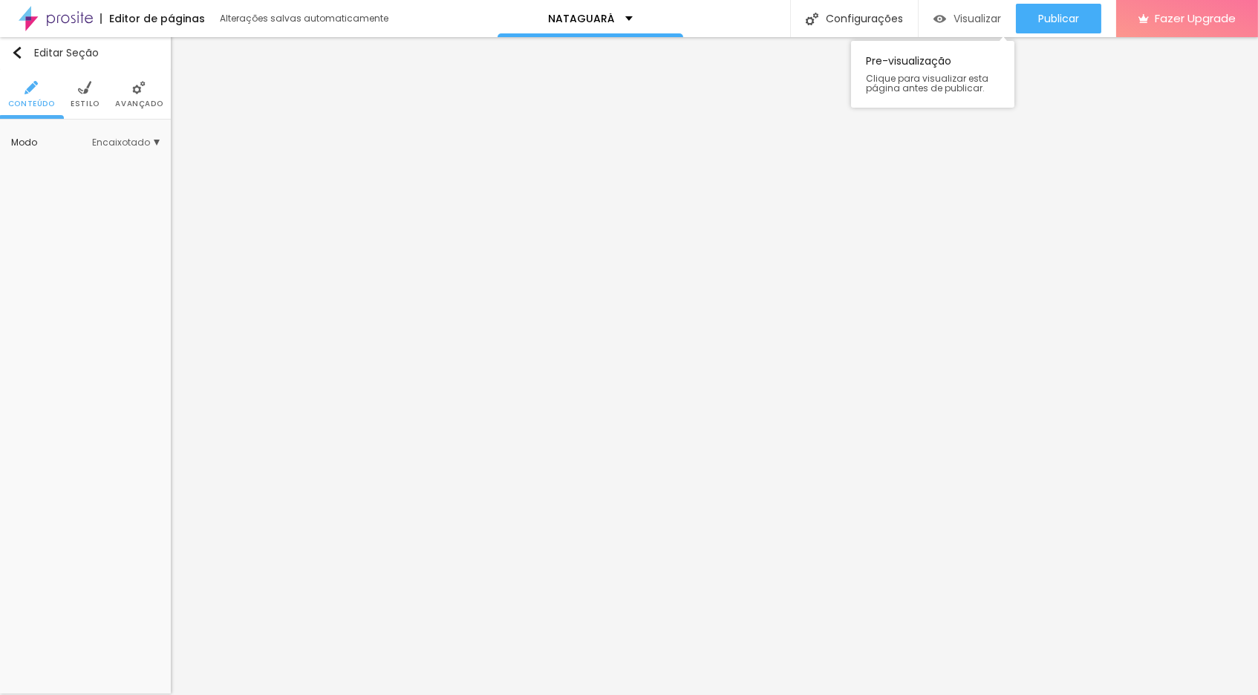
click at [982, 13] on span "Visualizar" at bounding box center [977, 19] width 48 height 12
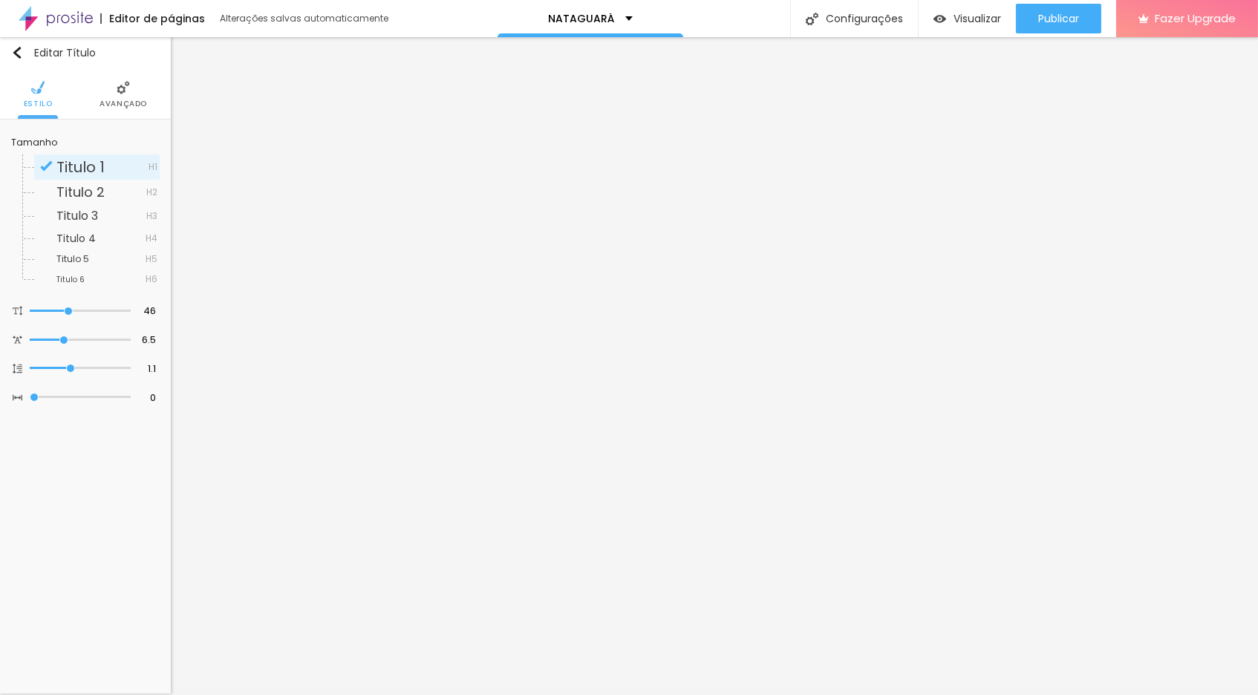
click at [122, 94] on li "Avançado" at bounding box center [123, 94] width 48 height 49
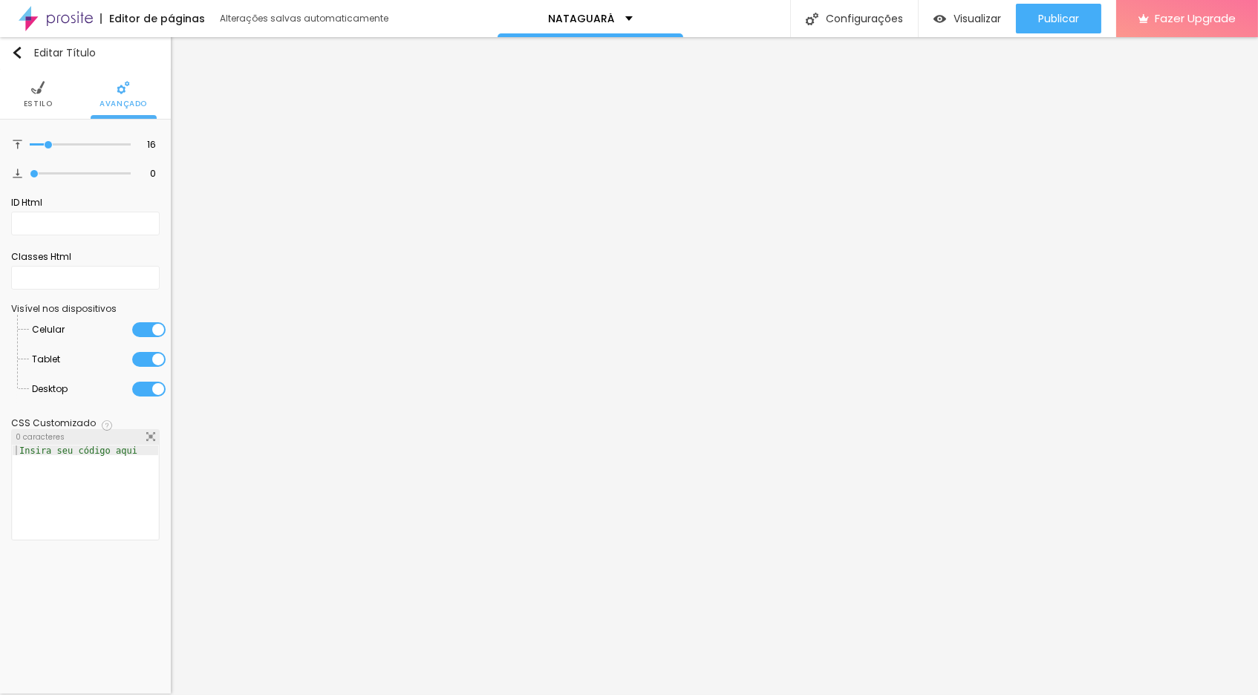
click at [36, 94] on li "Estilo" at bounding box center [38, 94] width 29 height 49
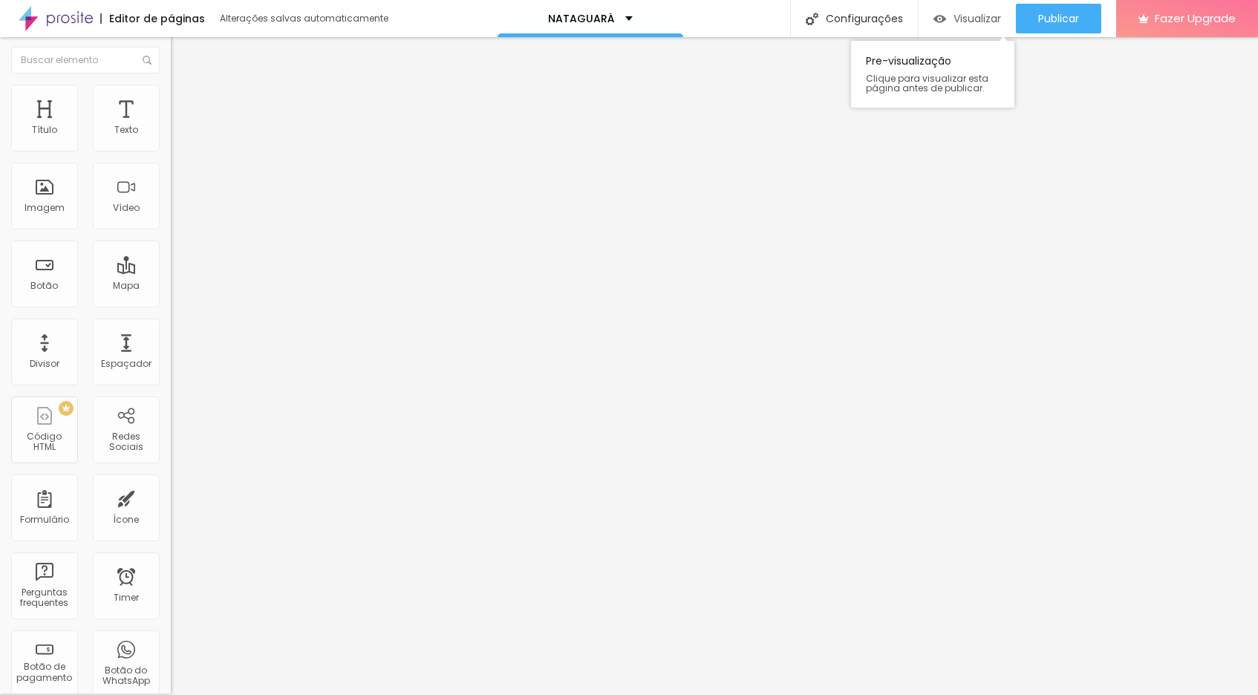
click at [959, 20] on span "Visualizar" at bounding box center [977, 19] width 48 height 12
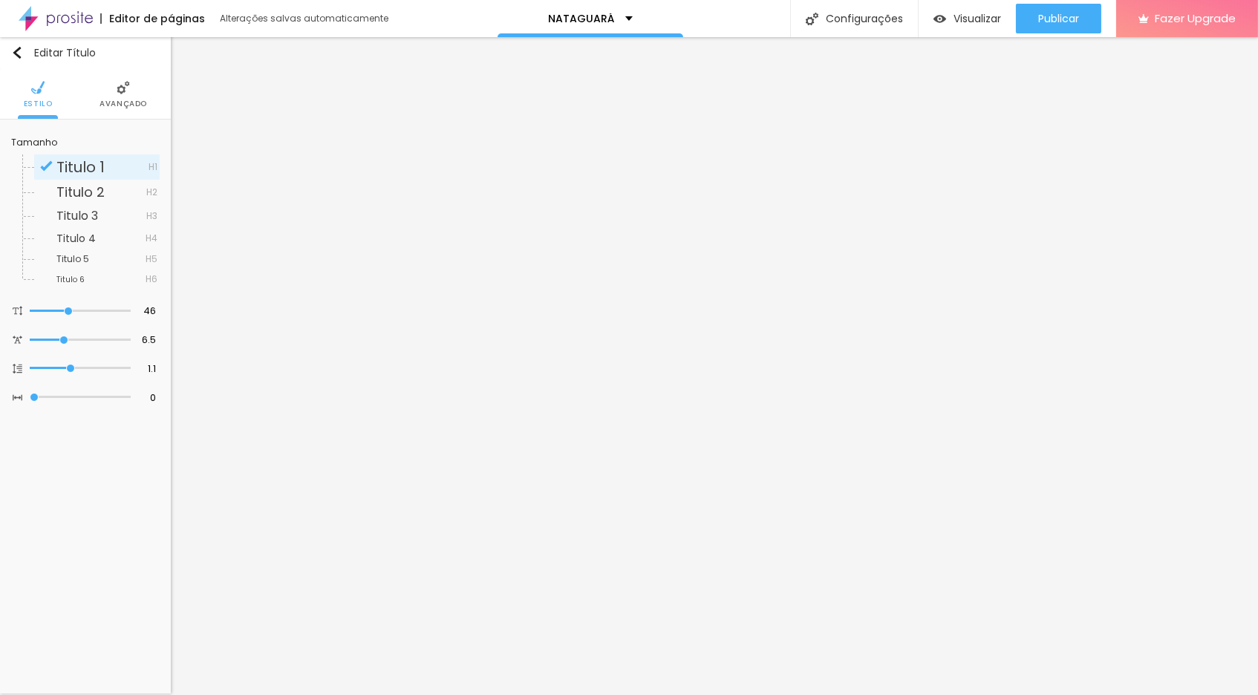
click at [118, 91] on img at bounding box center [123, 87] width 13 height 13
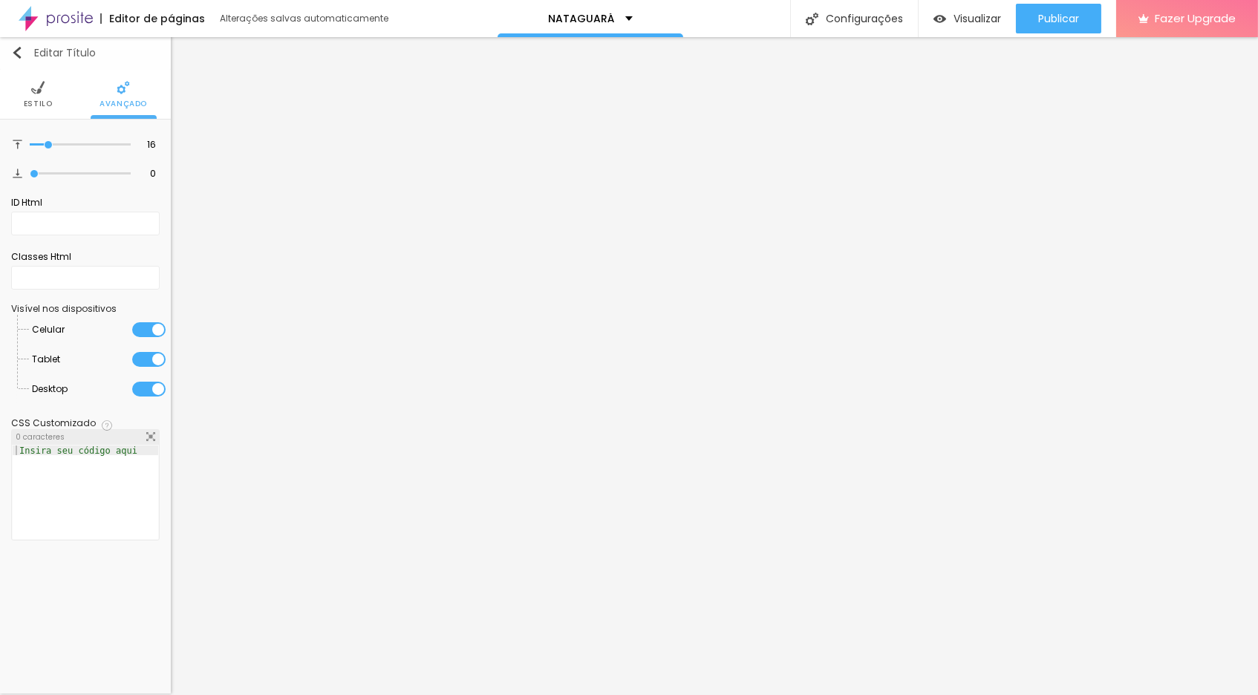
click at [17, 50] on img "button" at bounding box center [17, 53] width 12 height 12
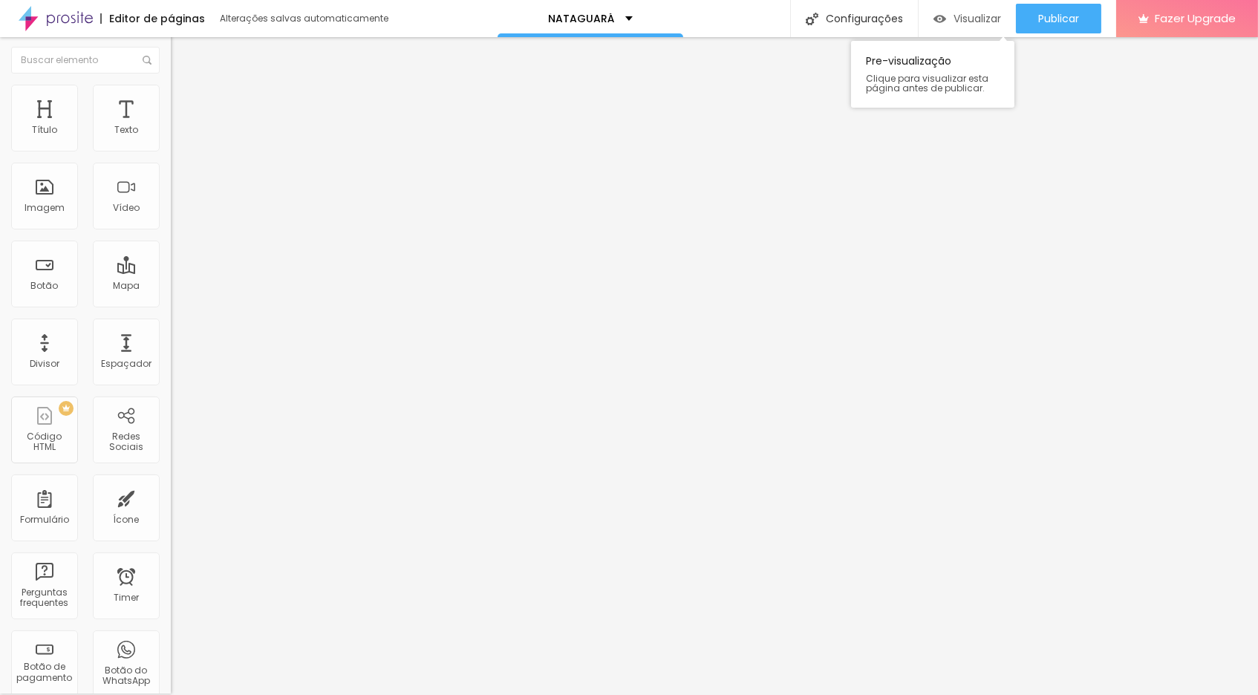
click at [962, 16] on span "Visualizar" at bounding box center [977, 19] width 48 height 12
click at [967, 17] on span "Visualizar" at bounding box center [977, 19] width 48 height 12
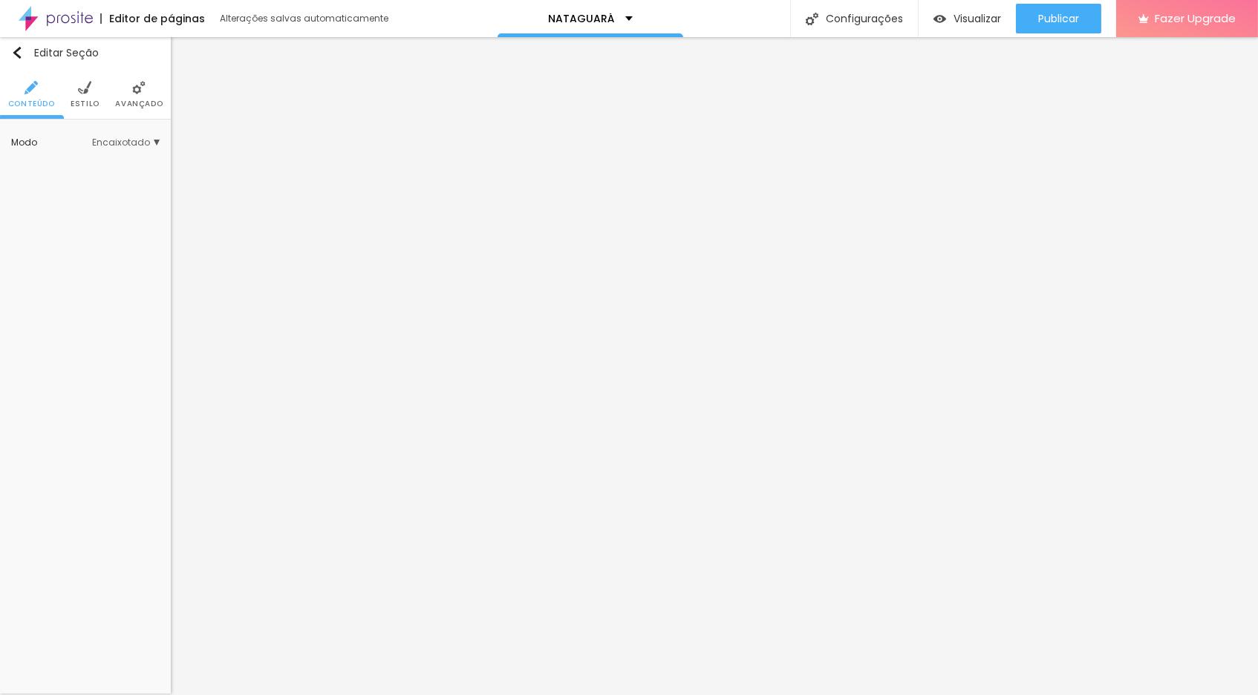
click at [82, 91] on img at bounding box center [84, 87] width 13 height 13
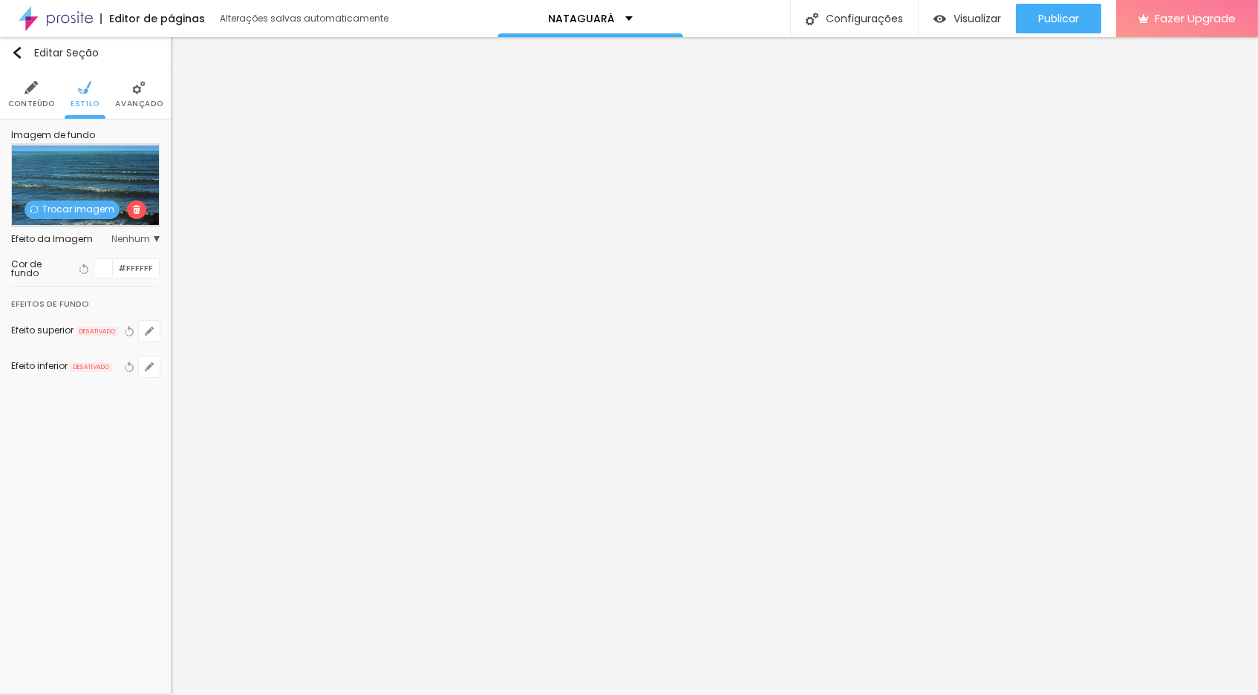
click at [86, 209] on span "Trocar imagem" at bounding box center [72, 209] width 95 height 19
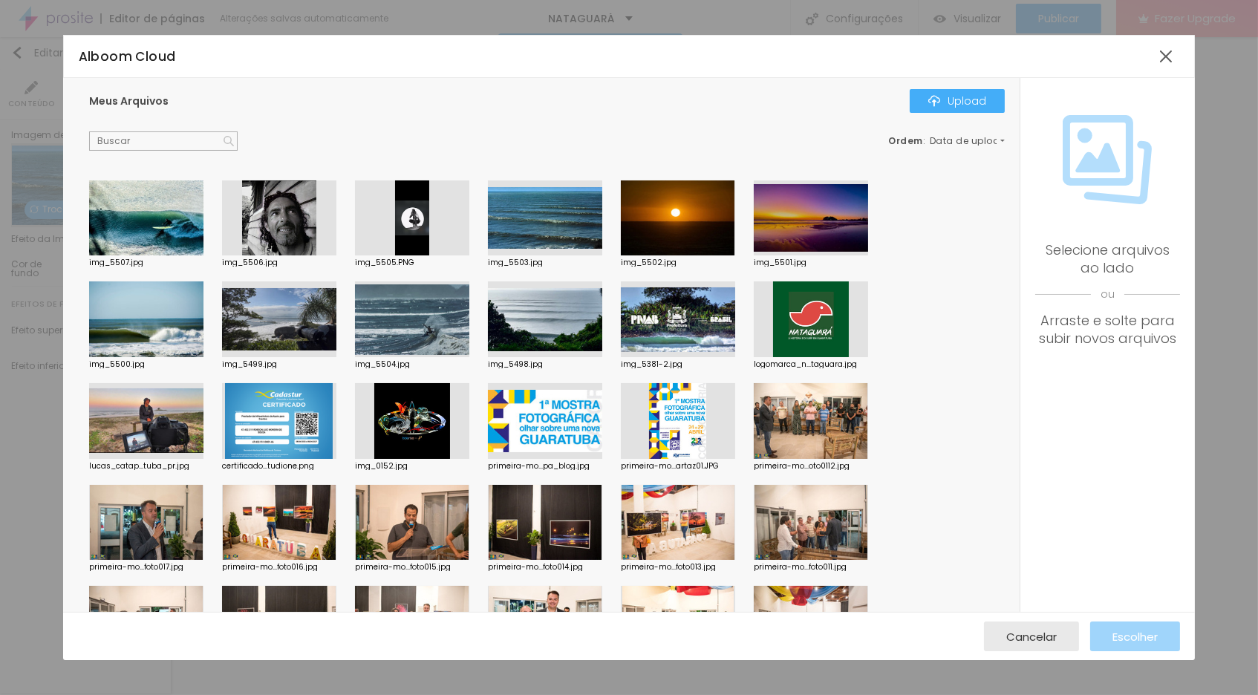
click at [421, 318] on div at bounding box center [412, 319] width 114 height 76
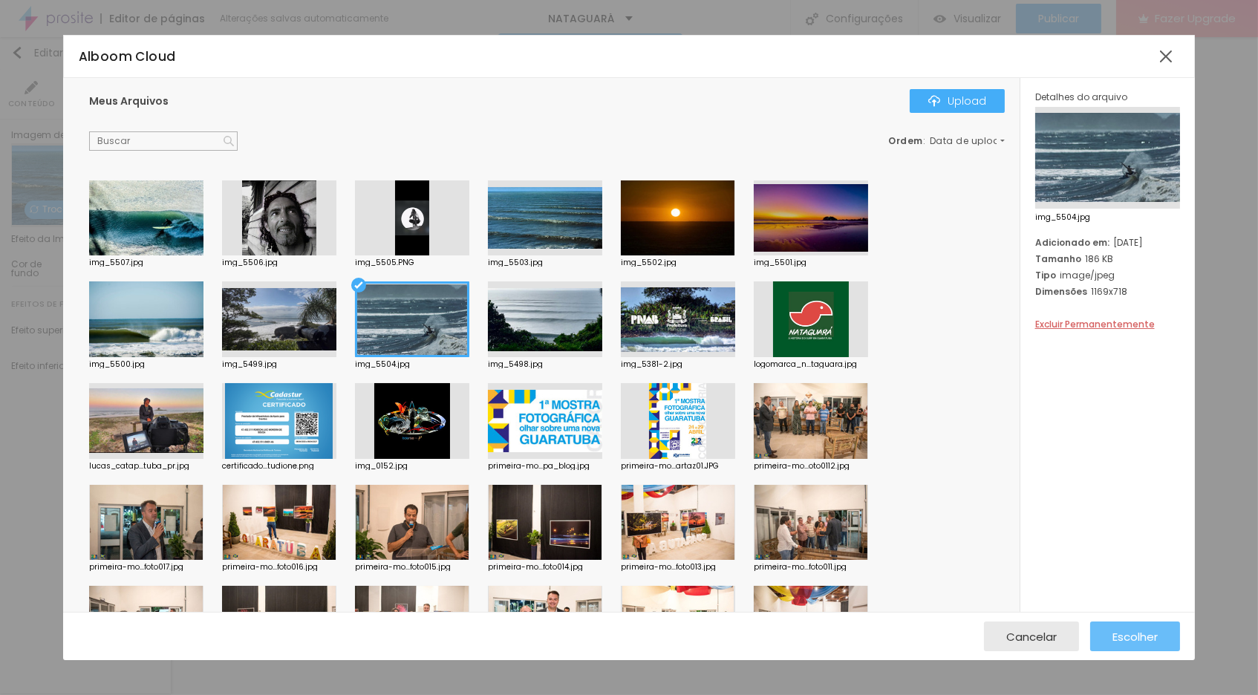
click at [1135, 642] on span "Escolher" at bounding box center [1134, 636] width 45 height 13
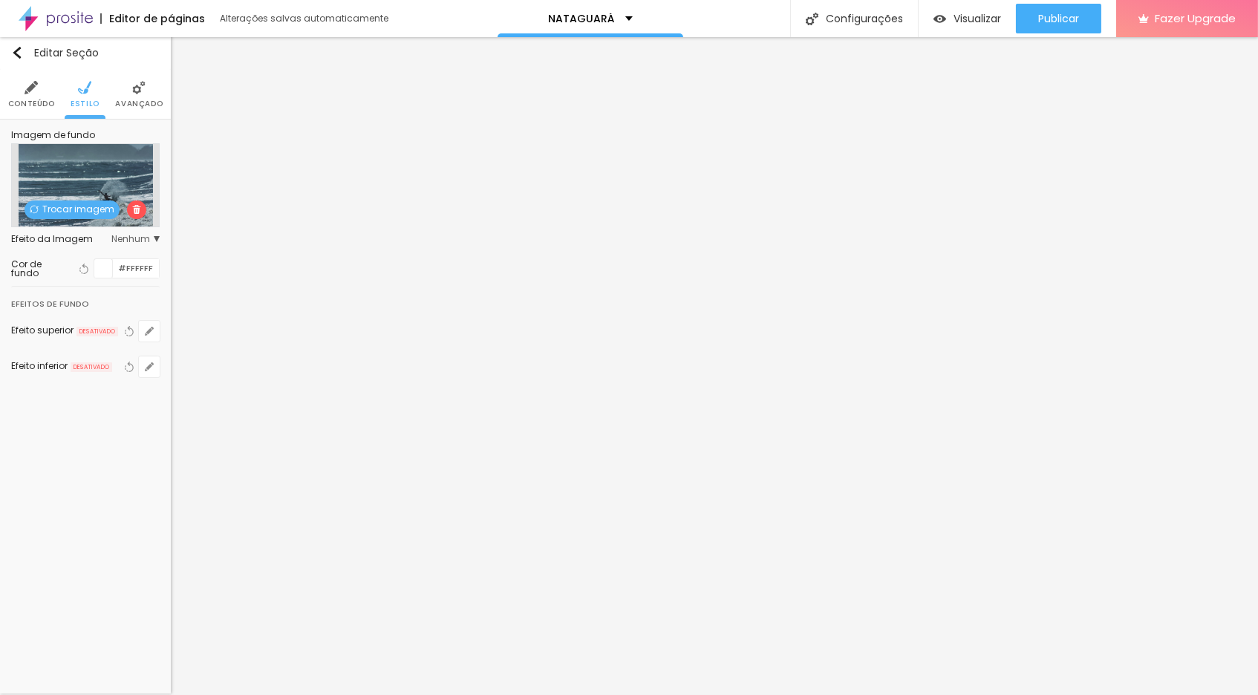
click at [70, 206] on span "Trocar imagem" at bounding box center [72, 209] width 95 height 19
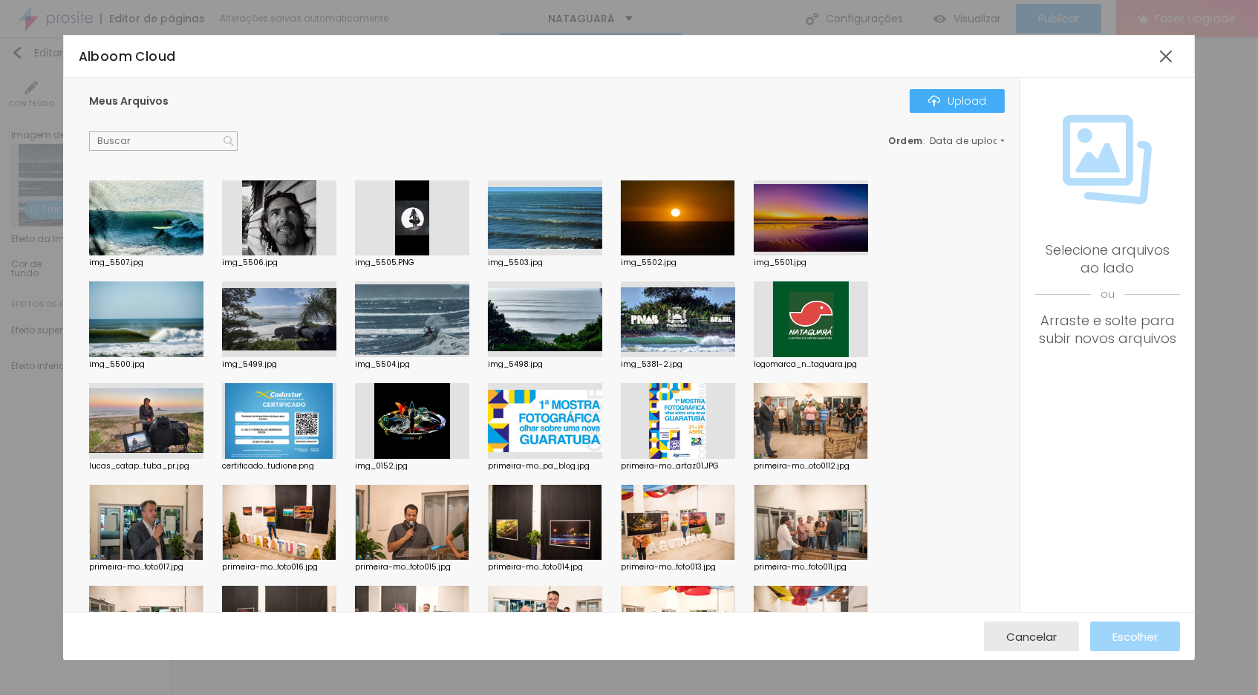
click at [131, 324] on div at bounding box center [146, 319] width 114 height 76
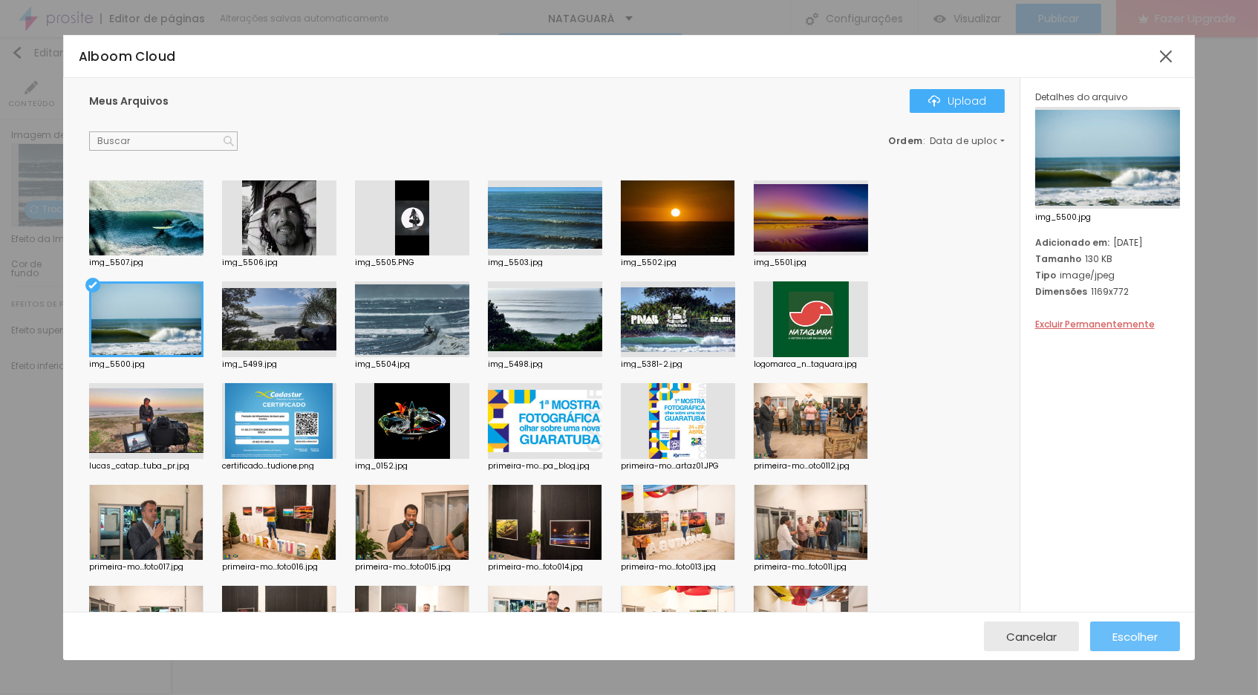
click at [1112, 633] on span "Escolher" at bounding box center [1134, 636] width 45 height 13
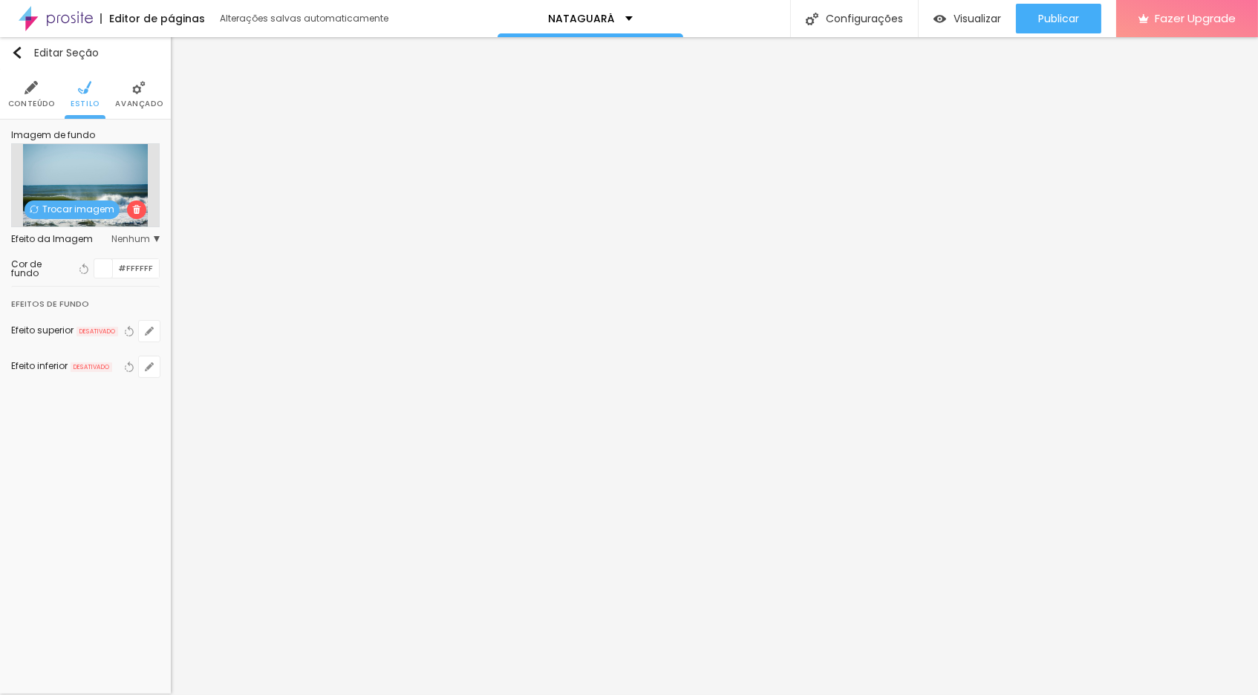
click at [86, 212] on span "Trocar imagem" at bounding box center [72, 209] width 95 height 19
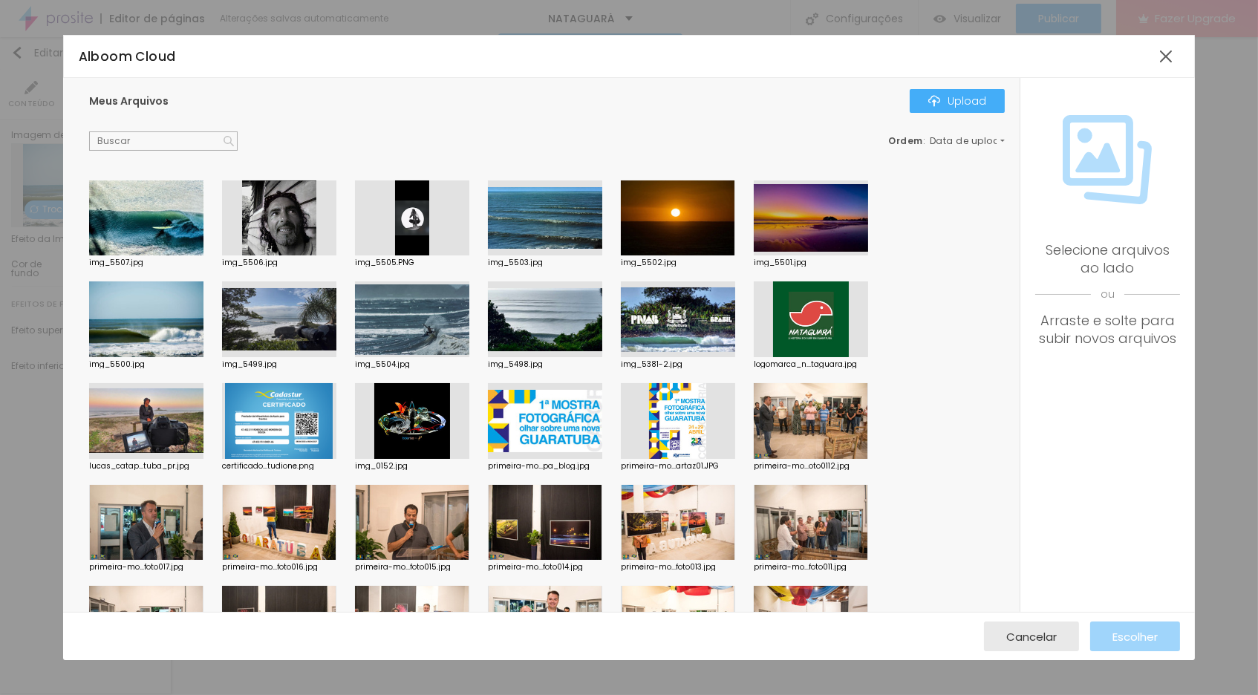
click at [801, 226] on div at bounding box center [811, 218] width 114 height 76
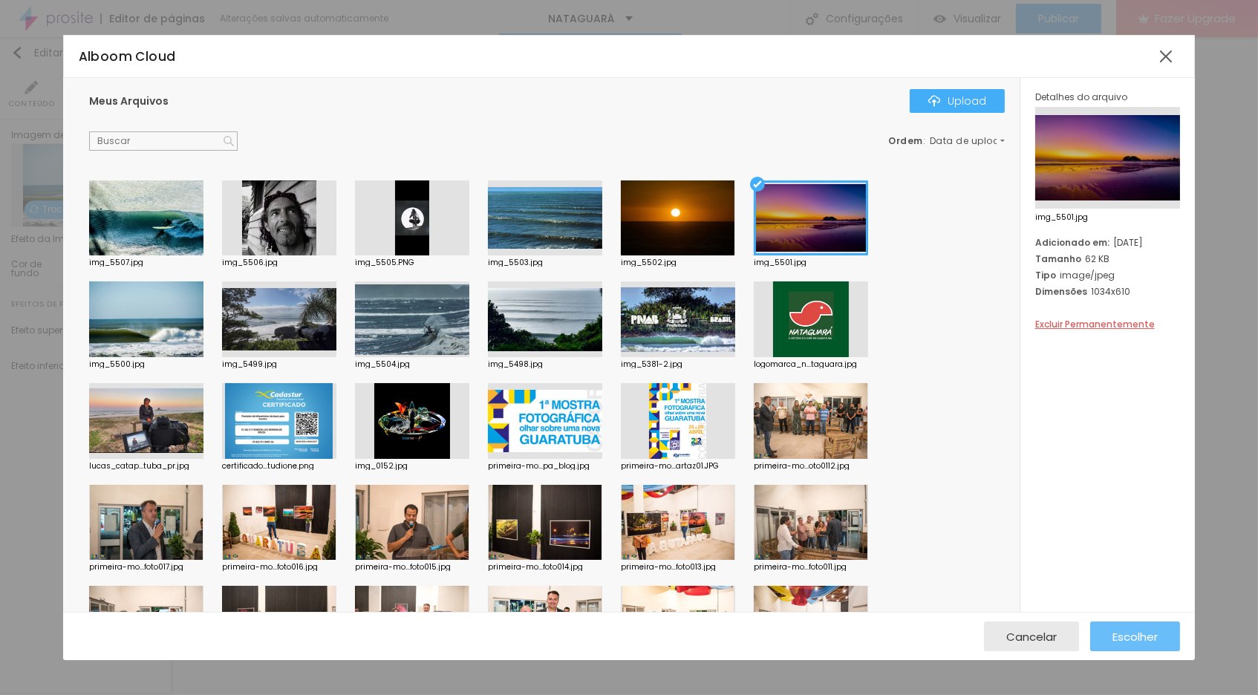
click at [1136, 637] on span "Escolher" at bounding box center [1134, 636] width 45 height 13
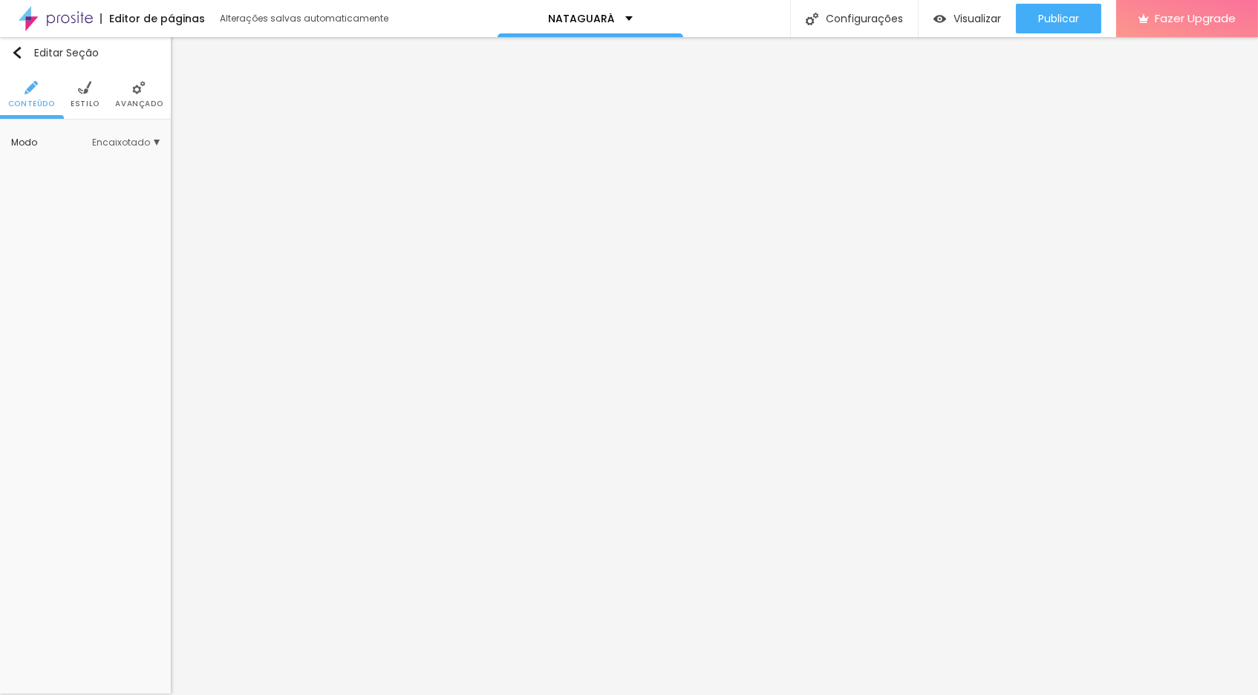
click at [88, 85] on img at bounding box center [84, 87] width 13 height 13
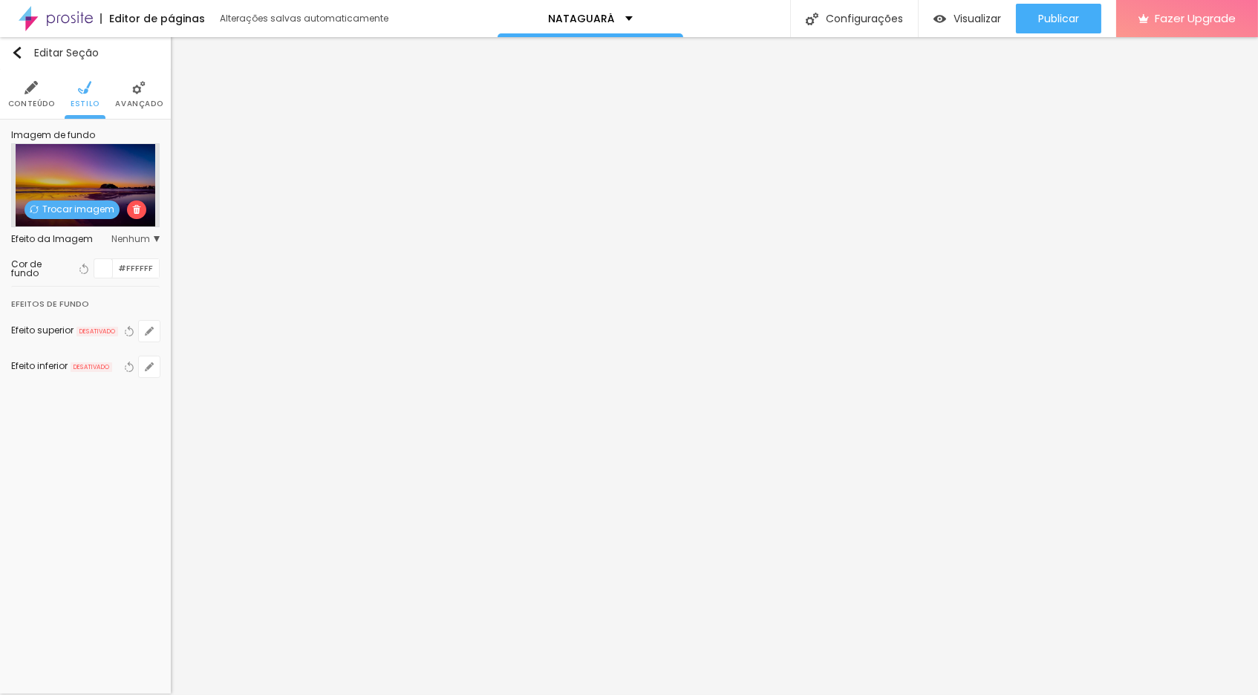
click at [74, 209] on span "Trocar imagem" at bounding box center [72, 209] width 95 height 19
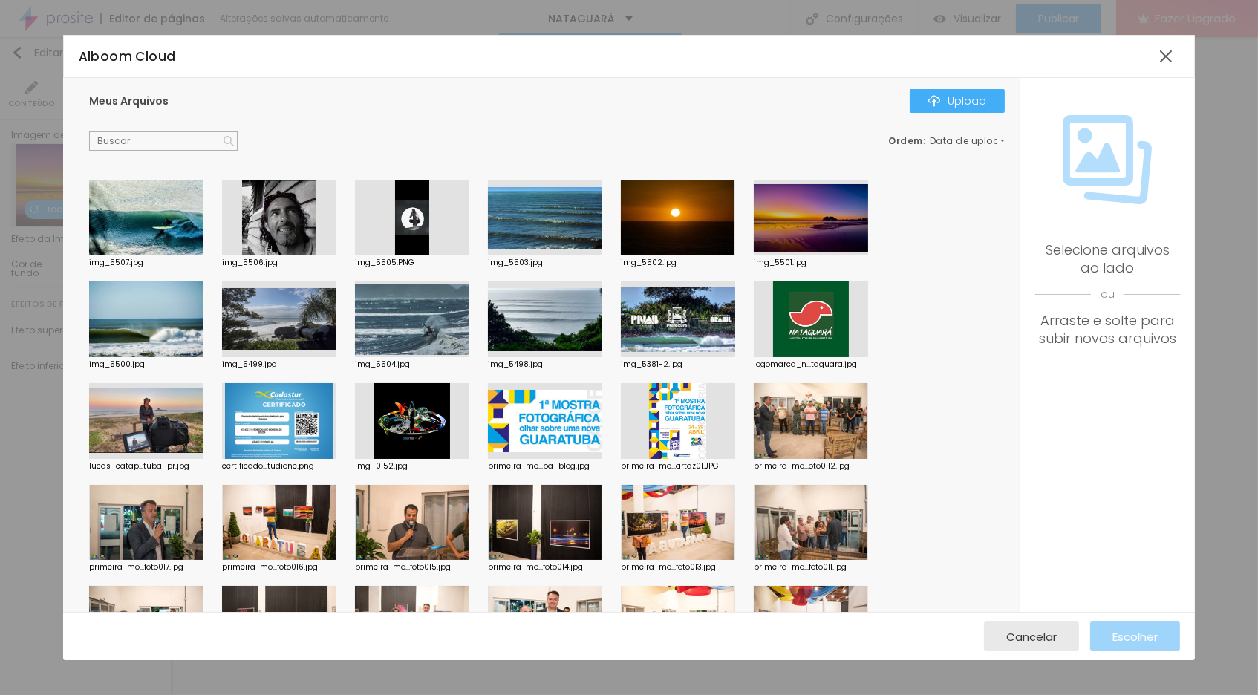
click at [142, 428] on div at bounding box center [146, 421] width 114 height 76
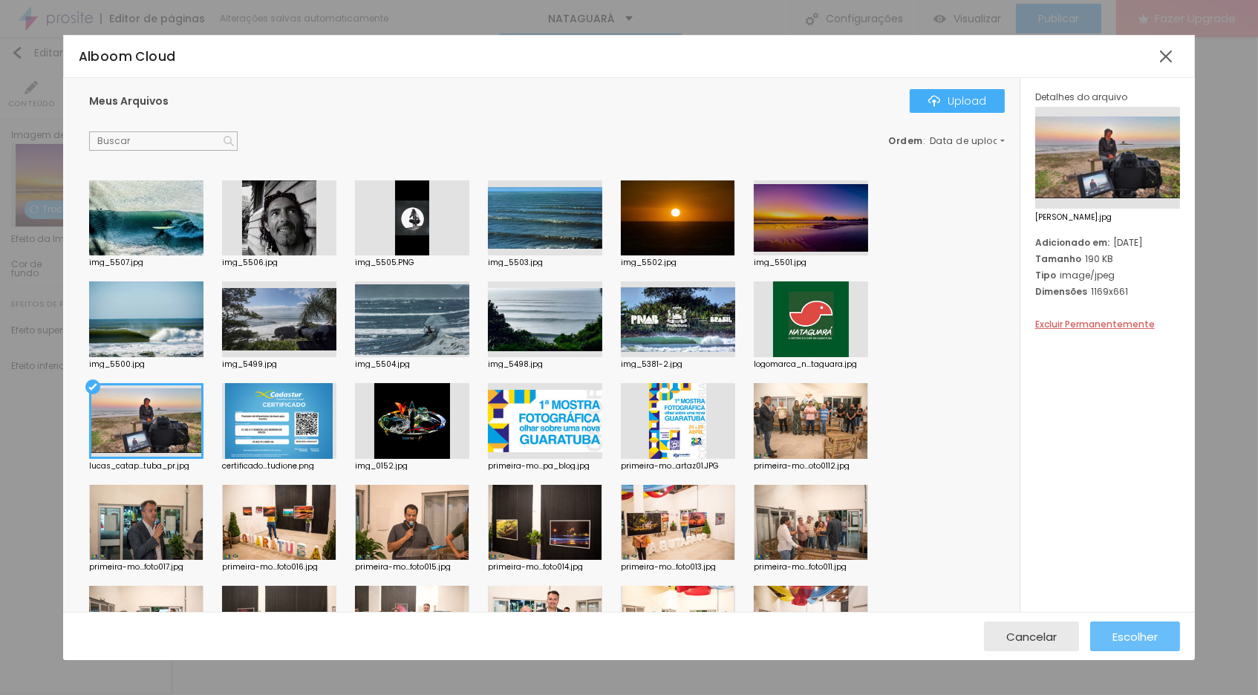
click at [1114, 642] on span "Escolher" at bounding box center [1134, 636] width 45 height 13
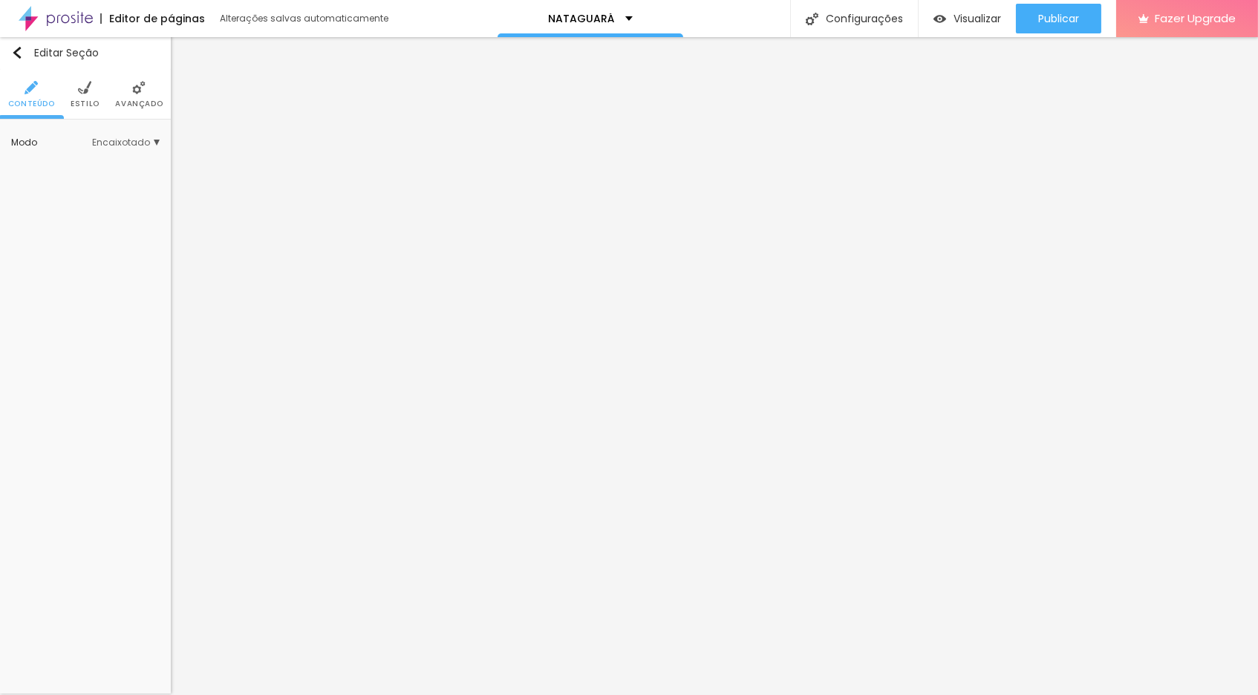
click at [90, 88] on img at bounding box center [84, 87] width 13 height 13
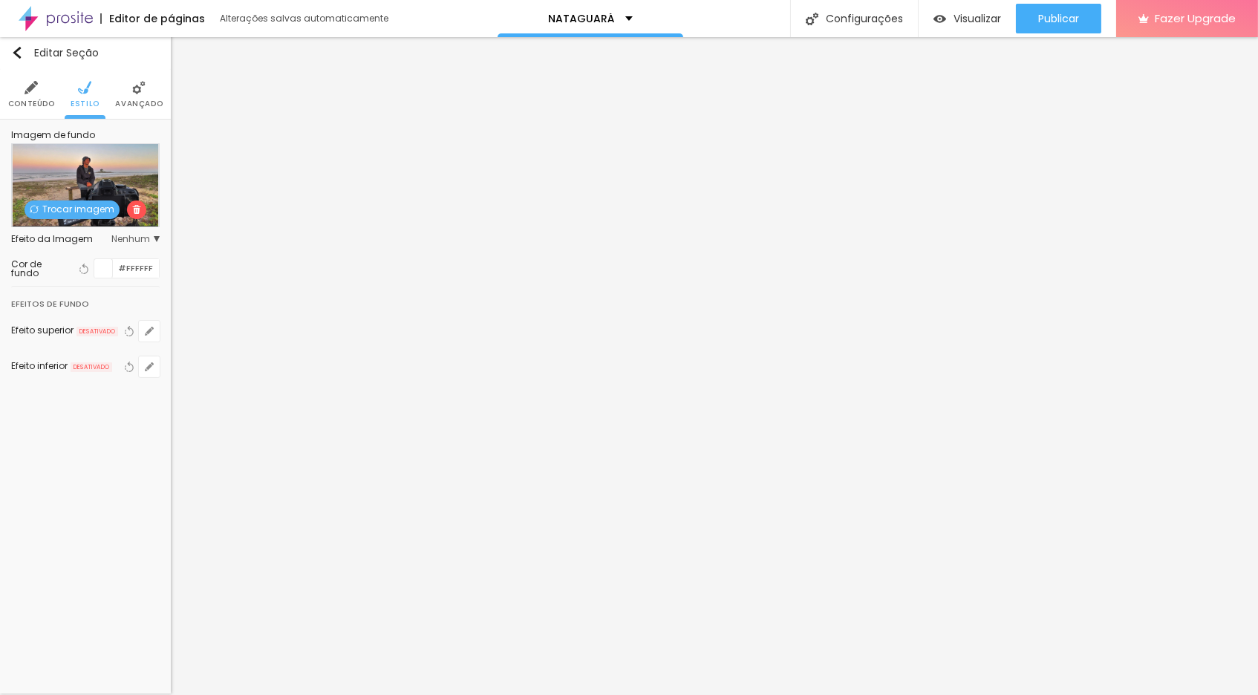
click at [79, 209] on span "Trocar imagem" at bounding box center [72, 209] width 95 height 19
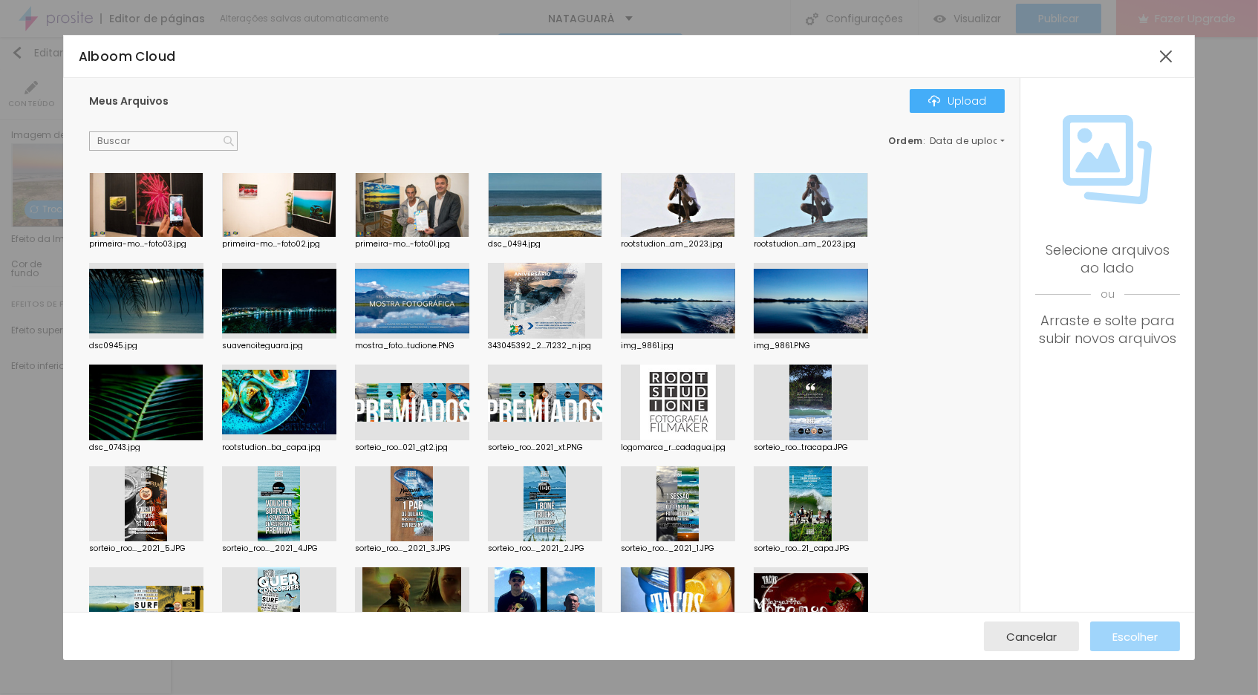
scroll to position [526, 0]
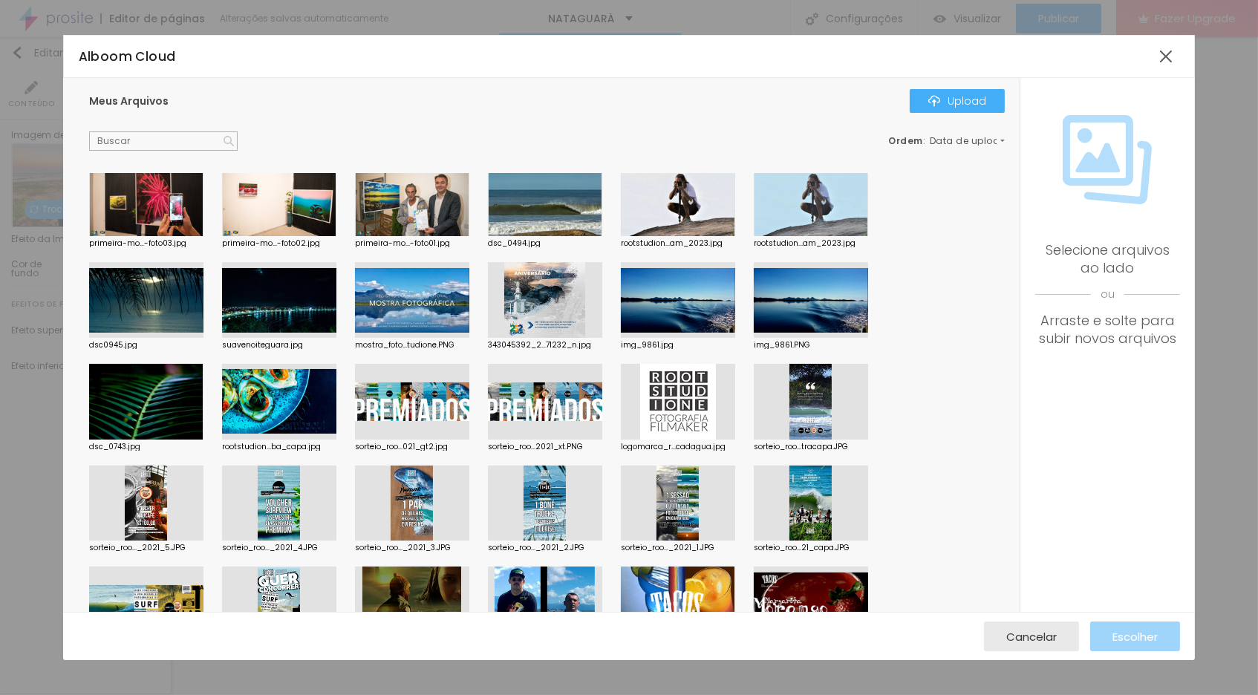
click at [307, 313] on div at bounding box center [279, 300] width 114 height 76
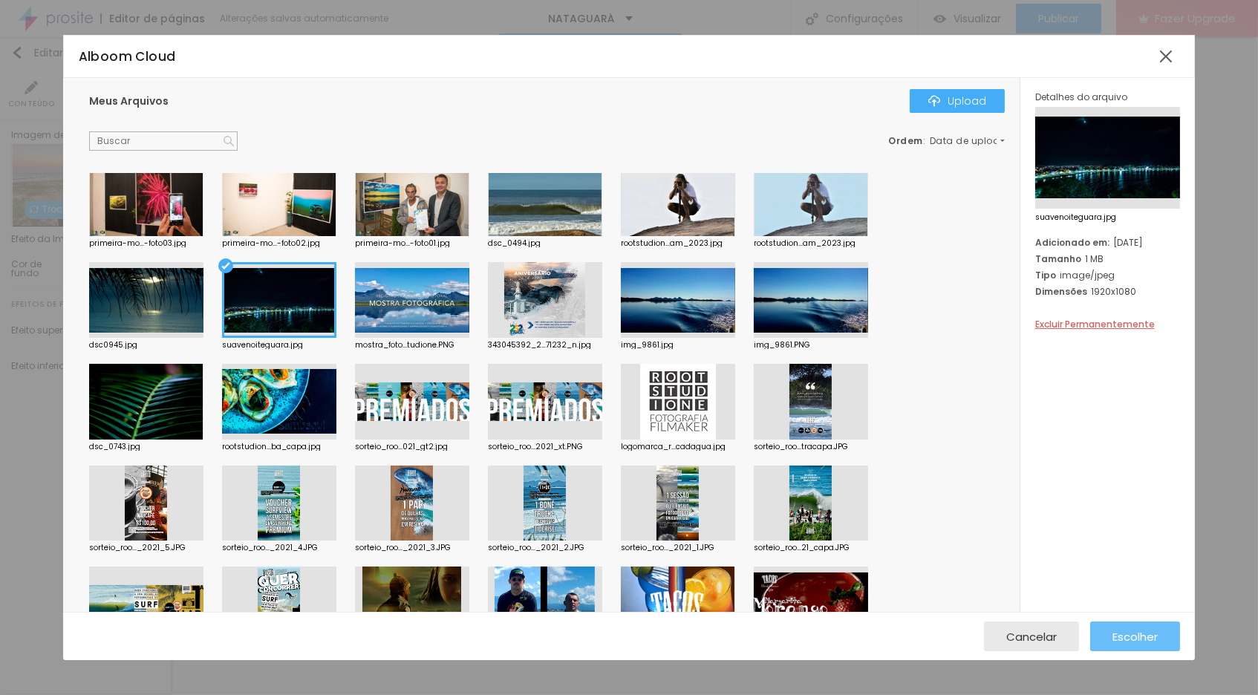
click at [1124, 631] on span "Escolher" at bounding box center [1134, 636] width 45 height 13
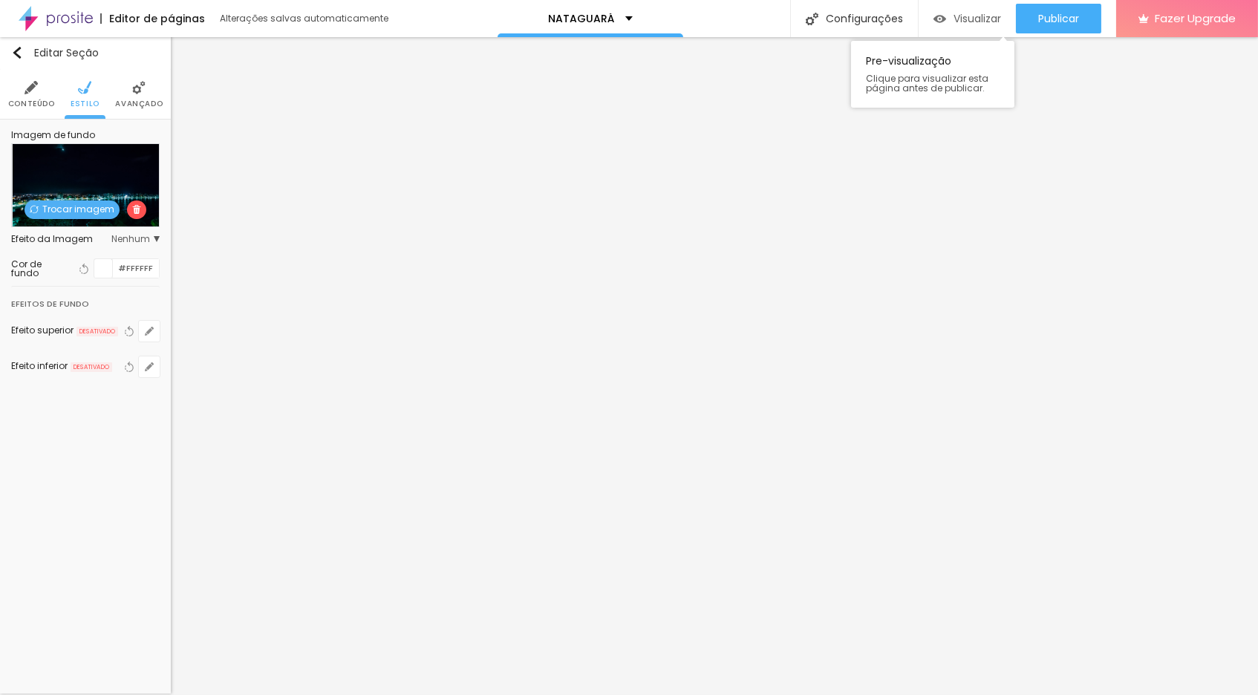
click at [963, 26] on div "Visualizar" at bounding box center [967, 19] width 68 height 30
click at [139, 100] on span "Avançado" at bounding box center [139, 103] width 48 height 7
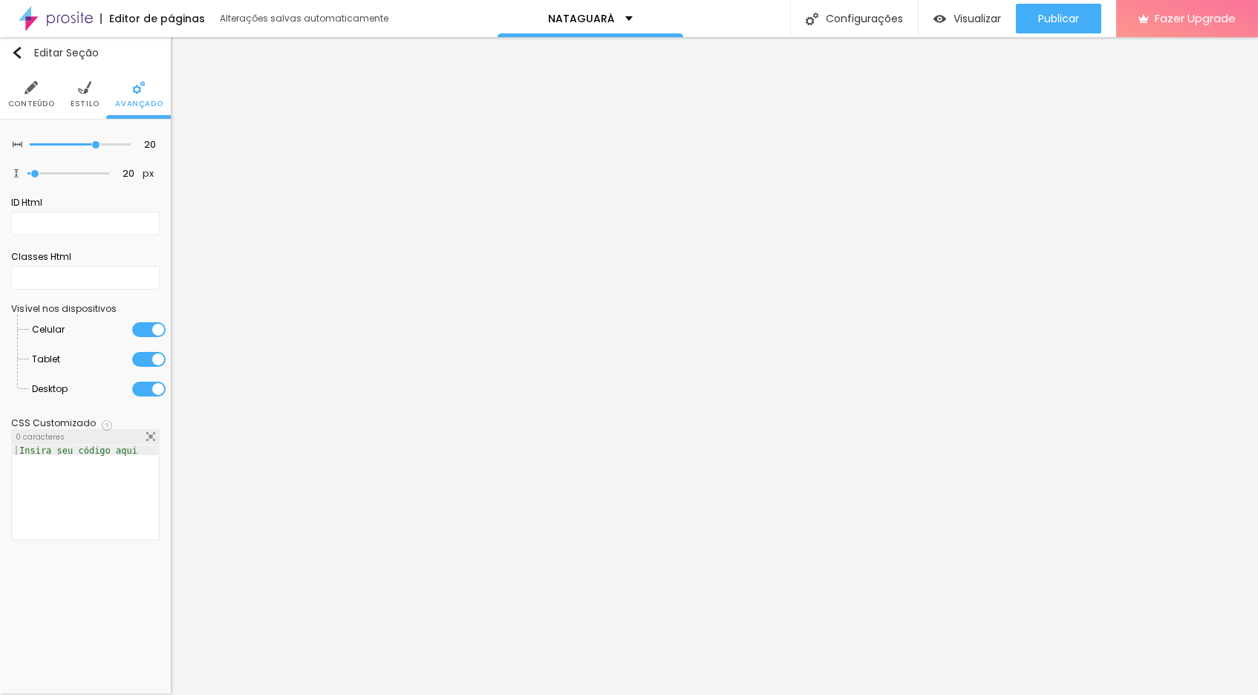
click at [35, 88] on img at bounding box center [31, 87] width 13 height 13
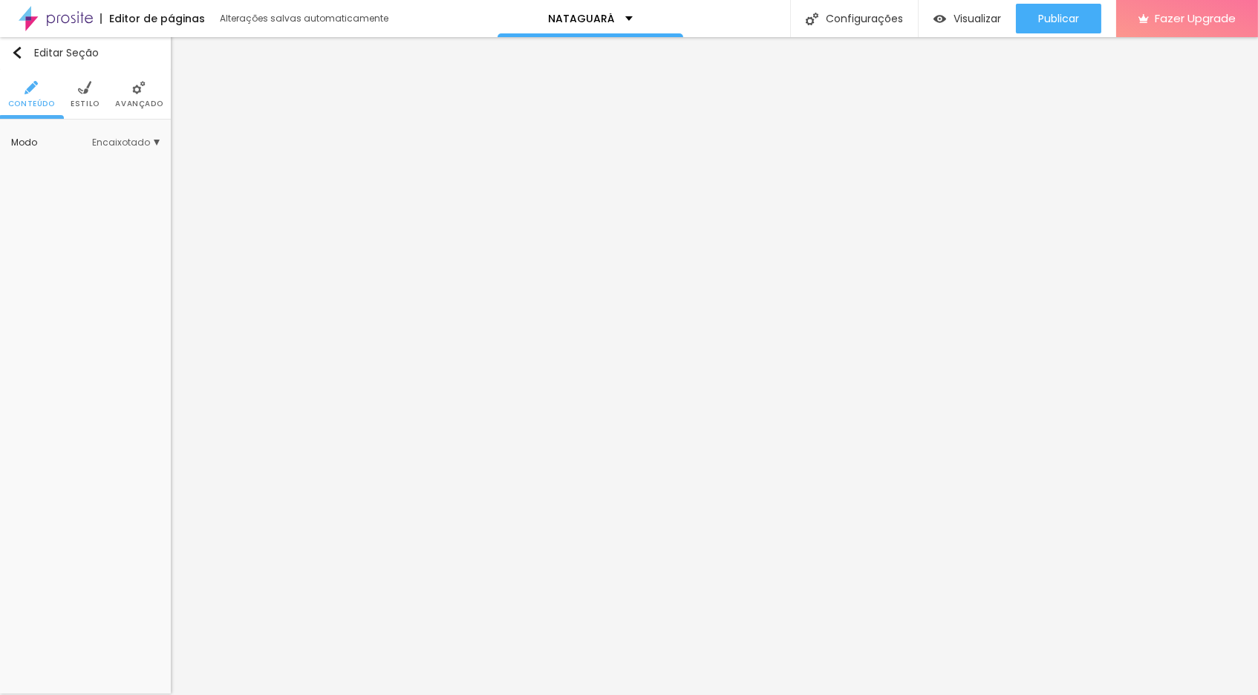
click at [148, 141] on span "Encaixotado" at bounding box center [126, 142] width 68 height 9
click at [88, 184] on span "Completo" at bounding box center [78, 183] width 45 height 13
click at [82, 165] on span "Encaixotado" at bounding box center [85, 163] width 58 height 13
click at [81, 183] on span "Completo" at bounding box center [78, 183] width 45 height 13
click at [102, 162] on span "Encaixotado" at bounding box center [85, 163] width 58 height 13
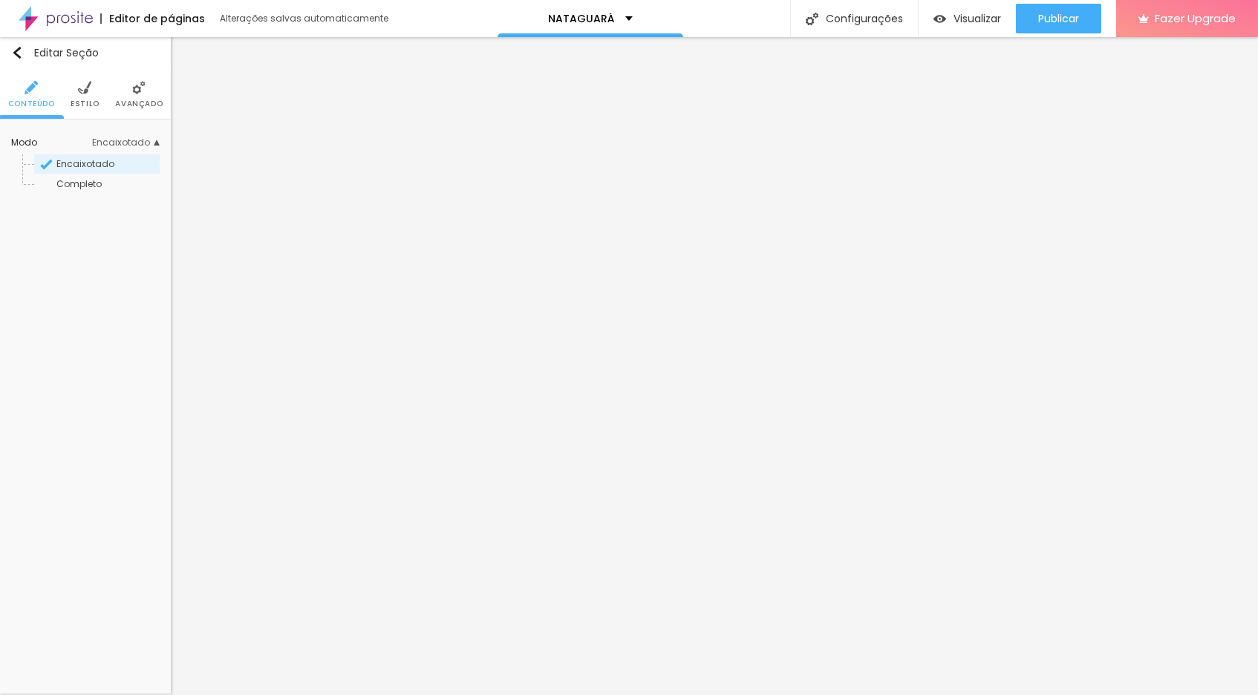
click at [154, 142] on span "Encaixotado" at bounding box center [126, 142] width 68 height 9
click at [83, 91] on img at bounding box center [84, 87] width 13 height 13
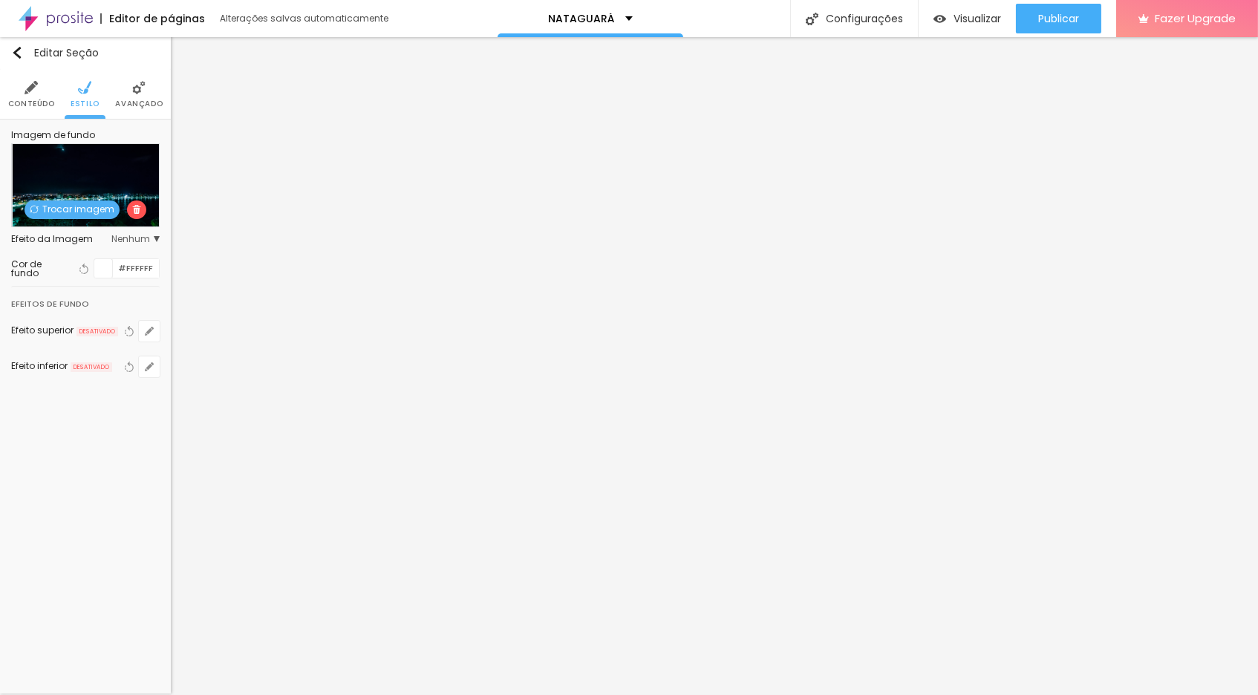
click at [156, 238] on span "Nenhum" at bounding box center [135, 239] width 48 height 9
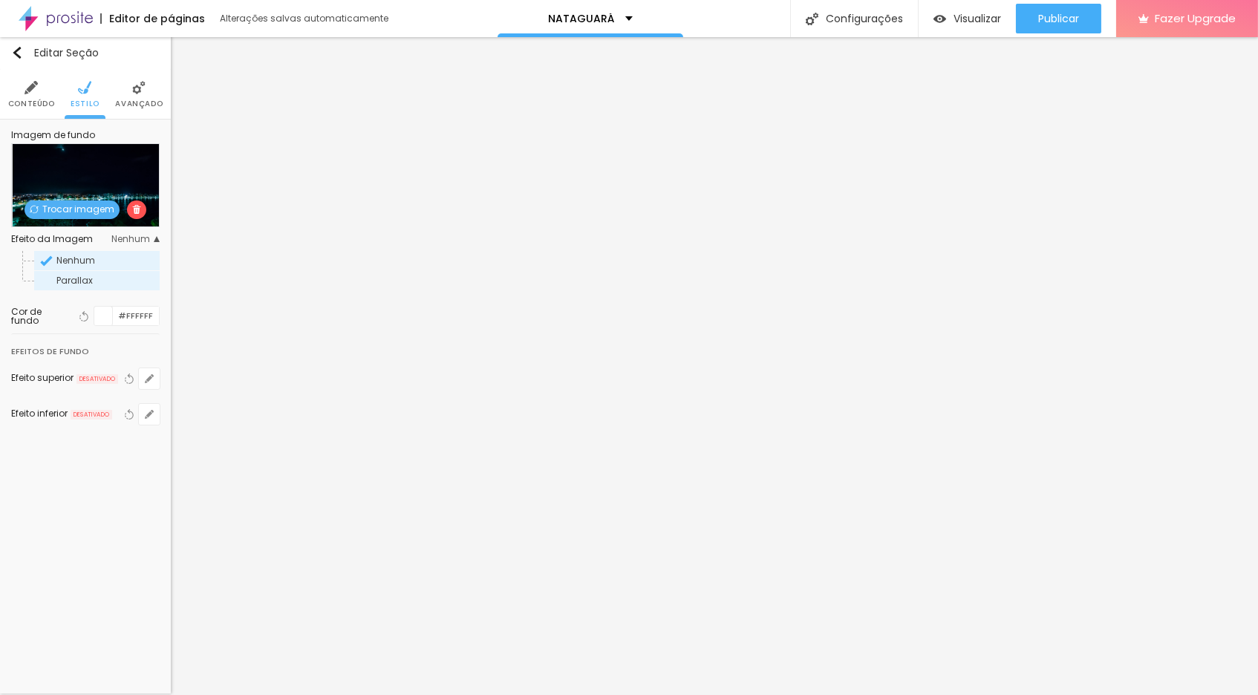
click at [82, 278] on span "Parallax" at bounding box center [74, 280] width 36 height 13
click at [974, 21] on span "Visualizar" at bounding box center [977, 19] width 48 height 12
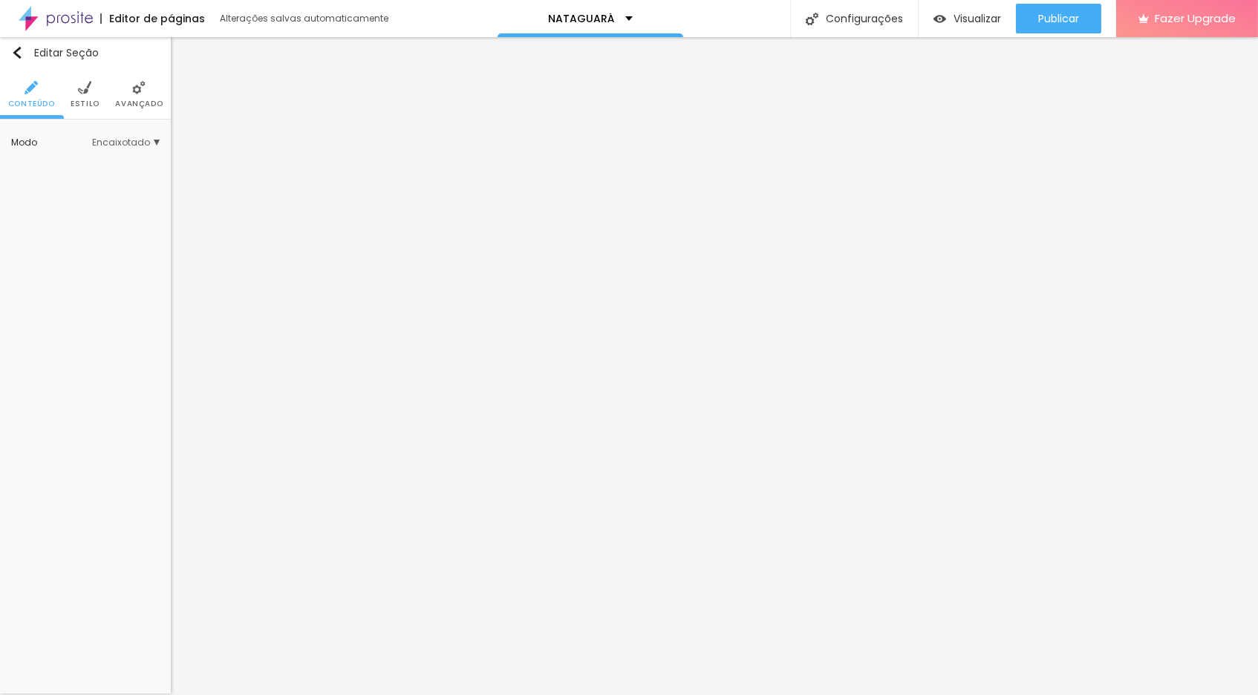
click at [83, 91] on img at bounding box center [84, 87] width 13 height 13
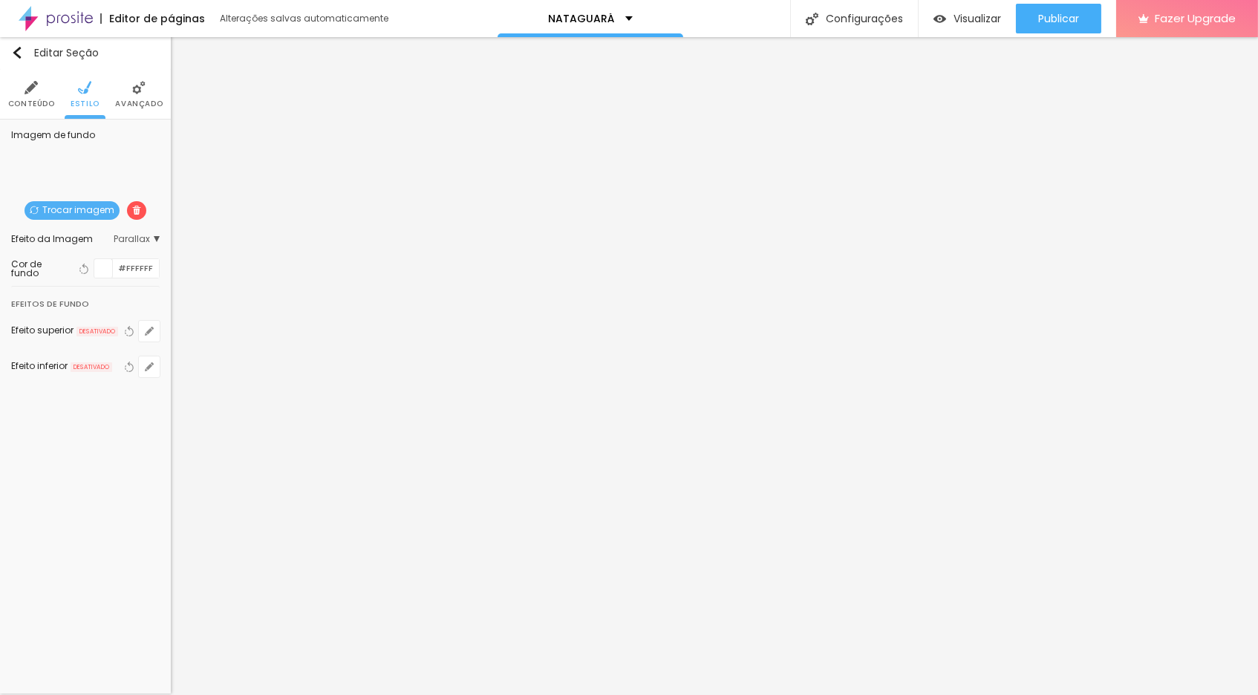
click at [86, 209] on span "Trocar imagem" at bounding box center [72, 210] width 95 height 19
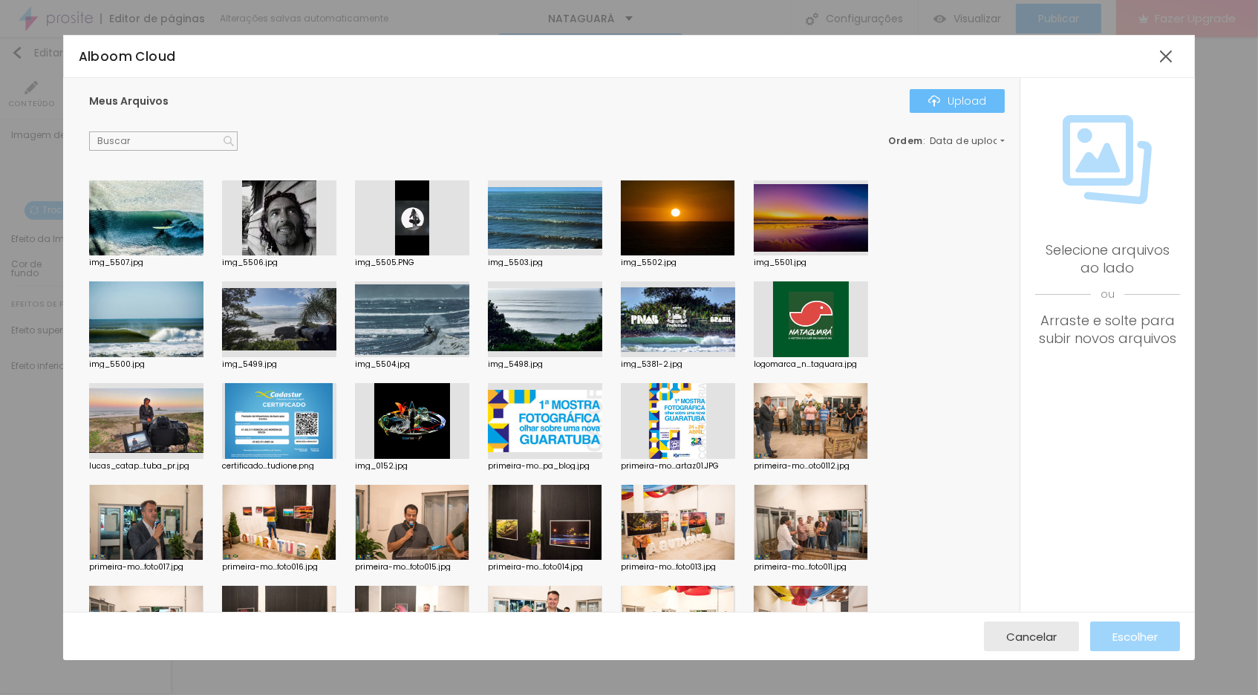
click at [938, 97] on img "button" at bounding box center [934, 101] width 12 height 12
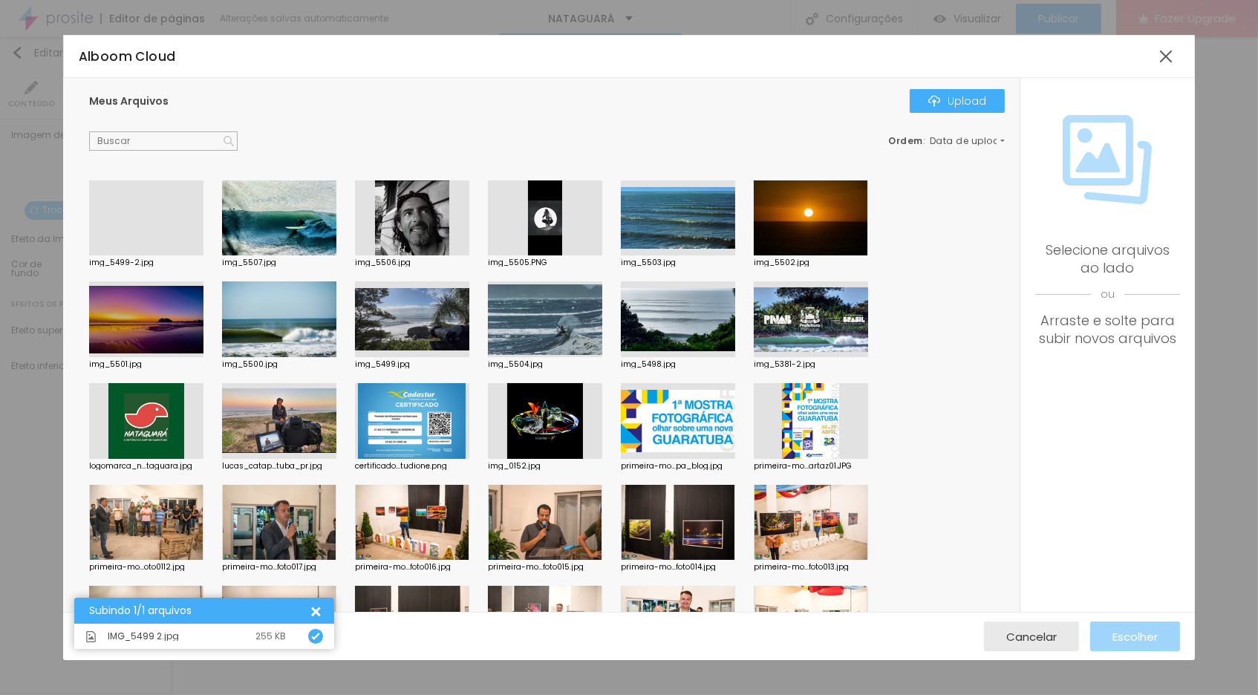
click at [143, 255] on div at bounding box center [146, 255] width 114 height 0
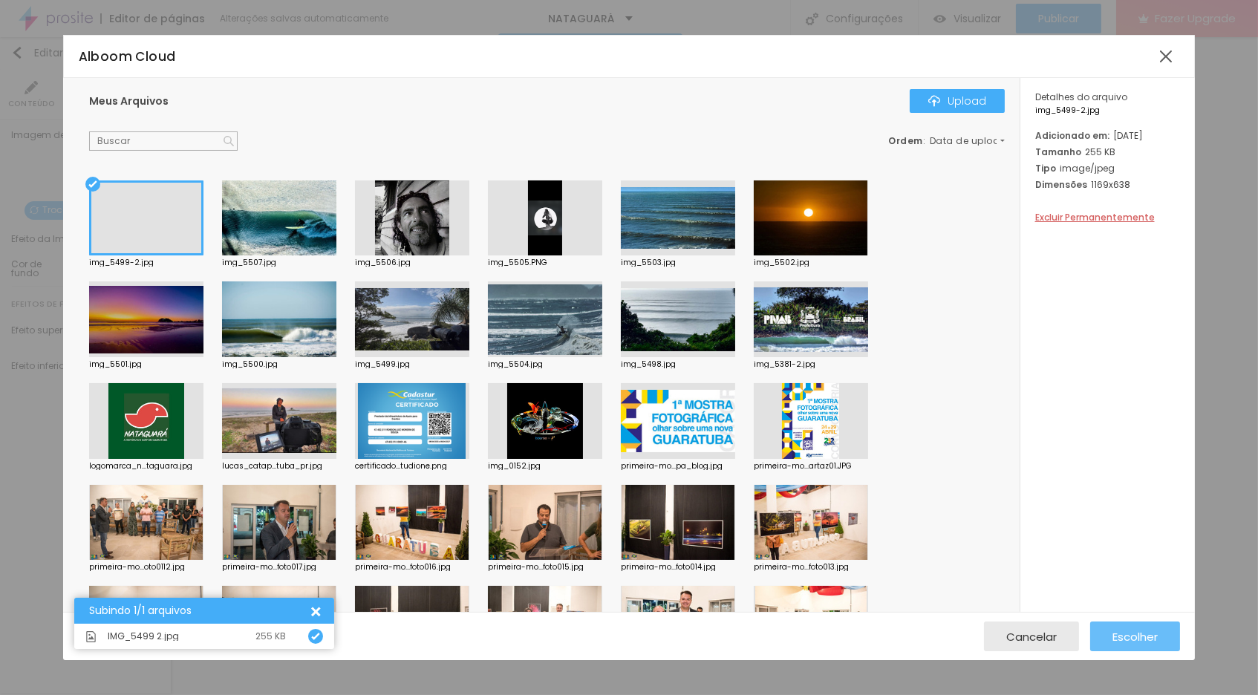
click at [1128, 638] on span "Escolher" at bounding box center [1134, 636] width 45 height 13
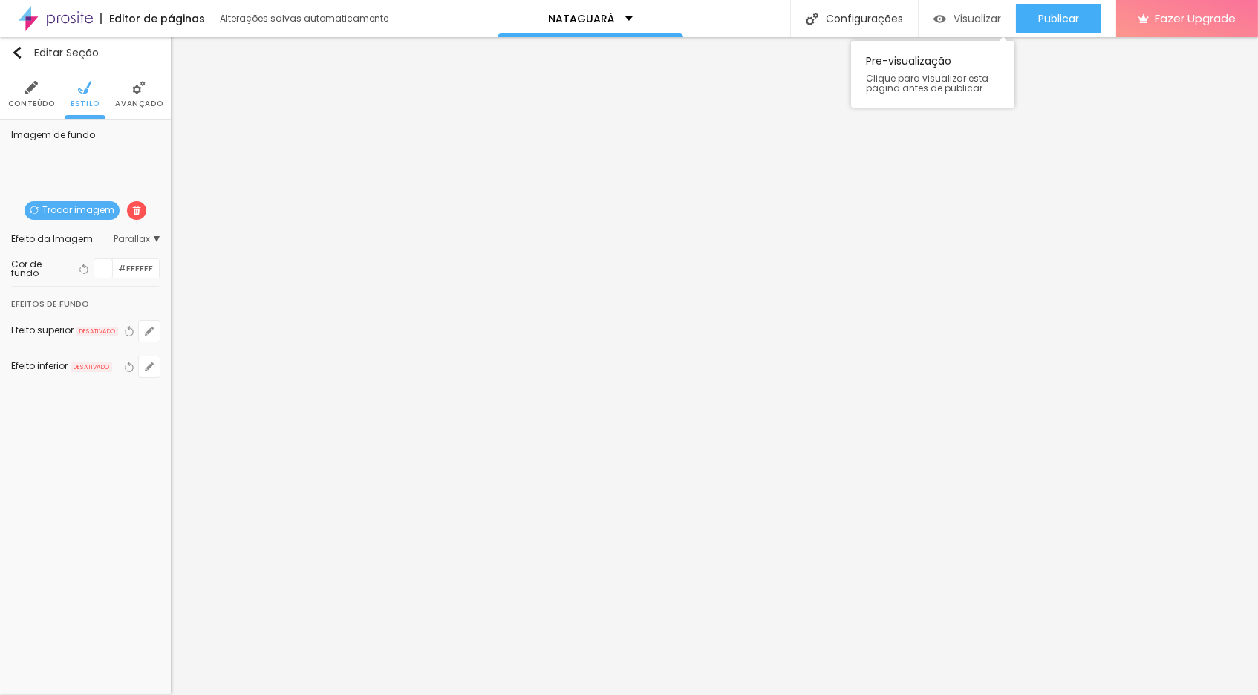
click at [959, 21] on span "Visualizar" at bounding box center [977, 19] width 48 height 12
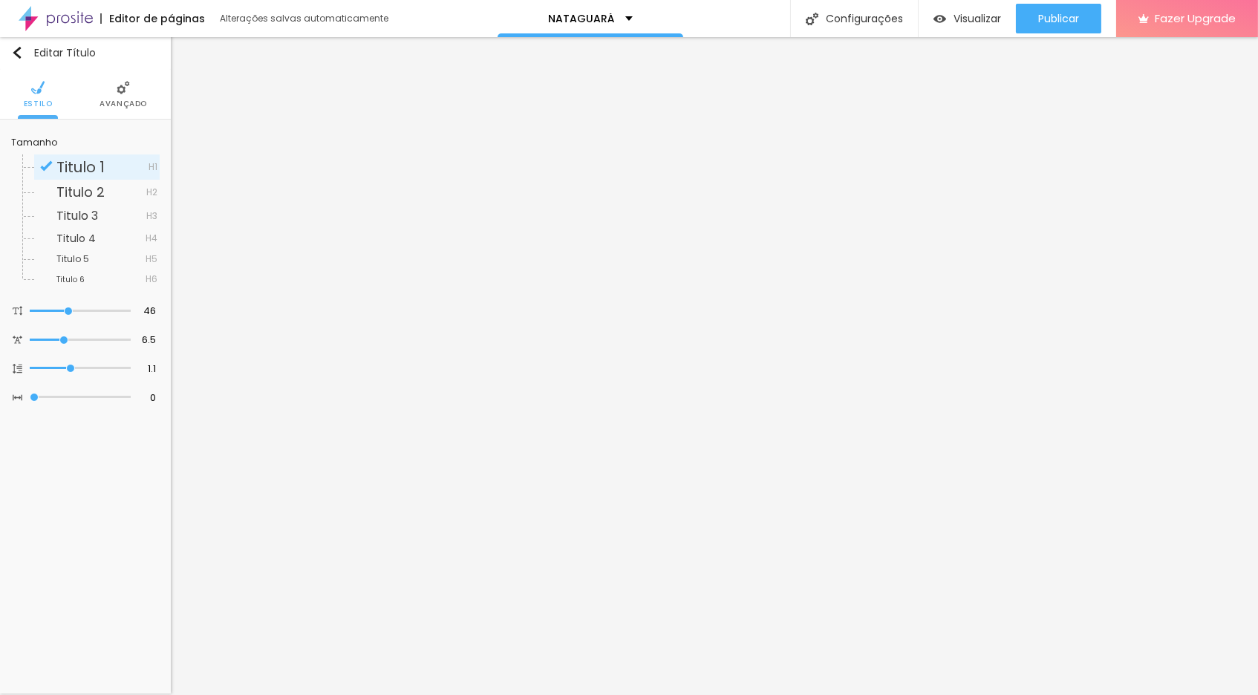
click at [123, 88] on img at bounding box center [123, 87] width 13 height 13
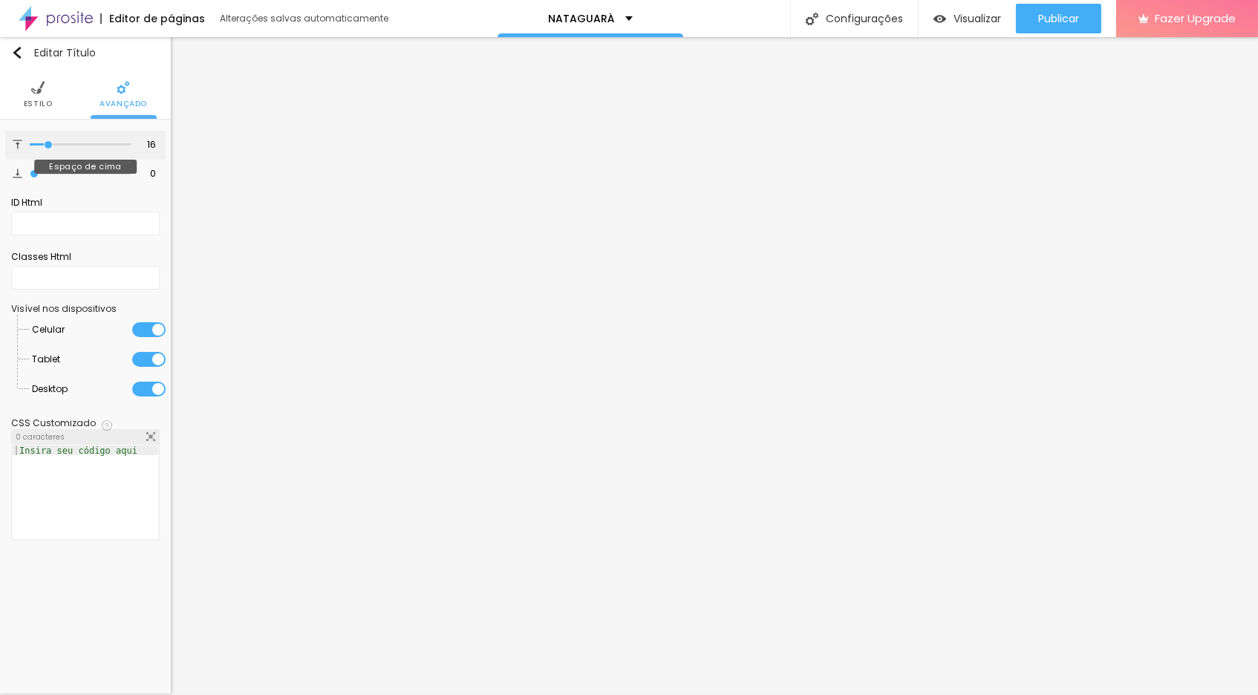
drag, startPoint x: 55, startPoint y: 154, endPoint x: 31, endPoint y: 159, distance: 24.2
click at [30, 159] on div "16 Espaço de cima" at bounding box center [85, 145] width 160 height 29
type input "15"
type input "12"
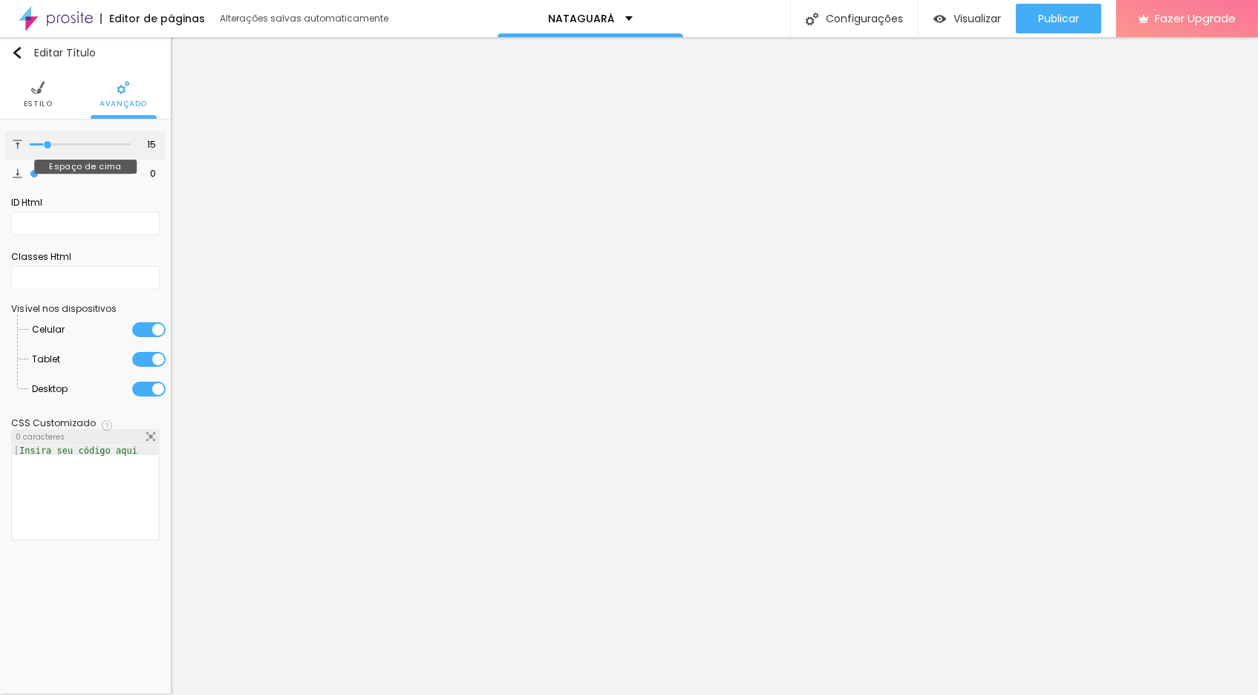
type input "12"
type input "3"
type input "0"
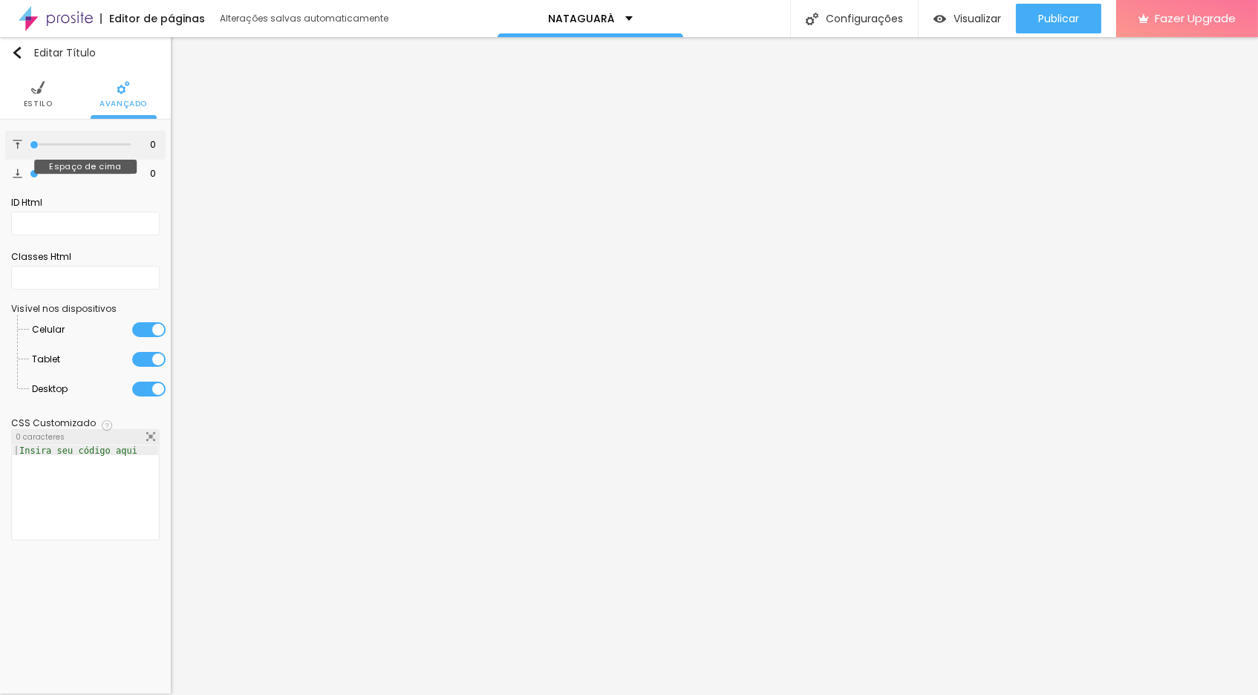
drag, startPoint x: 48, startPoint y: 147, endPoint x: 27, endPoint y: 150, distance: 20.3
type input "0"
click at [27, 150] on div "0 Espaço de cima" at bounding box center [85, 145] width 160 height 29
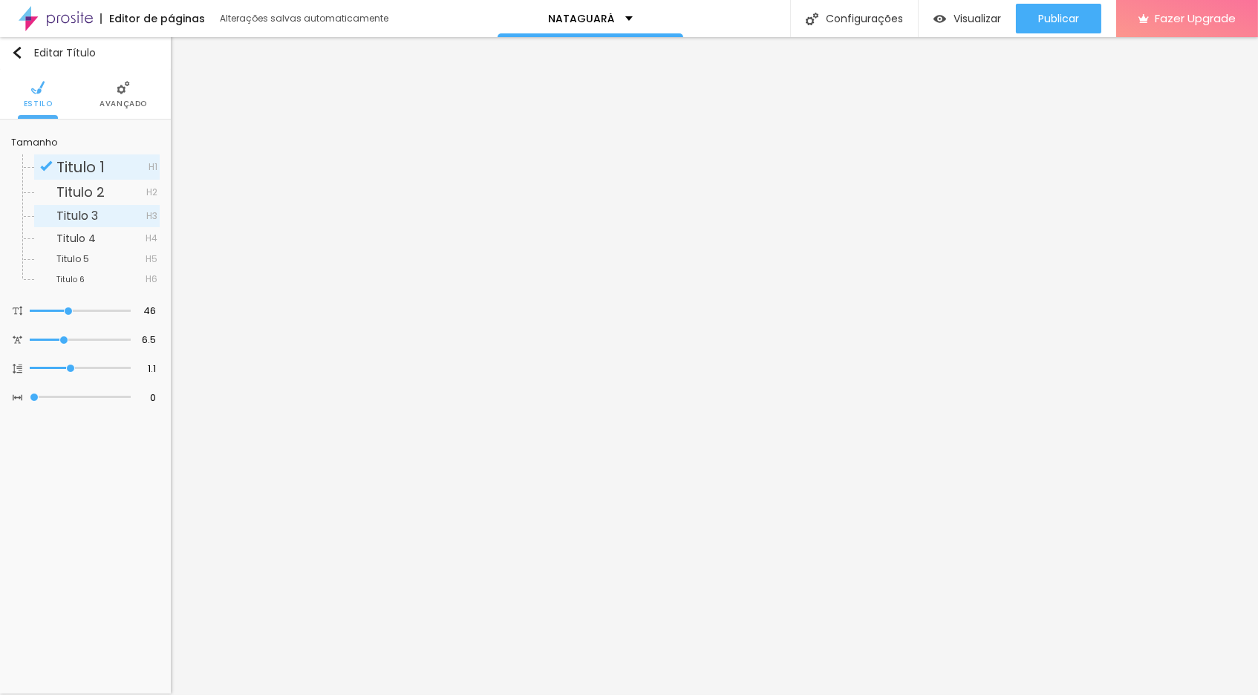
click at [106, 215] on span "Titulo 3" at bounding box center [101, 216] width 90 height 12
click at [103, 165] on span "Titulo 1" at bounding box center [80, 167] width 48 height 21
click at [74, 372] on input "range" at bounding box center [80, 368] width 101 height 7
type input "6.4"
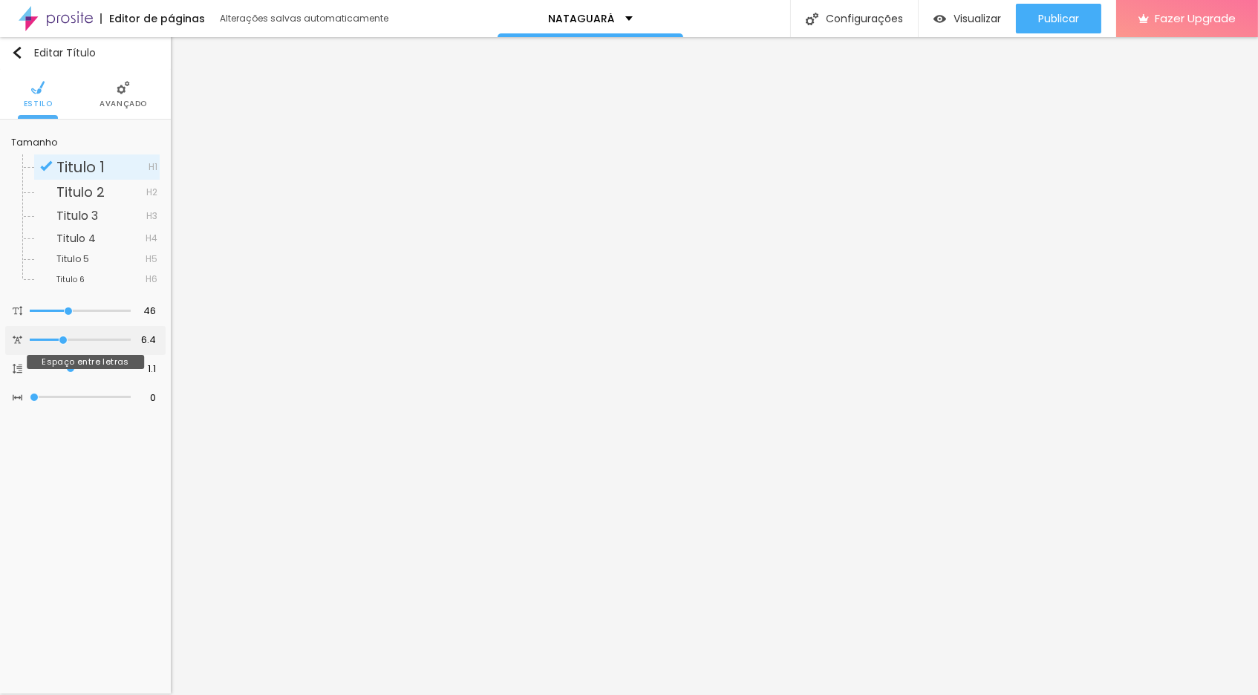
type input "4.8"
type input "3.9"
type input "3"
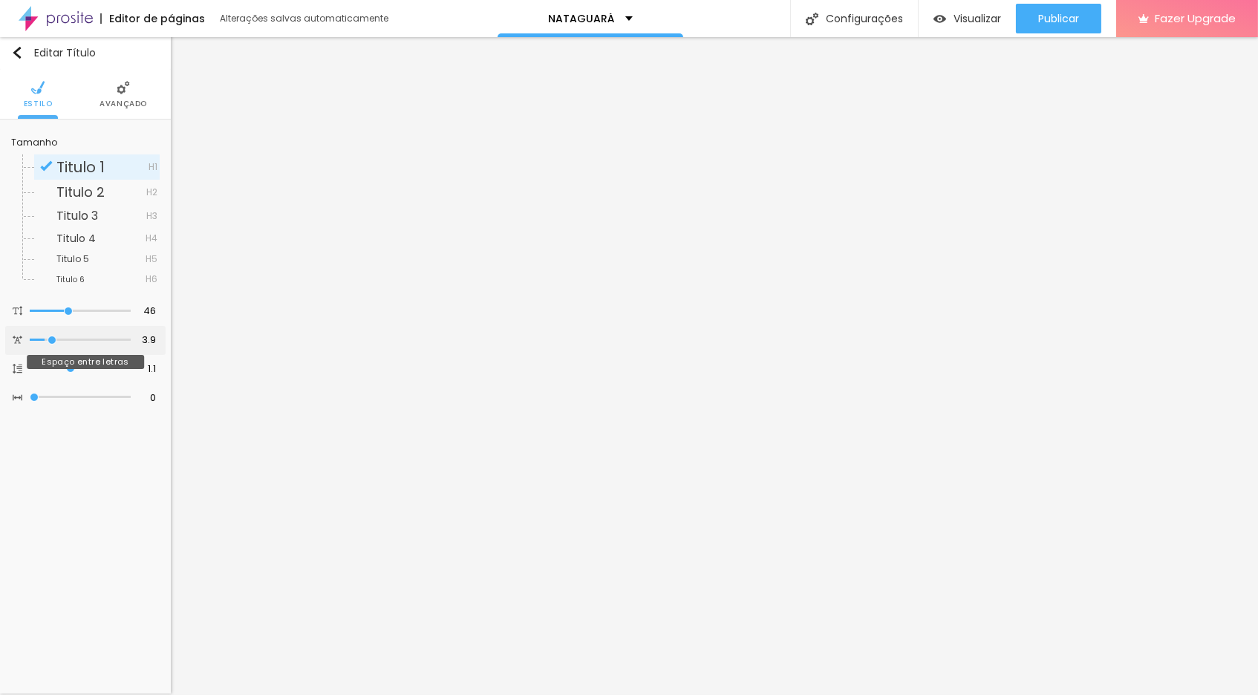
type input "3"
type input "2.2"
type input "1.6"
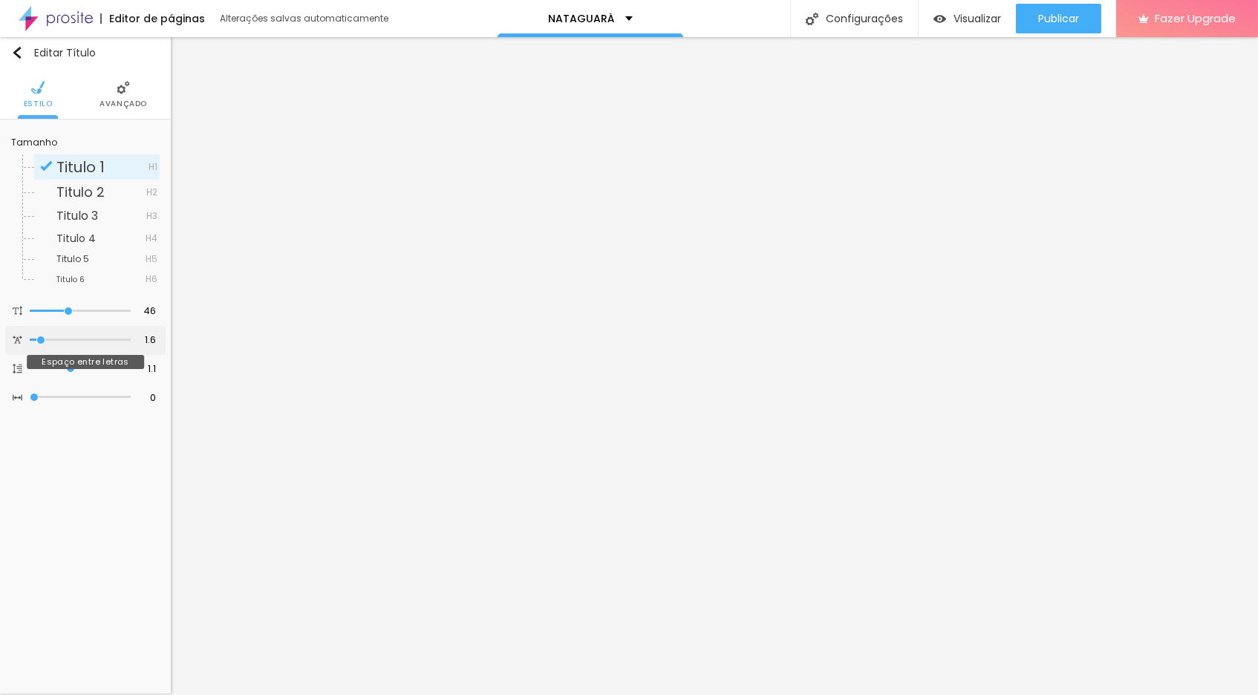
type input "0.4"
type input "0"
drag, startPoint x: 65, startPoint y: 347, endPoint x: 13, endPoint y: 350, distance: 51.4
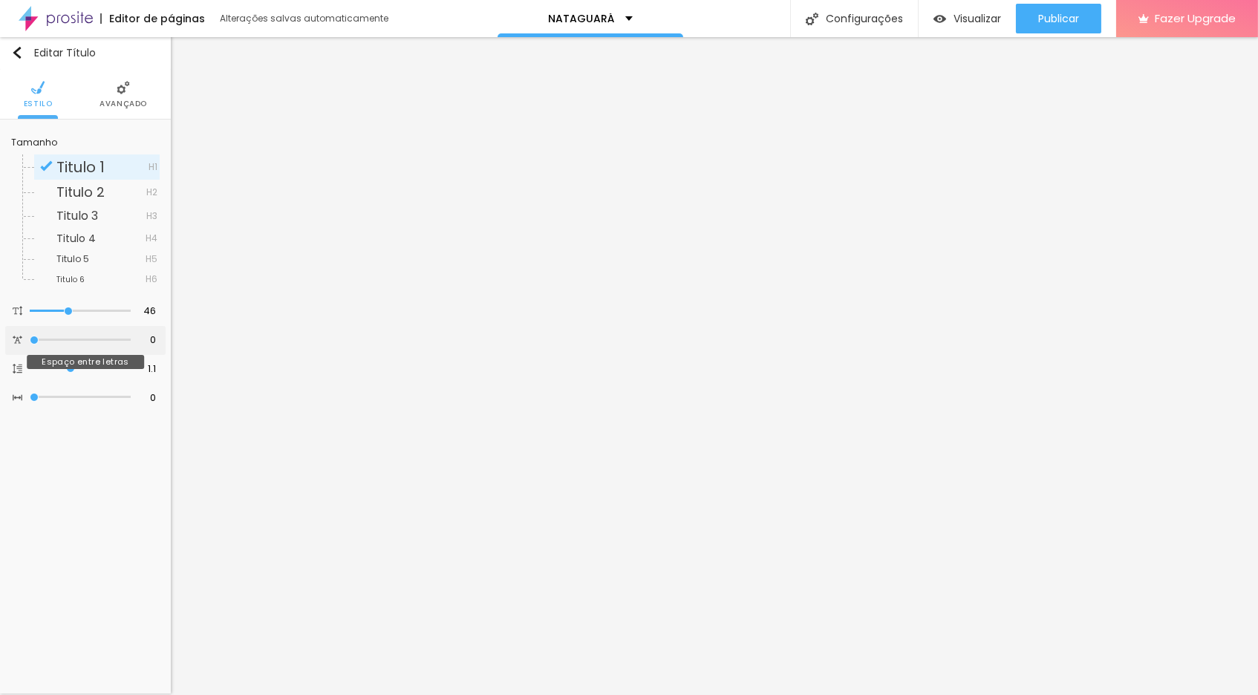
type input "0"
click at [13, 350] on div "0 Espaço entre letras" at bounding box center [85, 340] width 160 height 29
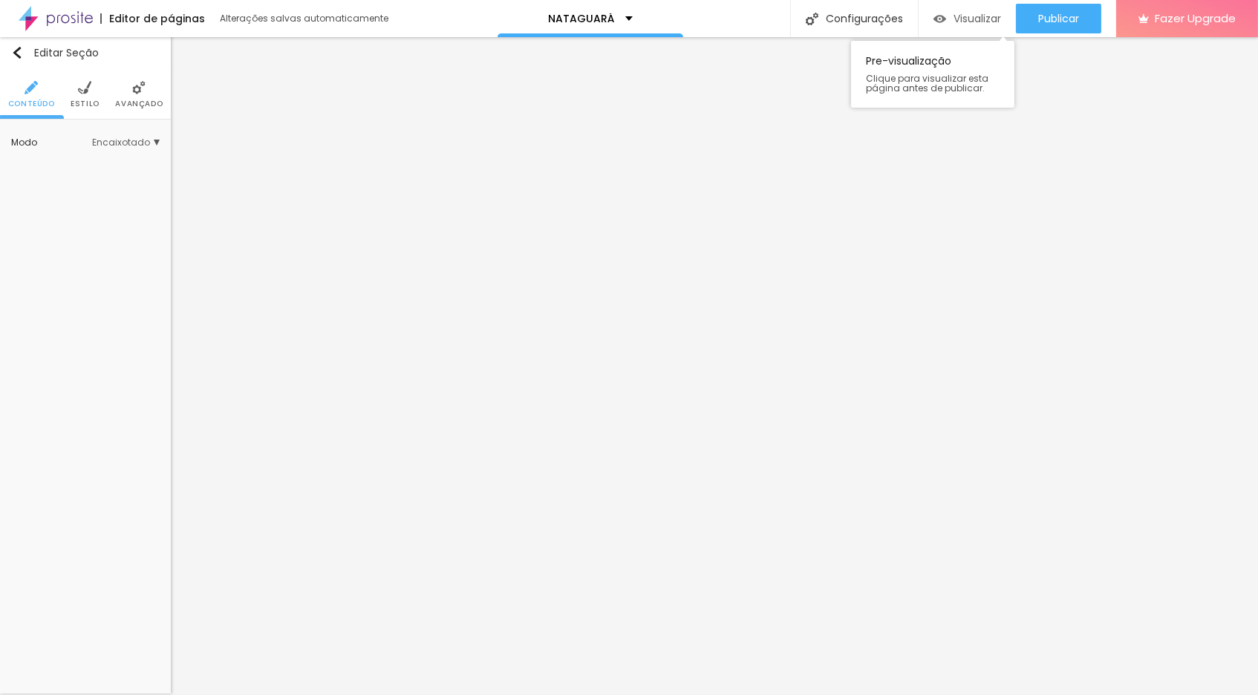
click at [953, 18] on span "Visualizar" at bounding box center [977, 19] width 48 height 12
click at [969, 25] on div "Visualizar" at bounding box center [967, 19] width 68 height 30
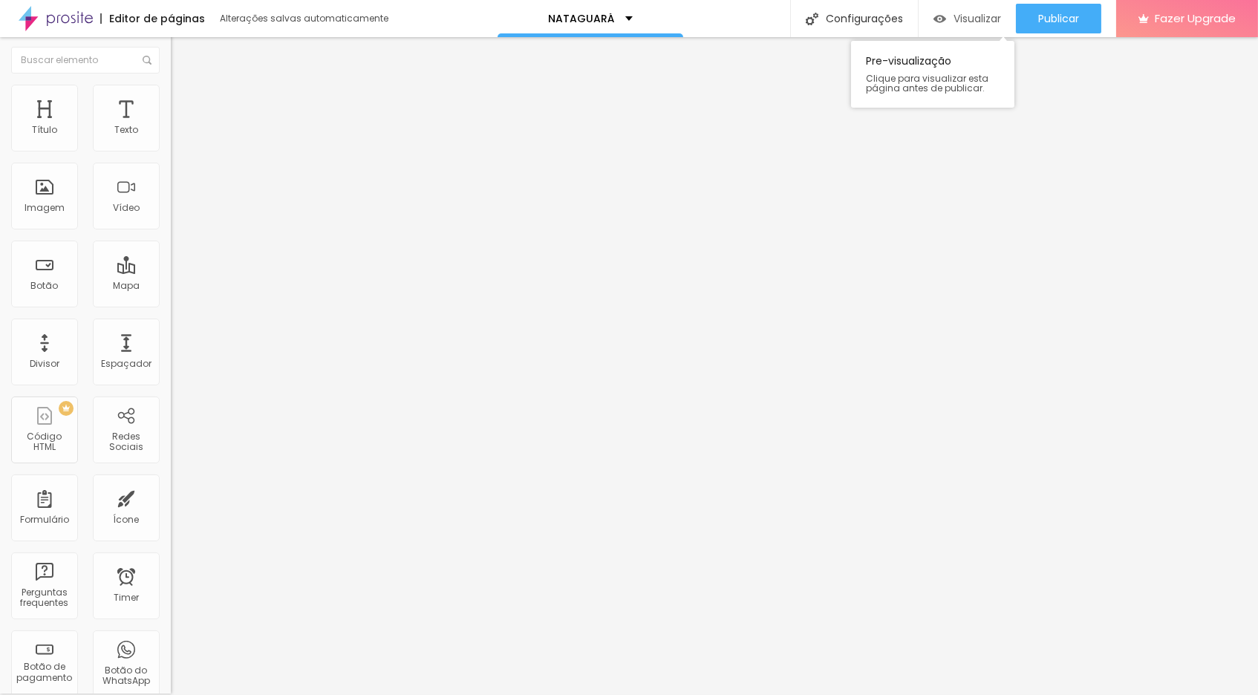
click at [962, 16] on span "Visualizar" at bounding box center [977, 19] width 48 height 12
click at [271, 18] on div "Alterações salvas automaticamente" at bounding box center [305, 18] width 171 height 9
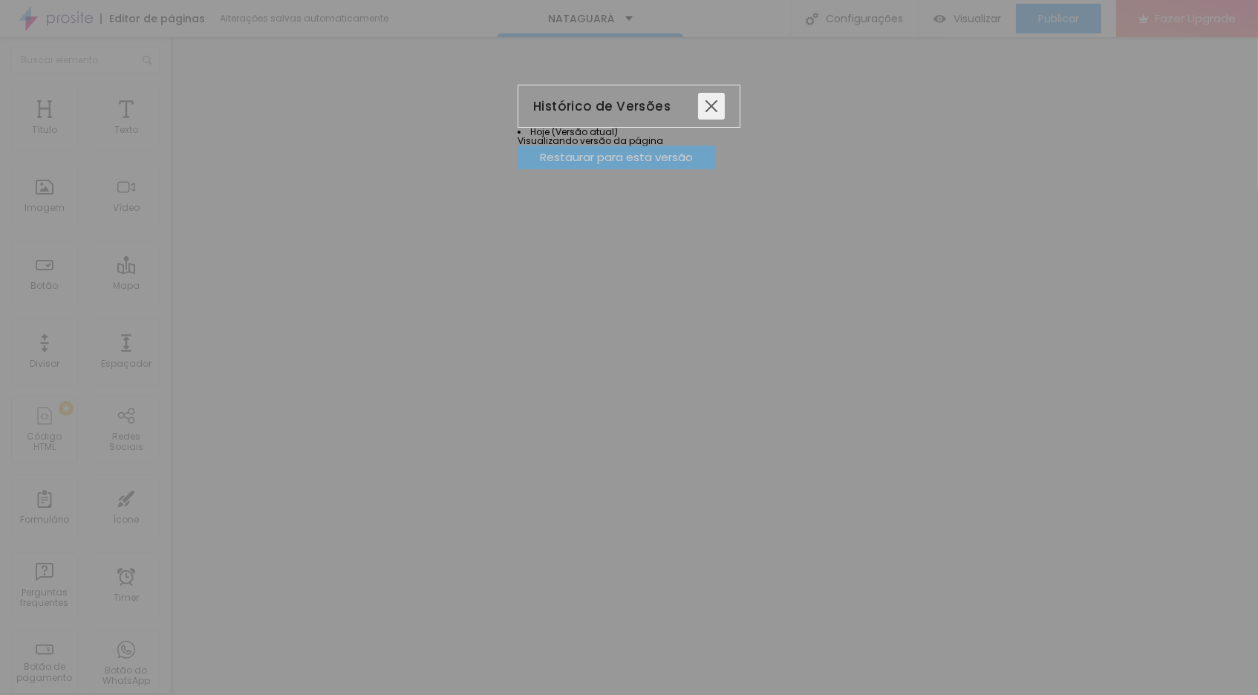
click at [725, 106] on div at bounding box center [711, 106] width 27 height 27
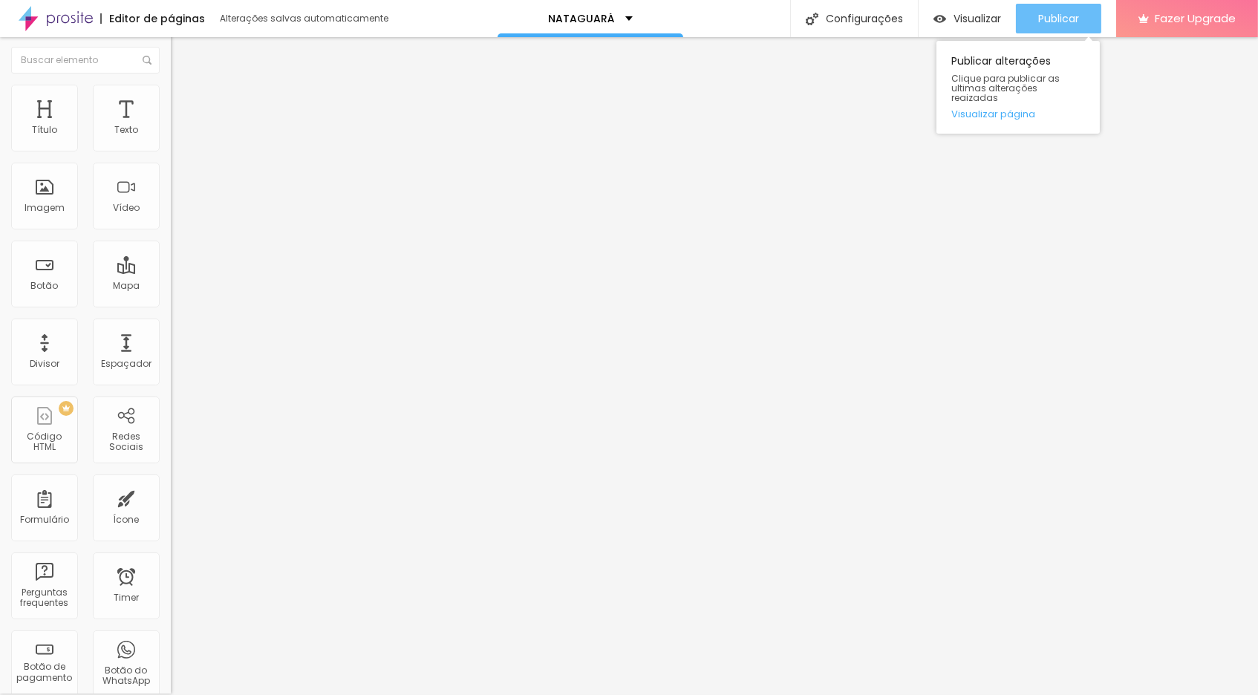
click at [1058, 19] on span "Publicar" at bounding box center [1058, 19] width 41 height 12
click at [1057, 22] on span "Publicar" at bounding box center [1058, 19] width 41 height 12
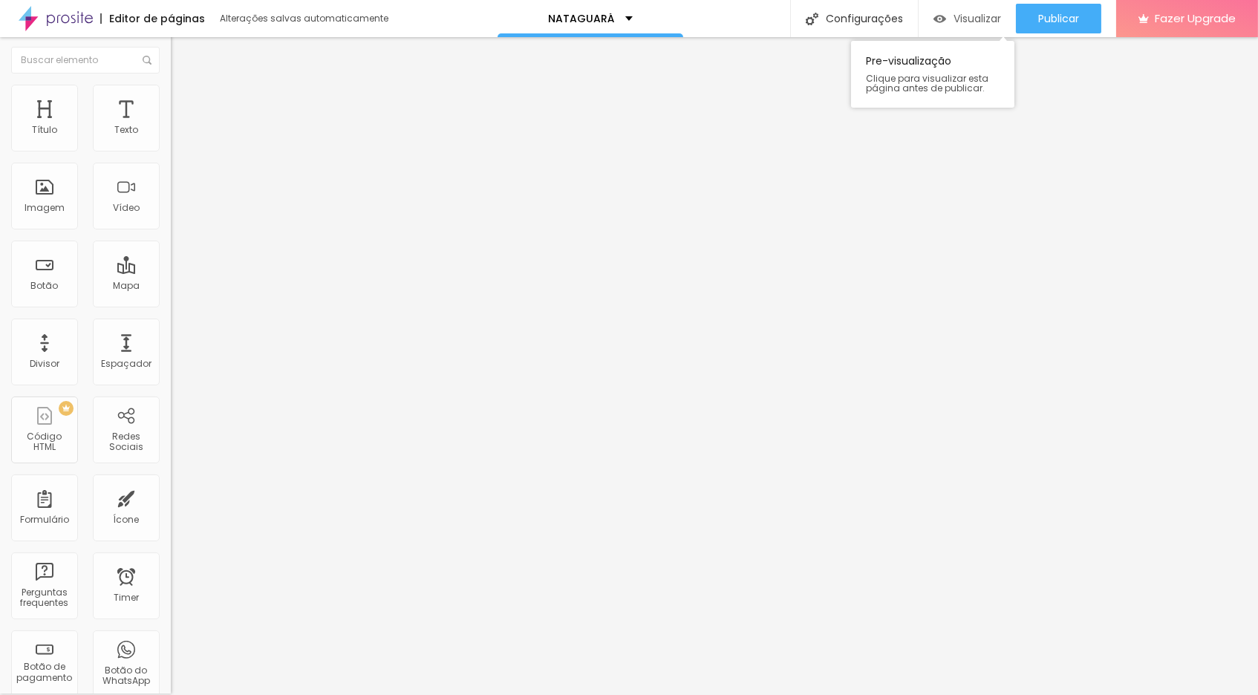
click at [959, 17] on span "Visualizar" at bounding box center [977, 19] width 48 height 12
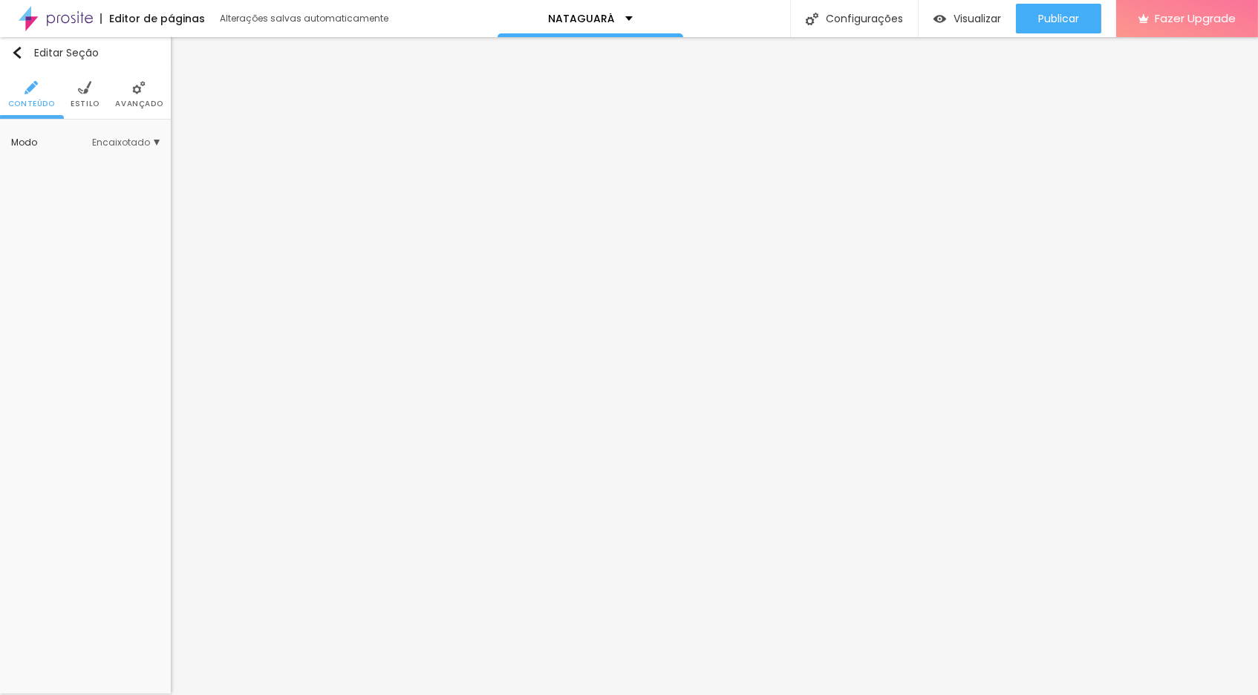
click at [155, 139] on span "Encaixotado" at bounding box center [126, 142] width 68 height 9
click at [112, 181] on span "Completo" at bounding box center [106, 184] width 101 height 9
click at [954, 21] on span "Visualizar" at bounding box center [977, 19] width 48 height 12
click at [105, 164] on span "Encaixotado" at bounding box center [85, 163] width 58 height 13
click at [92, 185] on span "Completo" at bounding box center [78, 183] width 45 height 13
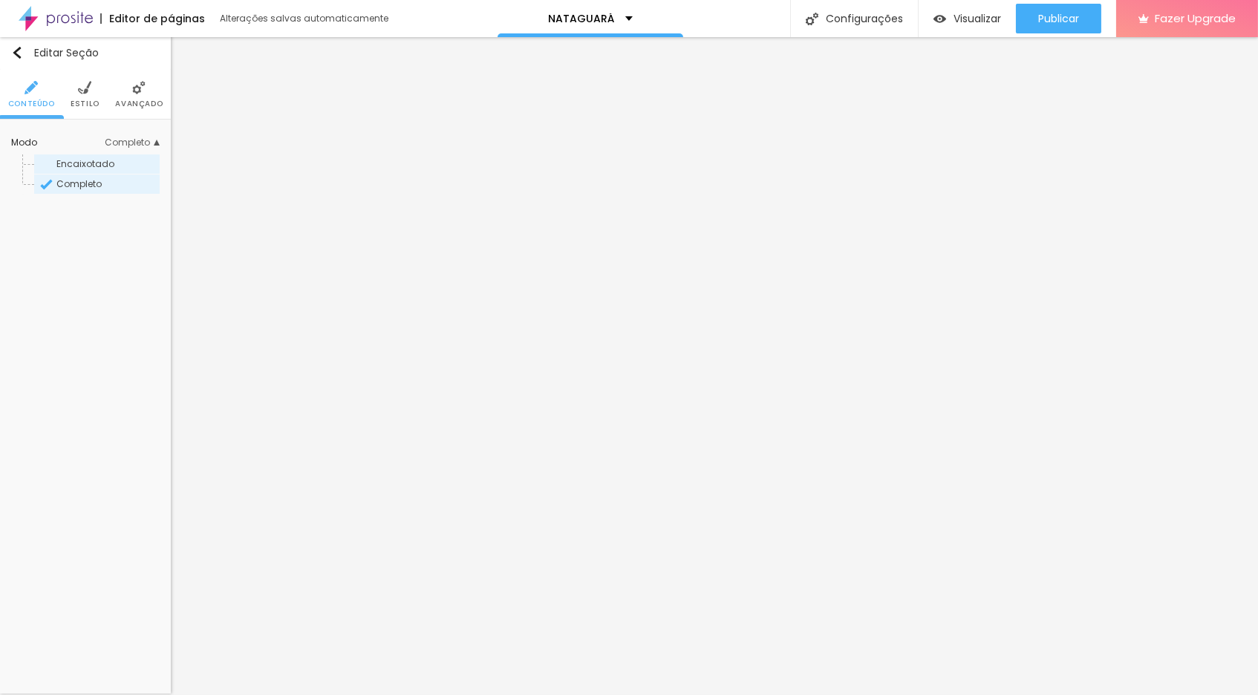
click at [103, 164] on span "Encaixotado" at bounding box center [85, 163] width 58 height 13
click at [94, 184] on span "Completo" at bounding box center [78, 183] width 45 height 13
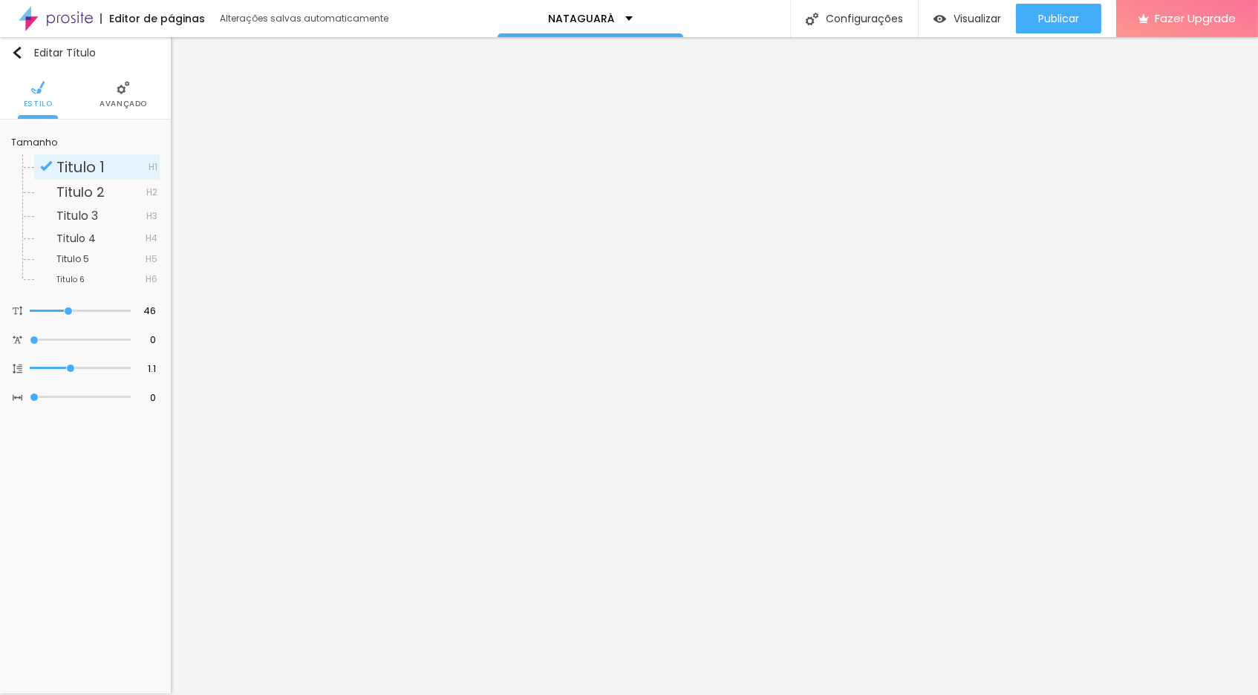
click at [118, 88] on img at bounding box center [123, 87] width 13 height 13
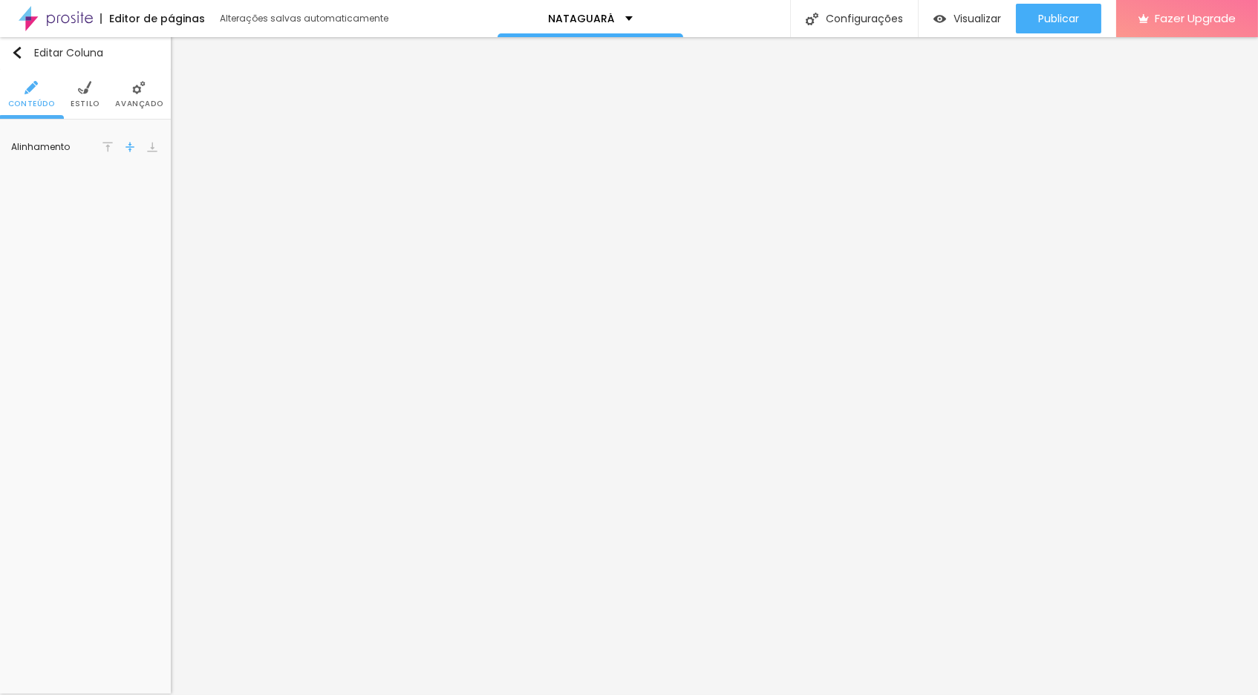
click at [87, 92] on img at bounding box center [84, 87] width 13 height 13
click at [136, 96] on li "Avançado" at bounding box center [139, 94] width 48 height 49
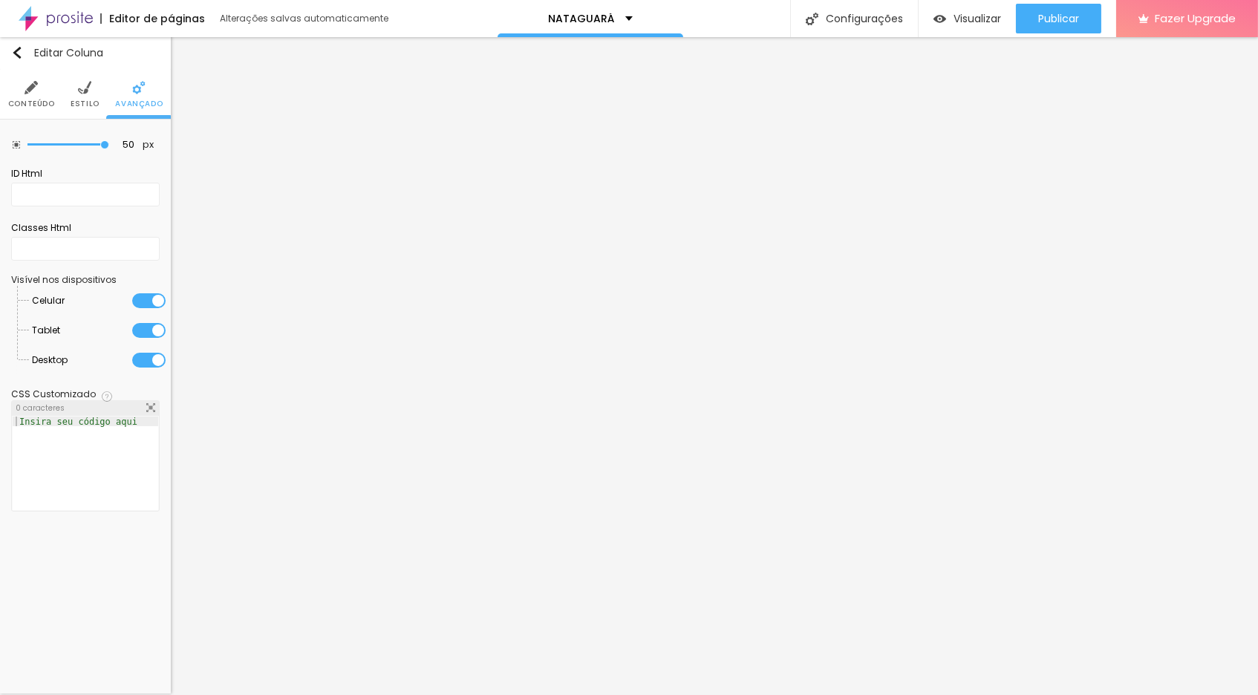
click at [23, 94] on li "Conteúdo" at bounding box center [31, 94] width 47 height 49
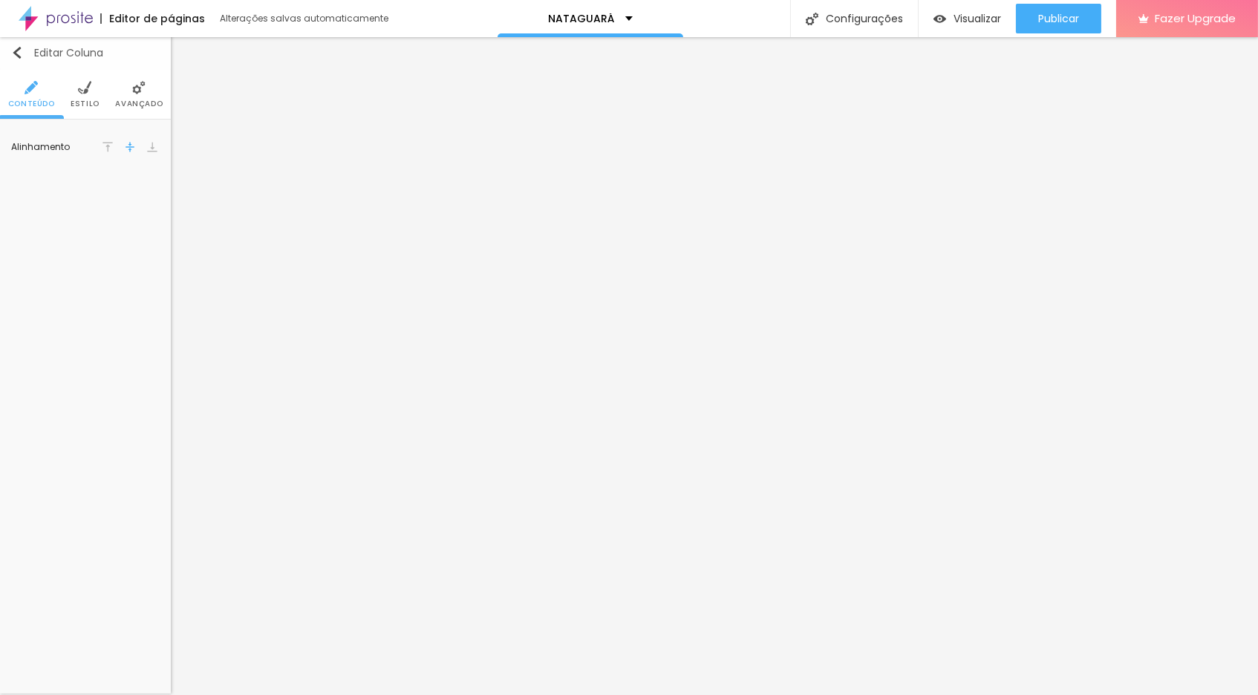
click at [14, 51] on img "button" at bounding box center [17, 53] width 12 height 12
click at [134, 93] on img at bounding box center [138, 87] width 13 height 13
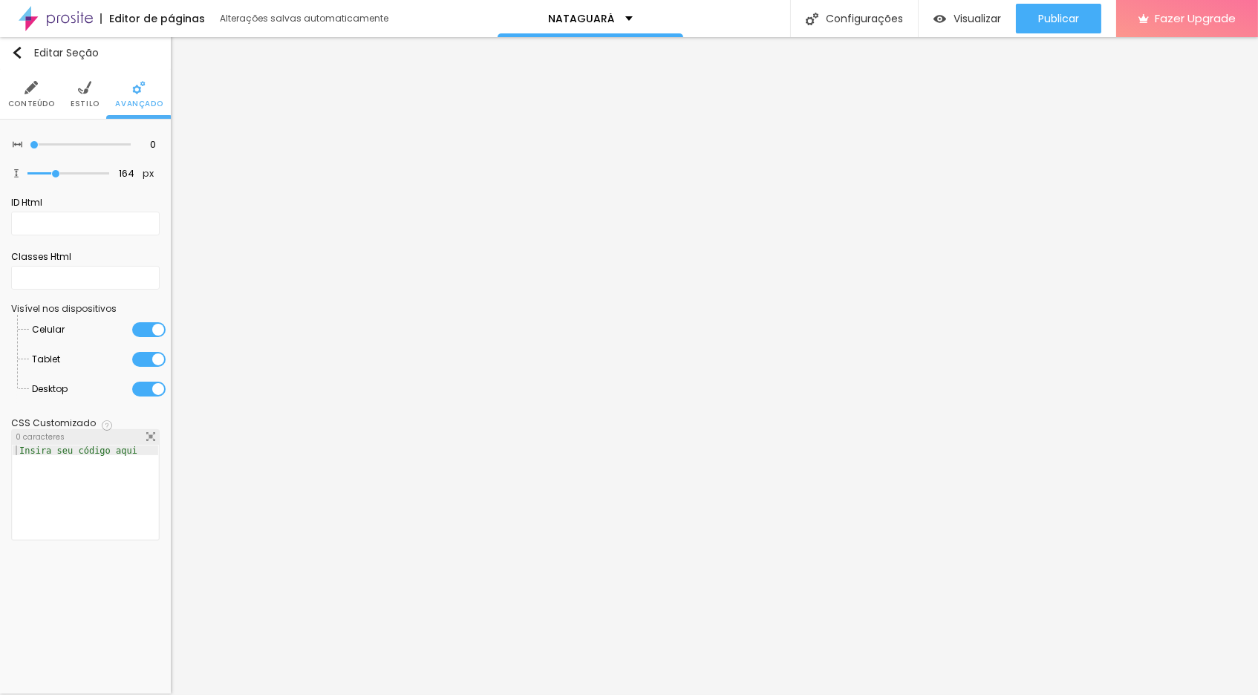
click at [86, 93] on img at bounding box center [84, 87] width 13 height 13
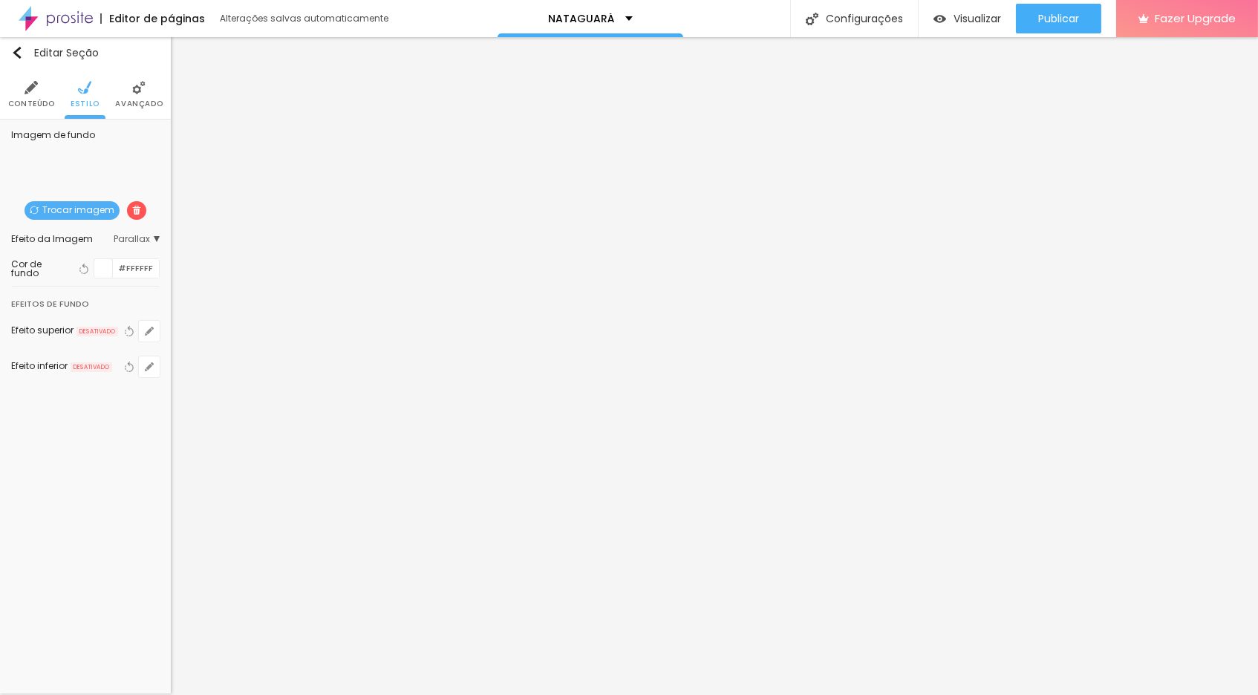
click at [157, 237] on span "Parallax" at bounding box center [137, 239] width 46 height 9
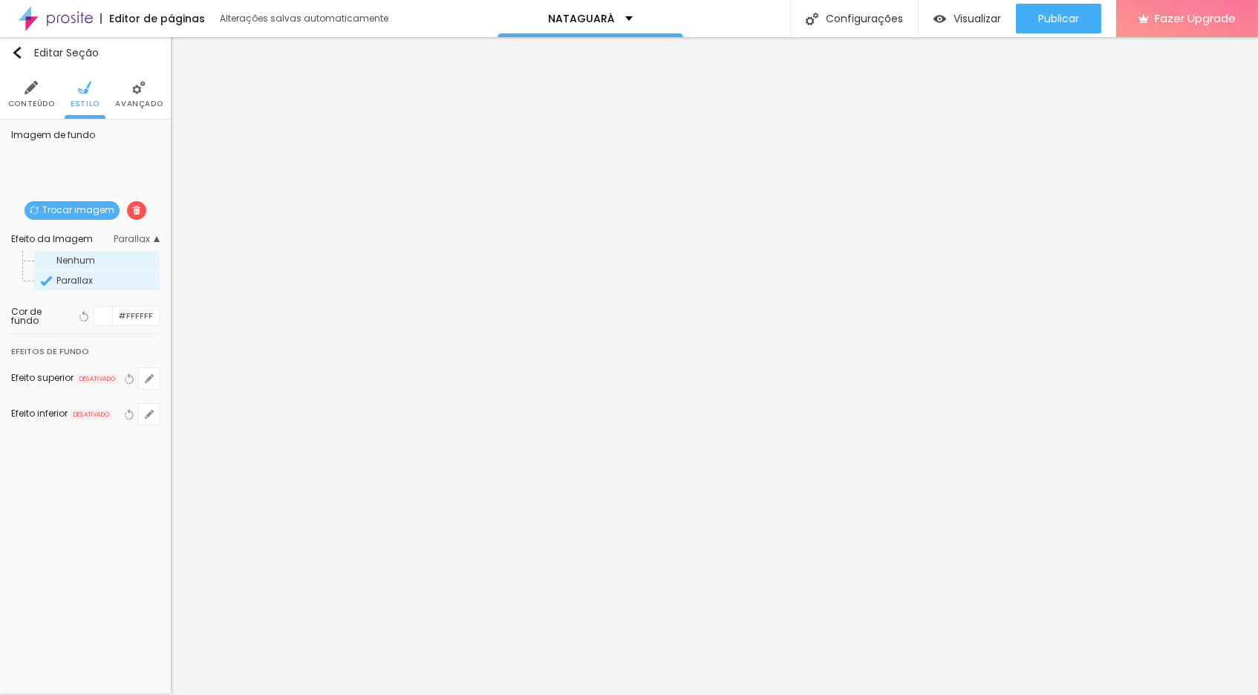
click at [103, 261] on span "Nenhum" at bounding box center [106, 260] width 101 height 9
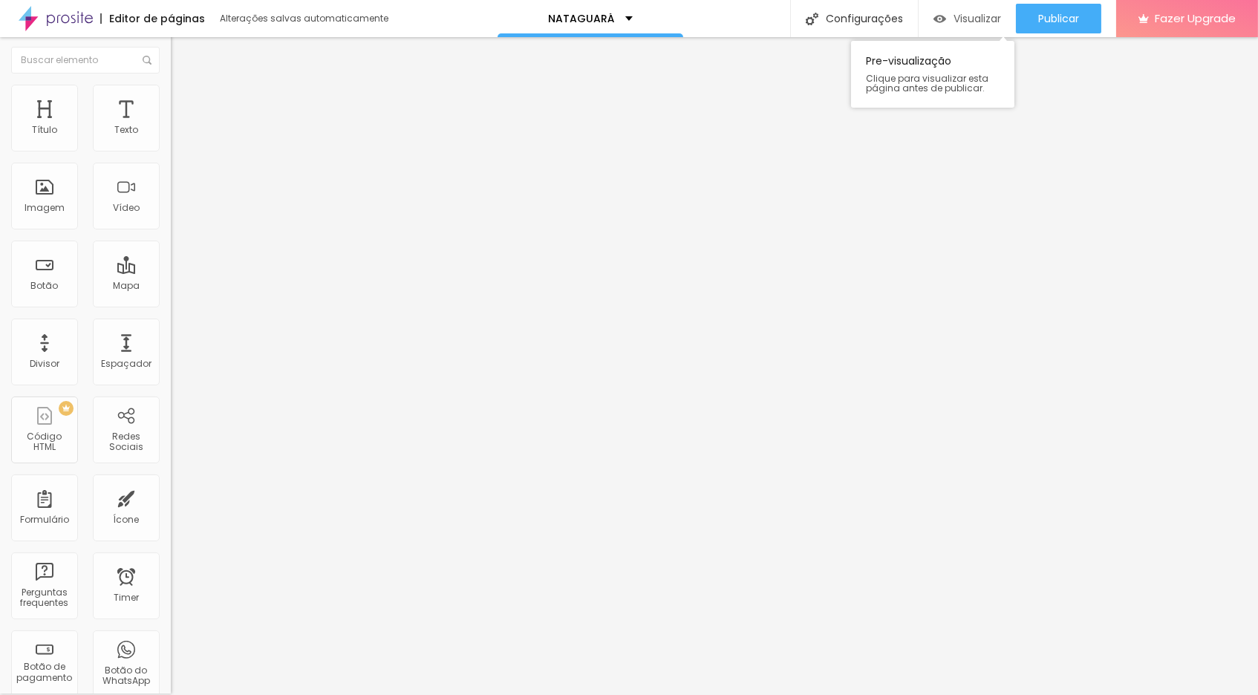
click at [967, 22] on span "Visualizar" at bounding box center [977, 19] width 48 height 12
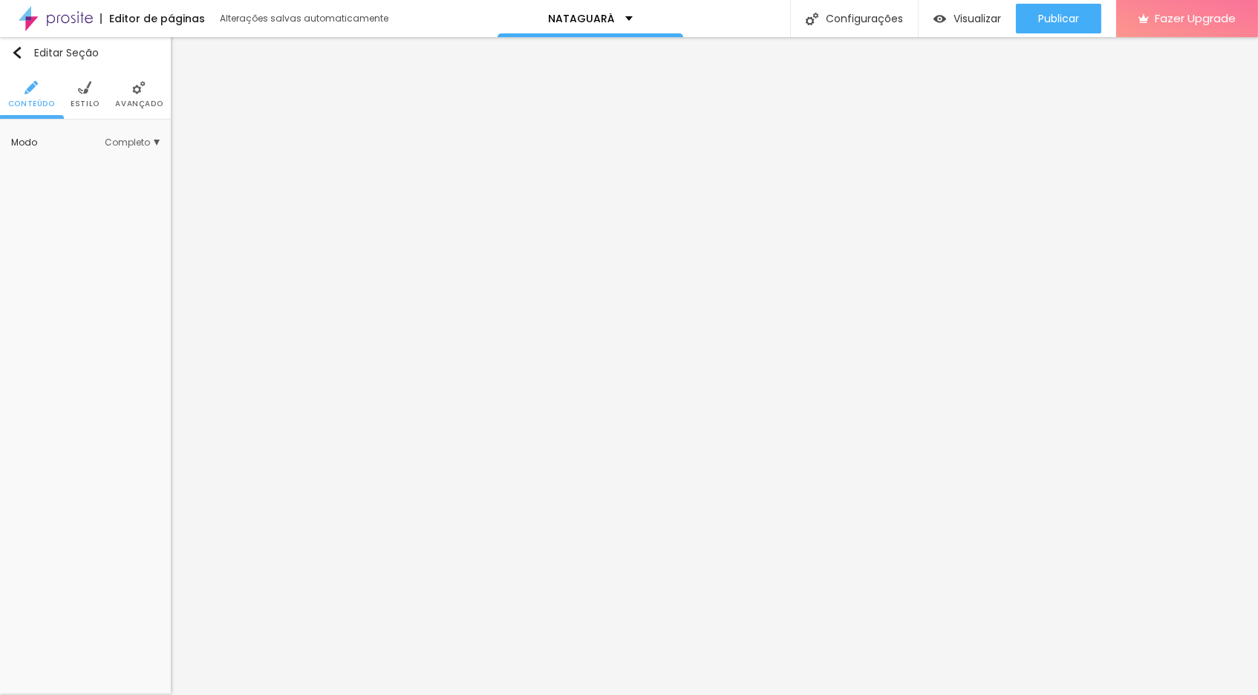
click at [152, 144] on span "Completo" at bounding box center [132, 142] width 55 height 9
click at [136, 85] on img at bounding box center [138, 87] width 13 height 13
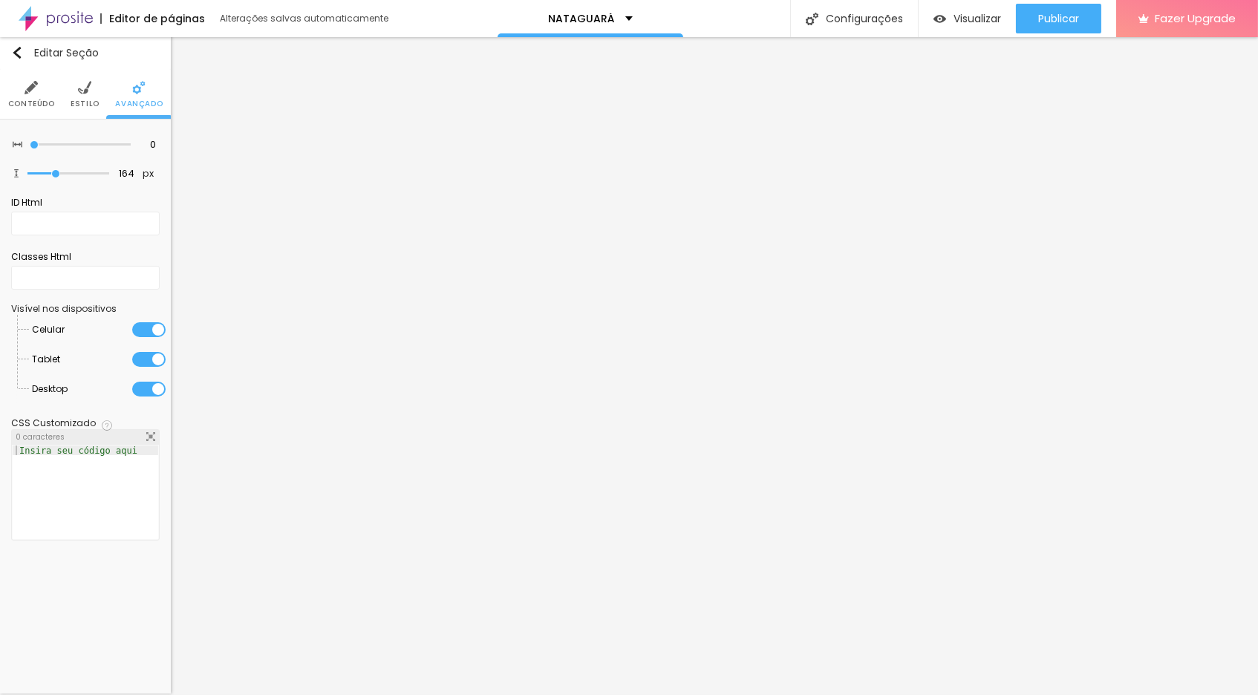
click at [85, 96] on li "Estilo" at bounding box center [85, 94] width 29 height 49
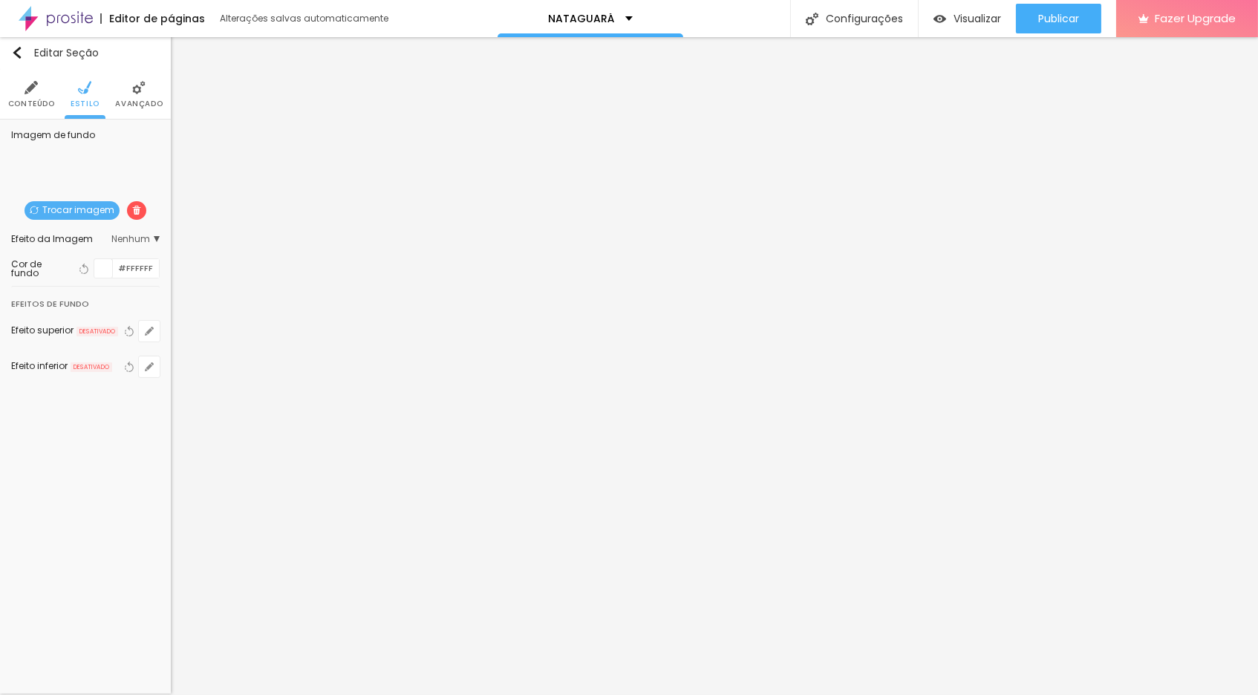
click at [154, 236] on span "Nenhum" at bounding box center [135, 239] width 48 height 9
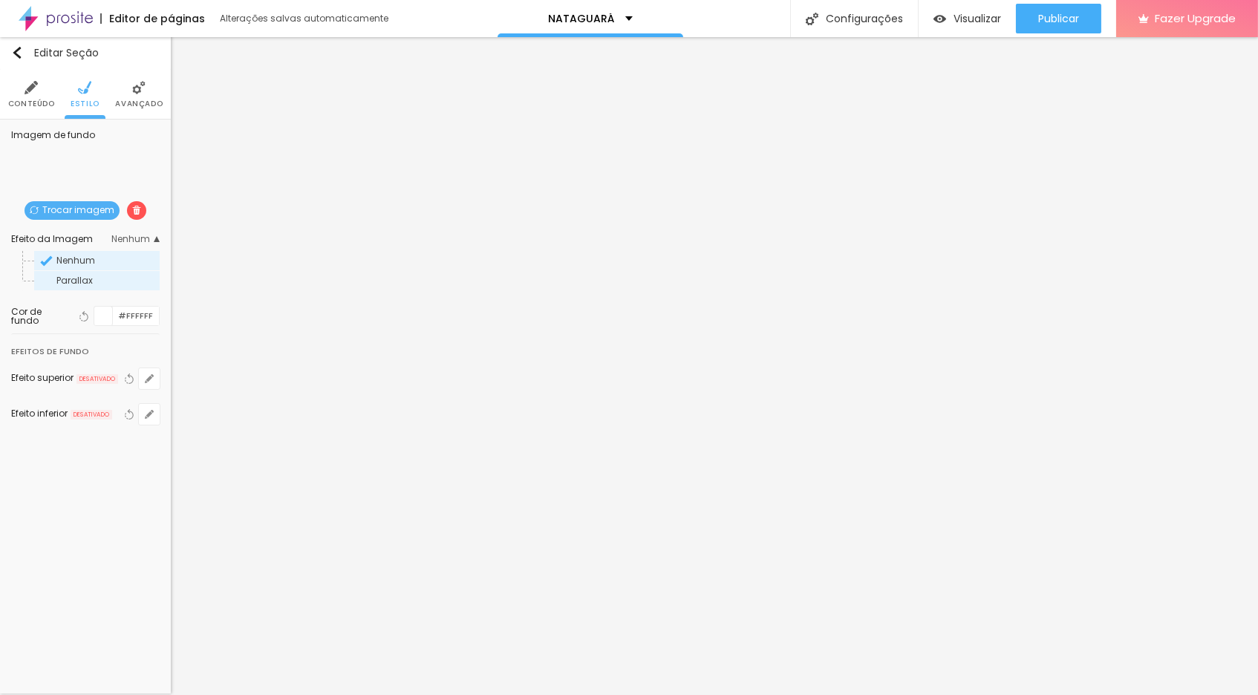
click at [83, 278] on span "Parallax" at bounding box center [74, 280] width 36 height 13
click at [32, 93] on img at bounding box center [31, 87] width 13 height 13
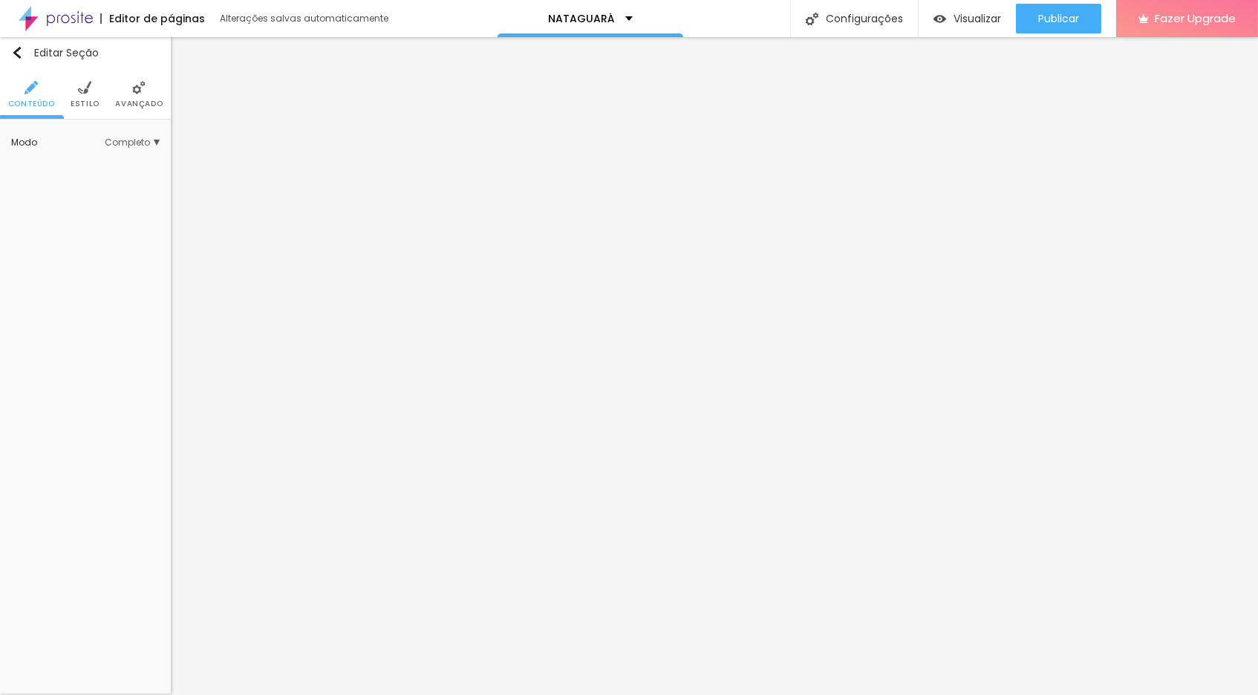
click at [151, 140] on span "Completo" at bounding box center [132, 142] width 55 height 9
click at [113, 161] on span "Encaixotado" at bounding box center [106, 164] width 101 height 9
click at [100, 179] on span "Completo" at bounding box center [78, 183] width 45 height 13
click at [968, 19] on span "Visualizar" at bounding box center [977, 19] width 48 height 12
click at [86, 88] on img at bounding box center [84, 87] width 13 height 13
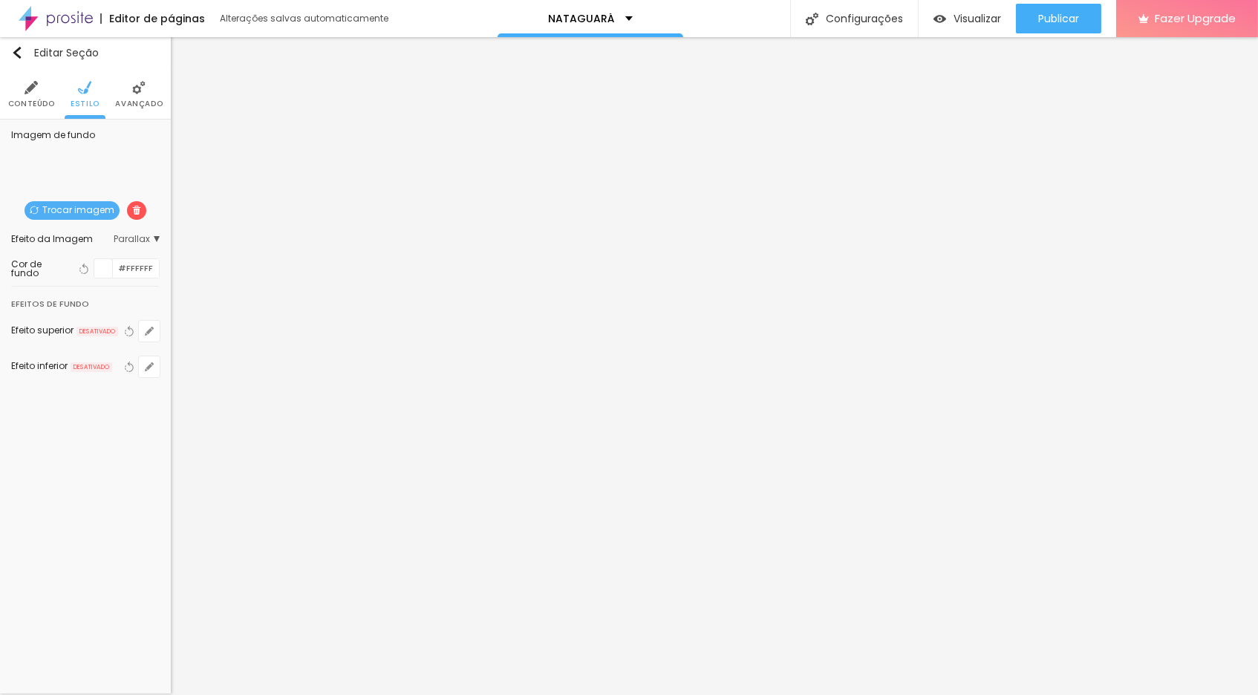
click at [139, 90] on img at bounding box center [138, 87] width 13 height 13
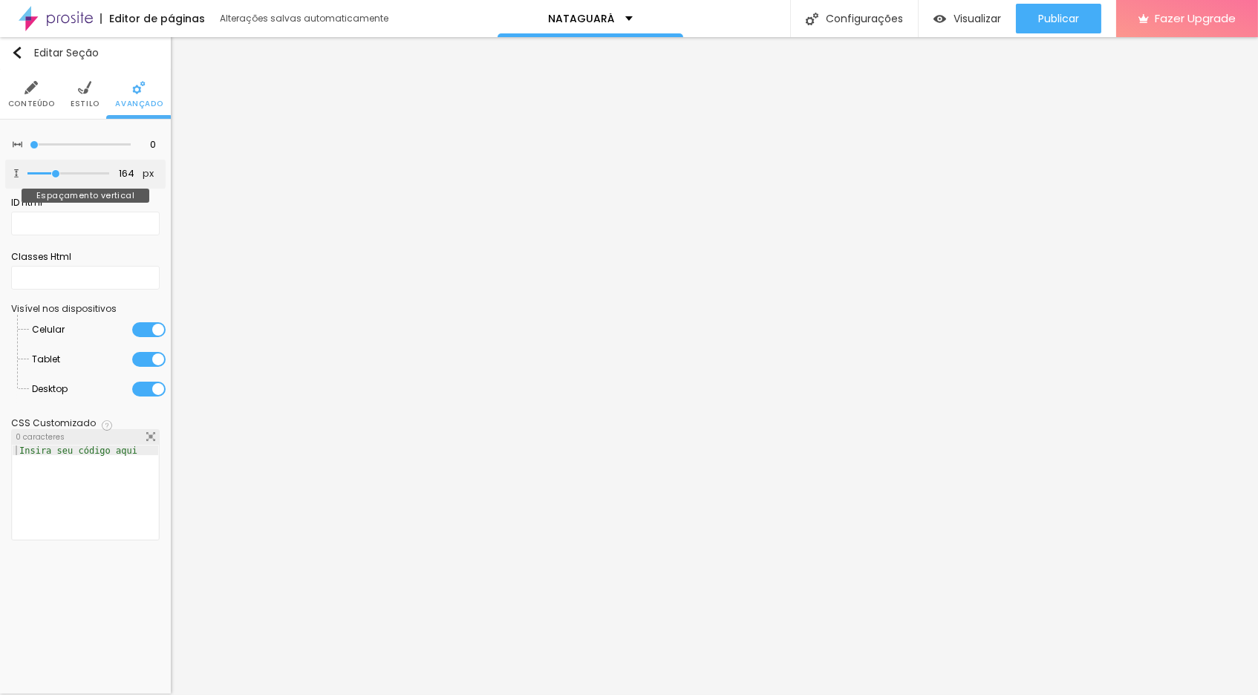
type input "162"
type input "193"
type input "242"
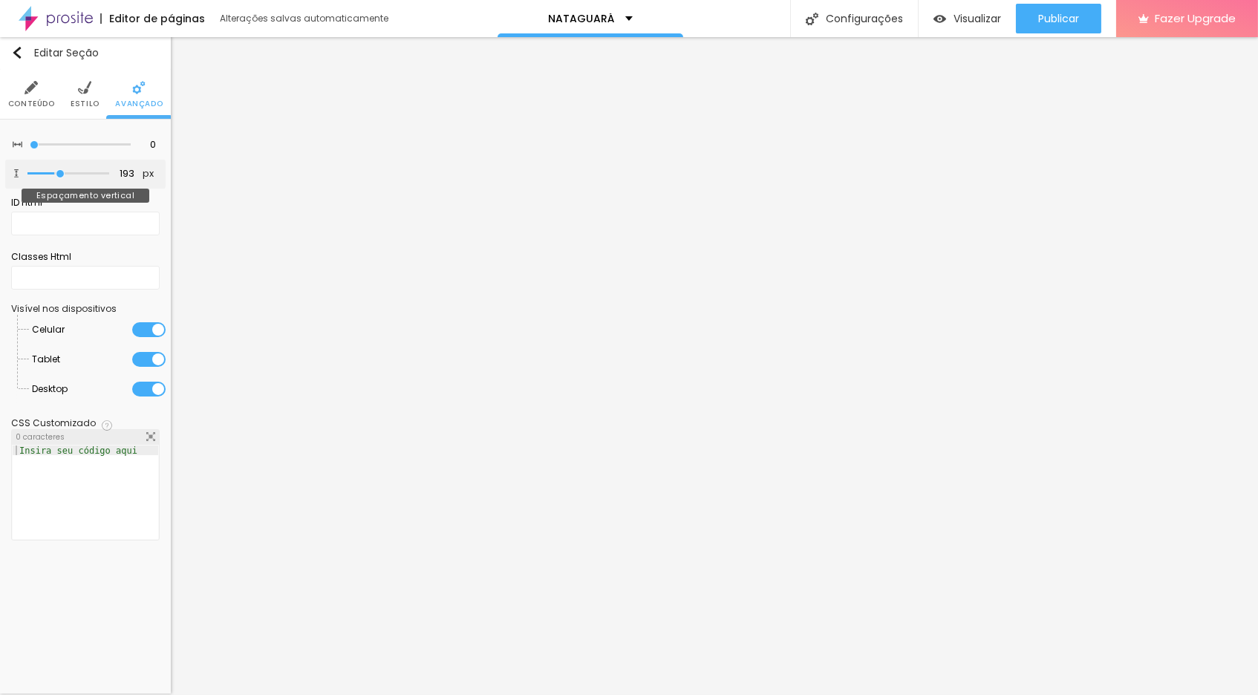
type input "242"
type input "255"
type input "261"
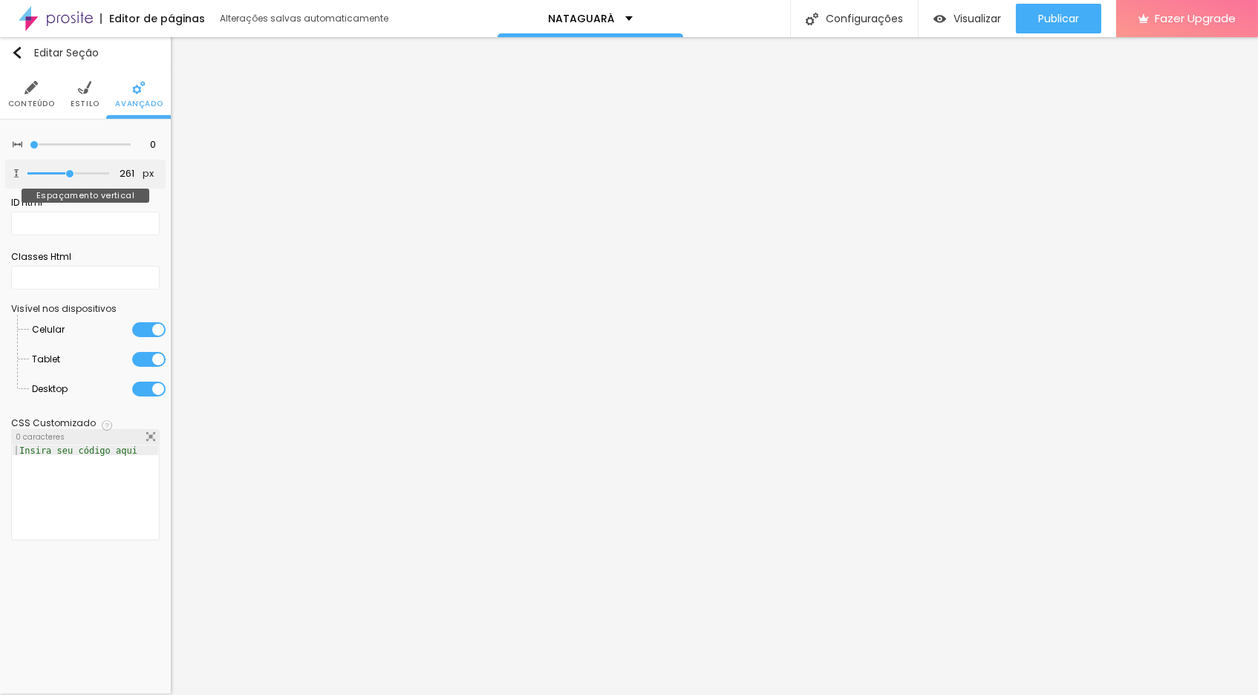
type input "267"
type input "279"
type input "273"
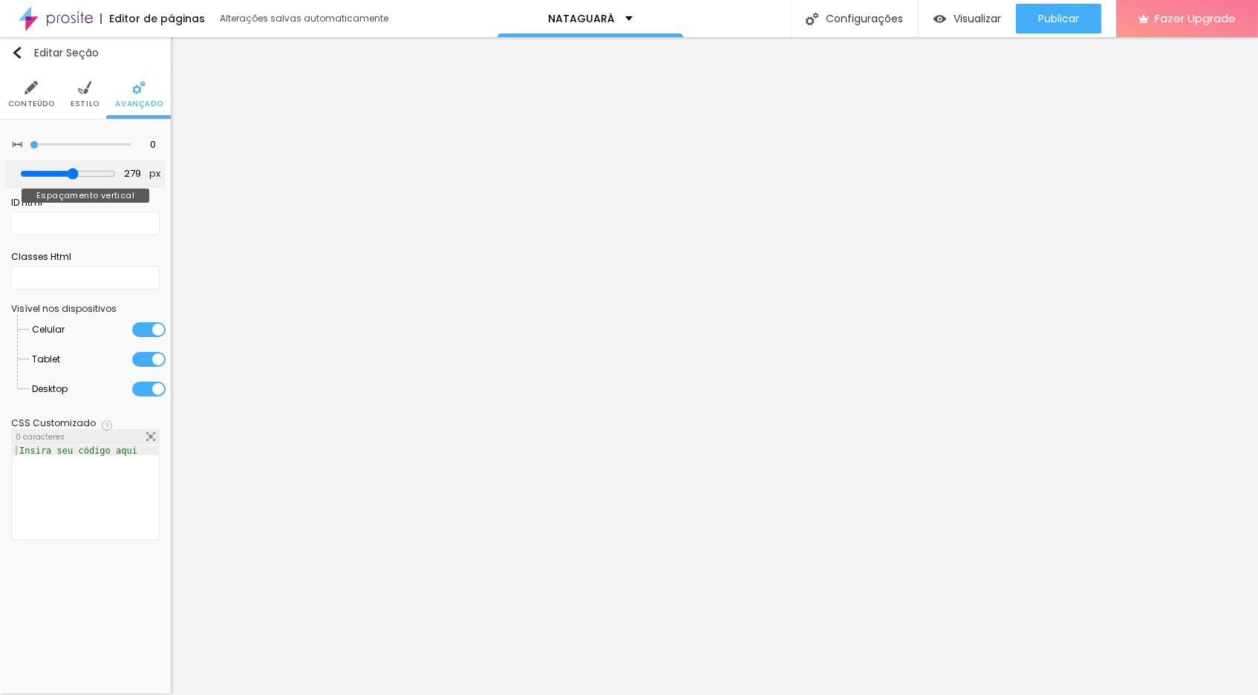
type input "273"
type input "267"
type input "261"
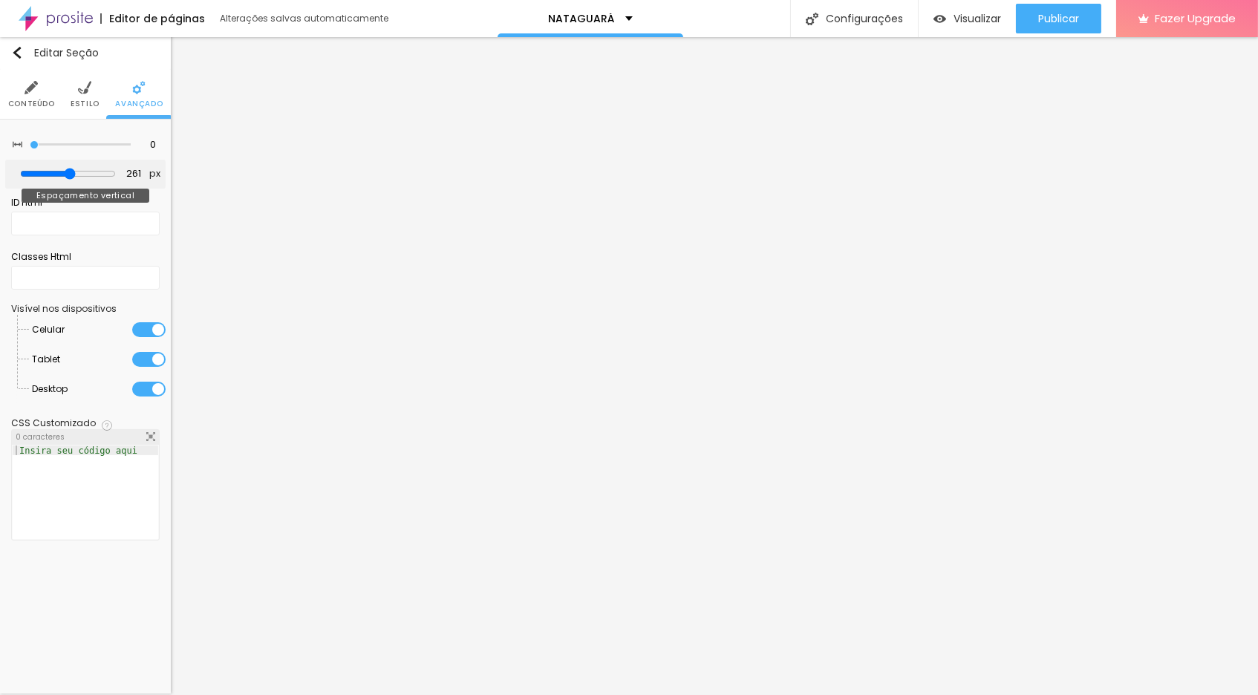
type input "255"
type input "248"
type input "242"
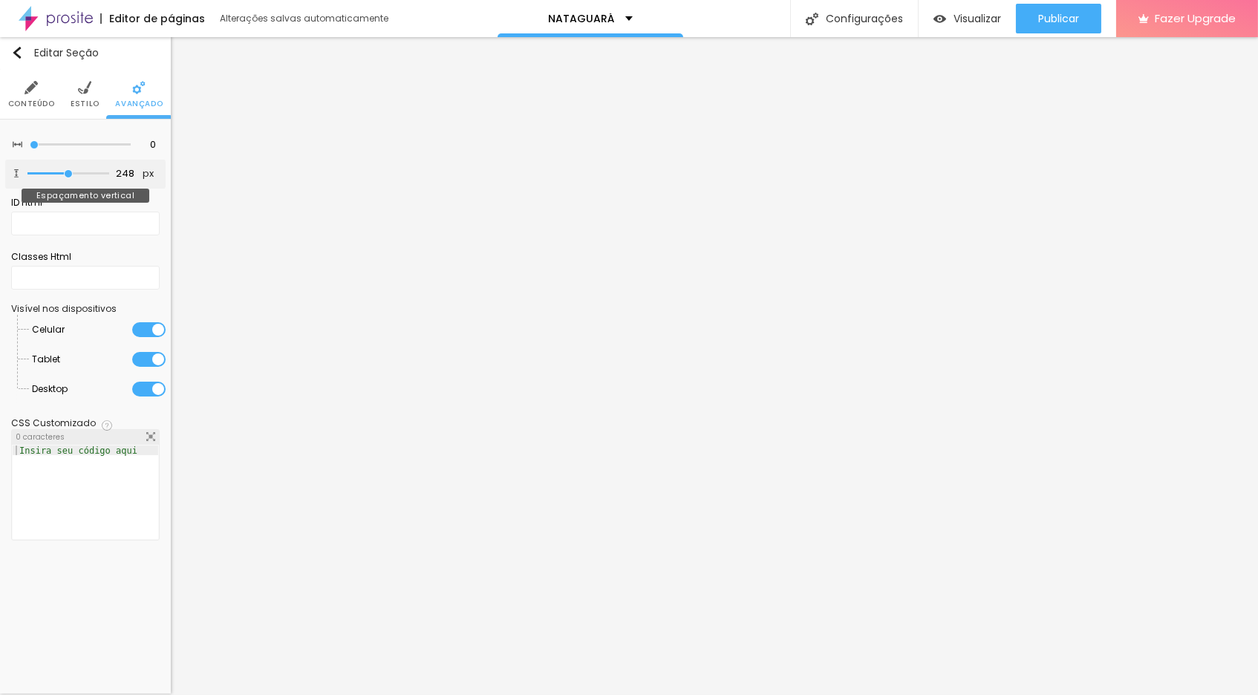
type input "242"
type input "236"
type input "224"
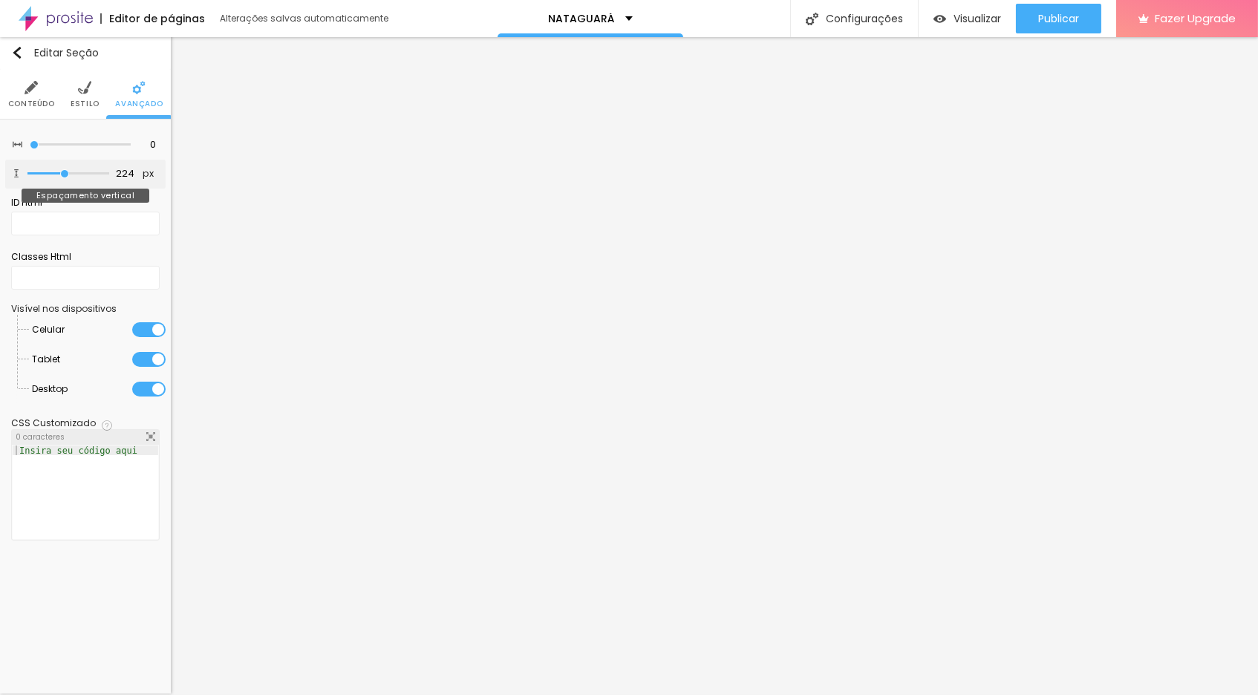
type input "217"
type input "205"
type input "199"
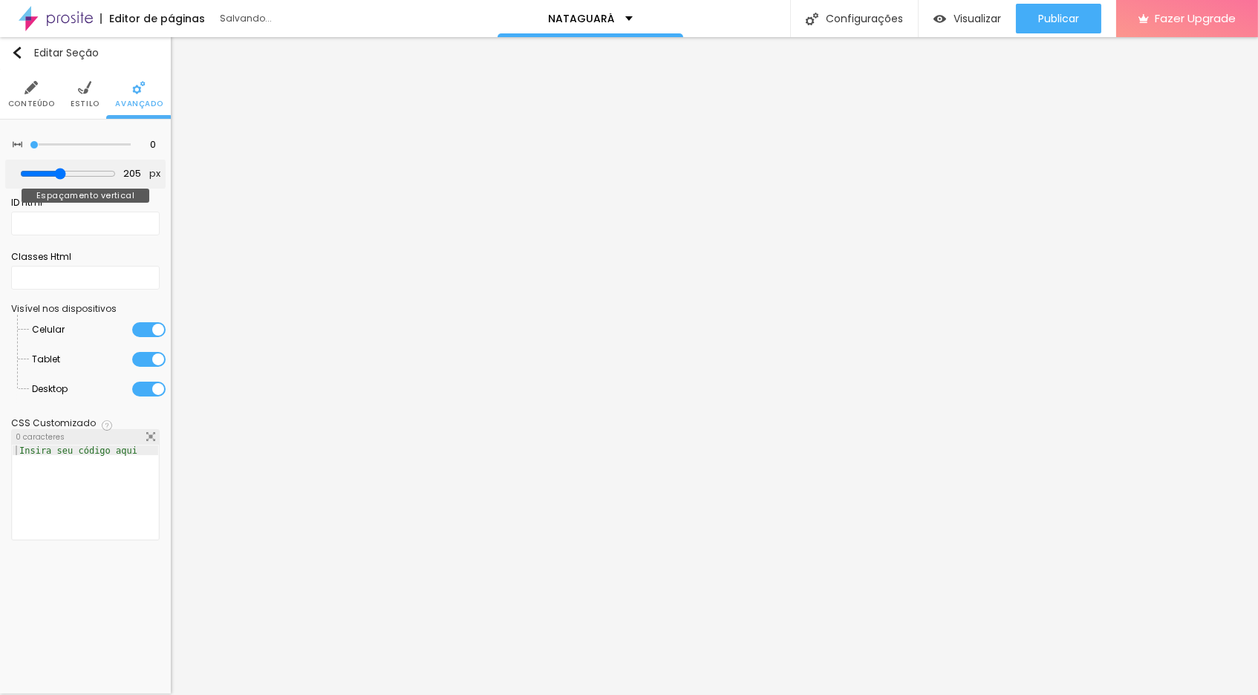
type input "199"
type input "193"
type input "180"
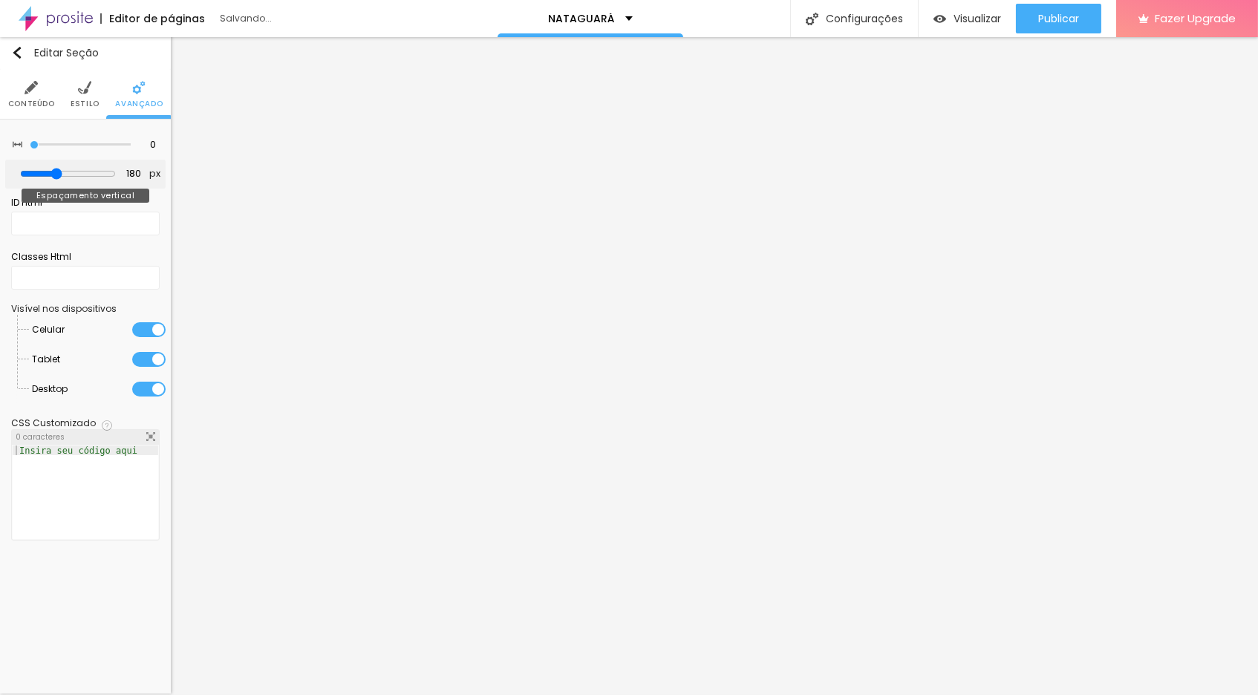
type input "168"
type input "155"
type input "149"
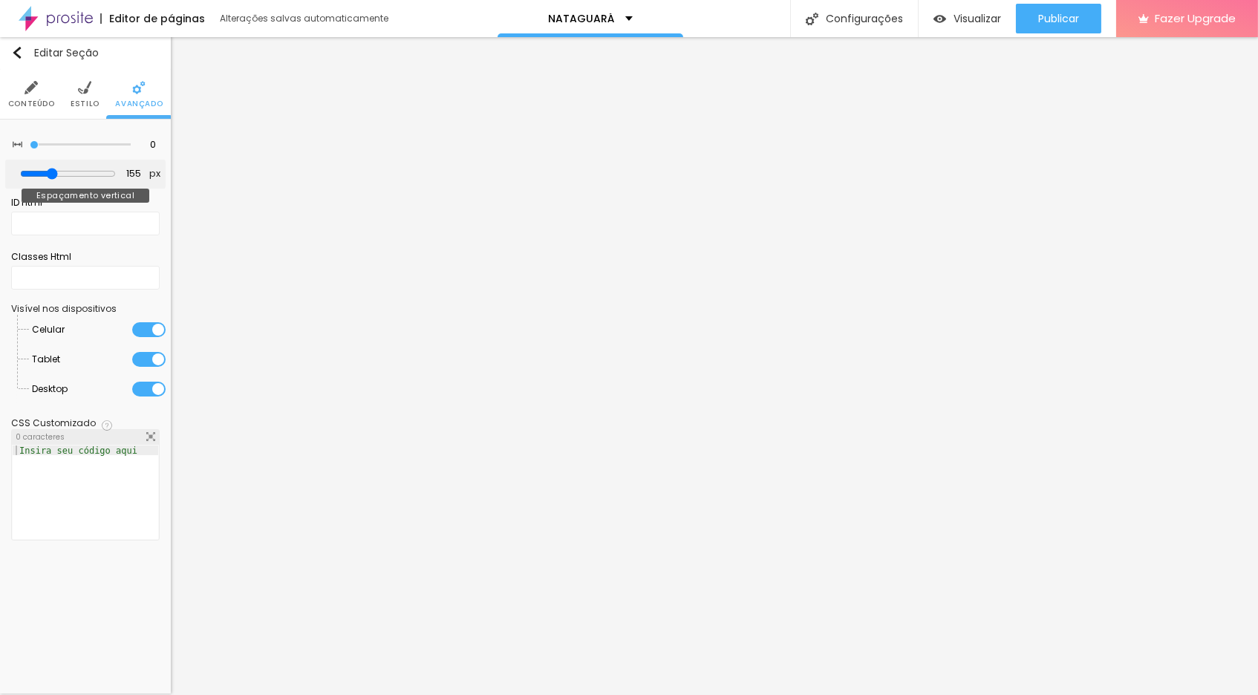
type input "149"
type input "143"
type input "137"
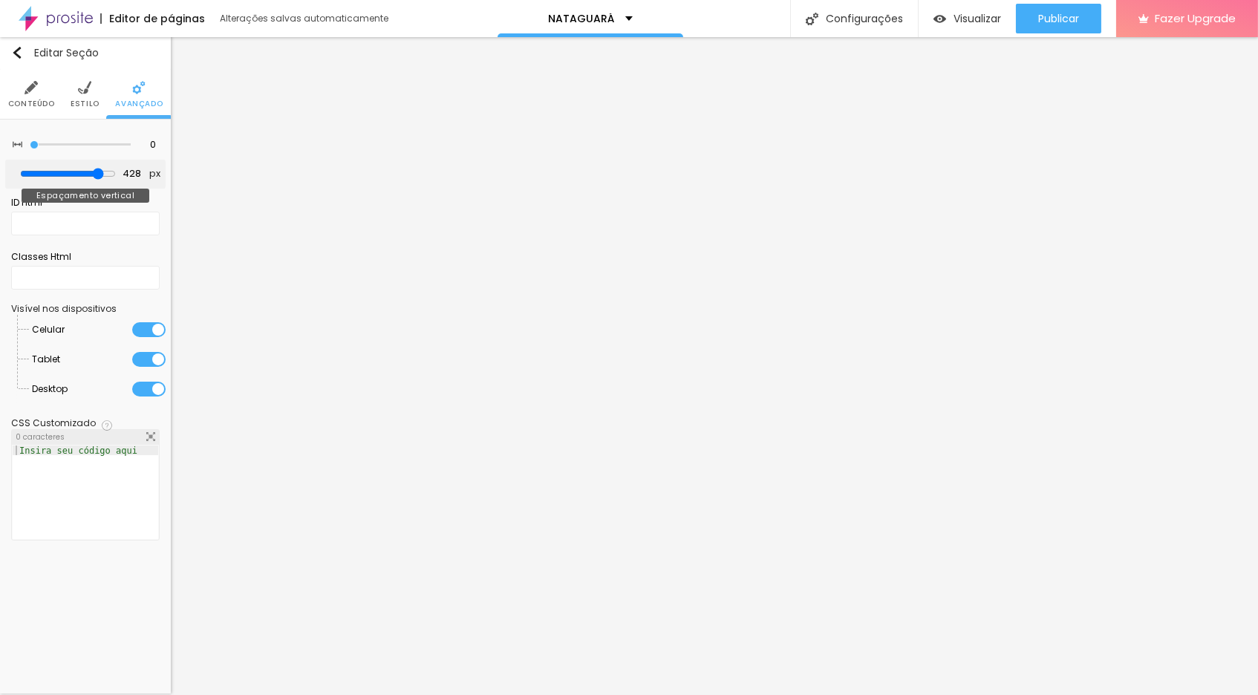
drag, startPoint x: 56, startPoint y: 182, endPoint x: 93, endPoint y: 180, distance: 37.2
click at [93, 180] on input "range" at bounding box center [68, 174] width 96 height 12
drag, startPoint x: 33, startPoint y: 147, endPoint x: 13, endPoint y: 150, distance: 20.3
click at [13, 150] on div "0 Espaçamento entre colunas" at bounding box center [85, 145] width 160 height 29
drag, startPoint x: 92, startPoint y: 180, endPoint x: 13, endPoint y: 183, distance: 79.5
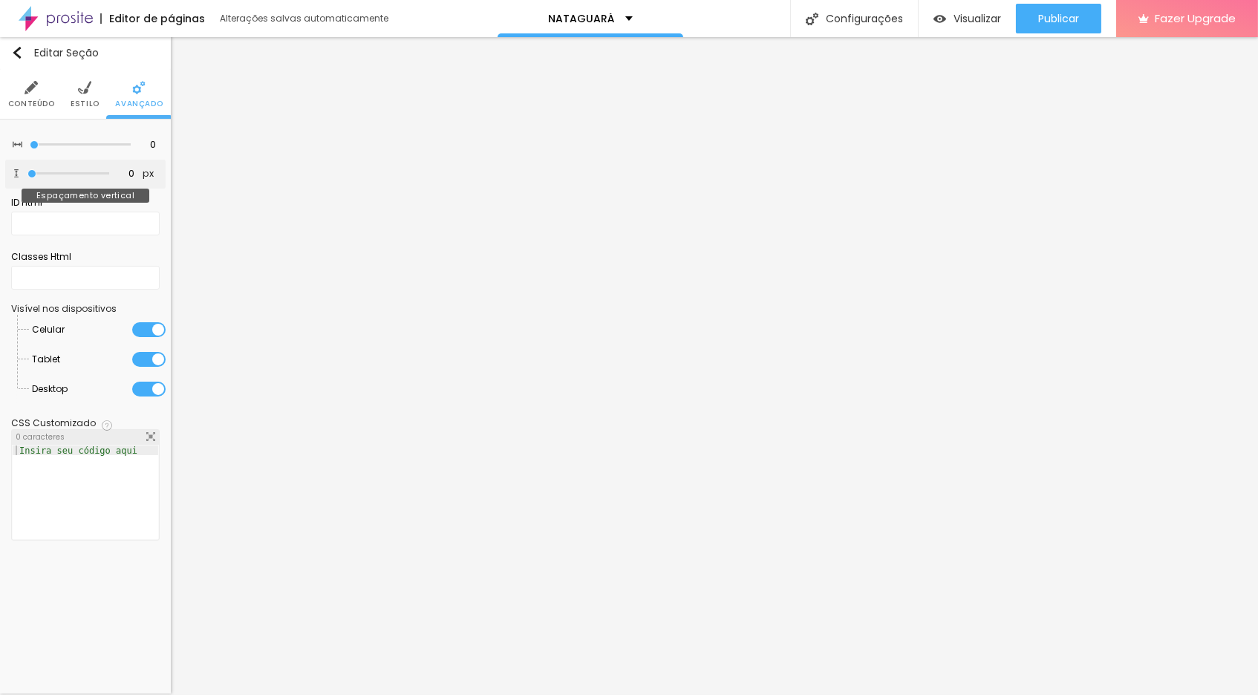
click at [13, 183] on div "0 px Espaçamento vertical" at bounding box center [85, 174] width 160 height 29
drag, startPoint x: 36, startPoint y: 144, endPoint x: 24, endPoint y: 149, distance: 13.0
click at [24, 149] on div "0 Espaçamento entre colunas" at bounding box center [85, 145] width 160 height 29
click at [85, 96] on li "Estilo" at bounding box center [85, 94] width 29 height 49
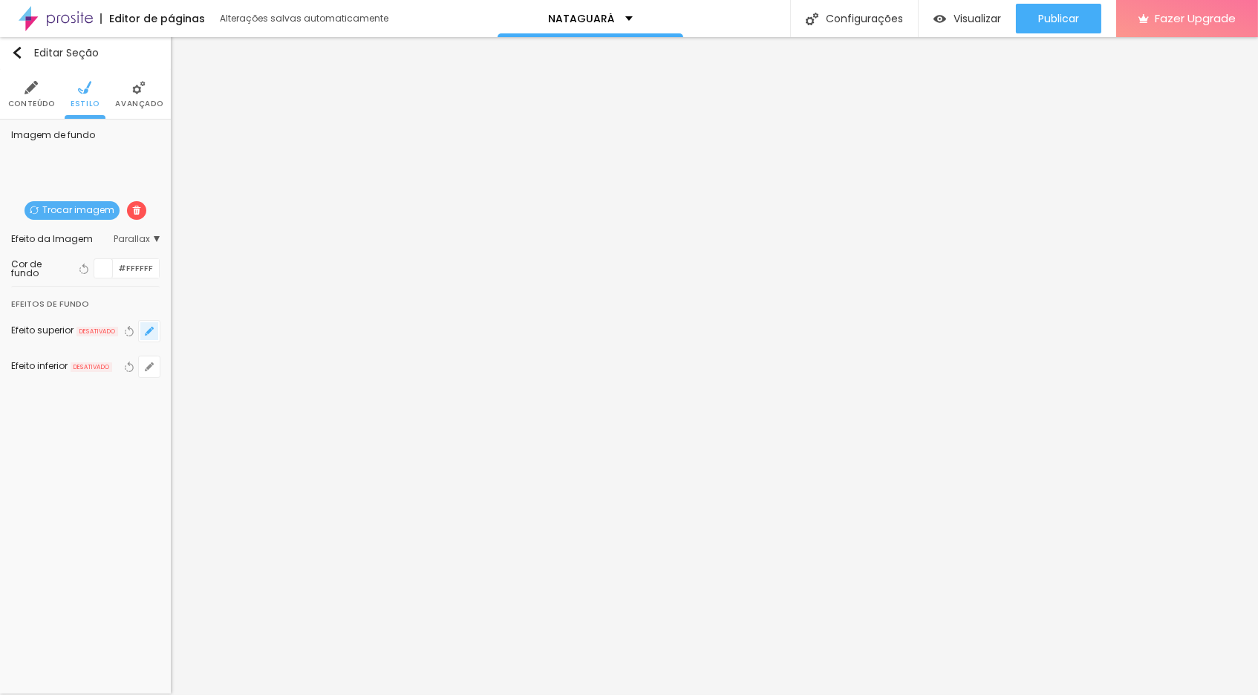
click at [150, 330] on icon "button" at bounding box center [149, 331] width 6 height 6
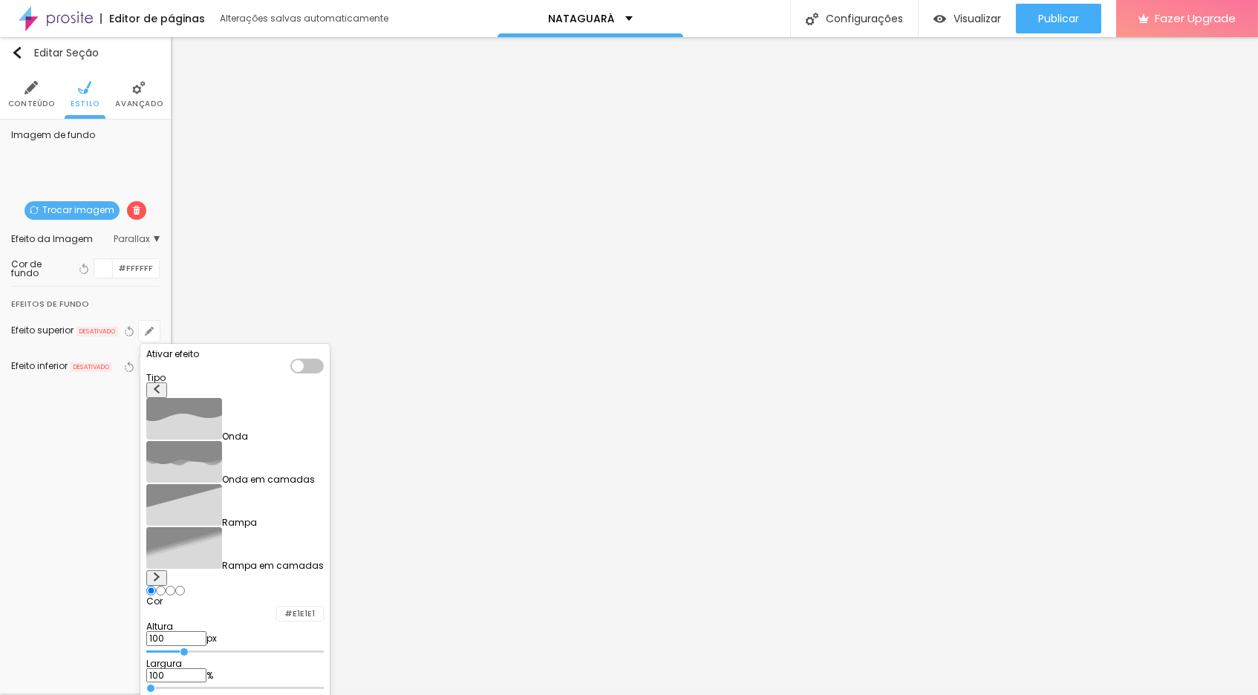
click at [166, 586] on input "radio" at bounding box center [161, 591] width 10 height 10
click at [175, 586] on input "radio" at bounding box center [171, 591] width 10 height 10
click at [185, 586] on input "radio" at bounding box center [180, 591] width 10 height 10
click at [156, 586] on input "radio" at bounding box center [151, 591] width 10 height 10
drag, startPoint x: 197, startPoint y: 532, endPoint x: 375, endPoint y: 537, distance: 178.3
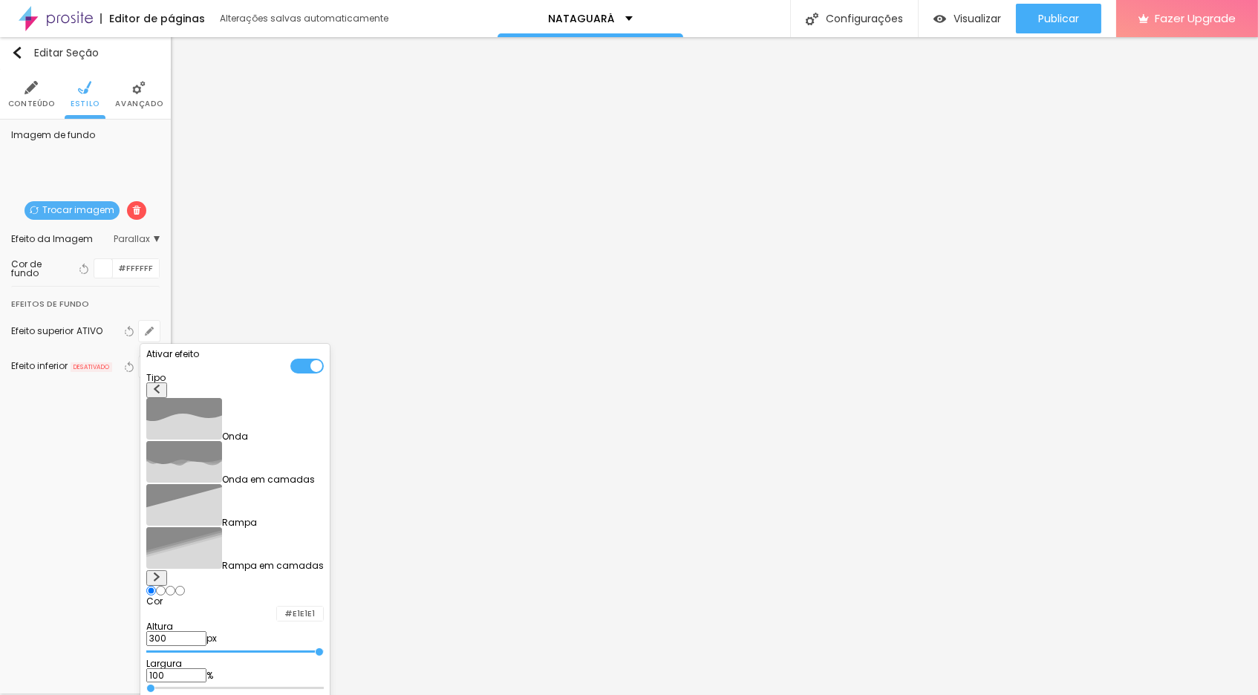
click at [375, 537] on body "Editor de páginas Alterações salvas automaticamente NATAGUARÁ Configurações Con…" at bounding box center [629, 347] width 1258 height 695
drag, startPoint x: 163, startPoint y: 582, endPoint x: 103, endPoint y: 584, distance: 59.4
click at [103, 584] on body "Editor de páginas Salvando... NATAGUARÁ Configurações Configurações da página C…" at bounding box center [629, 347] width 1258 height 695
click at [277, 607] on div at bounding box center [277, 614] width 0 height 14
drag, startPoint x: 279, startPoint y: 517, endPoint x: 304, endPoint y: 489, distance: 37.4
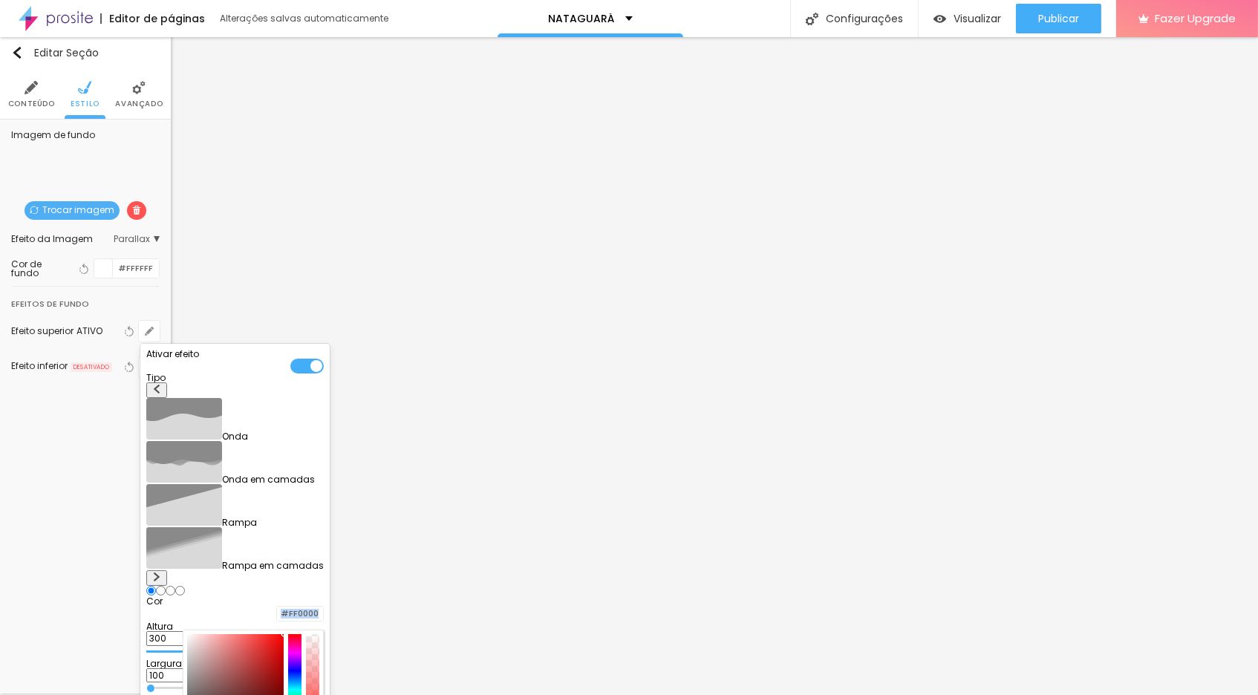
click at [304, 606] on div "#FF0000" at bounding box center [234, 614] width 177 height 16
click at [161, 572] on img at bounding box center [156, 576] width 9 height 9
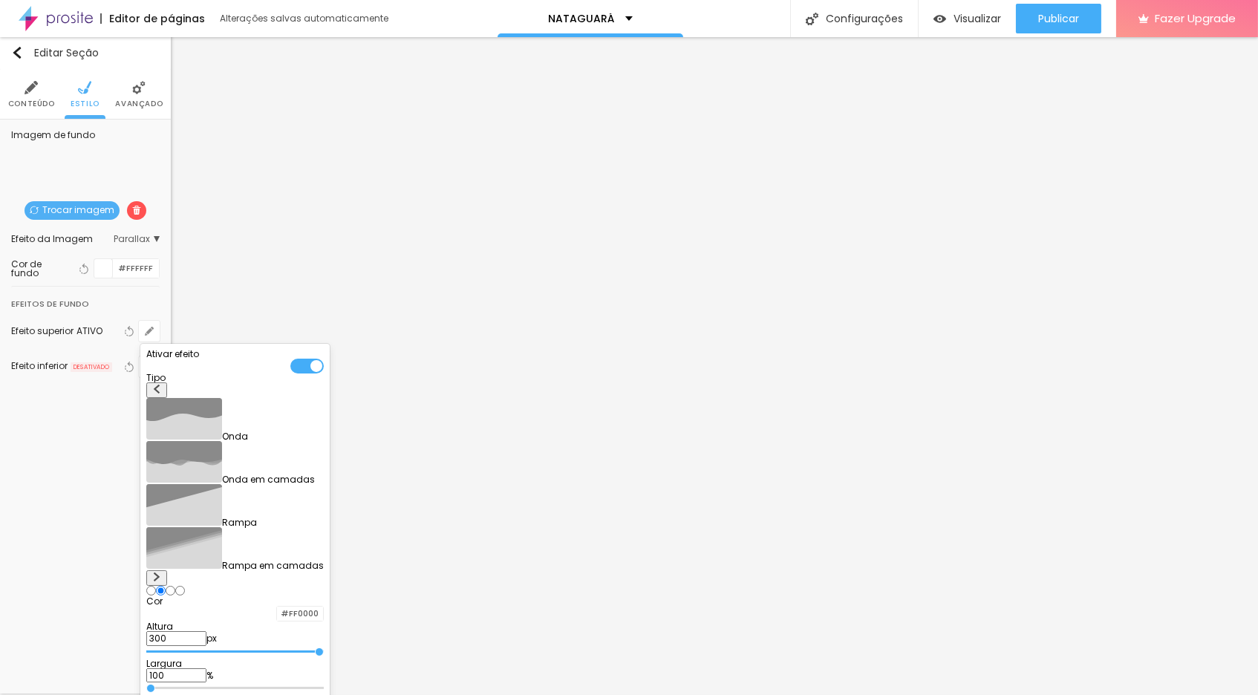
click at [161, 572] on img at bounding box center [156, 576] width 9 height 9
click at [161, 394] on img at bounding box center [156, 389] width 9 height 9
click at [161, 572] on img at bounding box center [156, 576] width 9 height 9
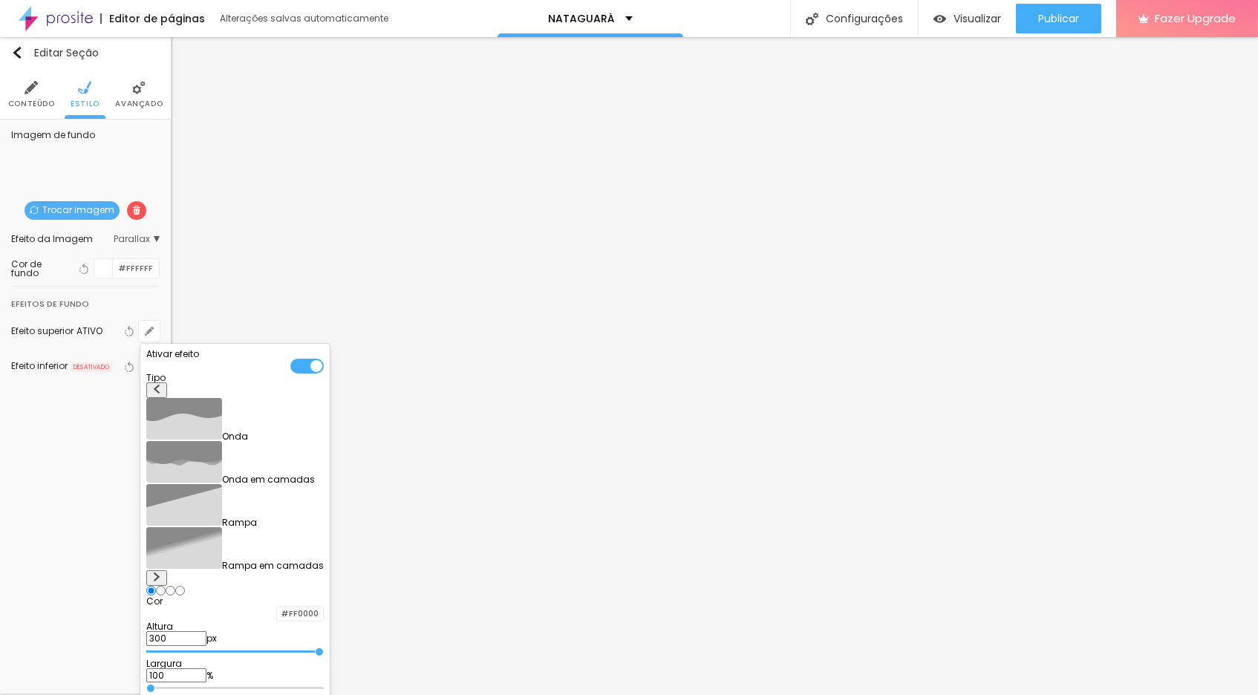
click at [1132, 492] on div at bounding box center [629, 347] width 1258 height 695
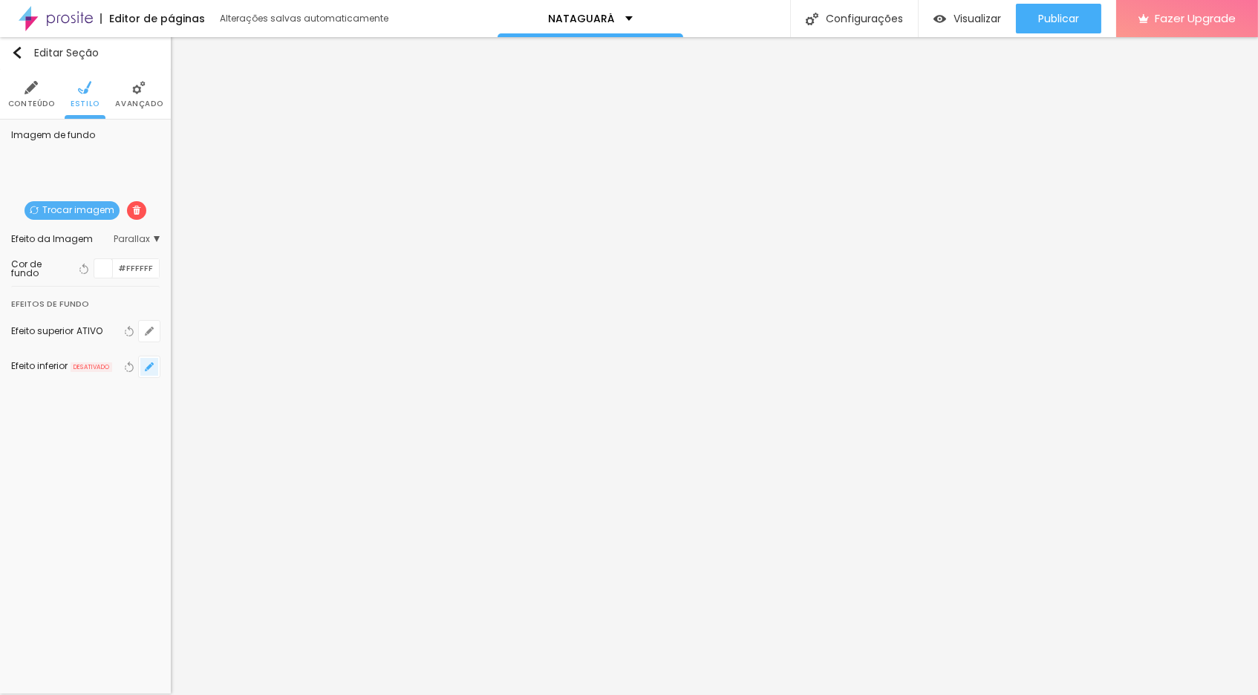
click at [150, 368] on icon "button" at bounding box center [149, 366] width 9 height 9
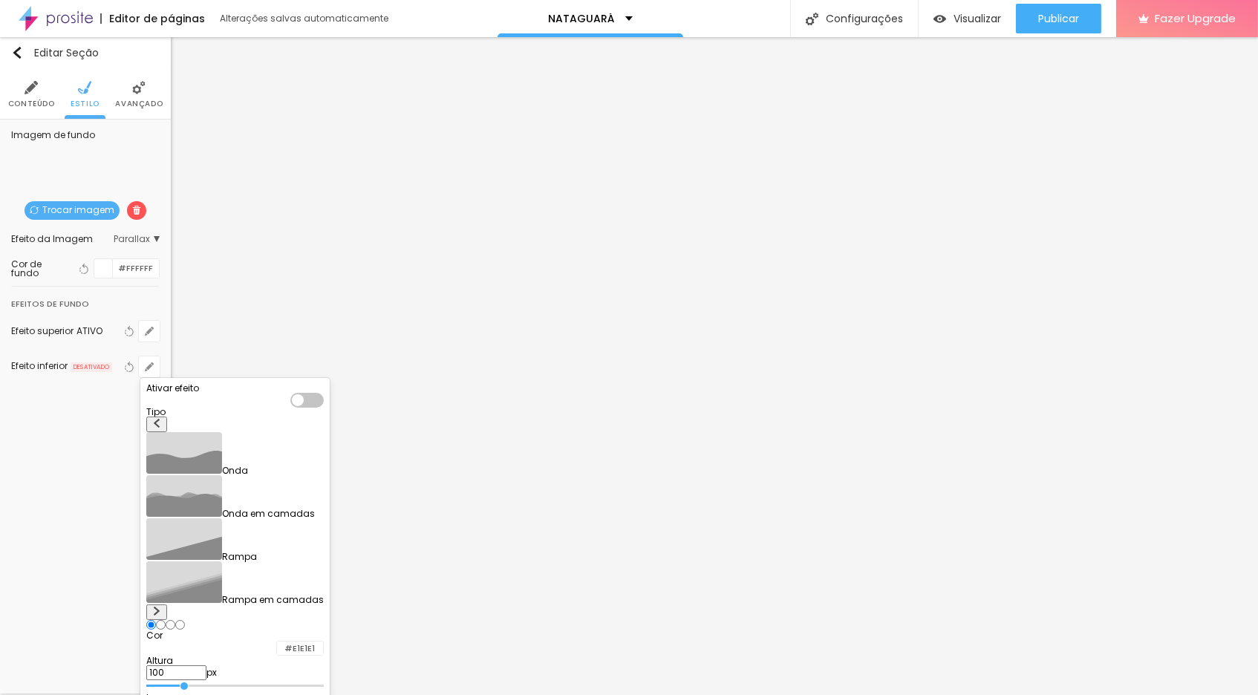
click at [277, 642] on div at bounding box center [277, 649] width 0 height 14
drag, startPoint x: 288, startPoint y: 546, endPoint x: 302, endPoint y: 535, distance: 17.5
drag, startPoint x: 195, startPoint y: 570, endPoint x: 396, endPoint y: 536, distance: 204.1
click at [396, 536] on body "Editor de páginas Alterações salvas automaticamente NATAGUARÁ Configurações Con…" at bounding box center [629, 347] width 1258 height 695
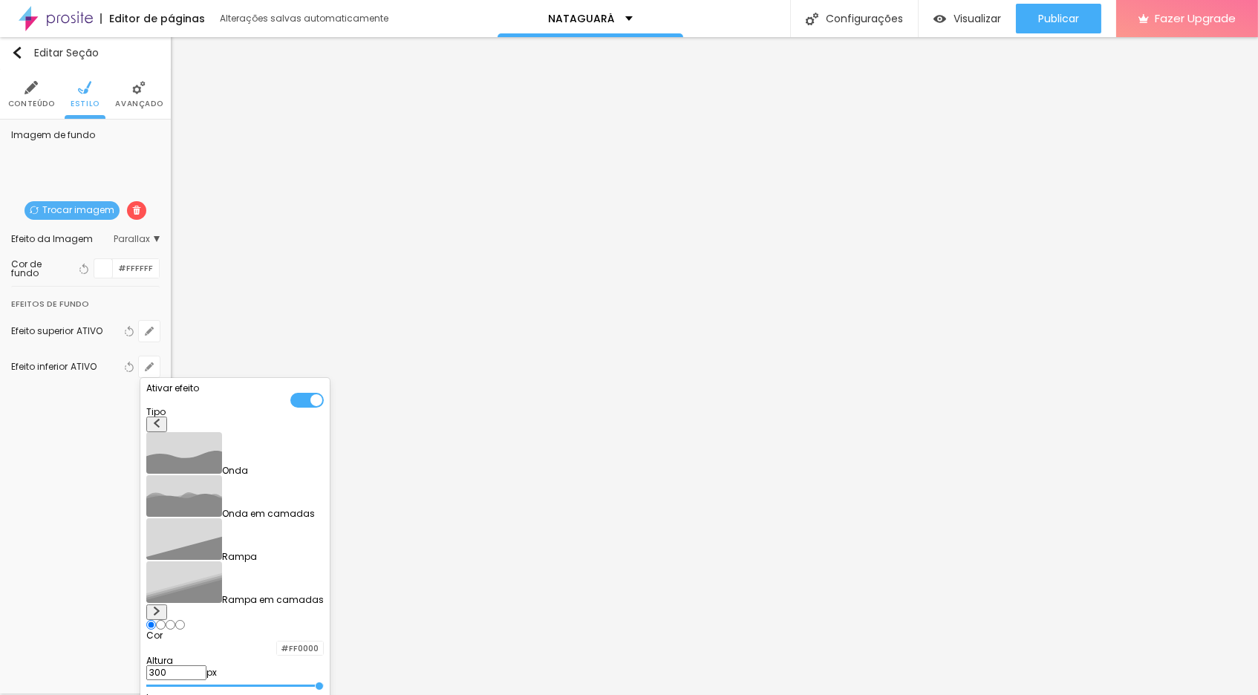
click at [161, 607] on img at bounding box center [156, 611] width 9 height 9
drag, startPoint x: 162, startPoint y: 614, endPoint x: 50, endPoint y: 608, distance: 112.3
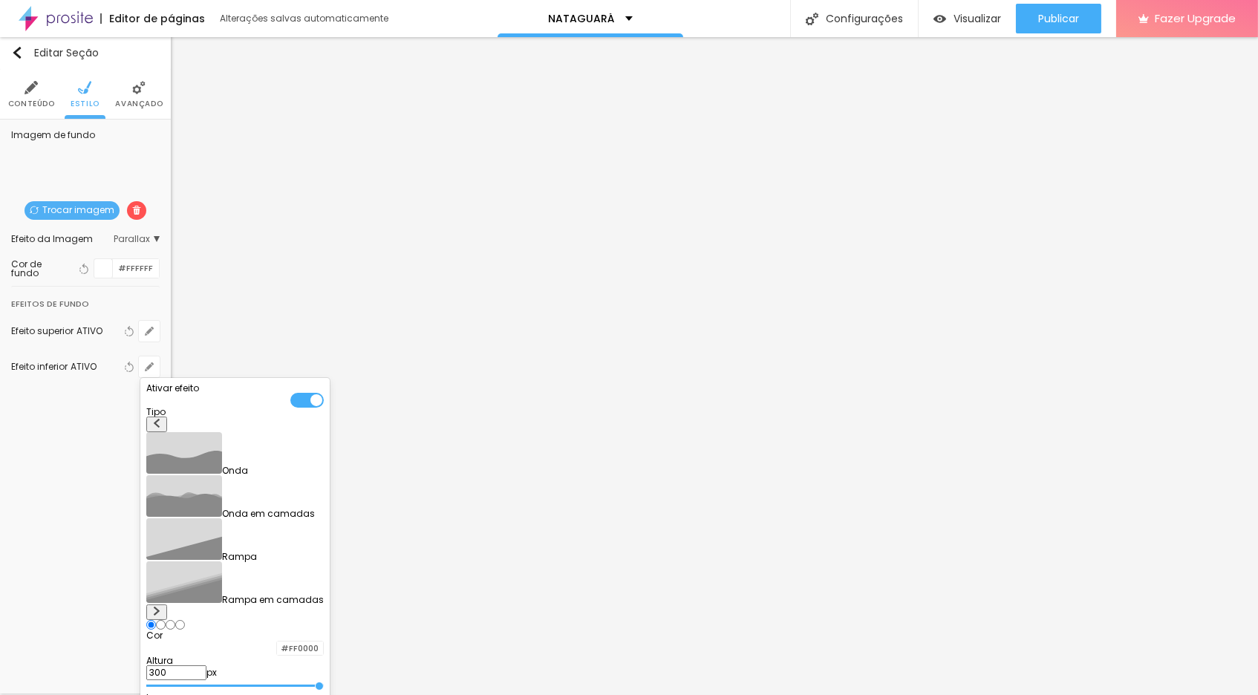
click at [50, 608] on body "Editor de páginas Alterações salvas automaticamente NATAGUARÁ Configurações Con…" at bounding box center [629, 347] width 1258 height 695
click at [79, 433] on div at bounding box center [629, 347] width 1258 height 695
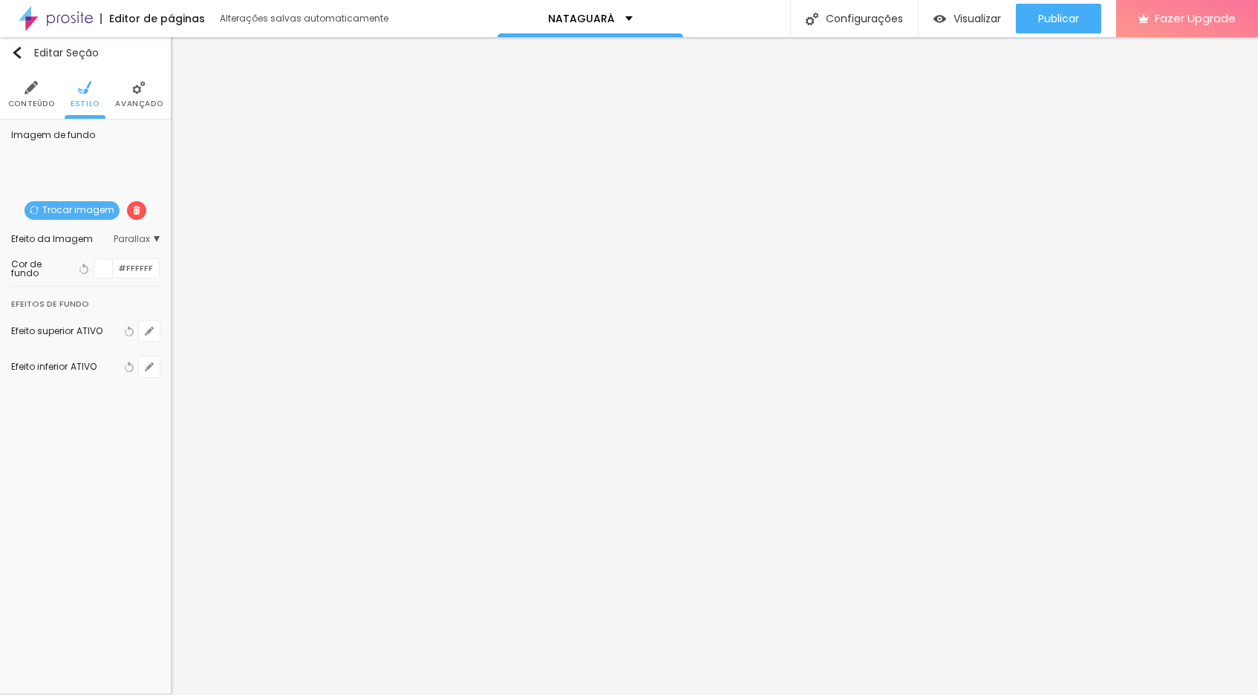
click at [137, 94] on li "Avançado" at bounding box center [139, 94] width 48 height 49
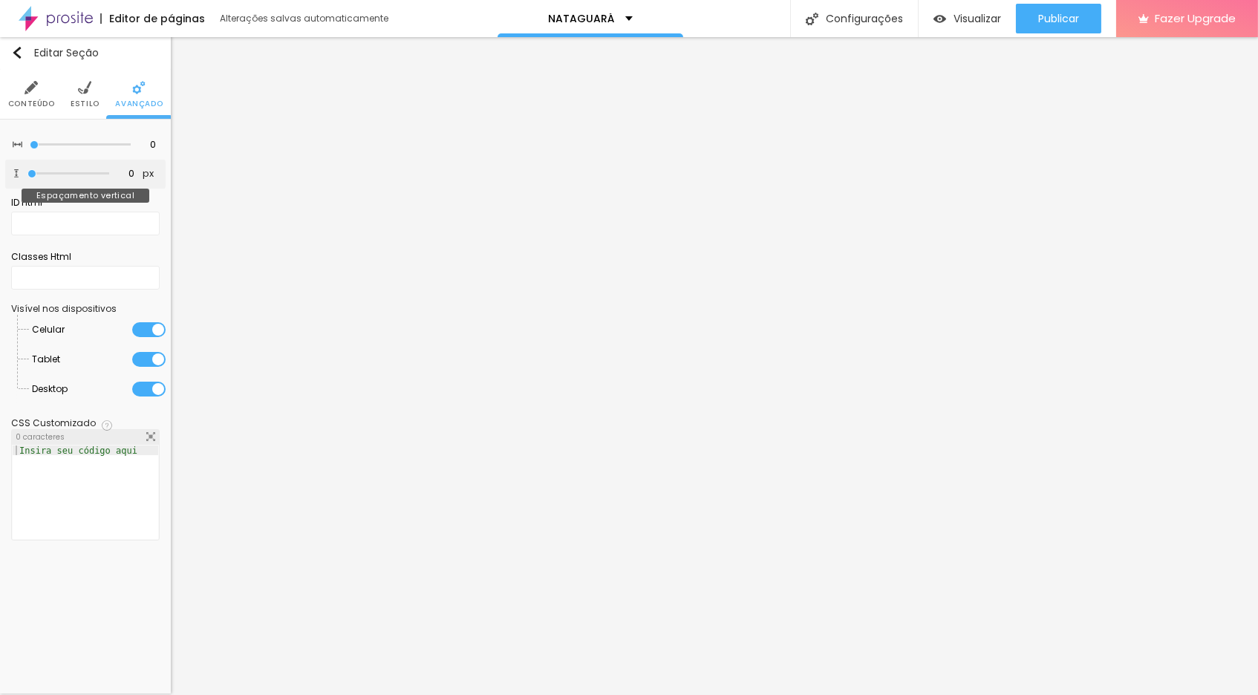
drag, startPoint x: 33, startPoint y: 180, endPoint x: 0, endPoint y: 161, distance: 37.9
click at [0, 161] on div "0 Espaçamento entre colunas 0 px Espaçamento vertical ID Html Classes Html Visí…" at bounding box center [85, 339] width 171 height 439
click at [967, 20] on span "Visualizar" at bounding box center [977, 19] width 48 height 12
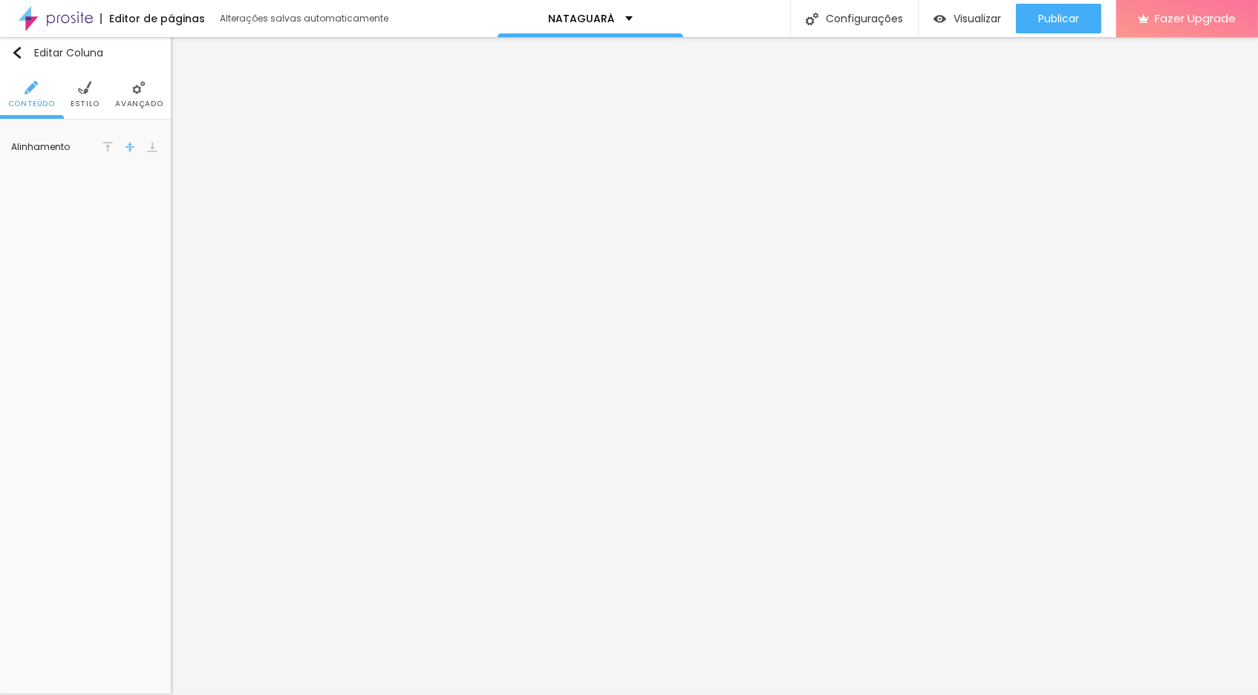
click at [132, 97] on li "Avançado" at bounding box center [139, 94] width 48 height 49
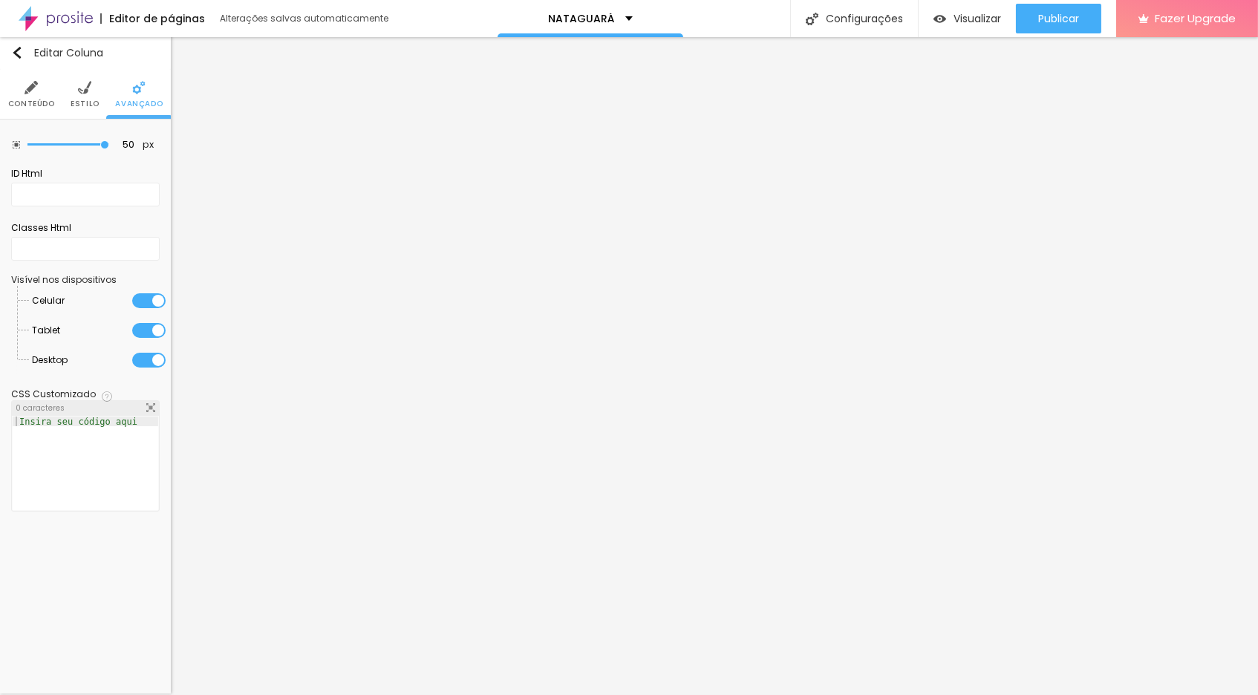
click at [88, 93] on img at bounding box center [84, 87] width 13 height 13
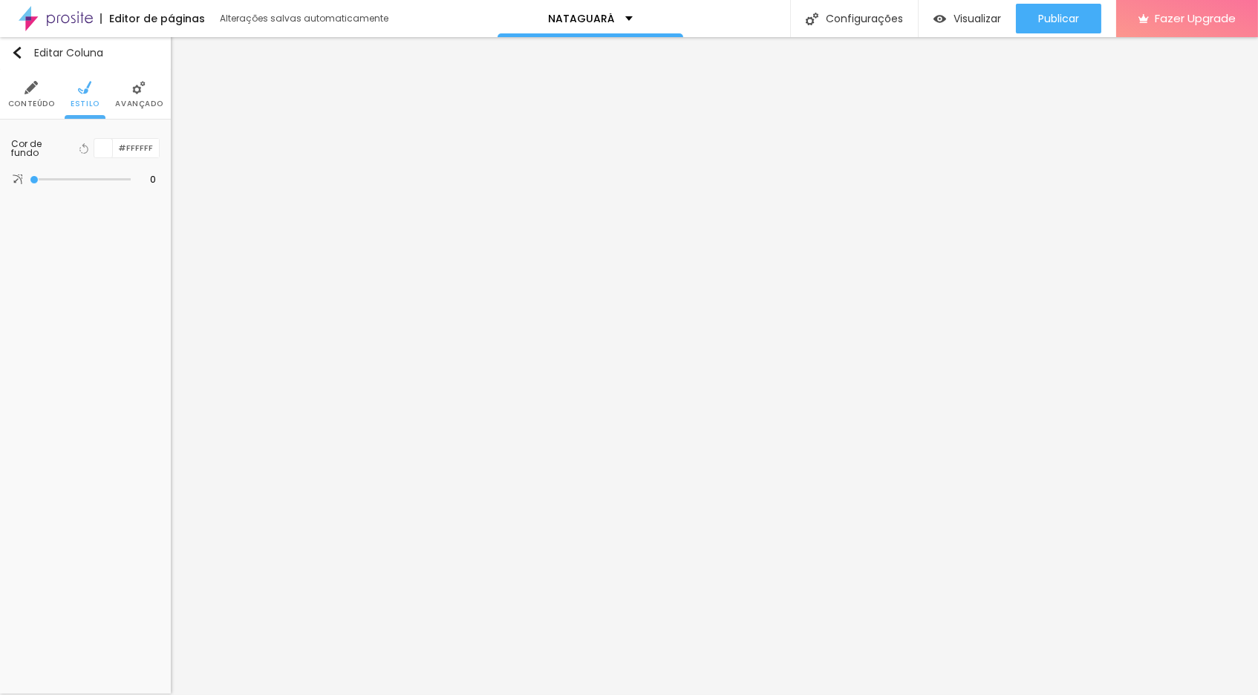
click at [29, 92] on img at bounding box center [31, 87] width 13 height 13
click at [135, 105] on span "Avançado" at bounding box center [139, 103] width 48 height 7
click at [79, 91] on img at bounding box center [84, 87] width 13 height 13
click at [143, 92] on img at bounding box center [138, 87] width 13 height 13
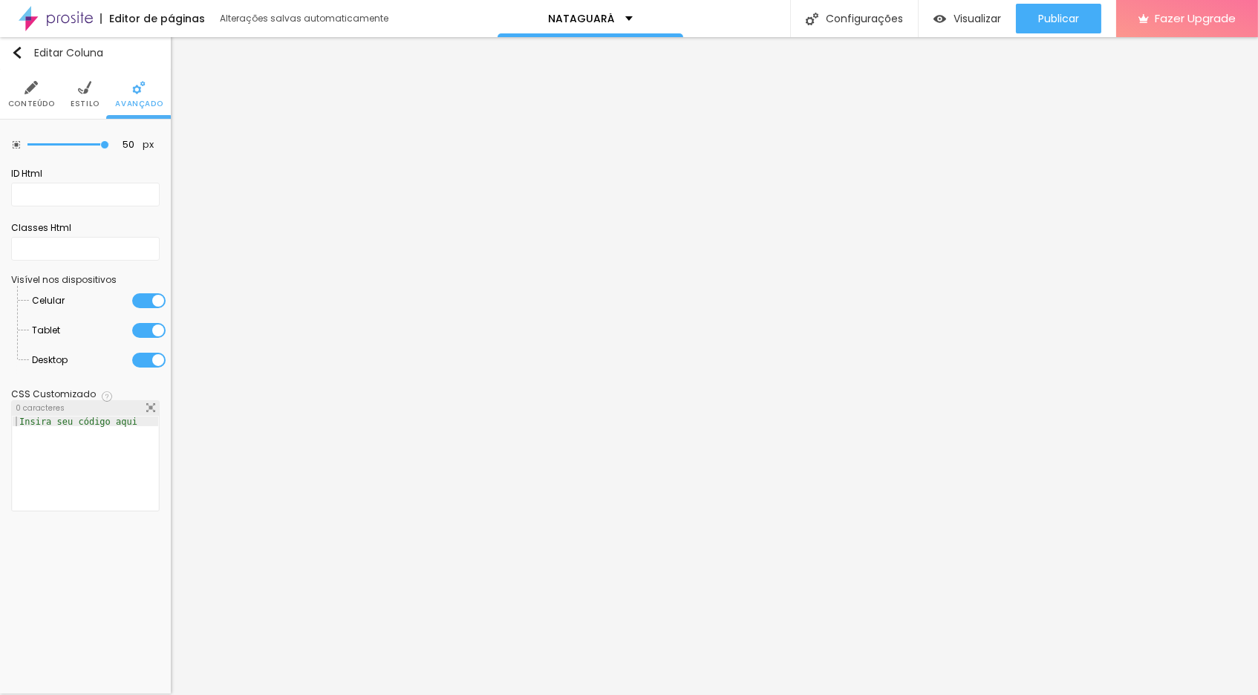
click at [20, 94] on li "Conteúdo" at bounding box center [31, 94] width 47 height 49
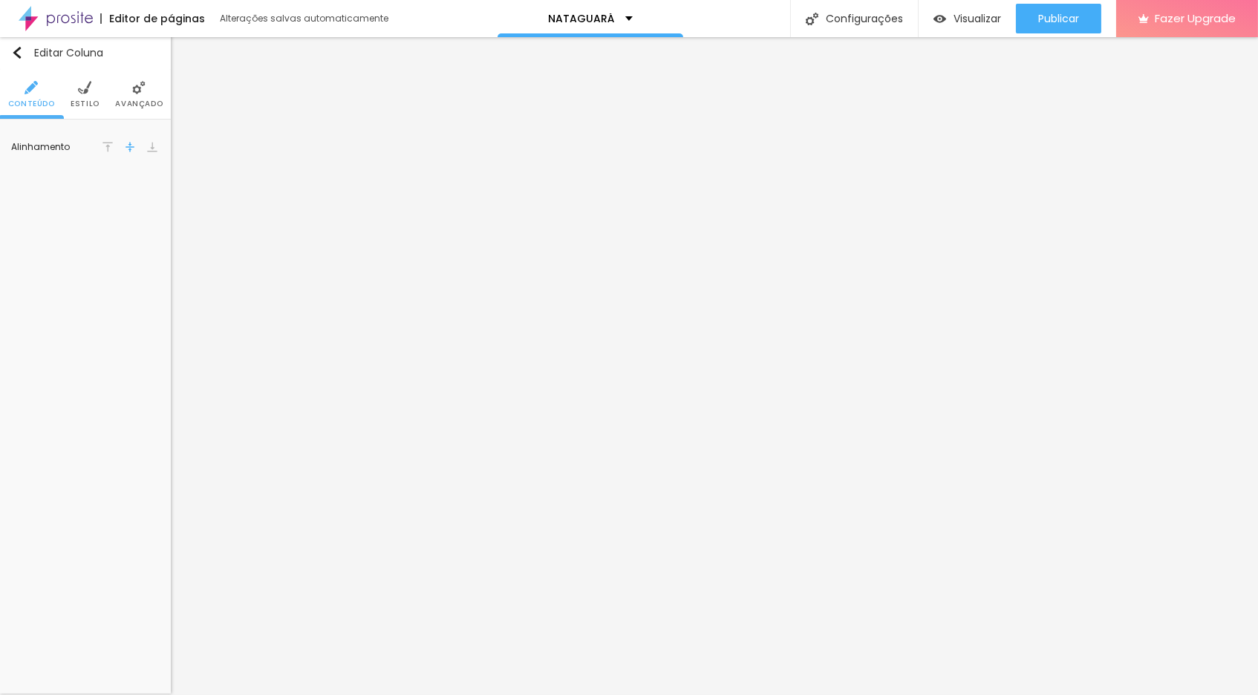
click at [105, 146] on img at bounding box center [107, 147] width 10 height 10
click at [132, 149] on img at bounding box center [130, 147] width 10 height 10
click at [16, 51] on img "button" at bounding box center [17, 53] width 12 height 12
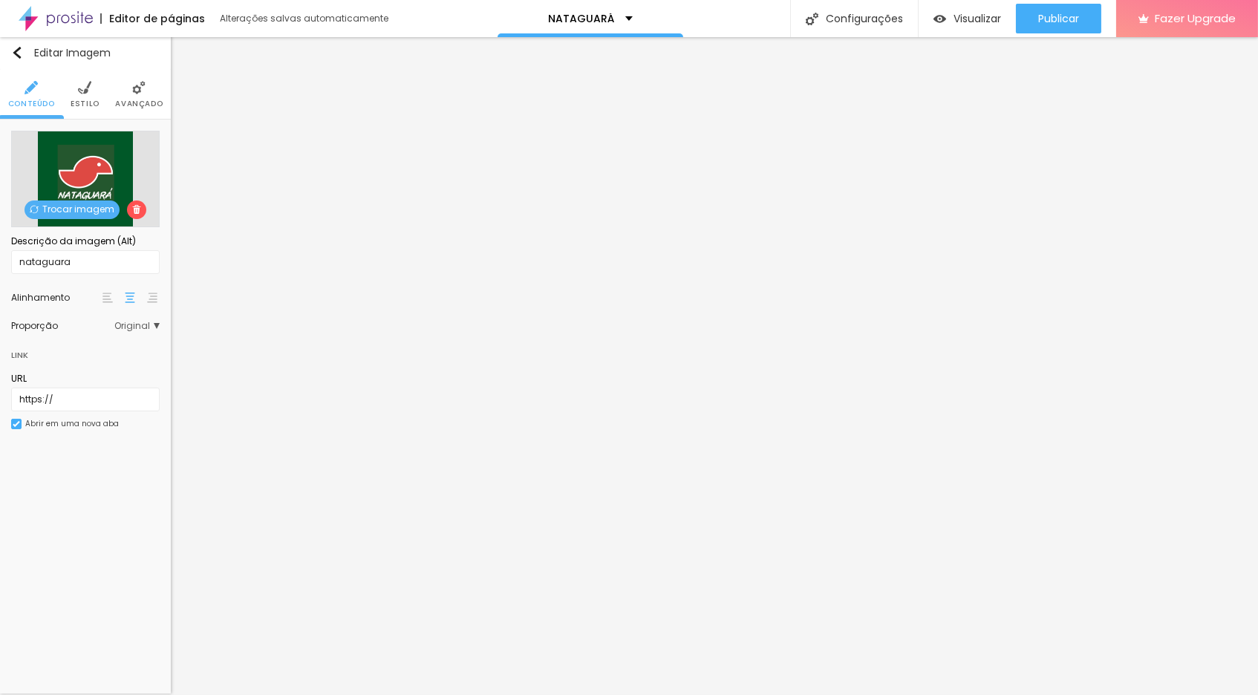
click at [87, 91] on img at bounding box center [84, 87] width 13 height 13
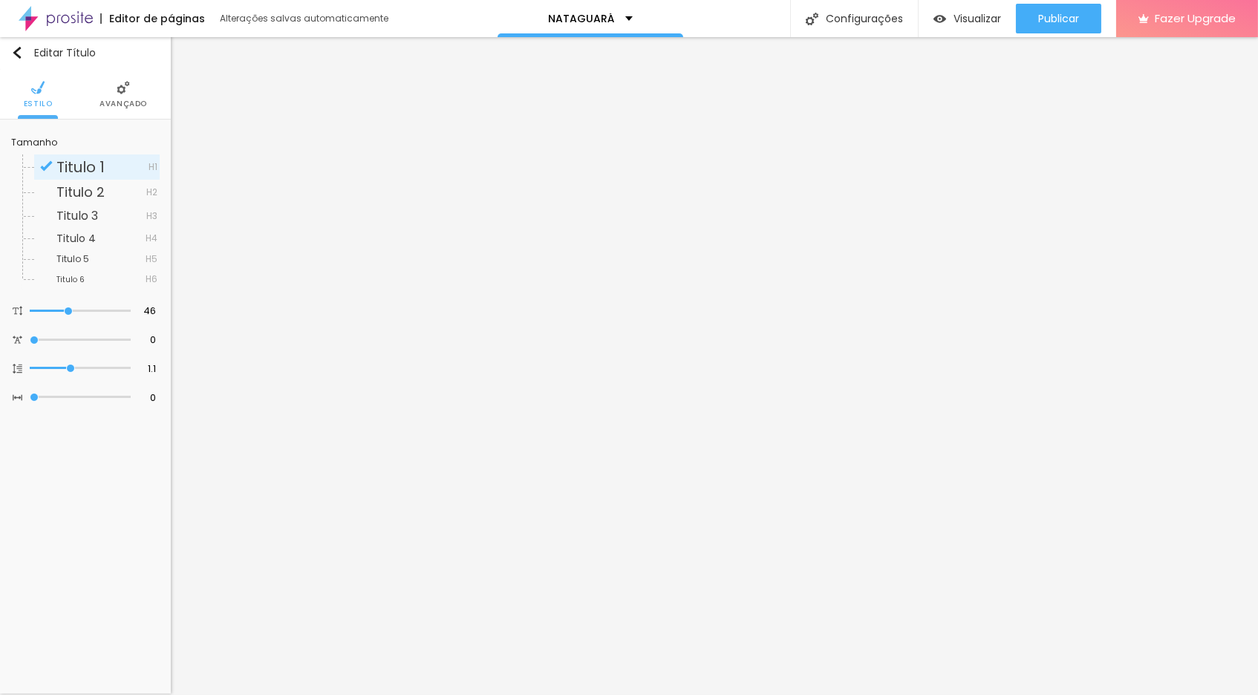
click at [131, 92] on li "Avançado" at bounding box center [123, 94] width 48 height 49
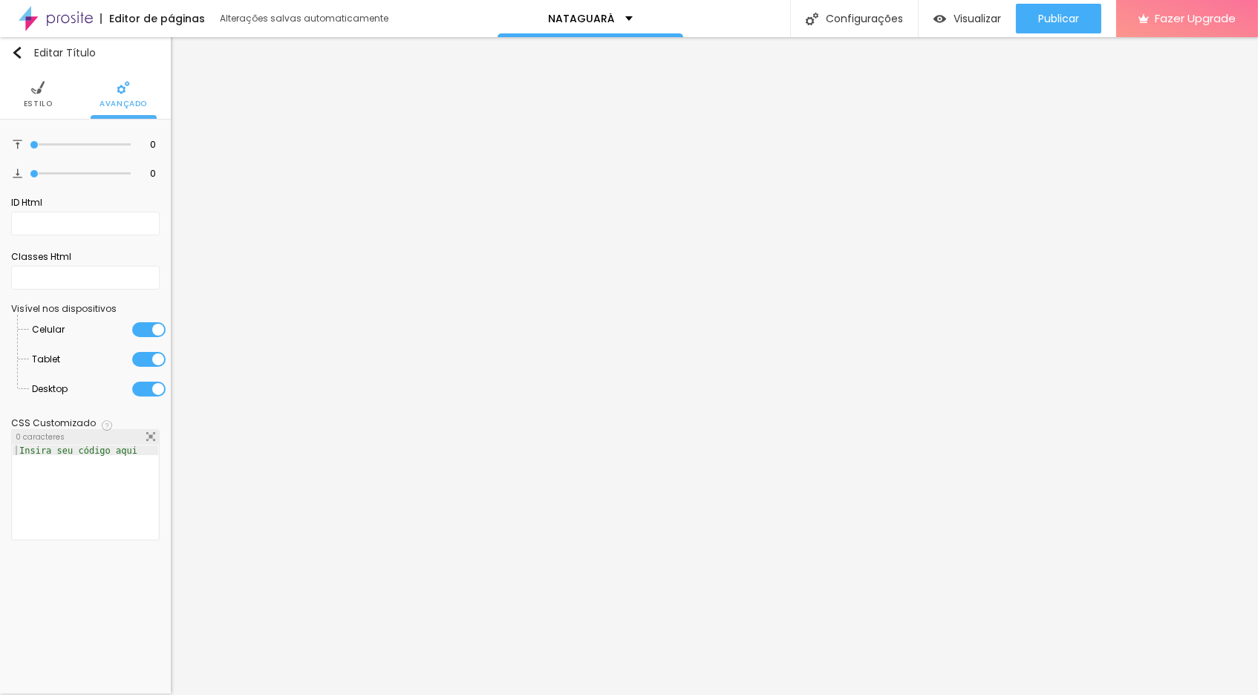
click at [40, 87] on img at bounding box center [37, 87] width 13 height 13
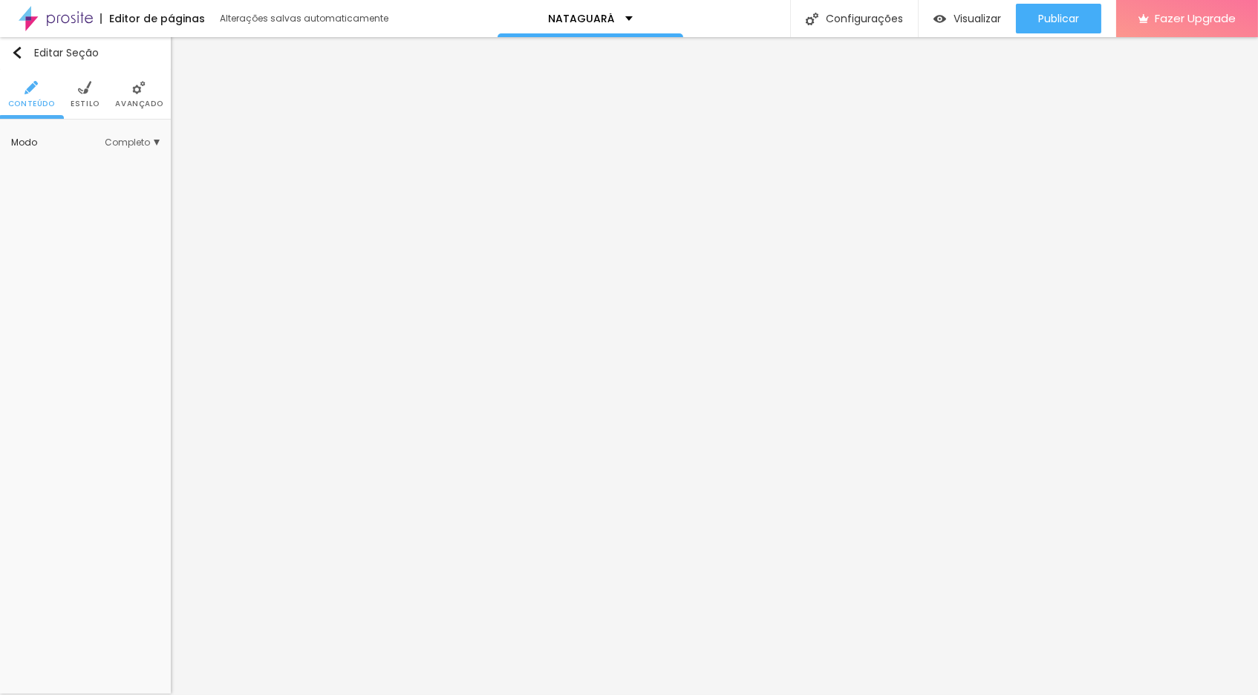
click at [152, 140] on span "Completo" at bounding box center [132, 142] width 55 height 9
click at [86, 88] on img at bounding box center [84, 87] width 13 height 13
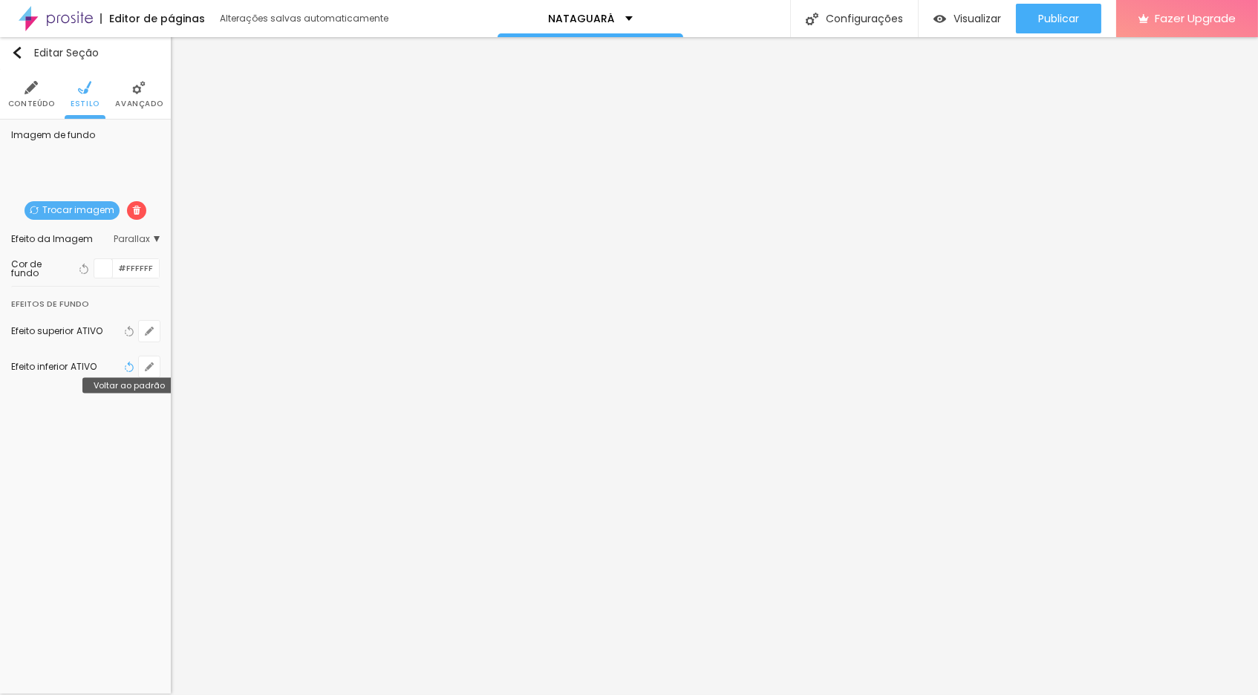
click at [131, 365] on icon "button" at bounding box center [129, 367] width 10 height 10
click at [979, 13] on span "Visualizar" at bounding box center [977, 19] width 48 height 12
click at [33, 96] on li "Conteúdo" at bounding box center [31, 94] width 47 height 49
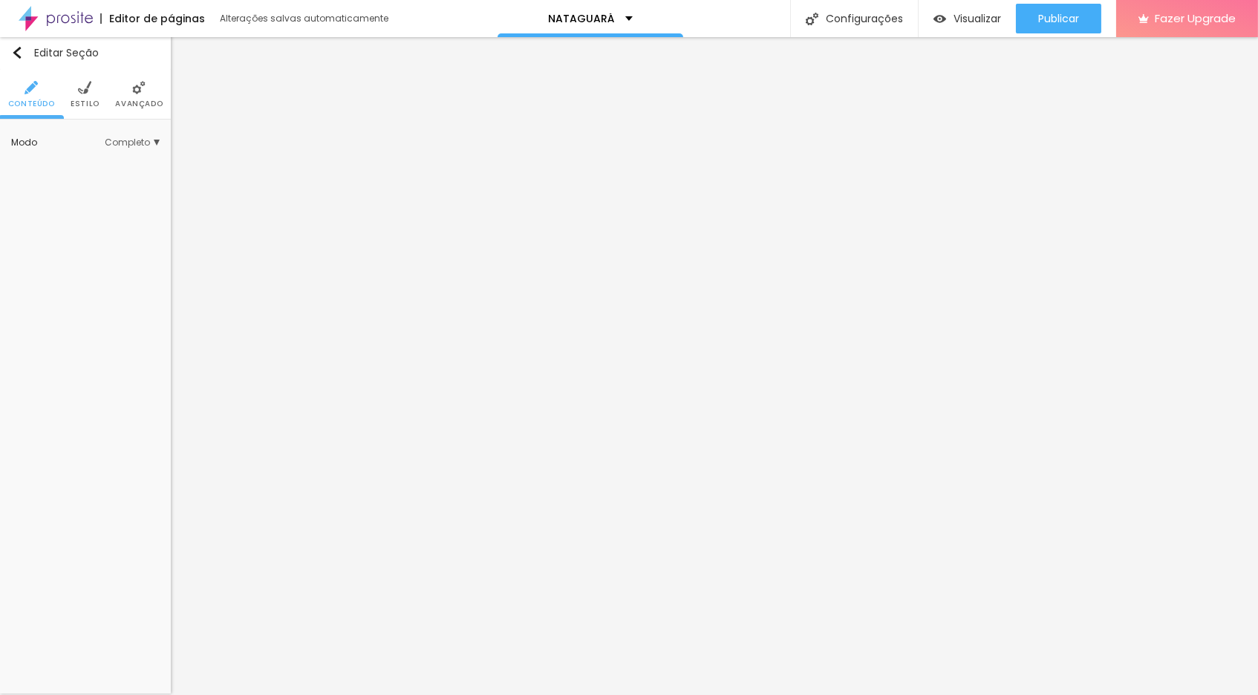
click at [148, 140] on span "Completo" at bounding box center [132, 142] width 55 height 9
click at [111, 157] on span "Encaixotado" at bounding box center [85, 163] width 58 height 13
click at [91, 185] on span "Completo" at bounding box center [78, 183] width 45 height 13
click at [140, 91] on img at bounding box center [138, 87] width 13 height 13
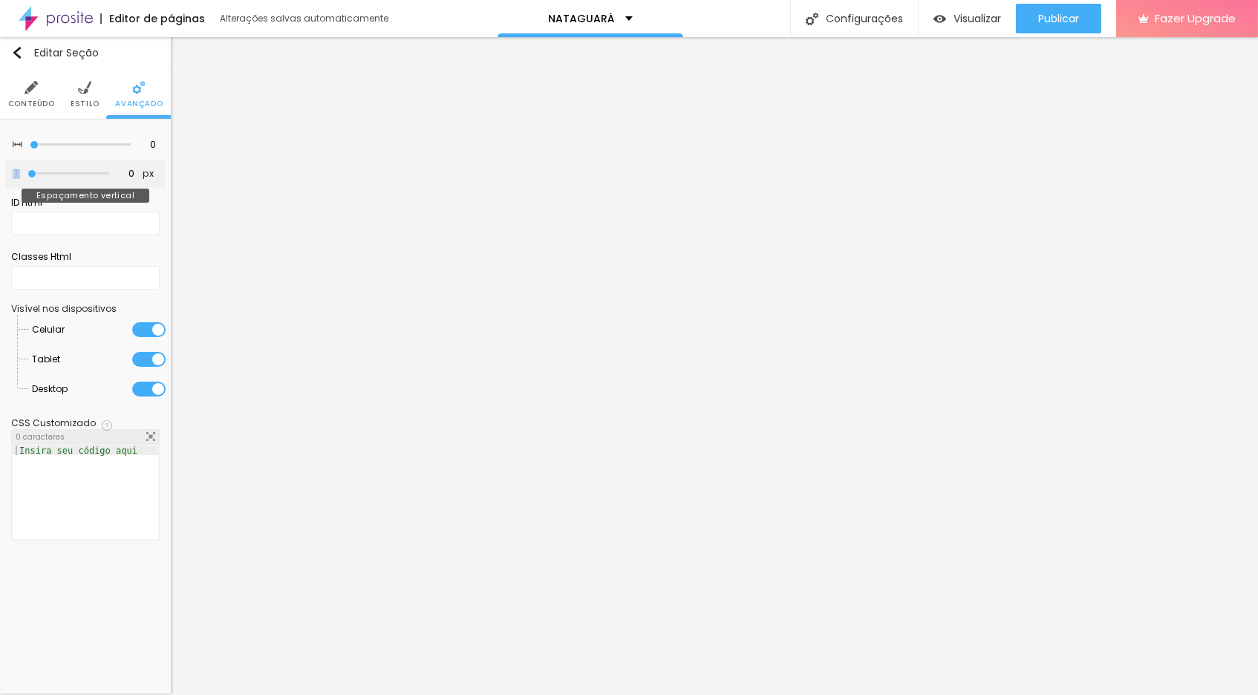
drag, startPoint x: 13, startPoint y: 187, endPoint x: 33, endPoint y: 189, distance: 20.1
click at [35, 189] on div "0 px Espaçamento vertical" at bounding box center [85, 174] width 160 height 29
drag, startPoint x: 30, startPoint y: 180, endPoint x: 37, endPoint y: 176, distance: 7.6
click at [37, 176] on input "range" at bounding box center [68, 173] width 82 height 7
click at [968, 18] on span "Visualizar" at bounding box center [977, 19] width 48 height 12
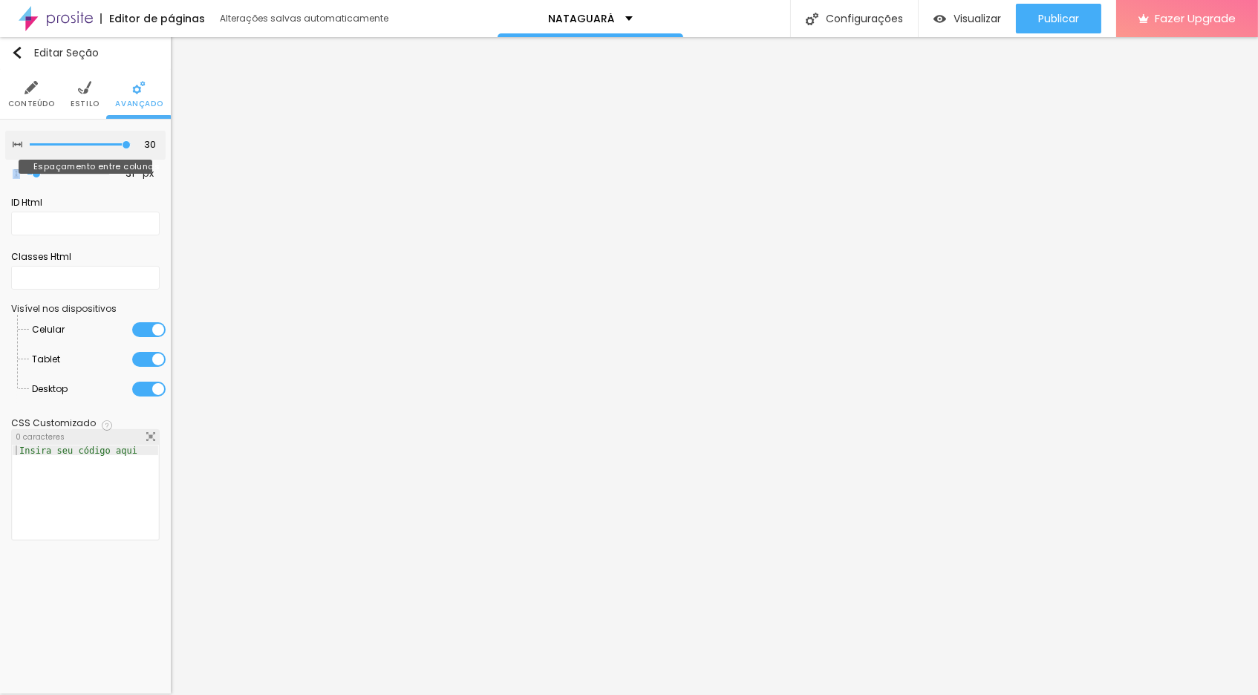
drag, startPoint x: 36, startPoint y: 145, endPoint x: 172, endPoint y: 146, distance: 136.6
click at [172, 146] on div "Título Texto Imagem Vídeo Botão Mapa Divisor Espaçador PREMIUM Código HTML Rede…" at bounding box center [629, 366] width 1258 height 658
drag, startPoint x: 124, startPoint y: 146, endPoint x: 21, endPoint y: 146, distance: 103.2
click at [21, 146] on div "0 Espaçamento entre colunas" at bounding box center [85, 145] width 160 height 29
drag, startPoint x: 36, startPoint y: 179, endPoint x: 45, endPoint y: 180, distance: 8.9
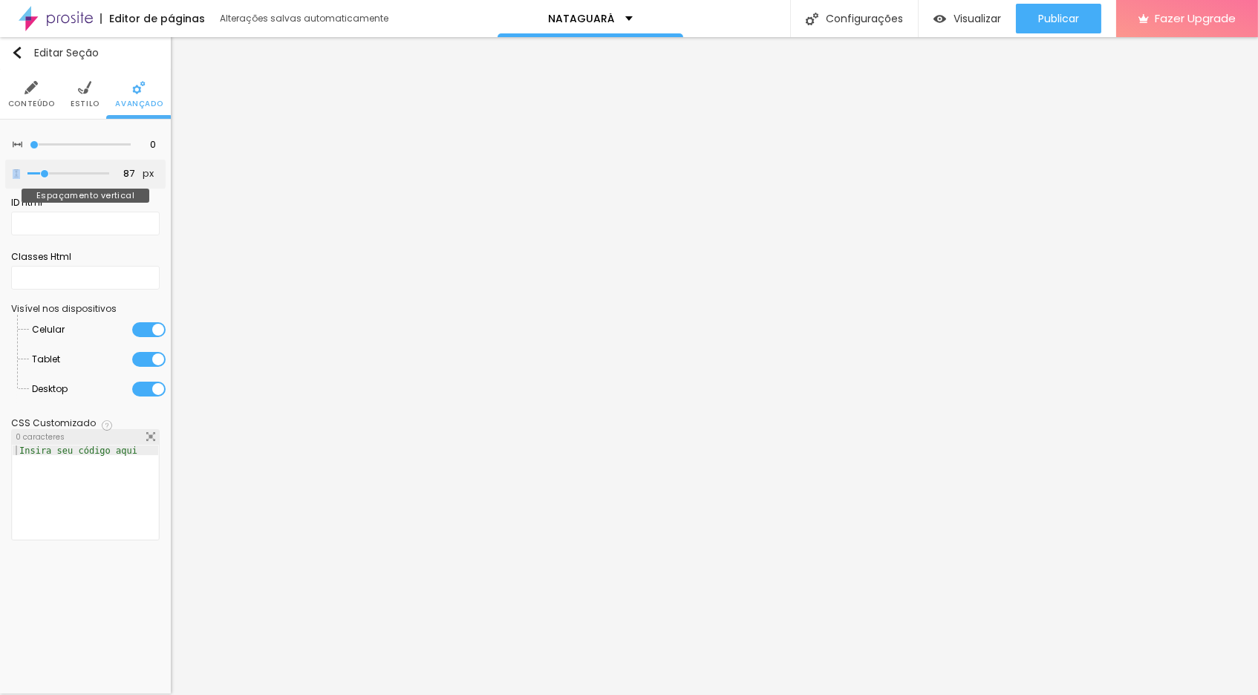
click at [45, 177] on input "range" at bounding box center [68, 173] width 82 height 7
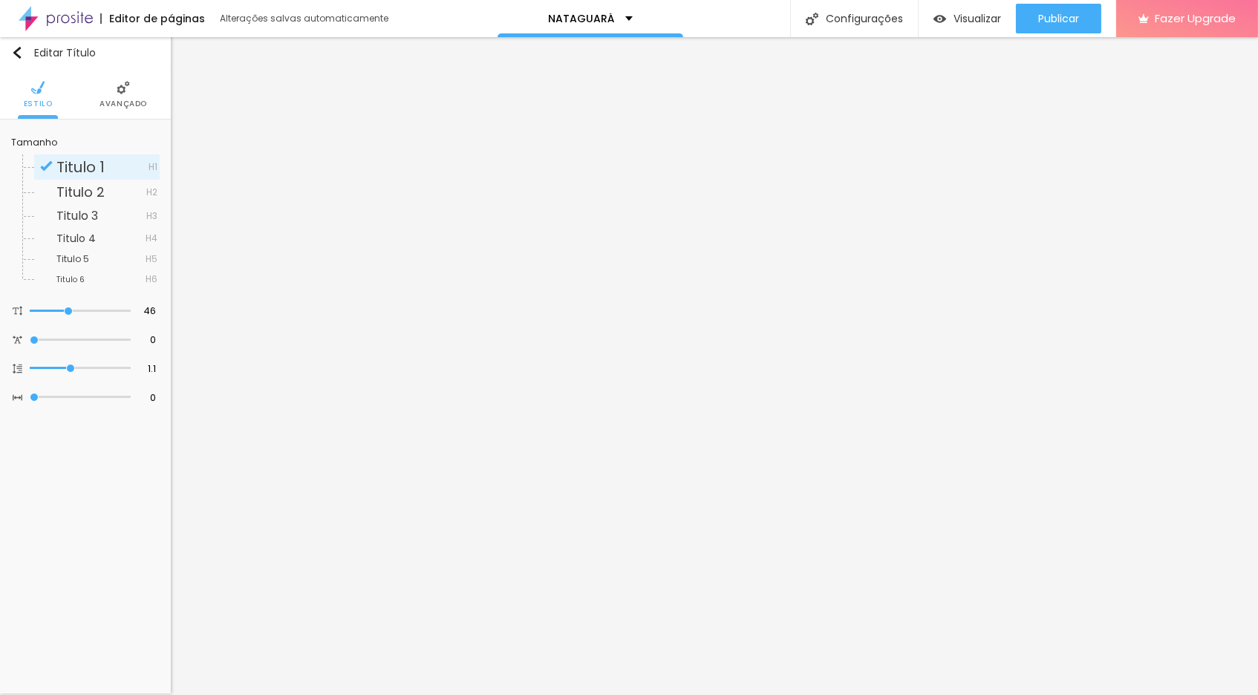
click at [127, 88] on img at bounding box center [123, 87] width 13 height 13
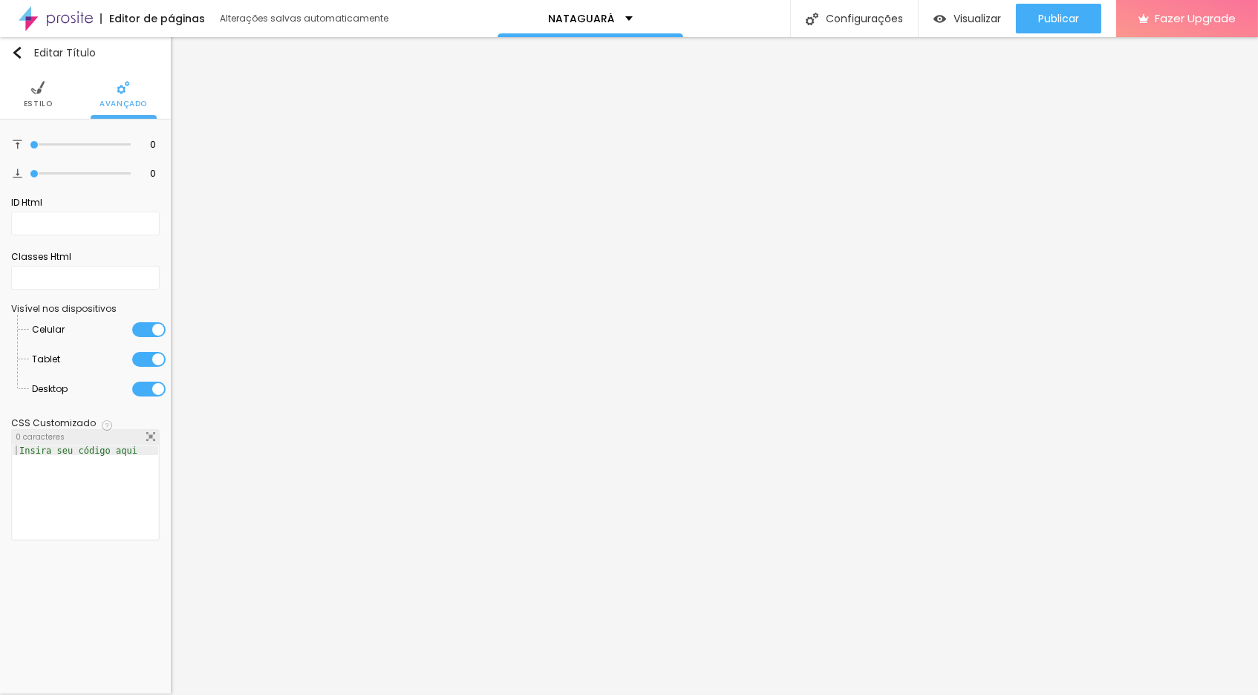
click at [43, 92] on img at bounding box center [37, 87] width 13 height 13
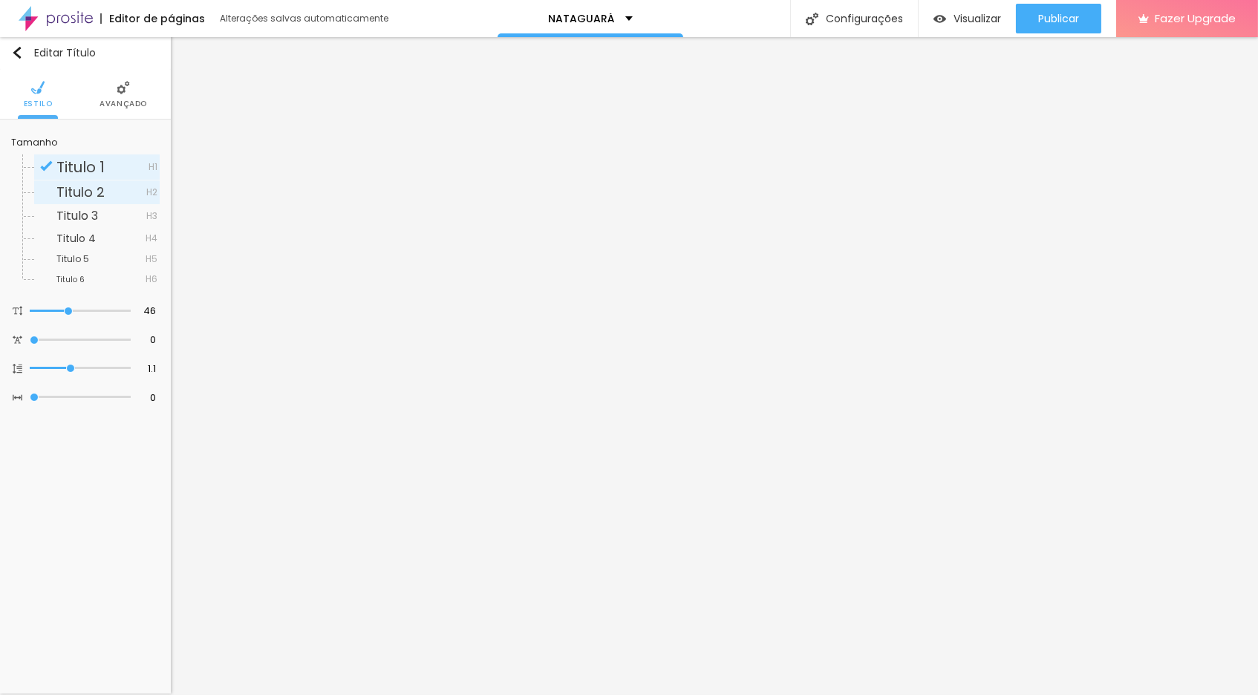
click at [76, 191] on span "Titulo 2" at bounding box center [80, 192] width 48 height 19
click at [127, 87] on img at bounding box center [123, 87] width 13 height 13
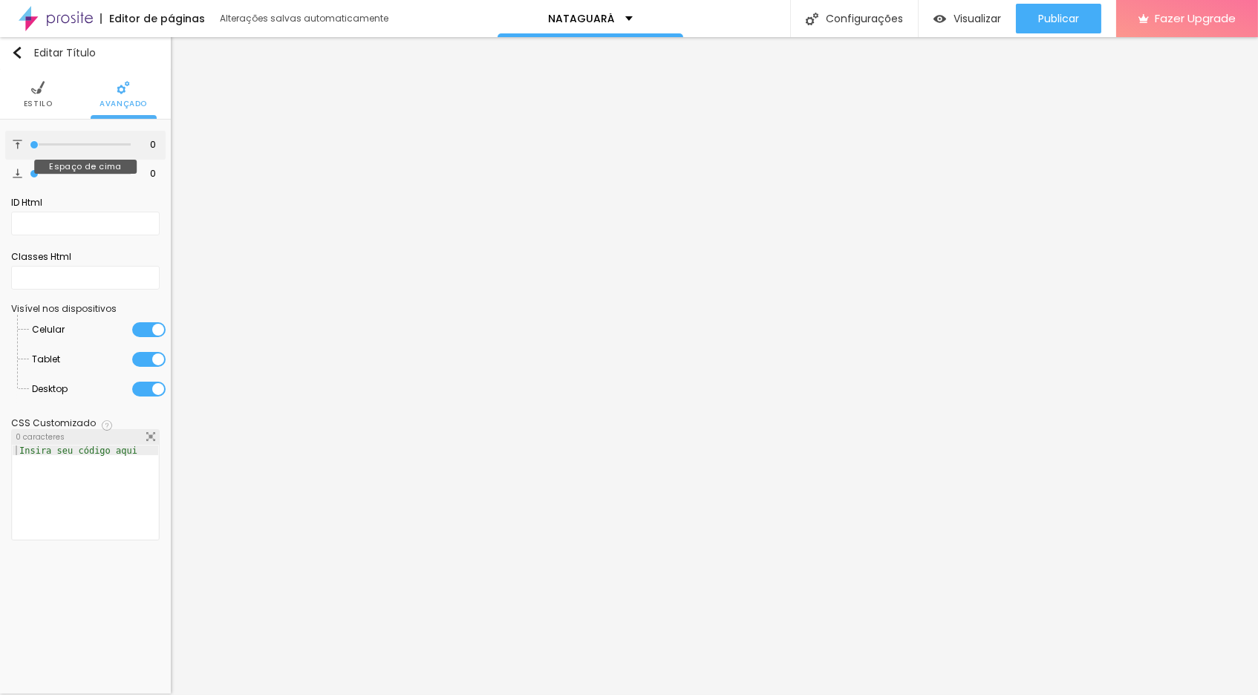
drag, startPoint x: 36, startPoint y: 148, endPoint x: 1, endPoint y: 148, distance: 34.2
click at [1, 148] on div "0 Espaço de cima 0 Espaço de baixo ID Html Classes Html Visível nos dispositivo…" at bounding box center [85, 339] width 171 height 439
drag, startPoint x: 35, startPoint y: 179, endPoint x: 0, endPoint y: 169, distance: 36.2
click at [0, 169] on div "0 Espaço de cima 0 Espaço de baixo ID Html Classes Html Visível nos dispositivo…" at bounding box center [85, 339] width 171 height 439
click at [39, 100] on span "Estilo" at bounding box center [38, 103] width 29 height 7
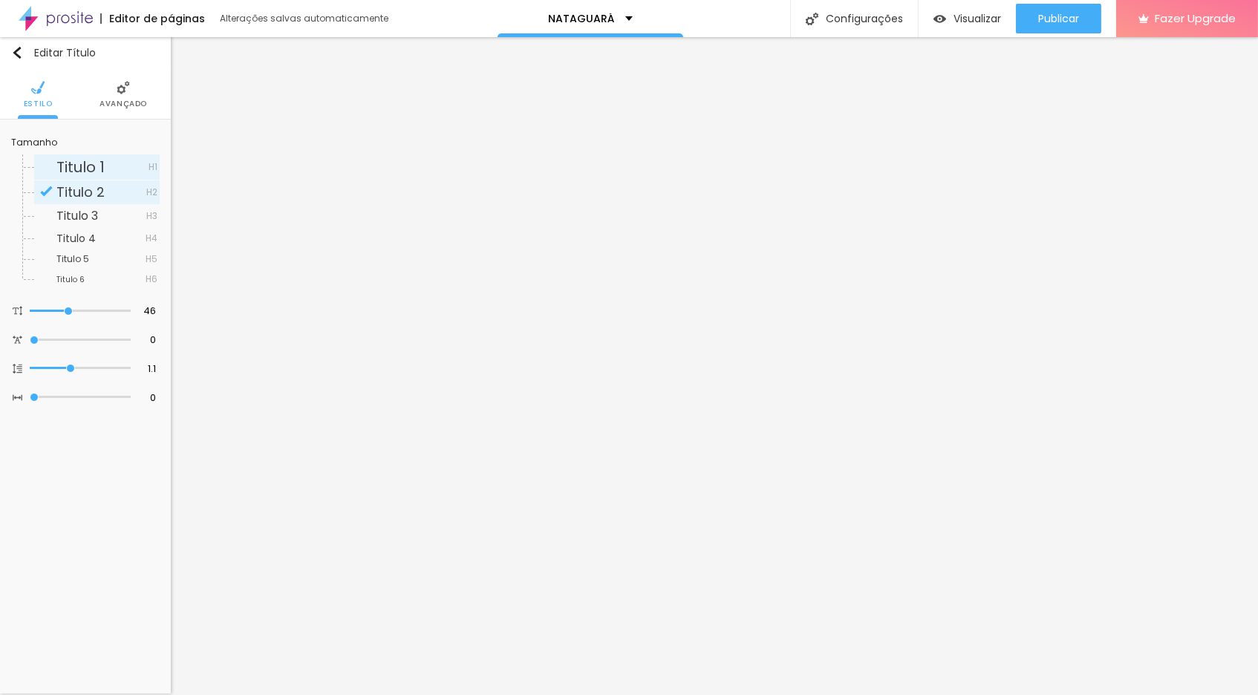
click at [80, 164] on span "Titulo 1" at bounding box center [80, 167] width 48 height 21
drag, startPoint x: 65, startPoint y: 310, endPoint x: 56, endPoint y: 311, distance: 8.3
click at [56, 311] on input "range" at bounding box center [80, 310] width 101 height 7
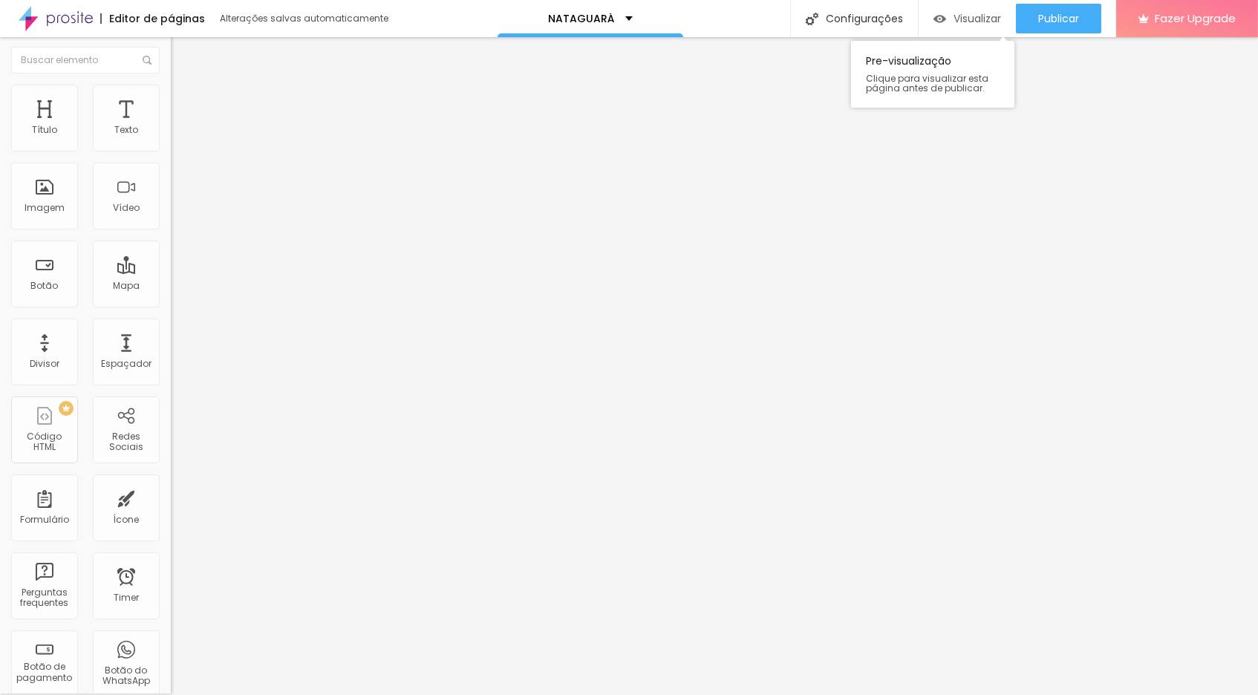
click at [959, 13] on span "Visualizar" at bounding box center [977, 19] width 48 height 12
click at [972, 13] on span "Visualizar" at bounding box center [977, 19] width 48 height 12
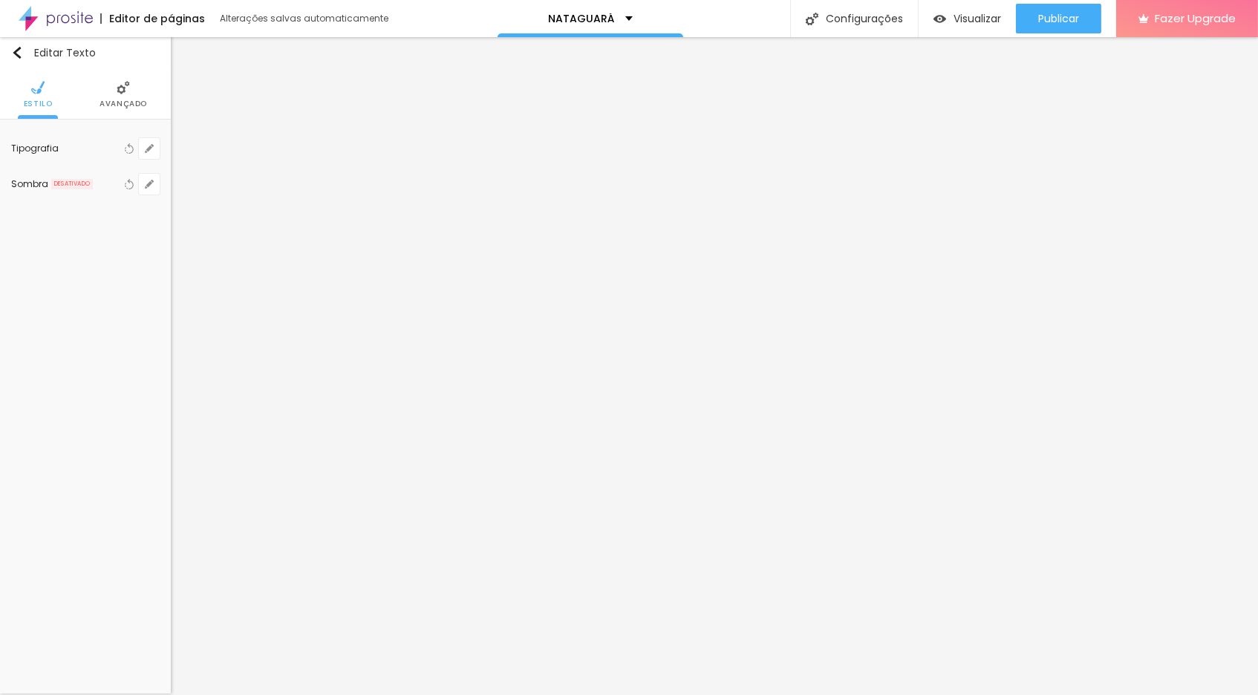
click at [125, 100] on span "Avançado" at bounding box center [123, 103] width 48 height 7
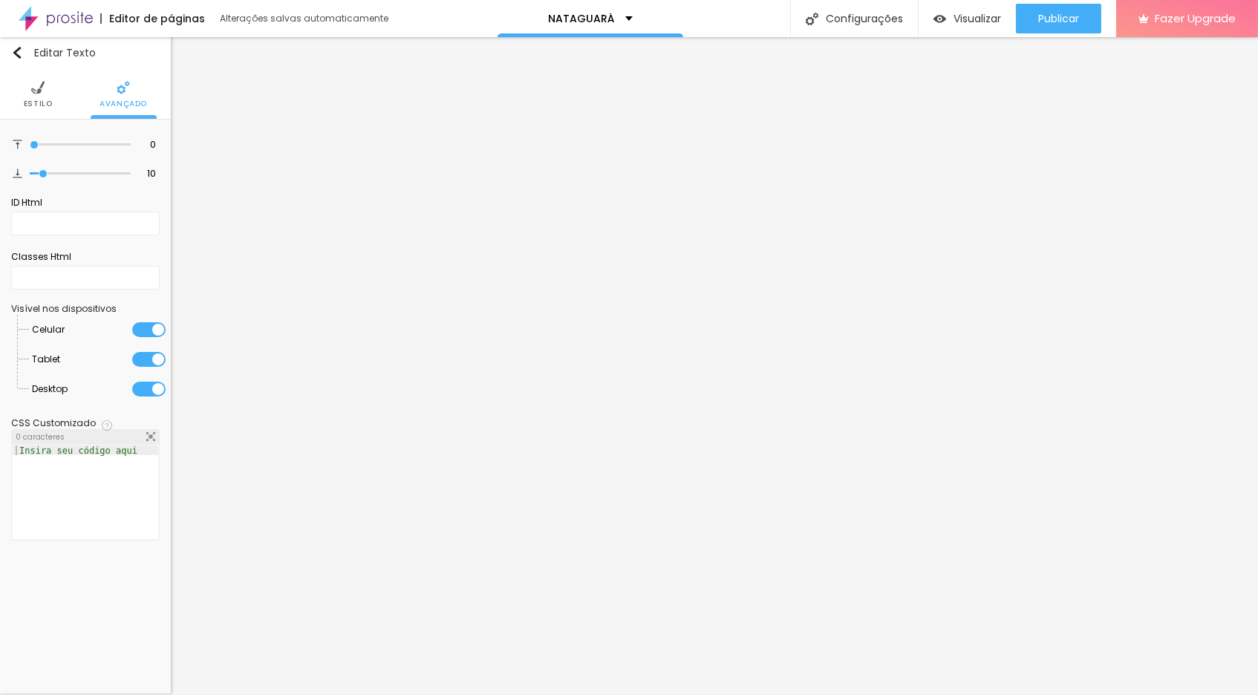
click at [37, 96] on li "Estilo" at bounding box center [38, 94] width 29 height 49
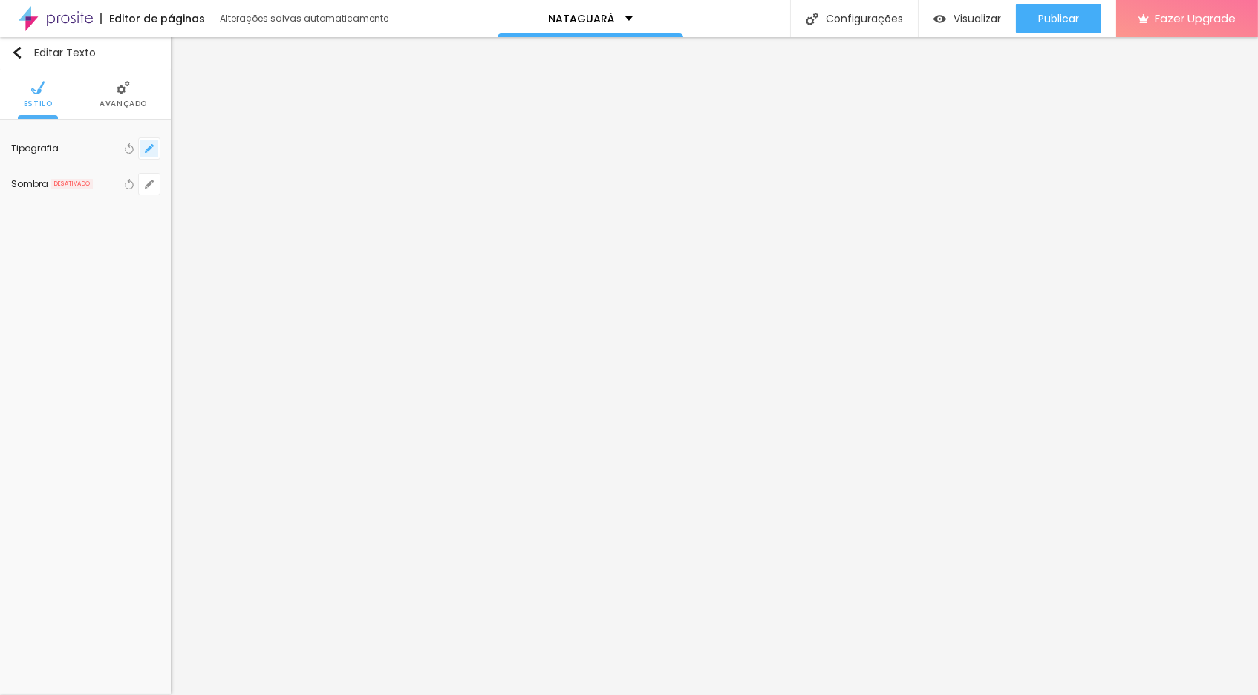
click at [148, 151] on icon "button" at bounding box center [149, 148] width 9 height 9
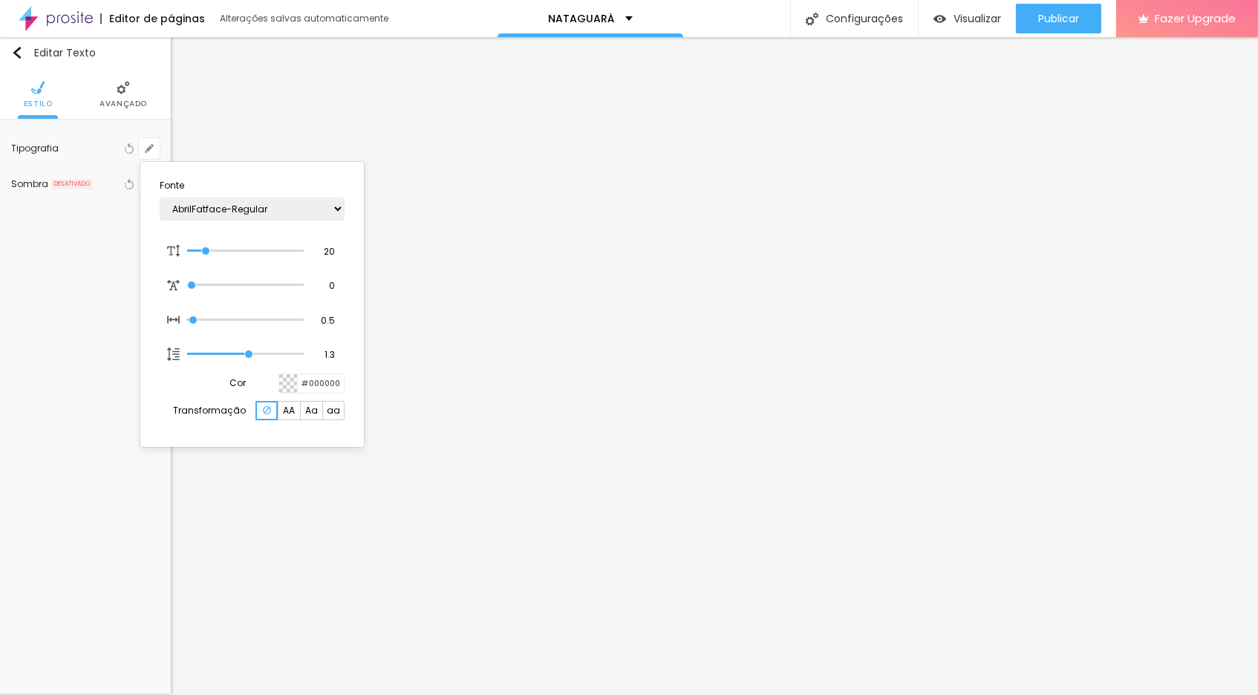
click at [210, 118] on div at bounding box center [629, 347] width 1258 height 695
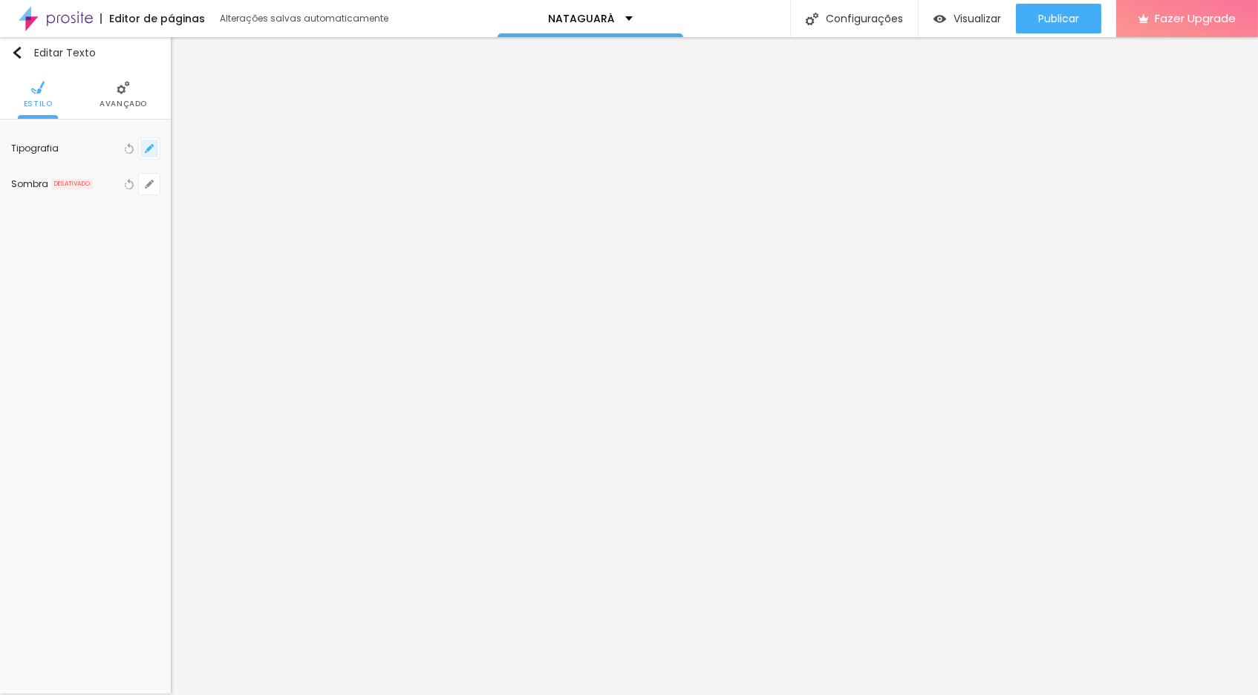
click at [151, 151] on icon "button" at bounding box center [149, 148] width 9 height 9
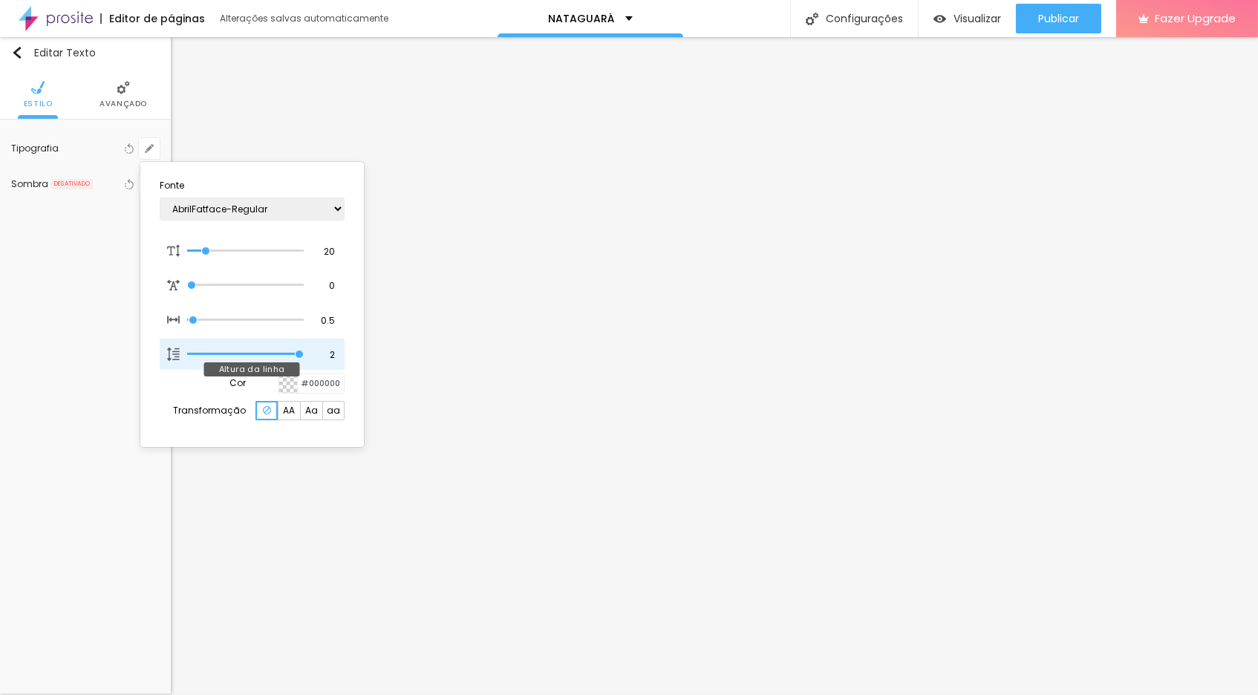
drag, startPoint x: 249, startPoint y: 357, endPoint x: 304, endPoint y: 348, distance: 56.4
click at [304, 348] on div "2 Altura da linha" at bounding box center [252, 354] width 185 height 31
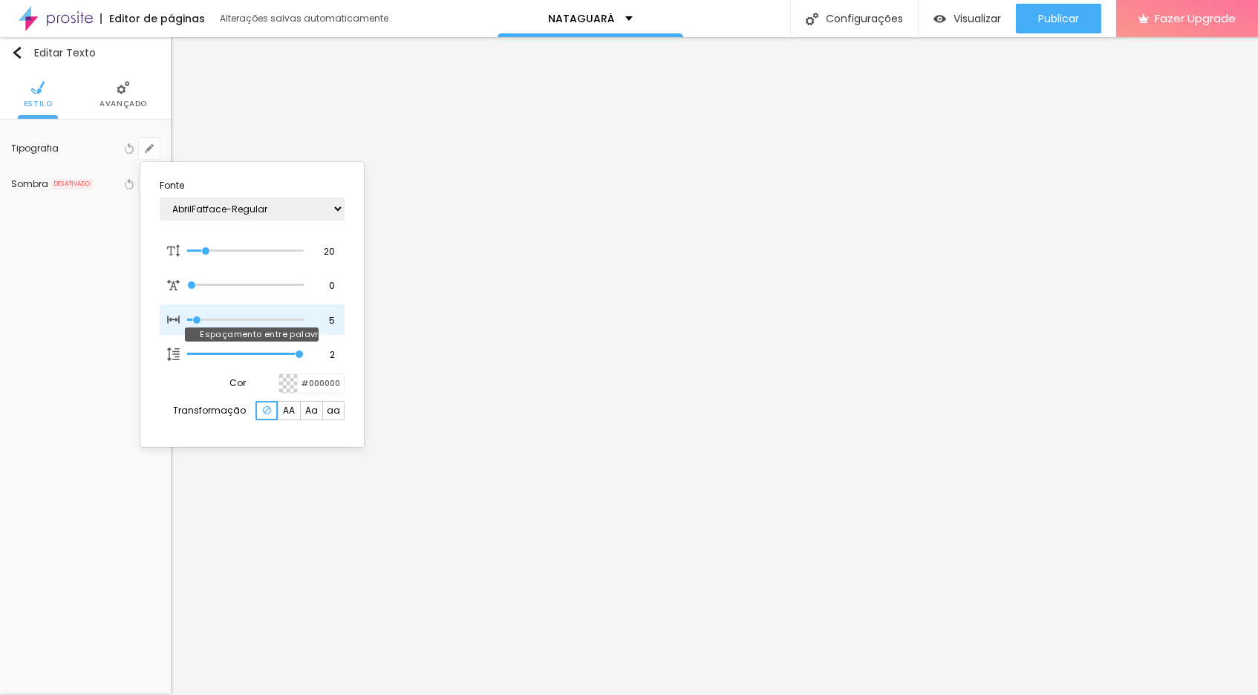
click at [198, 319] on input "range" at bounding box center [245, 319] width 116 height 7
click at [355, 512] on div at bounding box center [629, 347] width 1258 height 695
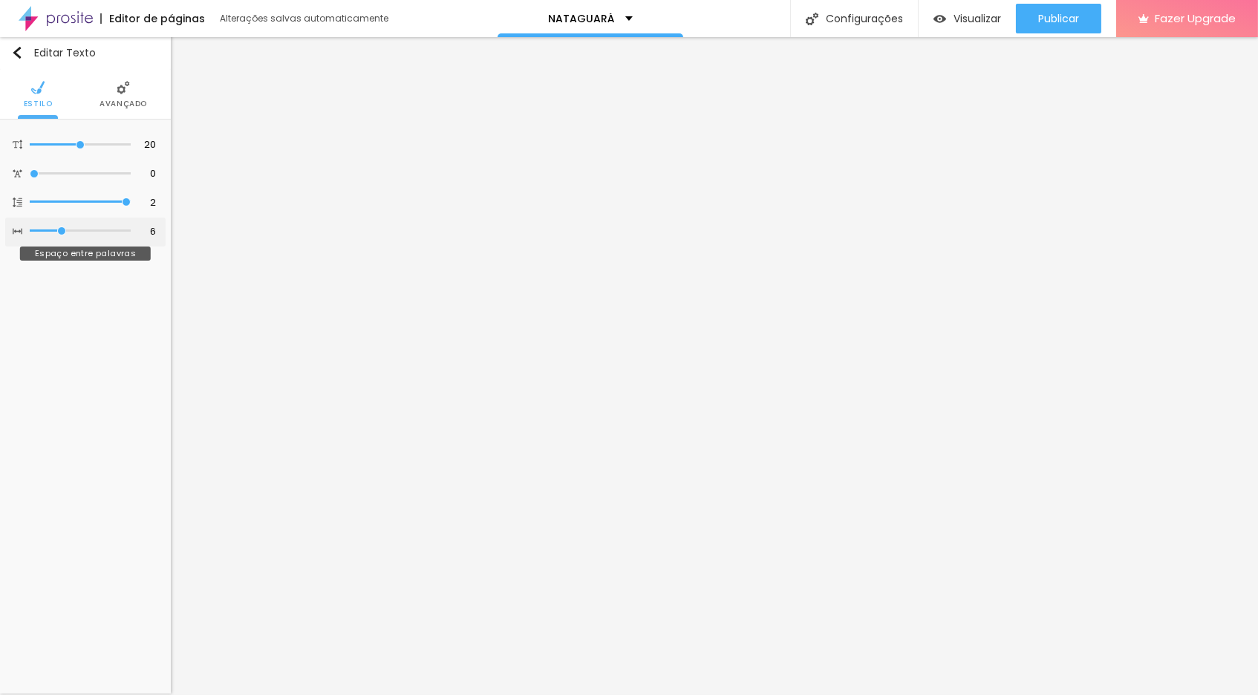
drag, startPoint x: 33, startPoint y: 245, endPoint x: 60, endPoint y: 244, distance: 26.7
click at [60, 235] on input "range" at bounding box center [80, 230] width 101 height 7
drag, startPoint x: 33, startPoint y: 179, endPoint x: 47, endPoint y: 175, distance: 14.6
click at [47, 175] on input "range" at bounding box center [80, 173] width 101 height 7
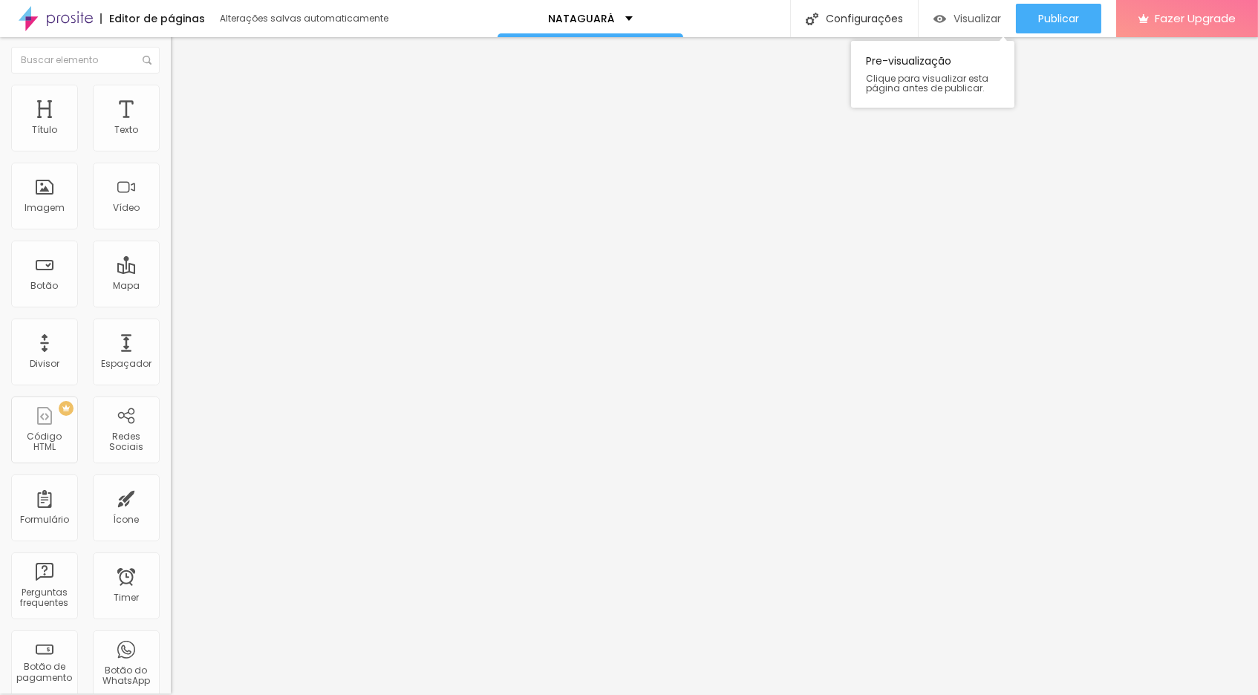
click at [959, 19] on span "Visualizar" at bounding box center [977, 19] width 48 height 12
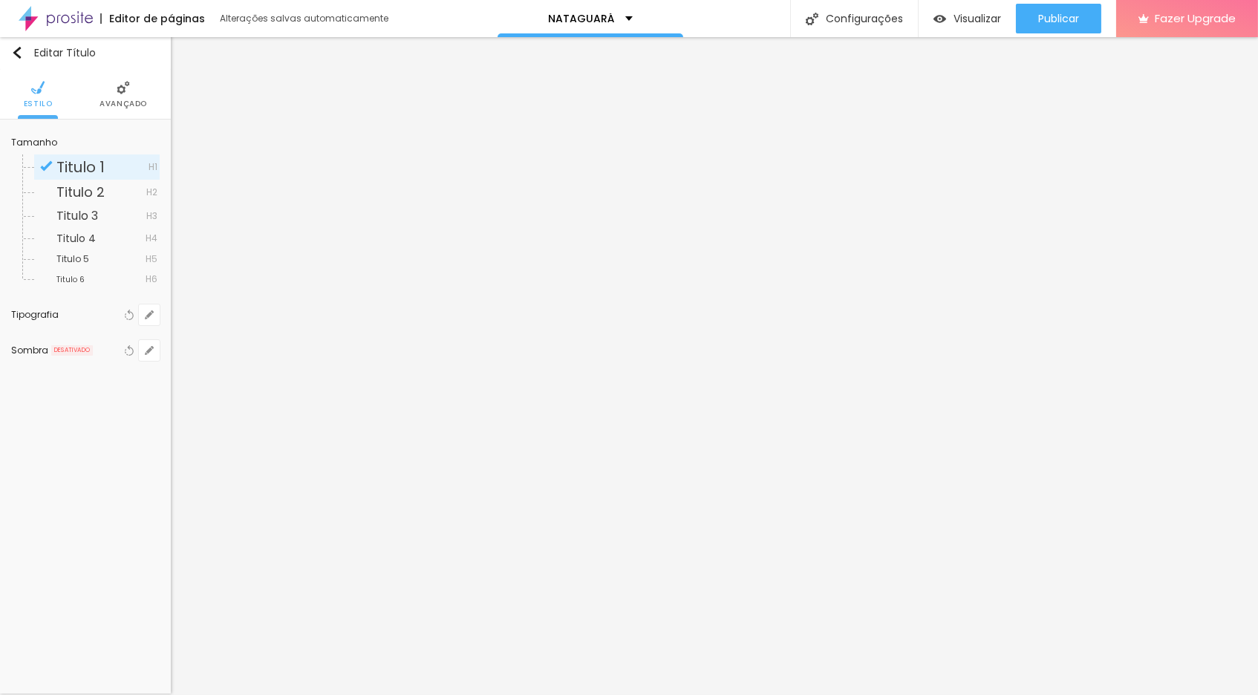
click at [116, 102] on span "Avançado" at bounding box center [123, 103] width 48 height 7
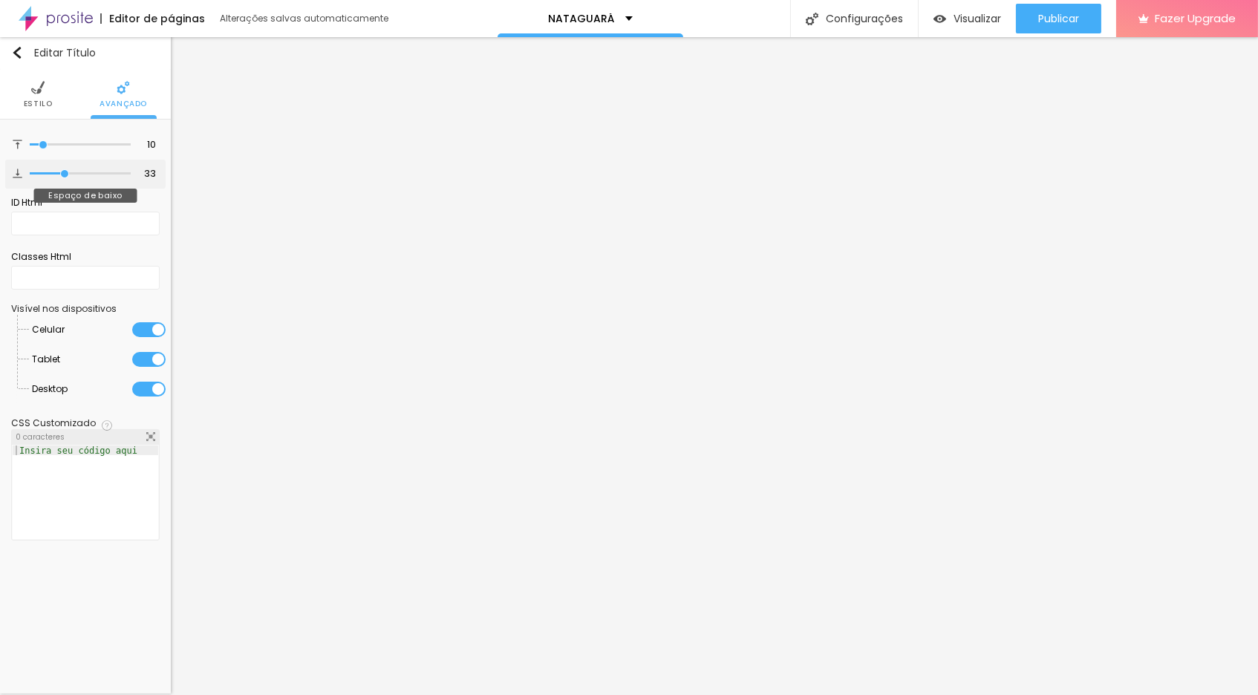
drag, startPoint x: 44, startPoint y: 180, endPoint x: 65, endPoint y: 180, distance: 20.8
click at [65, 177] on input "range" at bounding box center [80, 173] width 101 height 7
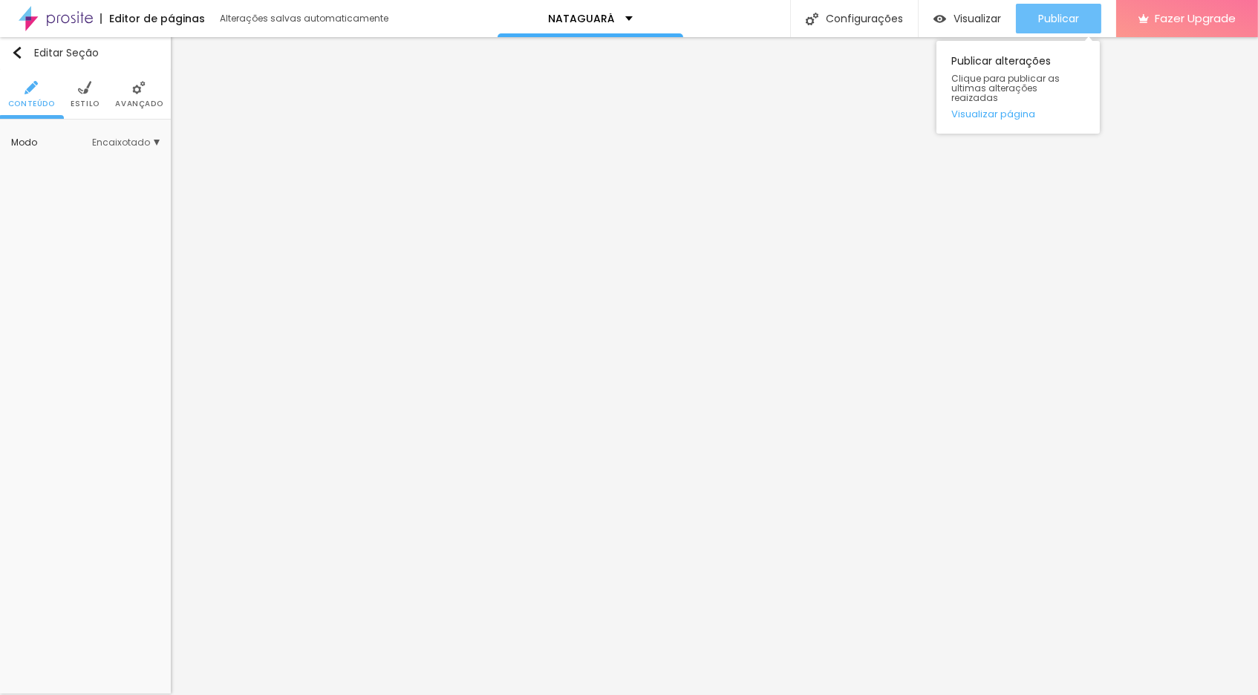
click at [1065, 21] on span "Publicar" at bounding box center [1058, 19] width 41 height 12
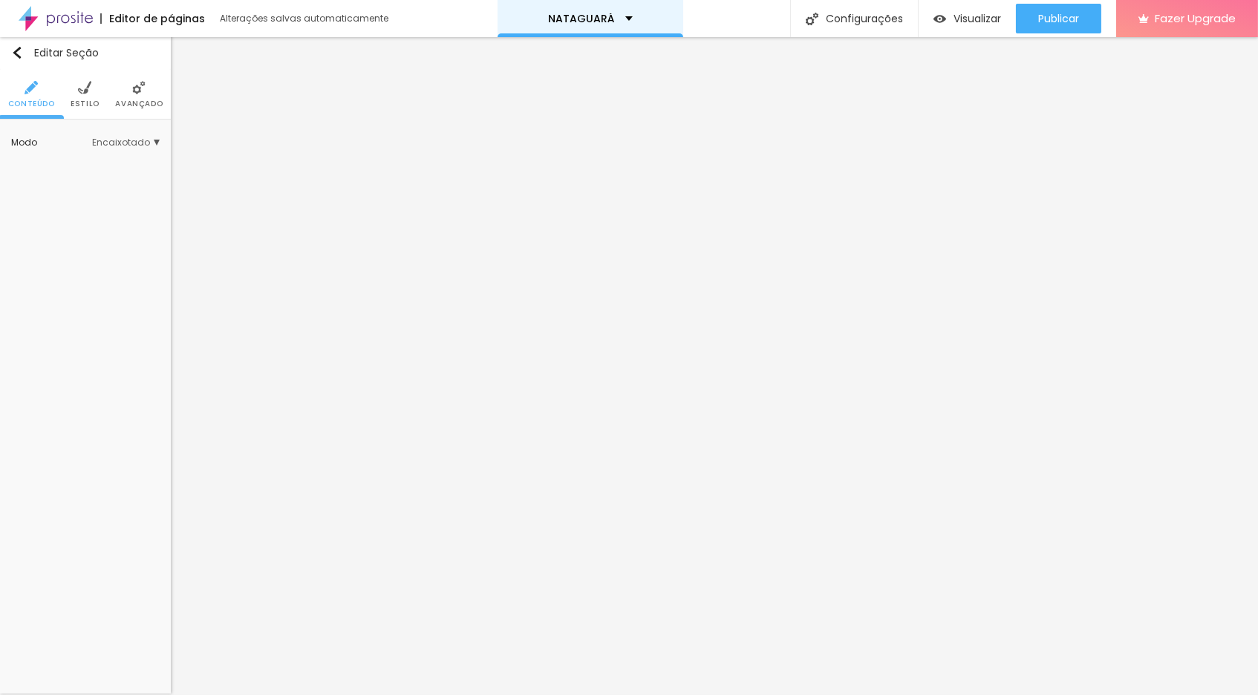
click at [621, 16] on div "NATAGUARÁ" at bounding box center [590, 18] width 85 height 10
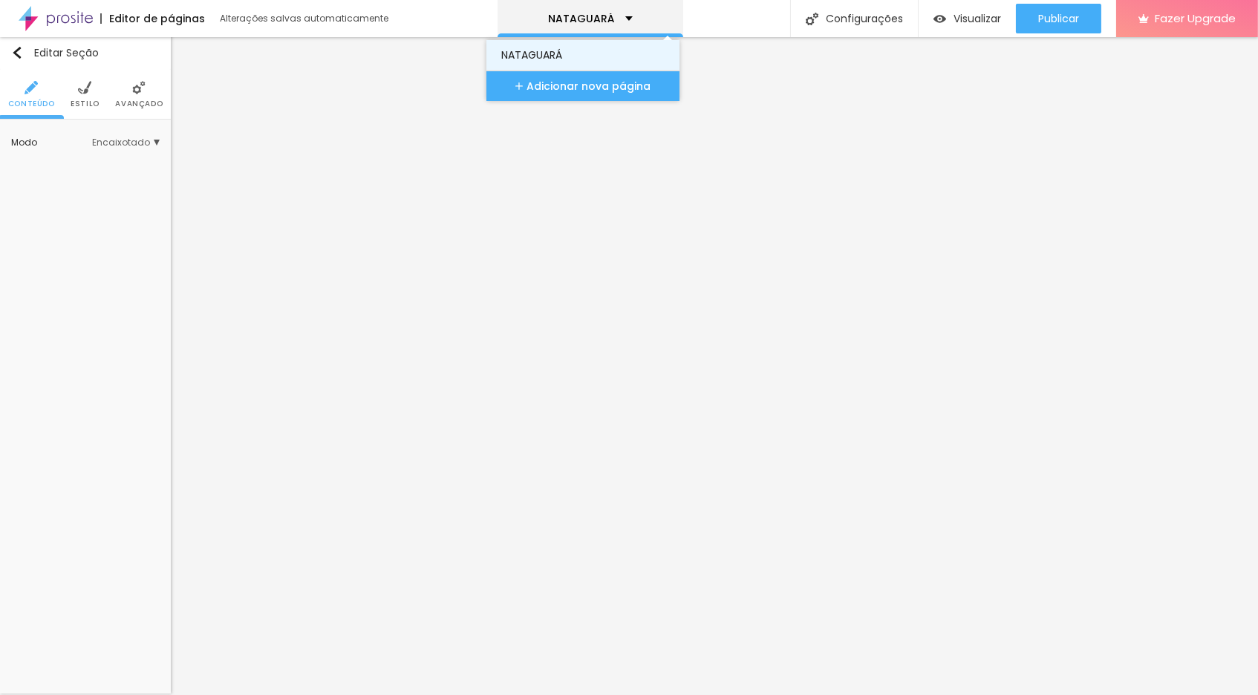
click at [586, 52] on link "NATAGUARÁ" at bounding box center [582, 55] width 163 height 30
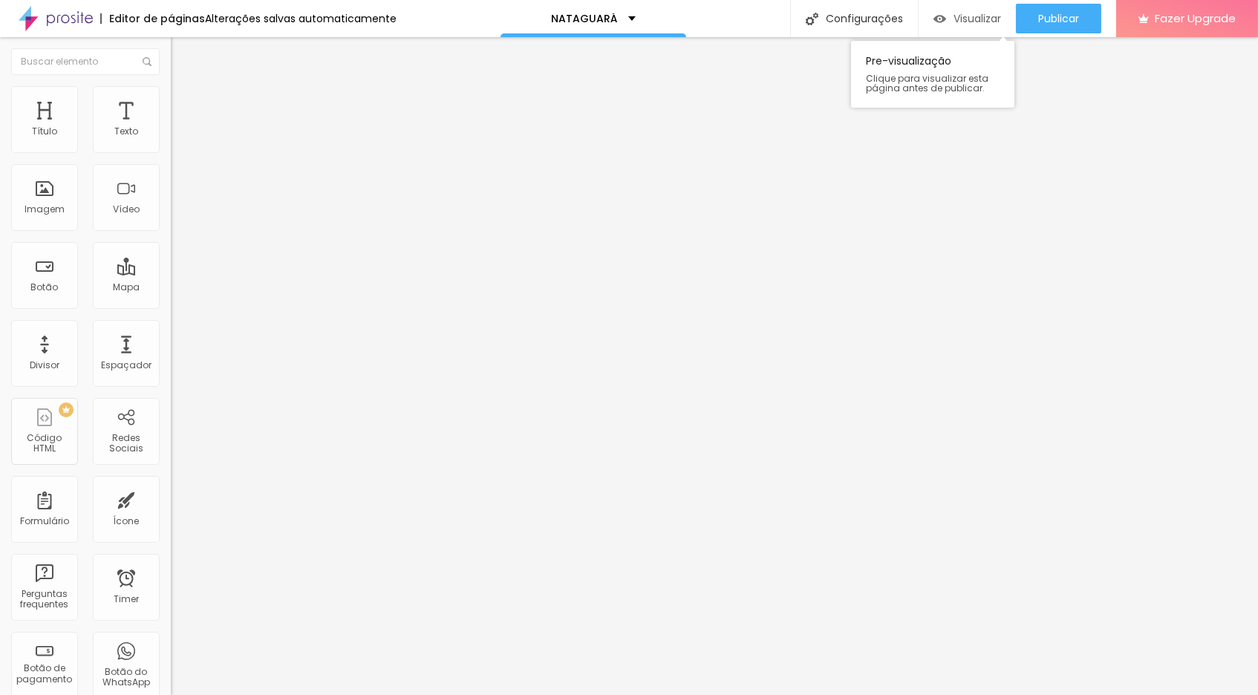
click at [979, 19] on span "Visualizar" at bounding box center [977, 19] width 48 height 12
click at [182, 50] on img "button" at bounding box center [188, 54] width 12 height 12
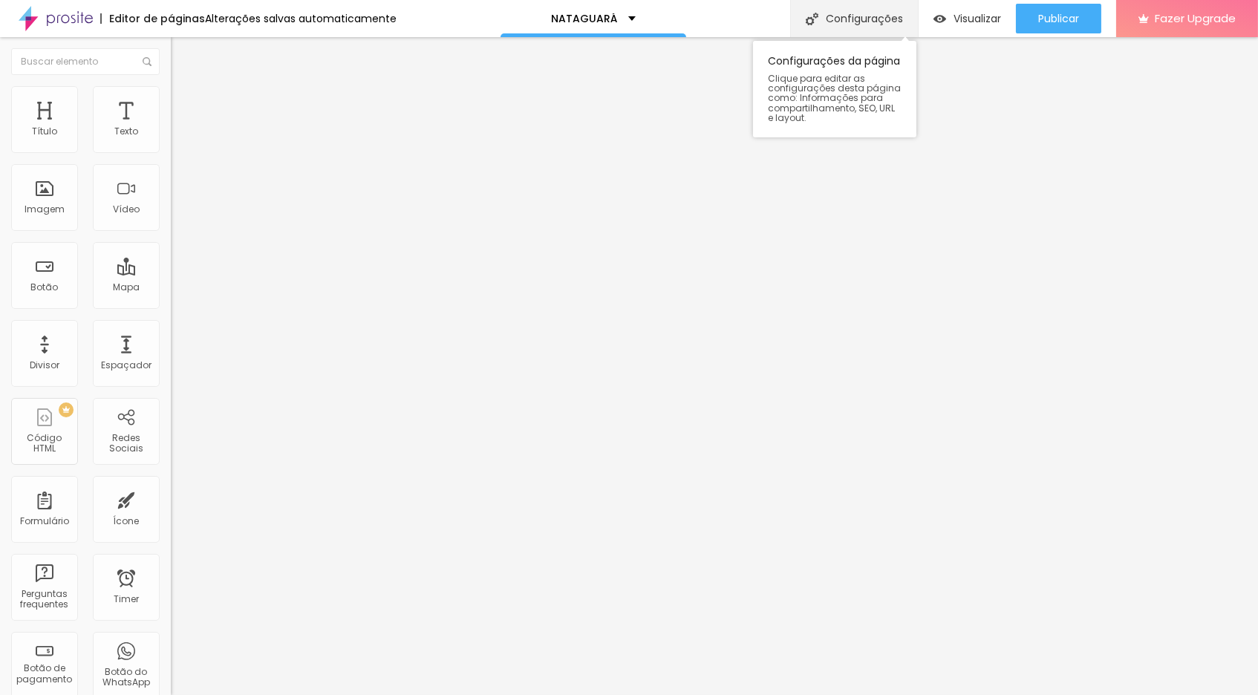
click at [879, 22] on div "Configurações" at bounding box center [854, 18] width 128 height 37
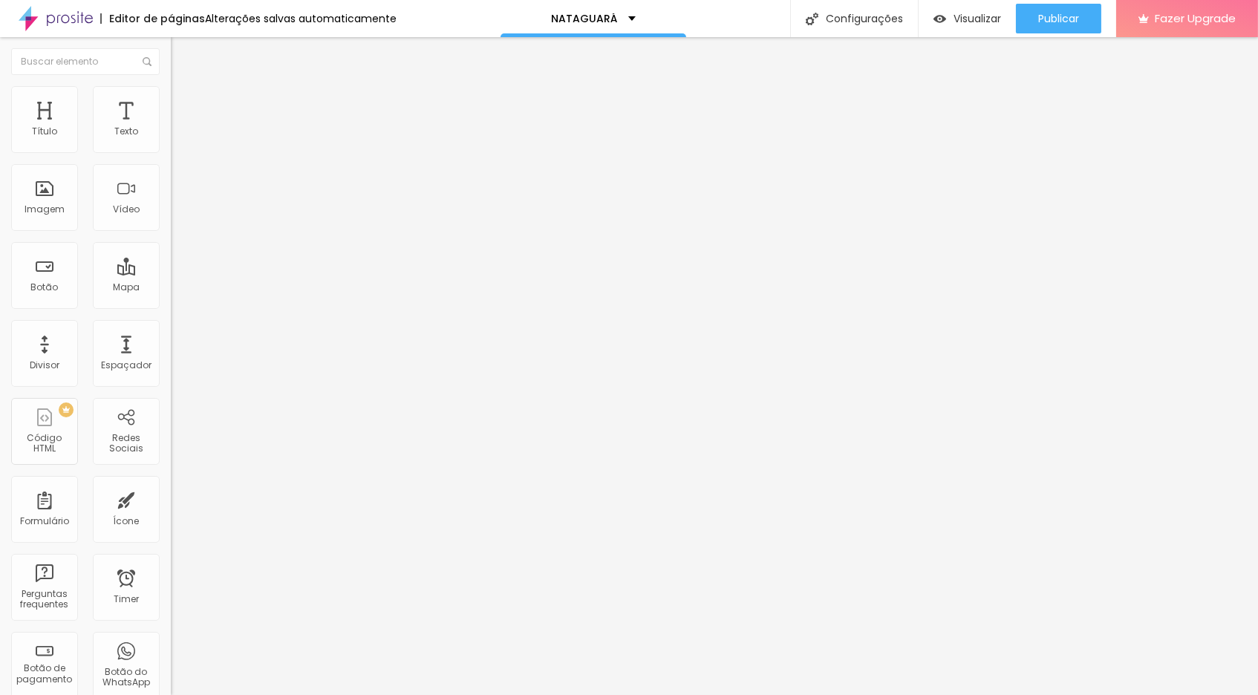
click at [1072, 16] on span "Publicar" at bounding box center [1058, 19] width 41 height 12
click at [59, 21] on img at bounding box center [56, 18] width 74 height 37
click at [171, 93] on img at bounding box center [177, 92] width 13 height 13
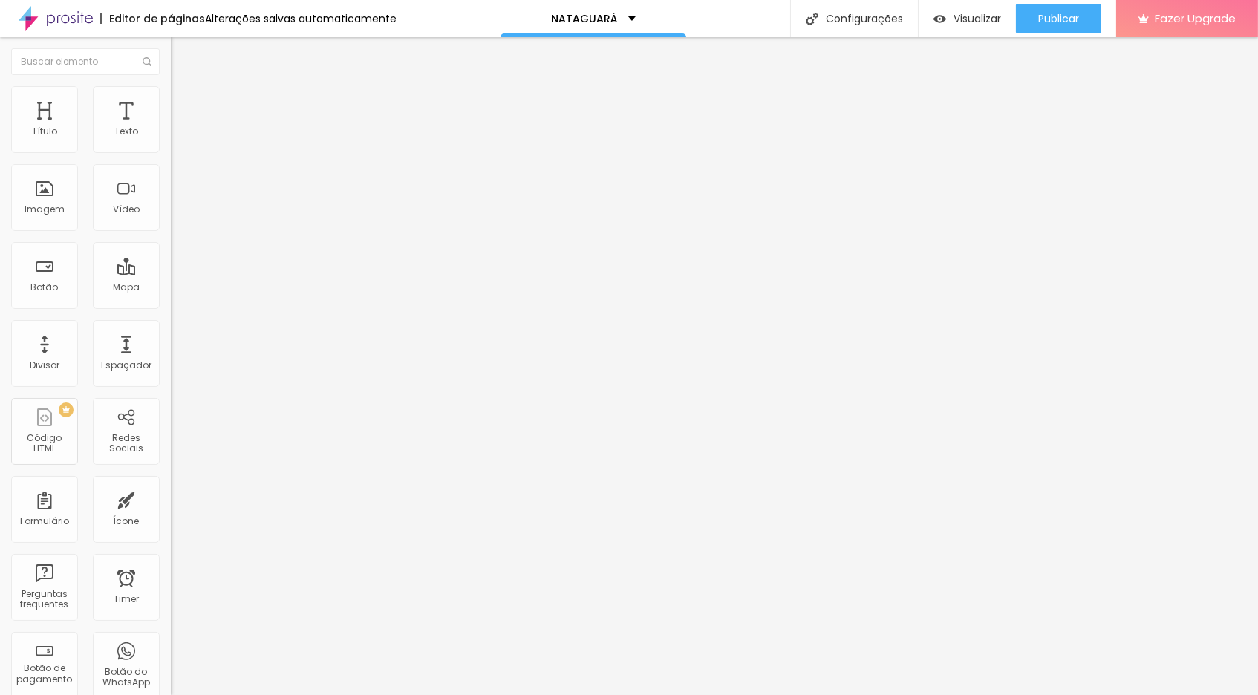
drag, startPoint x: 85, startPoint y: 225, endPoint x: 105, endPoint y: 225, distance: 20.0
click at [171, 530] on input "text" at bounding box center [260, 537] width 178 height 15
click at [171, 483] on input "range" at bounding box center [219, 489] width 96 height 12
type input "40"
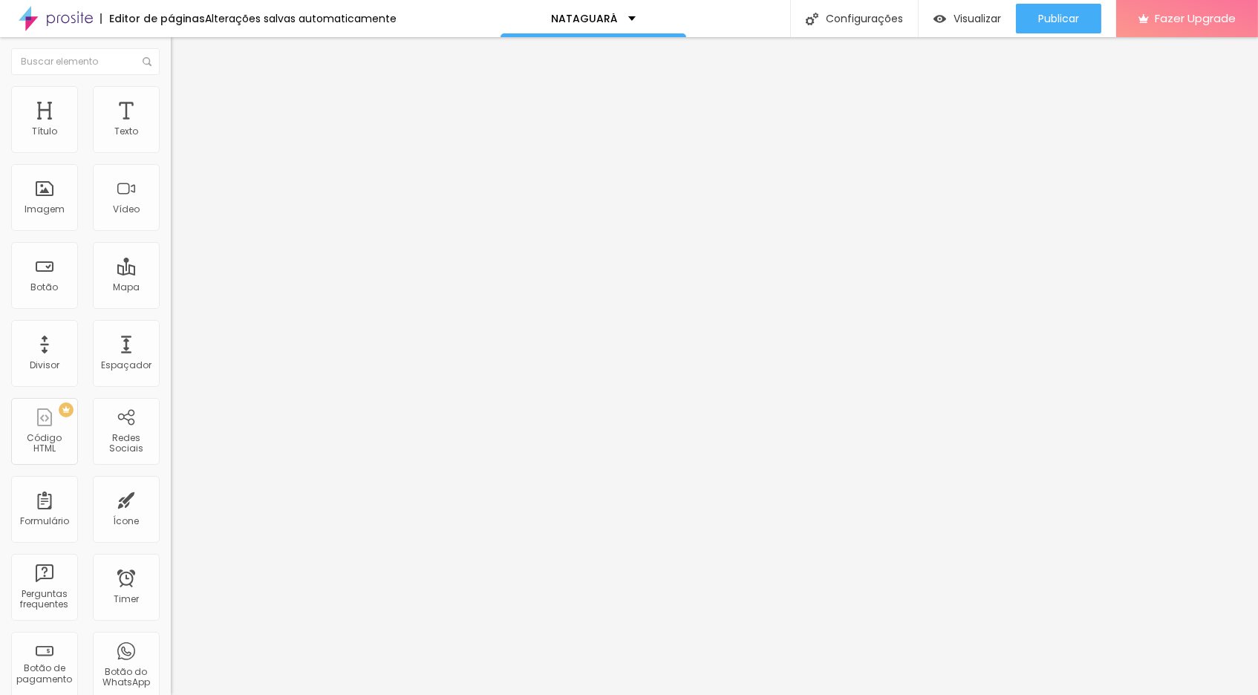
type input "41"
type input "48"
type input "54"
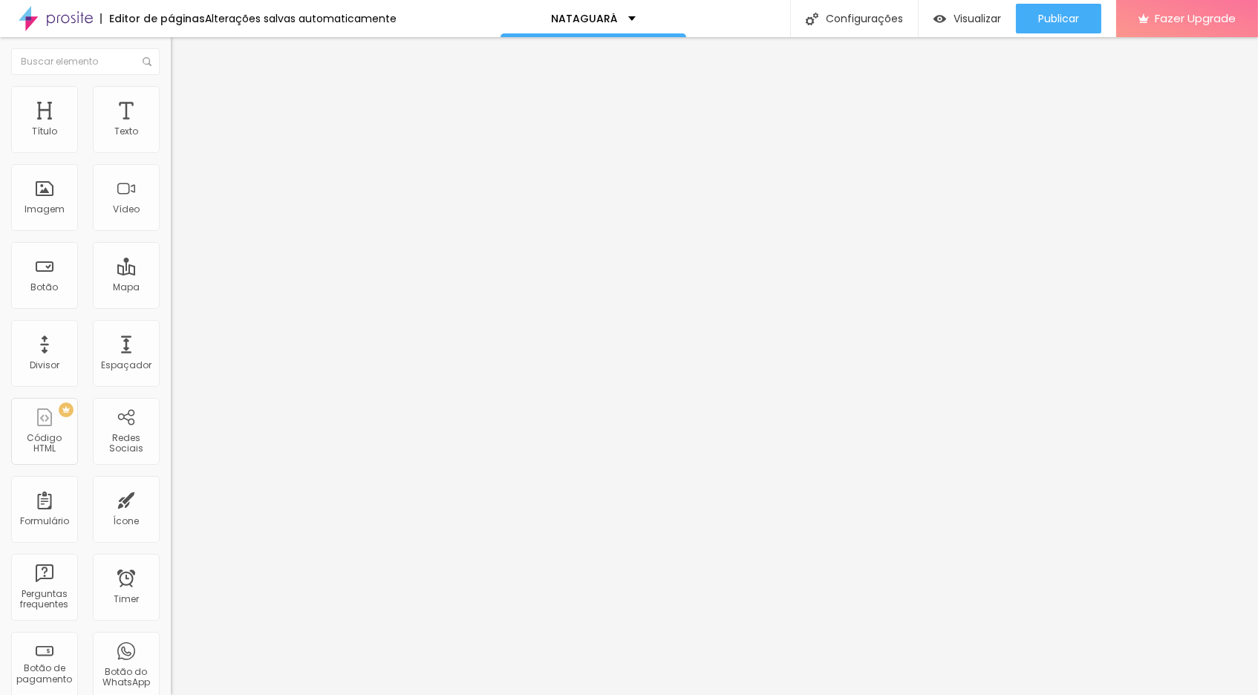
type input "54"
type input "65"
type input "70"
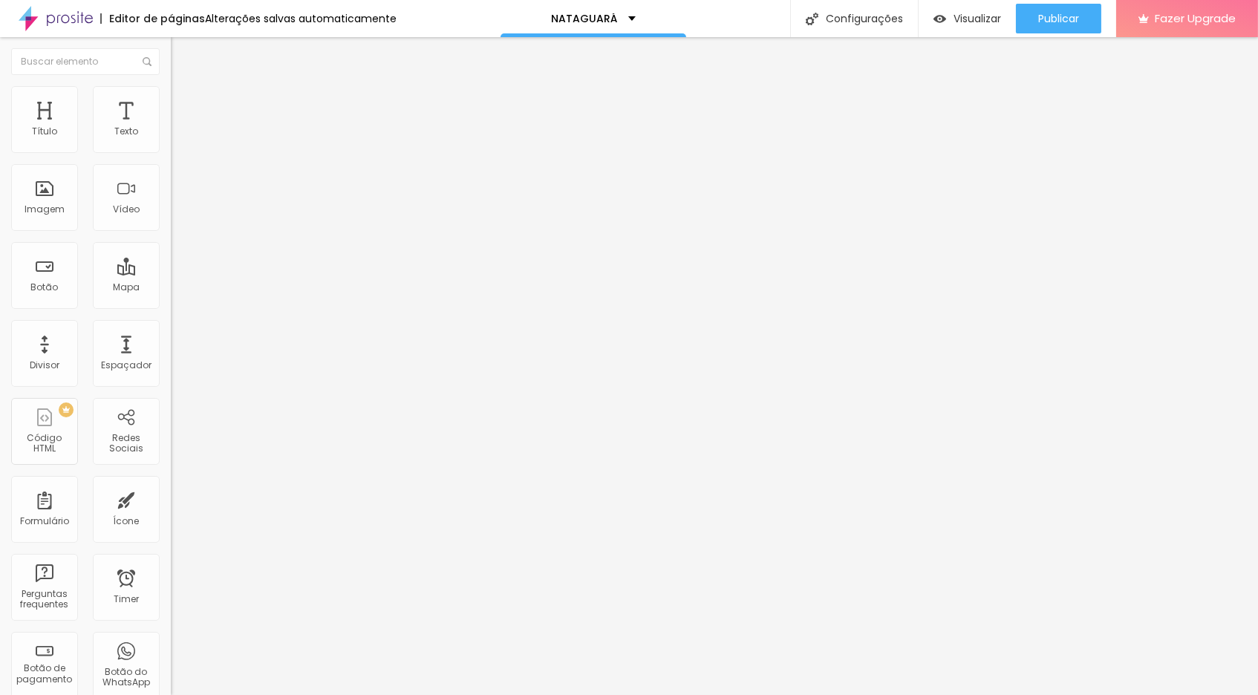
type input "81"
type input "85"
type input "93"
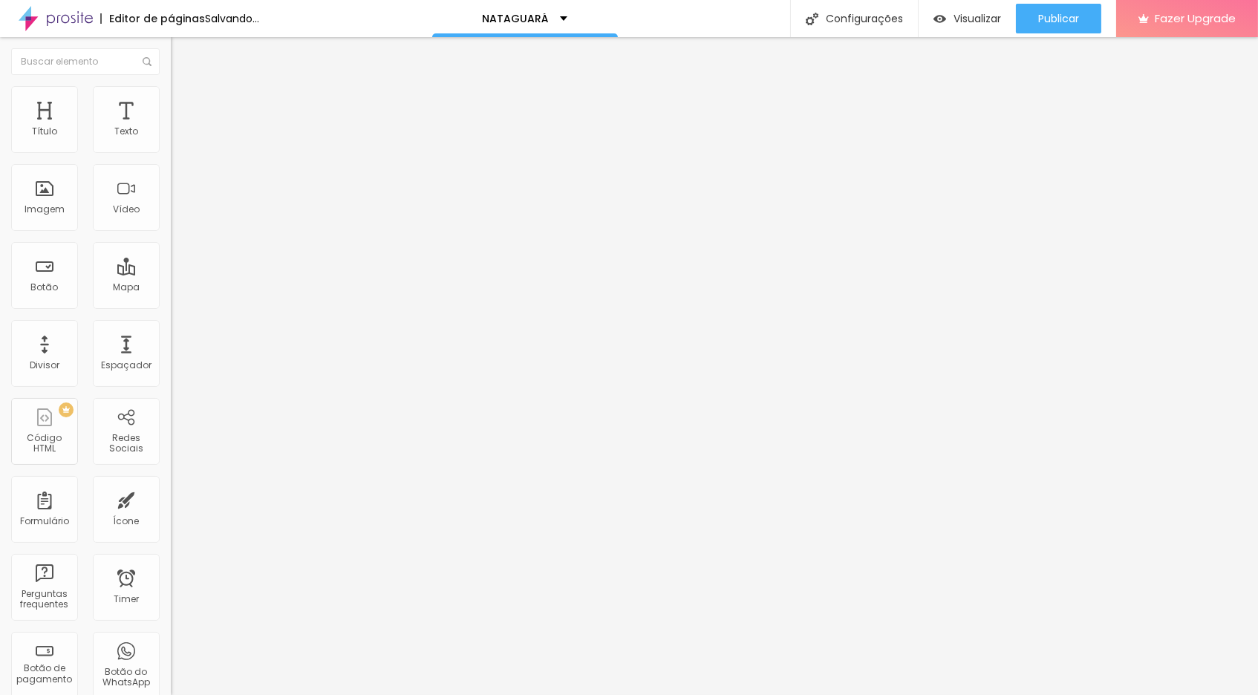
type input "93"
type input "100"
drag, startPoint x: 71, startPoint y: 182, endPoint x: 146, endPoint y: 180, distance: 75.0
type input "100"
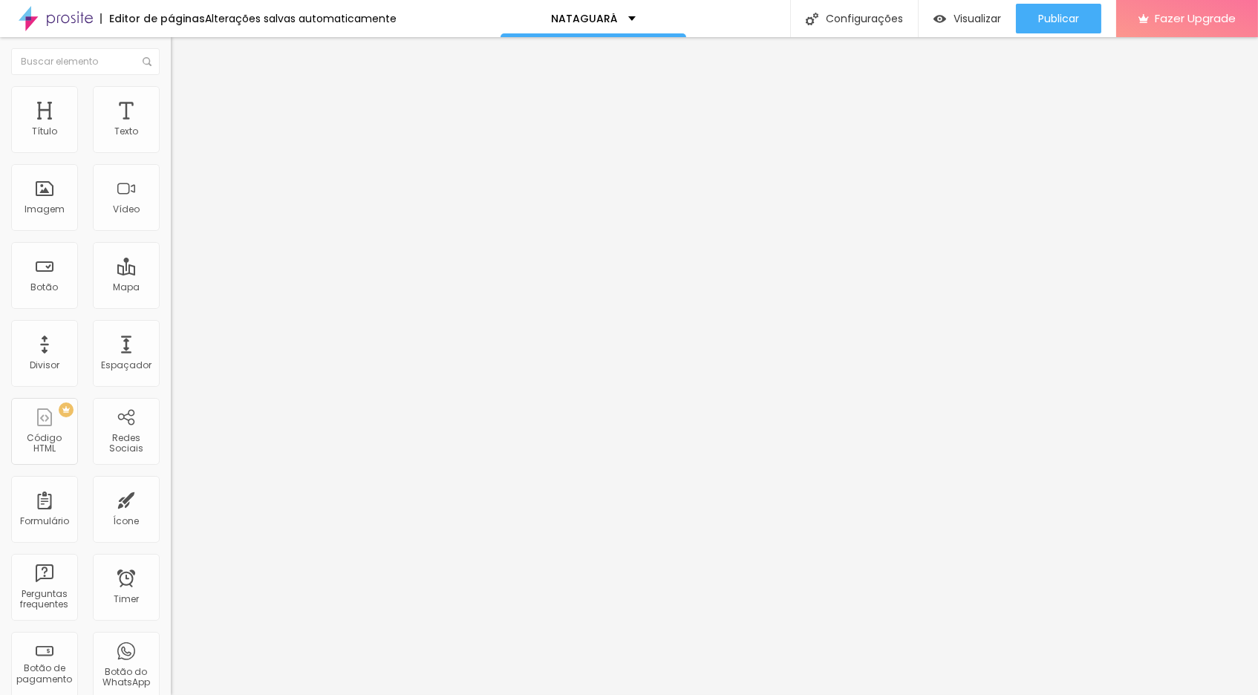
click at [171, 311] on div "100 Espaço de baixo" at bounding box center [256, 416] width 171 height 210
type input "56"
type input "59"
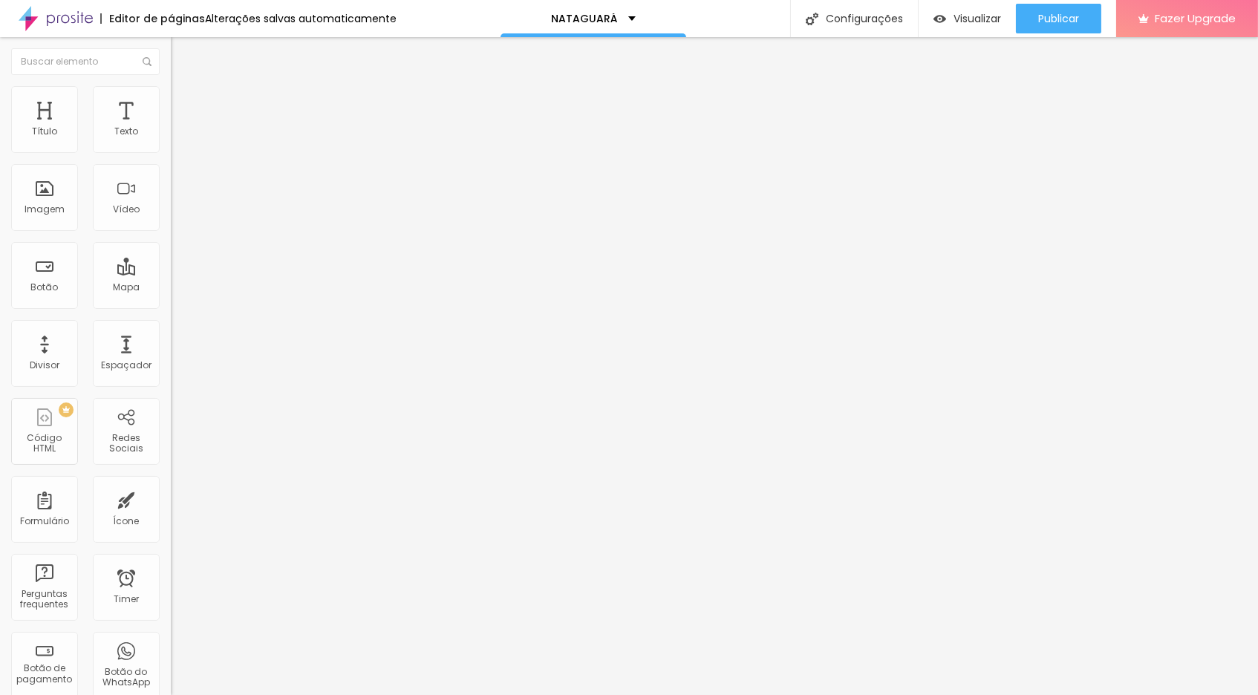
type input "78"
type input "96"
type input "100"
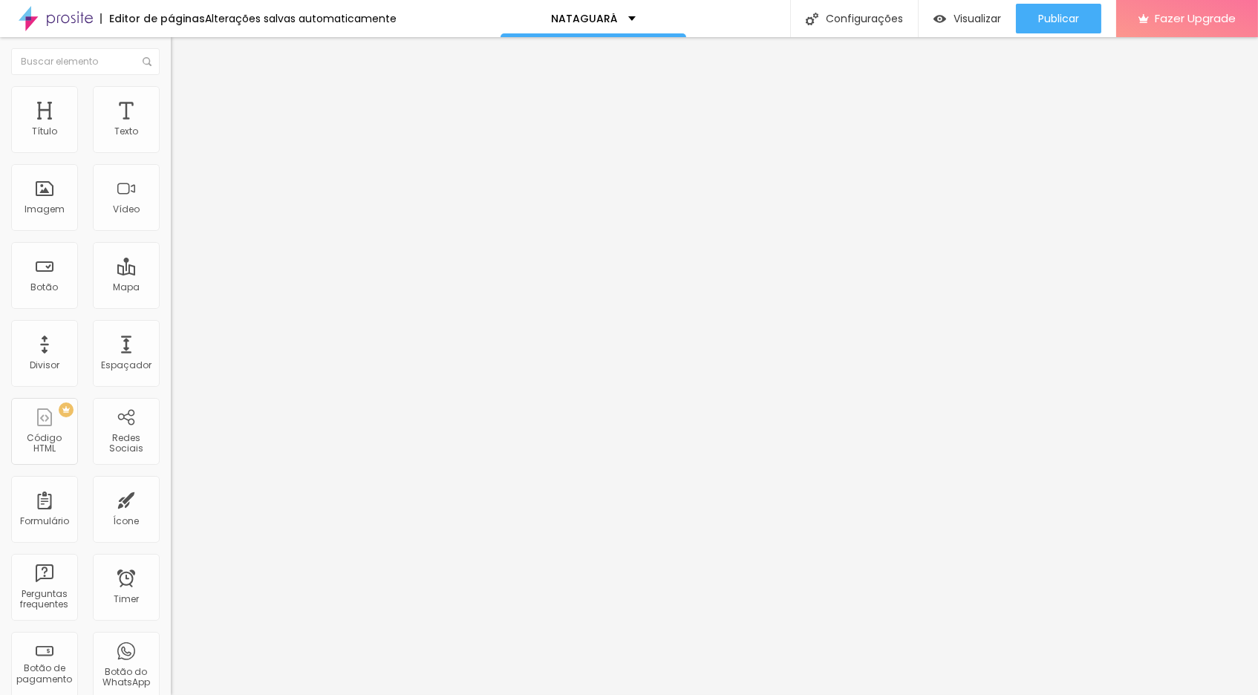
type input "100"
drag, startPoint x: 85, startPoint y: 148, endPoint x: 171, endPoint y: 140, distance: 85.7
type input "100"
click at [171, 140] on div "Título Texto Imagem Vídeo Botão Mapa Divisor Espaçador PREMIUM Código HTML Rede…" at bounding box center [629, 366] width 1258 height 658
click at [171, 521] on div "ID Html" at bounding box center [256, 525] width 171 height 9
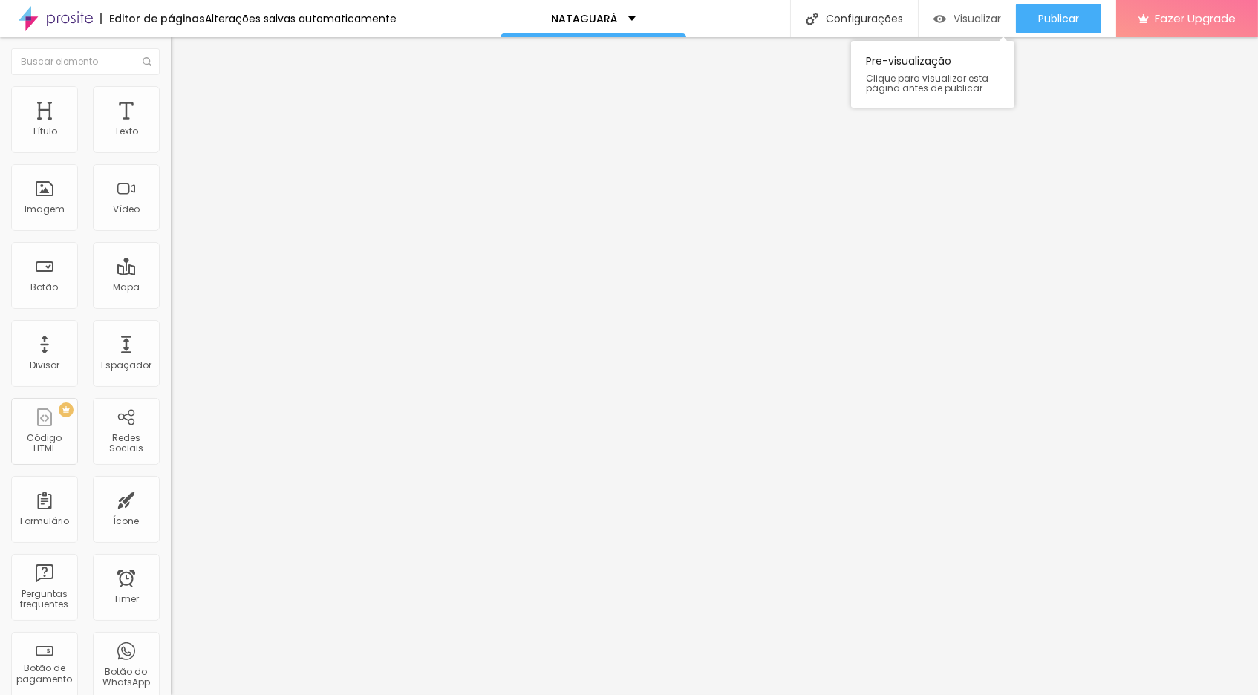
click at [978, 13] on span "Visualizar" at bounding box center [977, 19] width 48 height 12
click at [178, 214] on icon "button" at bounding box center [181, 211] width 6 height 6
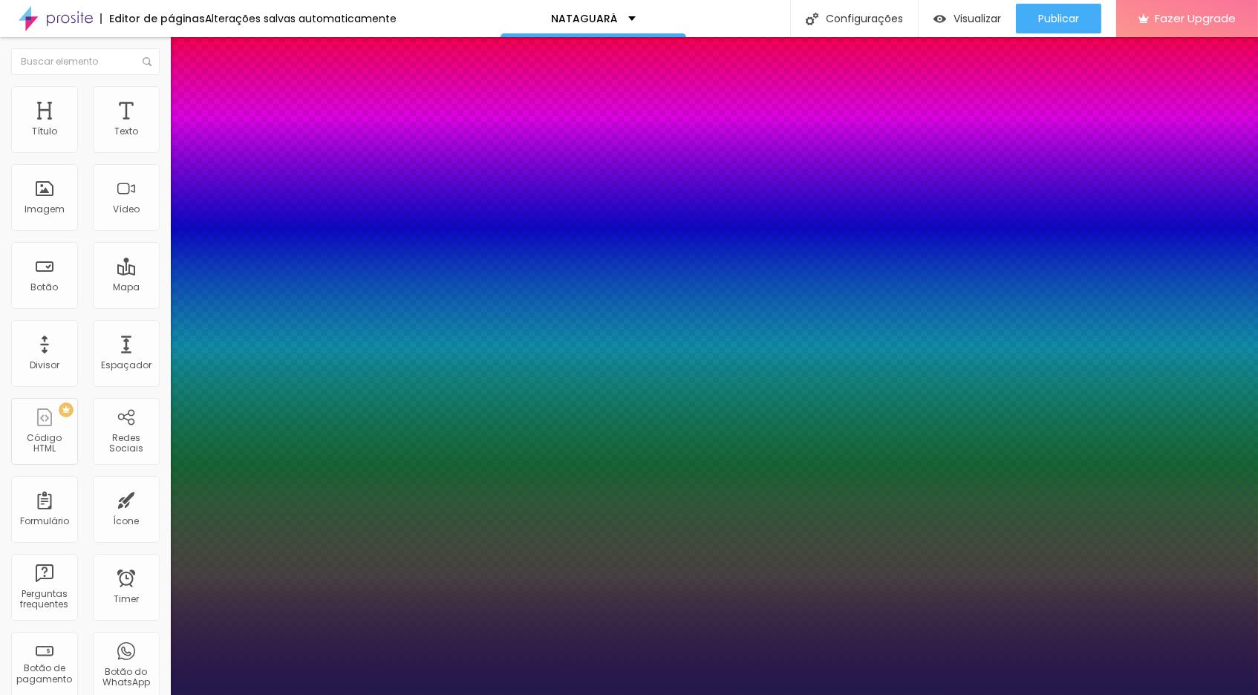
type input "0.6"
type input "0.7"
type input "0.8"
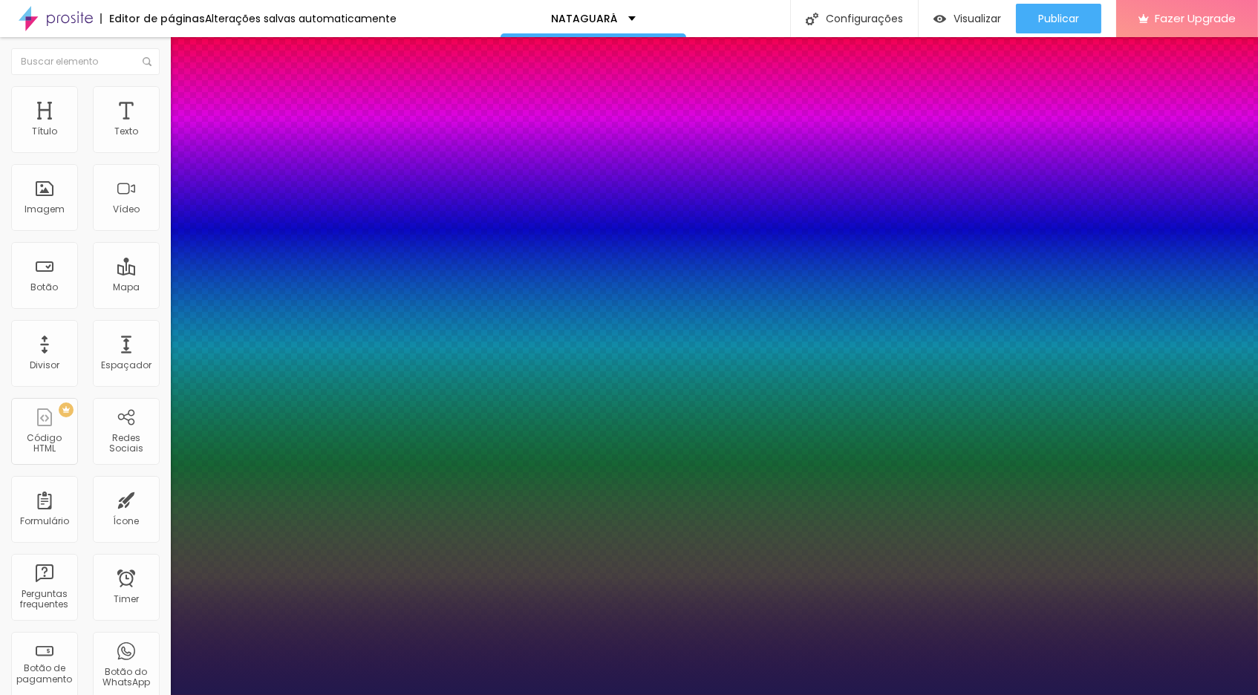
type input "0.8"
type input "0.9"
type input "1"
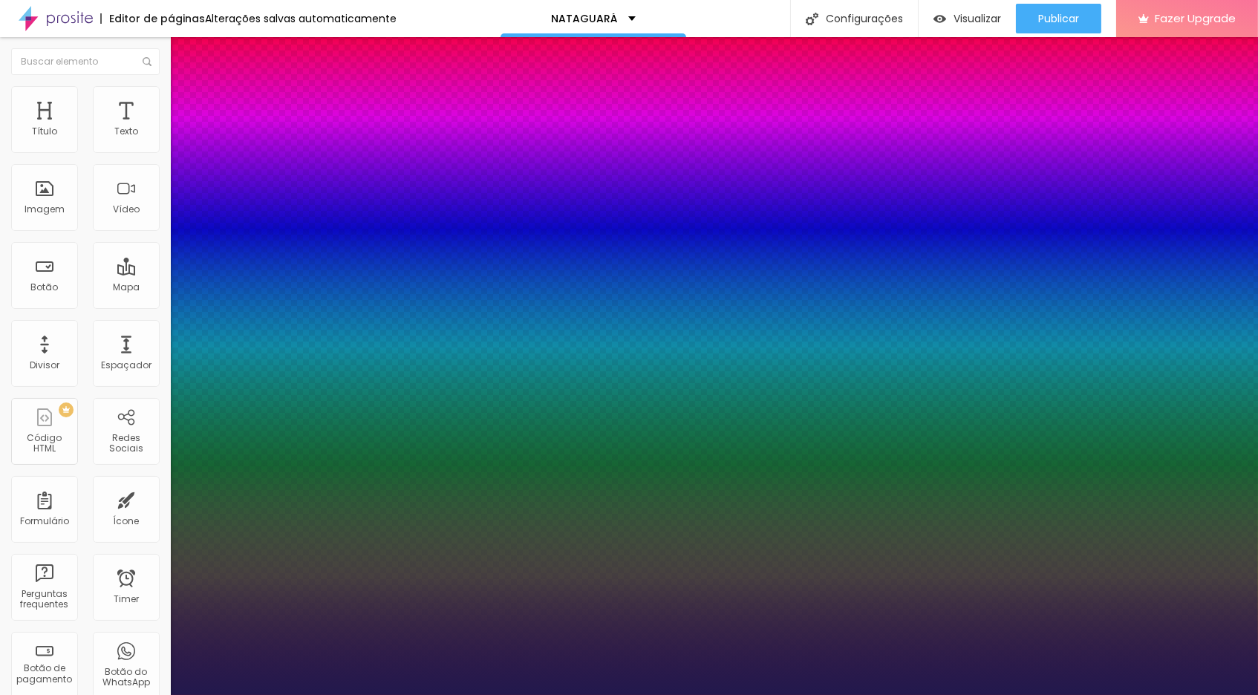
type input "1.1"
type input "1.2"
type input "1.3"
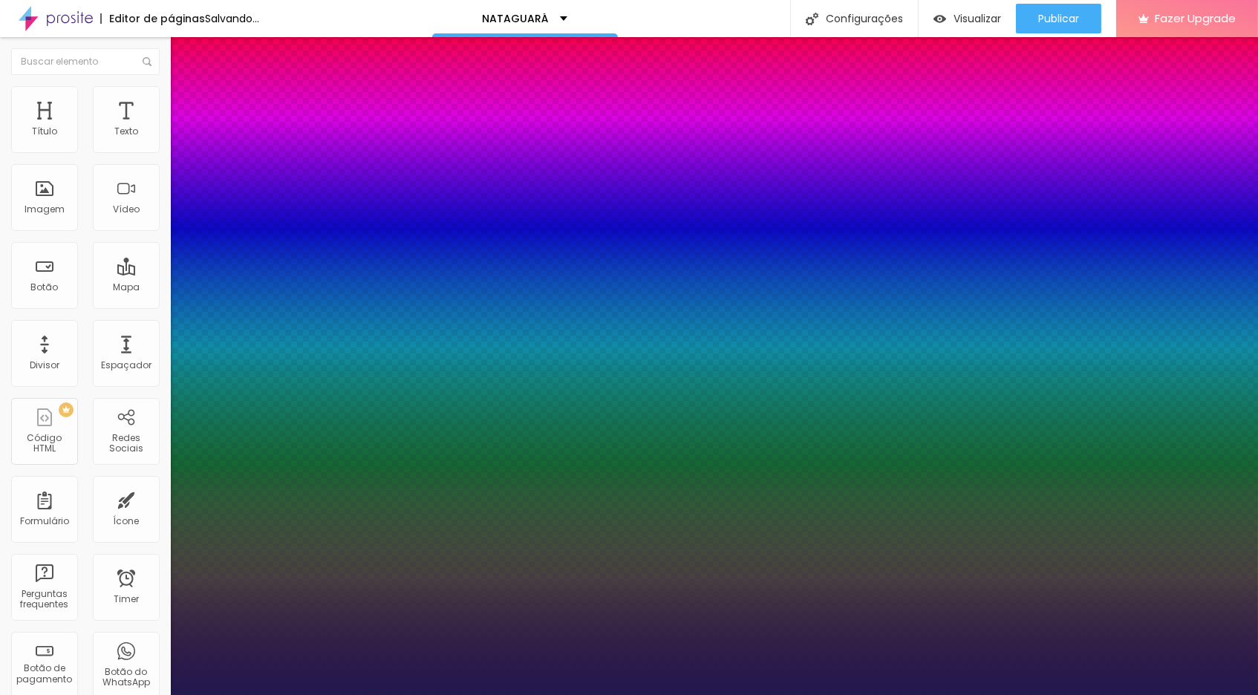
type input "1.3"
type input "1.4"
type input "1.5"
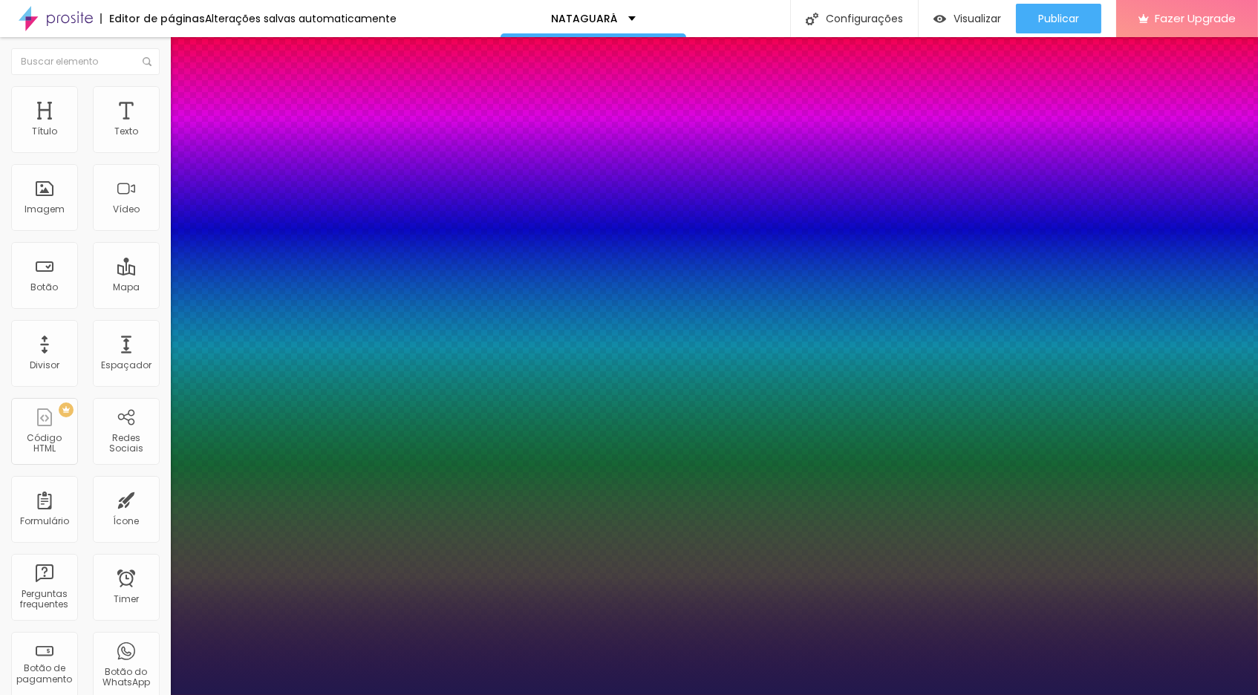
type input "1.6"
type input "1.7"
type input "1.8"
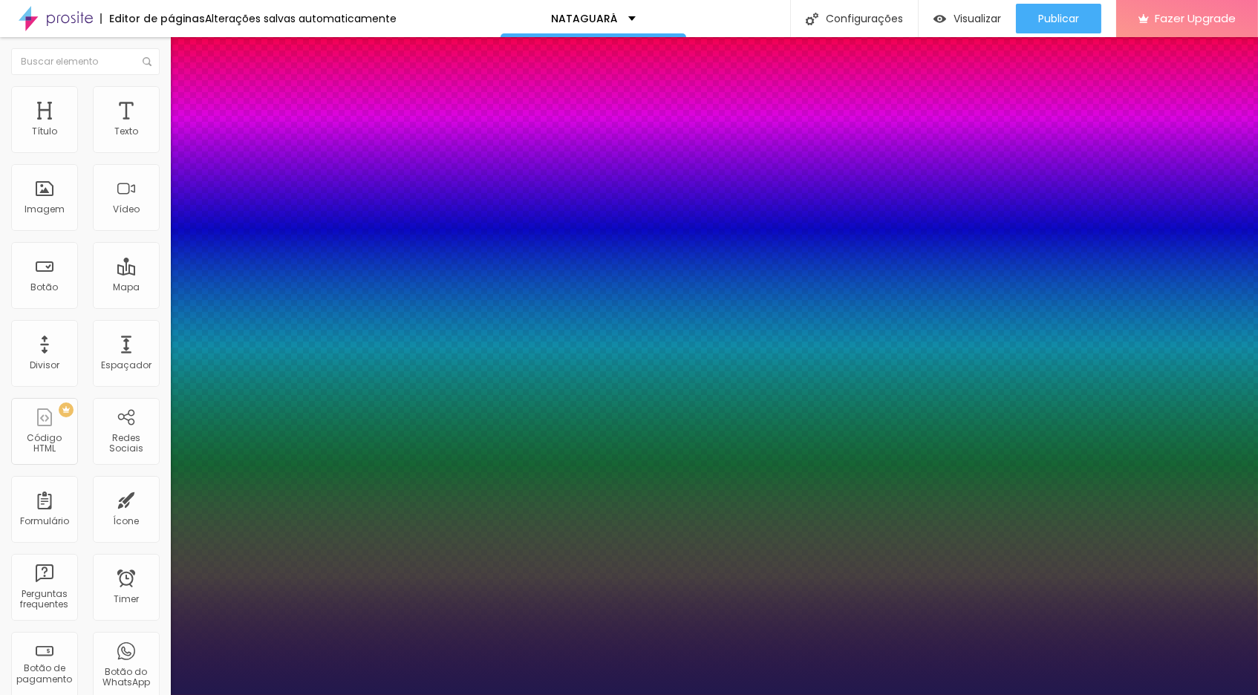
type input "1.8"
type input "1.9"
type input "2"
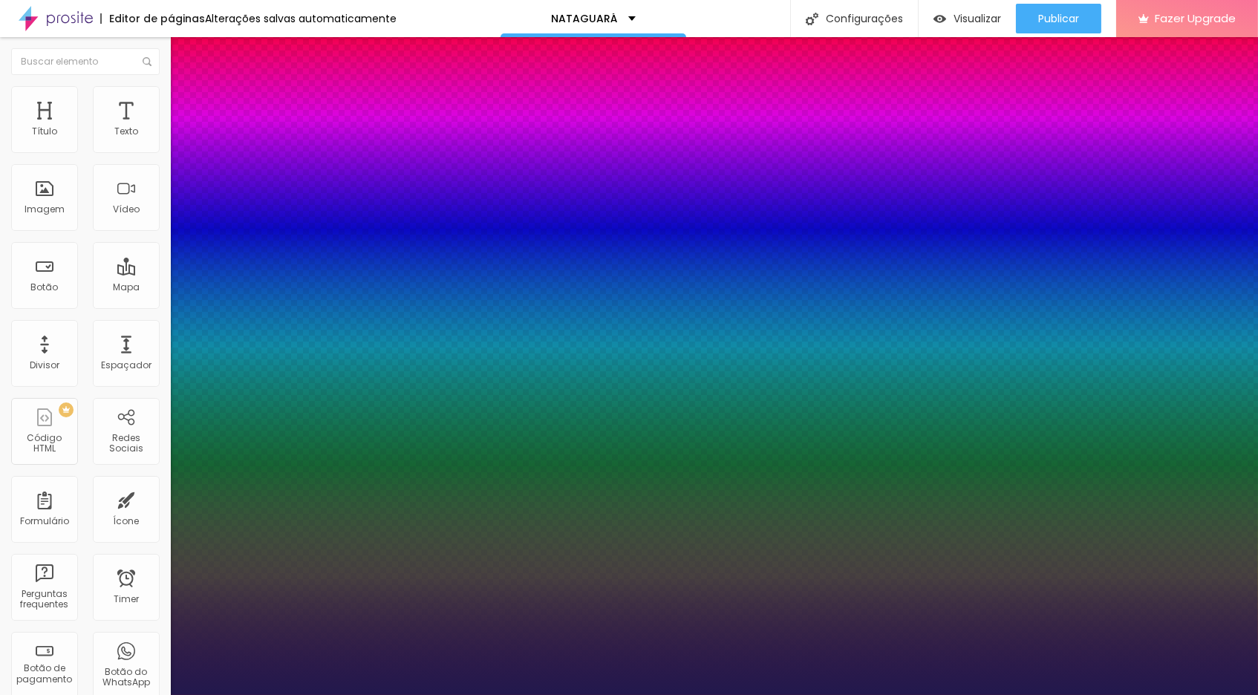
drag, startPoint x: 189, startPoint y: 520, endPoint x: 326, endPoint y: 521, distance: 136.6
type input "2"
type input "1"
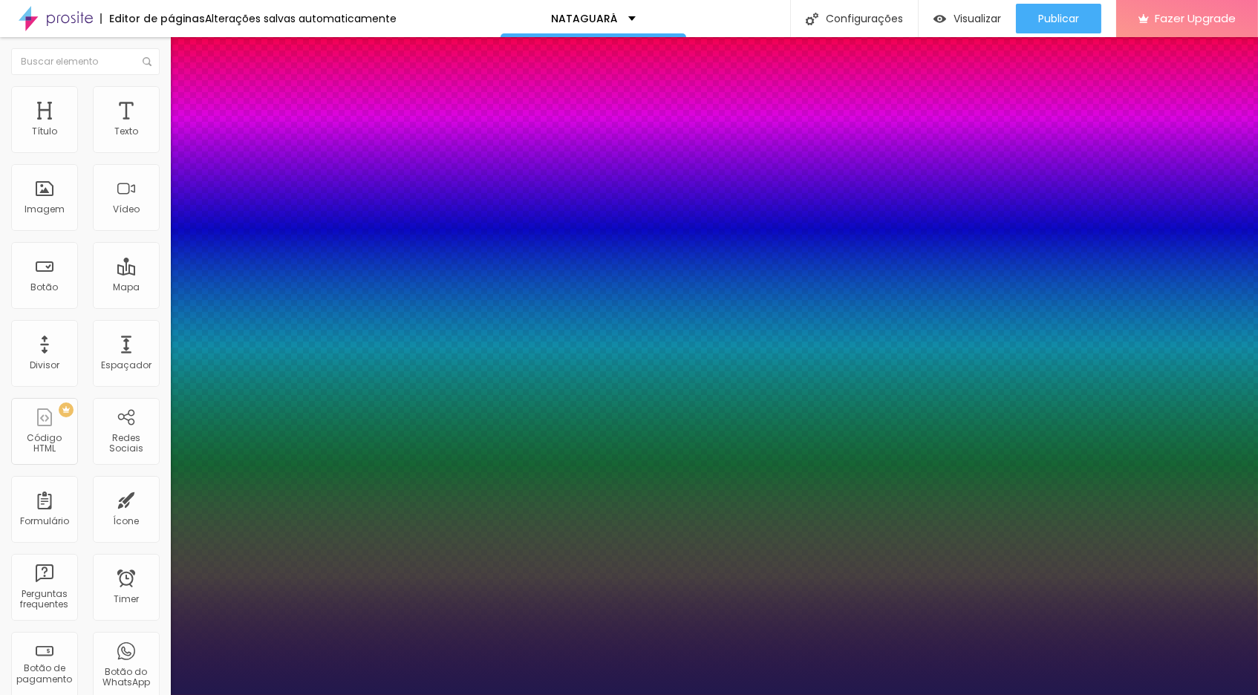
type input "4"
type input "14"
type input "15"
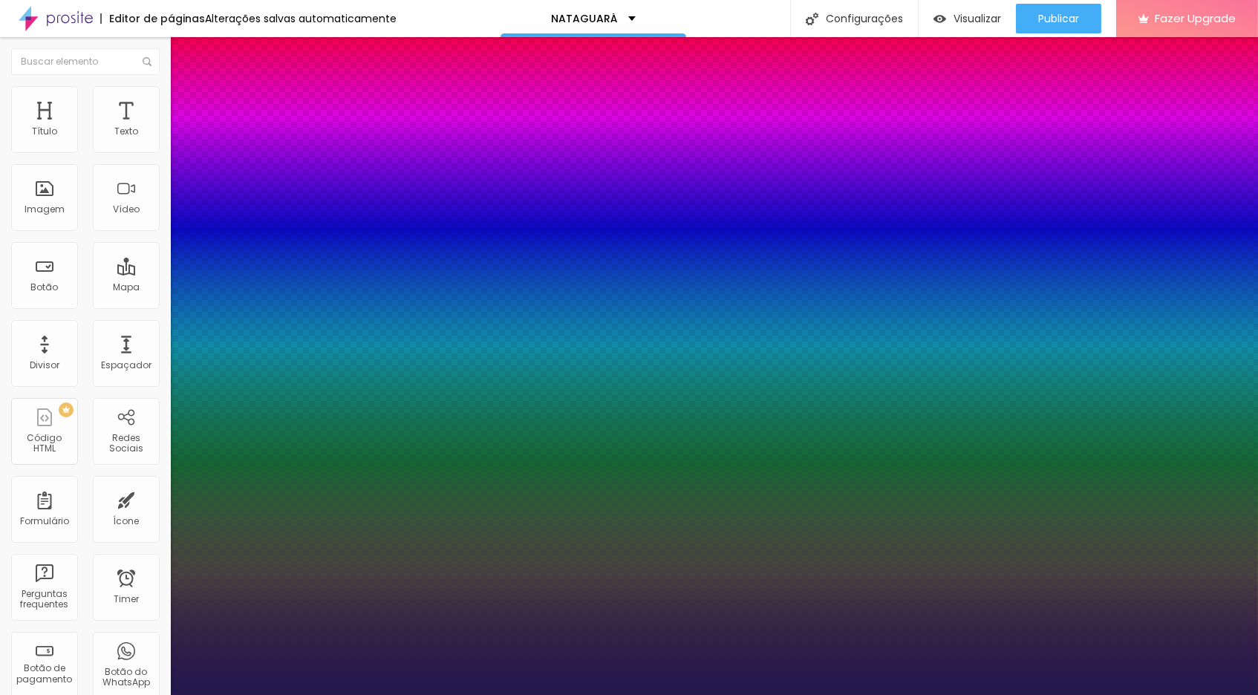
type input "15"
type input "16"
type input "15"
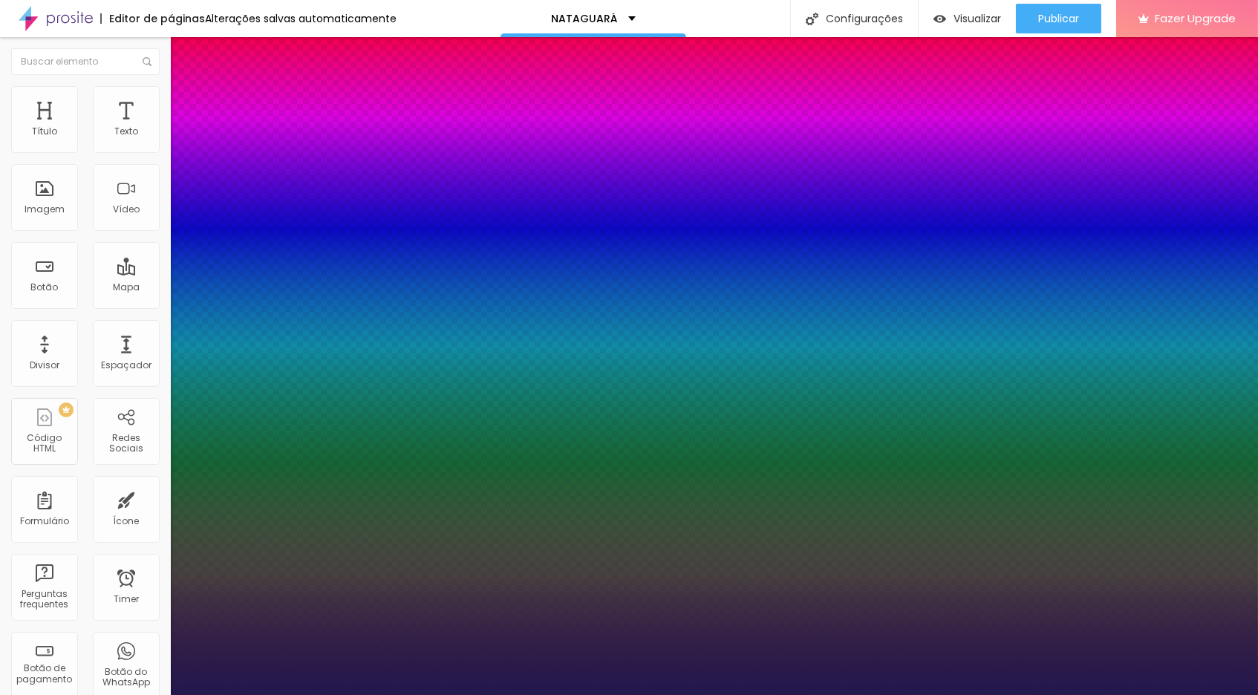
type input "14"
type input "13"
type input "12"
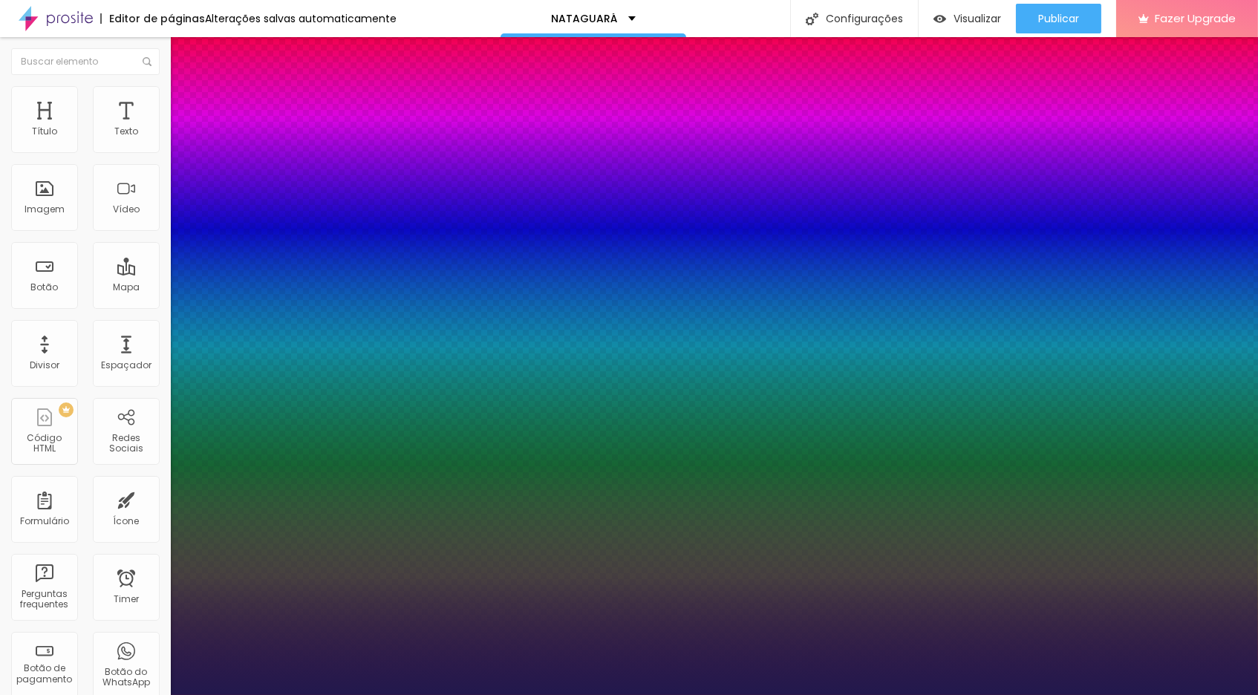
type input "12"
type input "13"
type input "14"
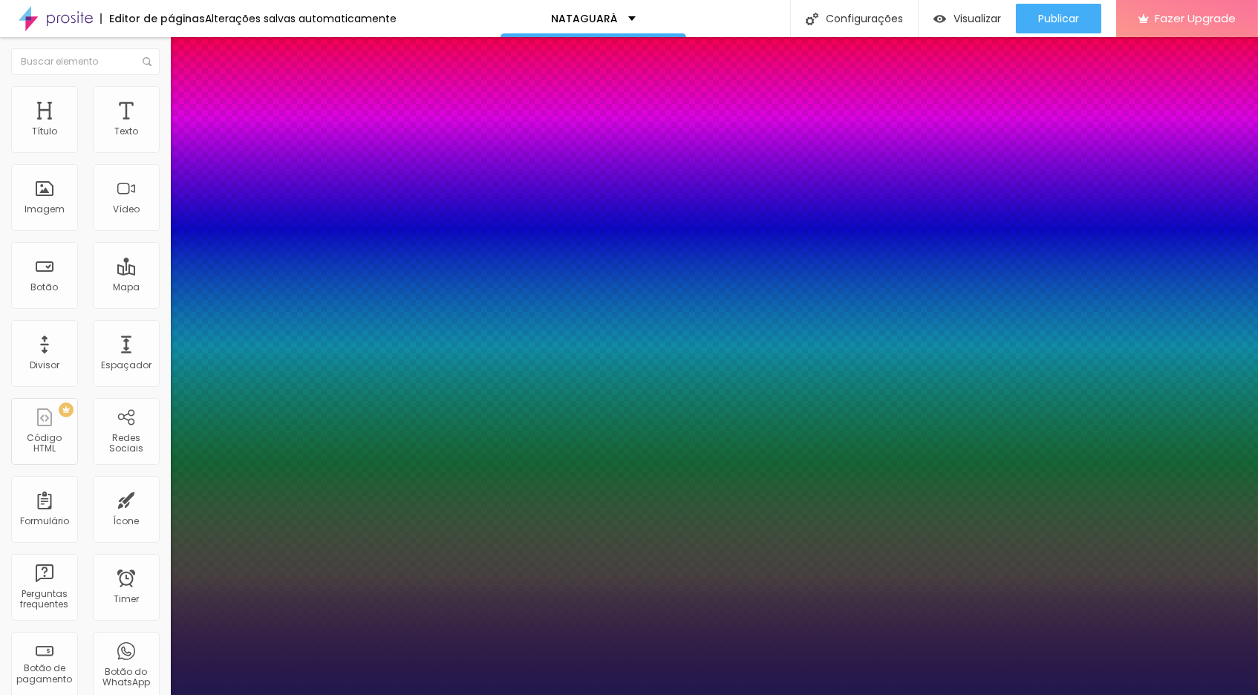
type input "15"
type input "16"
type input "17"
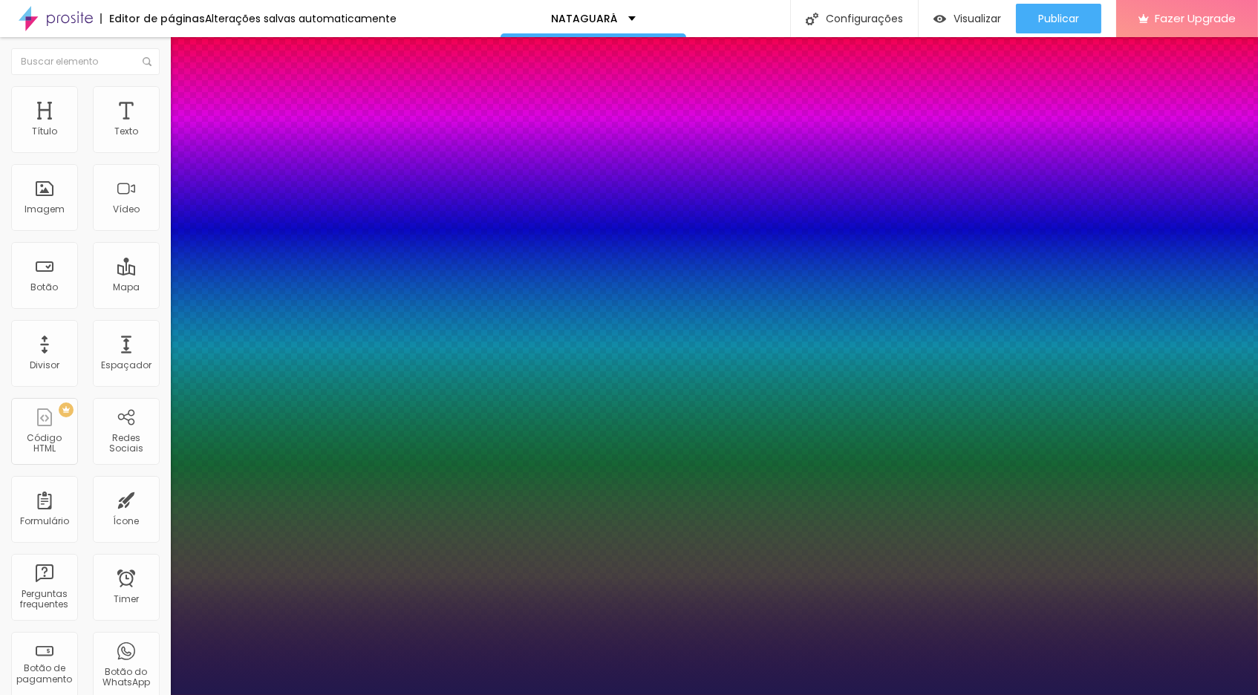
type input "17"
type input "18"
type input "22"
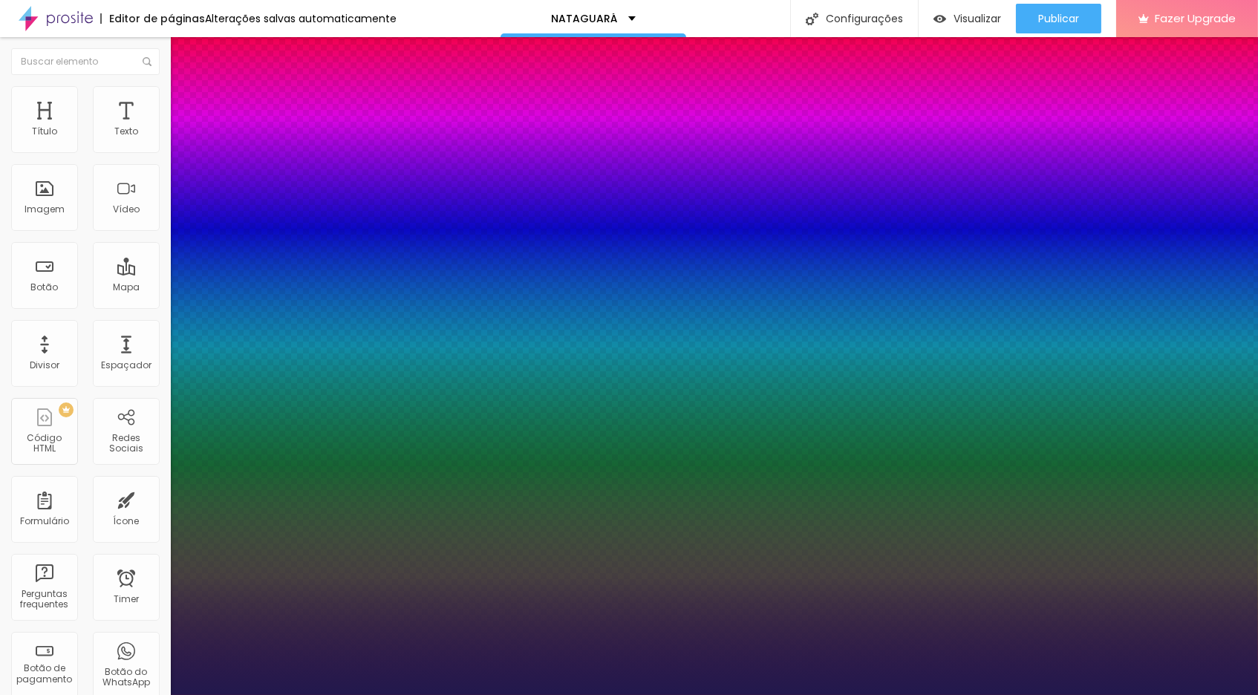
type input "24"
type input "35"
type input "37"
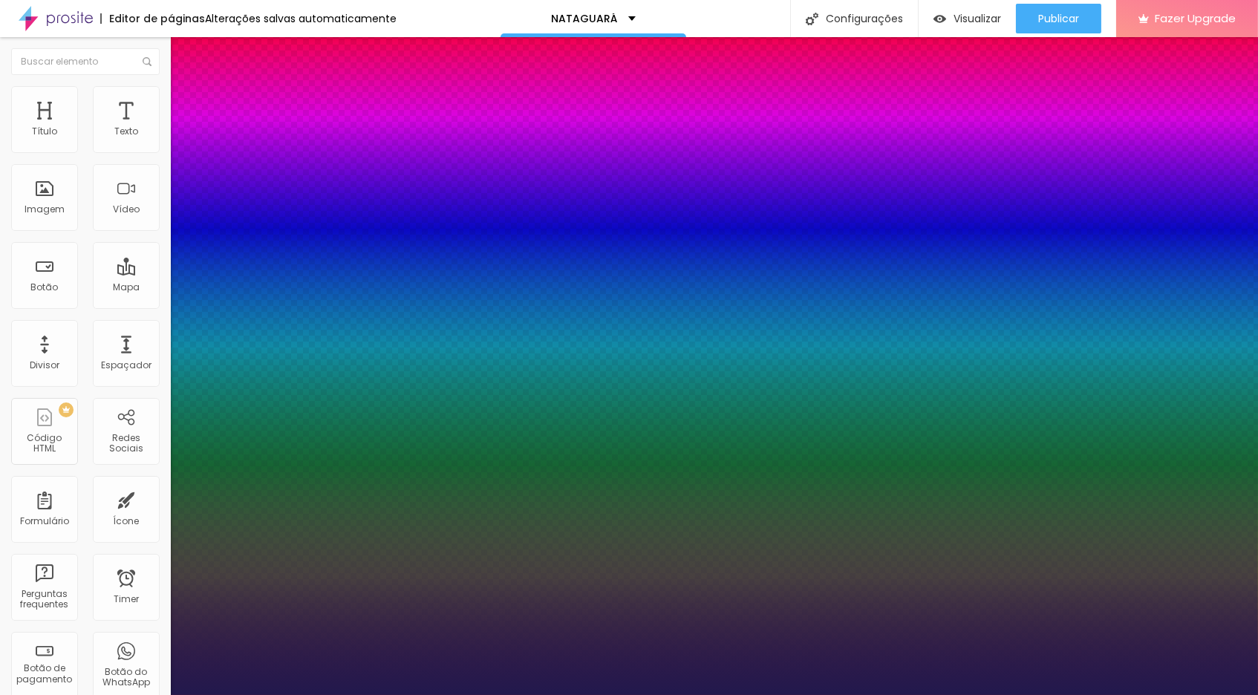
type input "37"
type input "48"
type input "47"
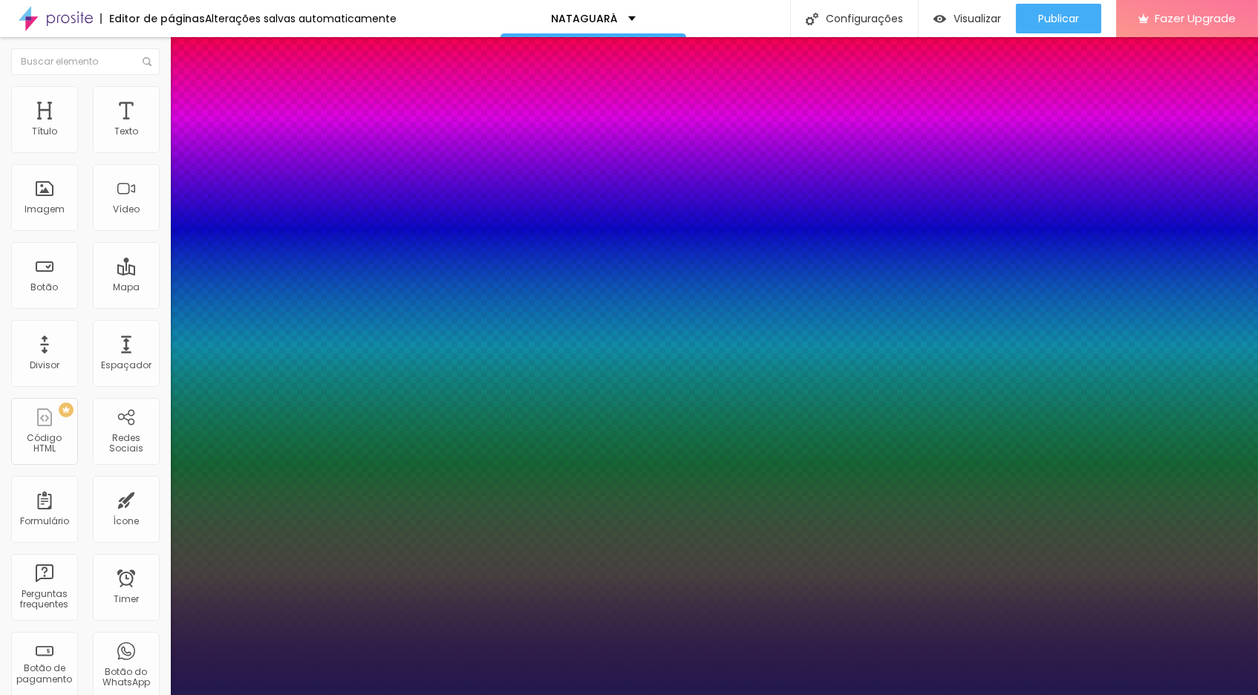
type input "46"
type input "43"
type input "19"
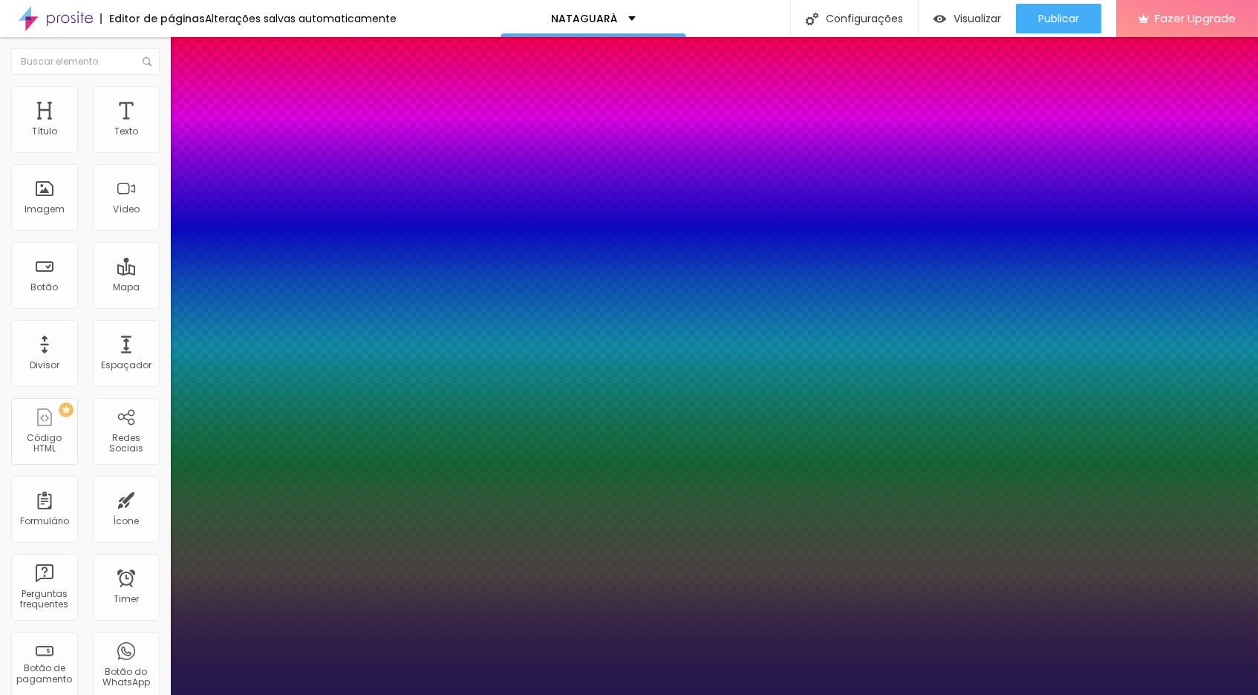
type input "19"
type input "0"
drag, startPoint x: 194, startPoint y: 484, endPoint x: 156, endPoint y: 487, distance: 38.0
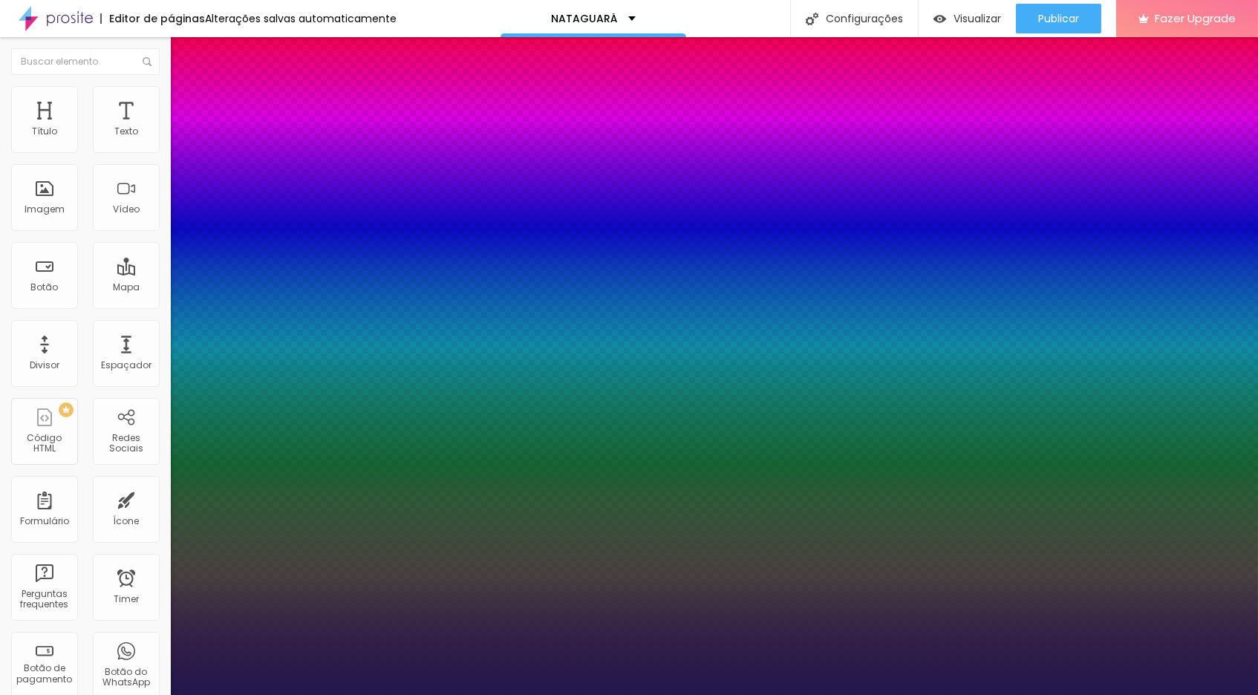
type input "0.1"
type input "0.2"
type input "0.4"
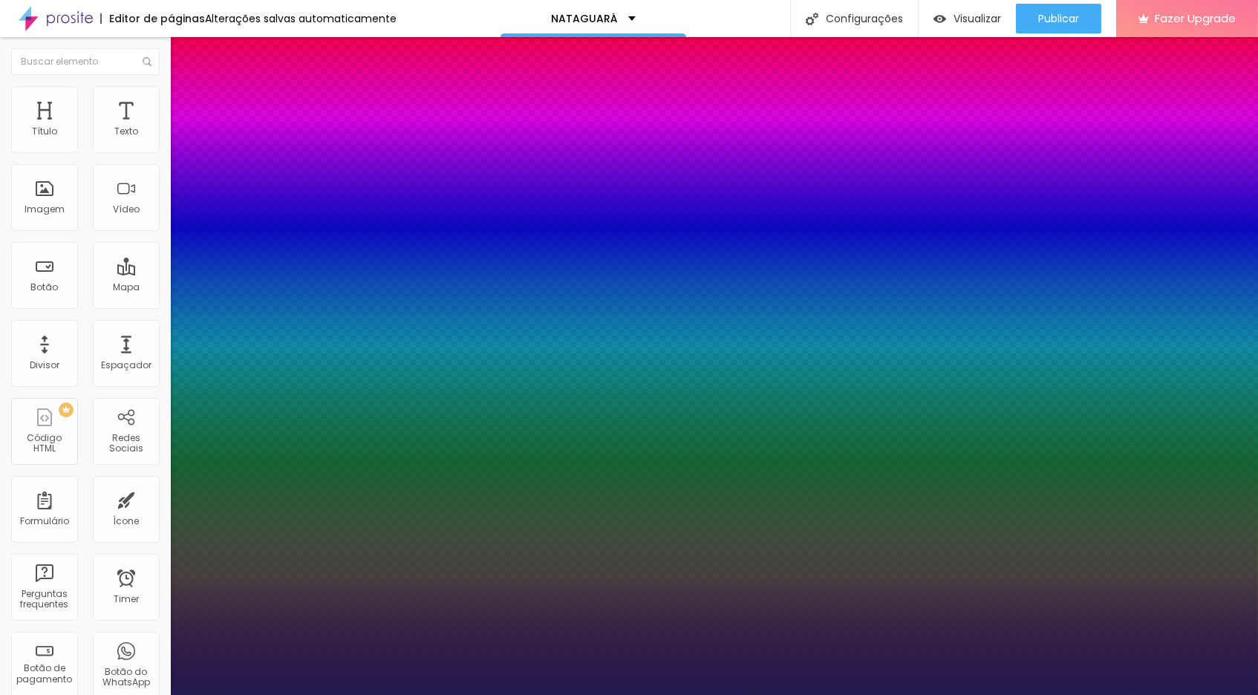
type input "0.4"
type input "0.8"
type input "1.4"
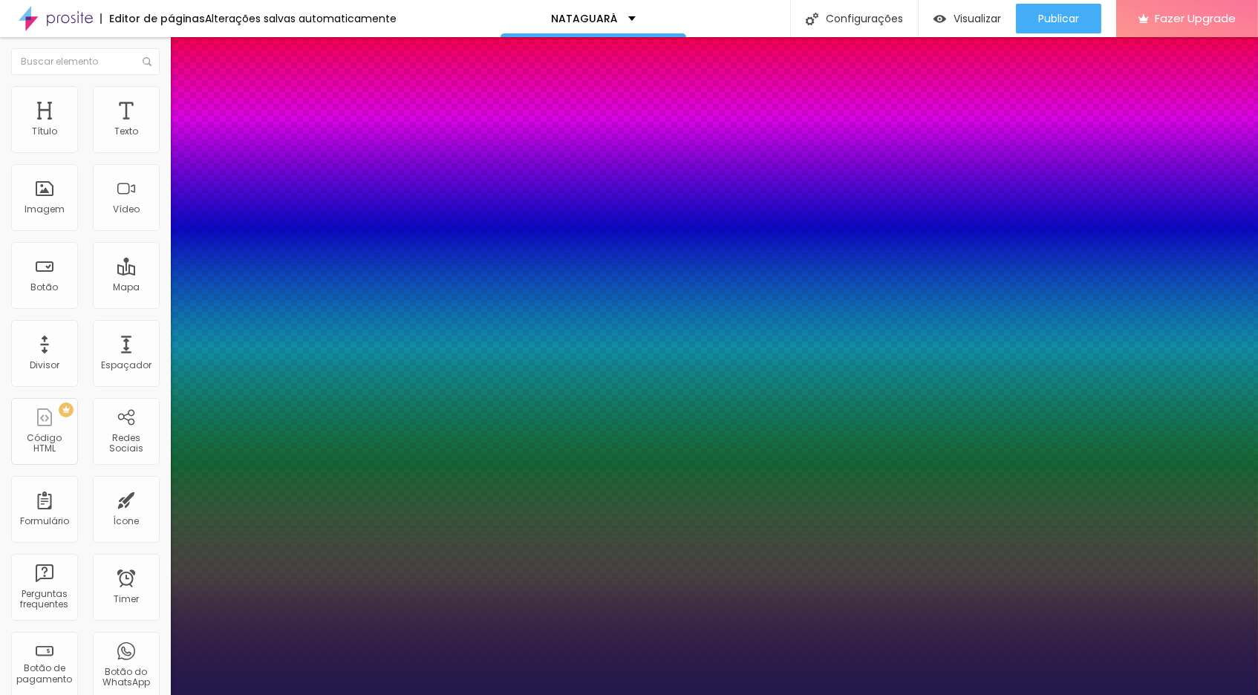
type input "1.5"
type input "1.4"
type input "1.3"
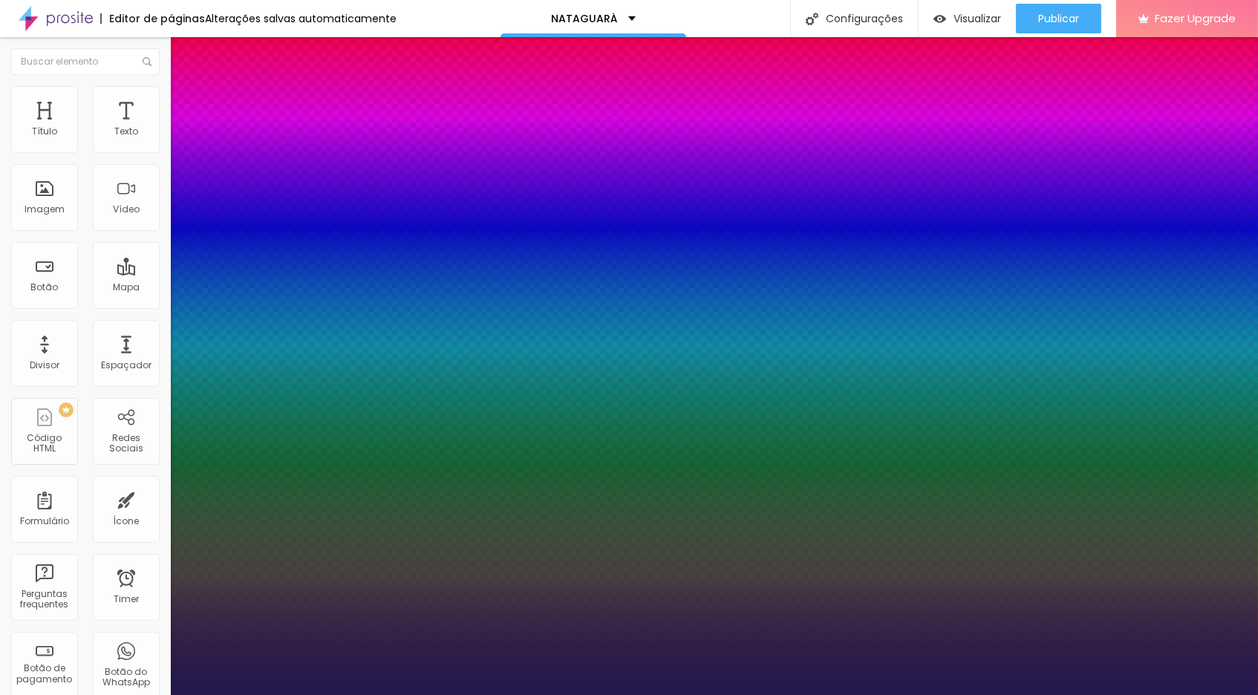
type input "1.3"
type input "1.4"
type input "1.5"
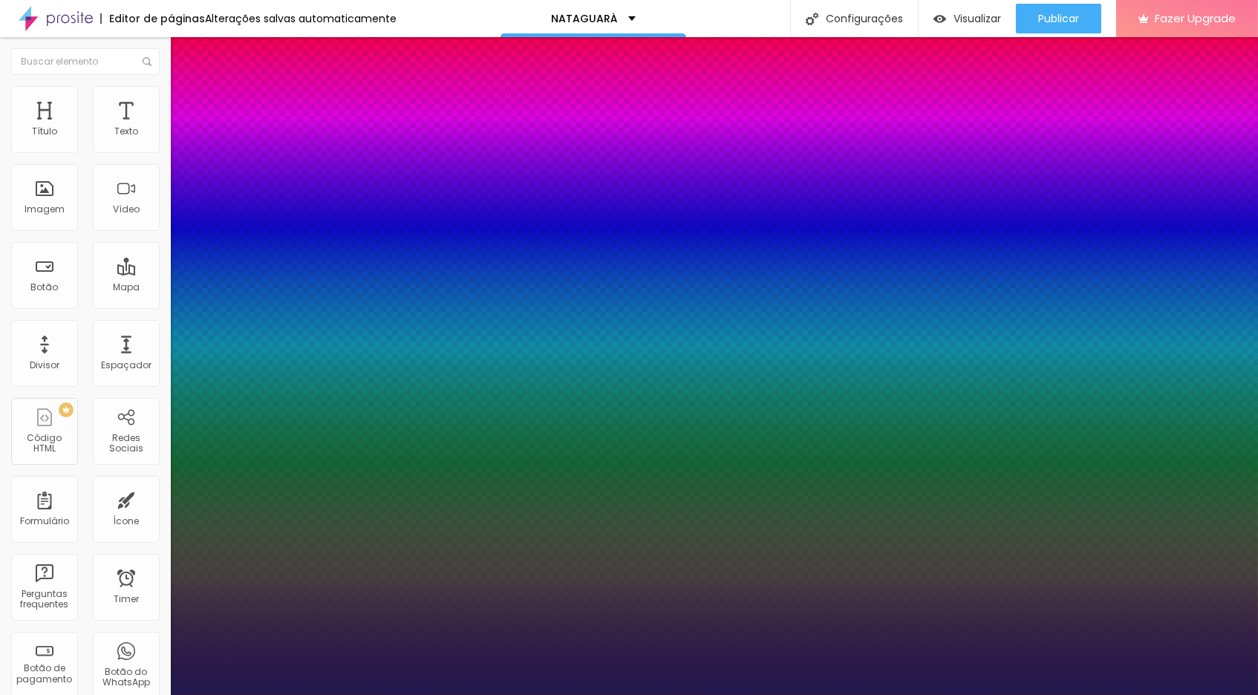
type input "1.6"
type input "1.7"
type input "1.8"
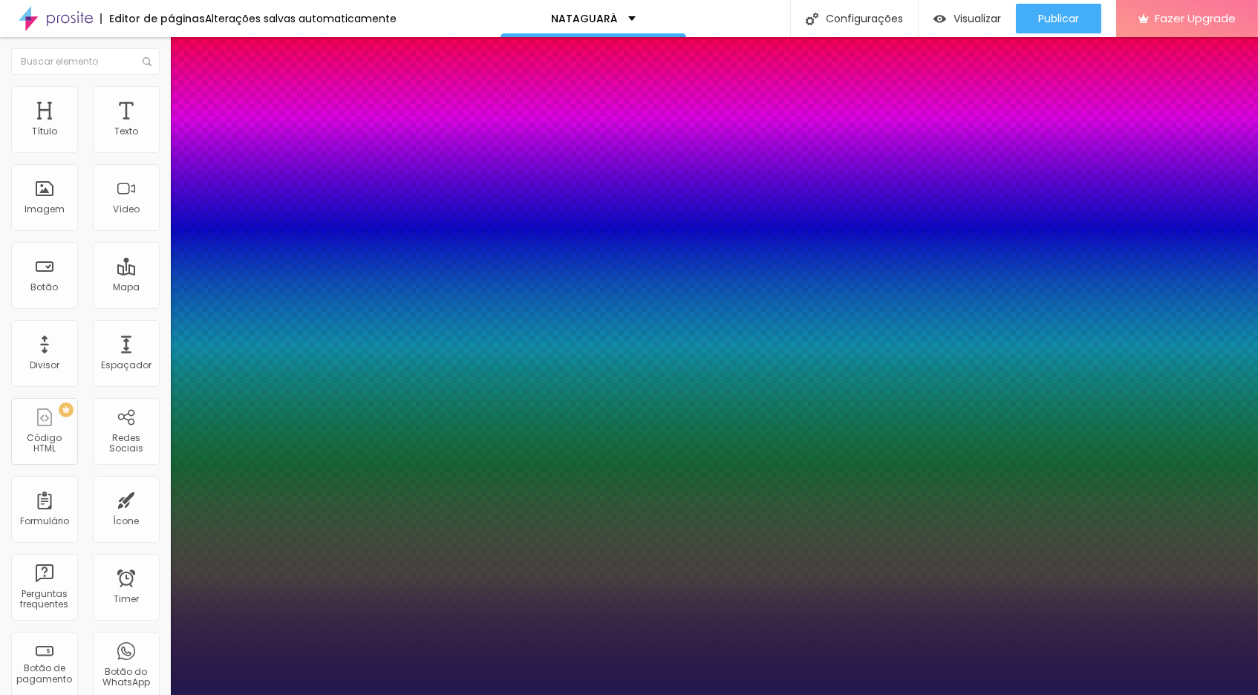
type input "1.8"
type input "1.9"
type input "2"
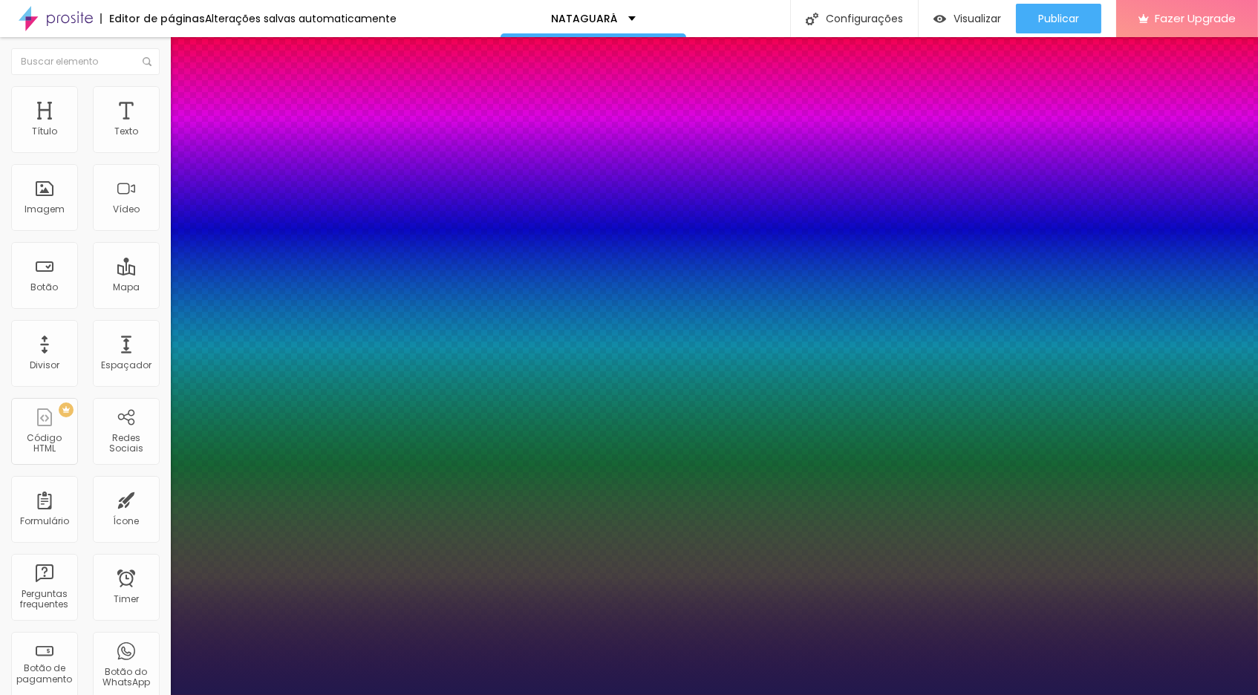
type input "2.1"
type input "2.2"
type input "2.3"
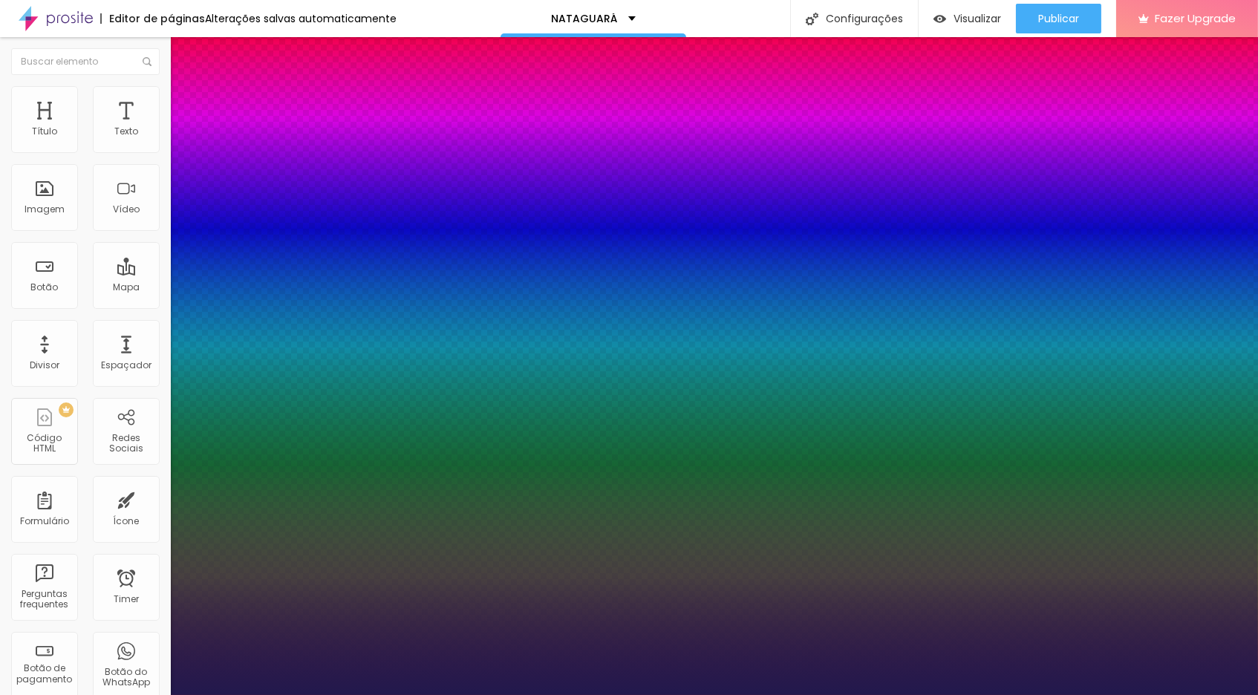
type input "2.3"
type input "2.4"
type input "2.5"
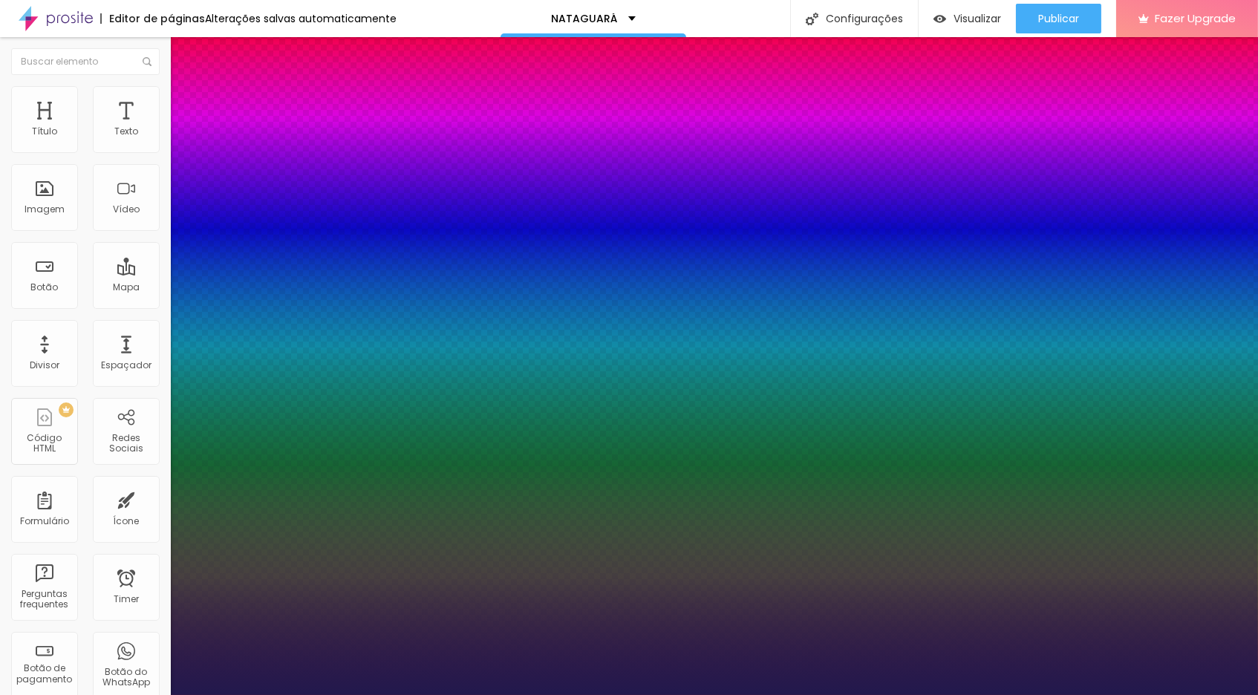
type input "2.8"
type input "2.9"
type input "3.5"
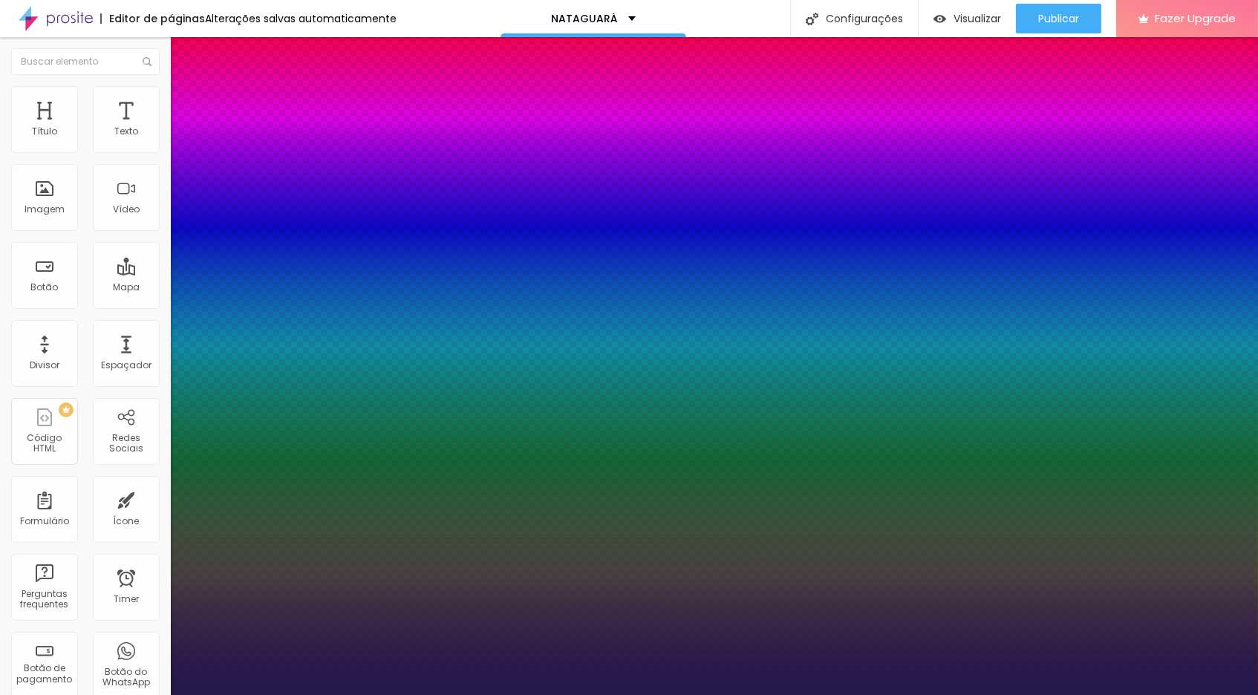
type input "3.5"
type input "3.6"
type input "3.7"
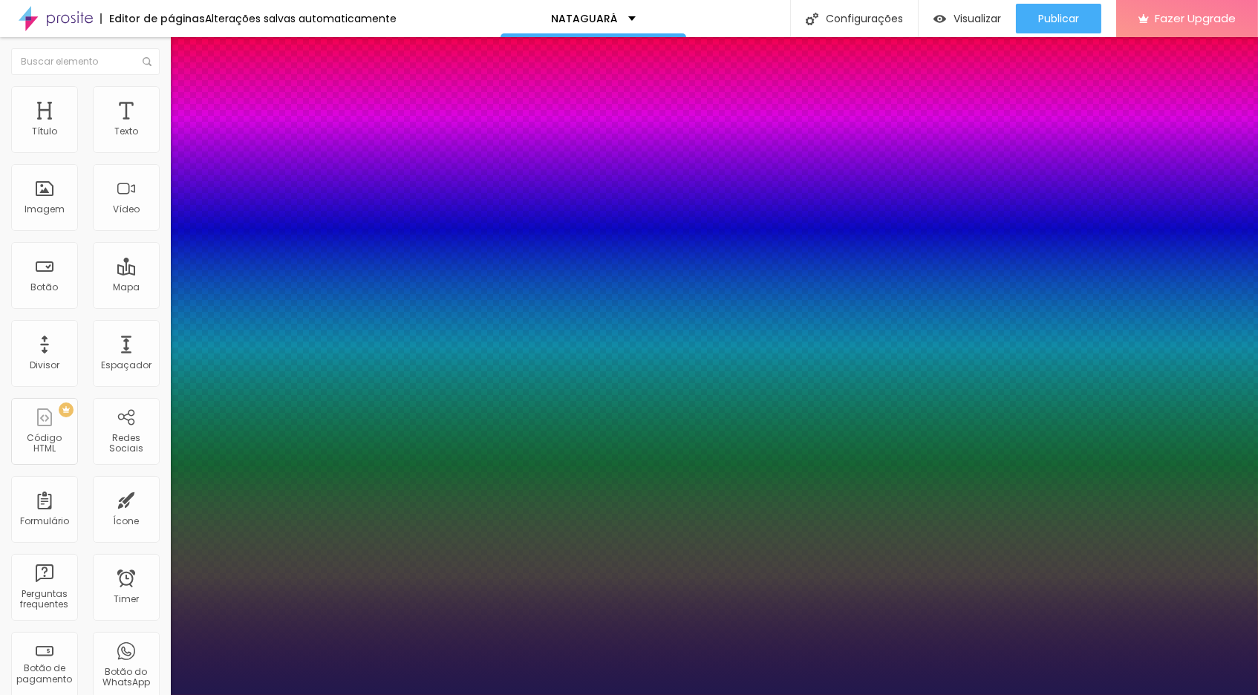
type input "3.8"
type input "3.7"
type input "3.6"
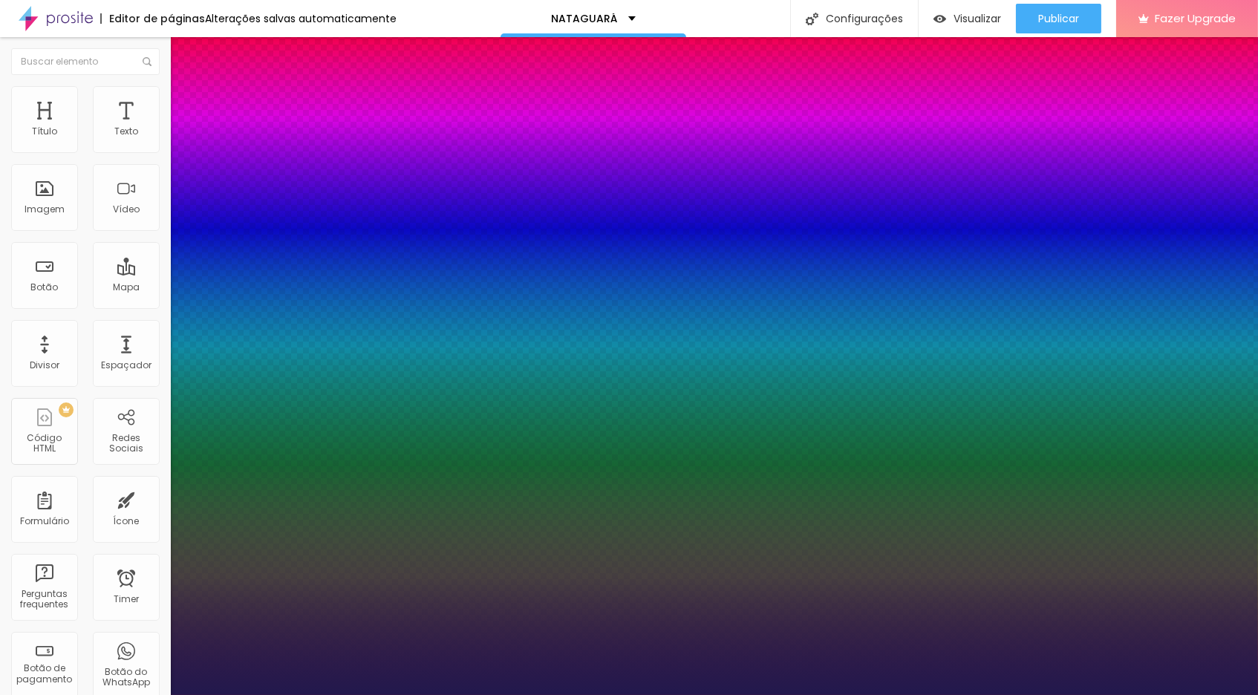
type input "3.6"
type input "3.2"
type input "3.1"
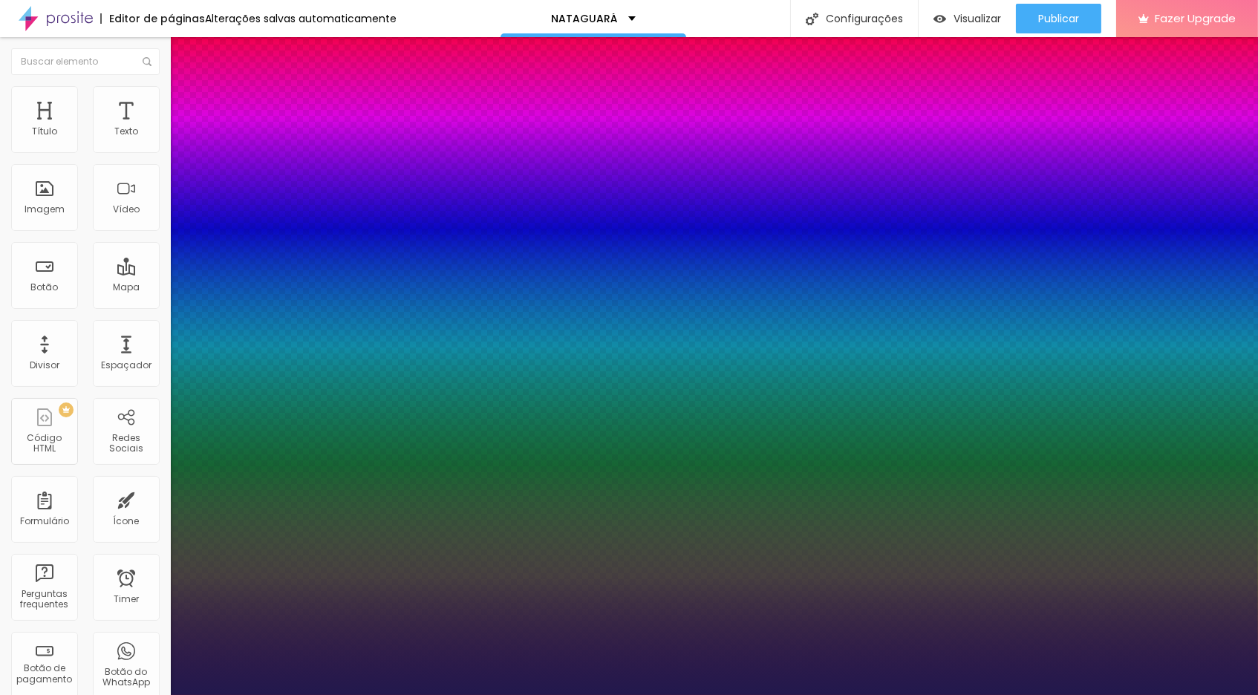
type input "2.9"
type input "2.8"
type input "2.7"
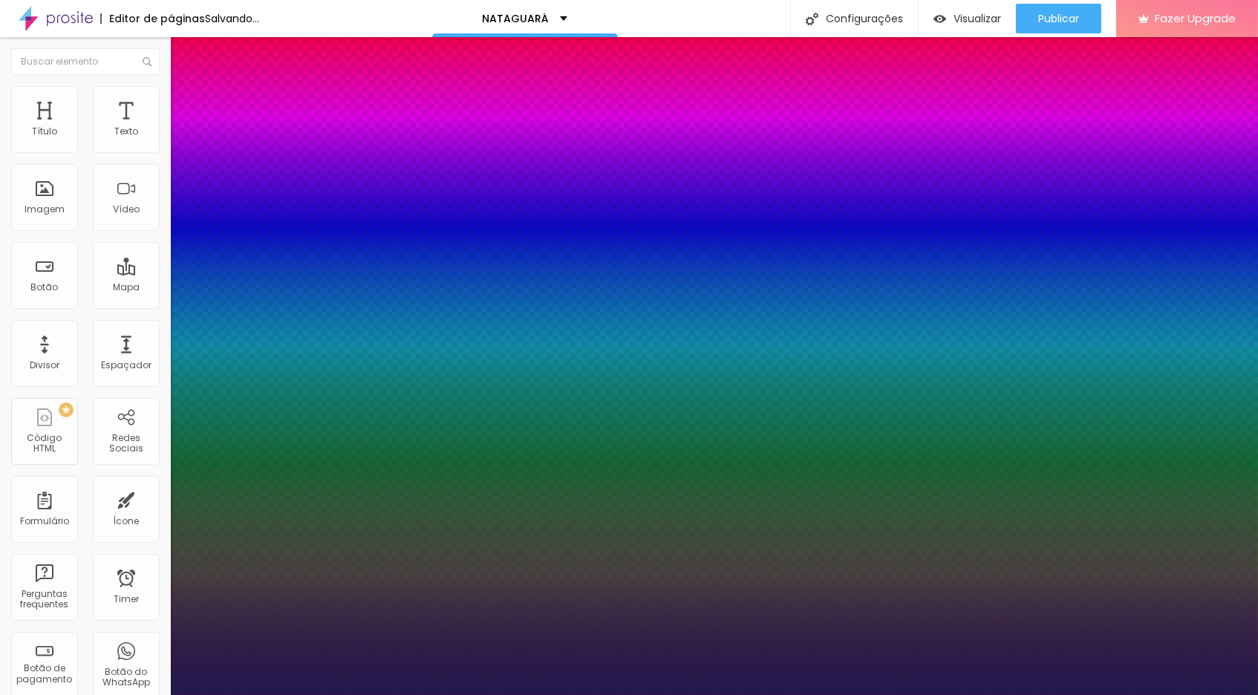
type input "2.7"
type input "2.6"
type input "2.5"
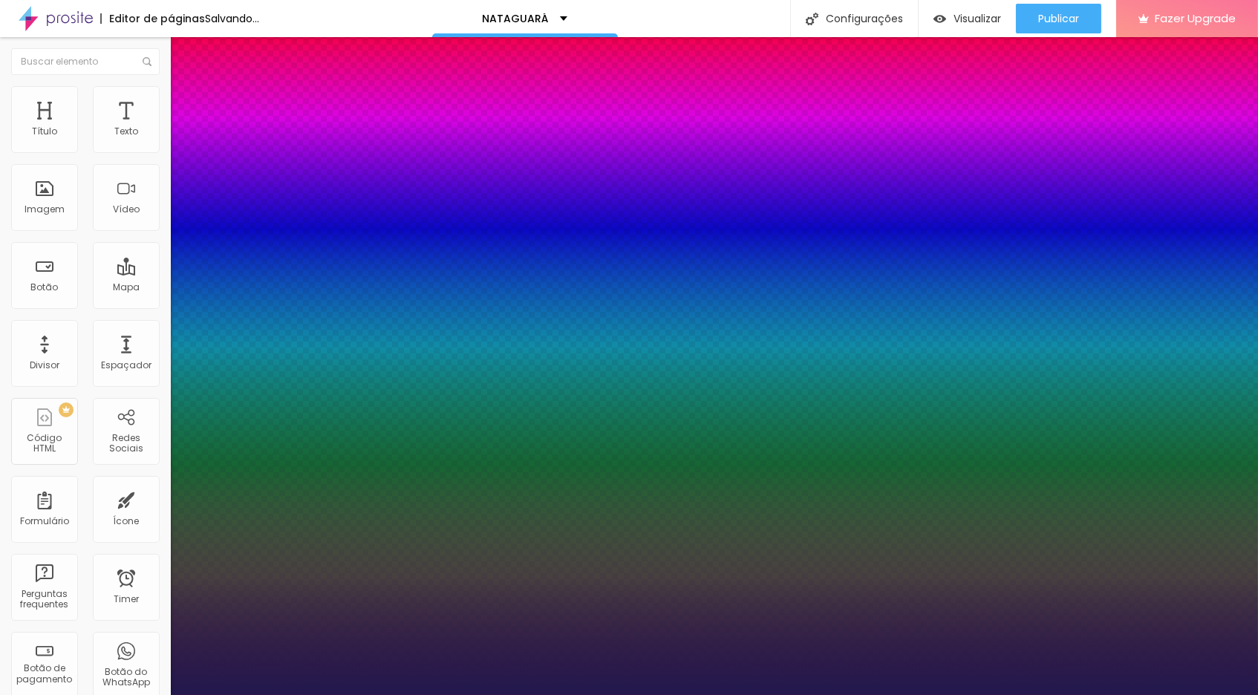
type input "2.4"
type input "2.3"
type input "2.2"
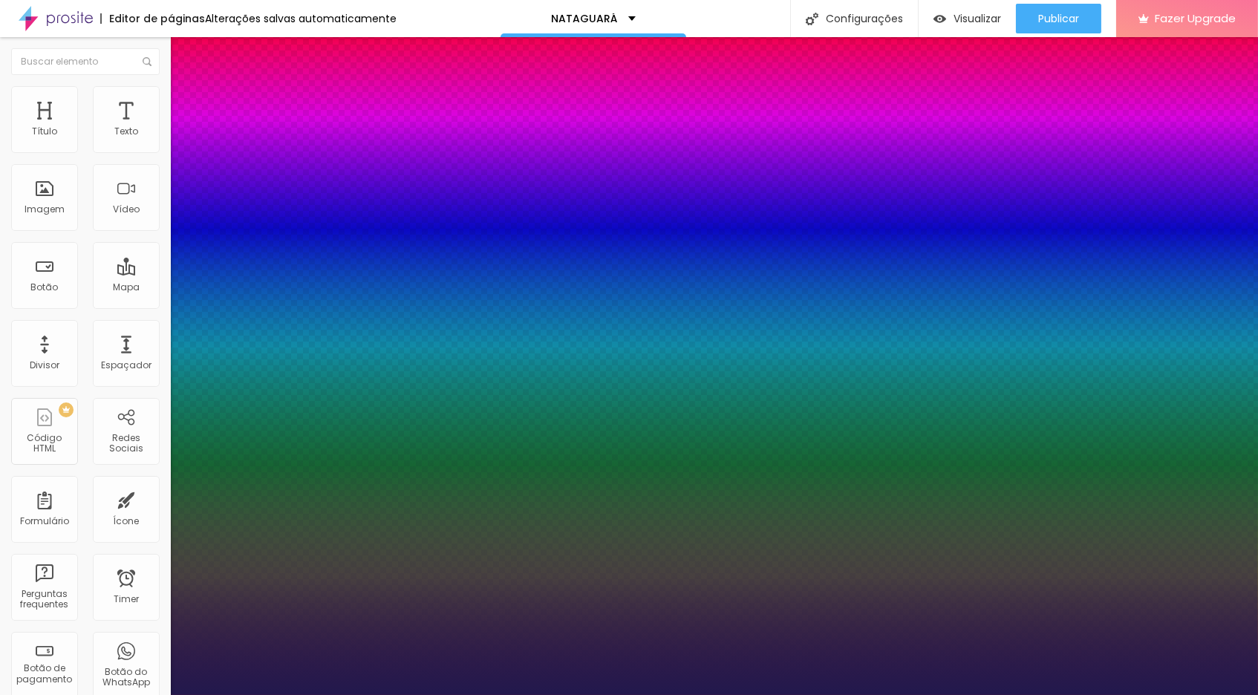
type input "2.2"
type input "2.1"
type input "2"
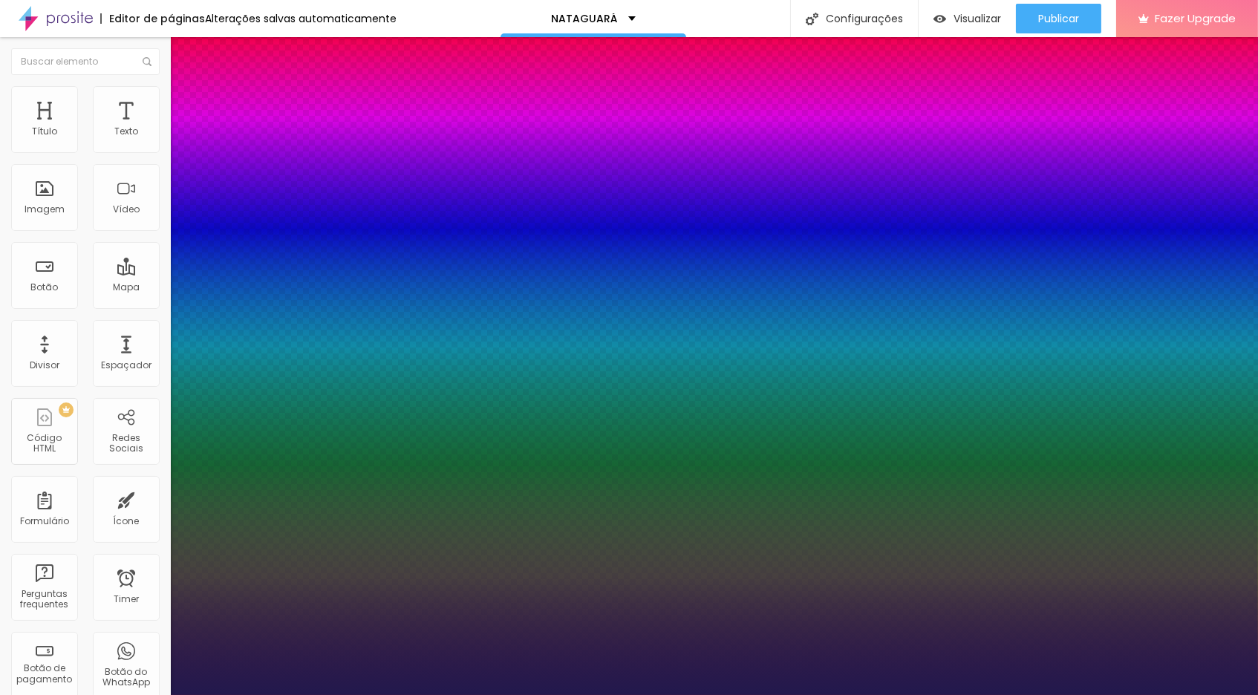
type input "2.1"
drag, startPoint x: 192, startPoint y: 449, endPoint x: 215, endPoint y: 448, distance: 23.1
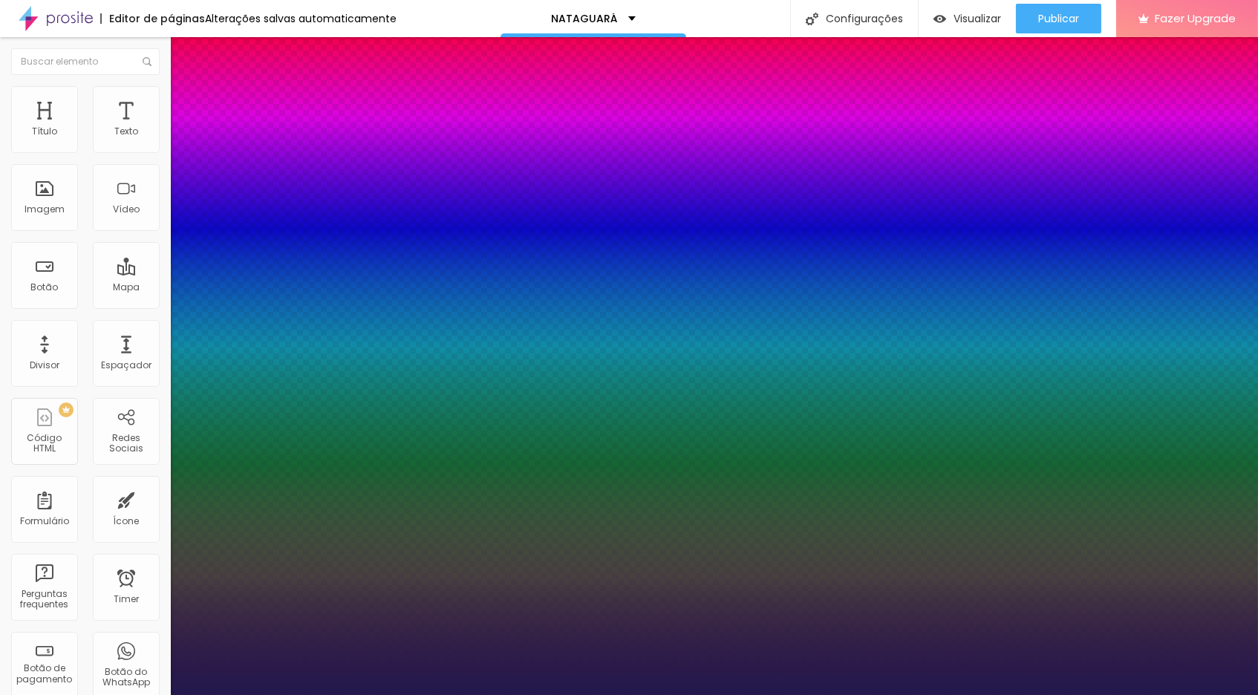
type input "2"
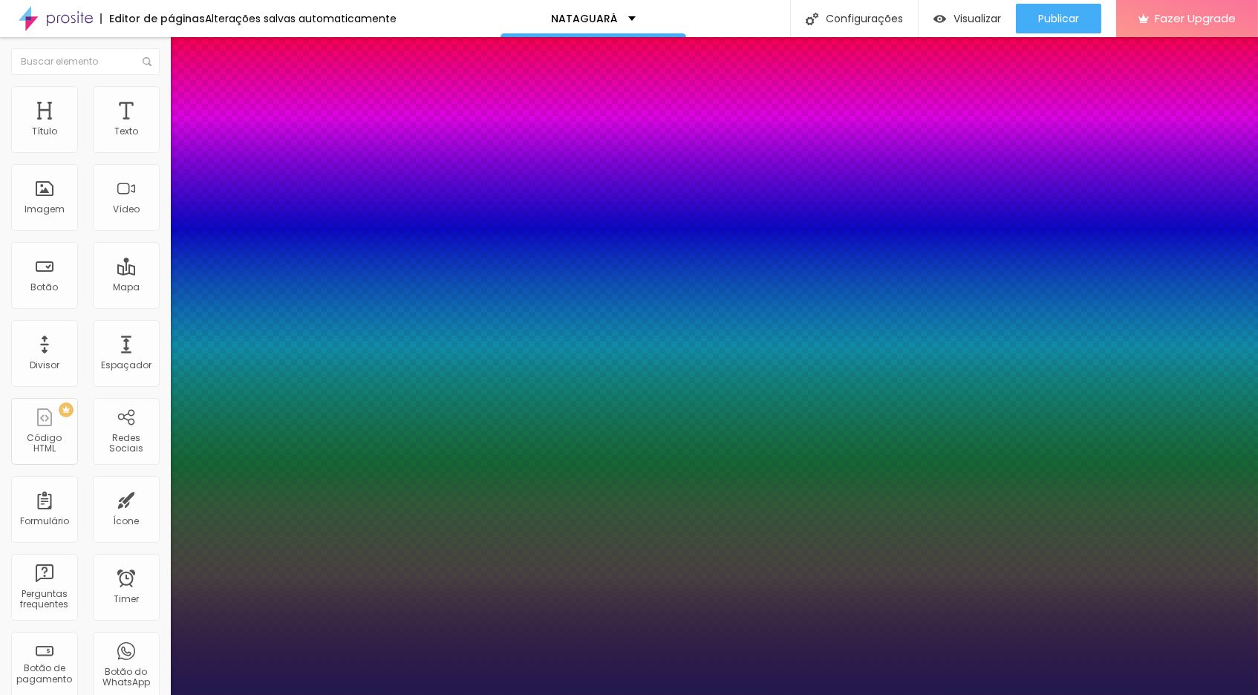
type input "40"
type input "38"
drag, startPoint x: 229, startPoint y: 408, endPoint x: 219, endPoint y: 410, distance: 10.6
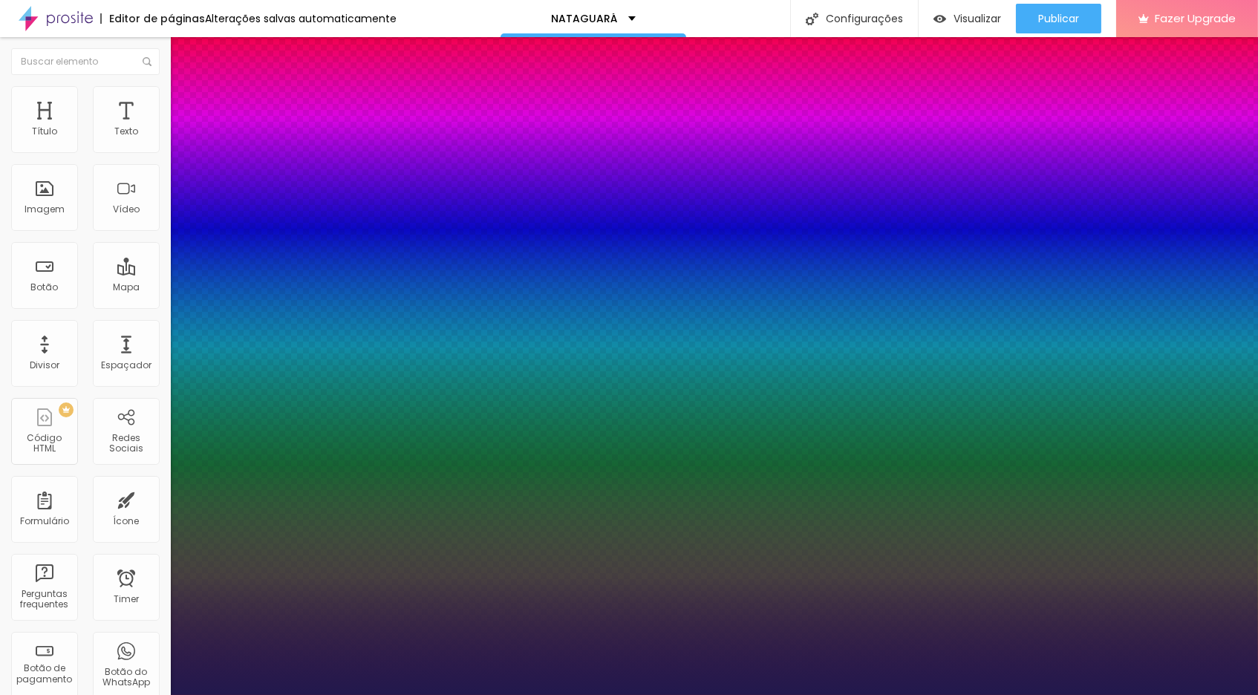
drag, startPoint x: 215, startPoint y: 446, endPoint x: 172, endPoint y: 448, distance: 43.1
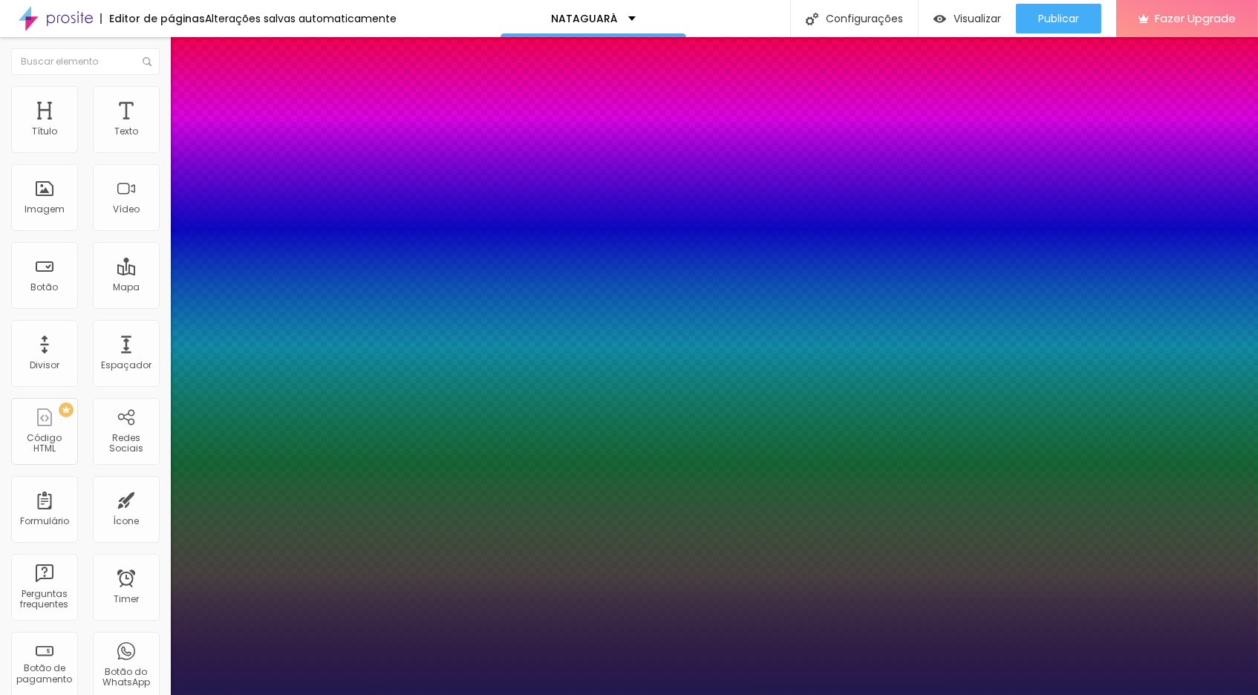
drag, startPoint x: 191, startPoint y: 488, endPoint x: 200, endPoint y: 478, distance: 13.1
drag, startPoint x: 191, startPoint y: 448, endPoint x: 220, endPoint y: 446, distance: 29.0
drag, startPoint x: 238, startPoint y: 410, endPoint x: 229, endPoint y: 412, distance: 9.9
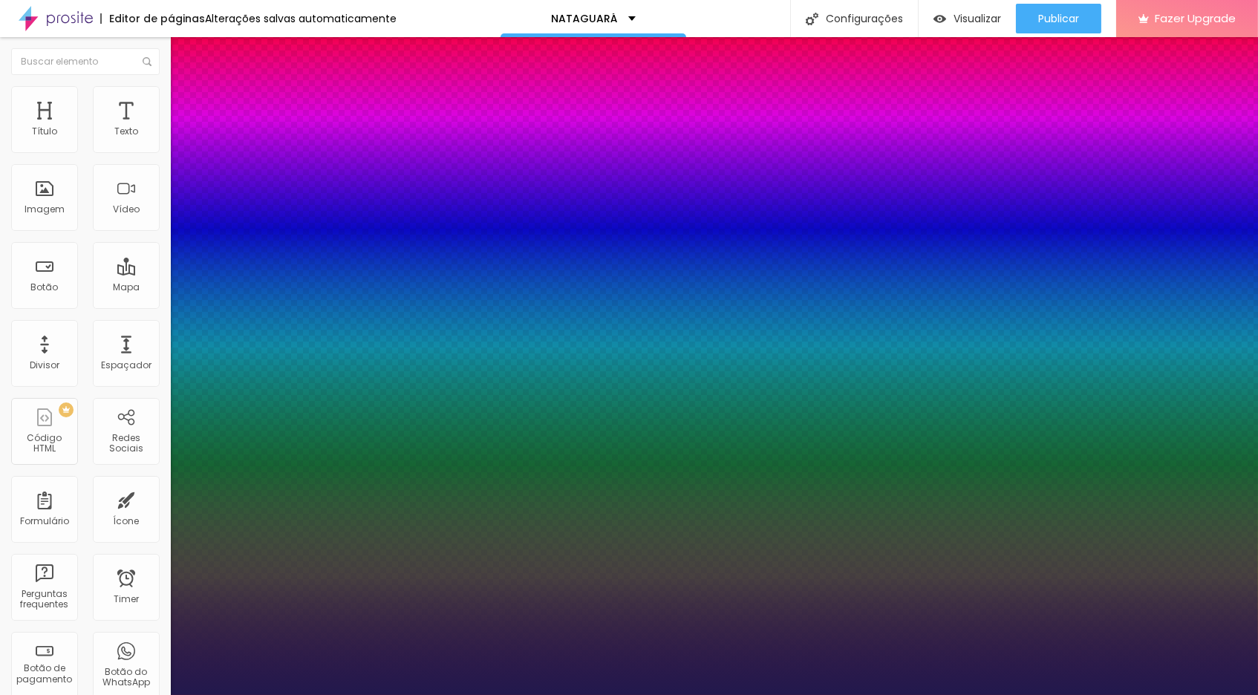
click at [457, 694] on div at bounding box center [629, 695] width 1258 height 0
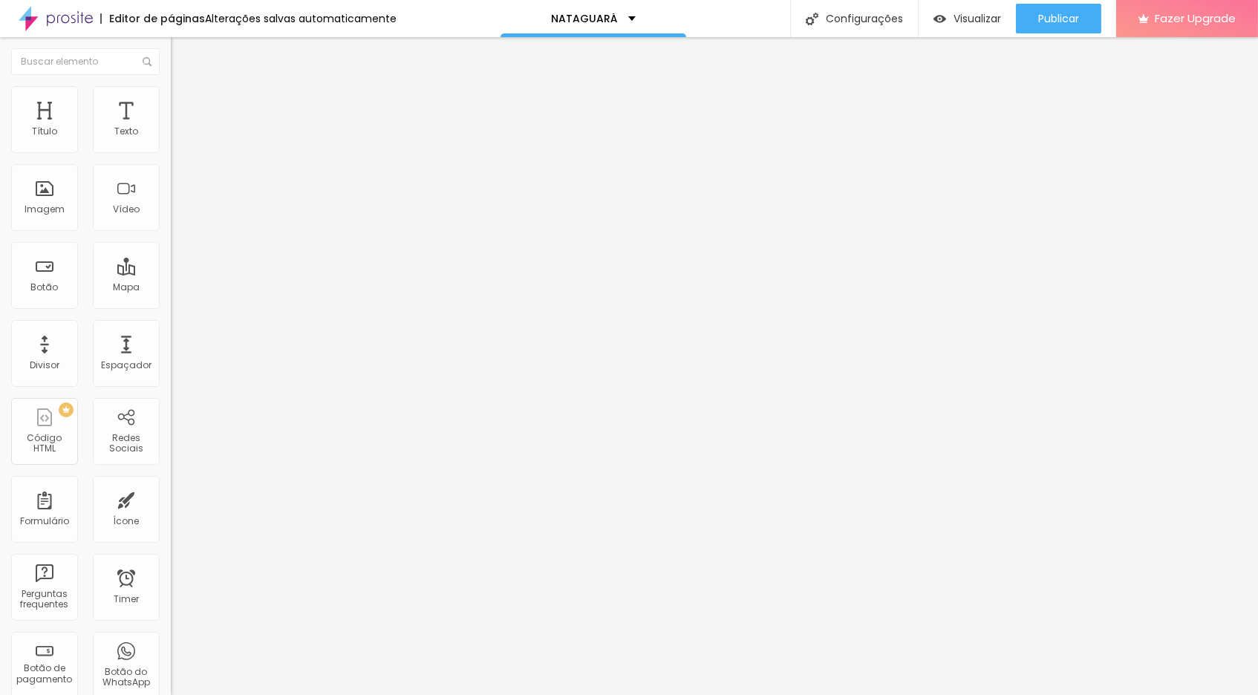
click at [178, 214] on icon "button" at bounding box center [181, 211] width 6 height 6
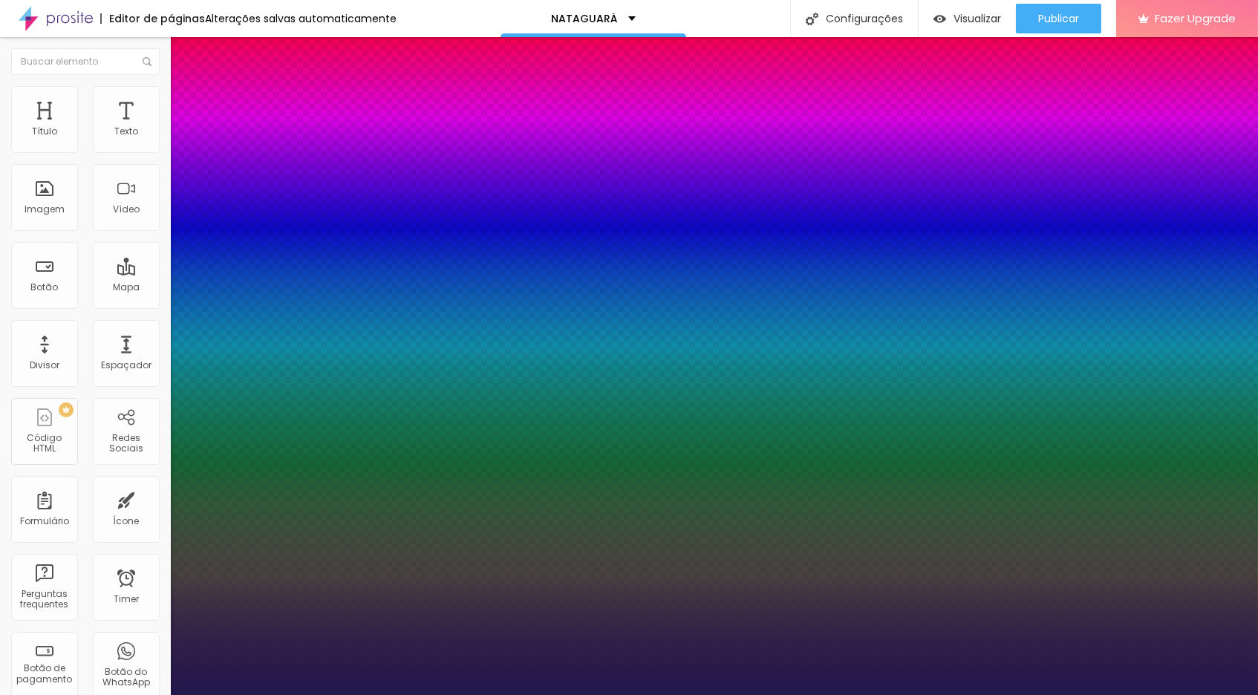
click at [244, 694] on div at bounding box center [629, 695] width 1258 height 0
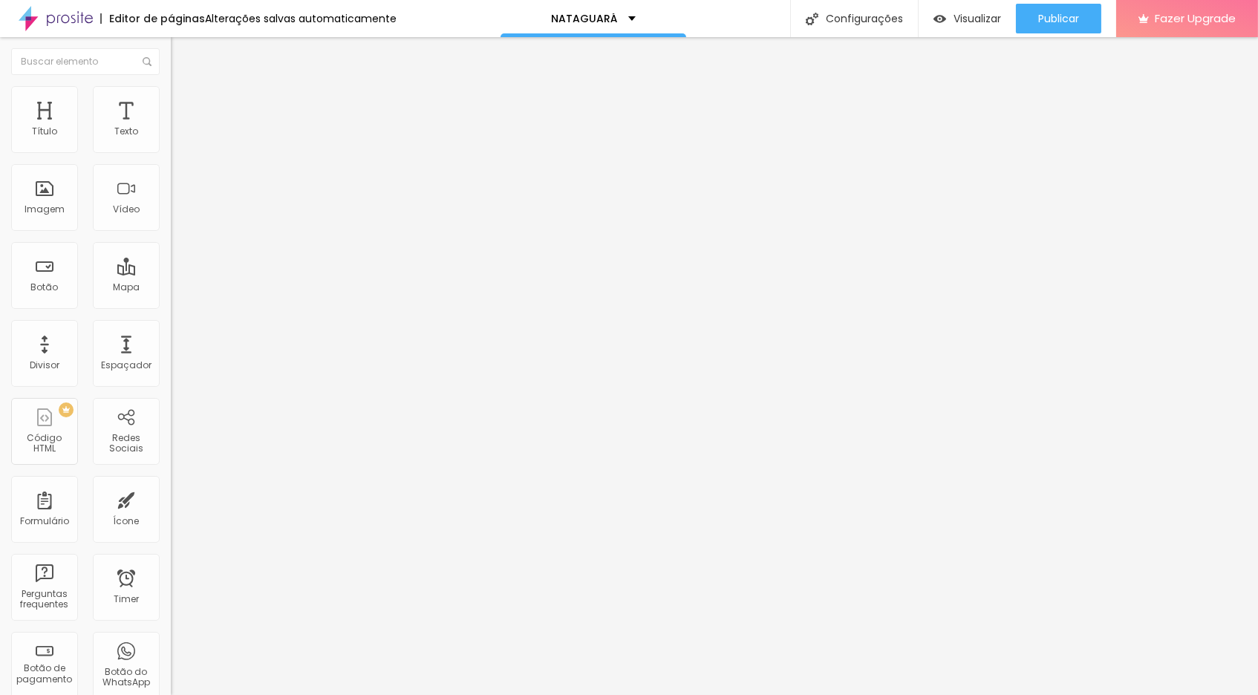
click at [171, 98] on li "Avançado" at bounding box center [256, 93] width 171 height 15
click at [171, 86] on li "Estilo" at bounding box center [256, 78] width 171 height 15
click at [183, 209] on icon "button" at bounding box center [184, 207] width 3 height 3
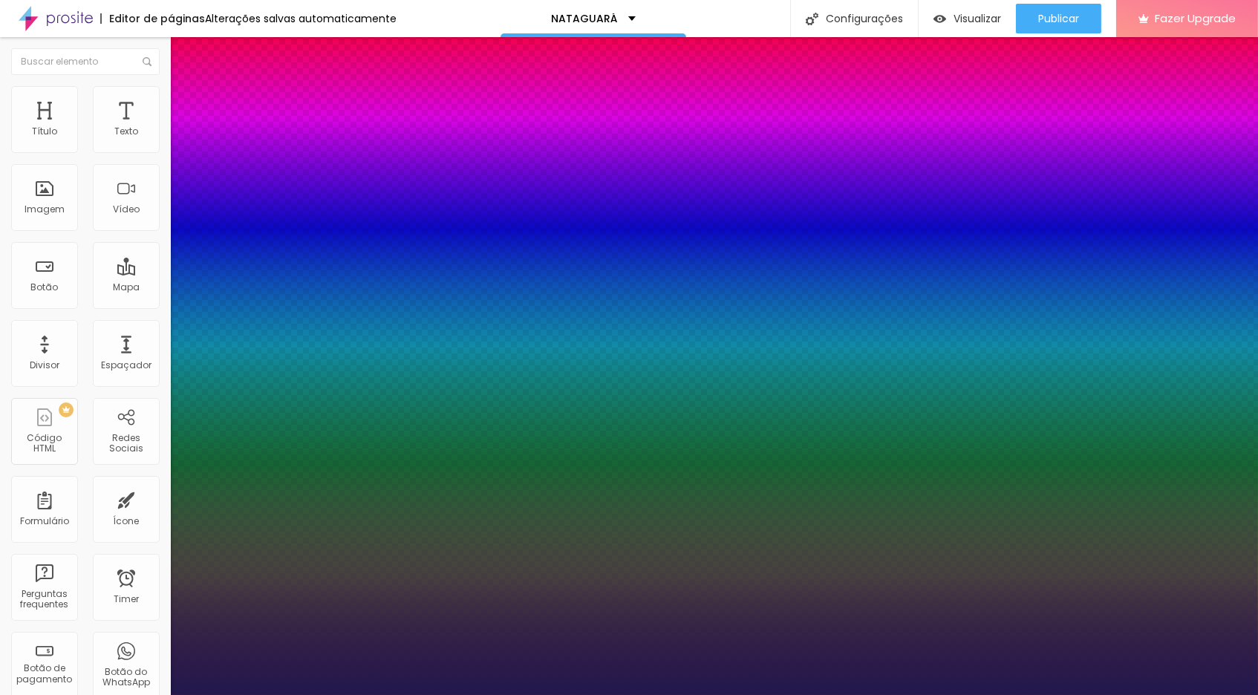
click at [399, 694] on div at bounding box center [629, 695] width 1258 height 0
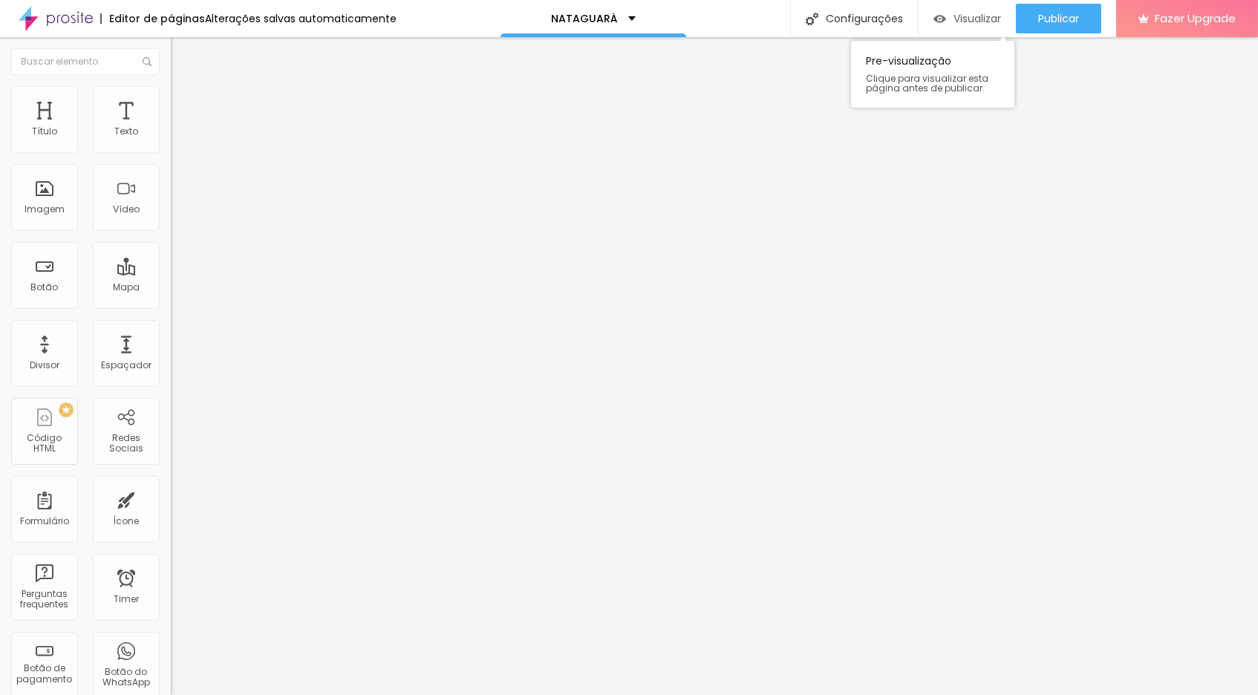
click at [969, 7] on div "Visualizar" at bounding box center [967, 19] width 68 height 30
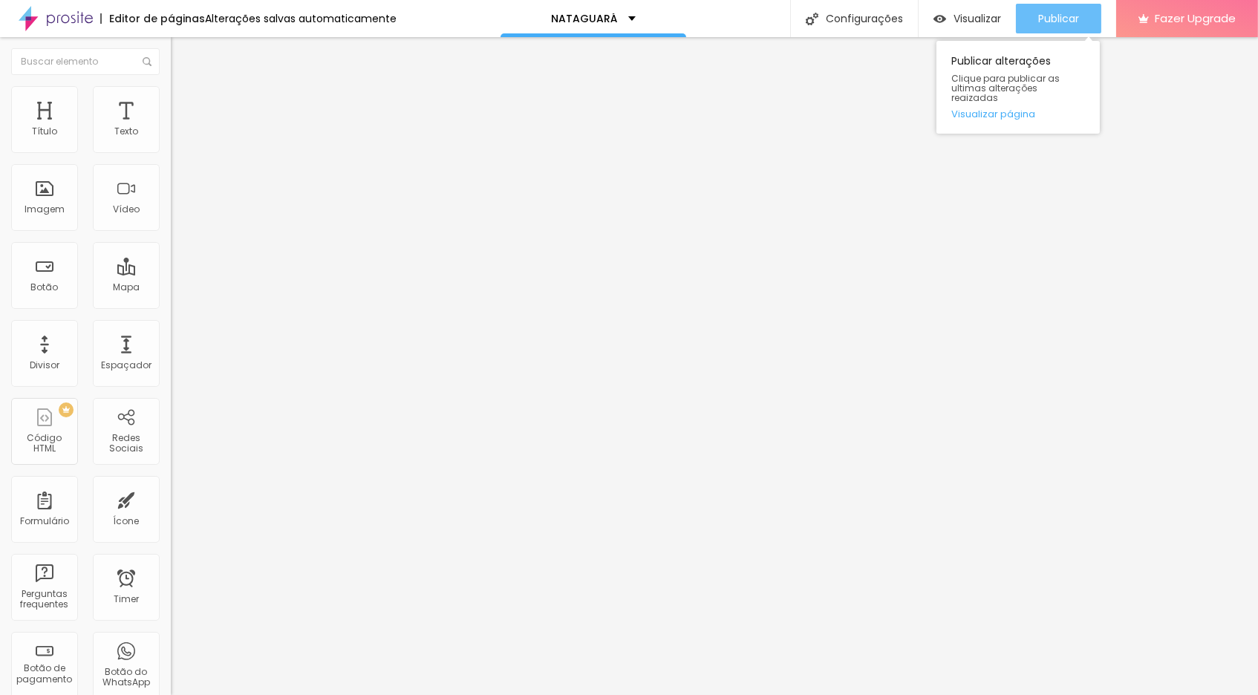
click at [1074, 13] on span "Publicar" at bounding box center [1058, 19] width 41 height 12
click at [68, 17] on img at bounding box center [56, 18] width 74 height 37
click at [177, 215] on icon "button" at bounding box center [181, 210] width 9 height 9
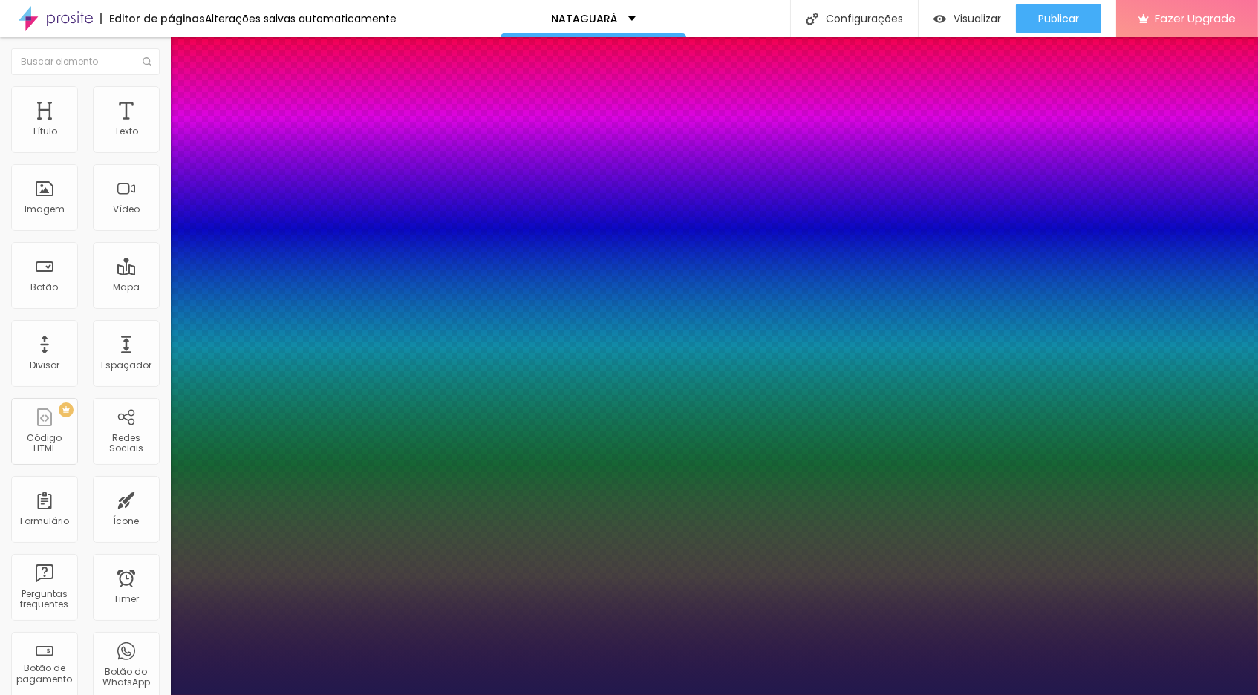
type input "38"
type input "37"
type input "36"
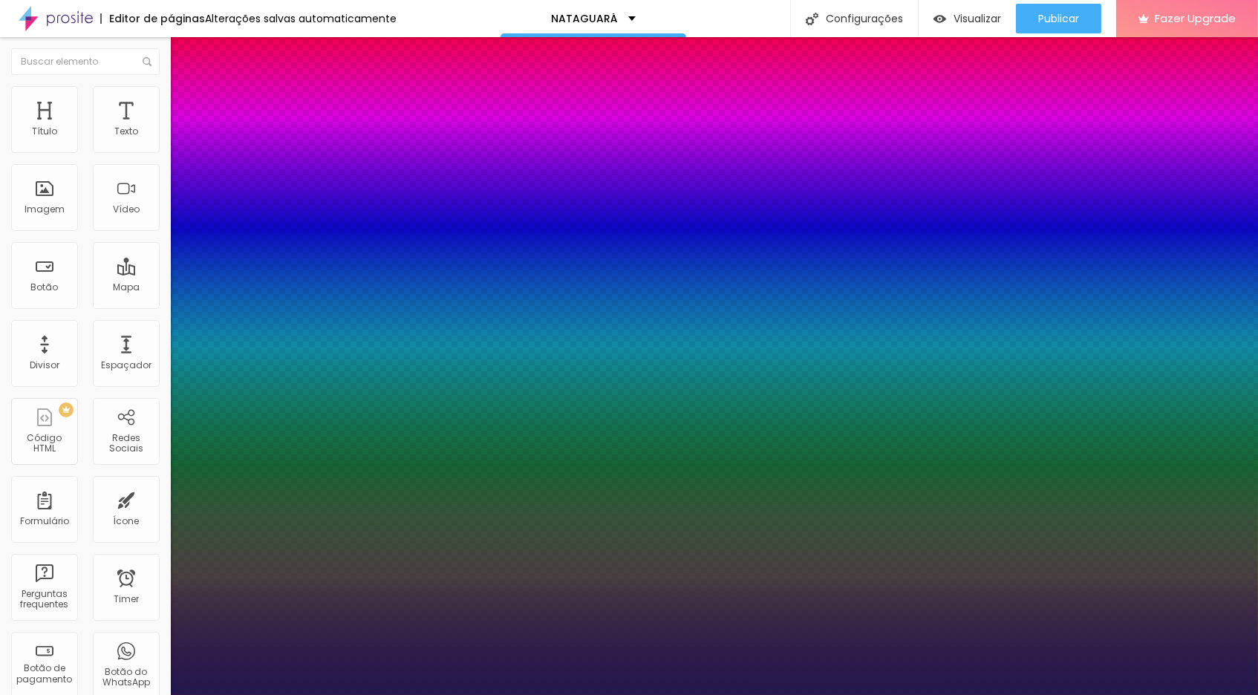
type input "36"
type input "35"
type input "34"
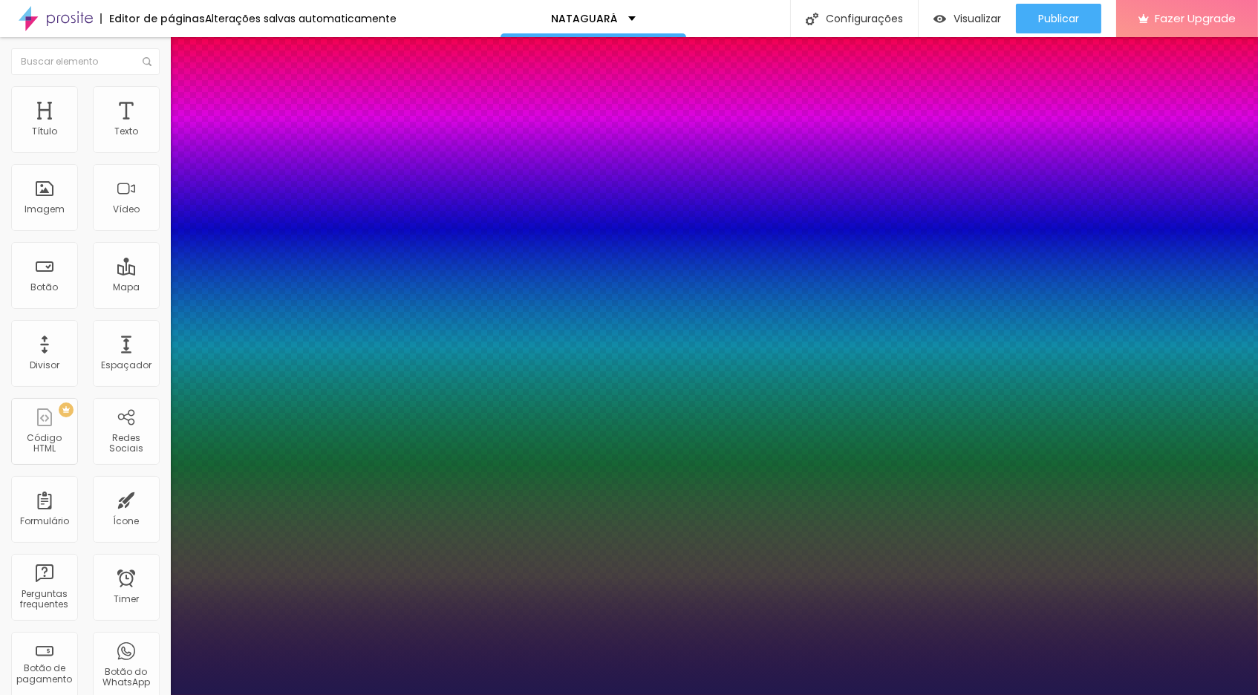
type input "33"
type input "32"
type input "31"
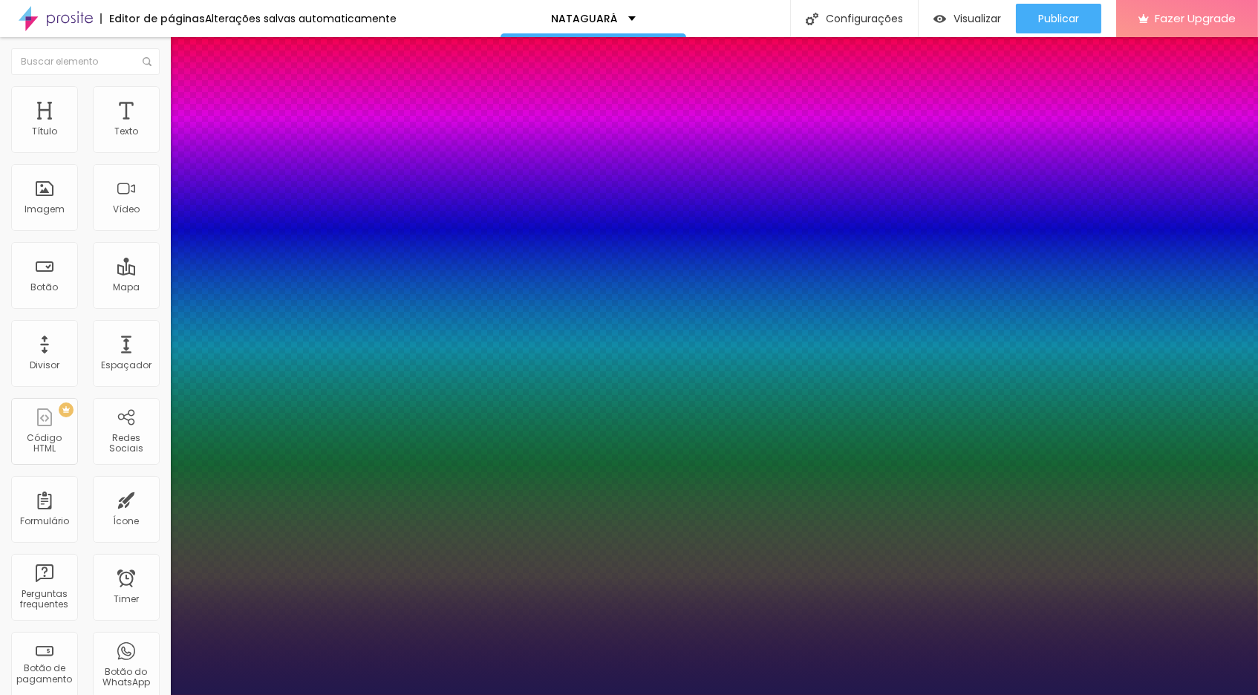
type input "31"
type input "30"
type input "29"
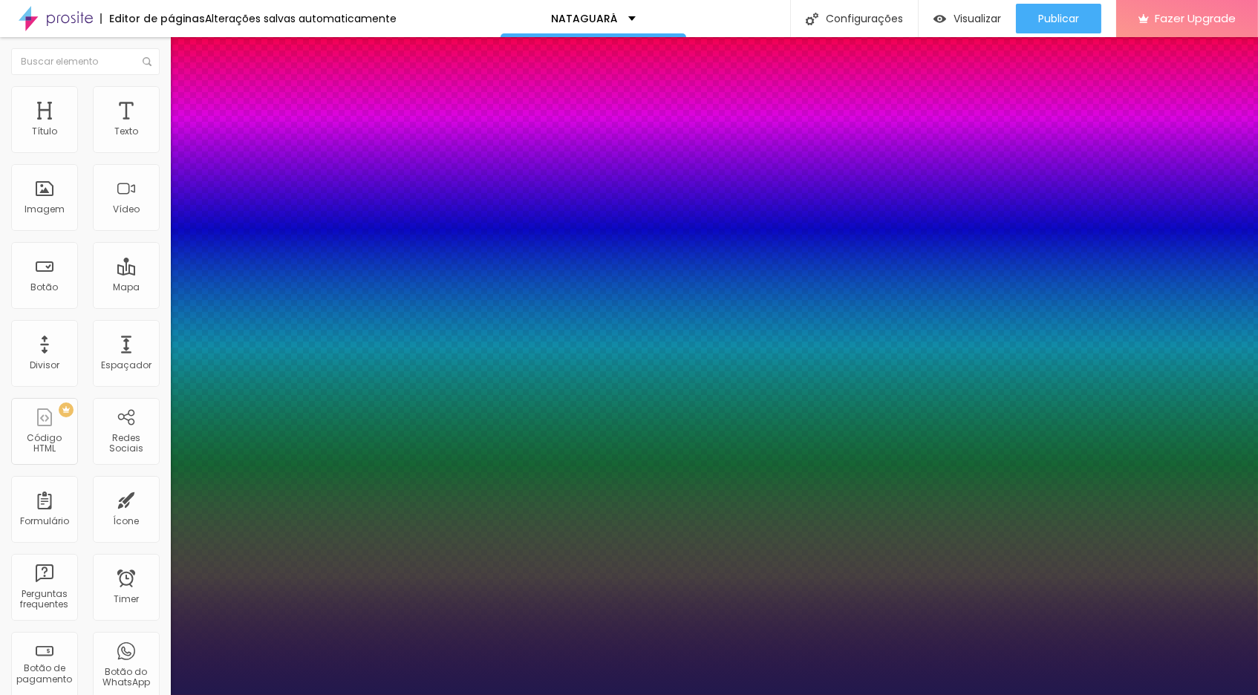
type input "28"
type input "27"
type input "26"
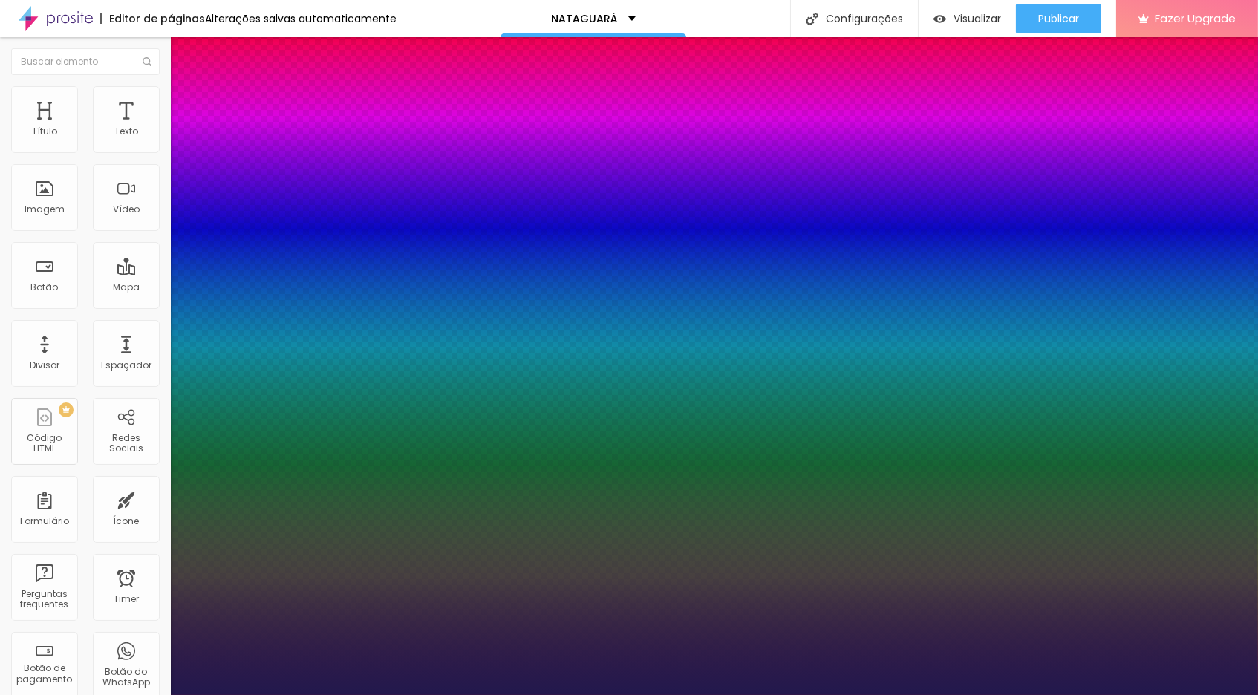
type input "26"
type input "27"
type input "28"
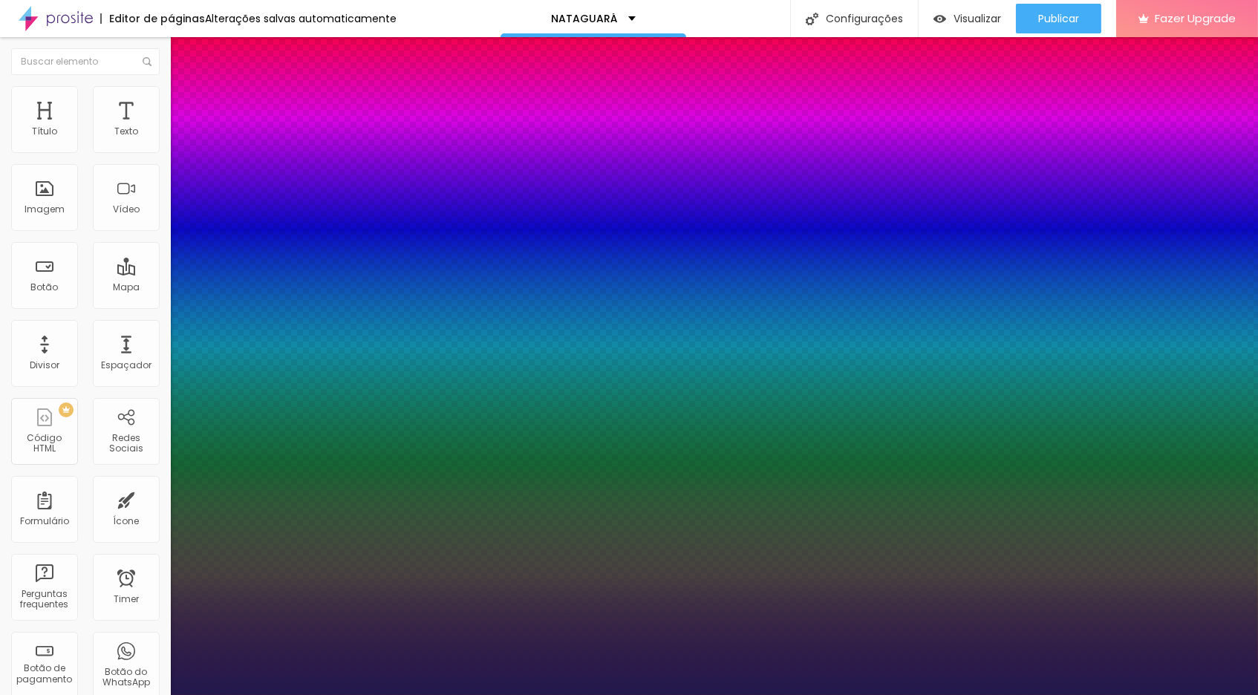
type input "29"
type input "30"
type input "29"
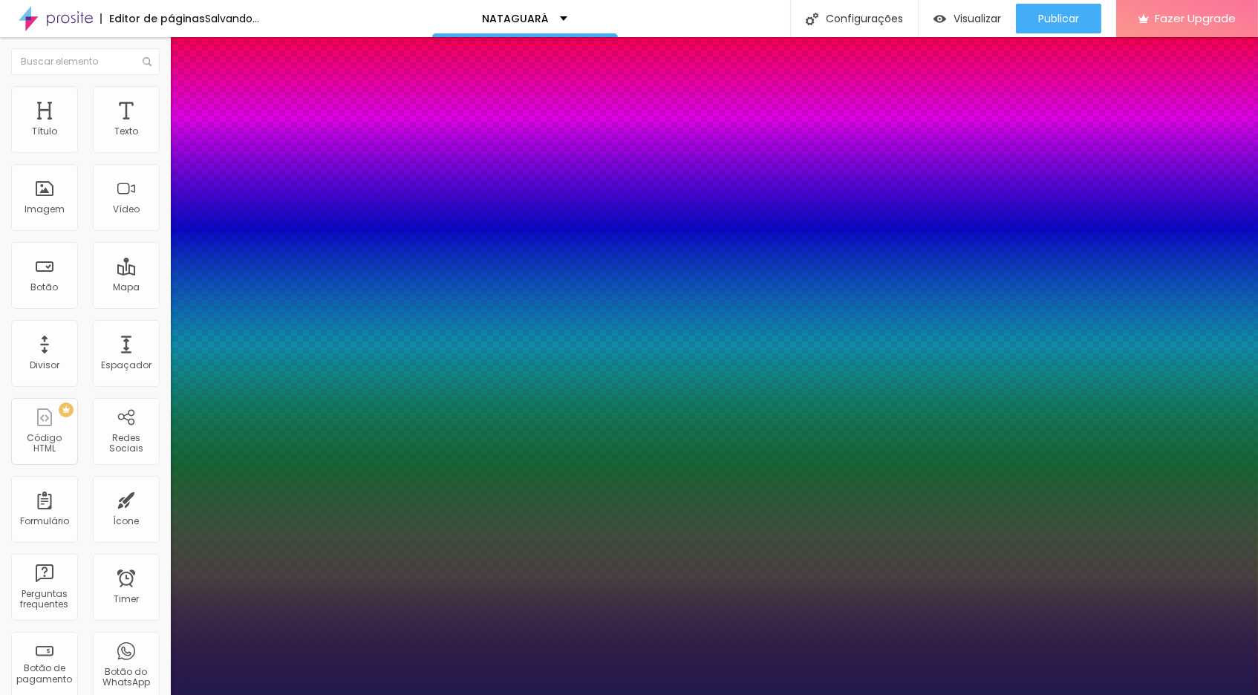
type input "29"
drag, startPoint x: 226, startPoint y: 411, endPoint x: 216, endPoint y: 412, distance: 10.4
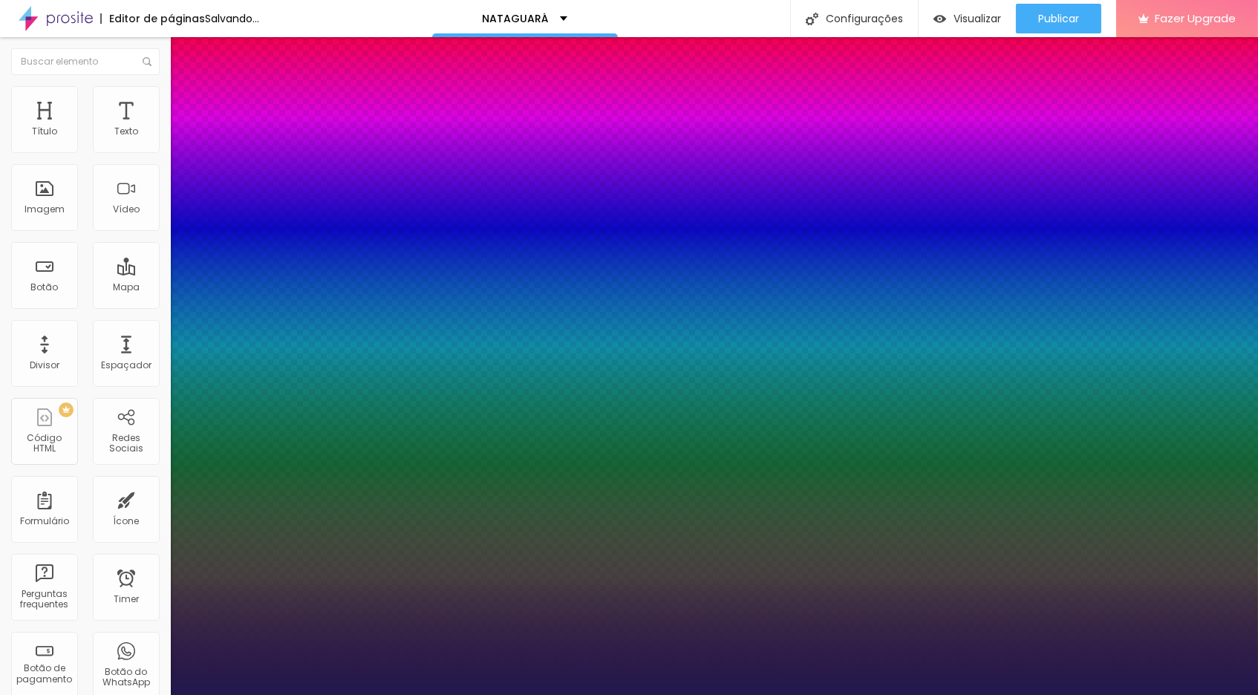
type input "8"
type input "3"
type input "30"
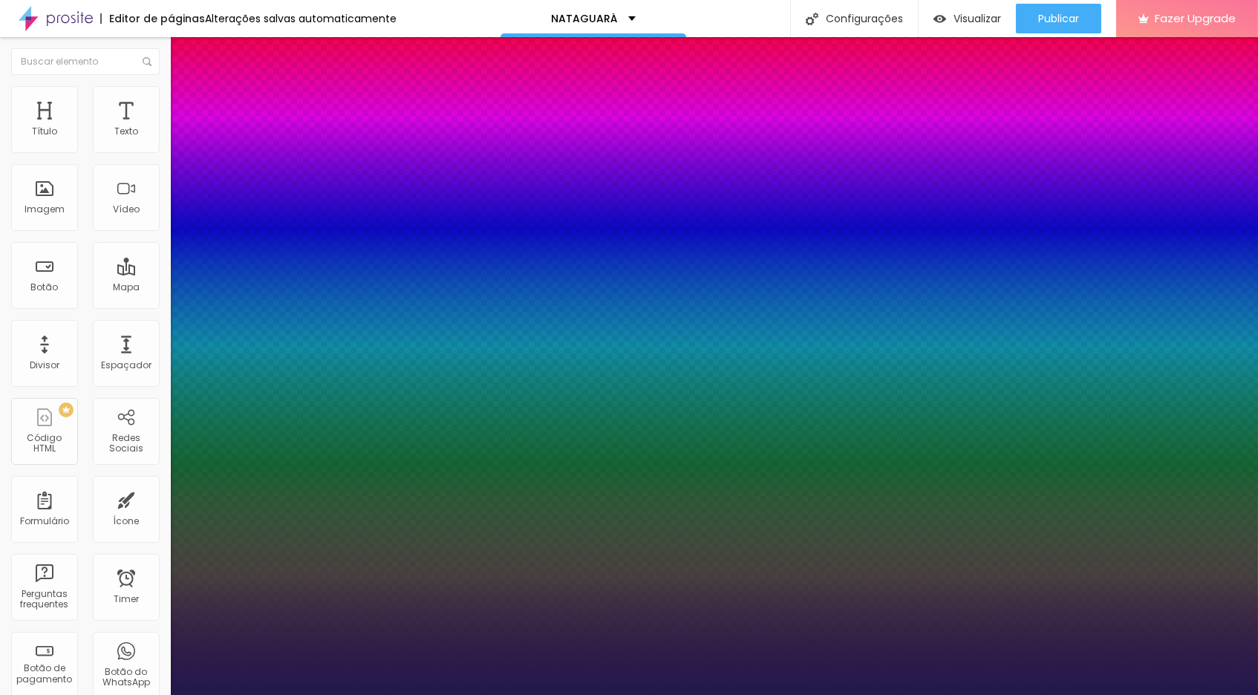
click at [1210, 694] on div at bounding box center [629, 695] width 1258 height 0
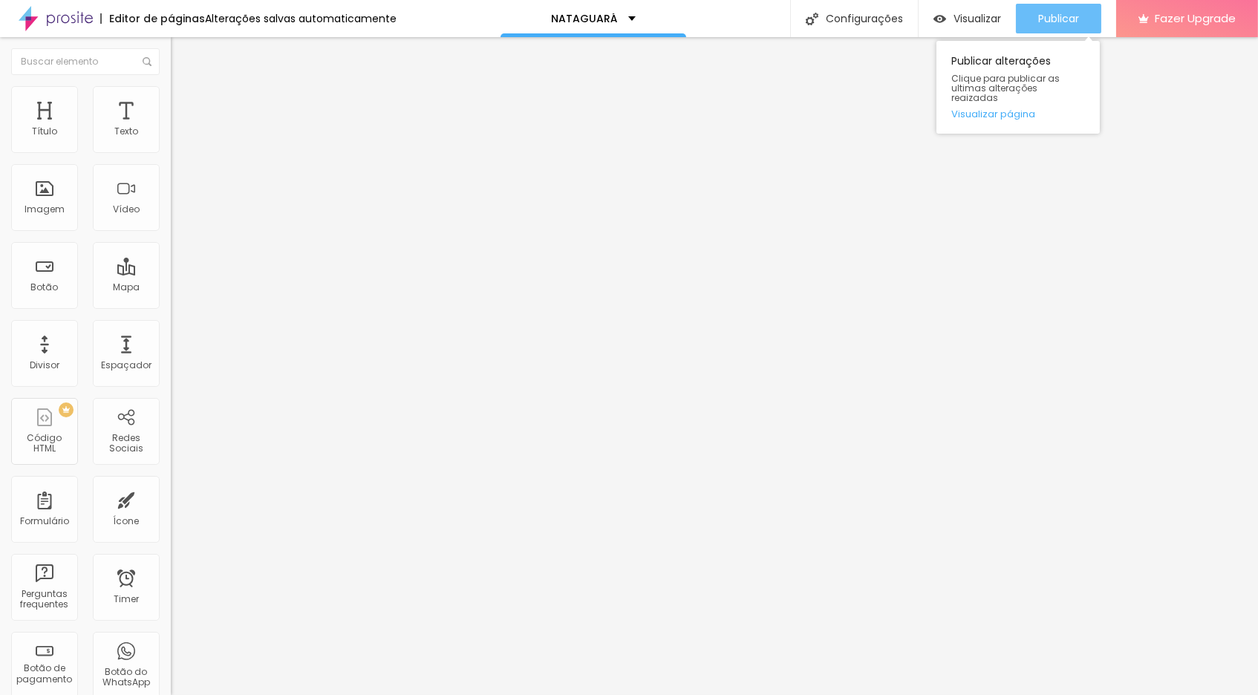
click at [1065, 21] on span "Publicar" at bounding box center [1058, 19] width 41 height 12
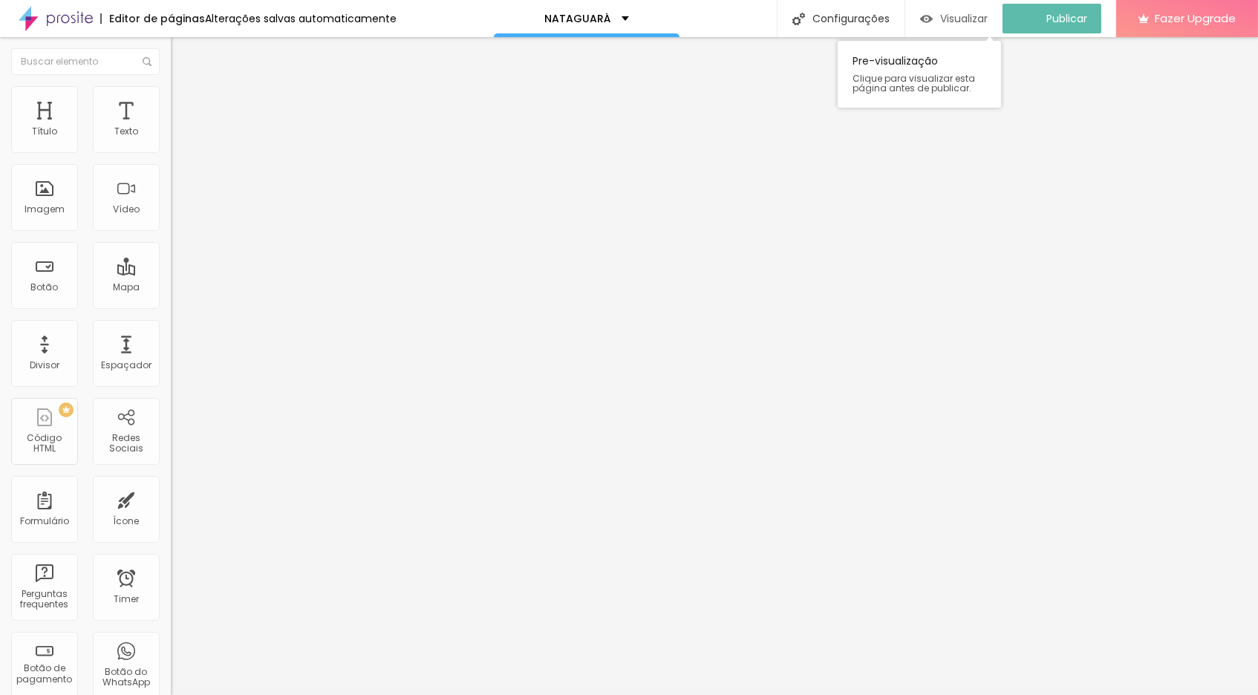
click at [951, 18] on span "Visualizar" at bounding box center [964, 19] width 48 height 12
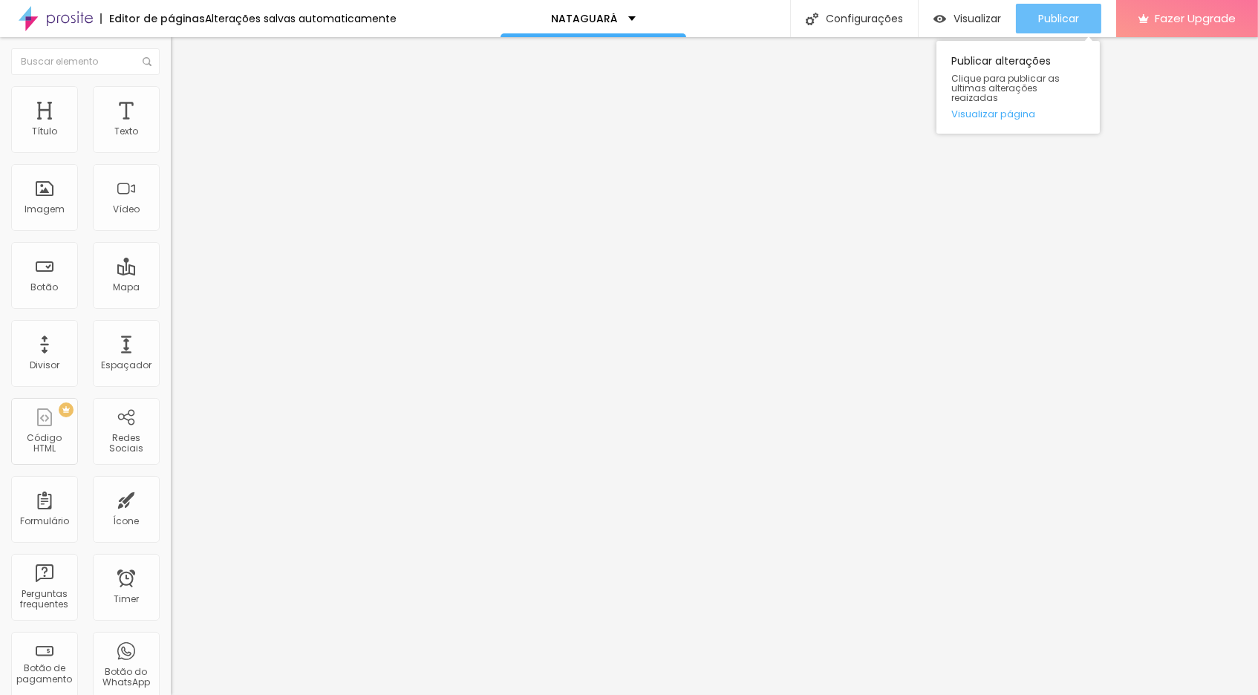
click at [1057, 18] on span "Publicar" at bounding box center [1058, 19] width 41 height 12
click at [63, 19] on img at bounding box center [56, 18] width 74 height 37
